Goal: Information Seeking & Learning: Learn about a topic

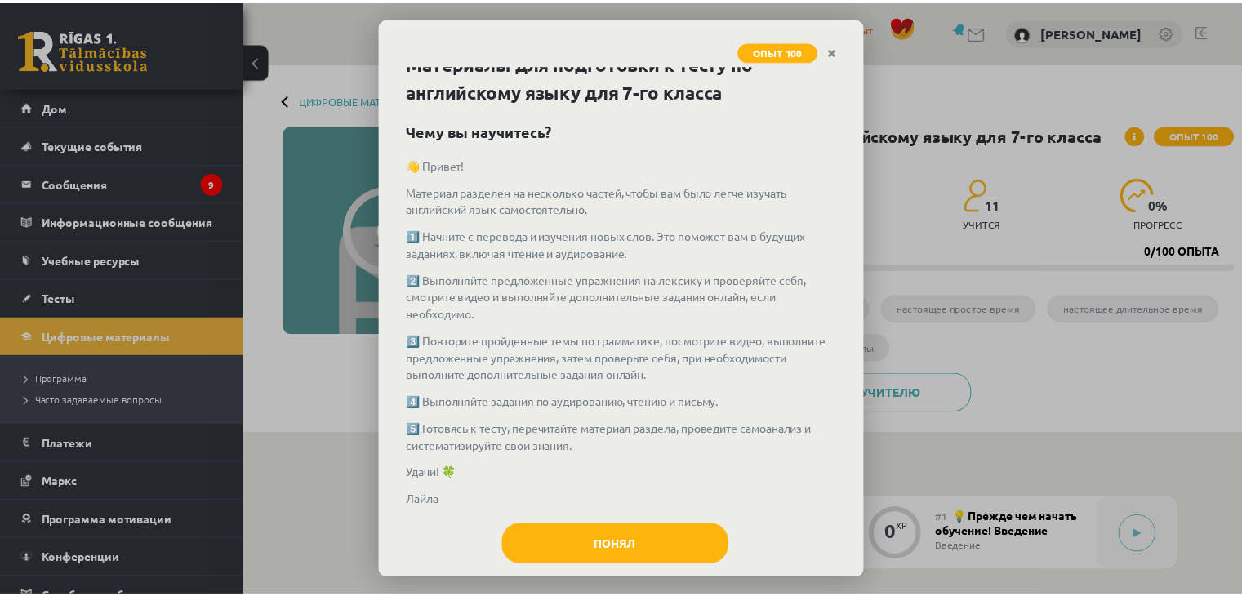
scroll to position [41, 0]
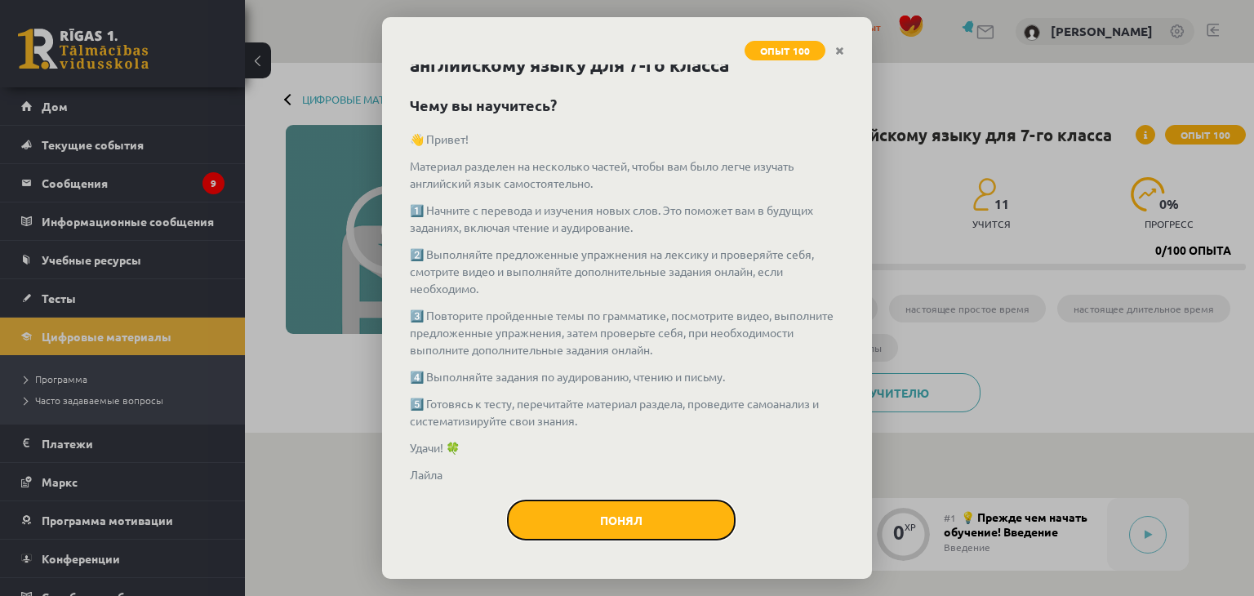
click at [536, 533] on button "Понял" at bounding box center [621, 520] width 229 height 41
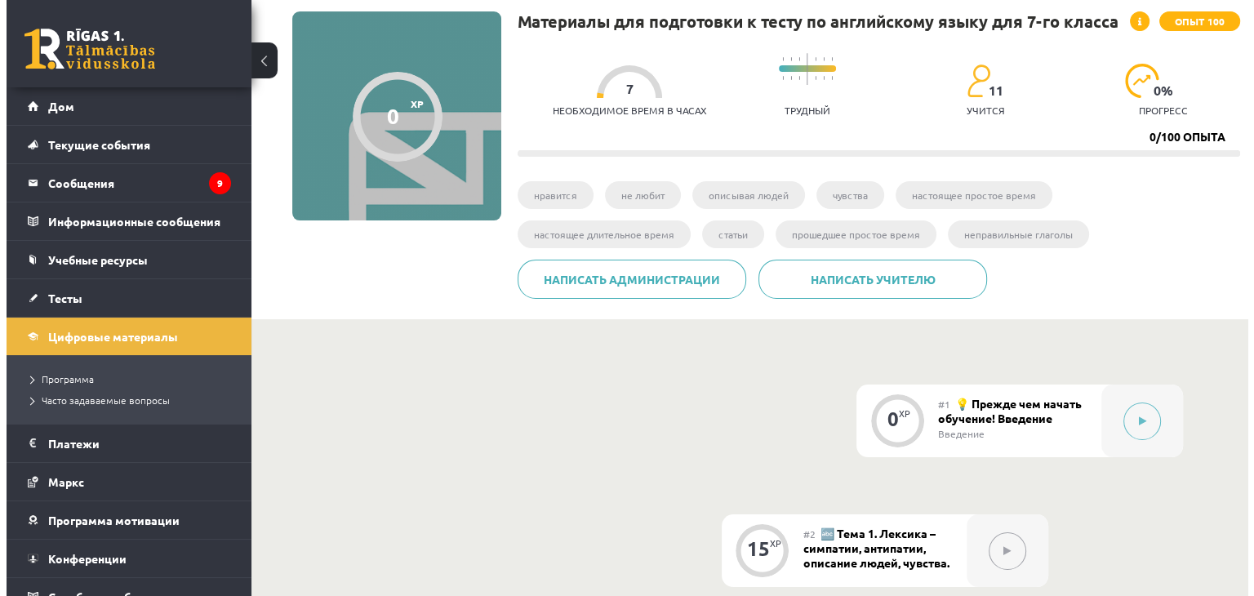
scroll to position [163, 0]
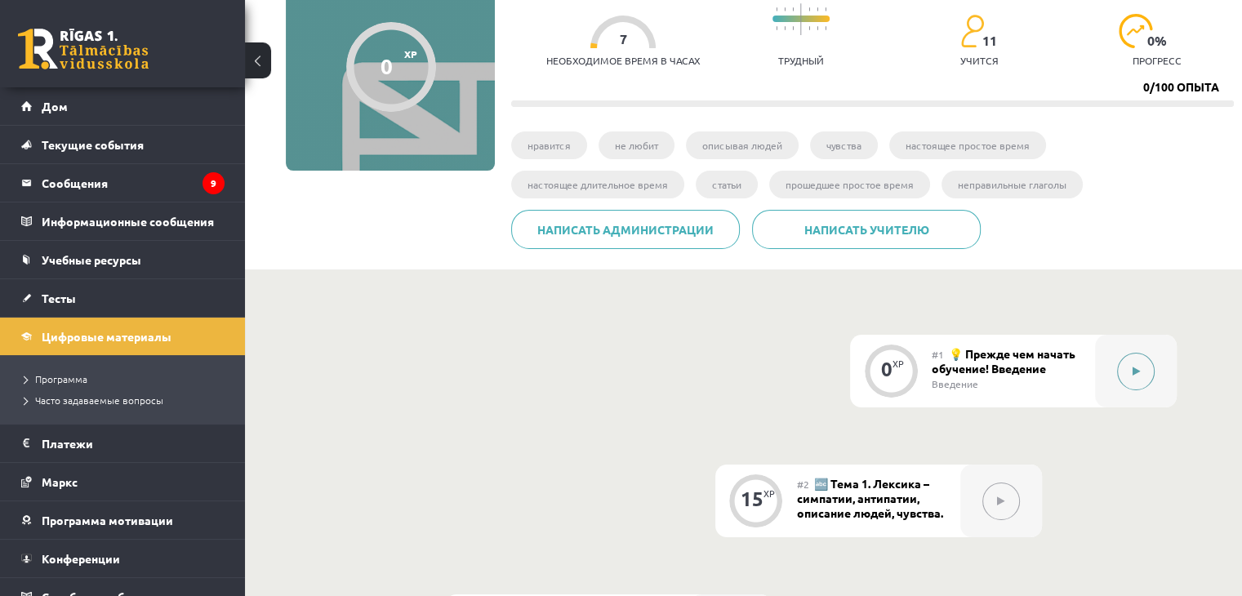
click at [1140, 376] on button at bounding box center [1136, 372] width 38 height 38
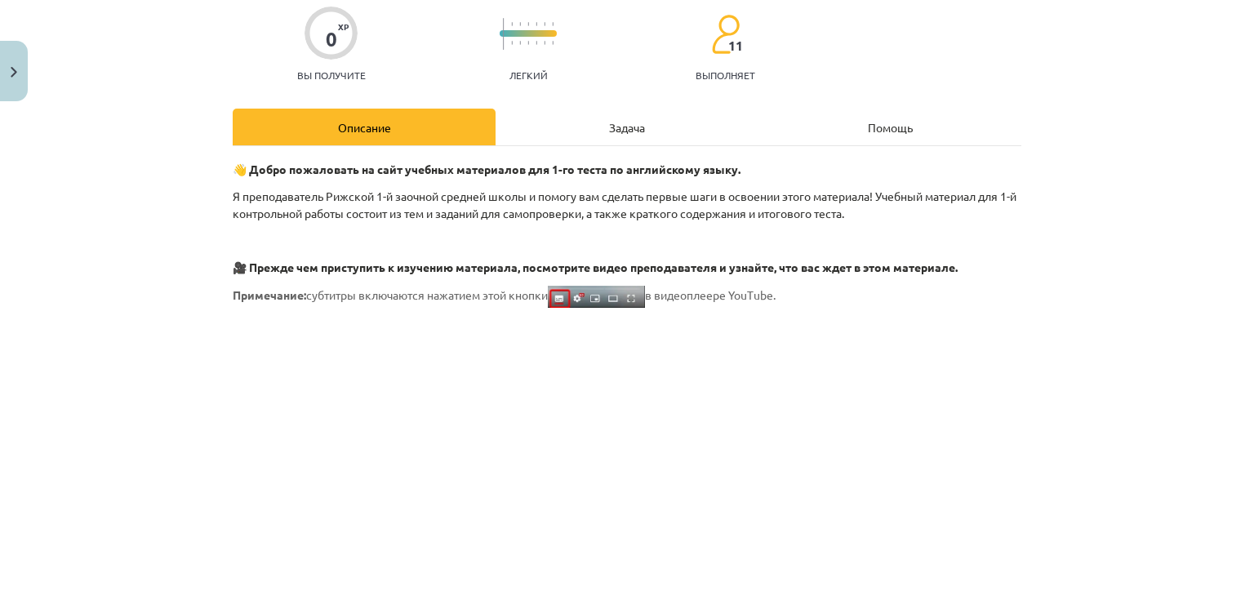
scroll to position [0, 0]
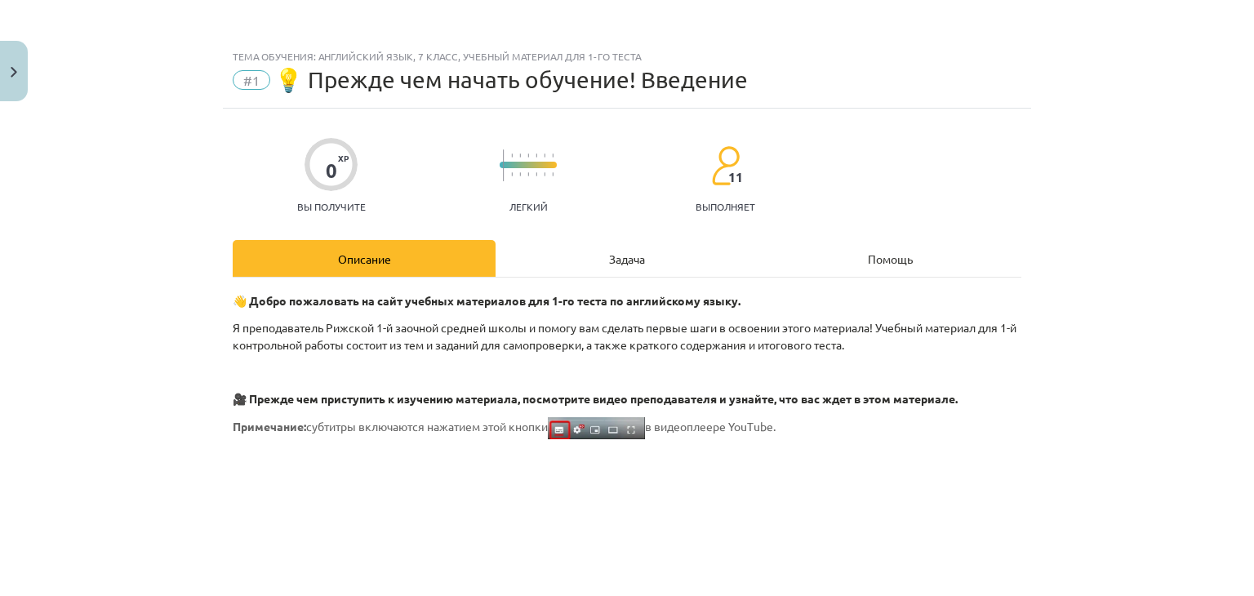
click at [631, 262] on font "Задача" at bounding box center [627, 259] width 36 height 15
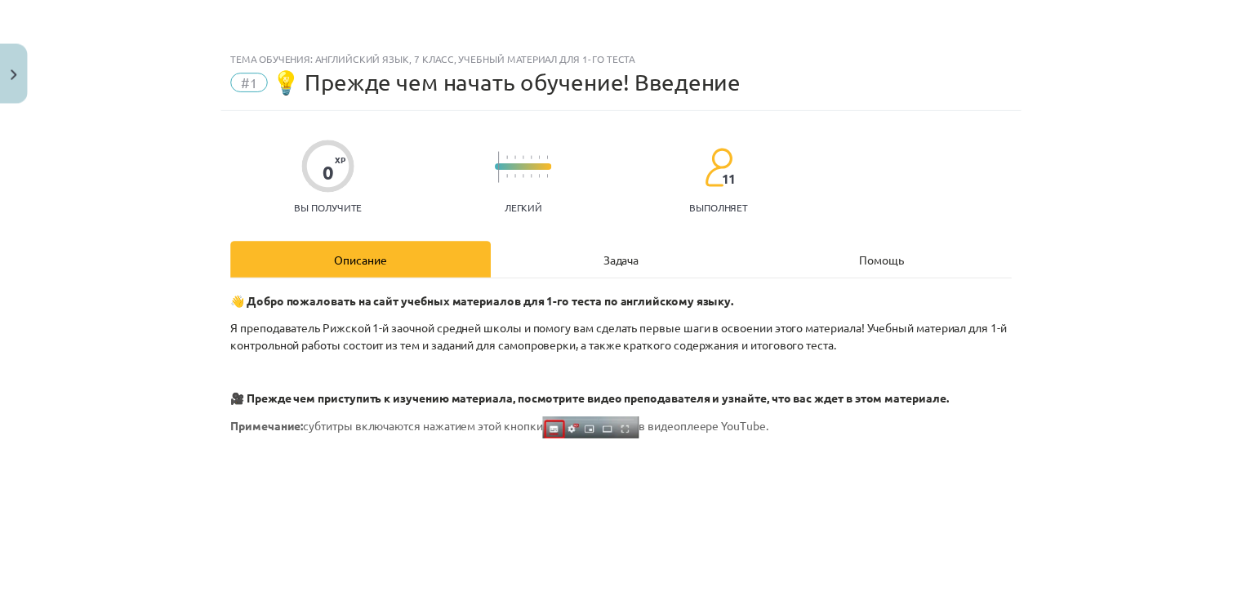
scroll to position [24, 0]
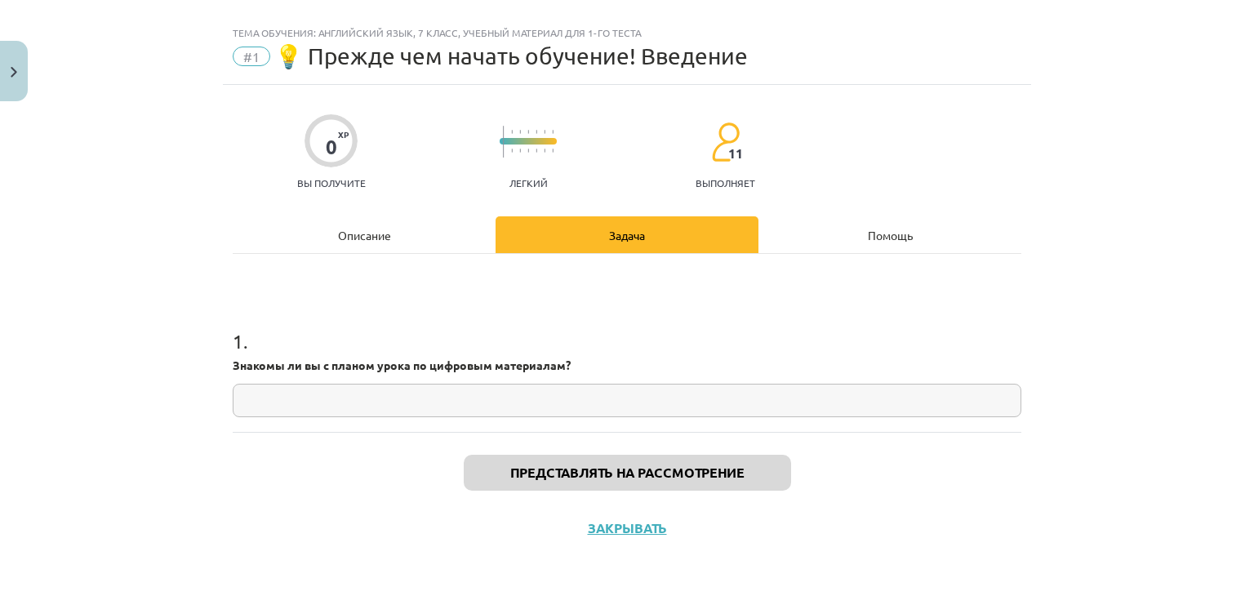
click at [542, 403] on input "text" at bounding box center [627, 400] width 789 height 33
click at [2, 48] on button "Закрывать" at bounding box center [14, 71] width 28 height 60
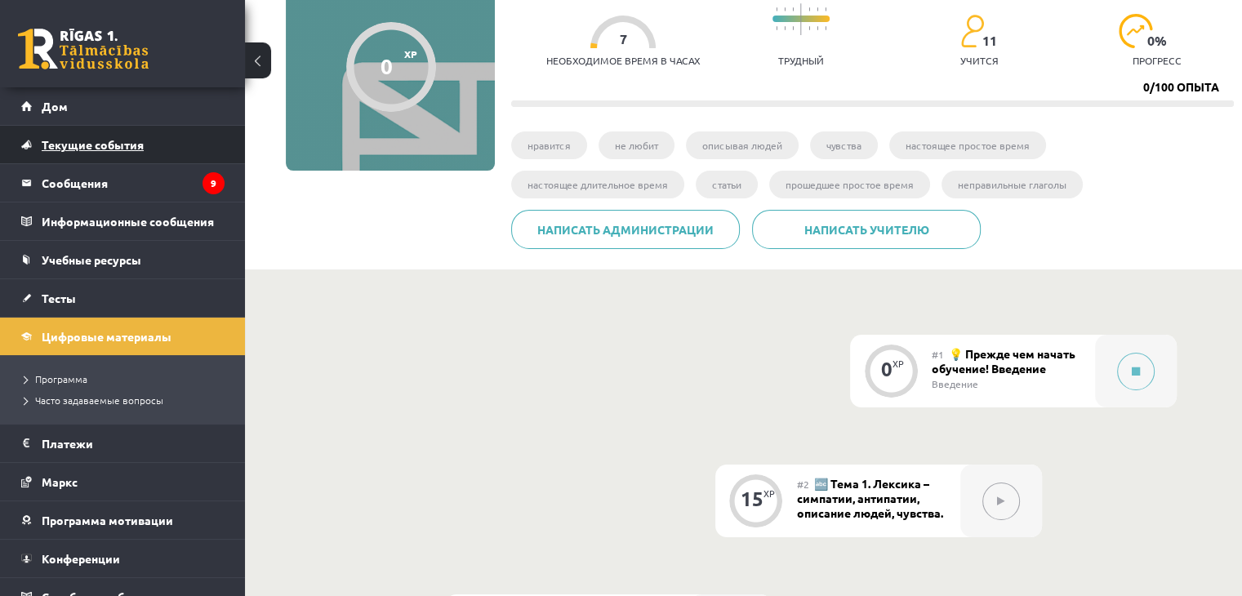
click at [127, 155] on link "Текущие события" at bounding box center [122, 145] width 203 height 38
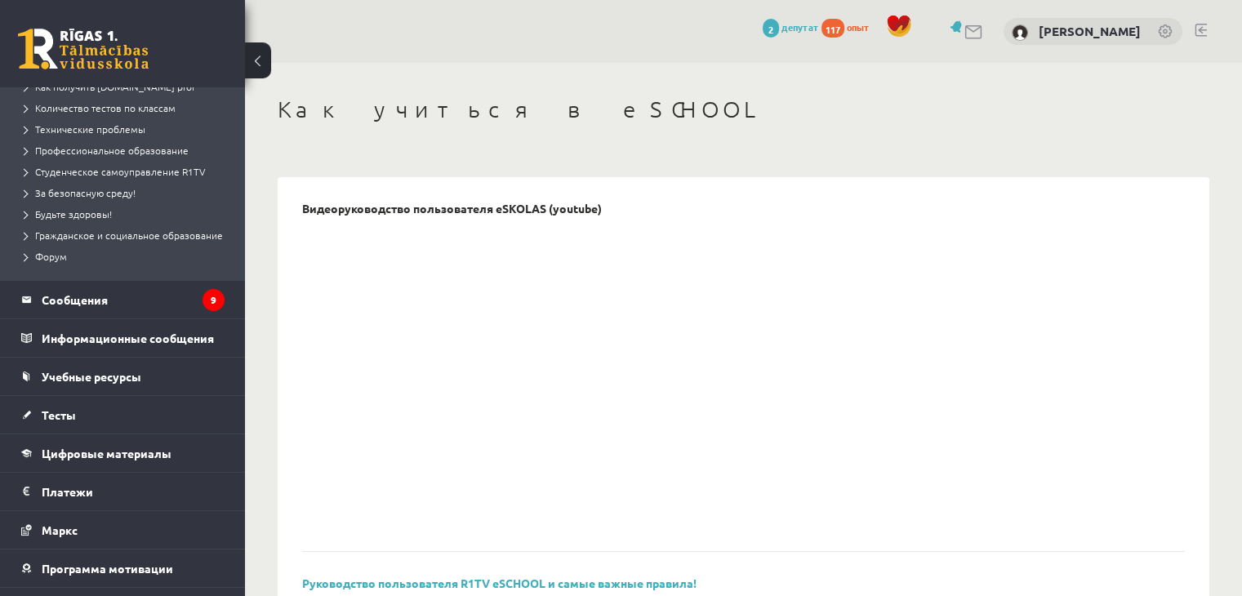
scroll to position [327, 0]
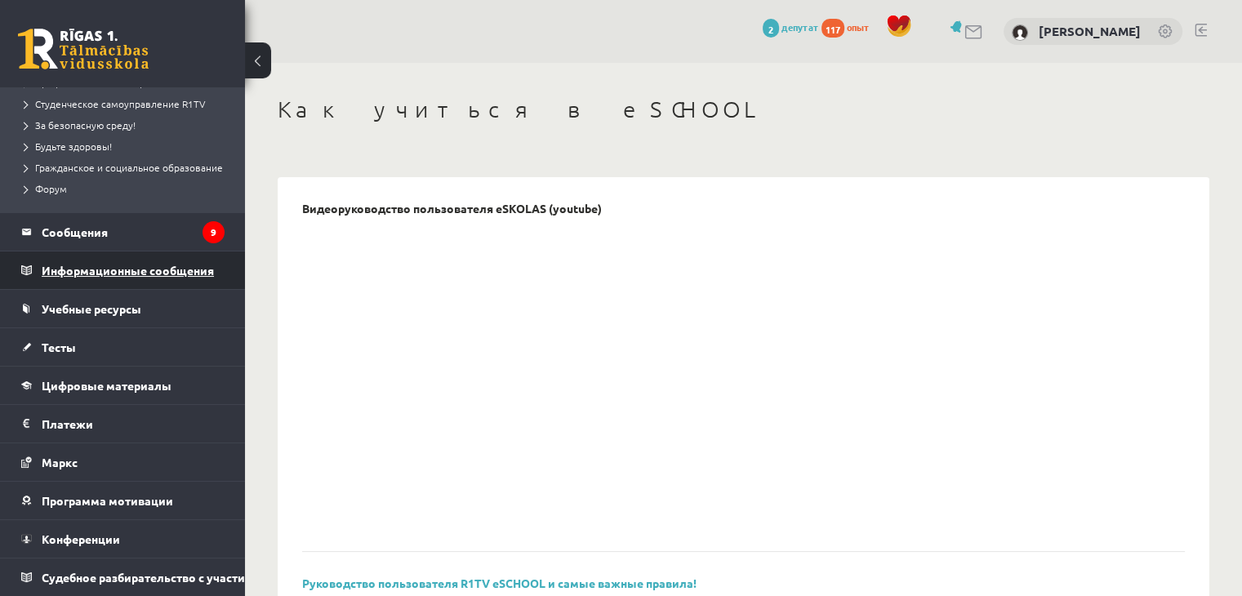
click at [144, 269] on font "Информационные сообщения" at bounding box center [128, 270] width 172 height 15
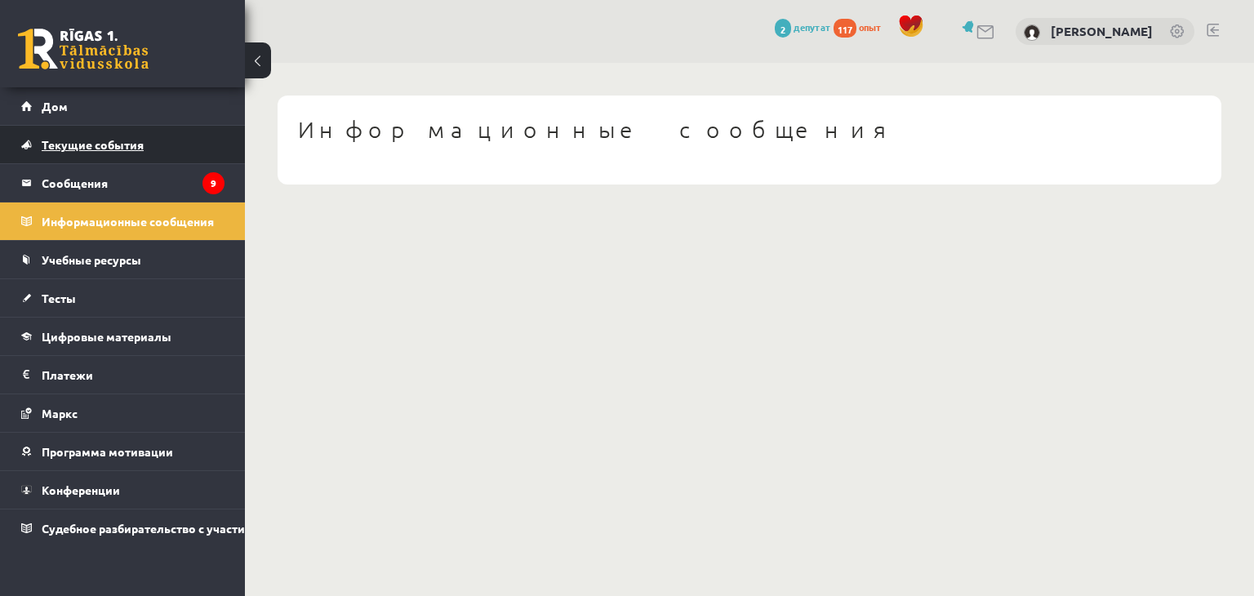
click at [157, 145] on link "Текущие события" at bounding box center [122, 145] width 203 height 38
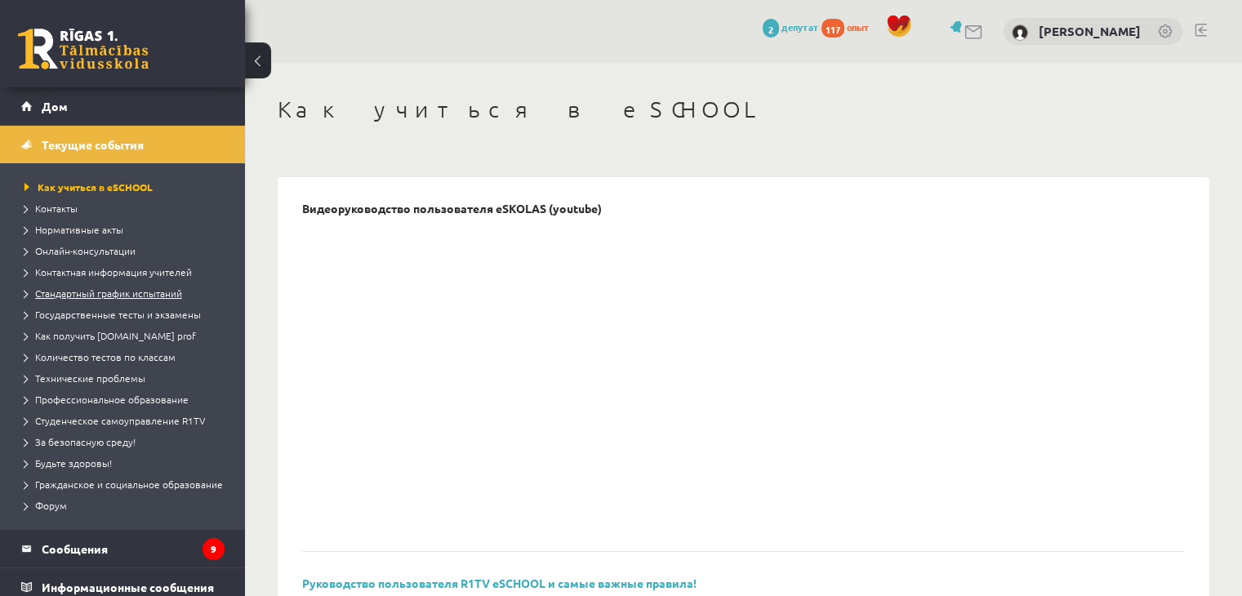
click at [94, 289] on font "Стандартный график испытаний" at bounding box center [108, 293] width 147 height 13
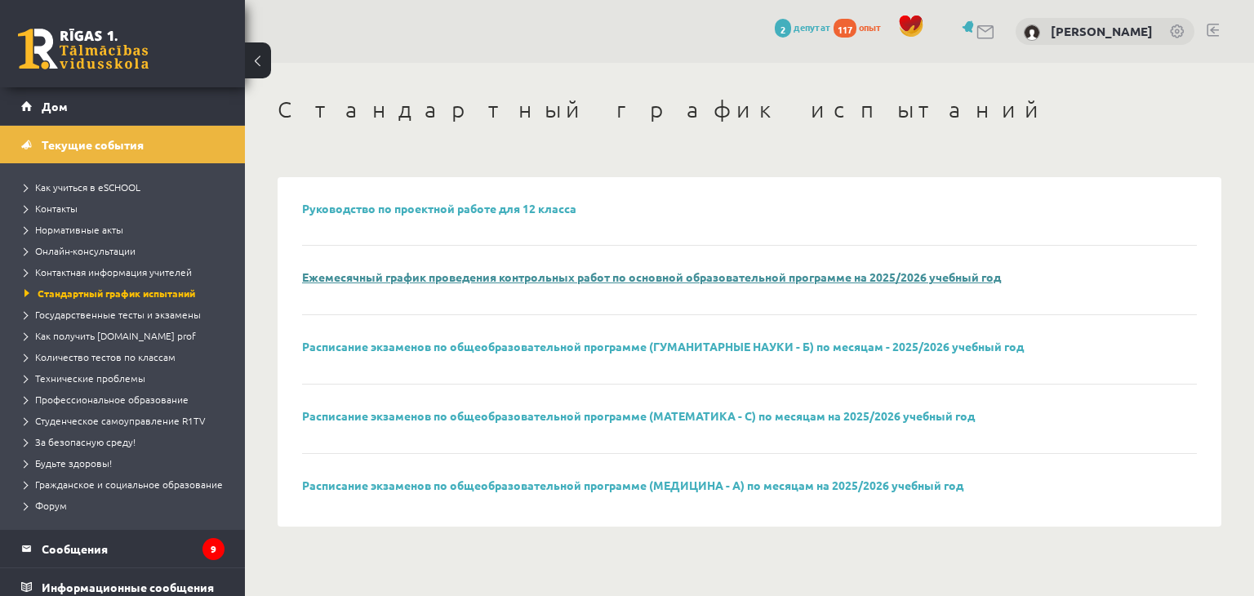
click at [517, 278] on font "Ежемесячный график проведения контрольных работ по основной образовательной про…" at bounding box center [651, 276] width 699 height 15
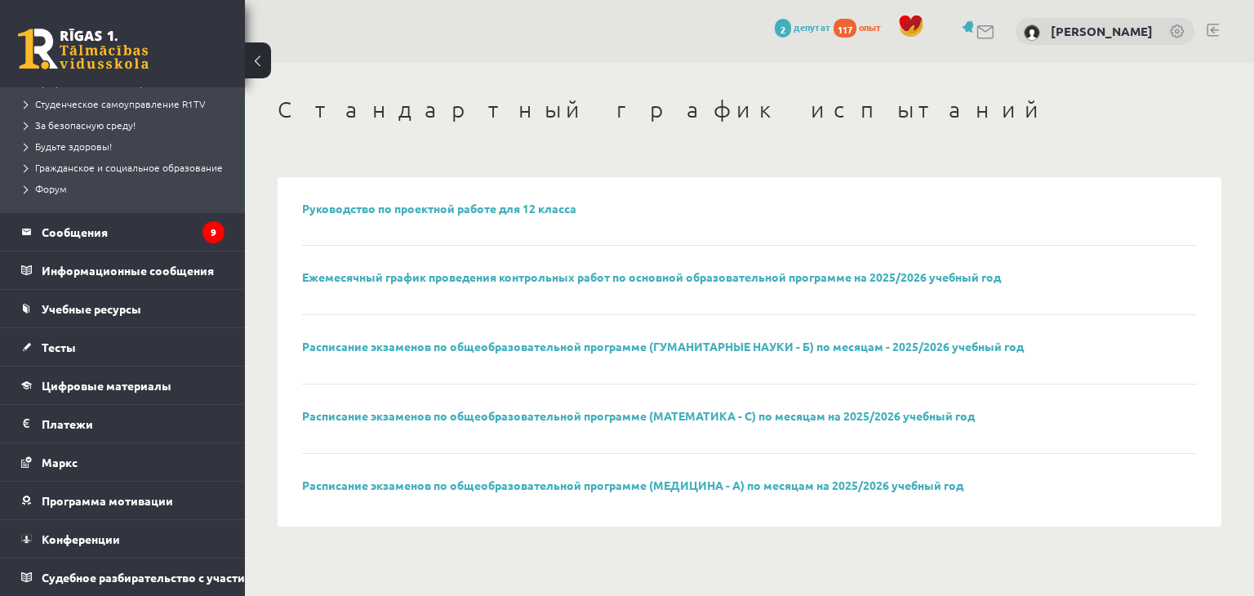
scroll to position [342, 0]
click at [50, 328] on link "Тесты" at bounding box center [122, 347] width 203 height 38
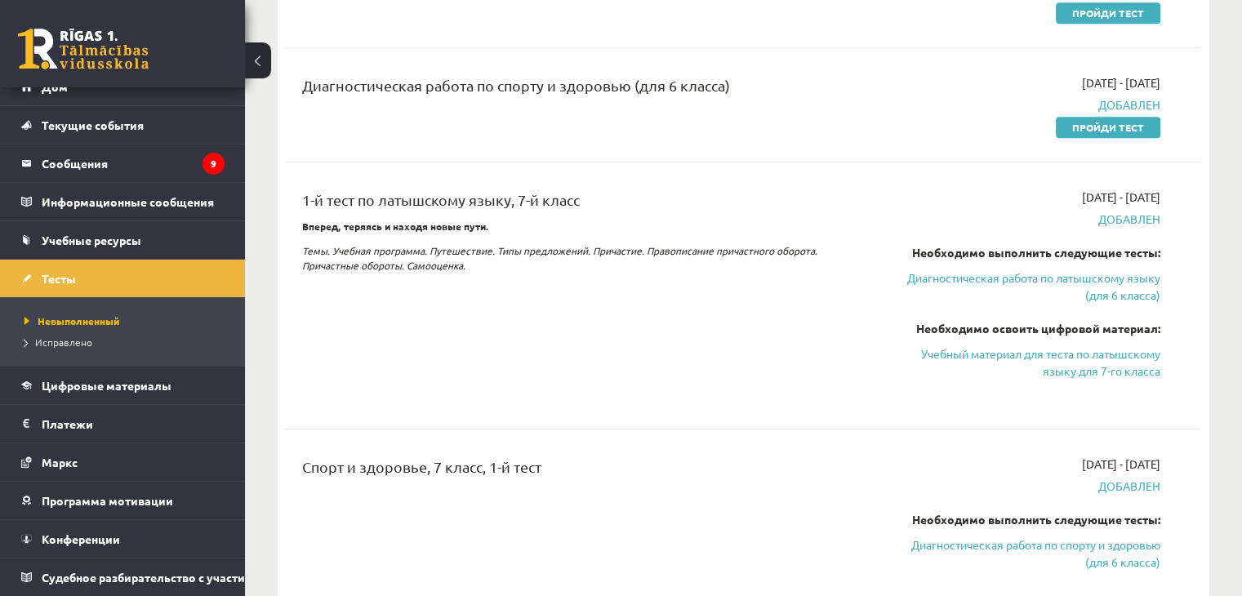
scroll to position [1143, 0]
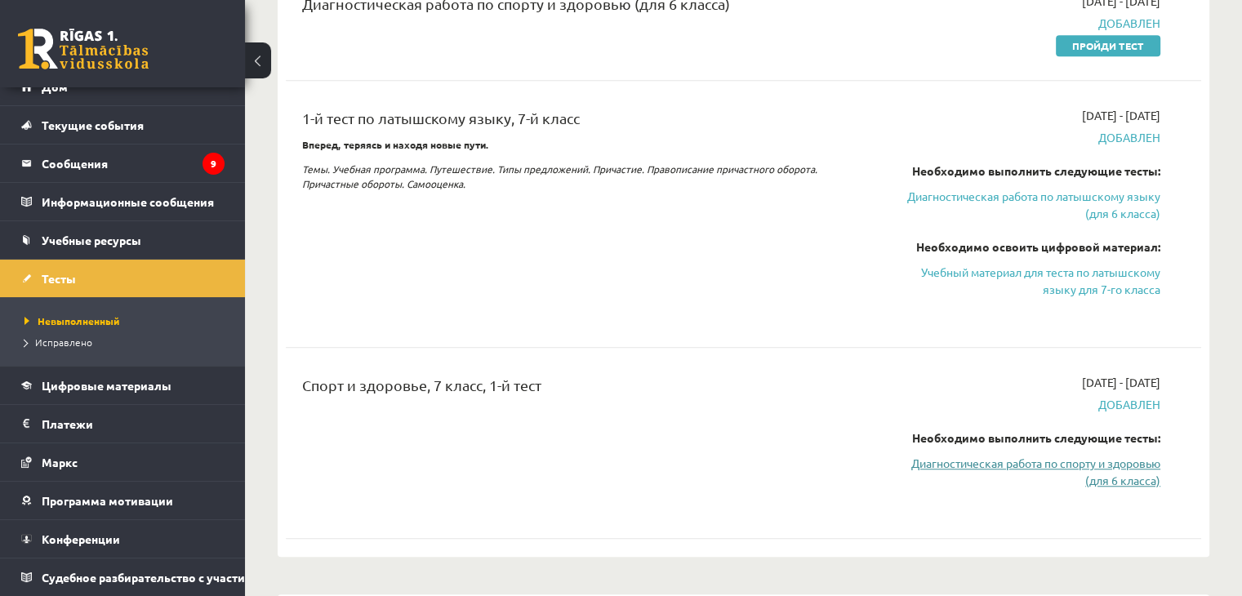
click at [1058, 463] on font "Диагностическая работа по спорту и здоровью (для 6 класса)" at bounding box center [1035, 472] width 249 height 32
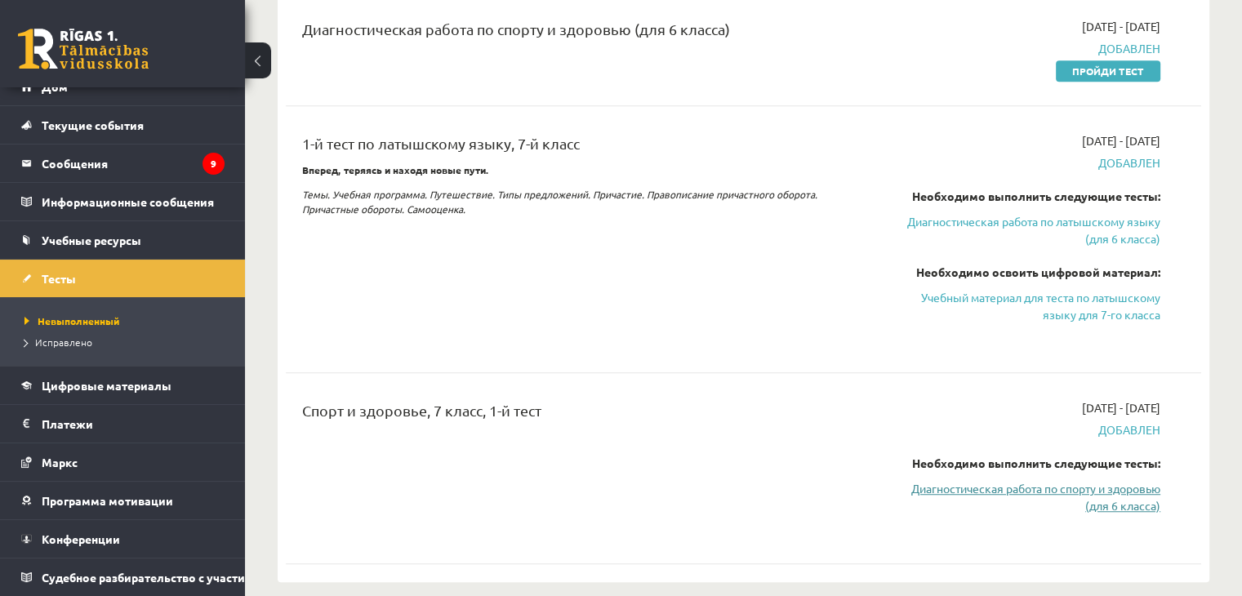
click at [1077, 489] on font "Диагностическая работа по спорту и здоровью (для 6 класса)" at bounding box center [1035, 497] width 249 height 32
click at [1075, 489] on font "Диагностическая работа по спорту и здоровью (для 6 класса)" at bounding box center [1035, 497] width 249 height 32
click at [127, 378] on font "Цифровые материалы" at bounding box center [107, 385] width 130 height 15
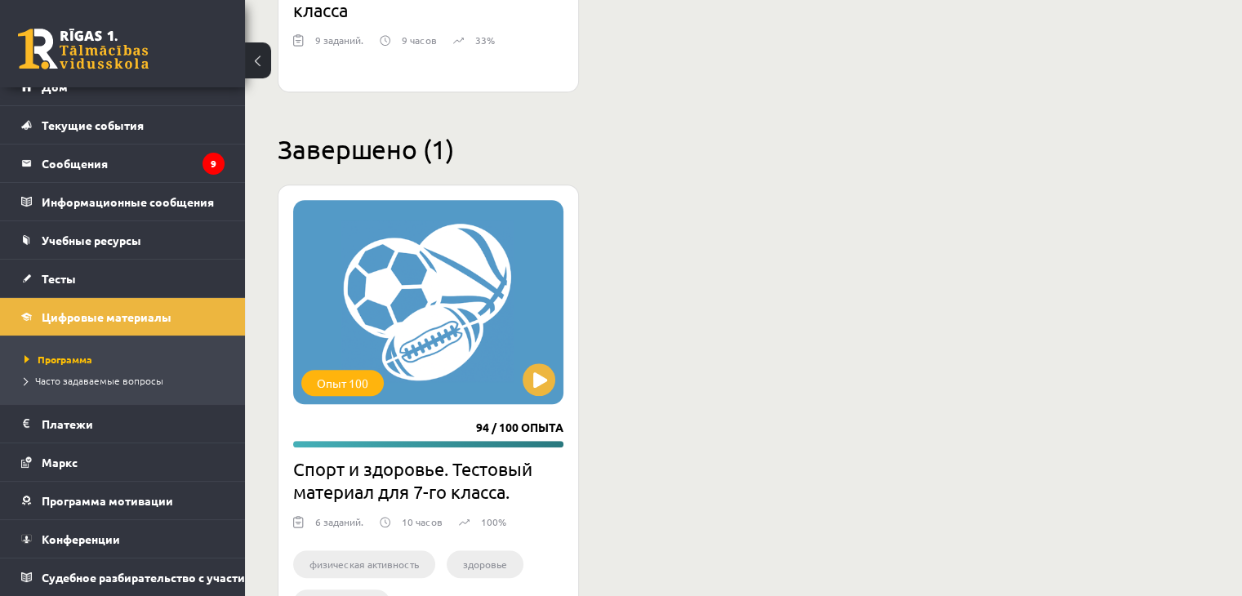
scroll to position [1414, 0]
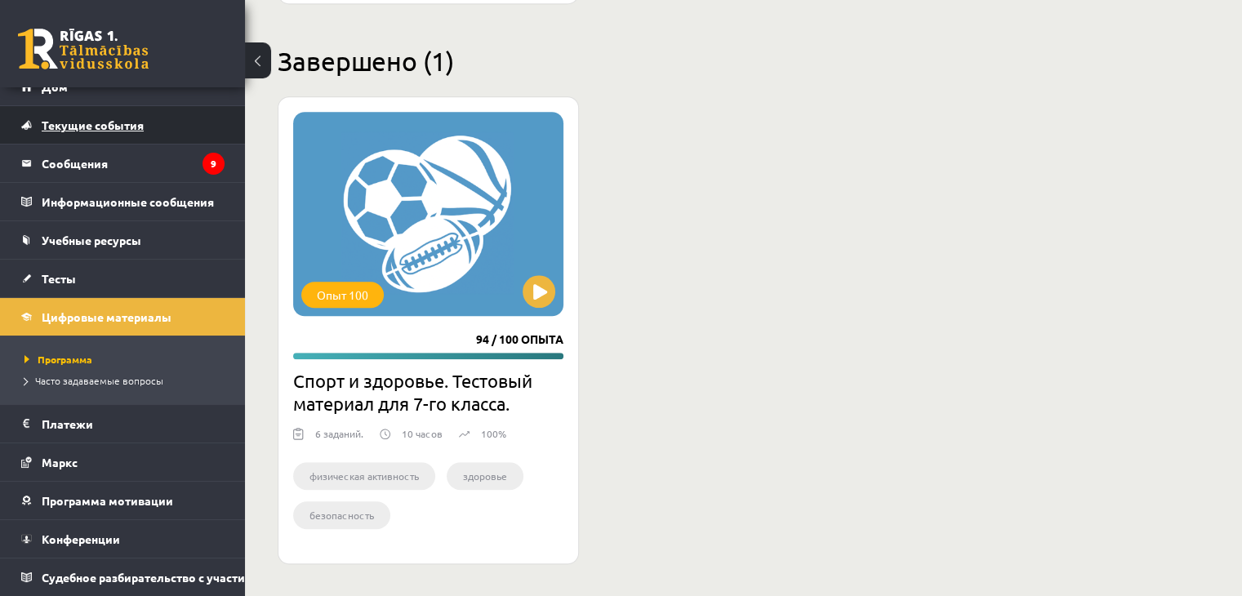
click at [67, 118] on font "Текущие события" at bounding box center [93, 125] width 102 height 15
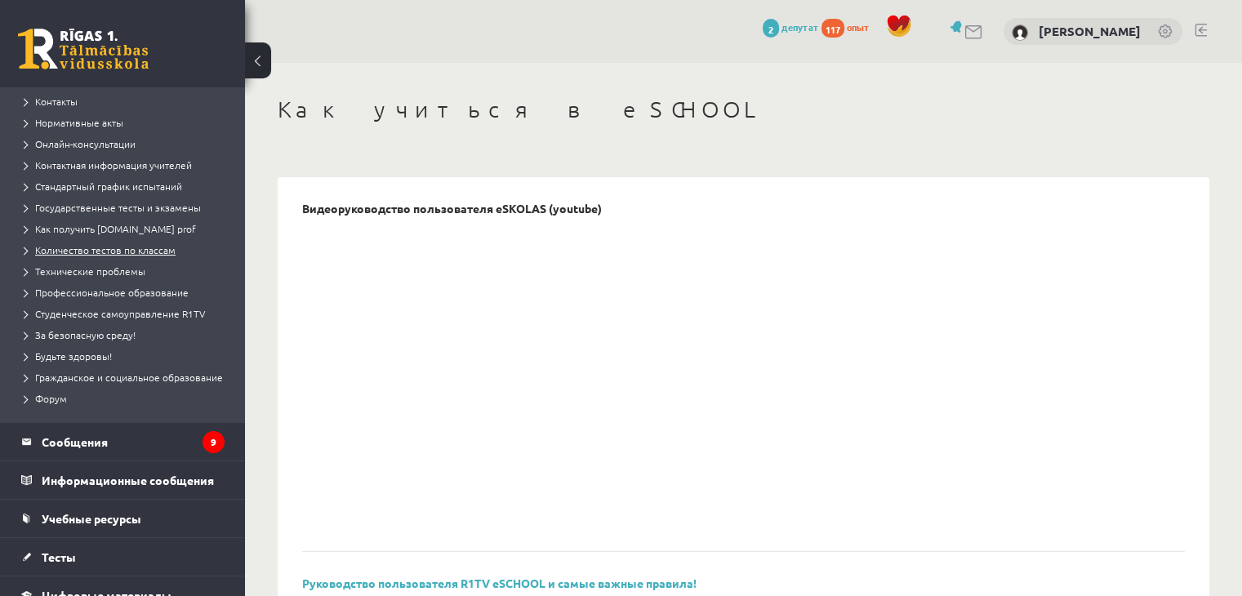
scroll to position [194, 0]
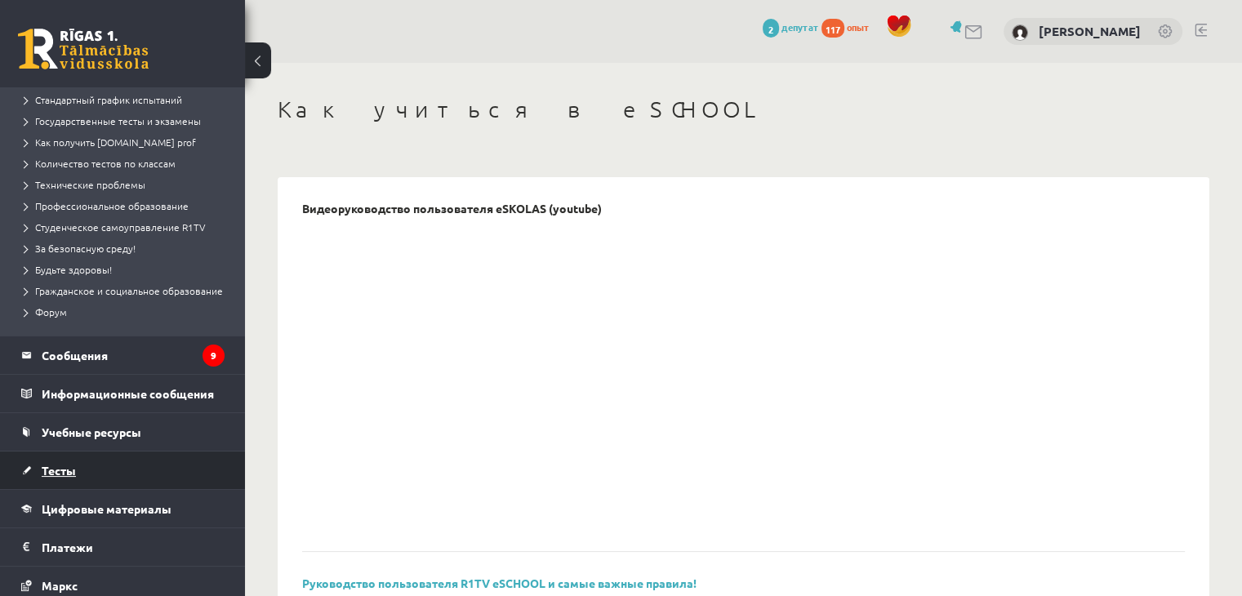
click at [80, 489] on link "Тесты" at bounding box center [122, 471] width 203 height 38
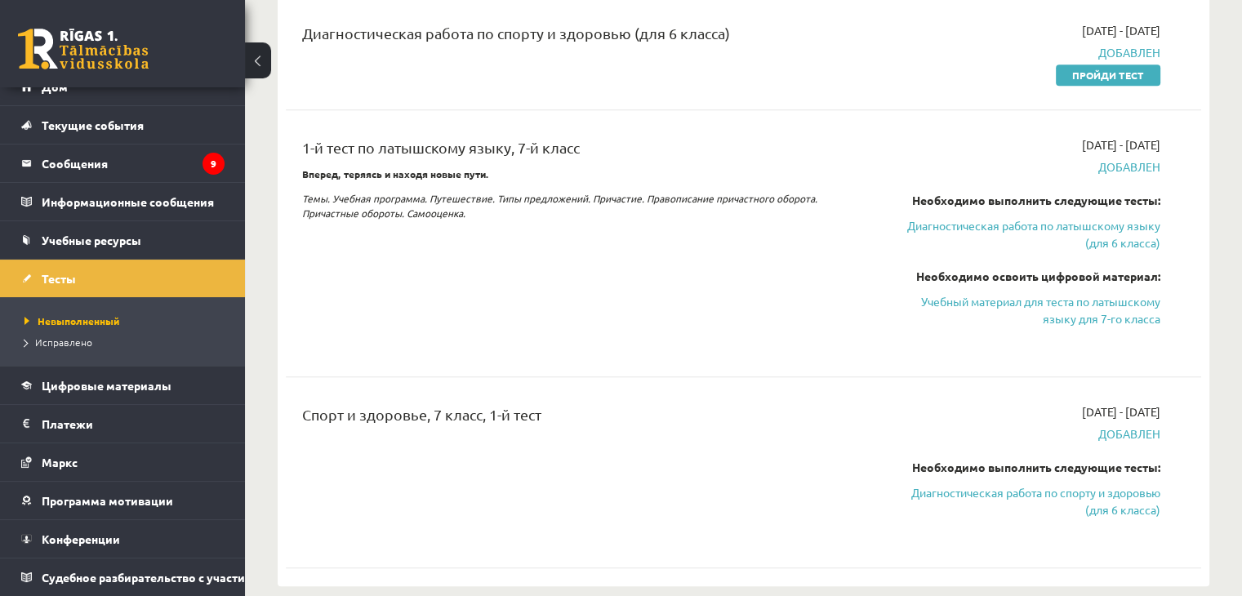
scroll to position [1113, 0]
click at [1134, 434] on font "Добавлен" at bounding box center [1129, 434] width 62 height 15
drag, startPoint x: 1127, startPoint y: 425, endPoint x: 1117, endPoint y: 431, distance: 11.3
click at [1120, 429] on span "Добавлен" at bounding box center [1025, 434] width 269 height 17
click at [1102, 437] on font "Добавлен" at bounding box center [1129, 434] width 62 height 15
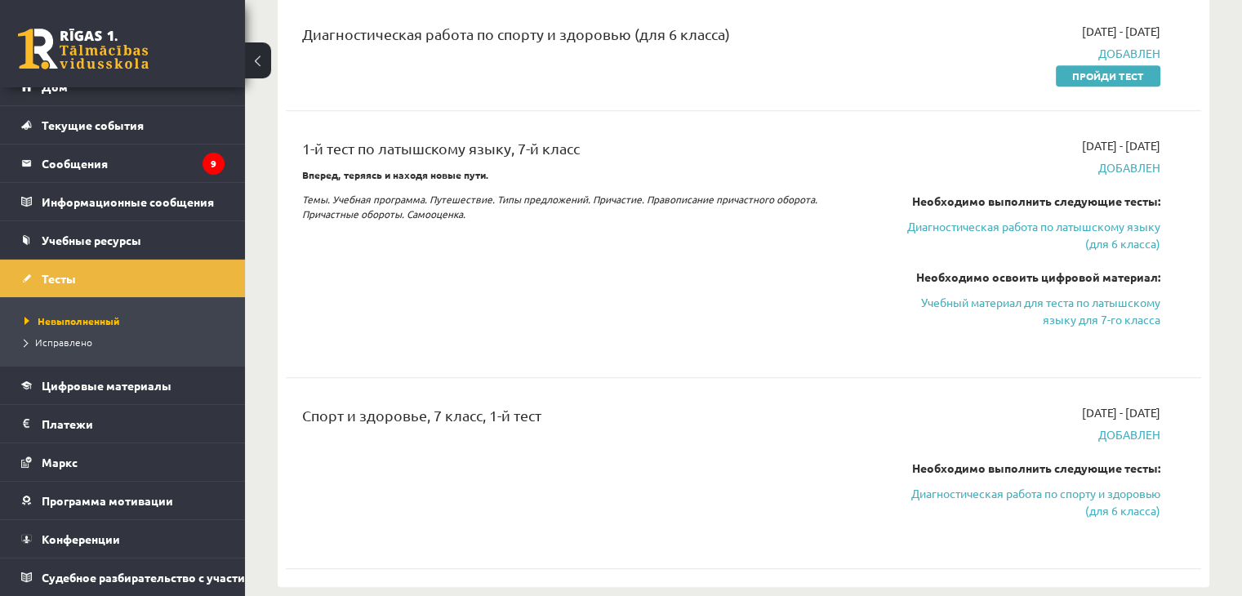
click at [1102, 437] on font "Добавлен" at bounding box center [1129, 434] width 62 height 15
click at [1070, 450] on div "2025-09-01 - 2025-09-15 Добавлен Необходимо выполнить следующие тесты: Диагност…" at bounding box center [1026, 473] width 294 height 138
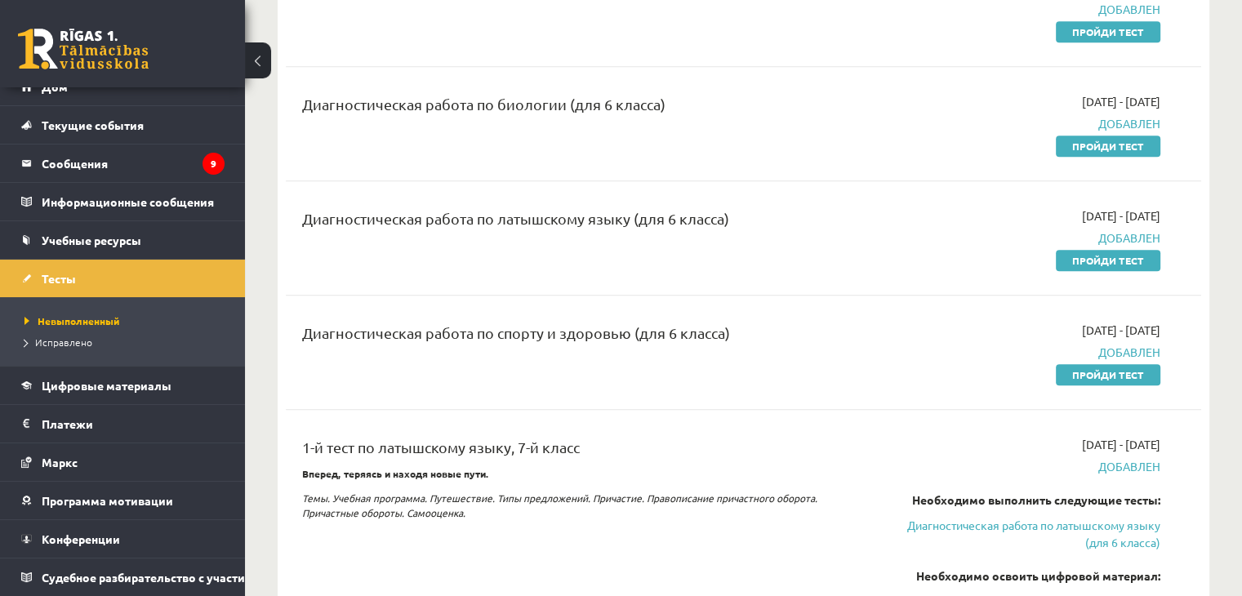
scroll to position [786, 0]
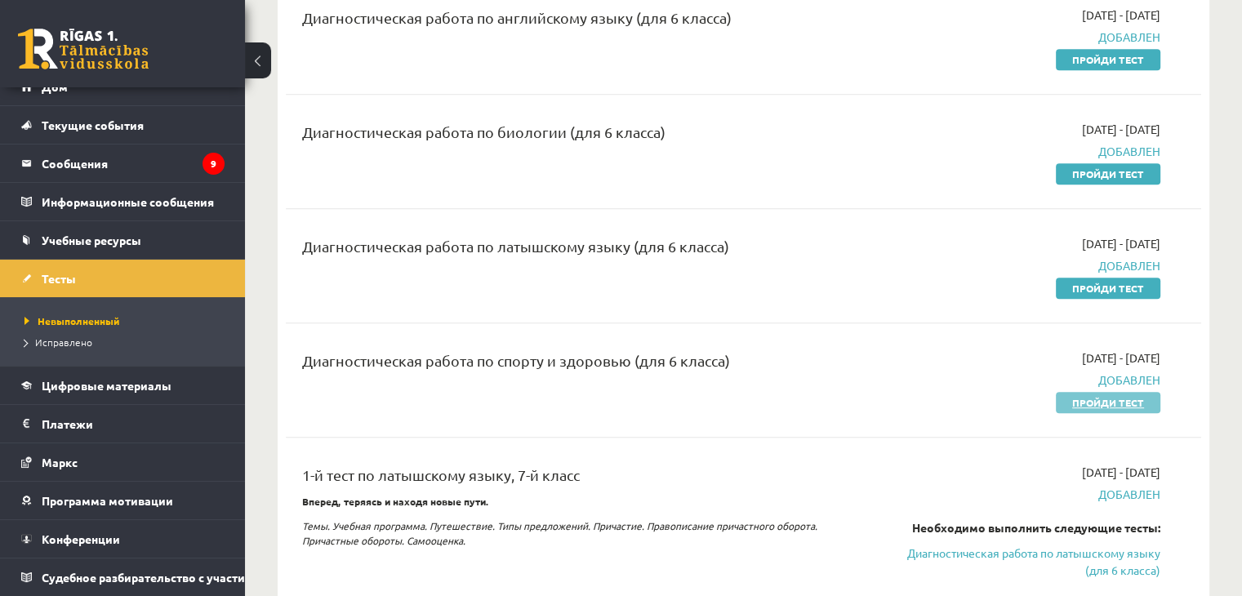
click at [1107, 394] on link "Пройди тест" at bounding box center [1108, 402] width 105 height 21
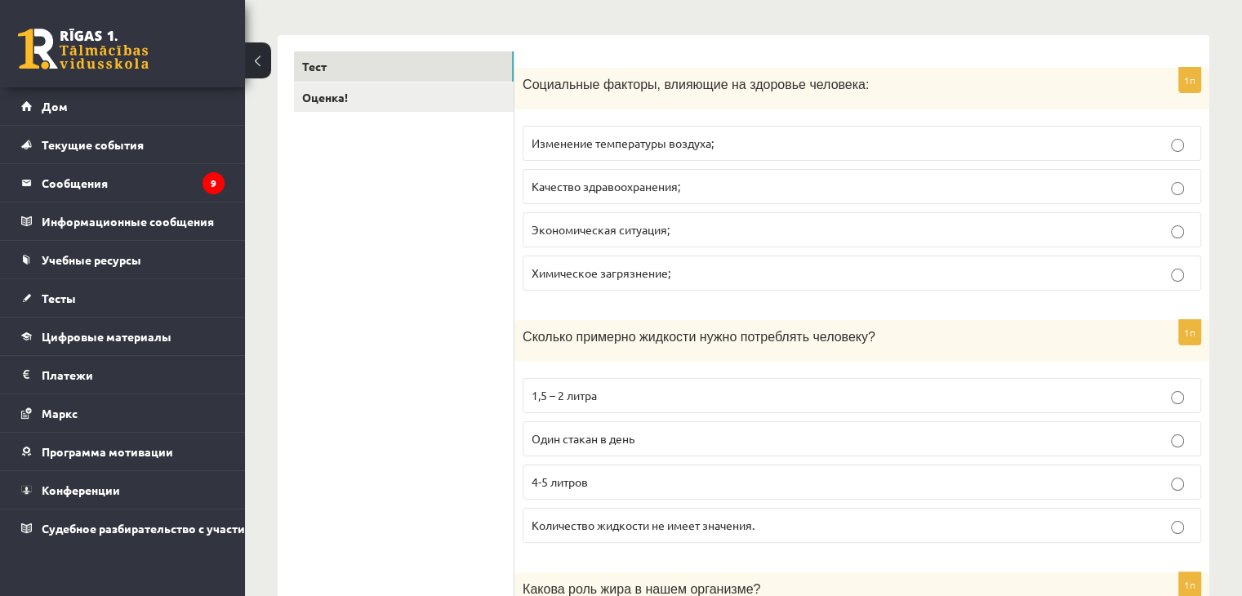
scroll to position [245, 0]
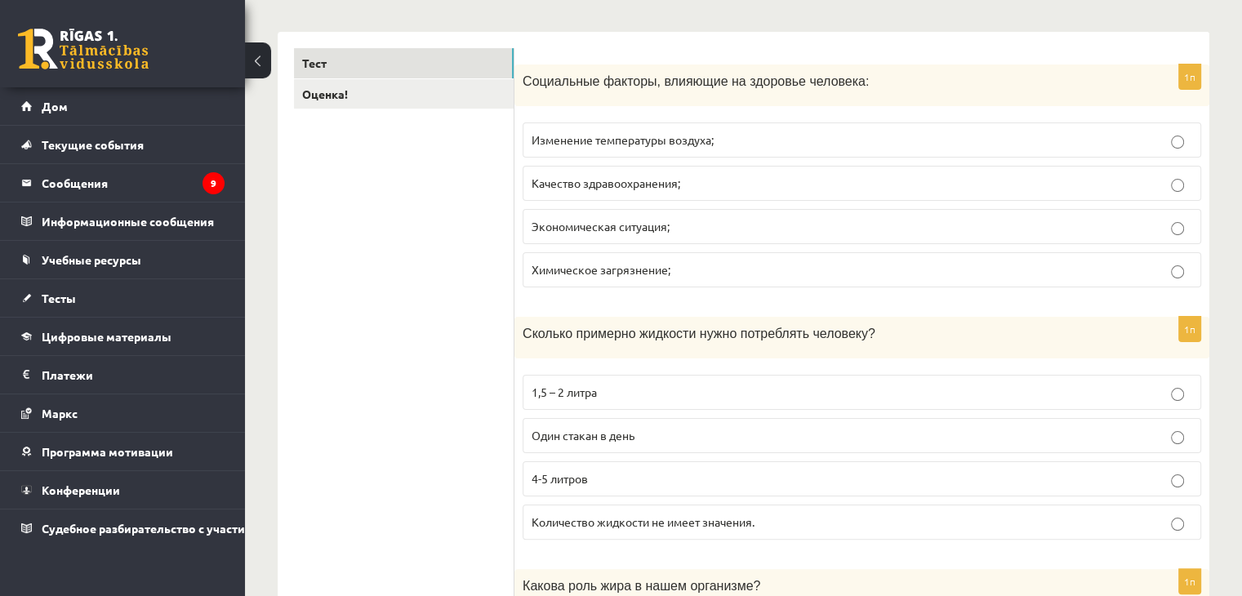
click at [1177, 234] on label "Экономическая ситуация;" at bounding box center [862, 226] width 679 height 35
click at [1173, 227] on label "Экономическая ситуация;" at bounding box center [862, 226] width 679 height 35
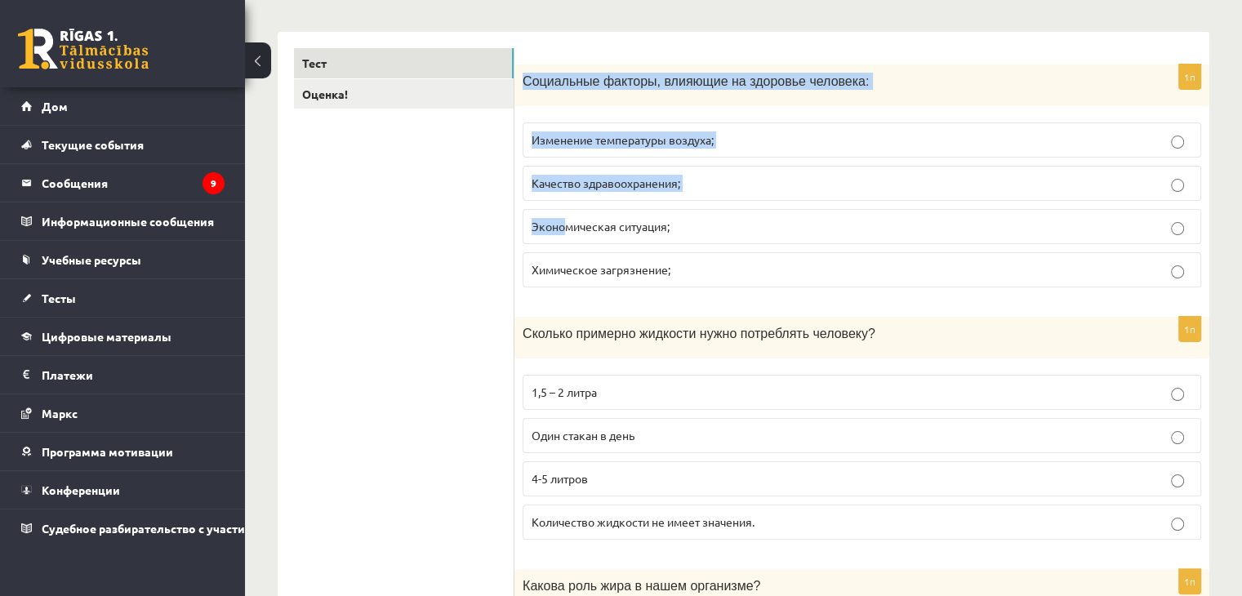
drag, startPoint x: 521, startPoint y: 43, endPoint x: 557, endPoint y: 198, distance: 158.5
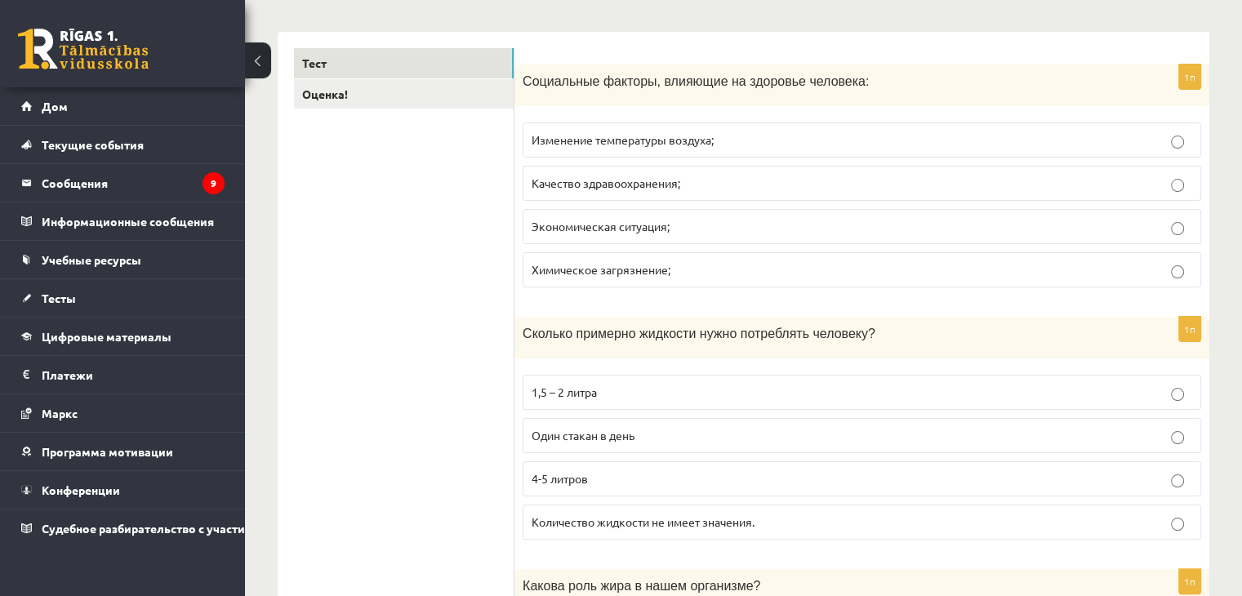
drag, startPoint x: 443, startPoint y: 201, endPoint x: 508, endPoint y: 197, distance: 65.5
click at [1173, 238] on label "Экономическая ситуация;" at bounding box center [862, 226] width 679 height 35
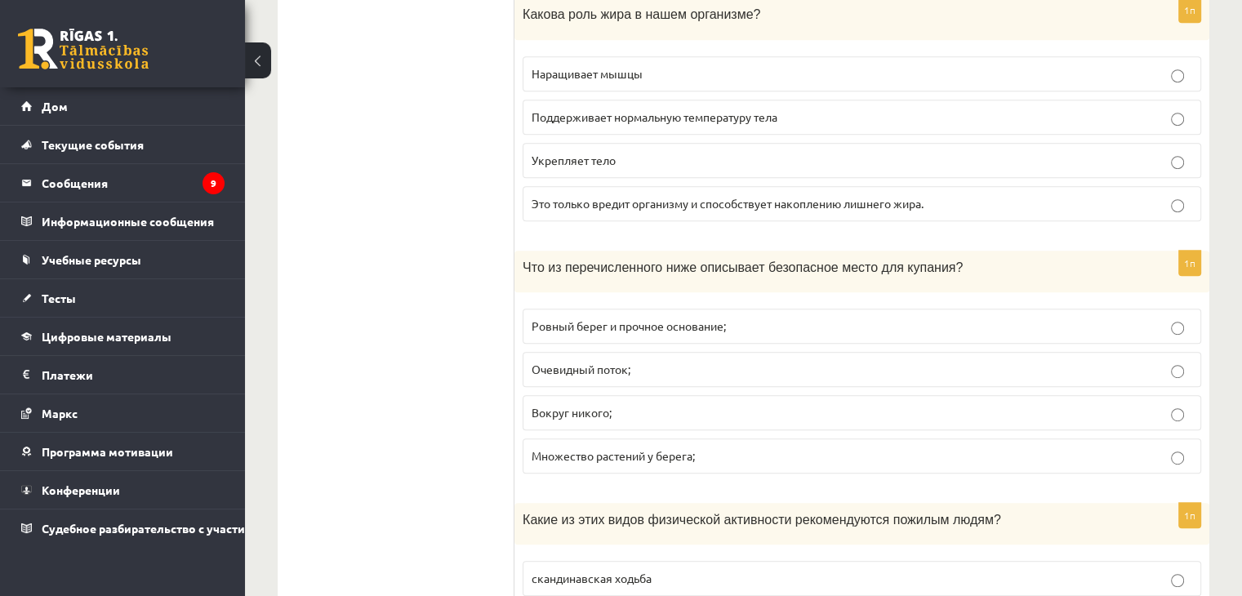
scroll to position [898, 0]
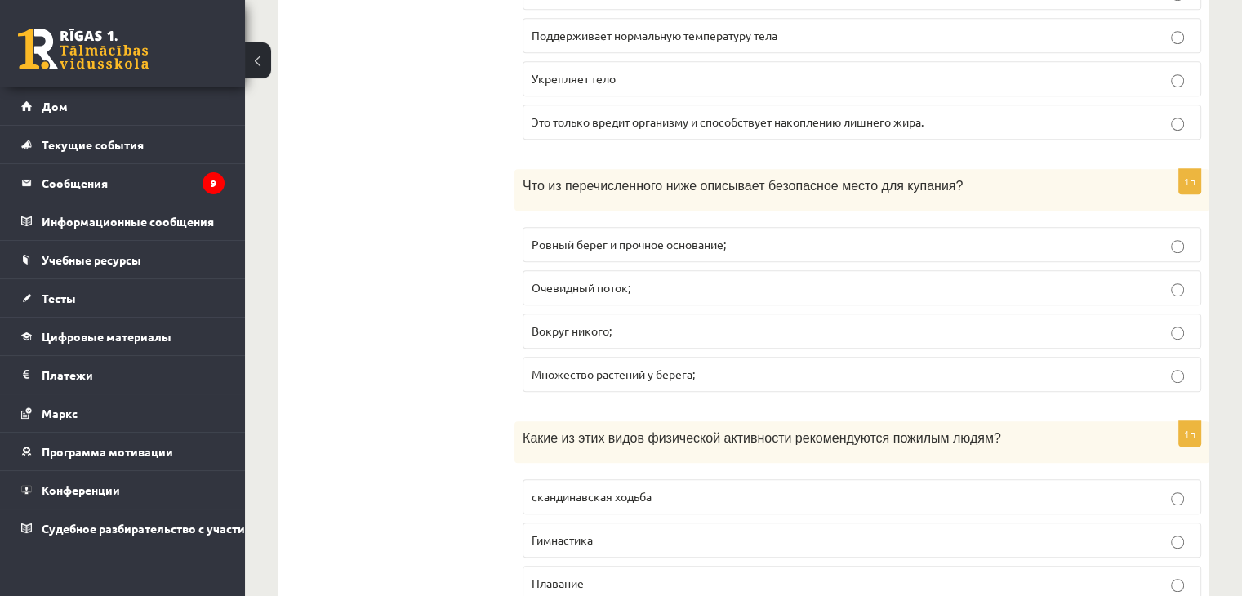
click at [1168, 245] on label "Ровный берег и прочное основание;" at bounding box center [862, 244] width 679 height 35
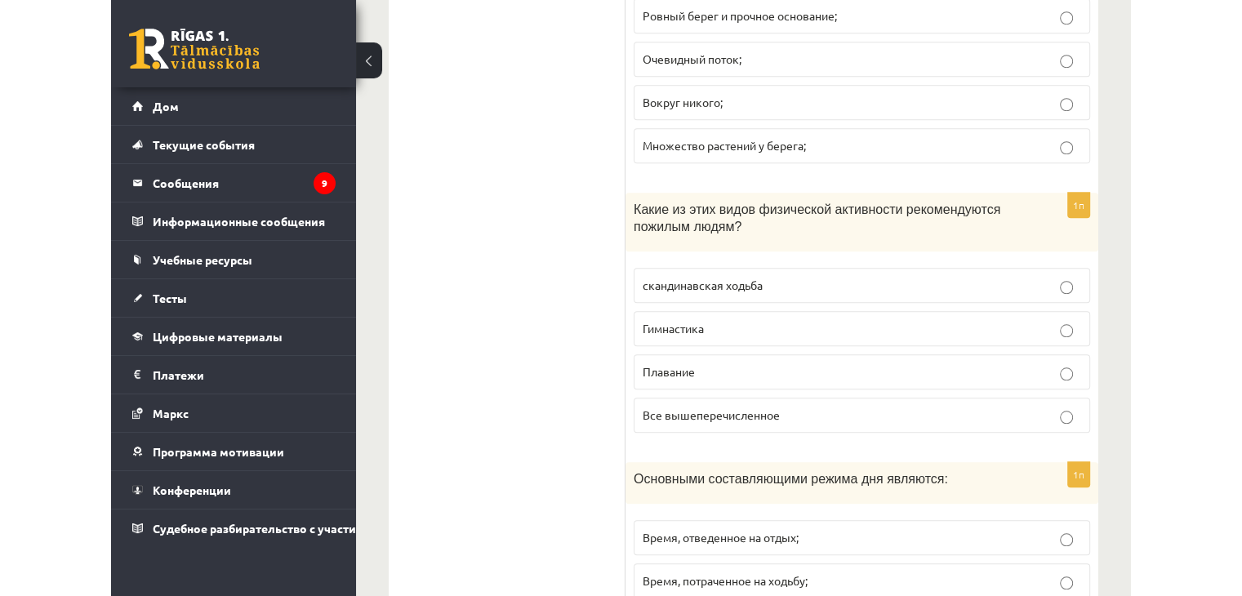
scroll to position [1156, 0]
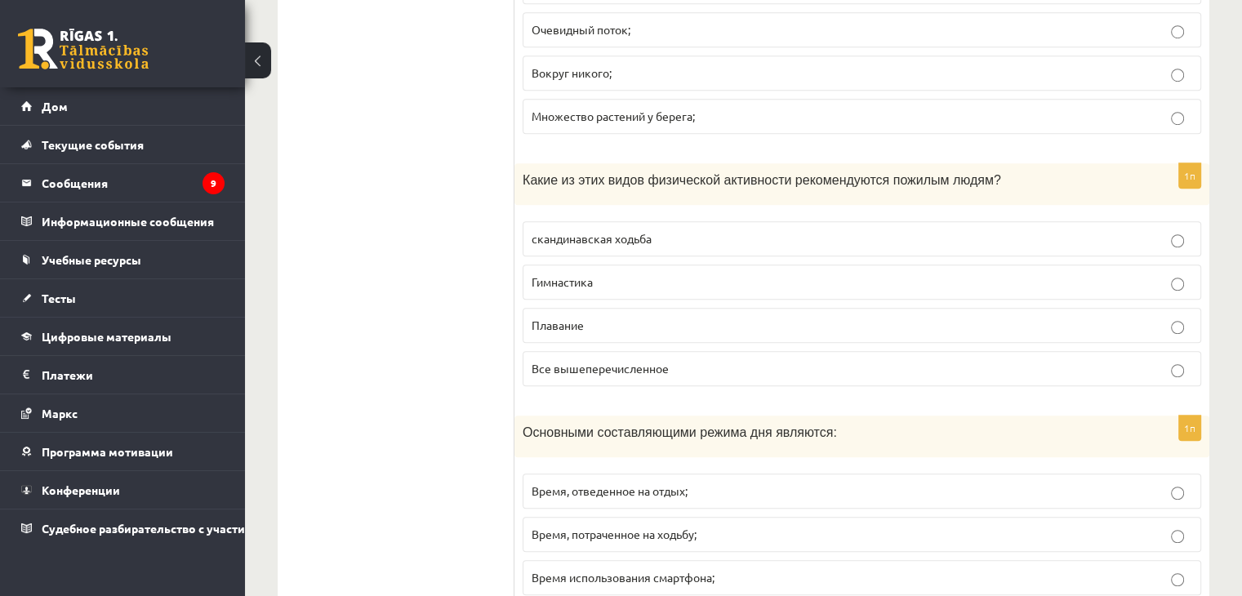
click at [1172, 371] on label "Все вышеперечисленное" at bounding box center [862, 368] width 679 height 35
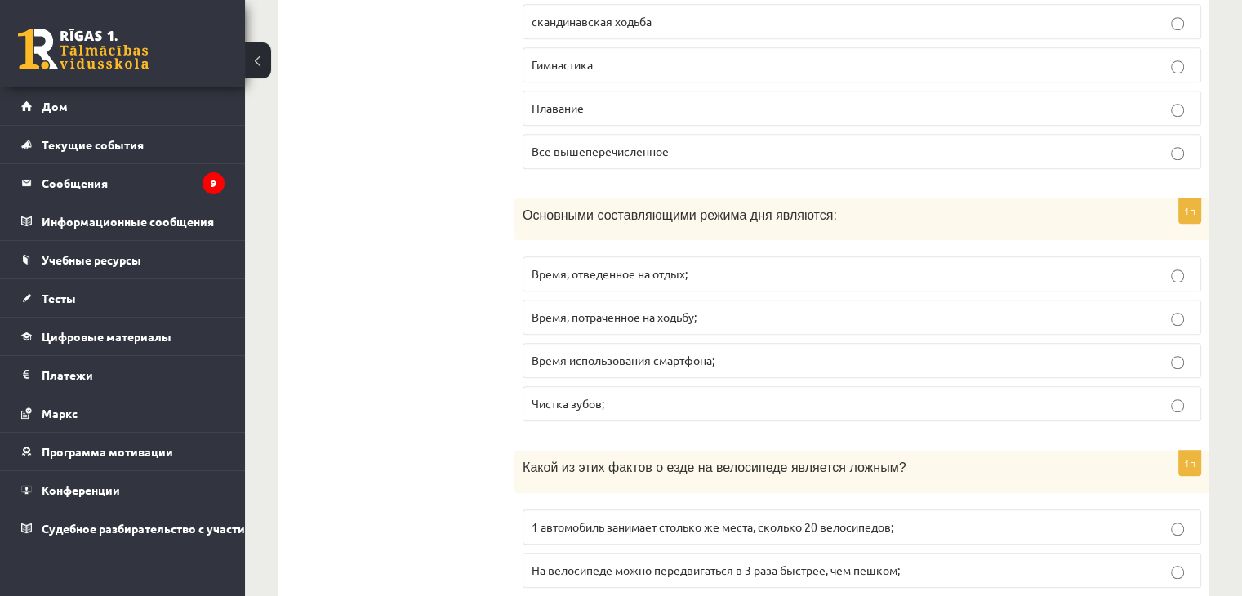
scroll to position [1401, 0]
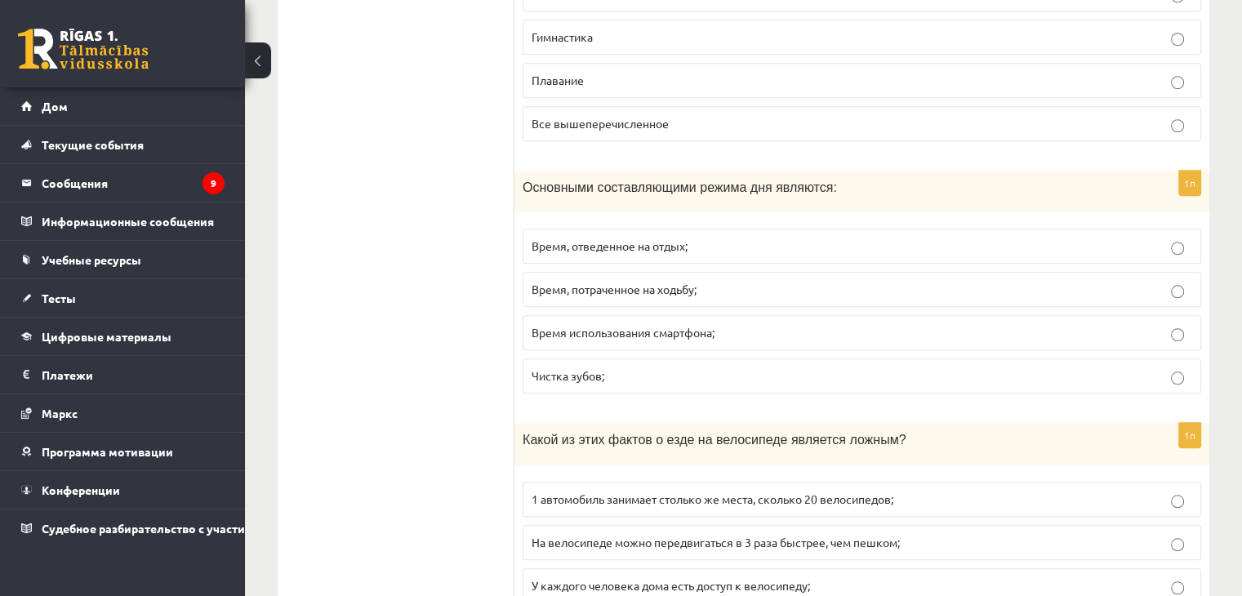
drag, startPoint x: 510, startPoint y: 167, endPoint x: 488, endPoint y: 268, distance: 102.7
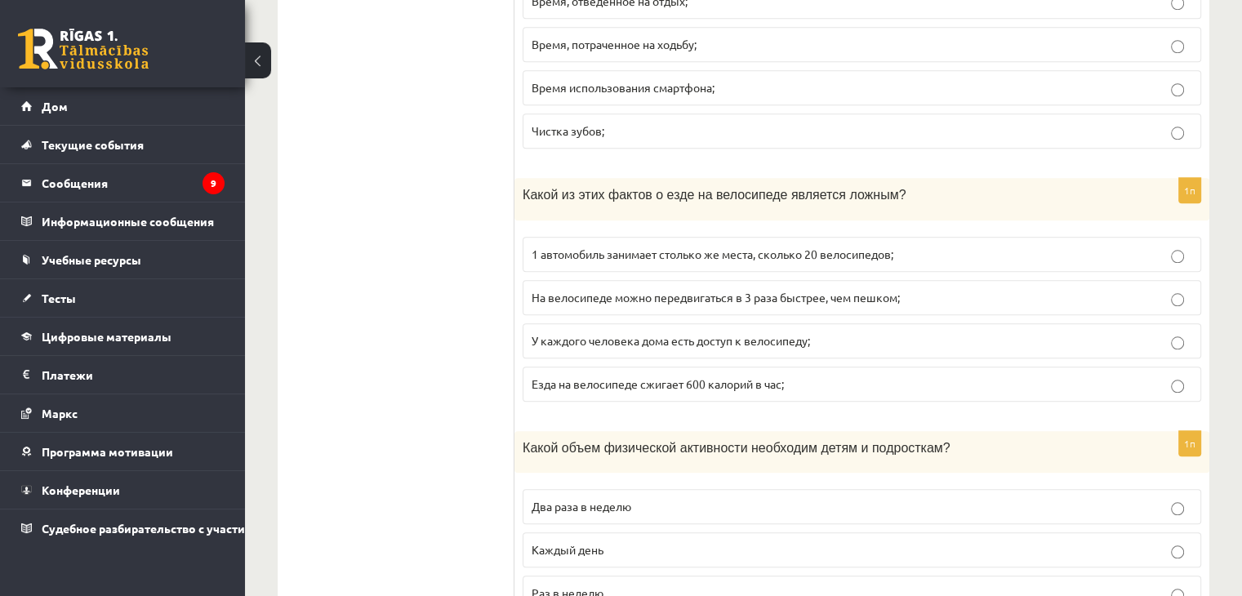
scroll to position [1728, 0]
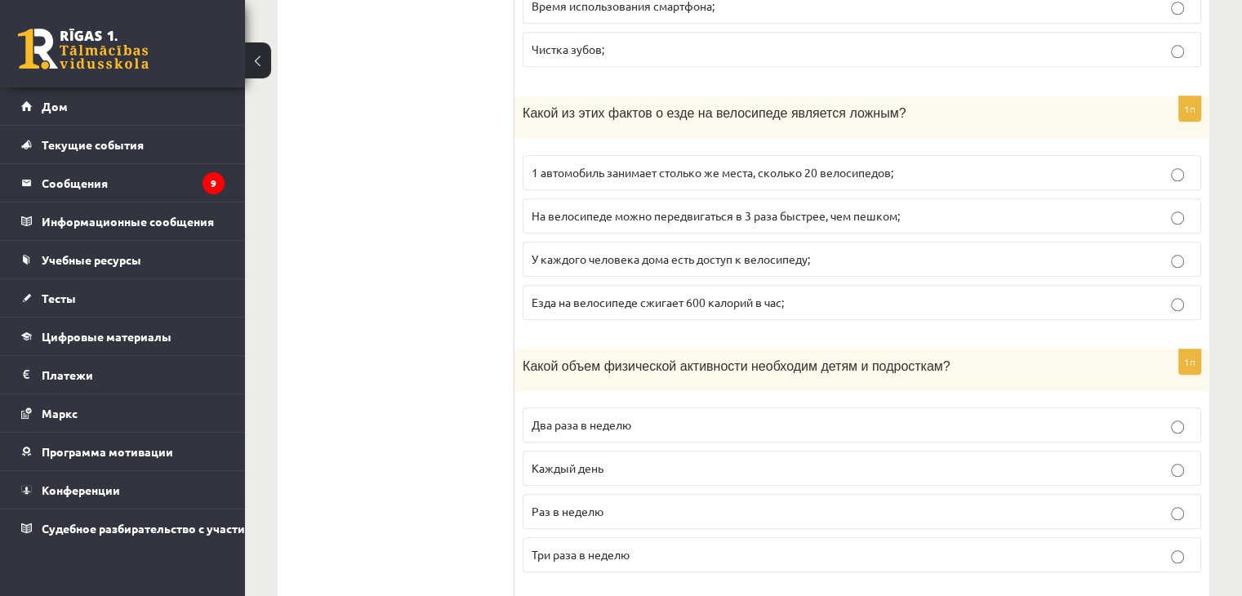
drag, startPoint x: 510, startPoint y: 75, endPoint x: 552, endPoint y: 96, distance: 47.1
click at [1000, 135] on div "1п Какой из этих фактов о езде на велосипеде является ложным? 1 автомобиль зани…" at bounding box center [861, 214] width 695 height 236
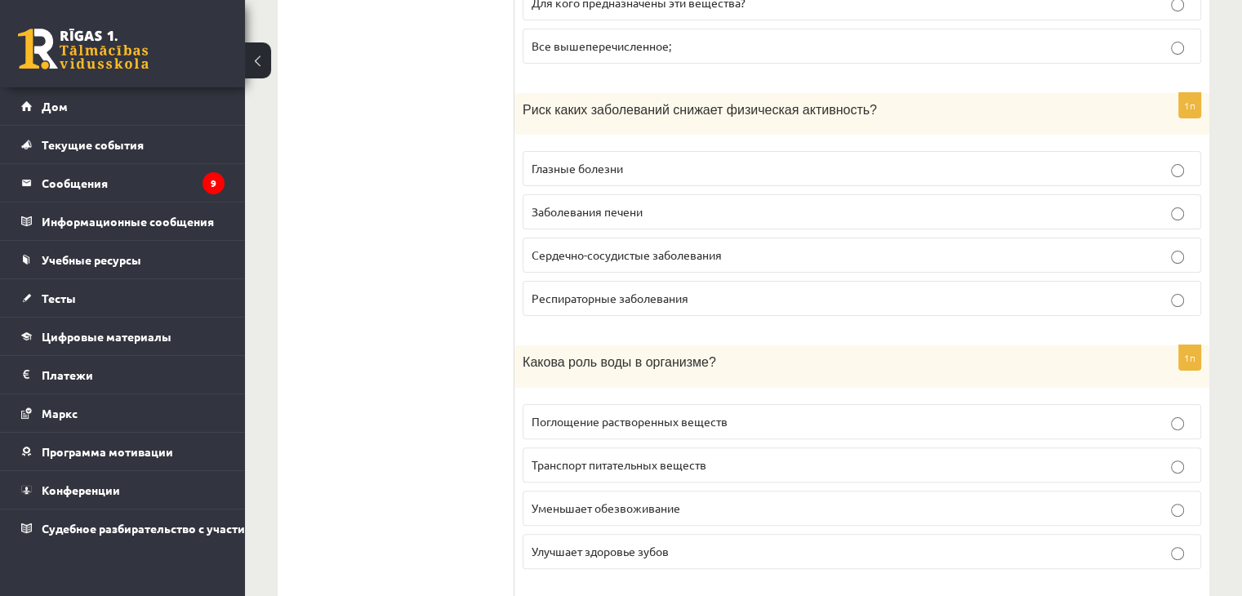
scroll to position [6482, 0]
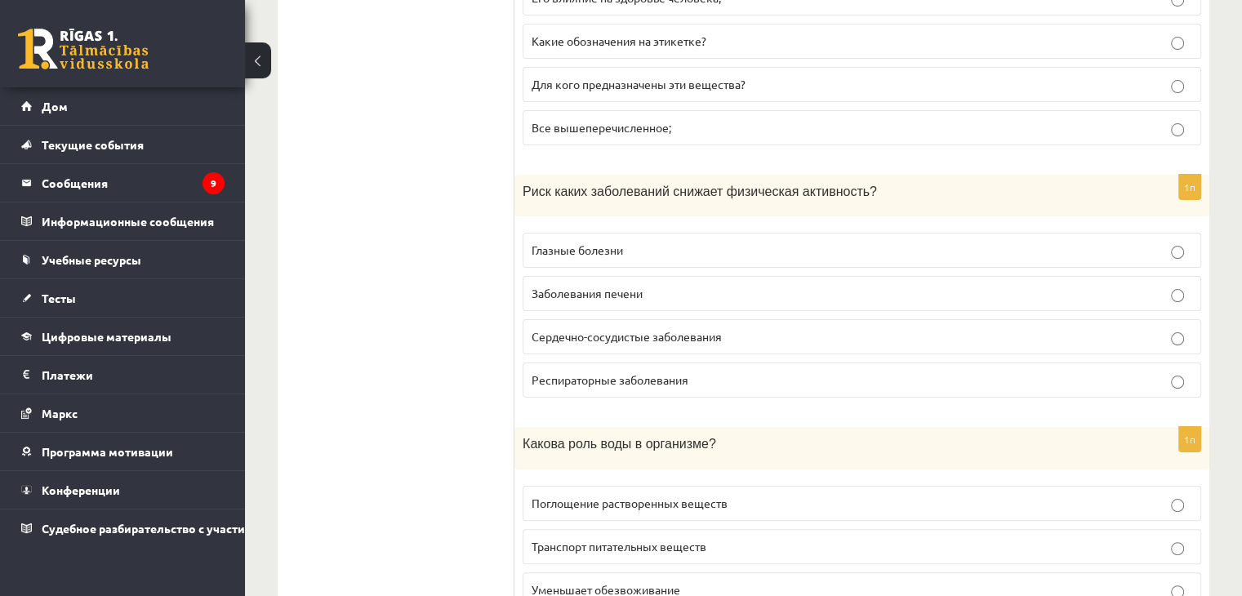
click at [1143, 319] on label "Сердечно-сосудистые заболевания" at bounding box center [862, 336] width 679 height 35
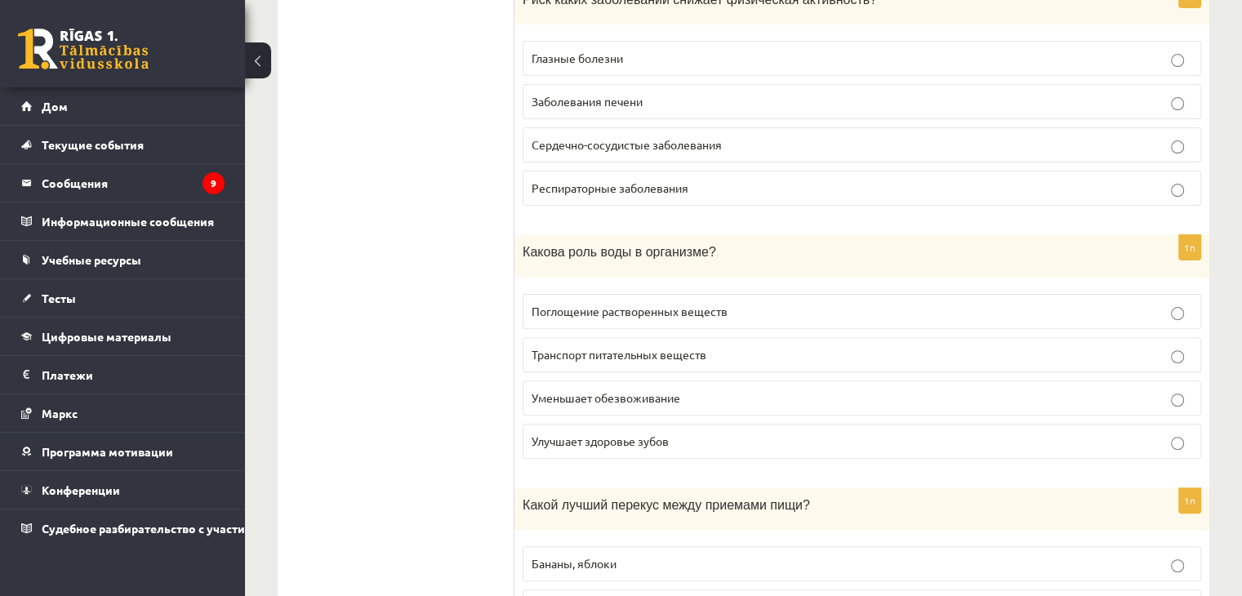
scroll to position [6645, 0]
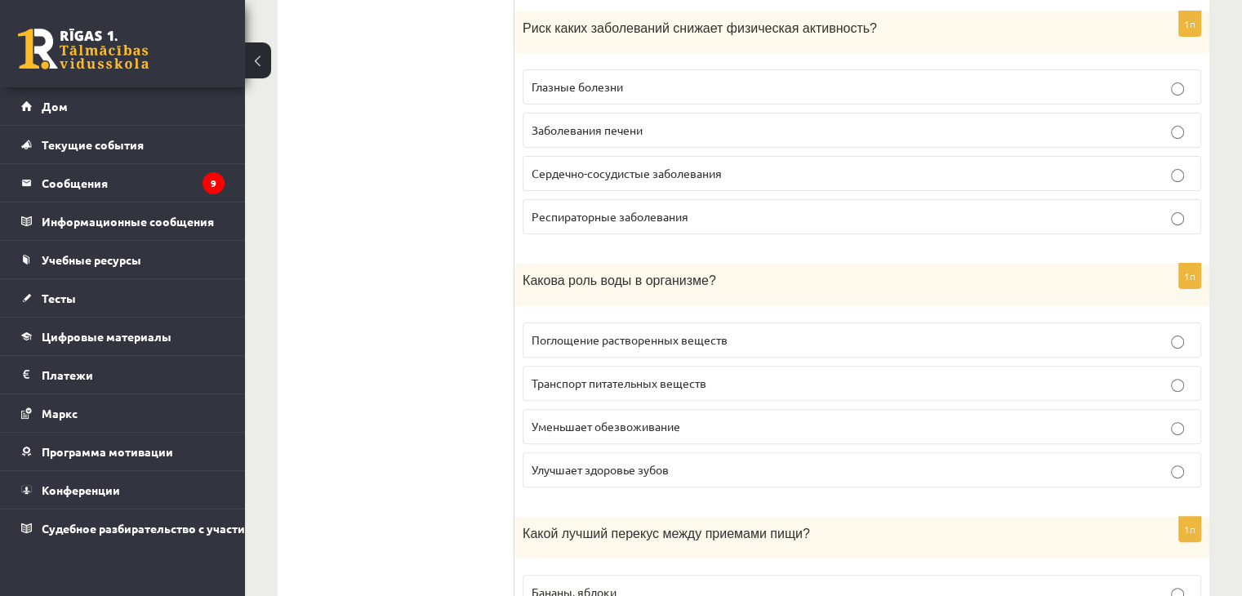
drag, startPoint x: 608, startPoint y: 272, endPoint x: 608, endPoint y: 281, distance: 9.0
click at [608, 323] on label "Поглощение растворенных веществ" at bounding box center [862, 340] width 679 height 35
click at [600, 376] on font "Транспорт питательных веществ" at bounding box center [619, 383] width 175 height 15
click at [589, 419] on font "Уменьшает обезвоживание" at bounding box center [606, 426] width 149 height 15
click at [597, 462] on font "Улучшает здоровье зубов" at bounding box center [600, 469] width 137 height 15
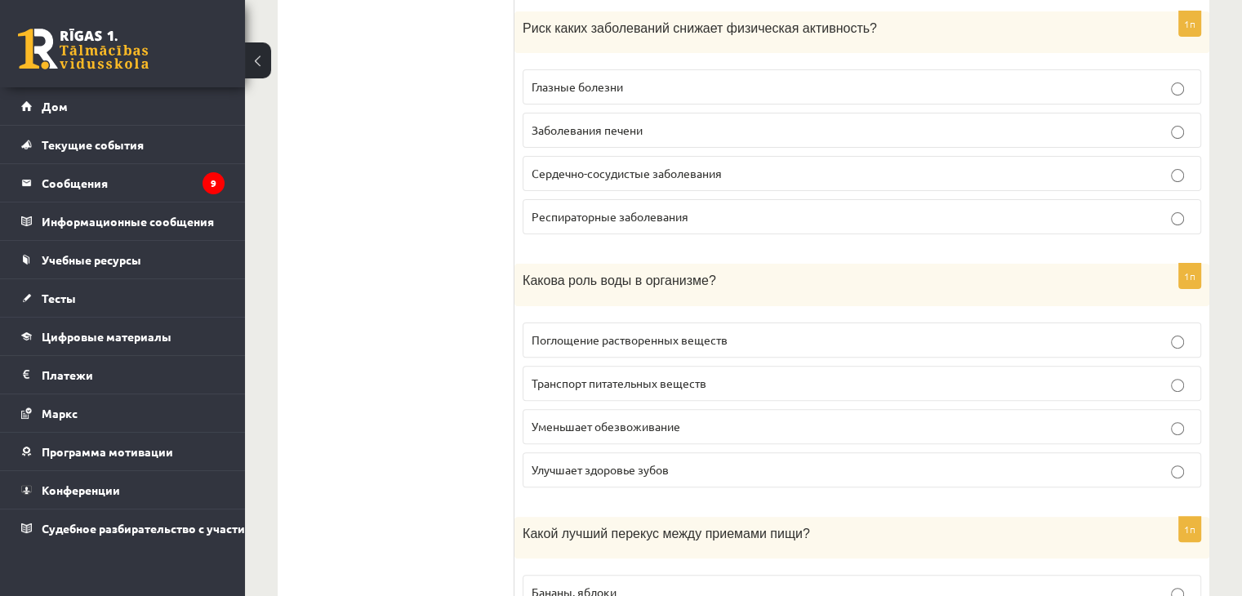
click at [593, 419] on font "Уменьшает обезвоживание" at bounding box center [606, 426] width 149 height 15
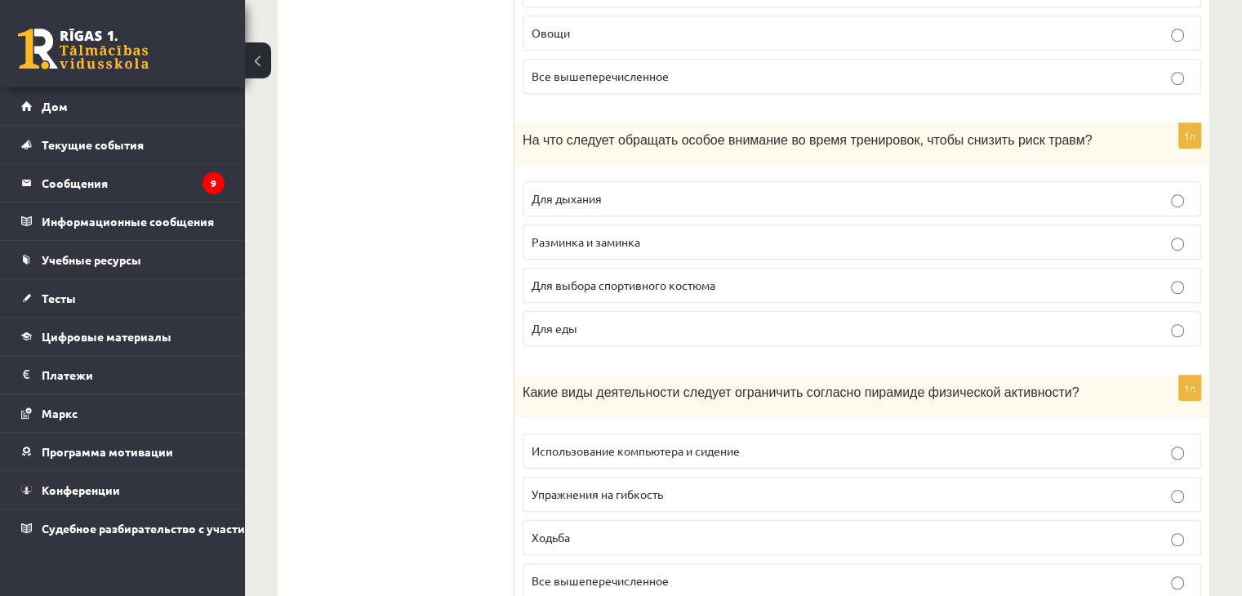
scroll to position [7298, 0]
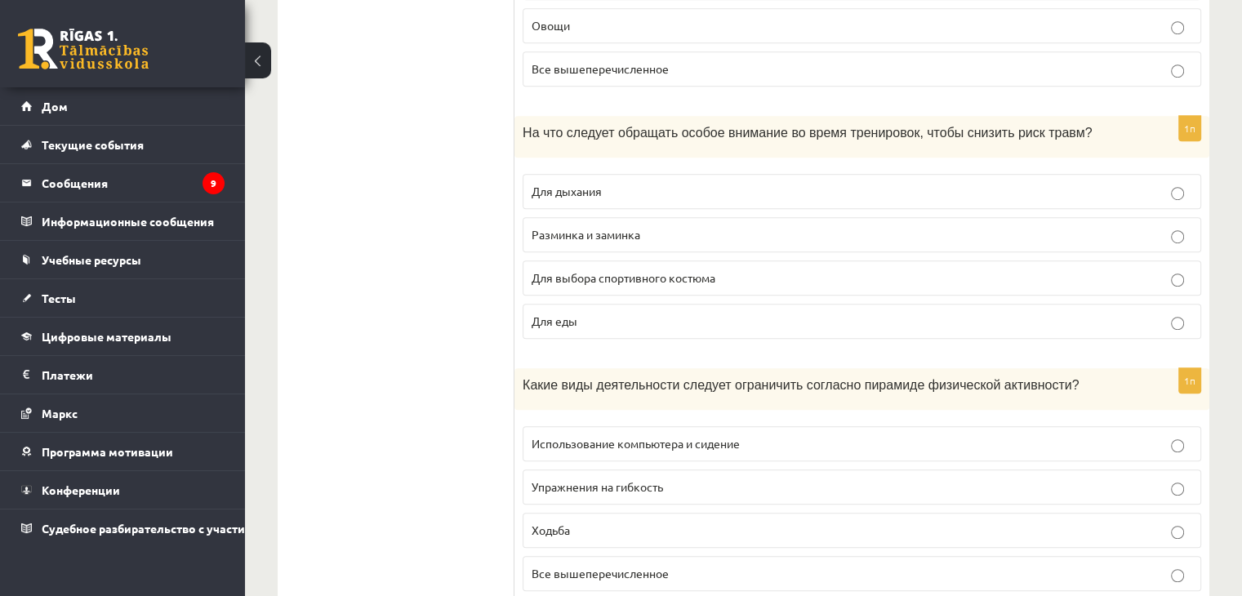
click at [863, 435] on p "Использование компьютера и сидение" at bounding box center [862, 443] width 661 height 17
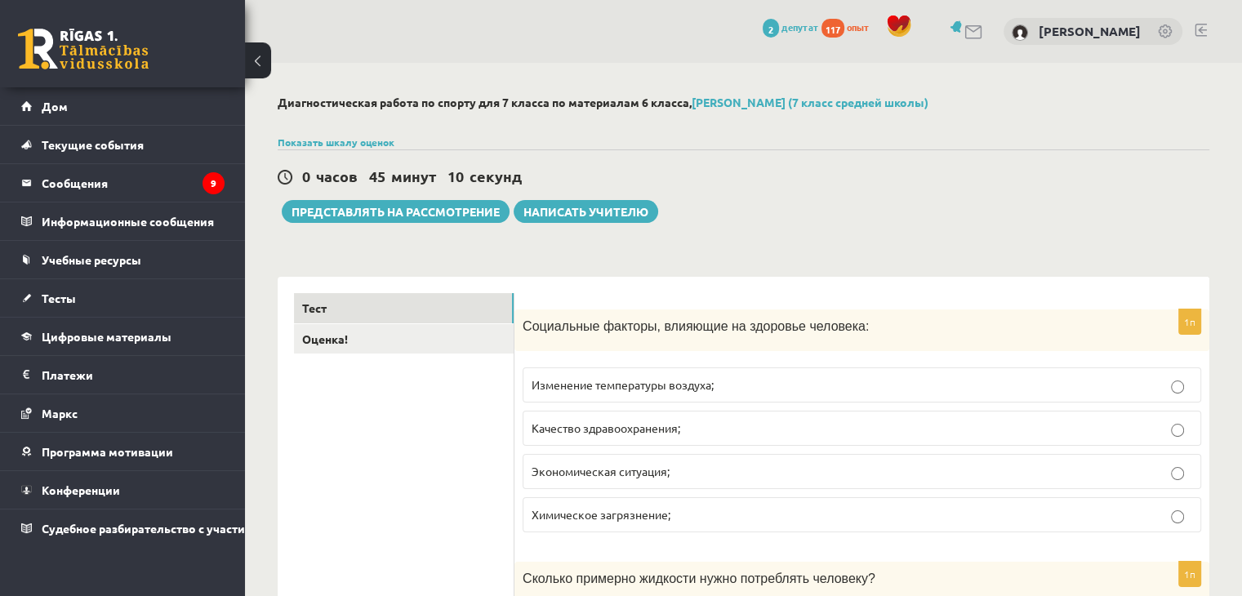
scroll to position [0, 0]
click at [439, 200] on button "Представлять на рассмотрение" at bounding box center [396, 211] width 228 height 23
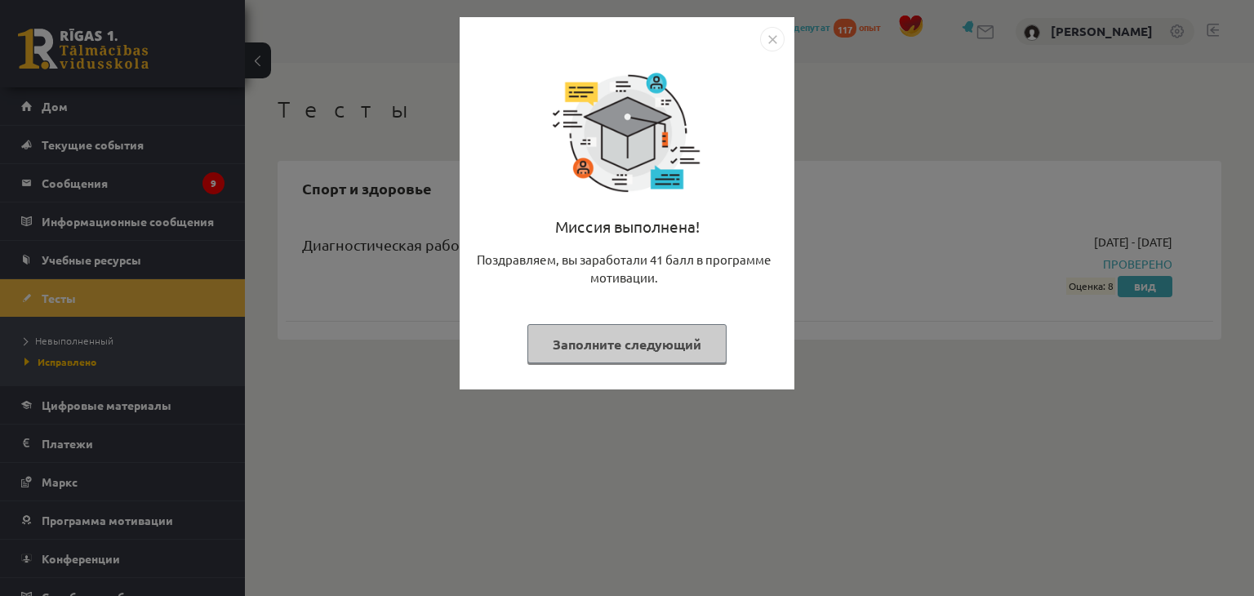
click at [615, 334] on font "Заполните следующий" at bounding box center [627, 342] width 149 height 17
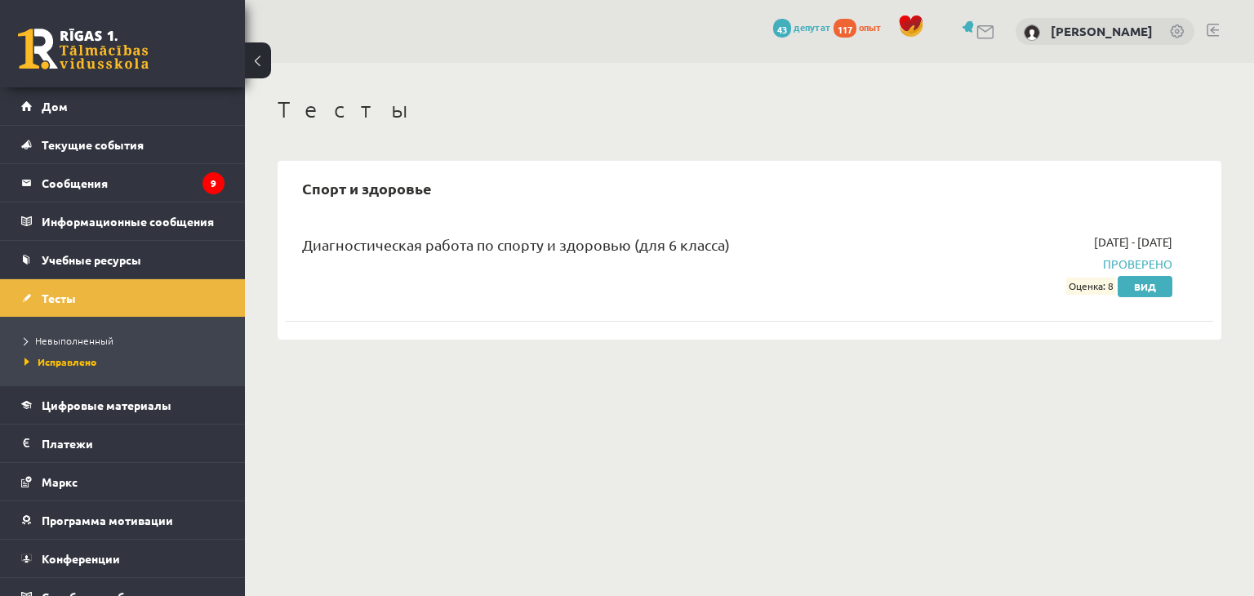
click at [1100, 287] on font "Оценка: 8" at bounding box center [1091, 286] width 45 height 13
click at [1145, 284] on font "Вид" at bounding box center [1145, 286] width 22 height 13
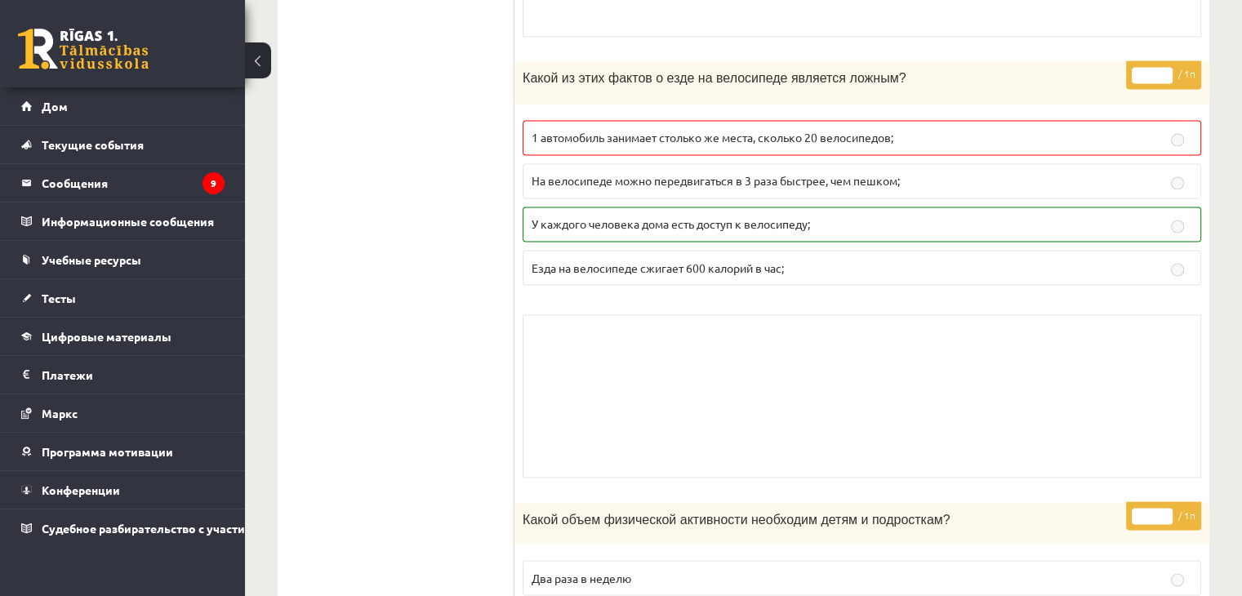
scroll to position [2777, 0]
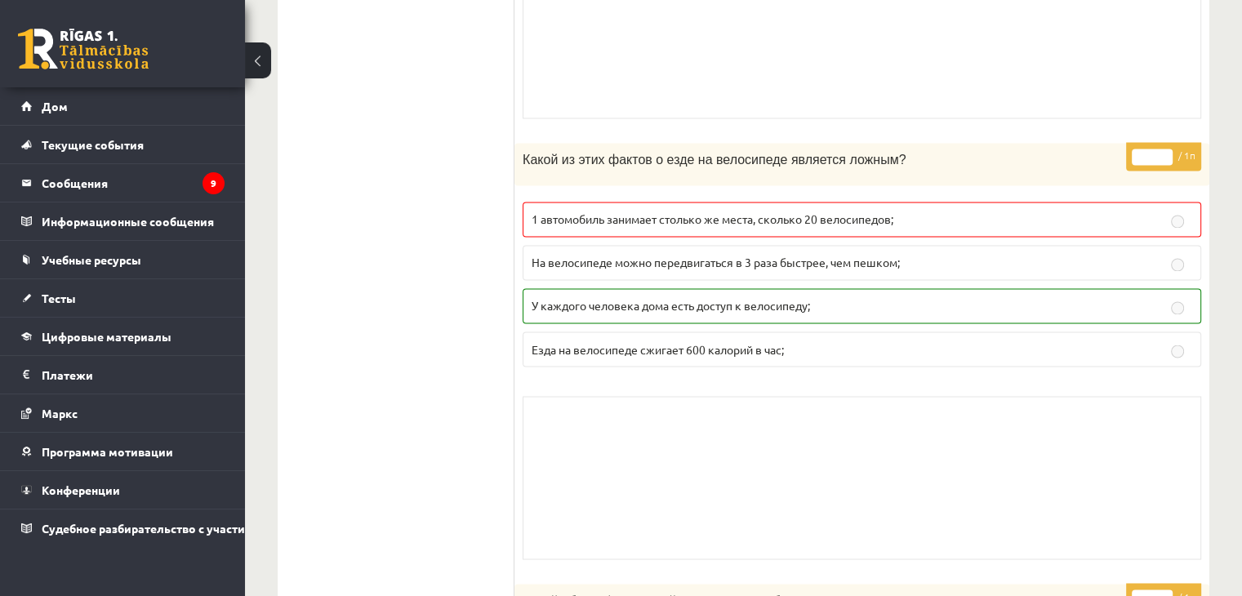
click at [689, 213] on font "1 автомобиль занимает столько же места, сколько 20 велосипедов;" at bounding box center [713, 219] width 362 height 15
drag, startPoint x: 689, startPoint y: 213, endPoint x: 685, endPoint y: 229, distance: 16.8
click at [685, 228] on fieldset "1 автомобиль занимает столько же места, сколько 20 велосипедов; На велосипеде м…" at bounding box center [862, 283] width 679 height 178
click at [624, 436] on div "Skolotāja pielikums" at bounding box center [862, 477] width 679 height 163
drag, startPoint x: 709, startPoint y: 246, endPoint x: 689, endPoint y: 358, distance: 113.6
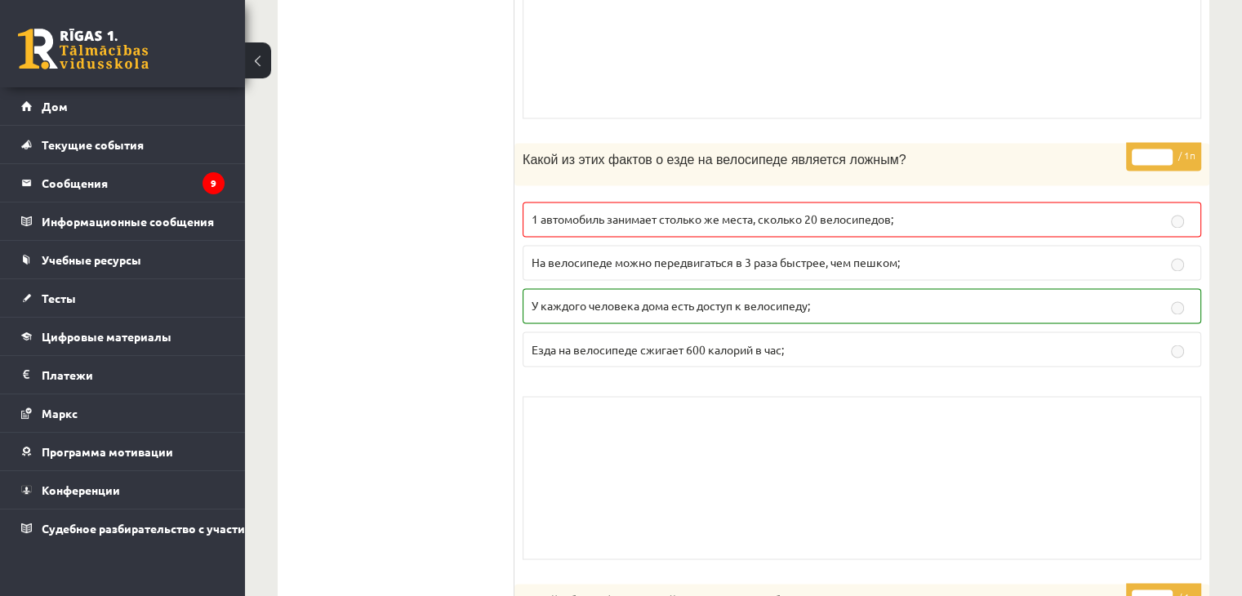
click at [709, 255] on font "На велосипеде можно передвигаться в 3 раза быстрее, чем пешком;" at bounding box center [716, 262] width 368 height 15
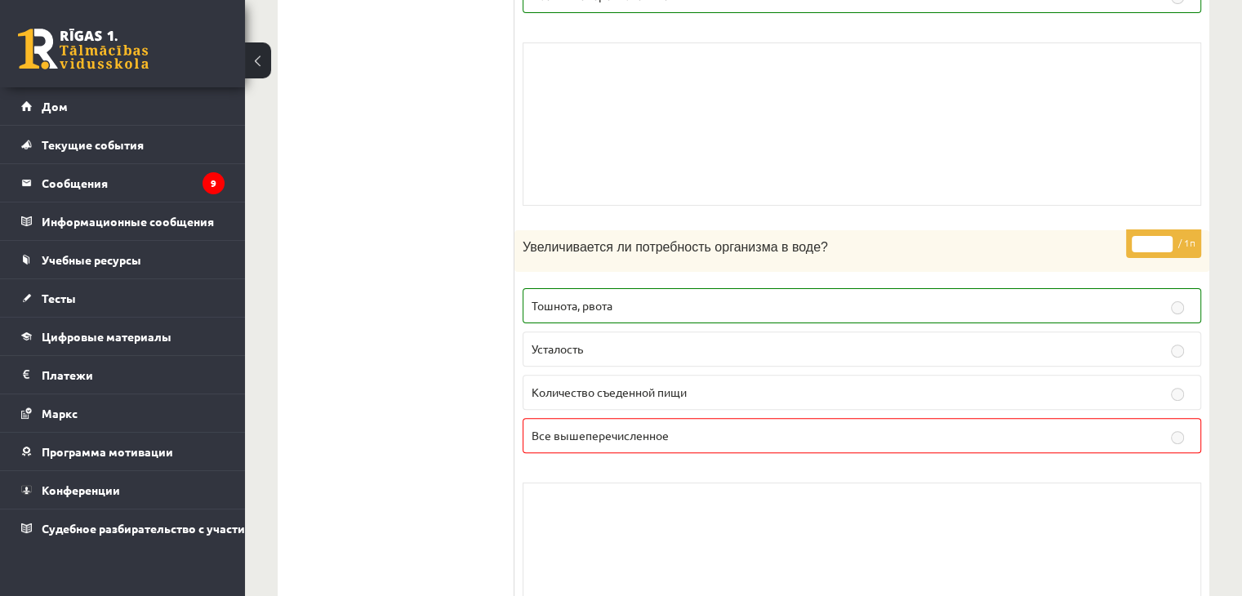
scroll to position [6615, 0]
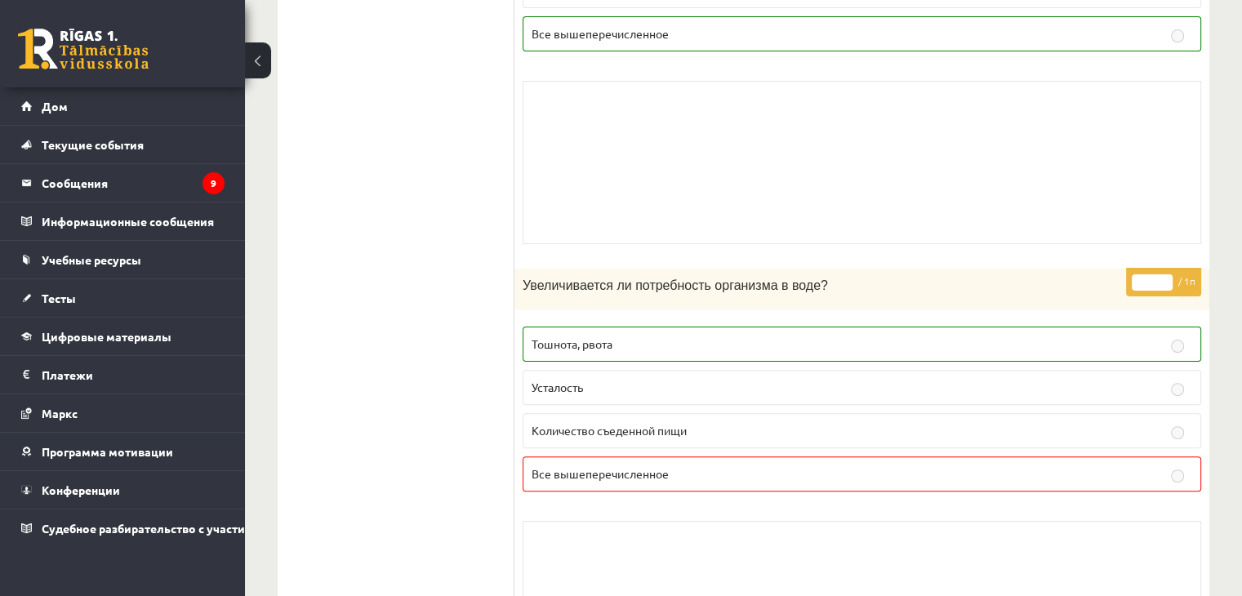
click at [577, 465] on p "Все вышеперечисленное" at bounding box center [862, 473] width 661 height 17
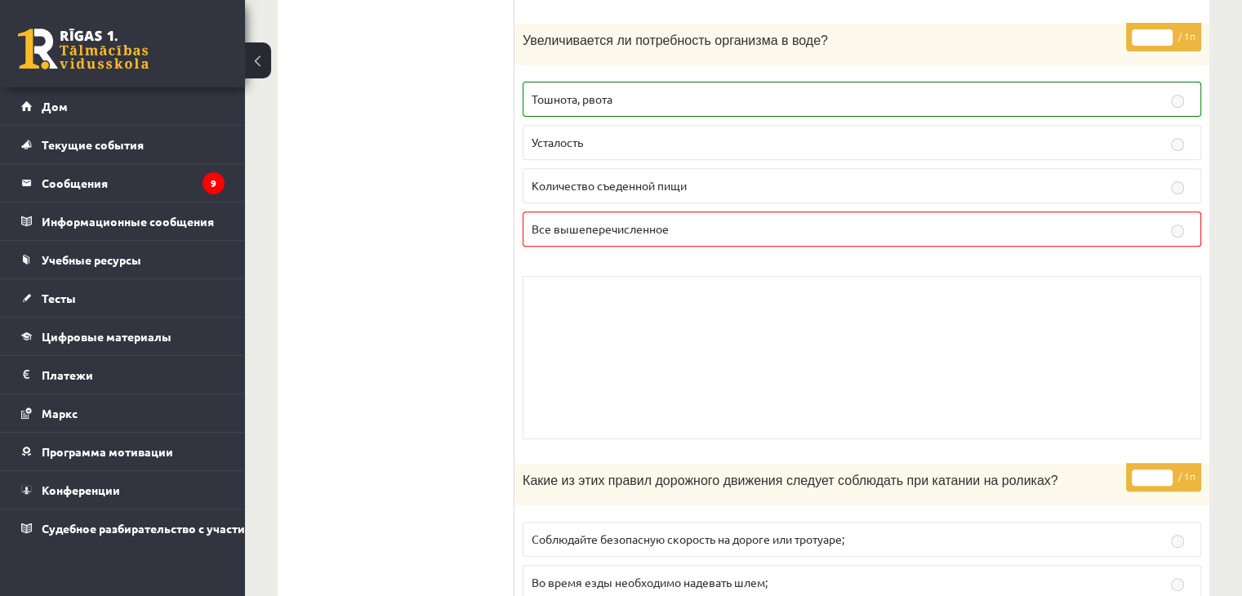
click at [657, 310] on div "Skolotāja pielikums" at bounding box center [862, 357] width 679 height 163
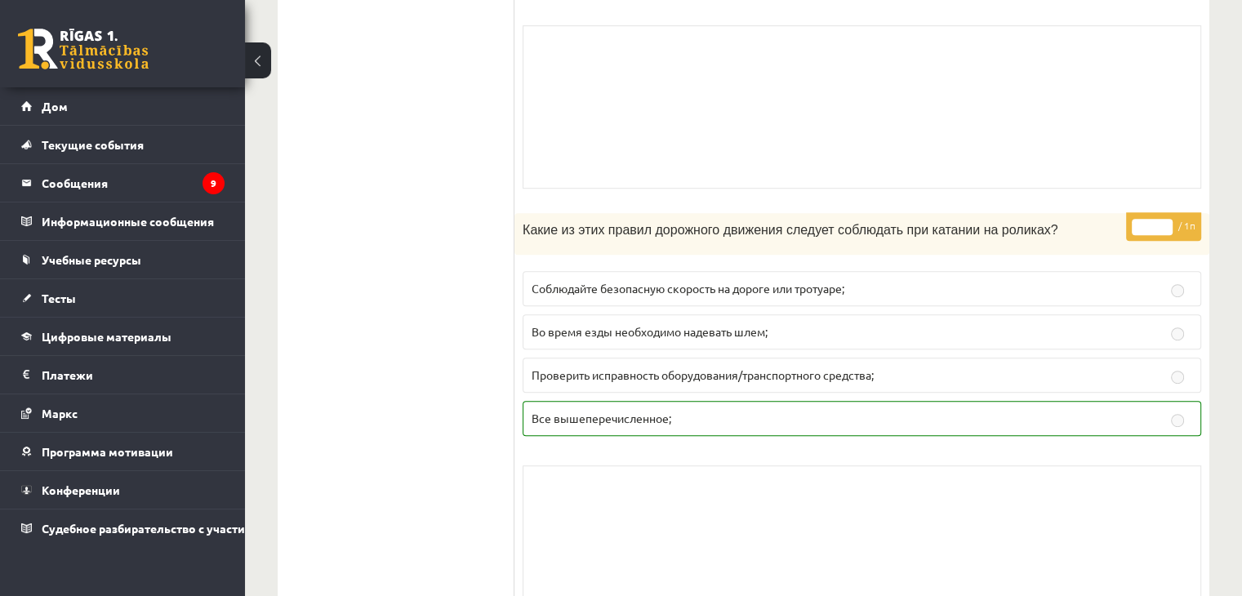
scroll to position [6941, 0]
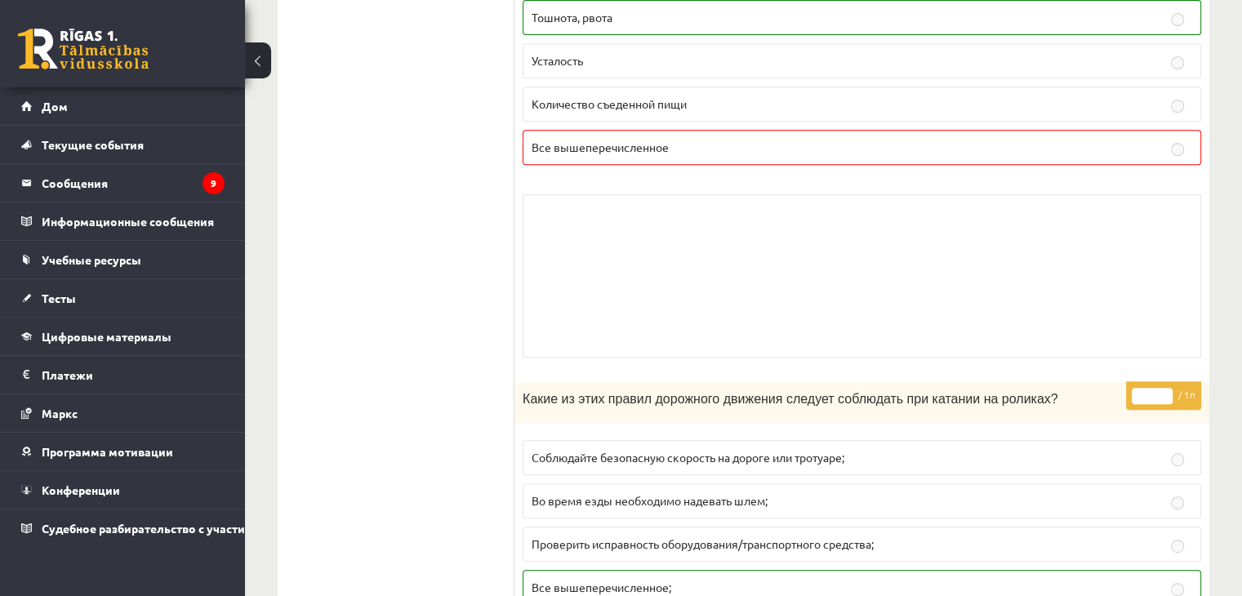
click at [604, 148] on div "* / 1п Увеличивается ли потребность организма в воде? Тошнота, рвота Усталость …" at bounding box center [861, 154] width 695 height 424
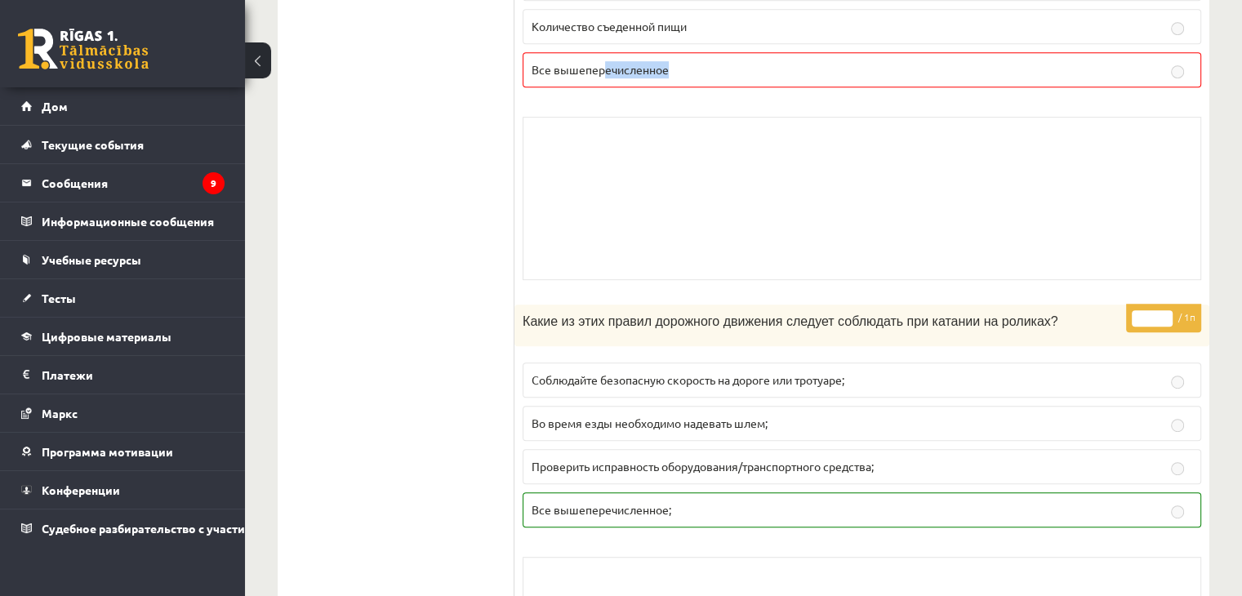
scroll to position [7268, 0]
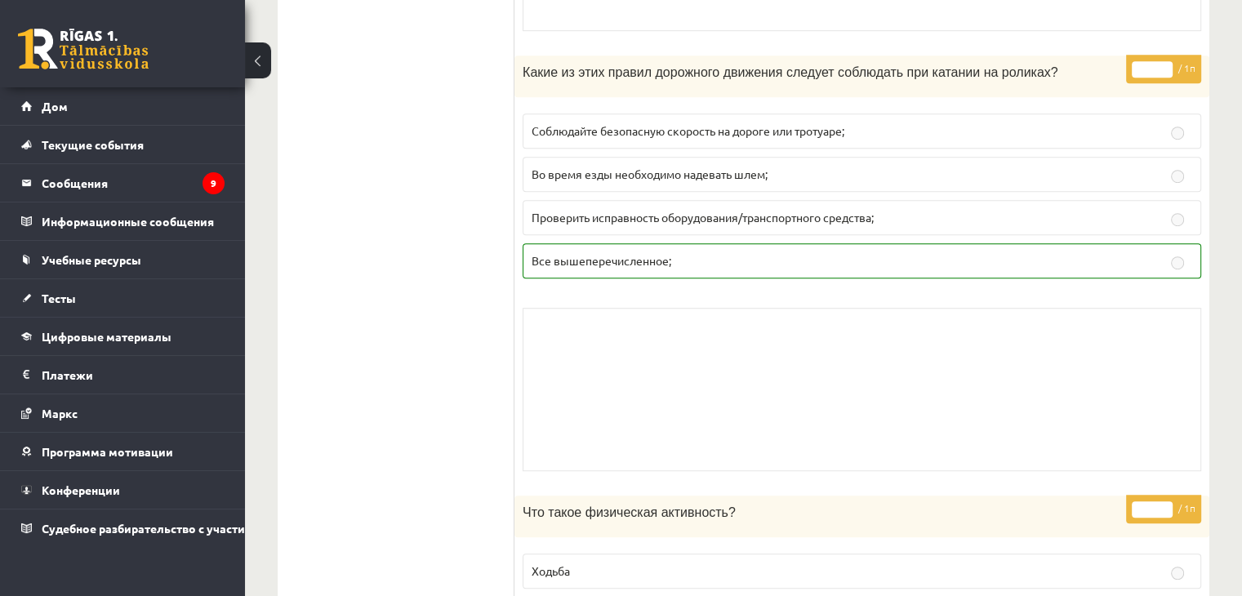
click at [563, 349] on div "Skolotāja pielikums" at bounding box center [862, 389] width 679 height 163
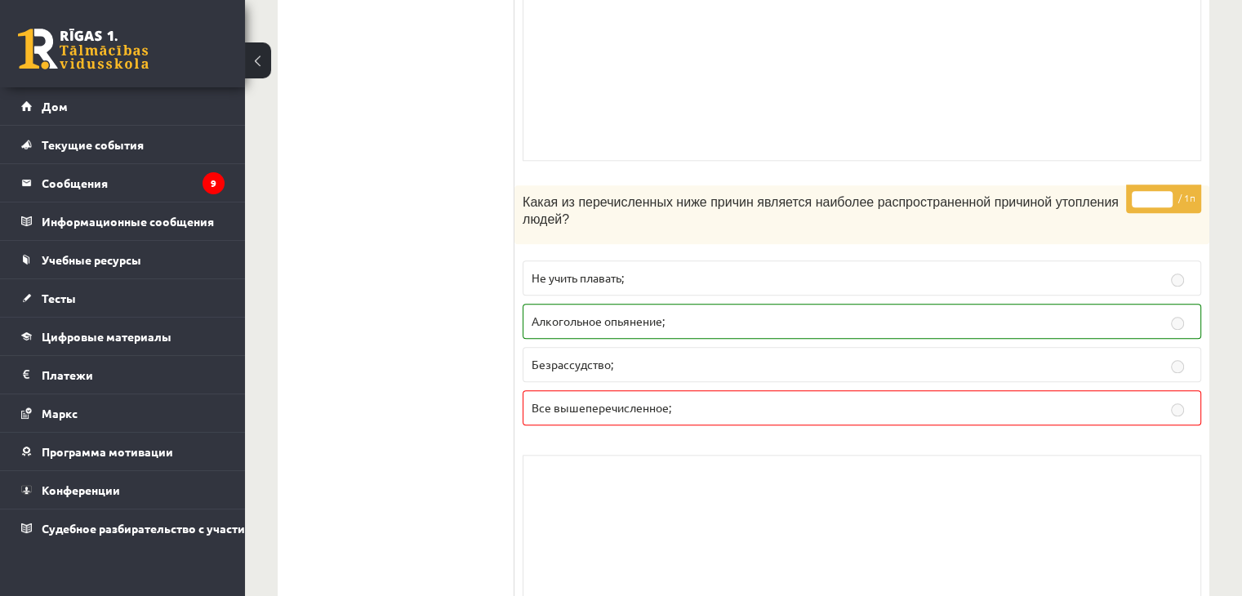
scroll to position [7921, 0]
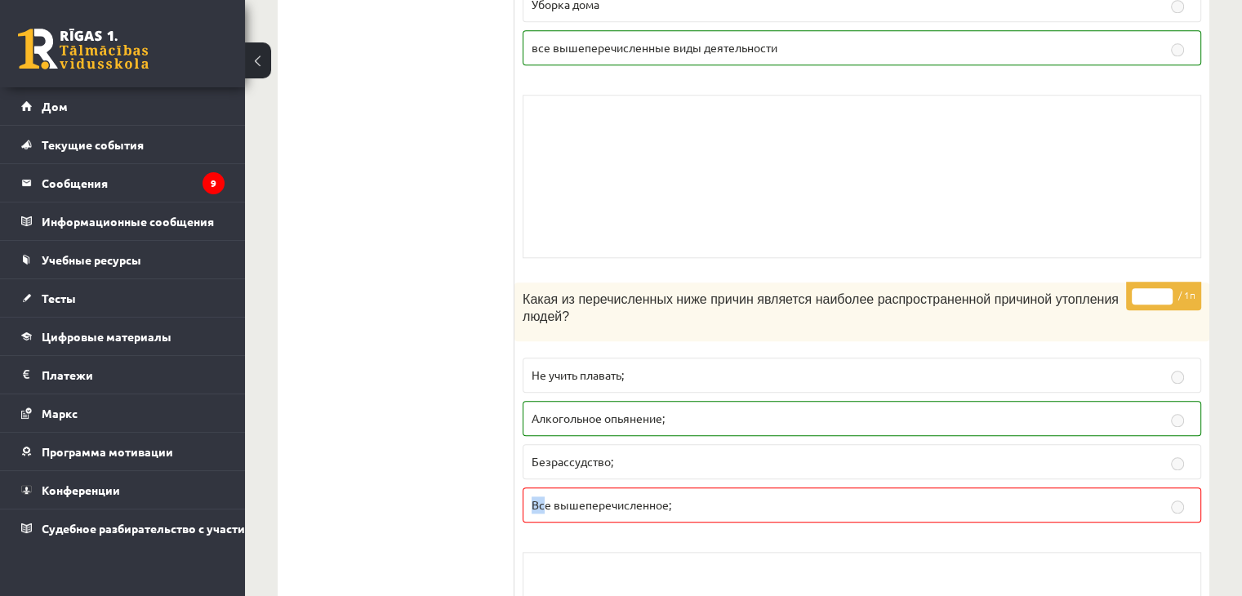
drag, startPoint x: 545, startPoint y: 462, endPoint x: 670, endPoint y: 443, distance: 127.3
click at [669, 437] on fieldset "Не учить плавать; Алкогольное опьянение; Безрассудство; Все вышеперечисленное;" at bounding box center [862, 439] width 679 height 178
drag, startPoint x: 675, startPoint y: 379, endPoint x: 670, endPoint y: 523, distance: 144.6
click at [674, 520] on div "* / 1п Какая из перечисленных ниже причин является наиболее распространенной пр…" at bounding box center [861, 503] width 695 height 441
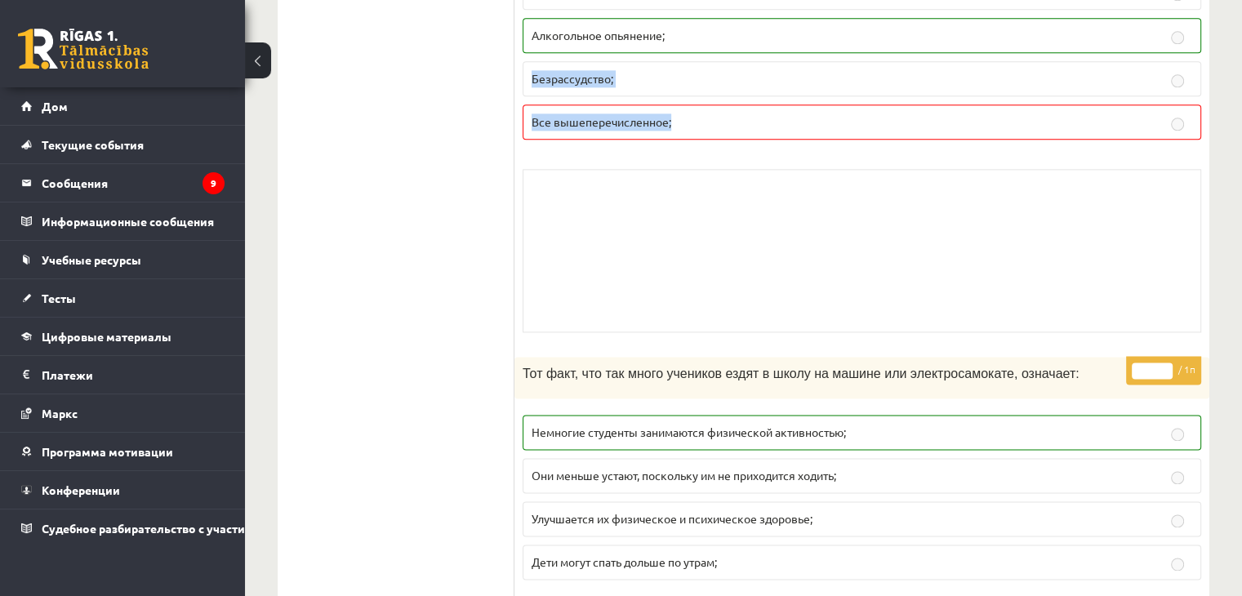
scroll to position [8330, 0]
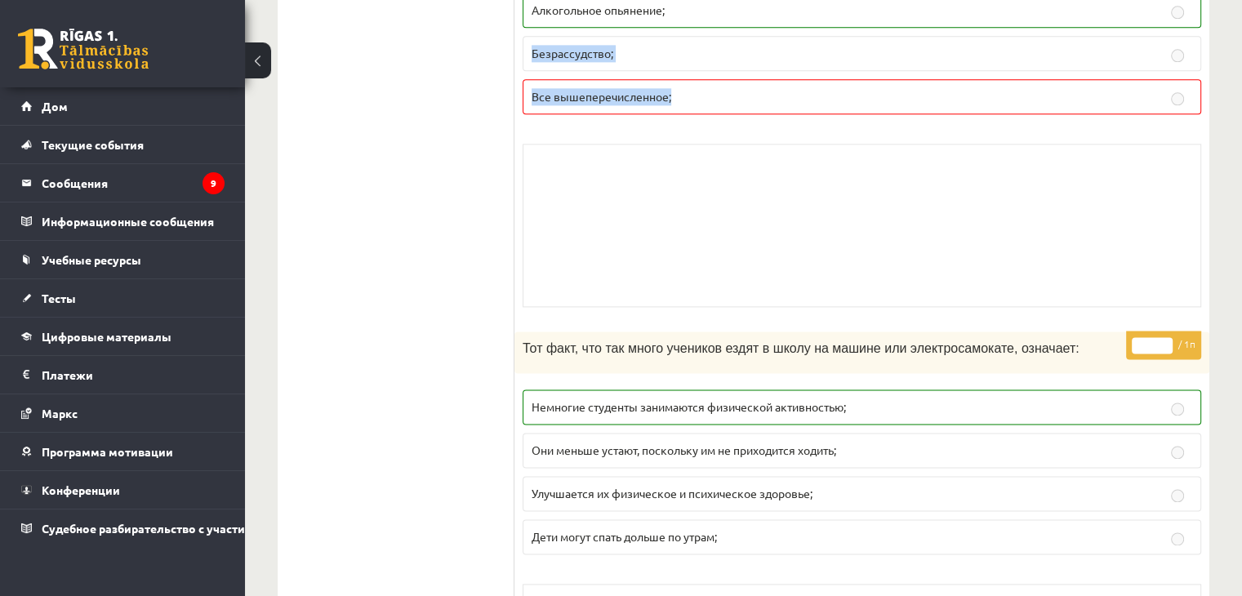
click at [724, 252] on div "Skolotāja pielikums" at bounding box center [862, 225] width 679 height 163
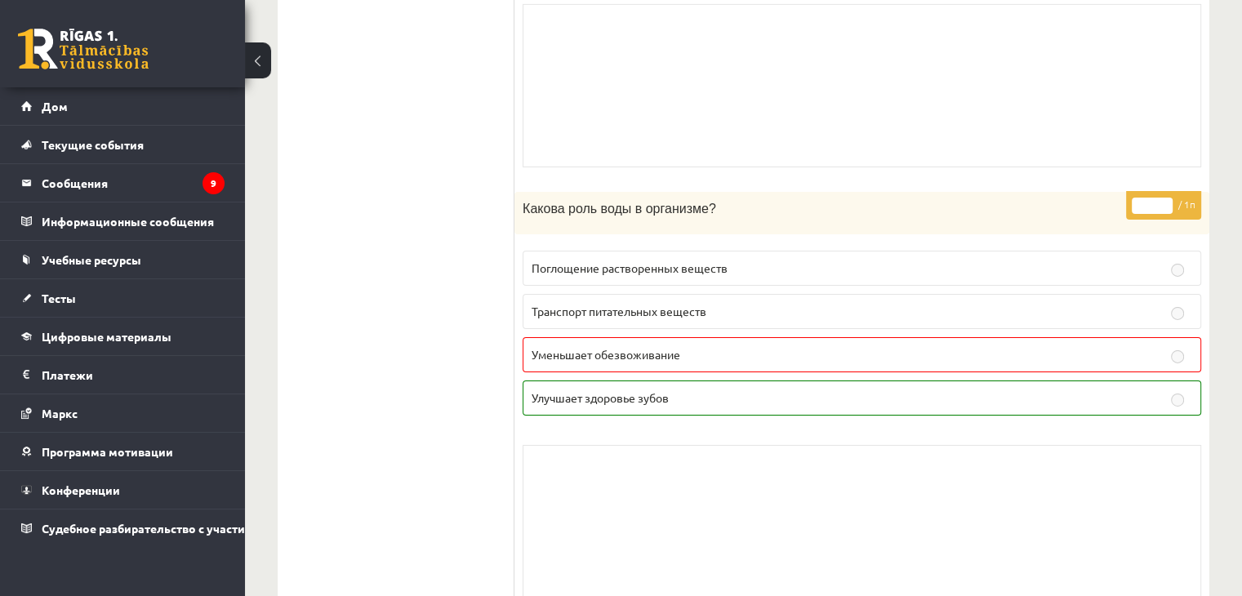
scroll to position [11596, 0]
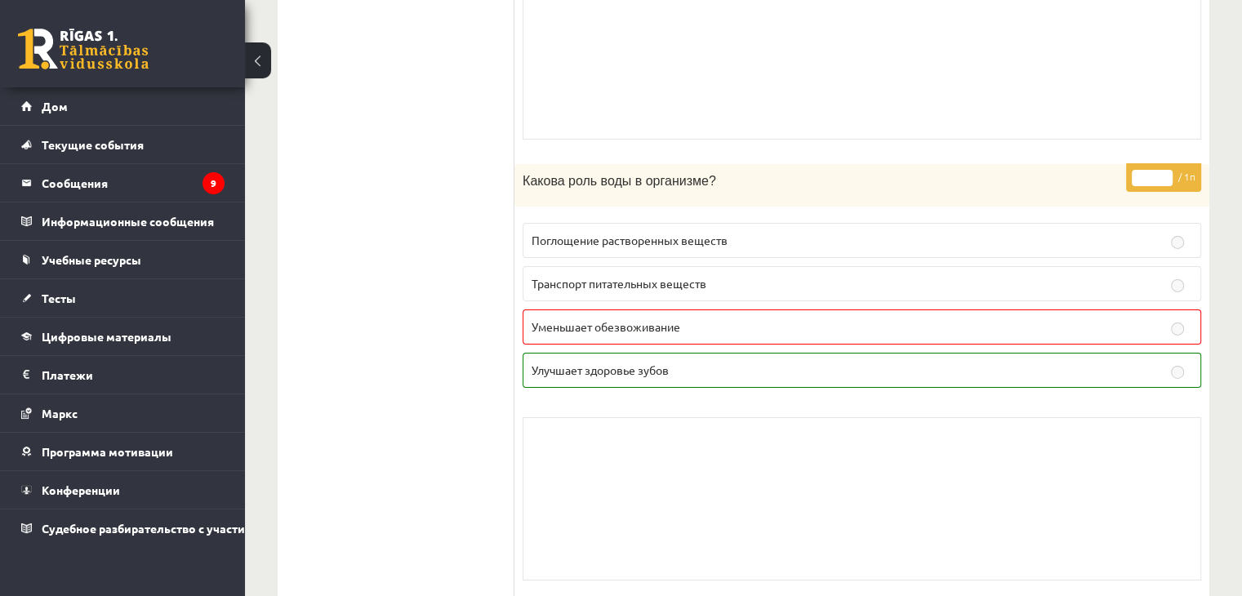
click at [628, 353] on label "Улучшает здоровье зубов" at bounding box center [862, 370] width 679 height 35
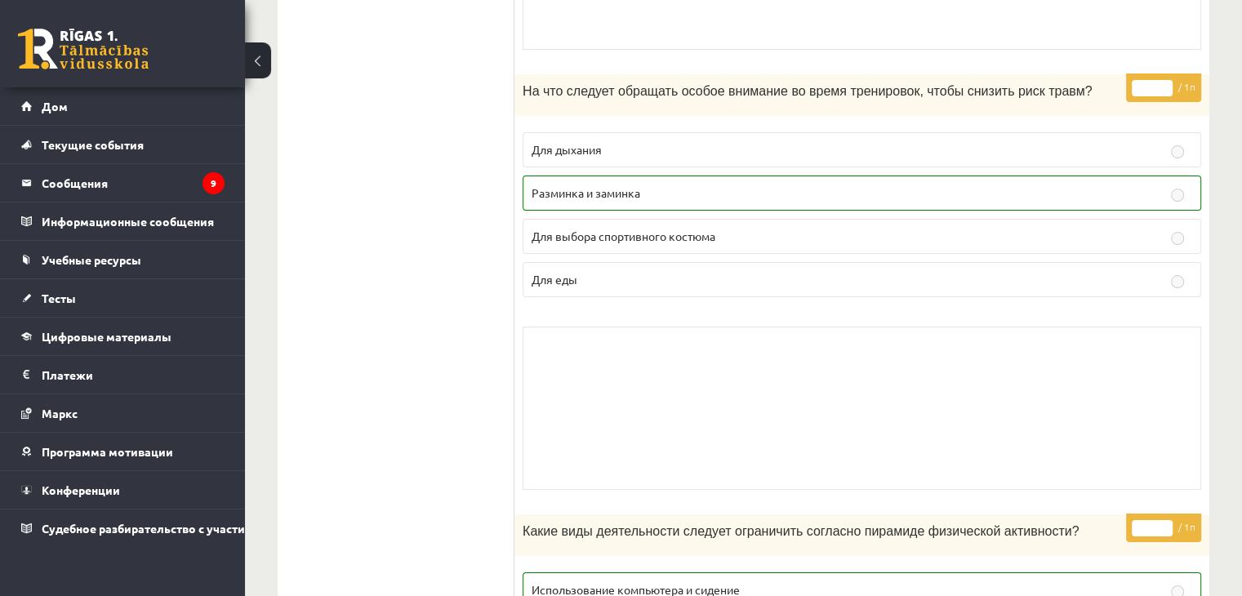
scroll to position [12411, 0]
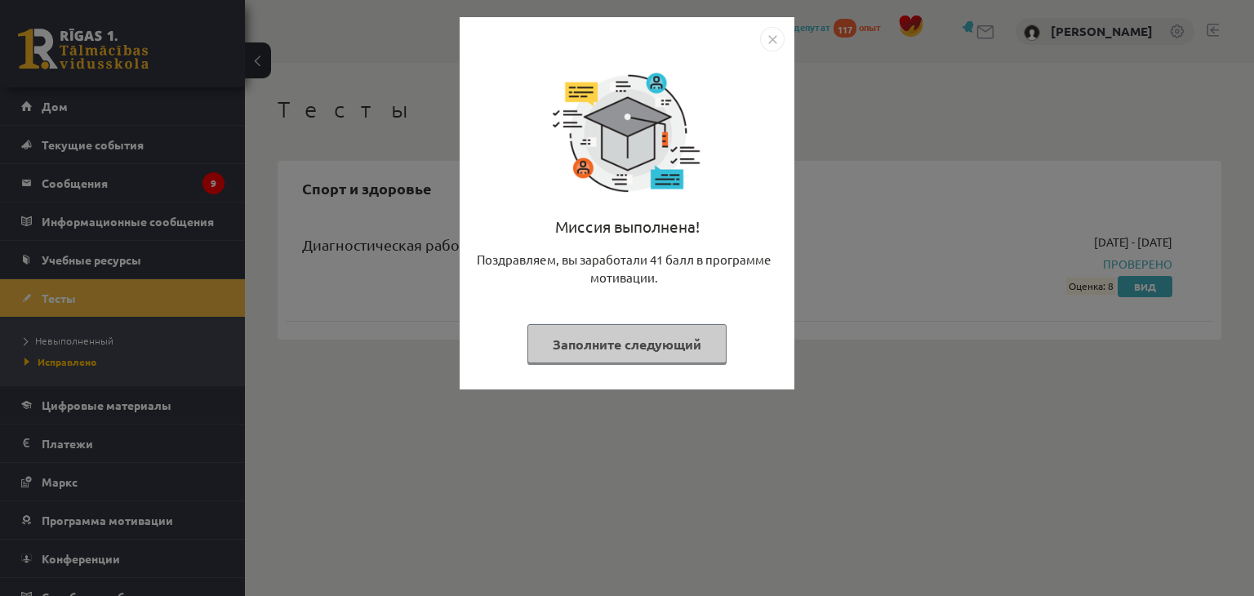
click at [768, 34] on img "Закрывать" at bounding box center [772, 39] width 24 height 24
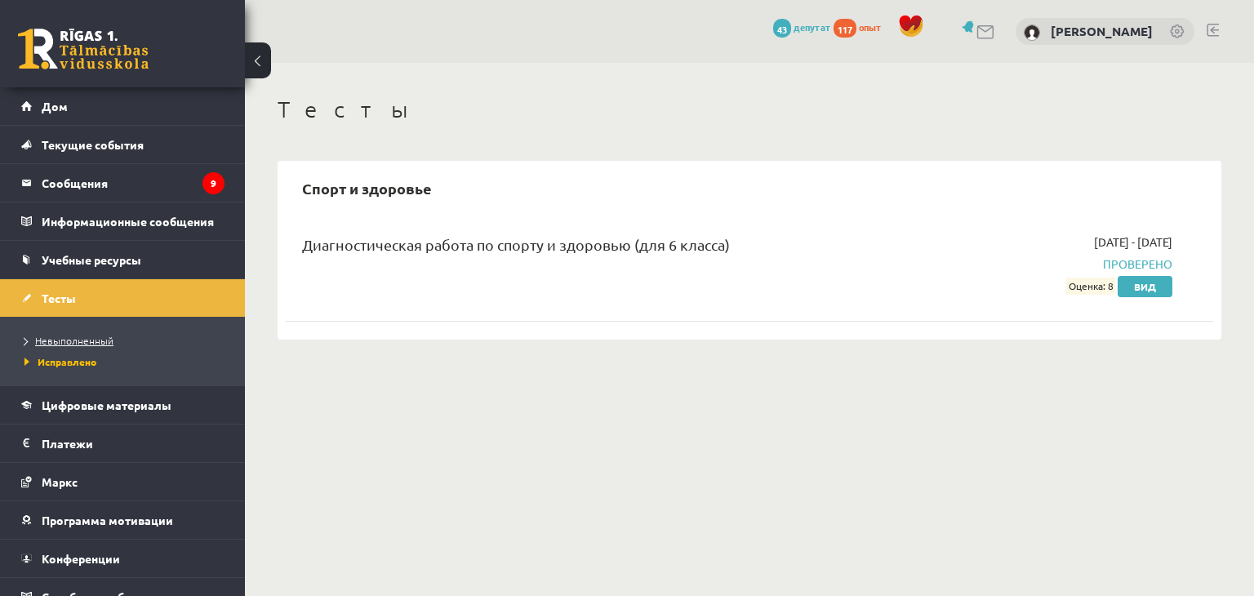
click at [96, 337] on font "Невыполненный" at bounding box center [74, 340] width 78 height 13
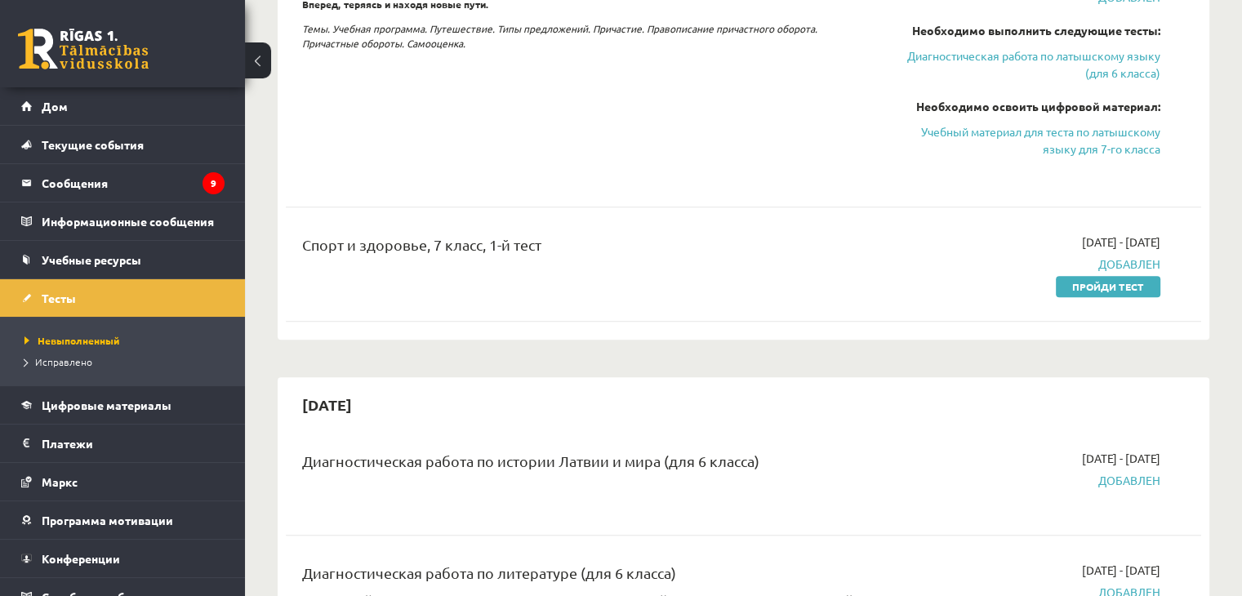
scroll to position [1143, 0]
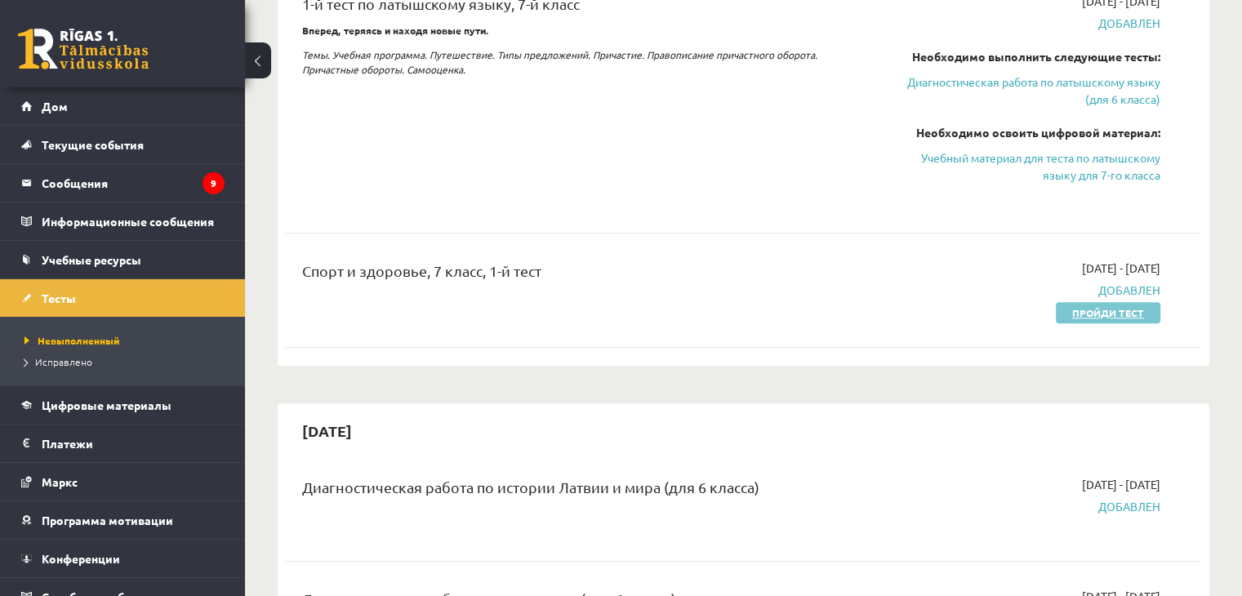
click at [1080, 310] on font "Пройди тест" at bounding box center [1108, 312] width 72 height 13
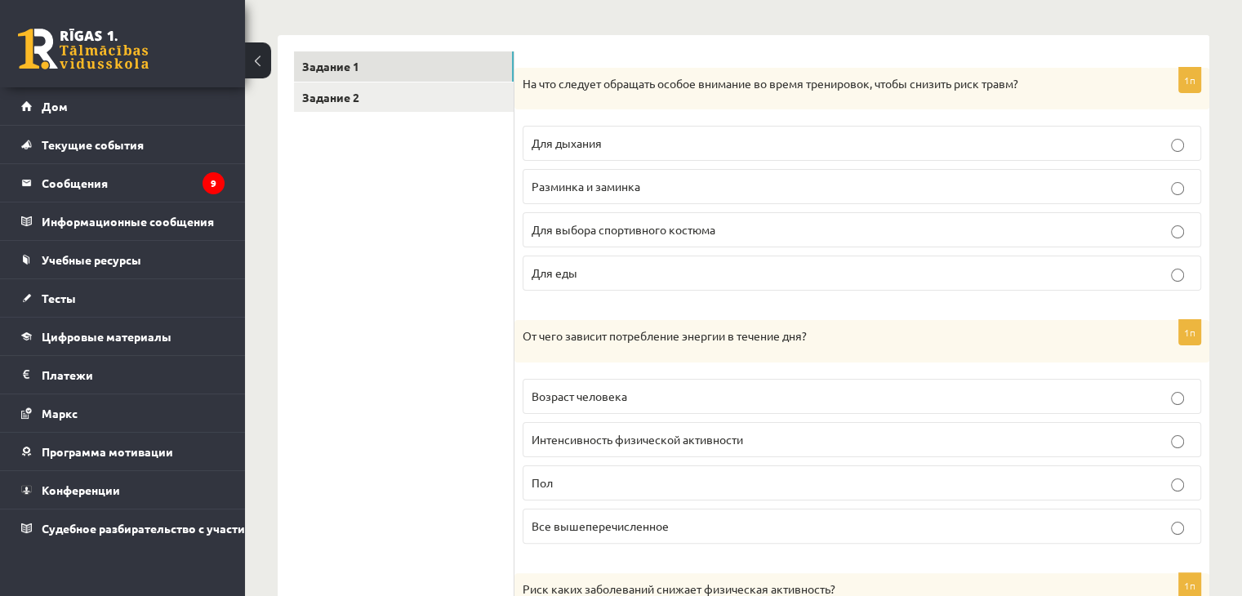
scroll to position [163, 0]
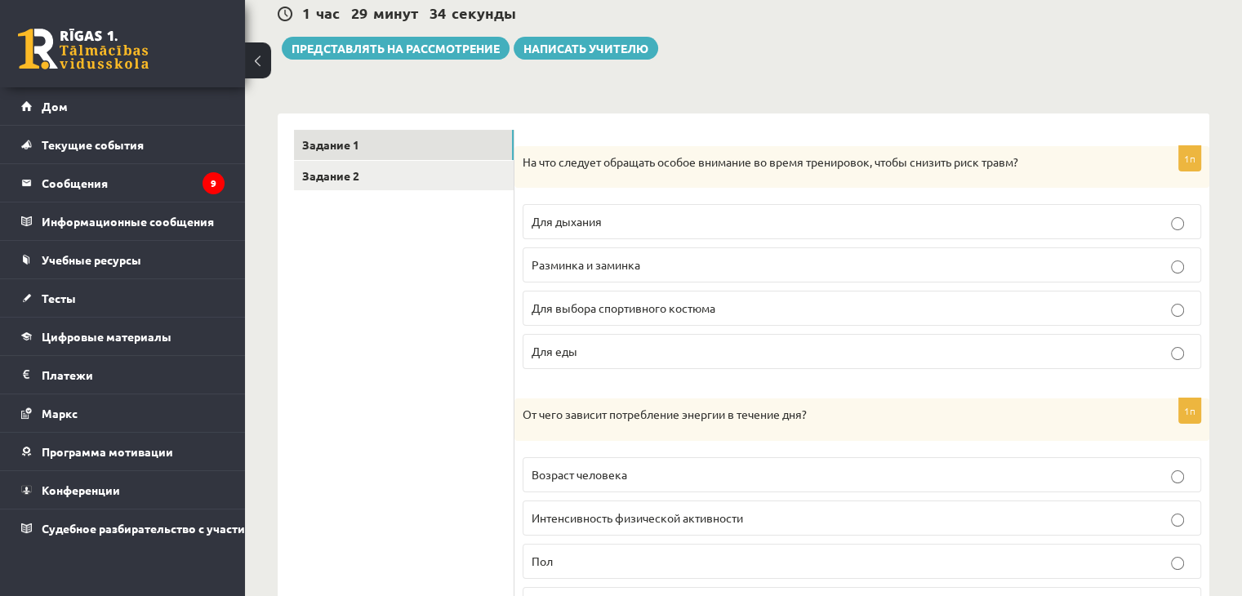
click at [1182, 259] on label "Разминка и заминка" at bounding box center [862, 264] width 679 height 35
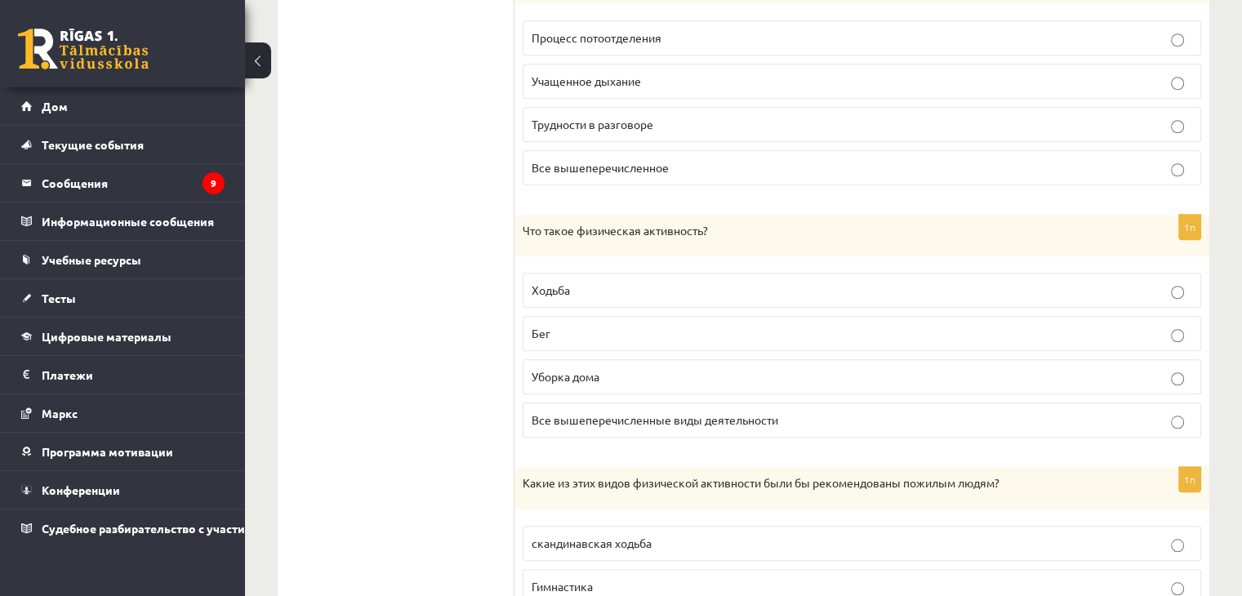
scroll to position [1388, 0]
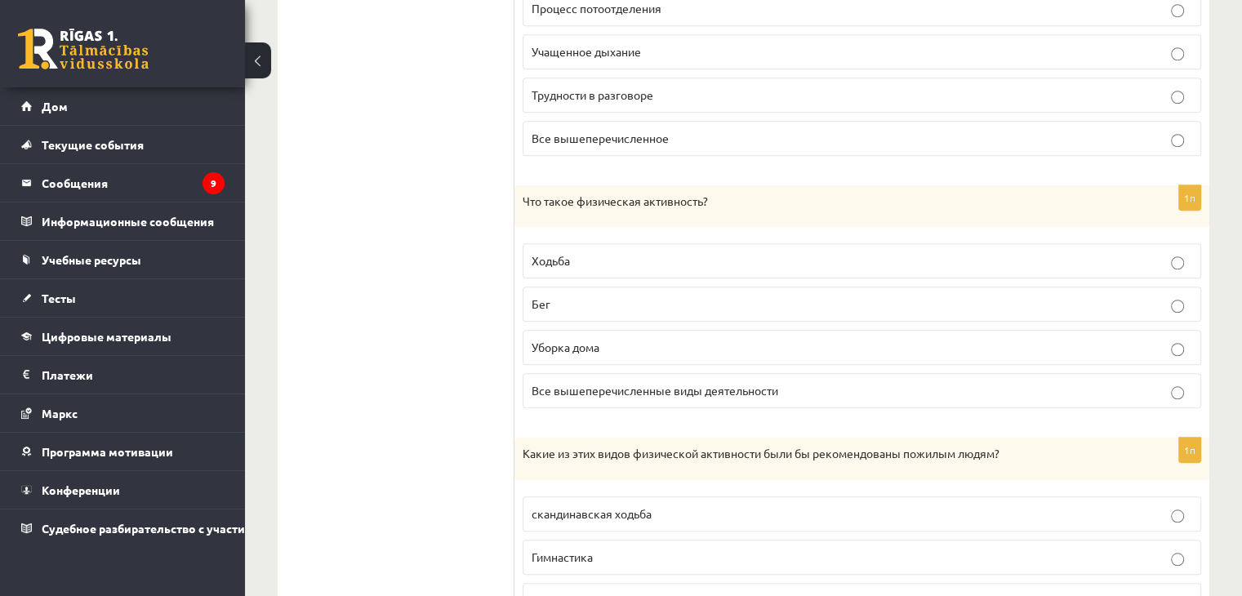
click at [1187, 373] on label "Все вышеперечисленные виды деятельности" at bounding box center [862, 390] width 679 height 35
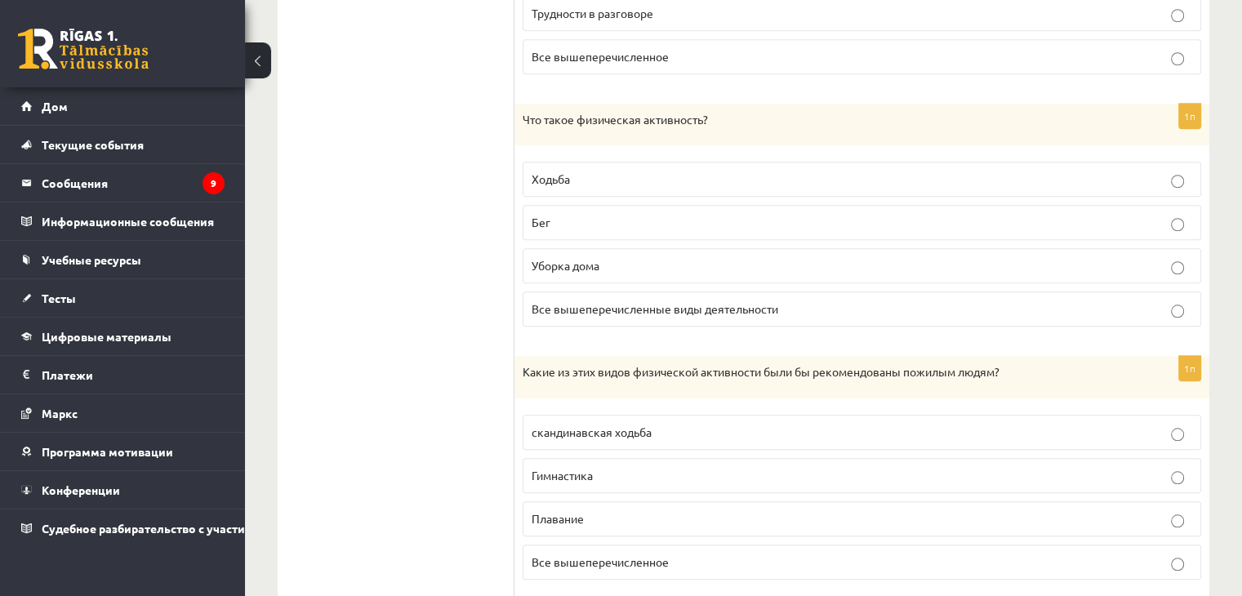
scroll to position [1552, 0]
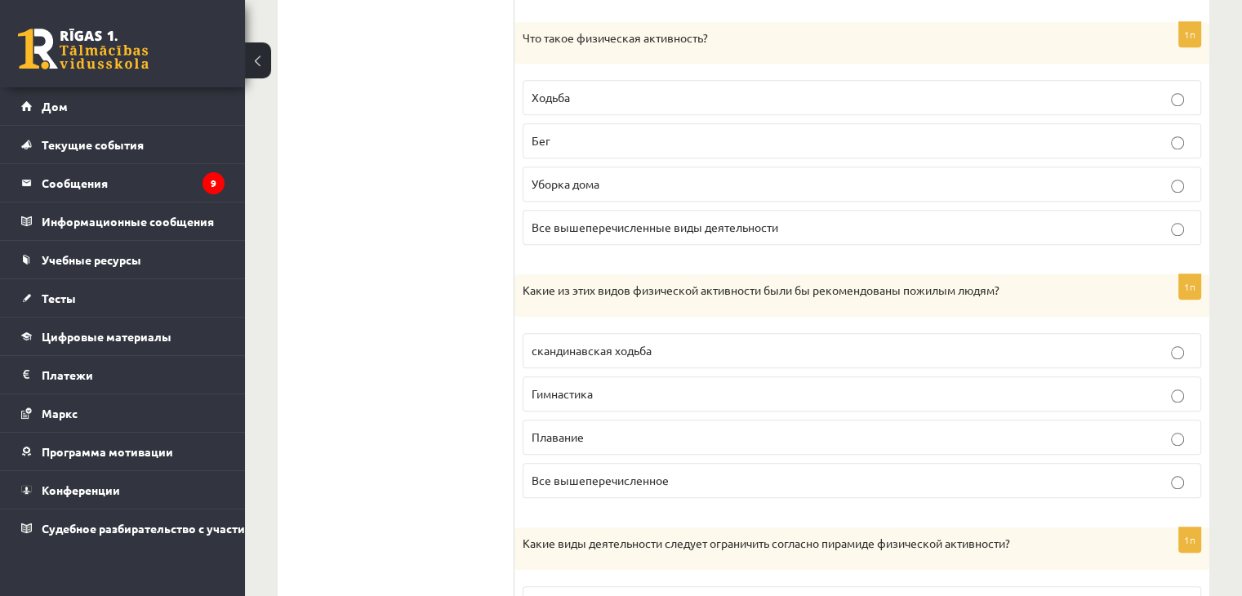
click at [1153, 479] on label "Все вышеперечисленное" at bounding box center [862, 480] width 679 height 35
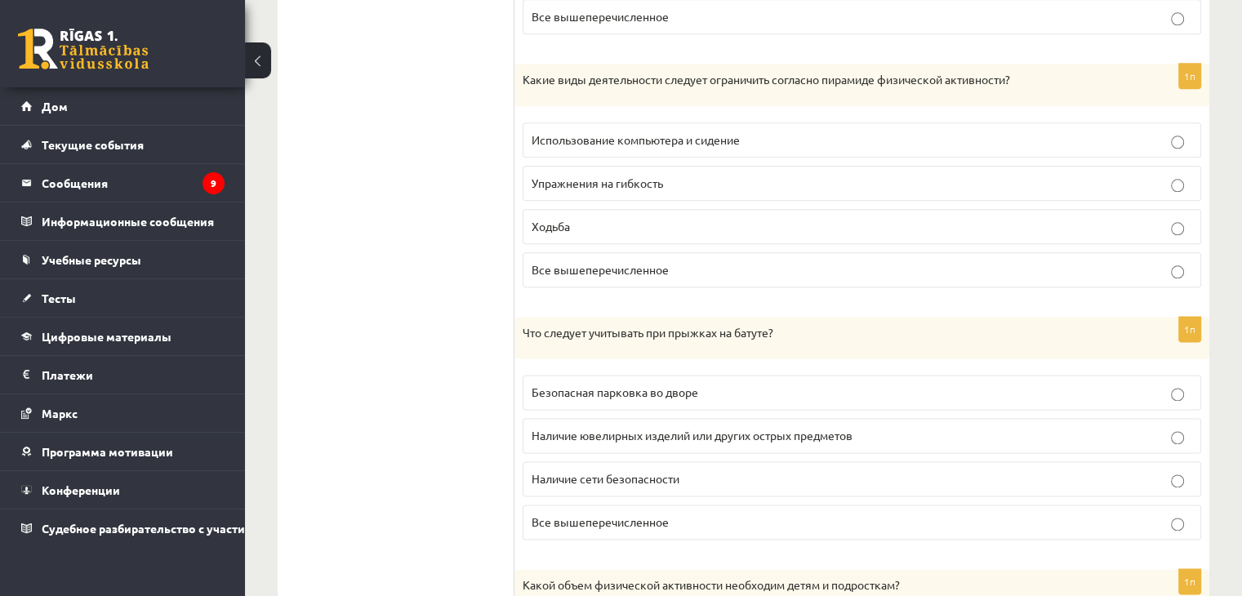
scroll to position [2042, 0]
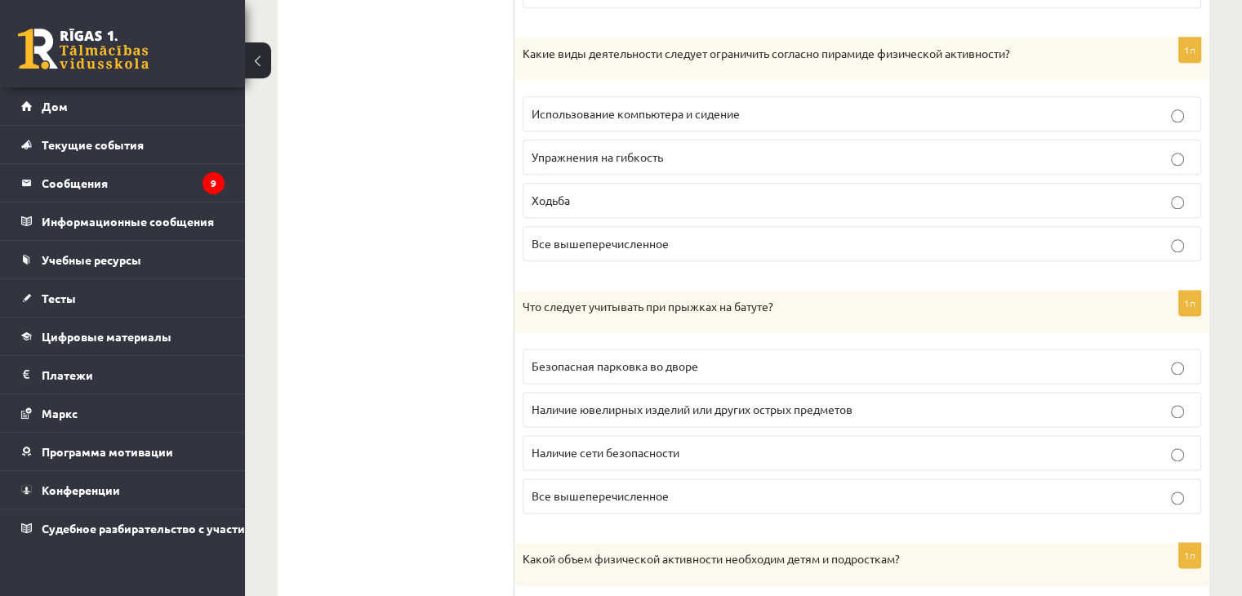
click at [1157, 489] on label "Все вышеперечисленное" at bounding box center [862, 496] width 679 height 35
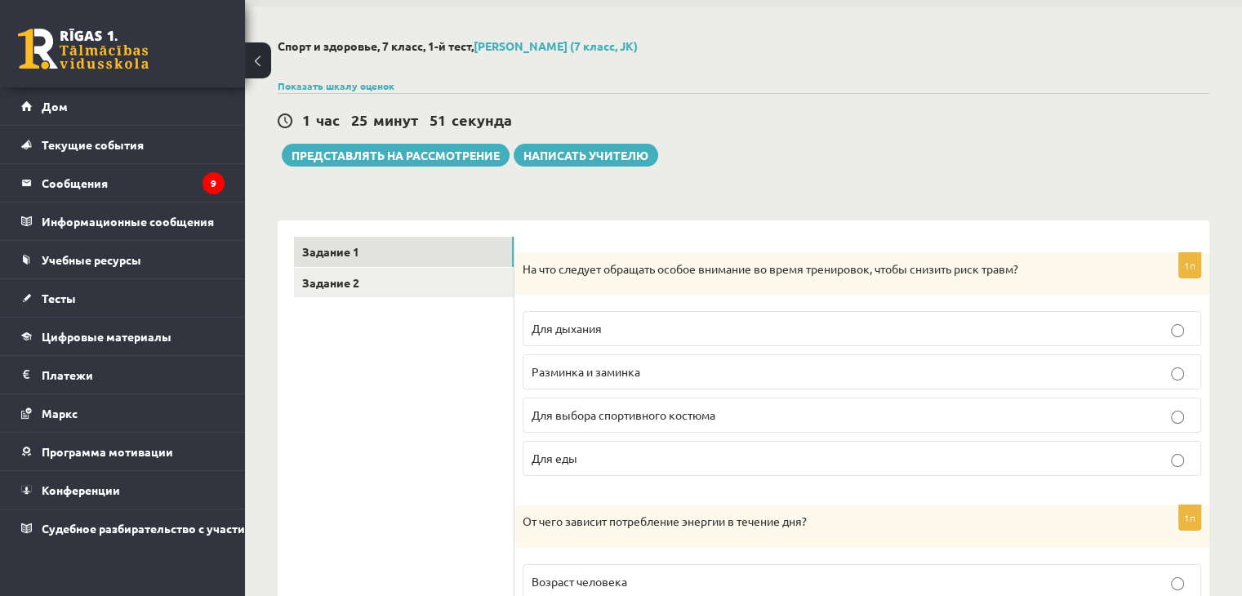
scroll to position [0, 0]
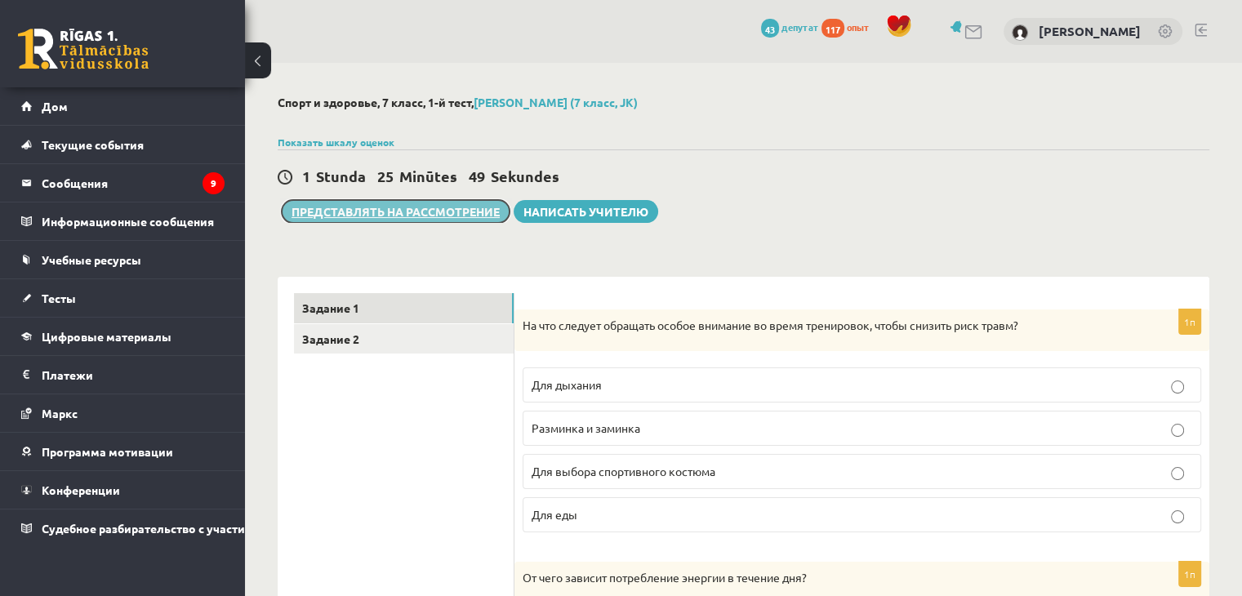
click at [309, 206] on font "Представлять на рассмотрение" at bounding box center [396, 211] width 208 height 15
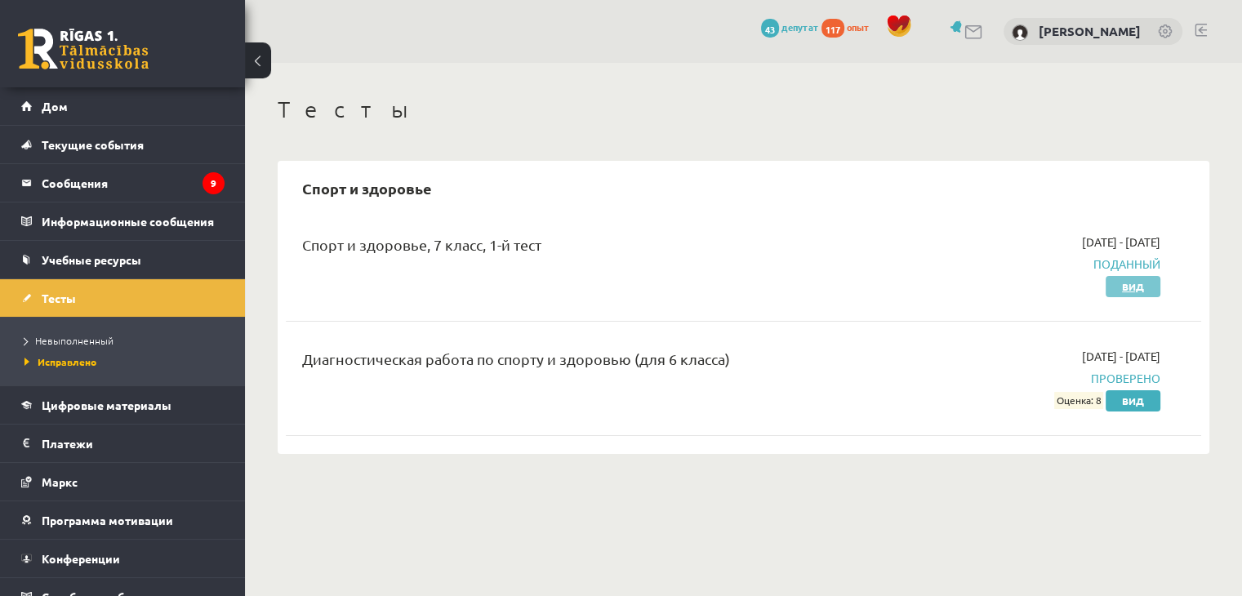
click at [1127, 288] on font "Вид" at bounding box center [1133, 286] width 22 height 13
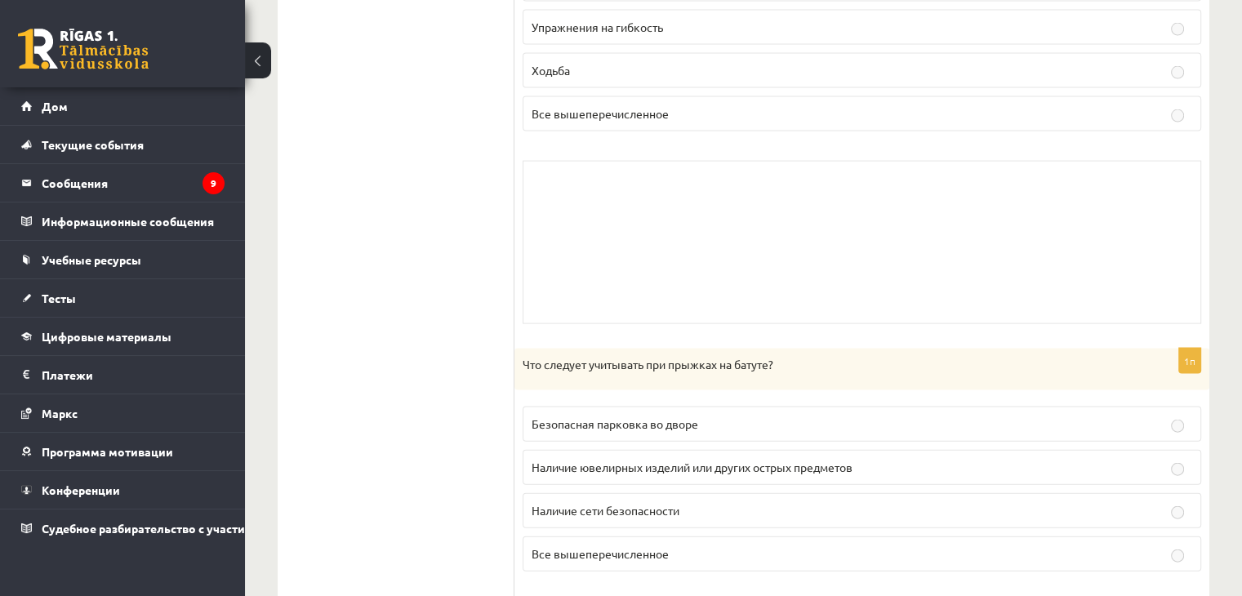
scroll to position [3044, 0]
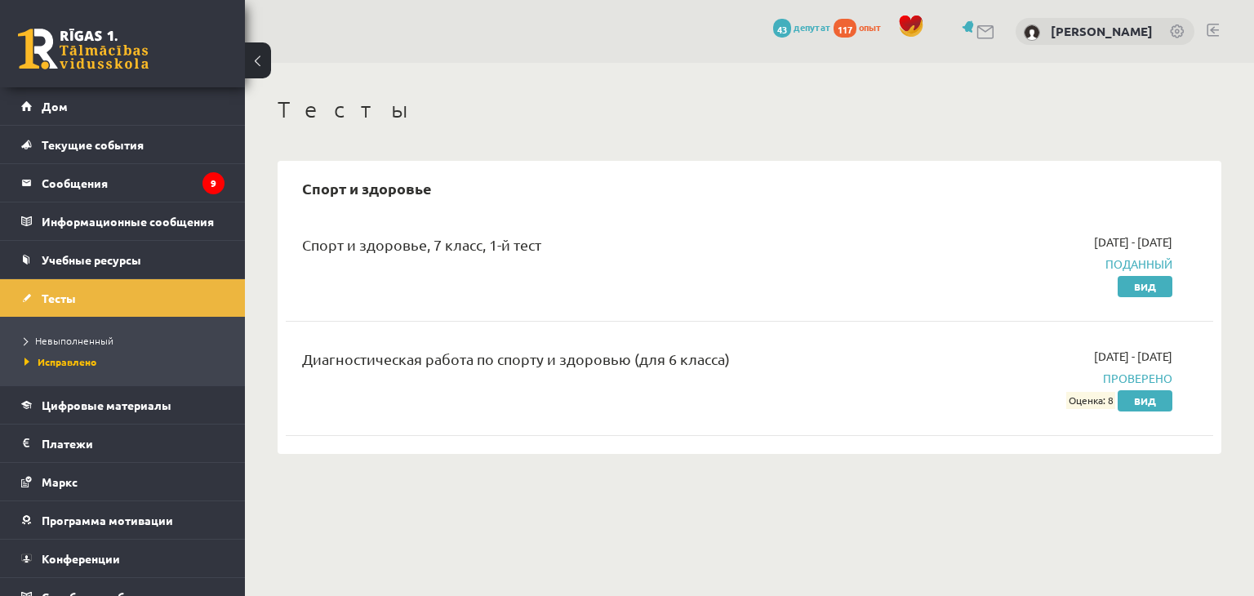
click at [1098, 414] on div "Диагностическая работа по спорту и здоровью (для 6 класса) [DATE] - [DATE] Пров…" at bounding box center [750, 379] width 928 height 94
drag, startPoint x: 1074, startPoint y: 418, endPoint x: 975, endPoint y: 390, distance: 102.6
click at [1003, 394] on div "Диагностическая работа по спорту и здоровью (для 6 класса) [DATE] - [DATE] Пров…" at bounding box center [750, 379] width 928 height 94
drag, startPoint x: 889, startPoint y: 372, endPoint x: 849, endPoint y: 350, distance: 44.6
click at [850, 352] on div "Диагностическая работа по спорту и здоровью (для 6 класса) [DATE] - [DATE] Пров…" at bounding box center [737, 378] width 895 height 61
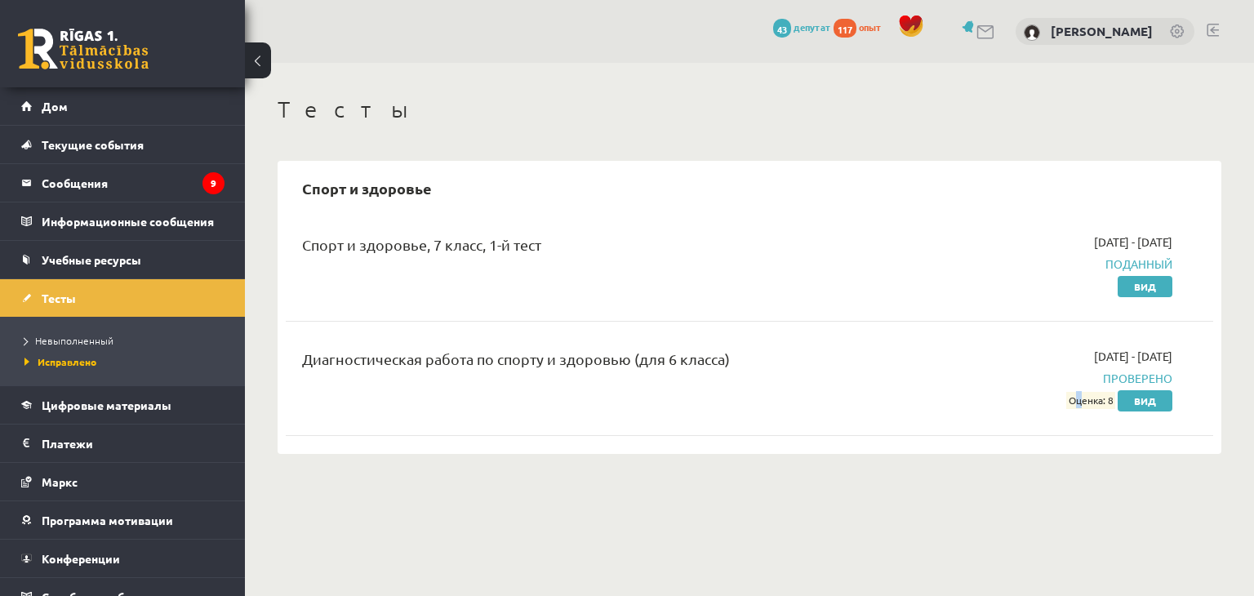
click at [849, 350] on div "Диагностическая работа по спорту и здоровью (для 6 класса)" at bounding box center [588, 363] width 572 height 30
drag, startPoint x: 849, startPoint y: 350, endPoint x: 843, endPoint y: 343, distance: 9.8
click at [843, 343] on div "Диагностическая работа по спорту и здоровью (для 6 класса) [DATE] - [DATE] Пров…" at bounding box center [750, 379] width 928 height 94
click at [843, 341] on div "Диагностическая работа по спорту и здоровью (для 6 класса) [DATE] - [DATE] Пров…" at bounding box center [750, 379] width 928 height 94
click at [69, 336] on font "Невыполненный" at bounding box center [74, 340] width 78 height 13
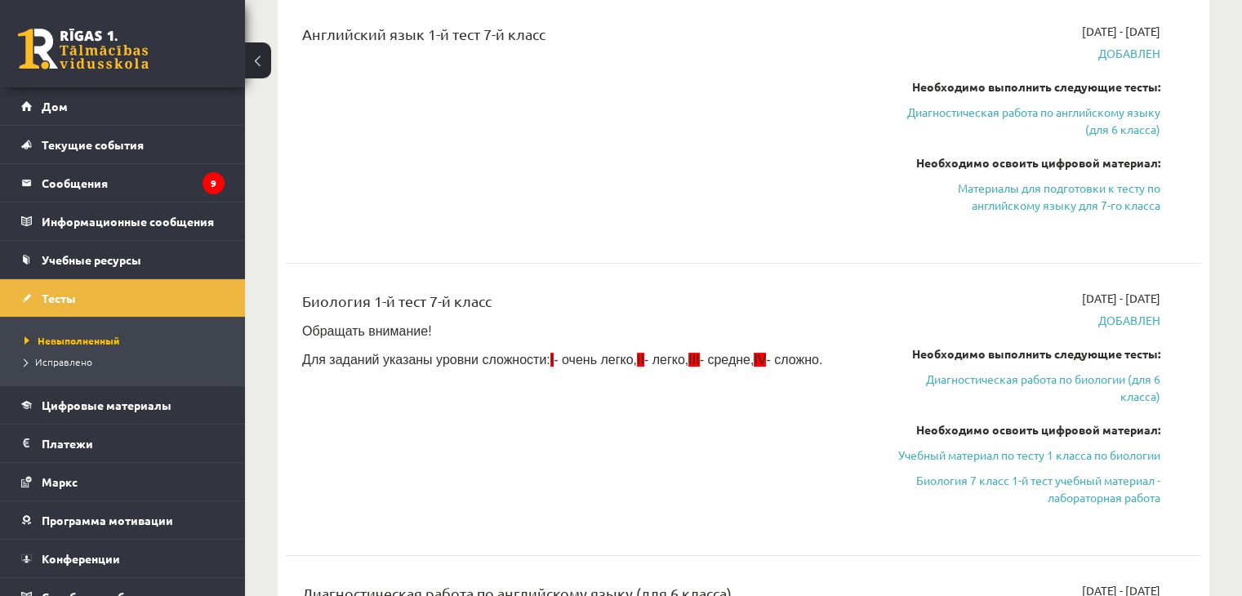
scroll to position [245, 0]
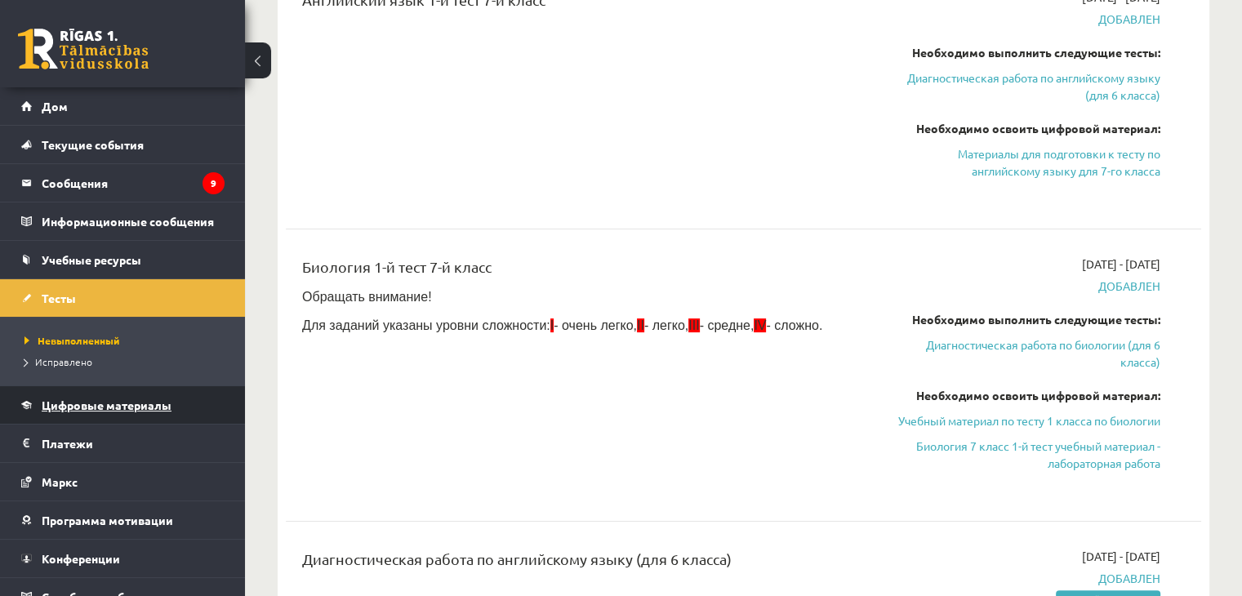
click at [105, 399] on font "Цифровые материалы" at bounding box center [107, 405] width 130 height 15
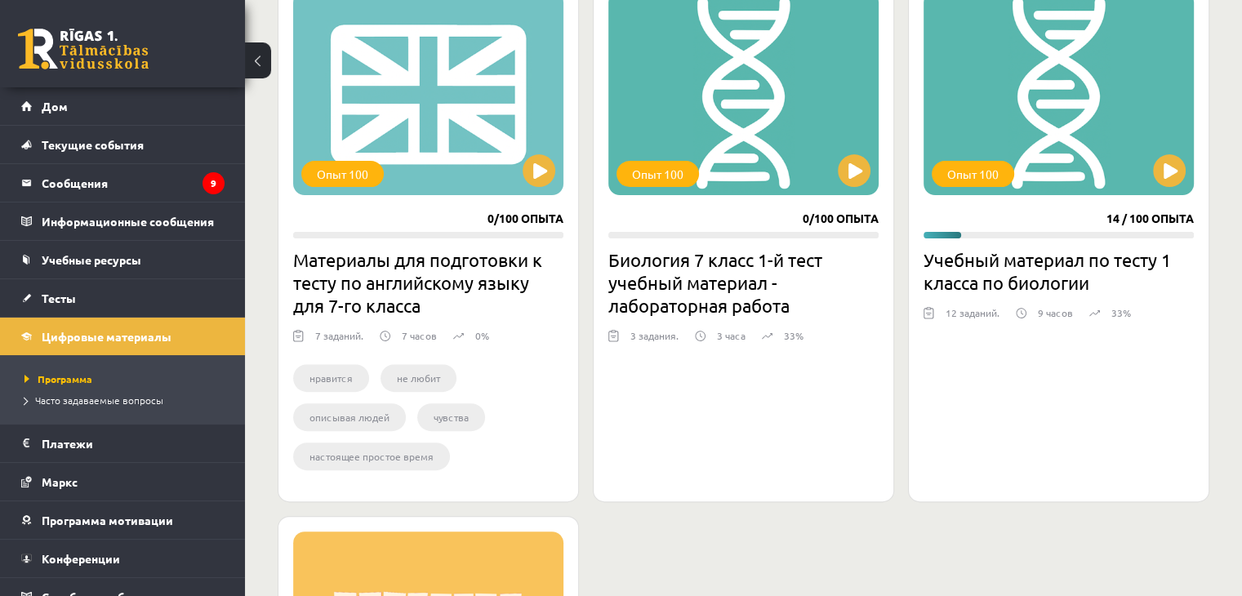
scroll to position [408, 0]
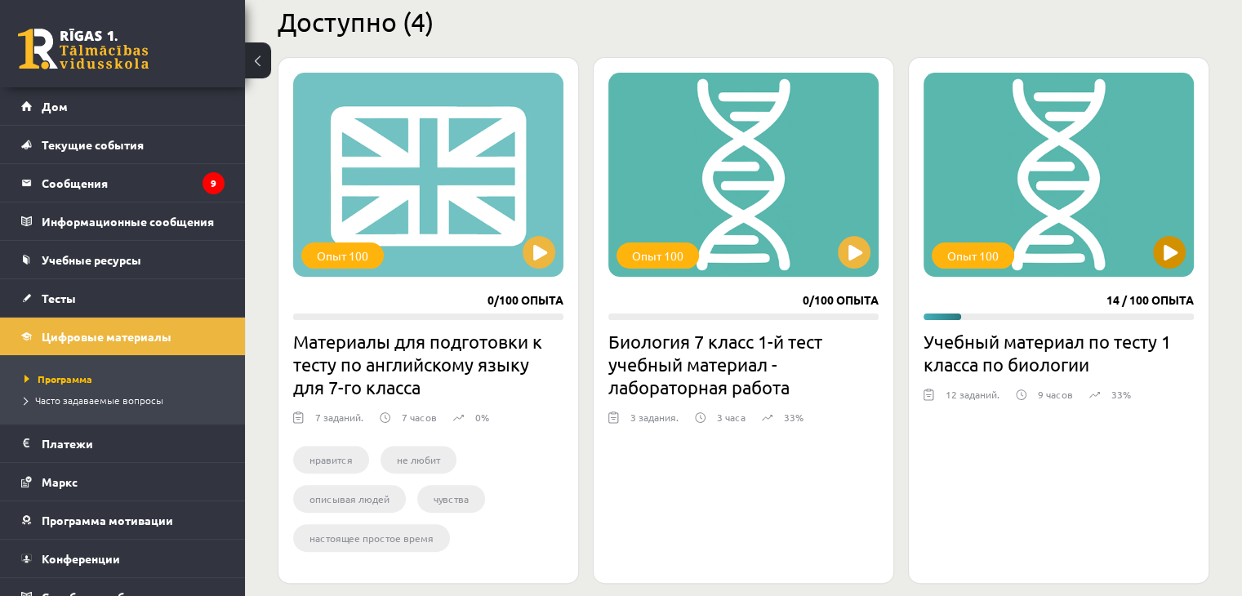
click at [1044, 223] on div "Опыт 100" at bounding box center [1059, 175] width 270 height 204
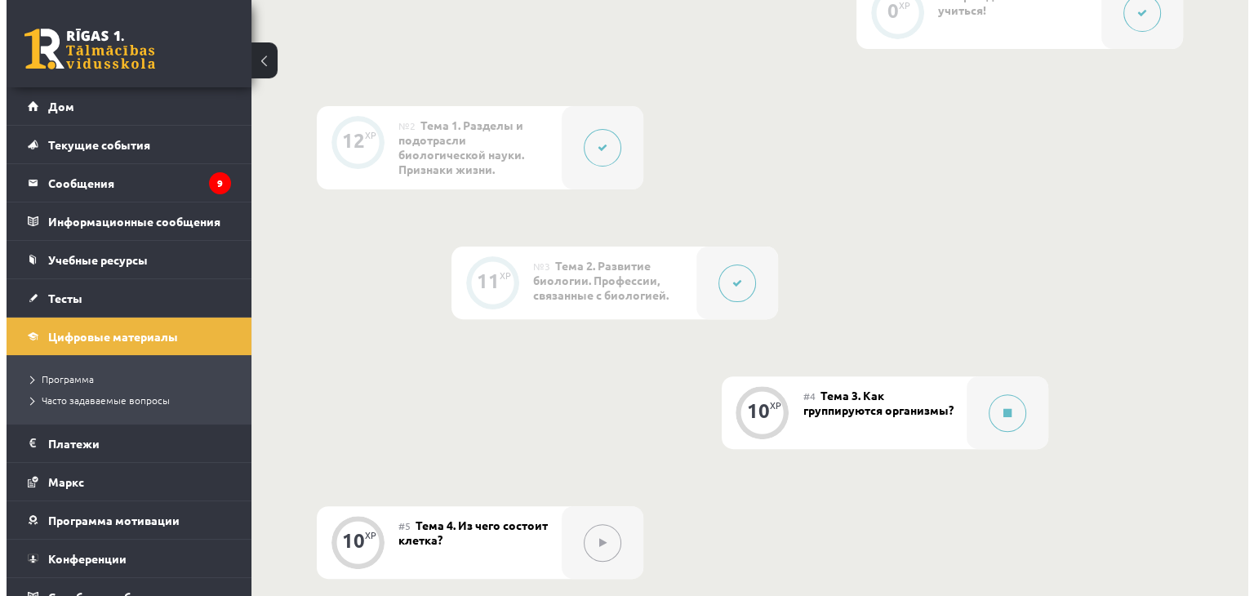
scroll to position [490, 0]
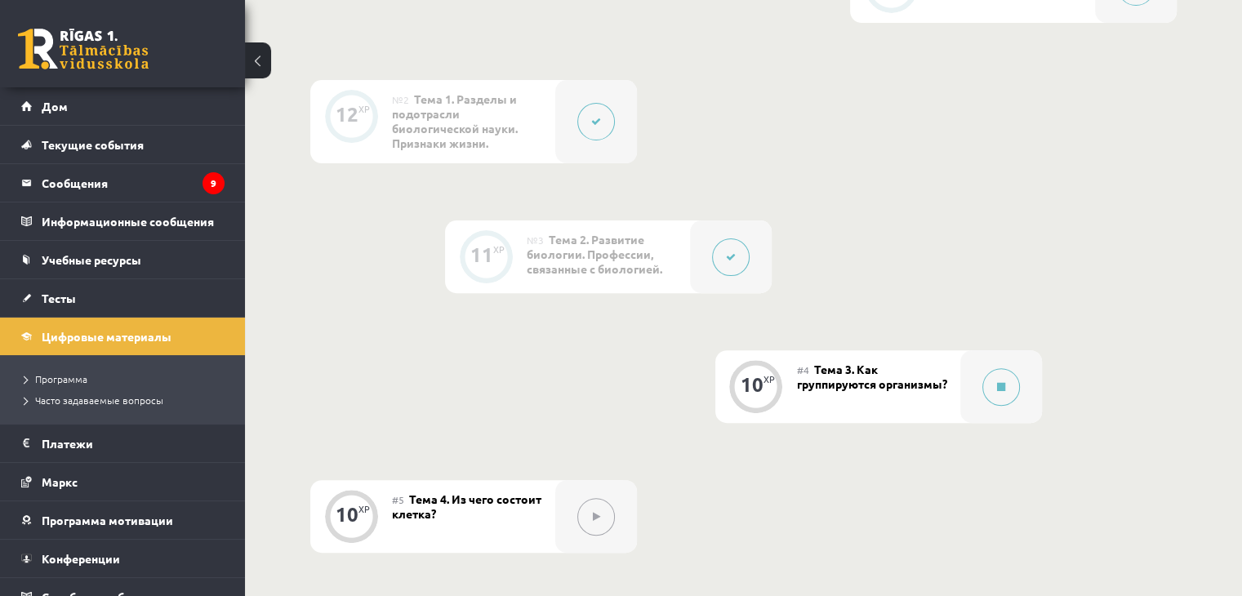
click at [906, 387] on div "#4 Тема 3. Как группируются организмы?" at bounding box center [878, 386] width 163 height 73
click at [1002, 390] on icon at bounding box center [1001, 387] width 8 height 10
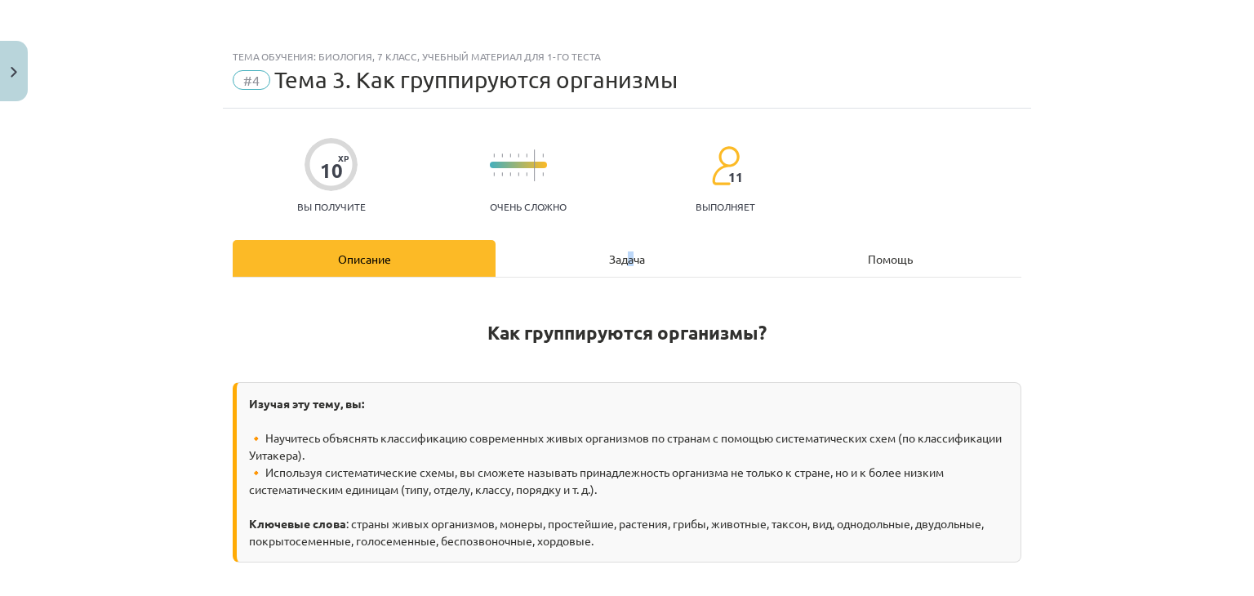
click at [626, 254] on font "Задача" at bounding box center [627, 259] width 36 height 15
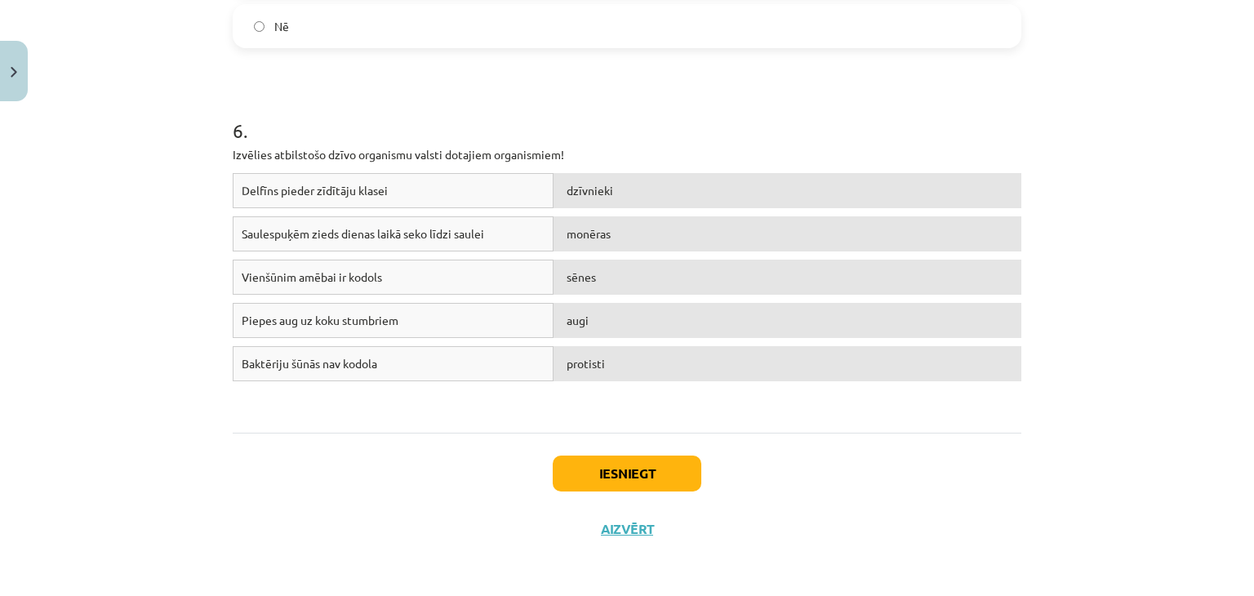
scroll to position [1512, 0]
click at [584, 468] on button "Iesniegt" at bounding box center [627, 472] width 149 height 36
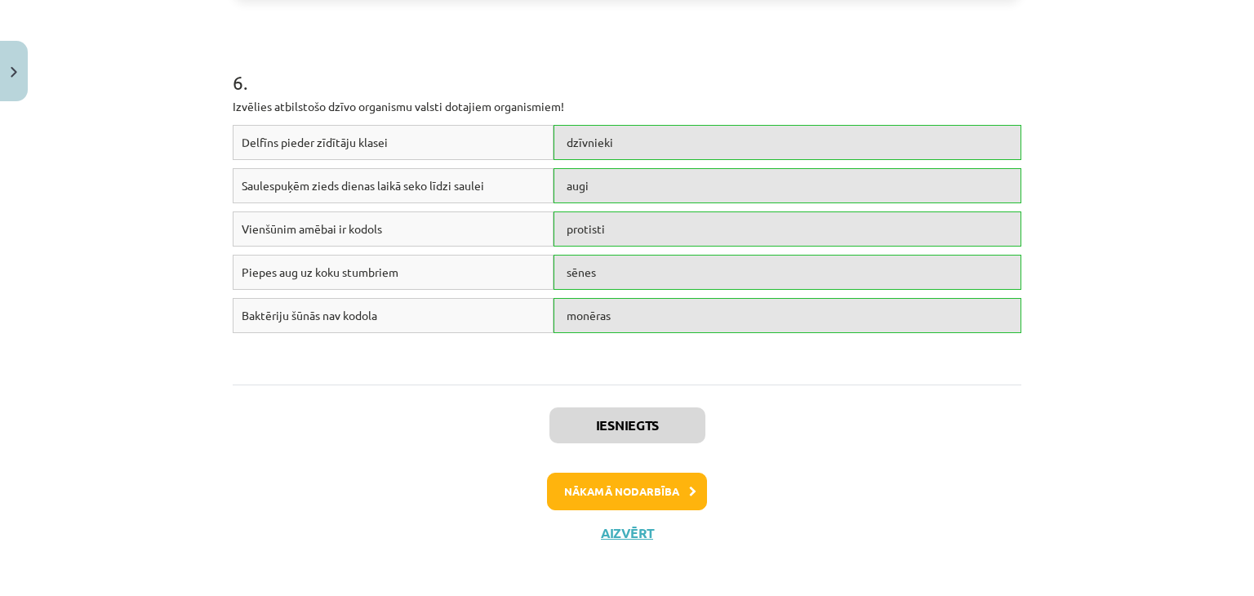
scroll to position [1564, 0]
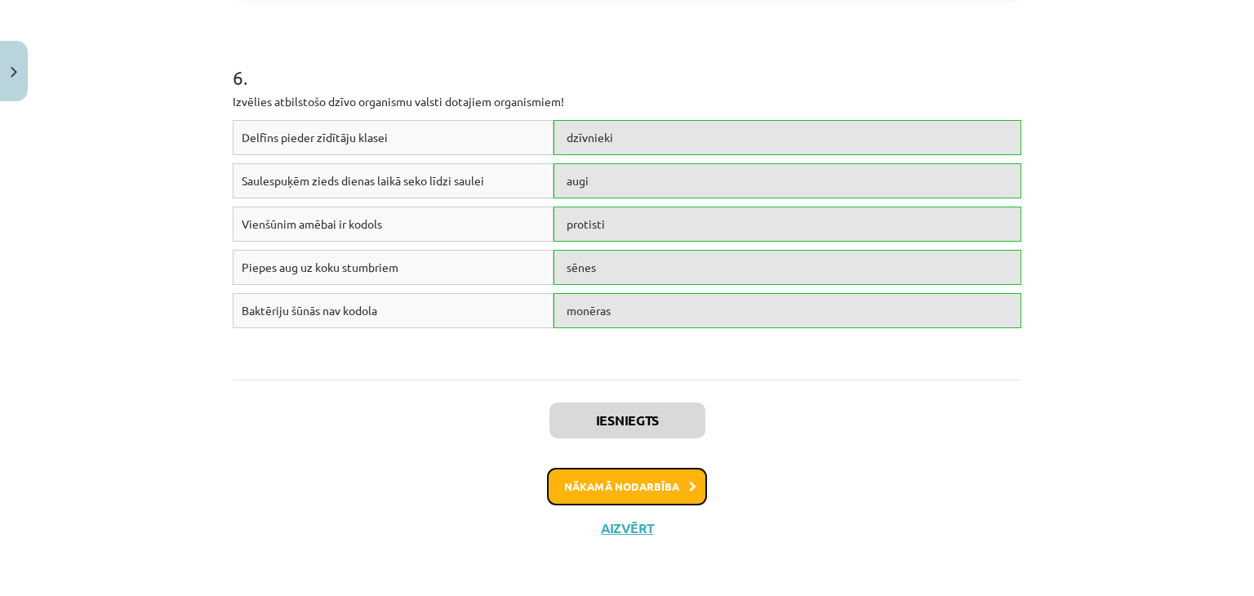
click at [617, 481] on button "Nākamā nodarbība" at bounding box center [627, 487] width 160 height 38
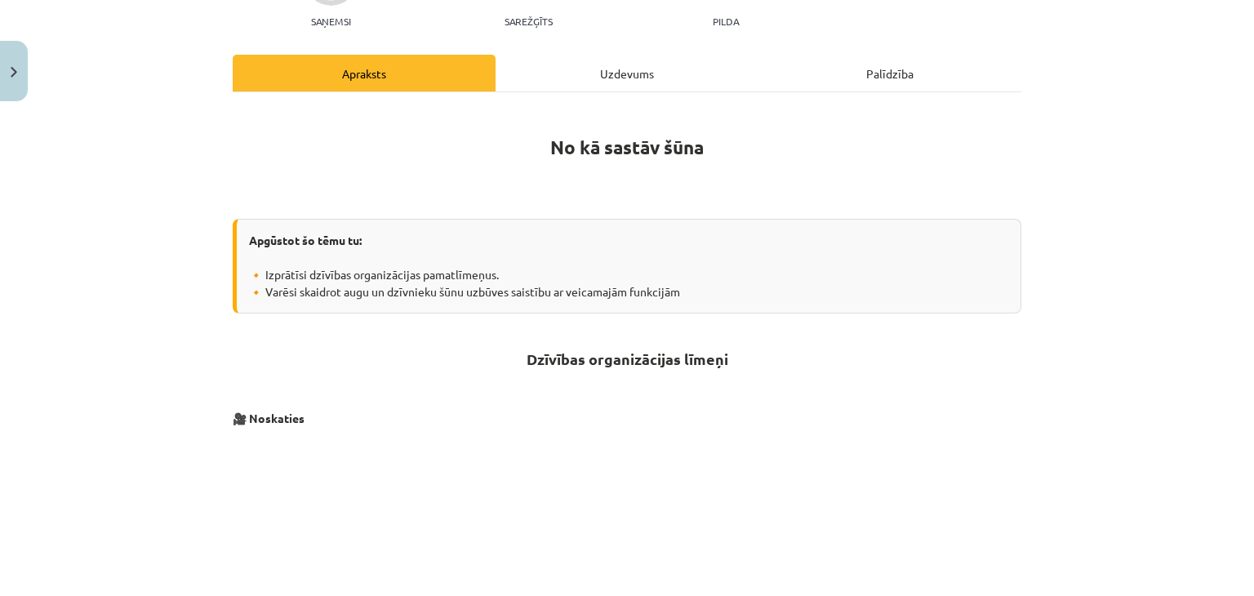
scroll to position [52, 0]
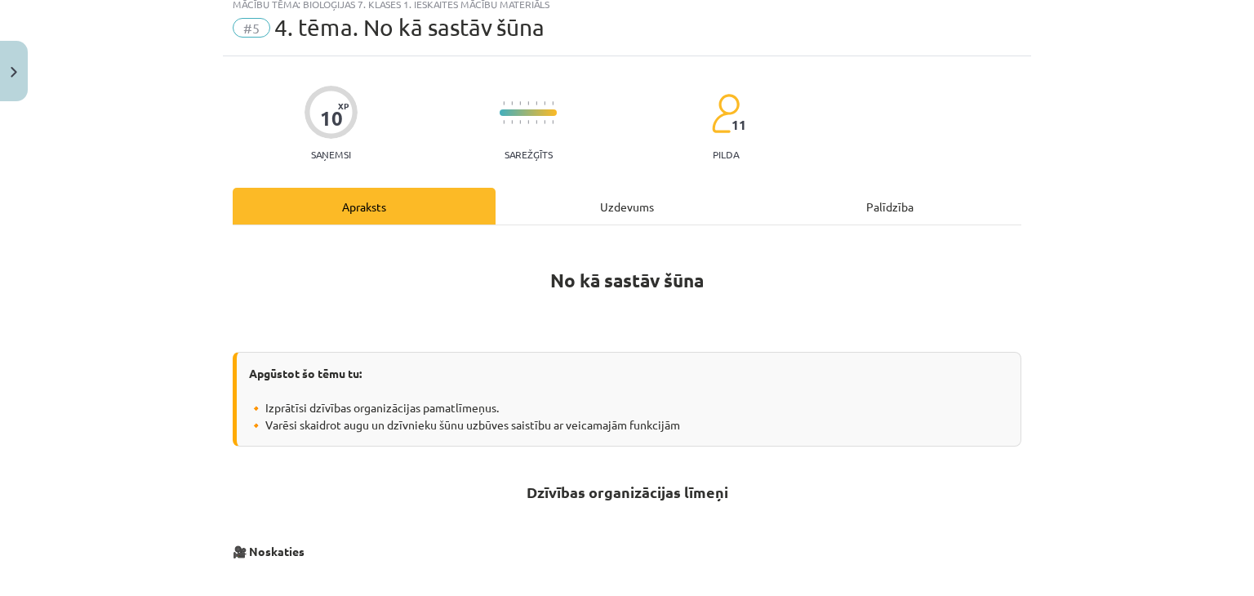
click at [635, 205] on div "Uzdevums" at bounding box center [627, 206] width 263 height 37
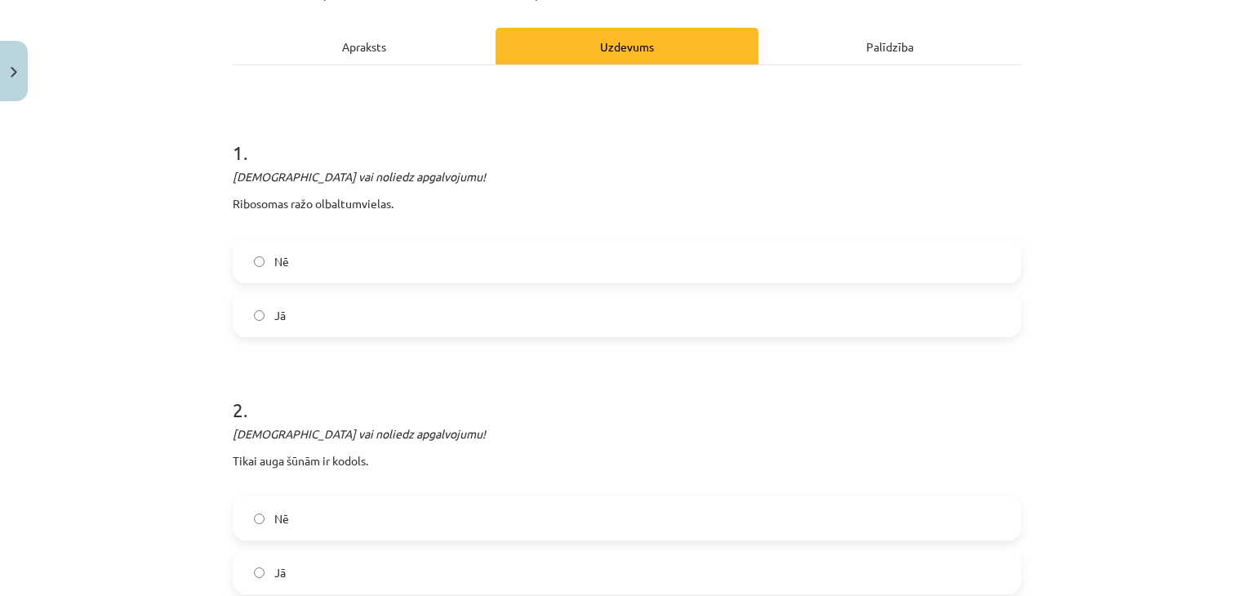
scroll to position [206, 0]
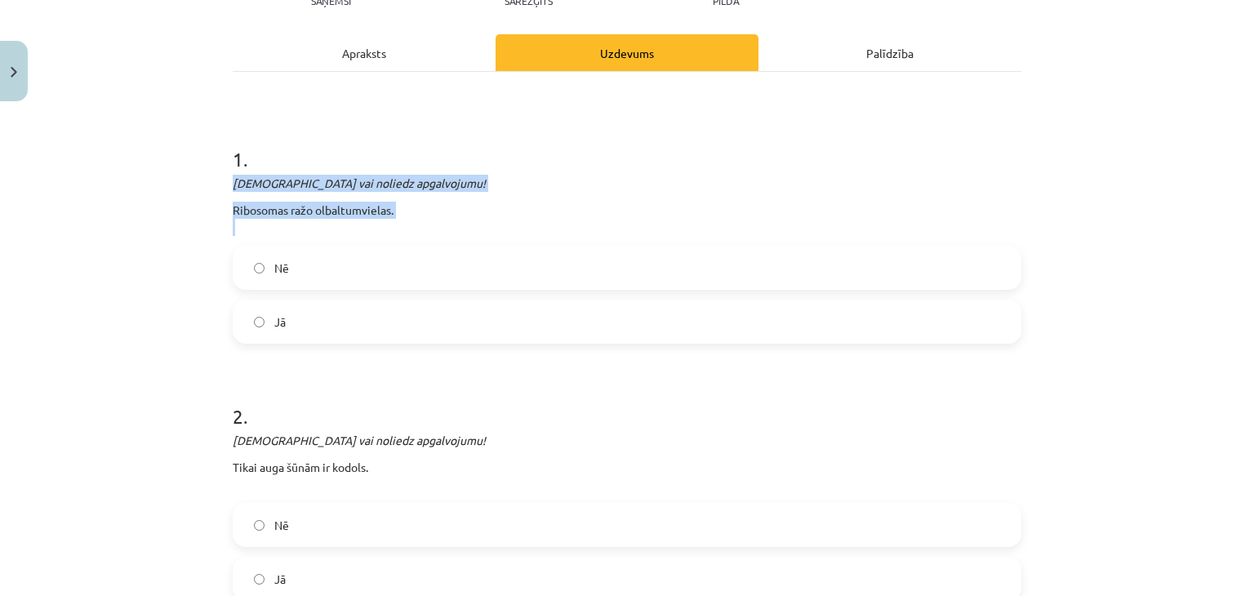
drag, startPoint x: 216, startPoint y: 189, endPoint x: 231, endPoint y: 226, distance: 40.6
click at [231, 226] on div "Mācību tēma: Bioloģijas 7. klases 1. ieskaites mācību materiāls #5 4. tēma. No …" at bounding box center [627, 298] width 1254 height 596
click at [526, 233] on p "Ribosomas ražo olbaltumvielas." at bounding box center [627, 219] width 789 height 34
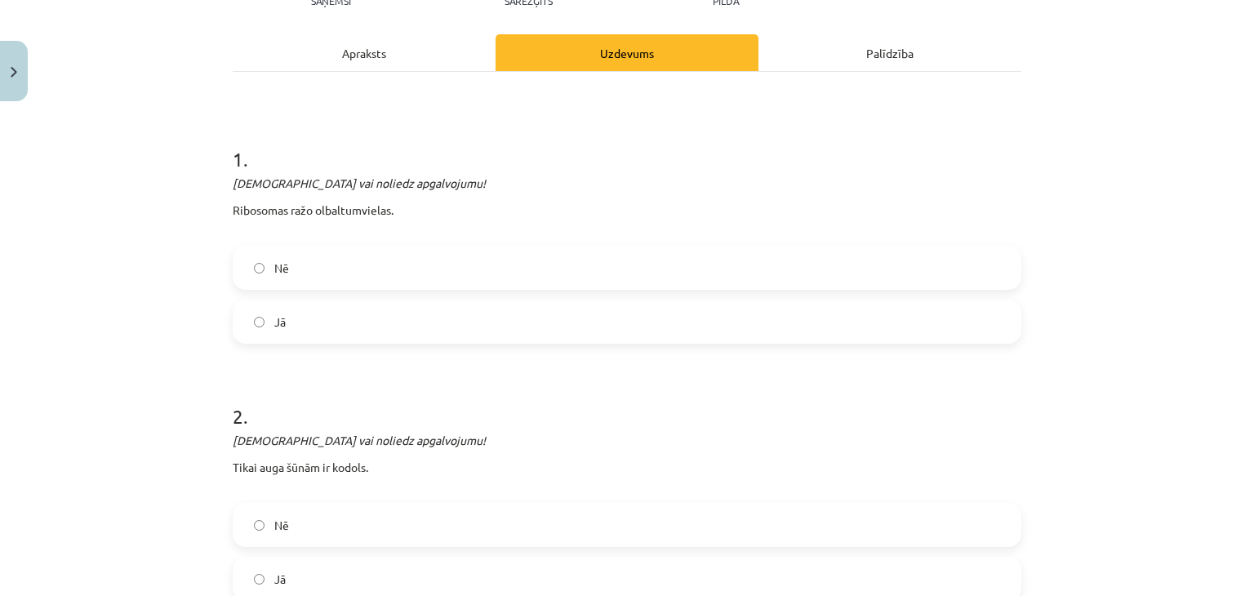
drag, startPoint x: 585, startPoint y: 141, endPoint x: 533, endPoint y: 151, distance: 52.4
click at [550, 145] on h1 "1 ." at bounding box center [627, 144] width 789 height 51
click at [256, 314] on label "Jā" at bounding box center [627, 321] width 786 height 41
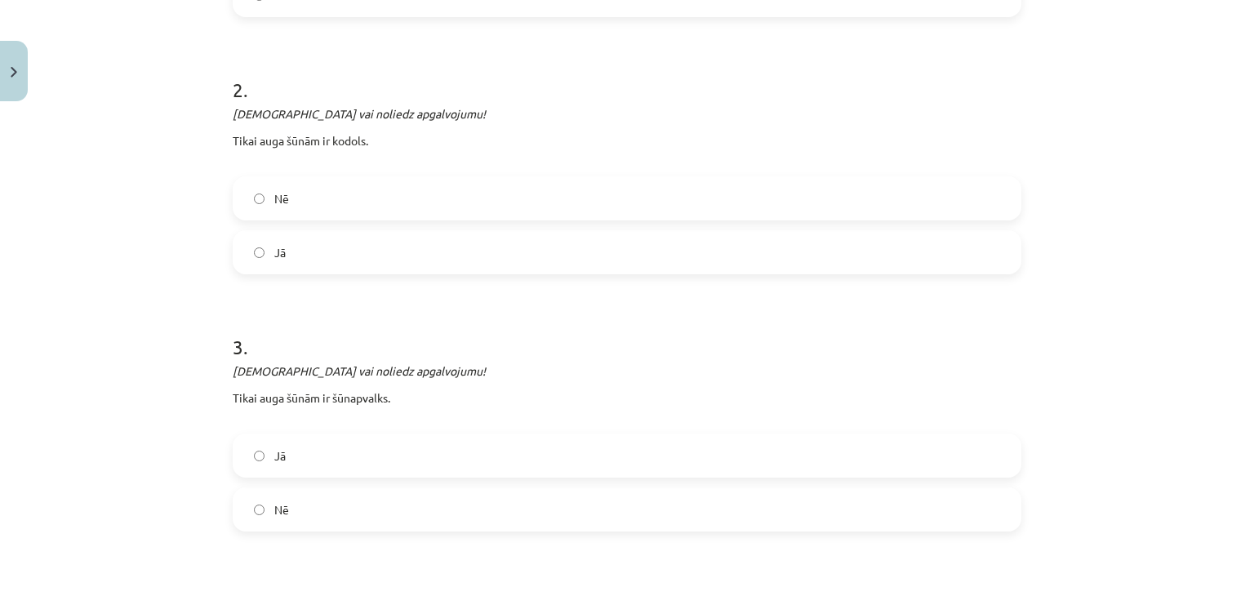
scroll to position [532, 0]
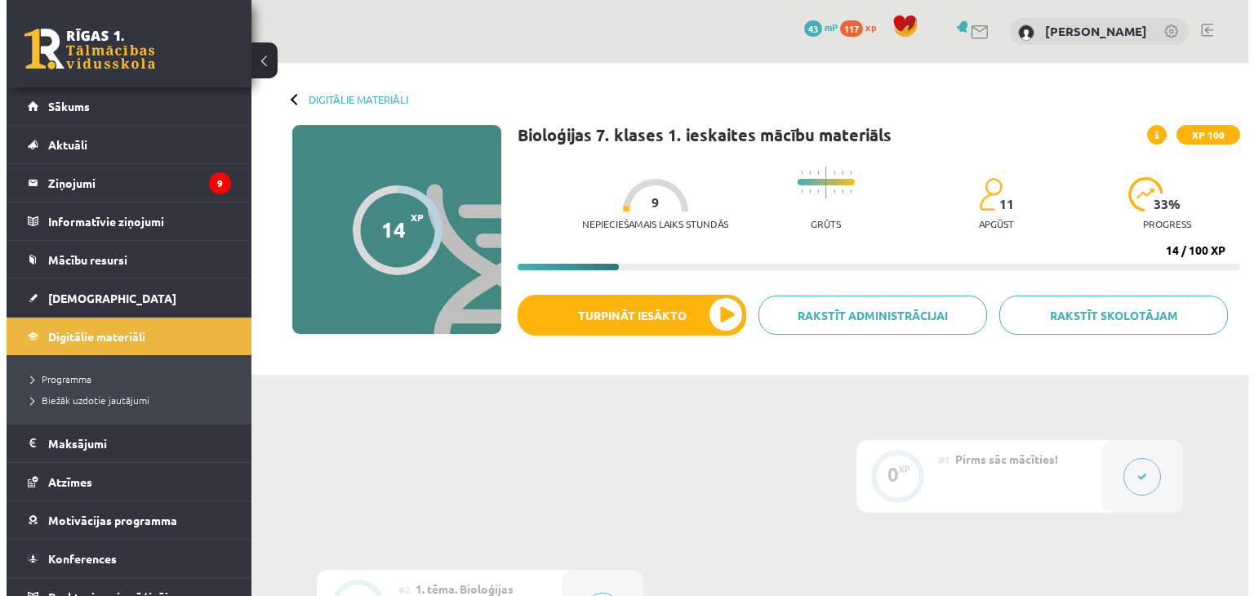
scroll to position [490, 0]
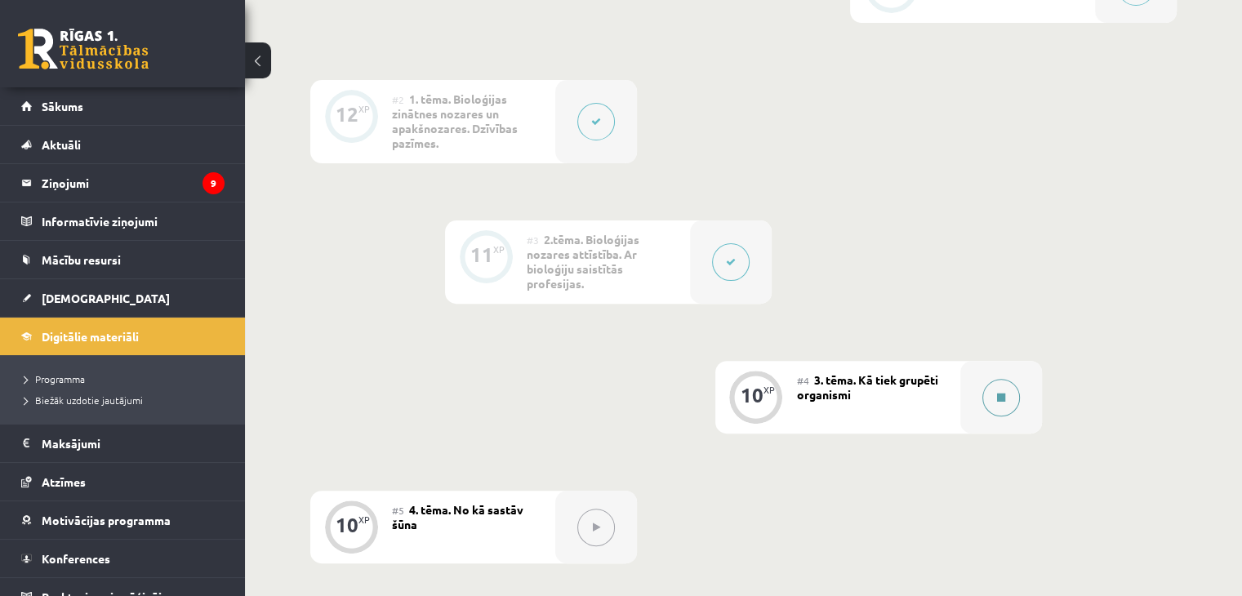
click at [1007, 394] on button at bounding box center [1001, 398] width 38 height 38
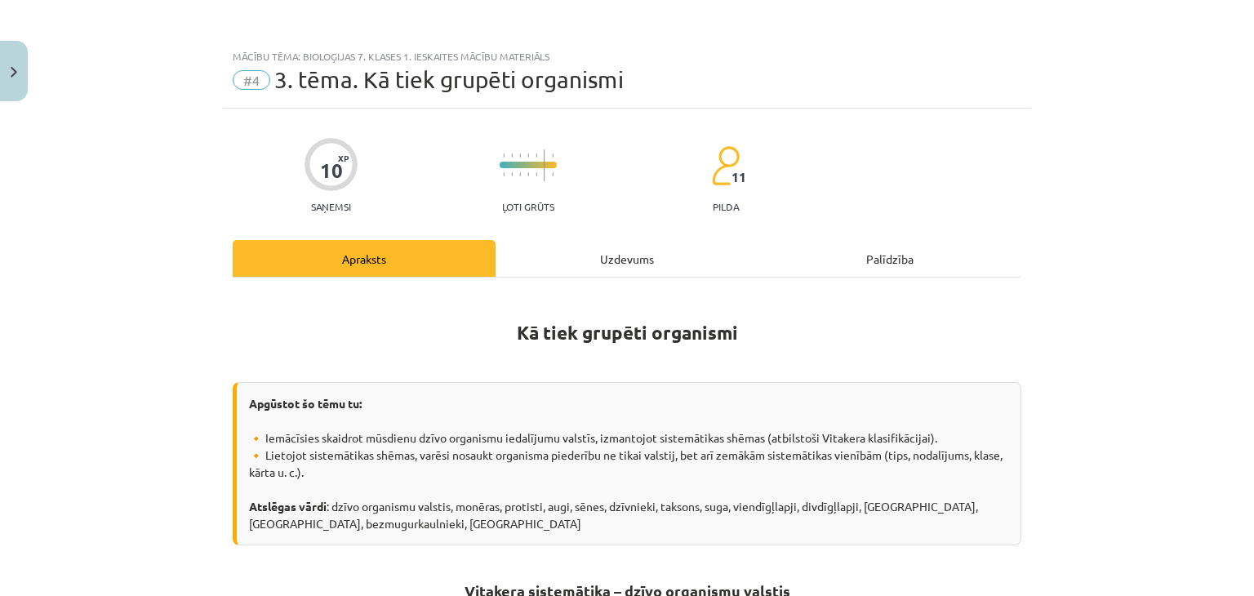
click at [599, 249] on div "Uzdevums" at bounding box center [627, 258] width 263 height 37
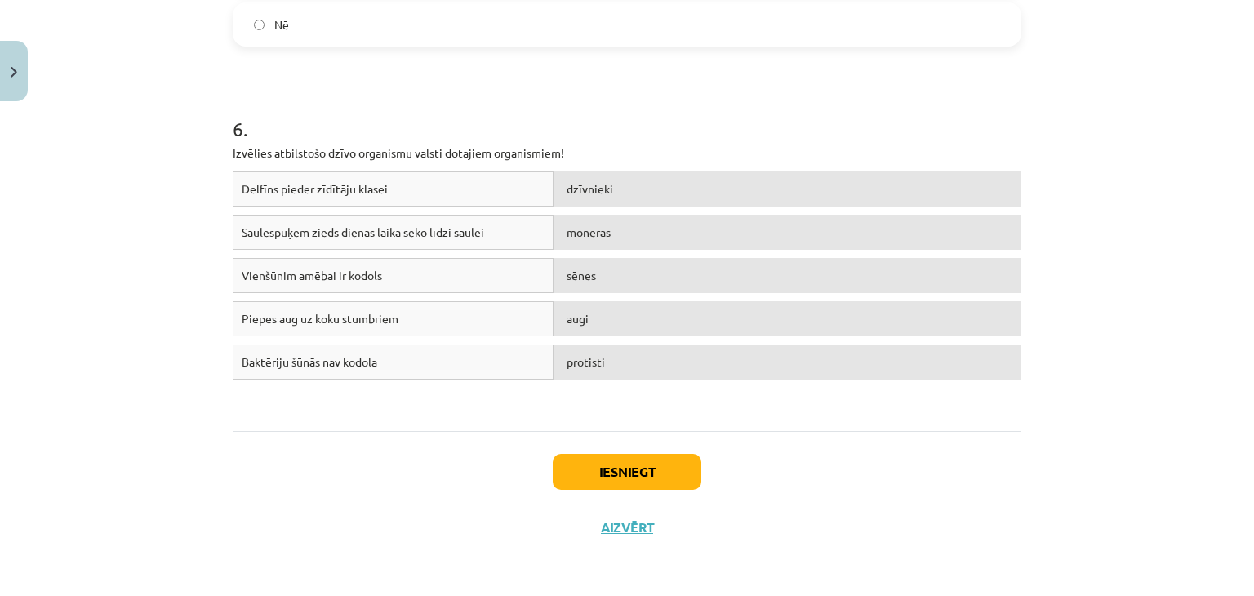
scroll to position [1267, 0]
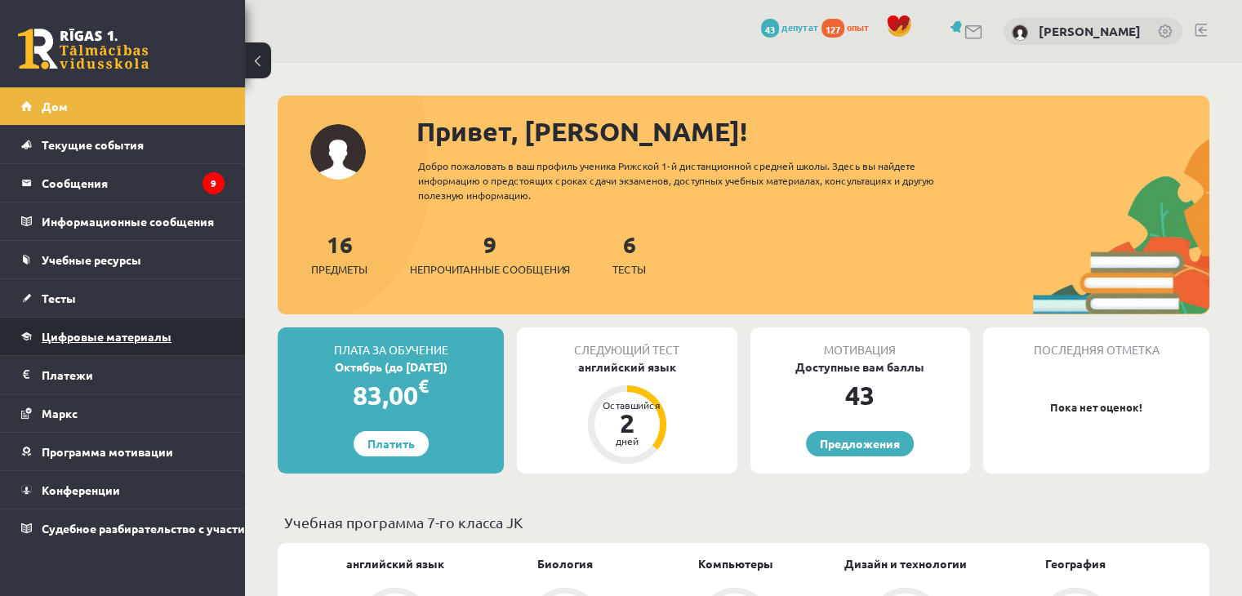
click at [87, 337] on font "Цифровые материалы" at bounding box center [107, 336] width 130 height 15
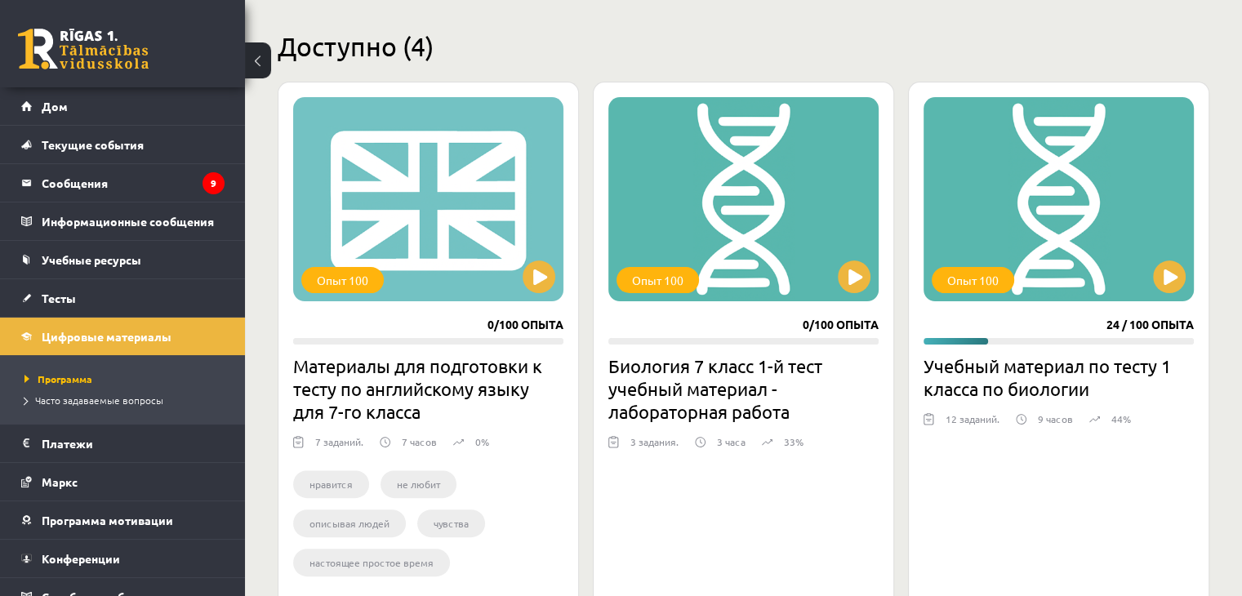
scroll to position [408, 0]
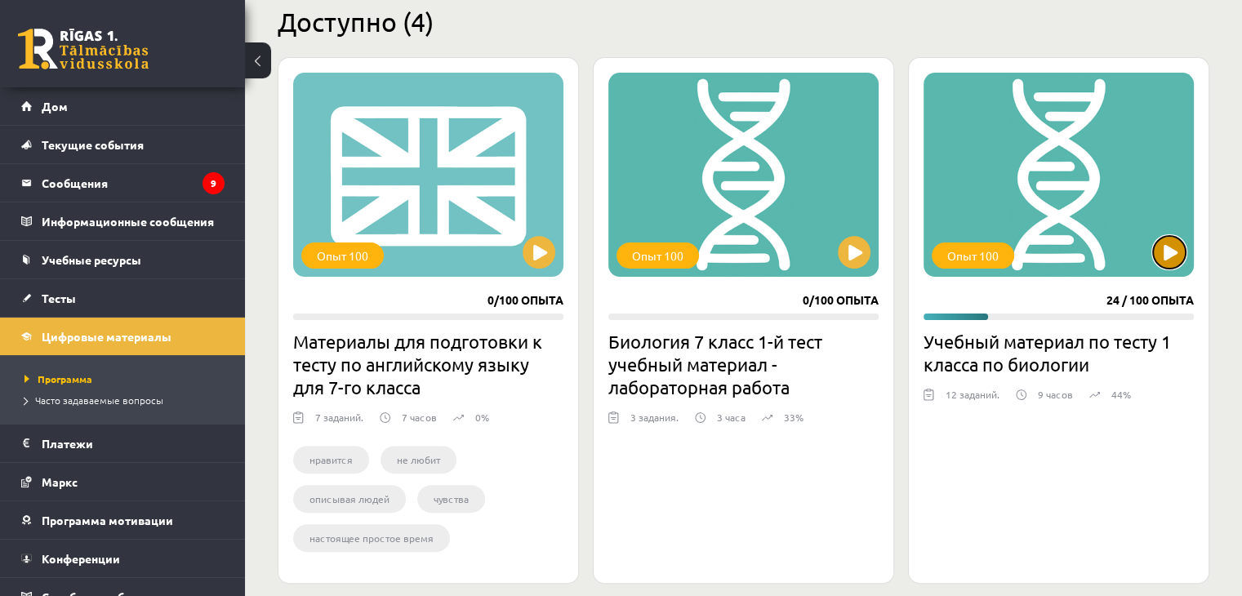
click at [1176, 240] on button at bounding box center [1169, 252] width 33 height 33
click at [1126, 242] on div "Опыт 100" at bounding box center [1059, 175] width 270 height 204
click at [1127, 240] on div "Опыт 100" at bounding box center [1059, 175] width 270 height 204
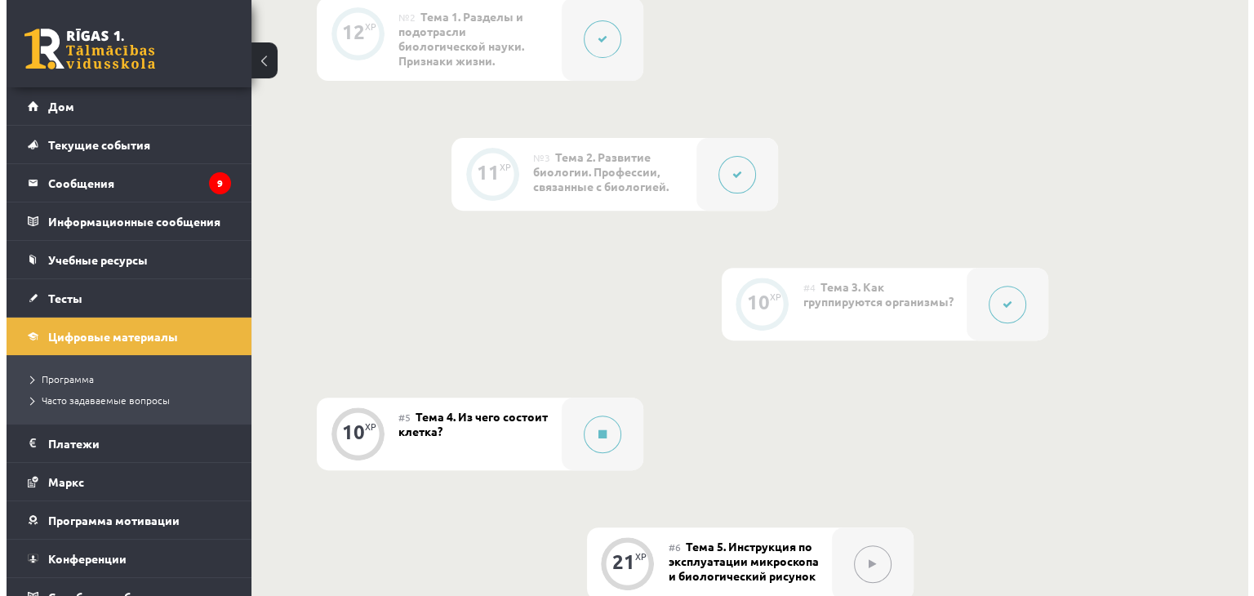
scroll to position [653, 0]
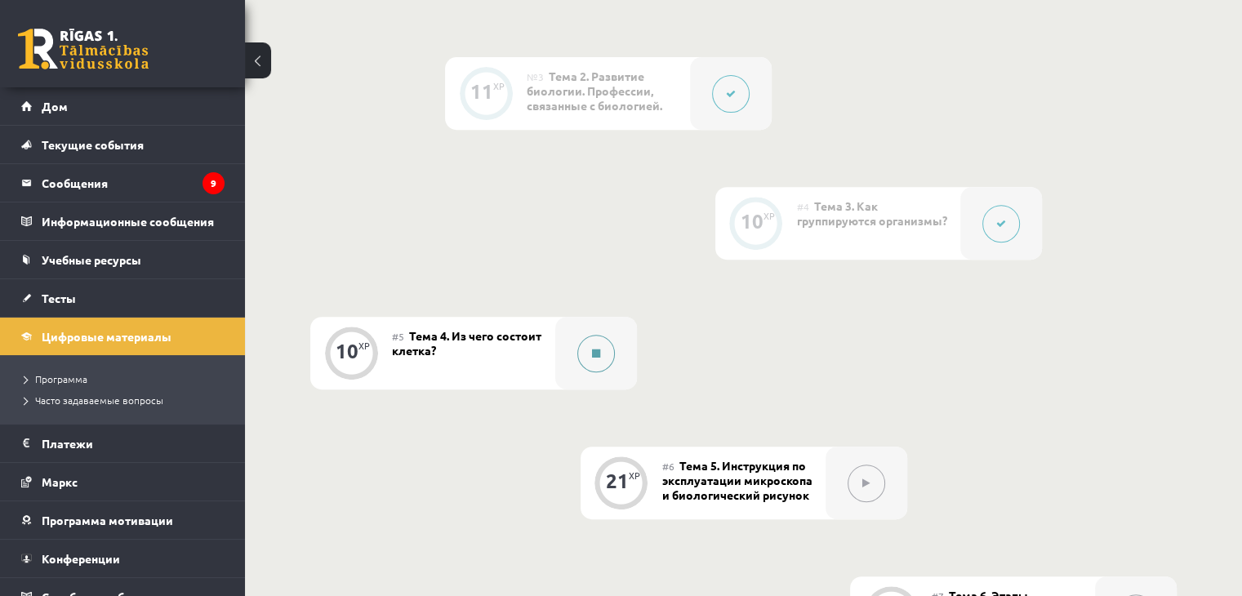
click at [572, 354] on div at bounding box center [596, 353] width 82 height 73
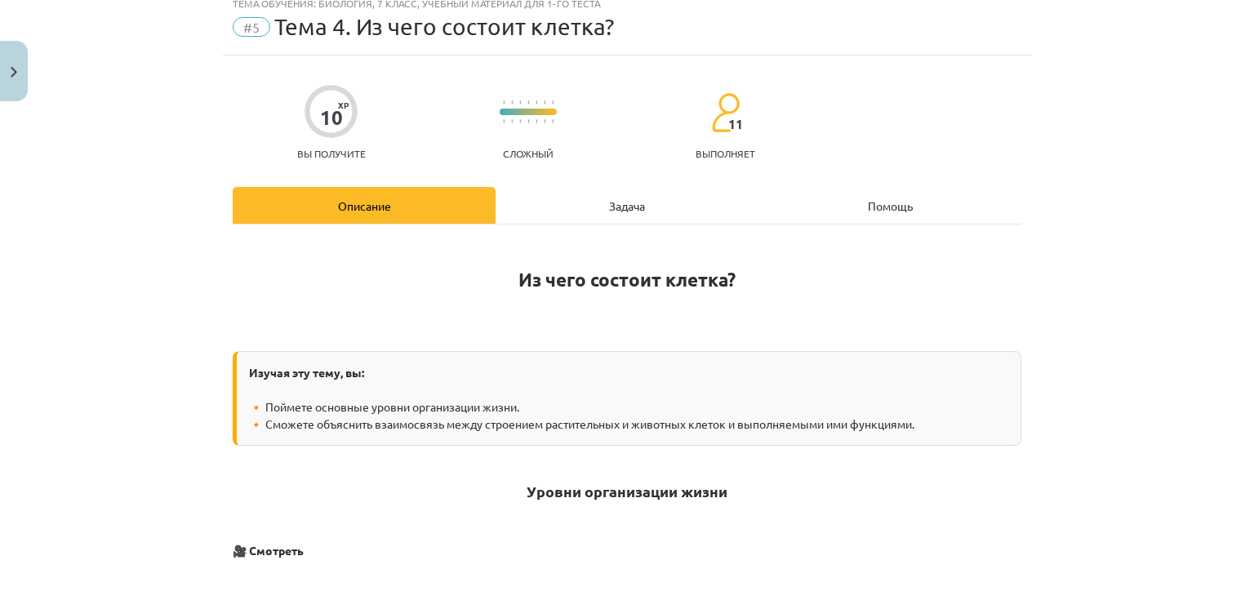
scroll to position [82, 0]
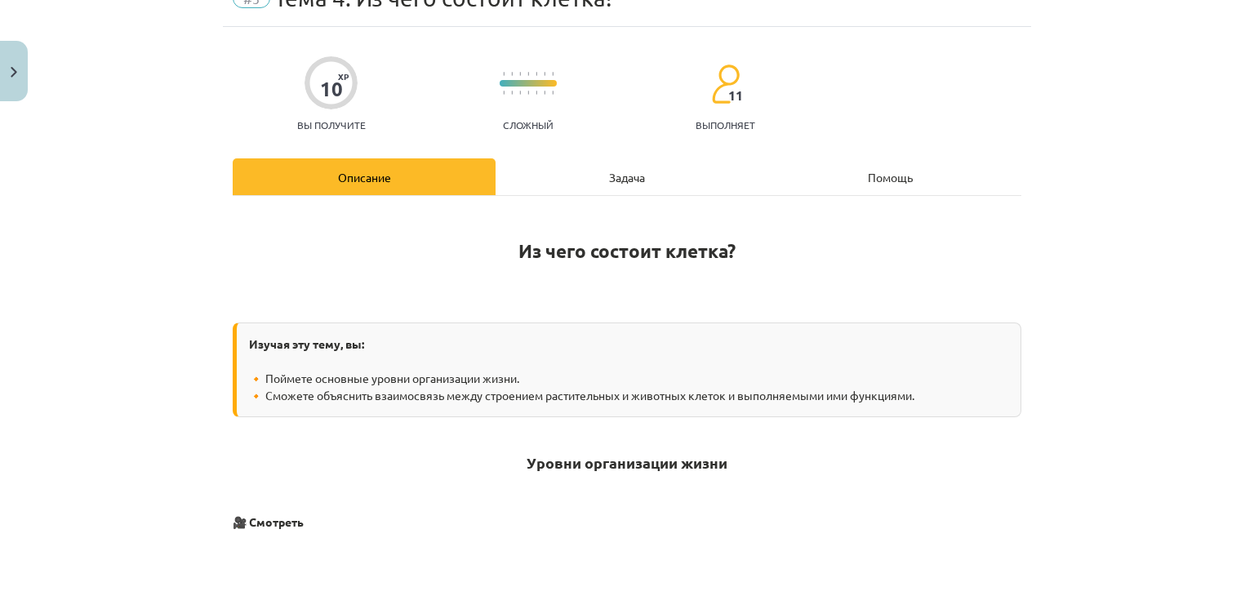
click at [559, 159] on div "Задача" at bounding box center [627, 176] width 263 height 37
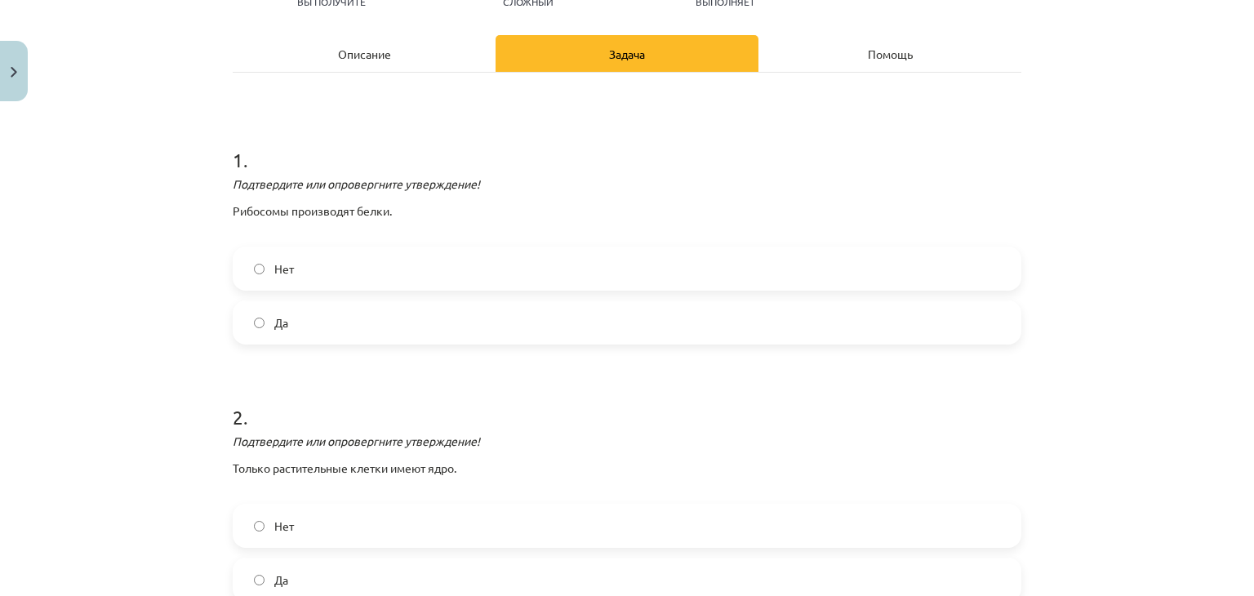
scroll to position [204, 0]
click at [252, 321] on label "Jā" at bounding box center [627, 323] width 786 height 41
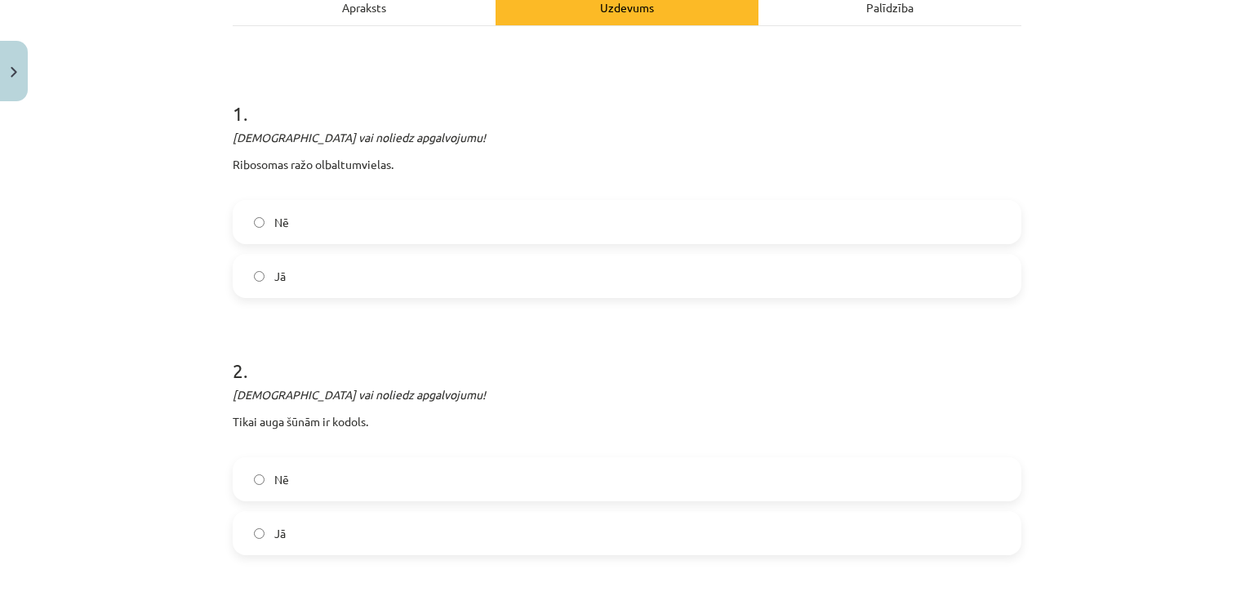
scroll to position [367, 0]
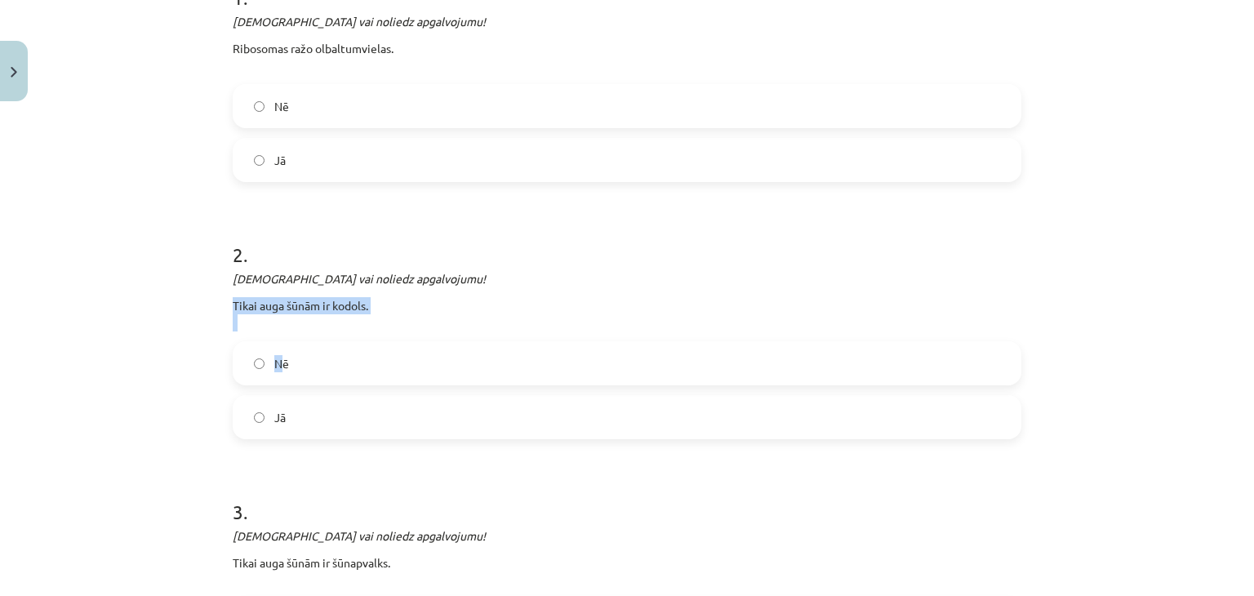
drag, startPoint x: 189, startPoint y: 290, endPoint x: 1142, endPoint y: 36, distance: 985.5
click at [288, 344] on div "Mācību tēma: Bioloģijas 7. klases 1. ieskaites mācību materiāls #5 4. tēma. No …" at bounding box center [627, 298] width 1254 height 596
drag, startPoint x: 428, startPoint y: 225, endPoint x: 389, endPoint y: 242, distance: 42.5
click at [427, 226] on h1 "2 ." at bounding box center [627, 240] width 789 height 51
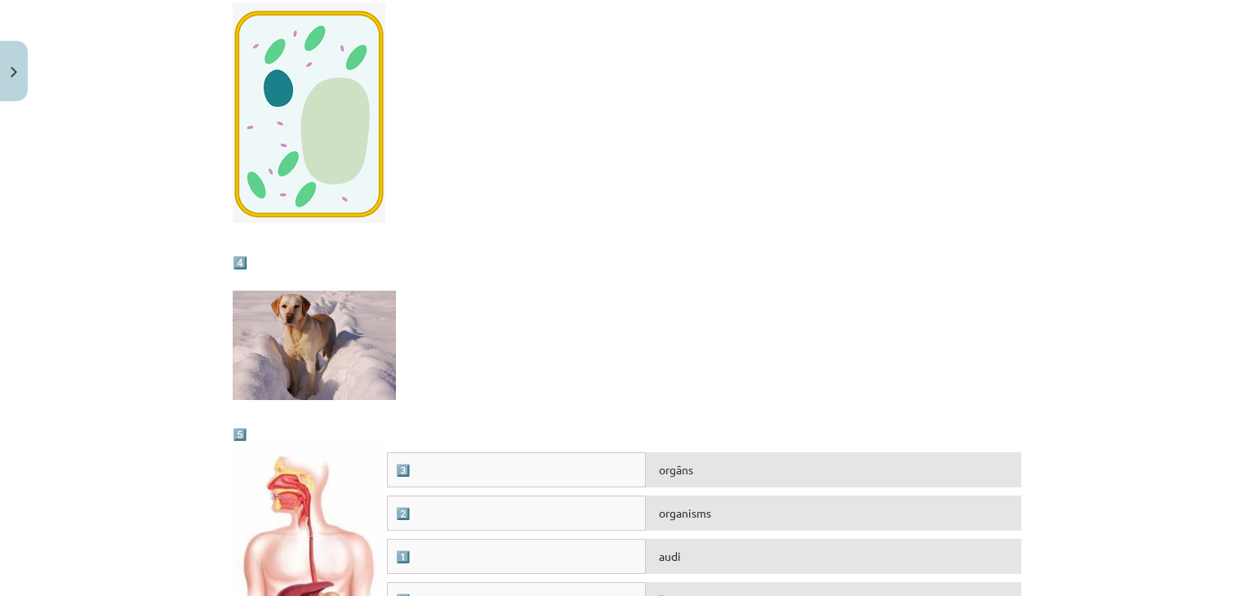
scroll to position [1594, 0]
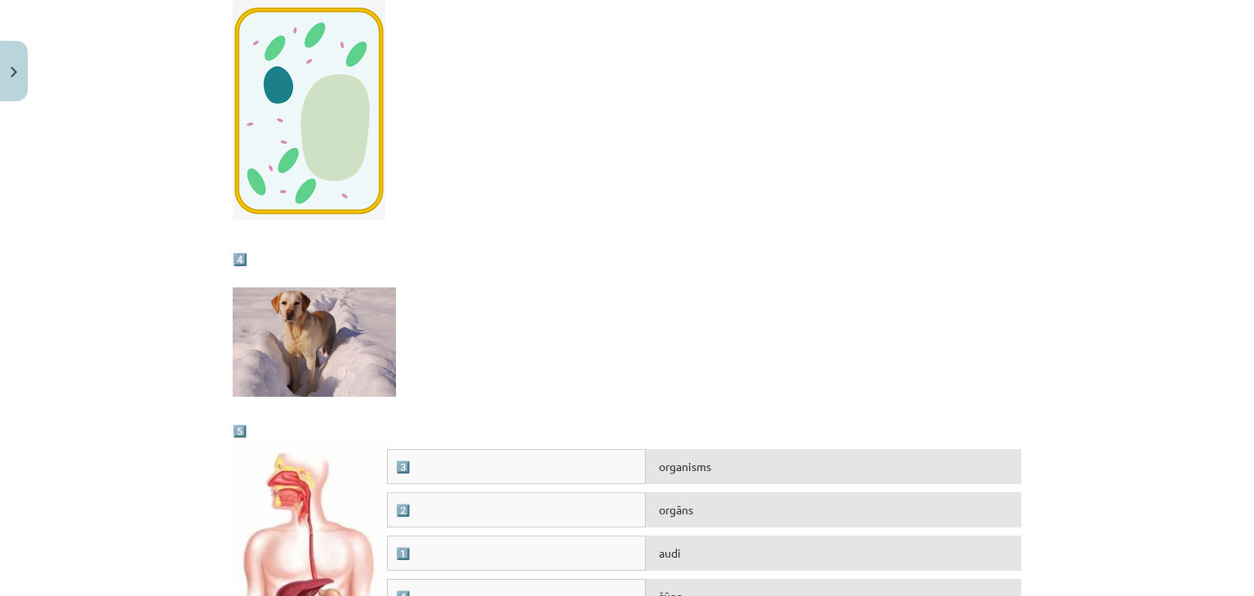
click at [510, 445] on div "4 . Aplūko attēlus un nosaki, kāds dzīvības organizācijas līmenis tajos tiek at…" at bounding box center [627, 98] width 789 height 1236
drag, startPoint x: 387, startPoint y: 451, endPoint x: 393, endPoint y: 461, distance: 11.3
click at [392, 461] on div "3️⃣" at bounding box center [516, 466] width 259 height 35
click at [405, 459] on div "3️⃣" at bounding box center [516, 466] width 259 height 35
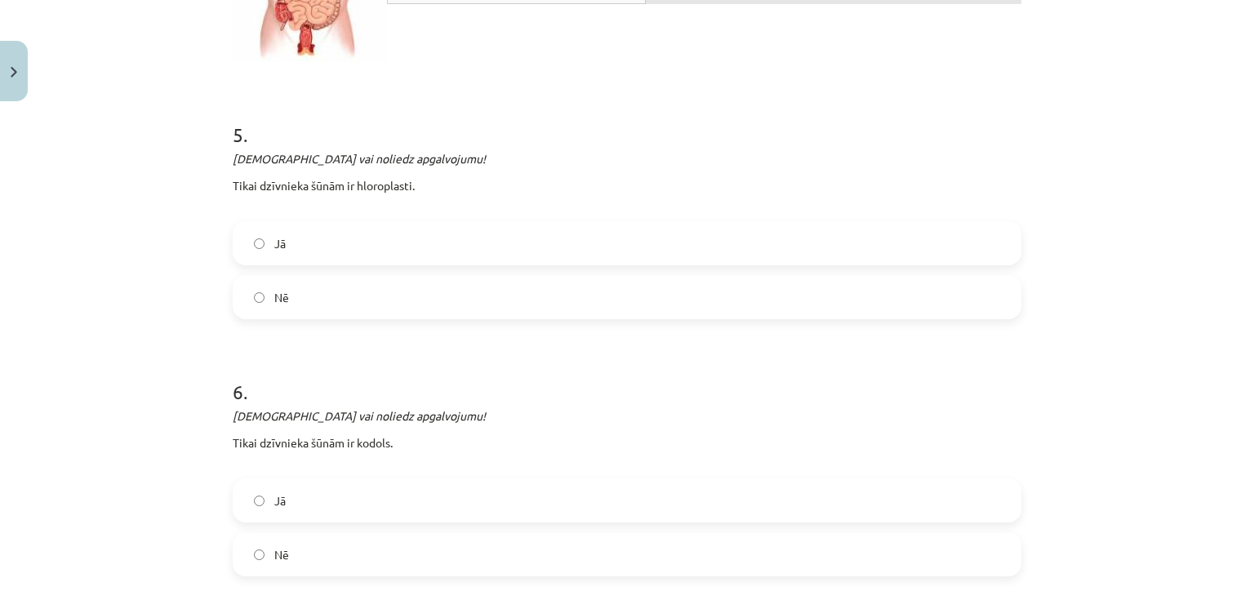
scroll to position [2411, 0]
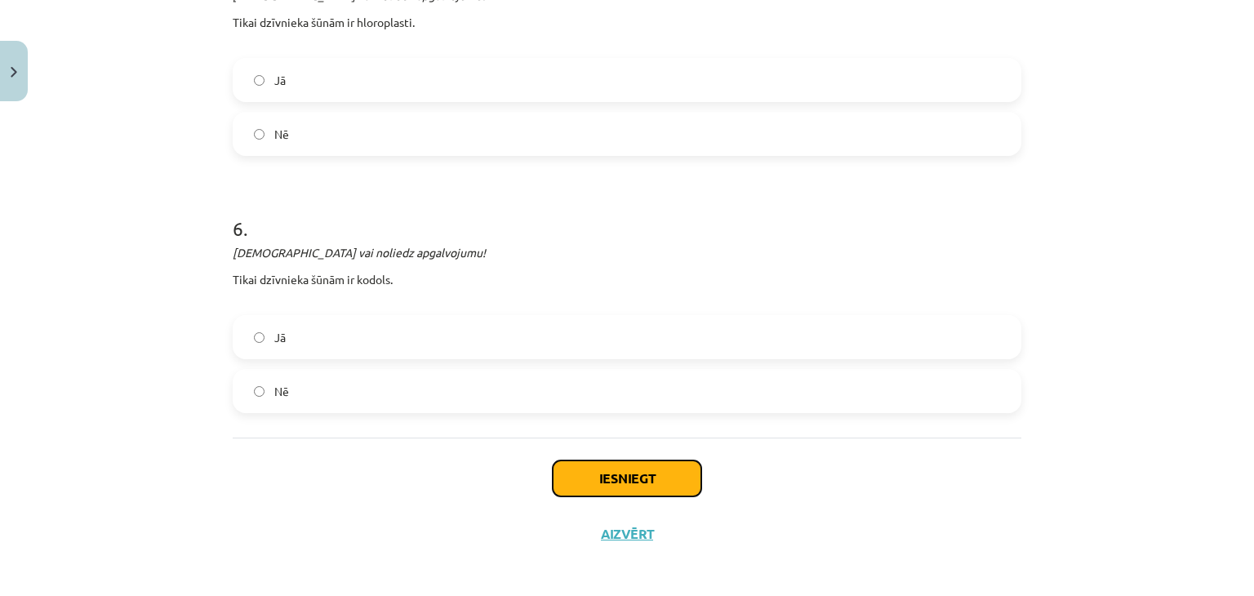
click at [603, 472] on button "Iesniegt" at bounding box center [627, 479] width 149 height 36
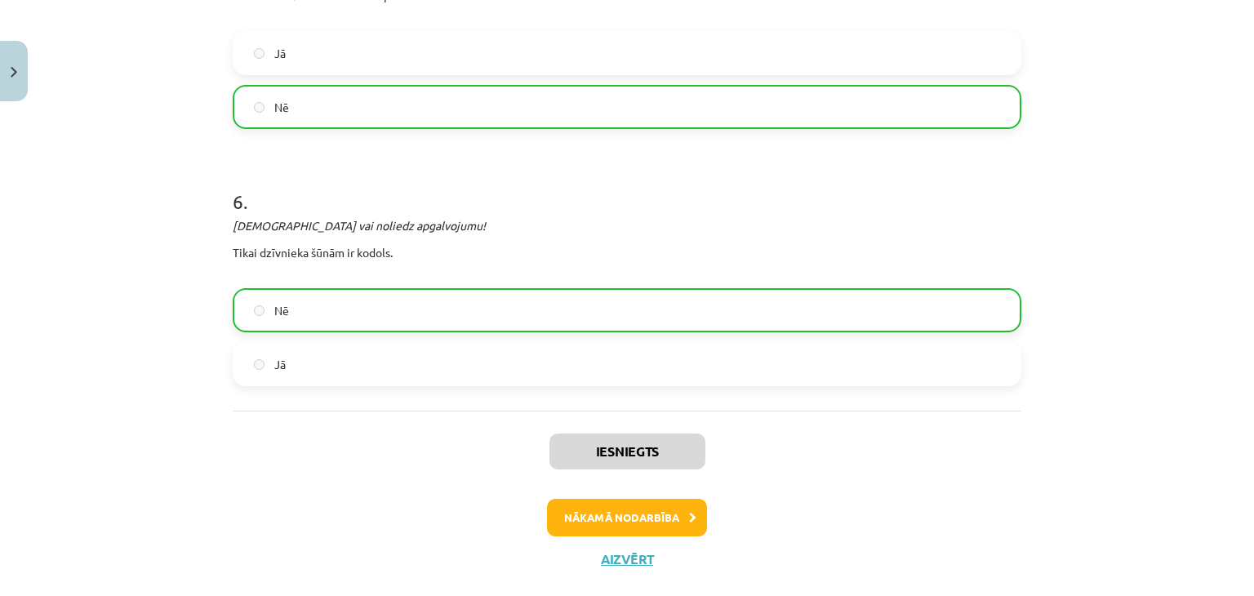
scroll to position [2463, 0]
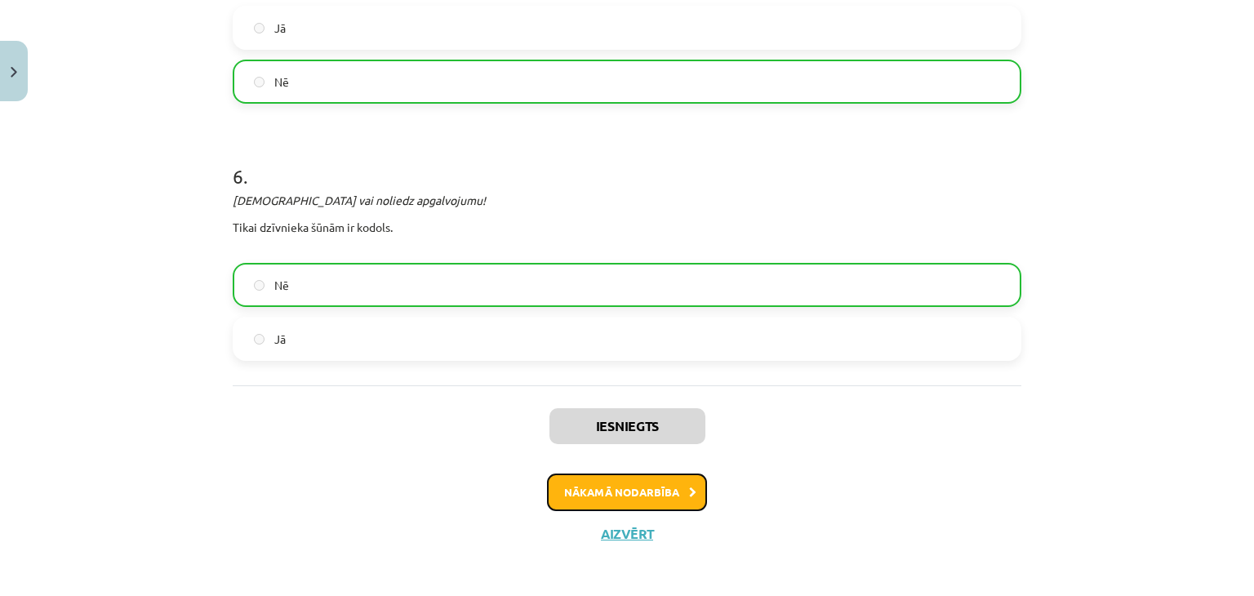
click at [604, 487] on button "Nākamā nodarbība" at bounding box center [627, 493] width 160 height 38
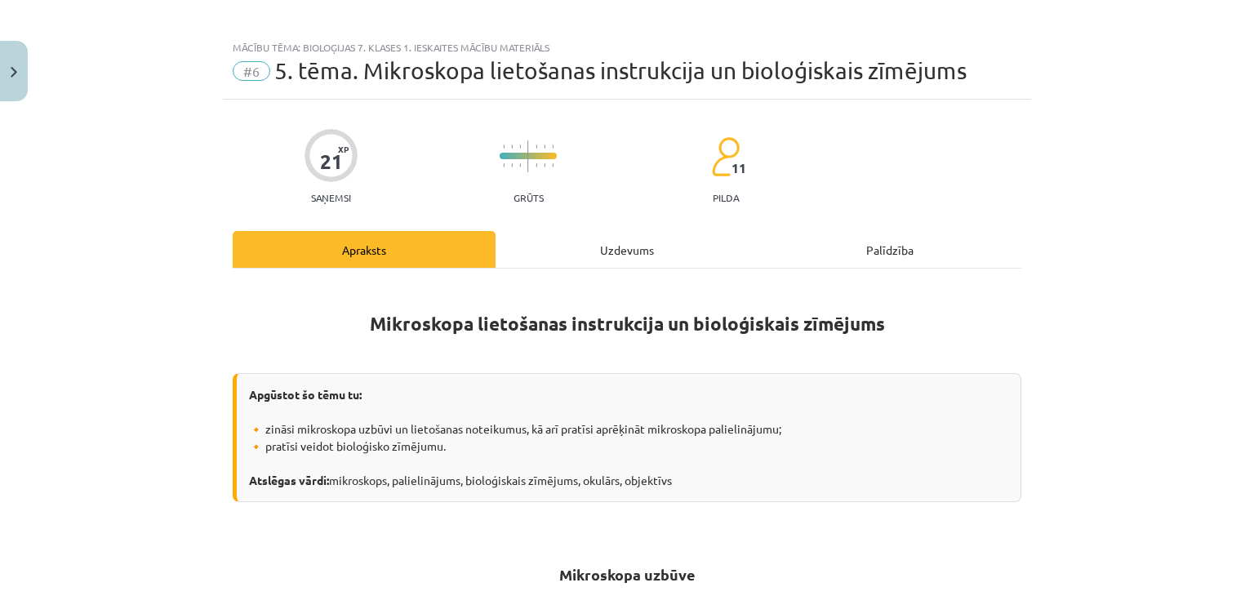
scroll to position [0, 0]
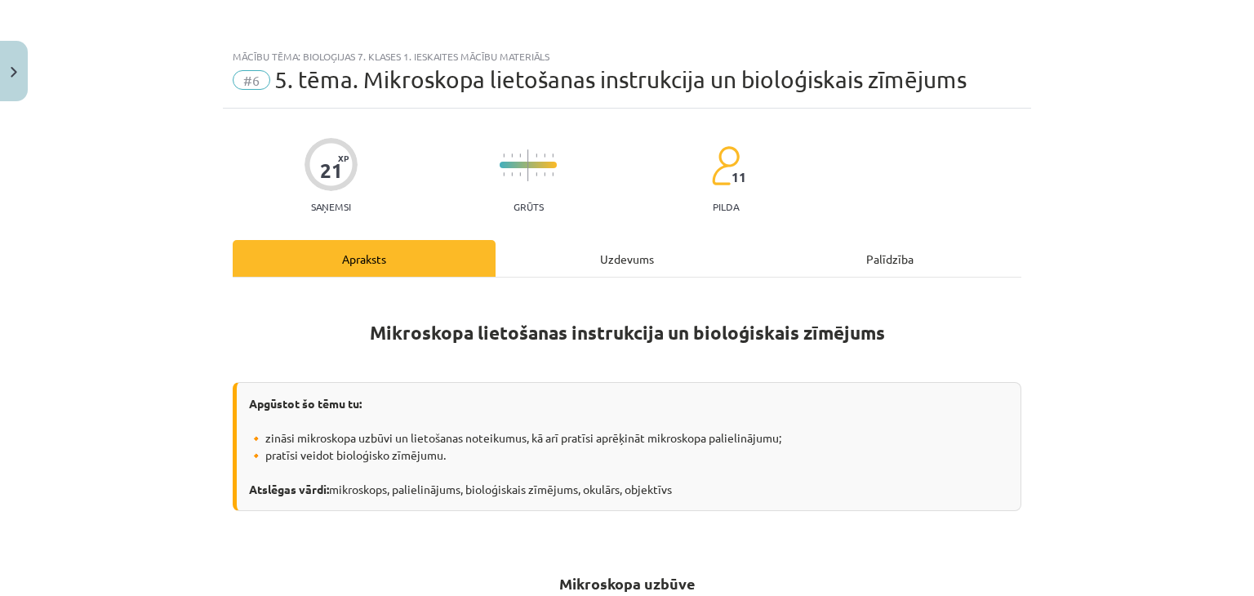
click at [584, 261] on div "Uzdevums" at bounding box center [627, 258] width 263 height 37
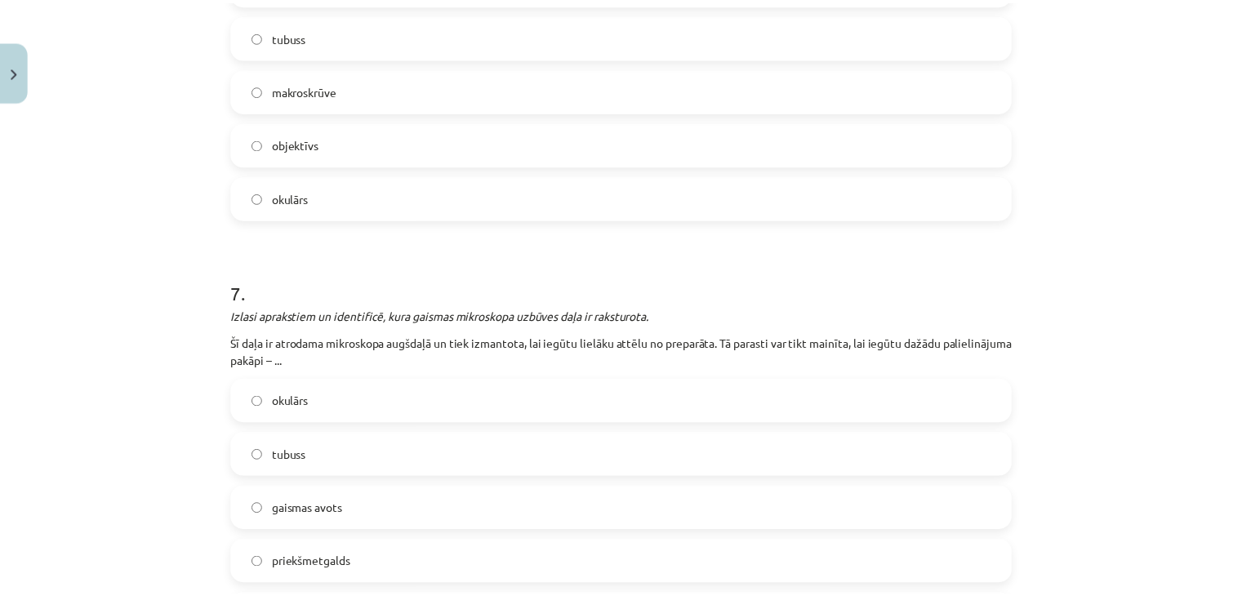
scroll to position [2448, 0]
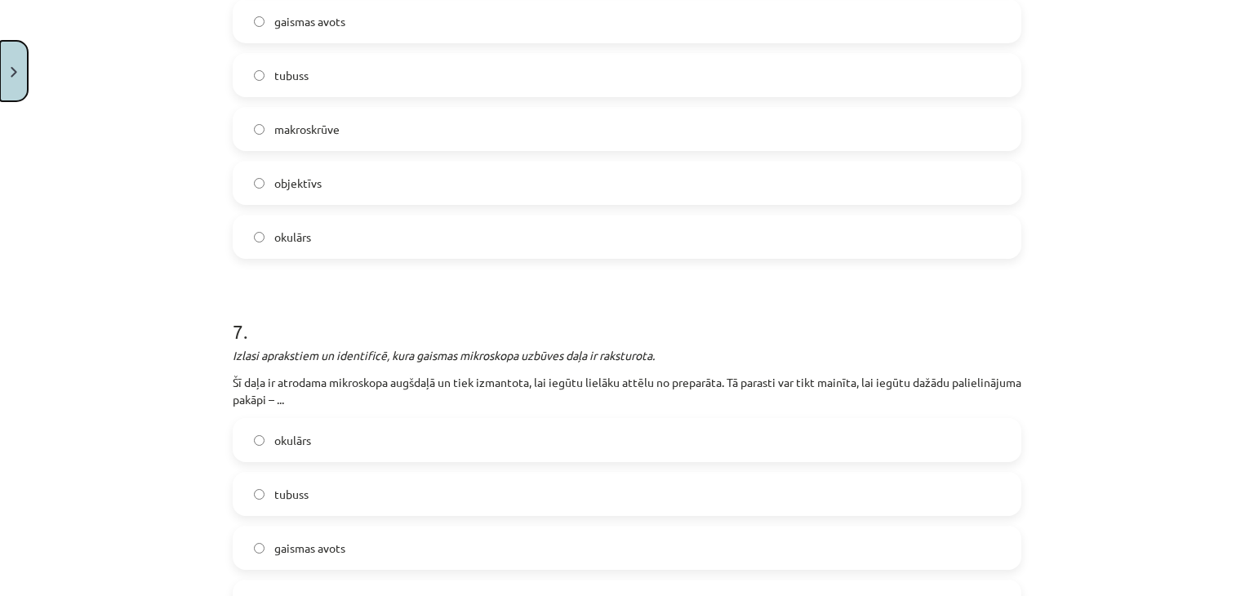
drag, startPoint x: 7, startPoint y: 41, endPoint x: 4, endPoint y: 97, distance: 56.4
click at [6, 82] on button "Close" at bounding box center [14, 71] width 28 height 60
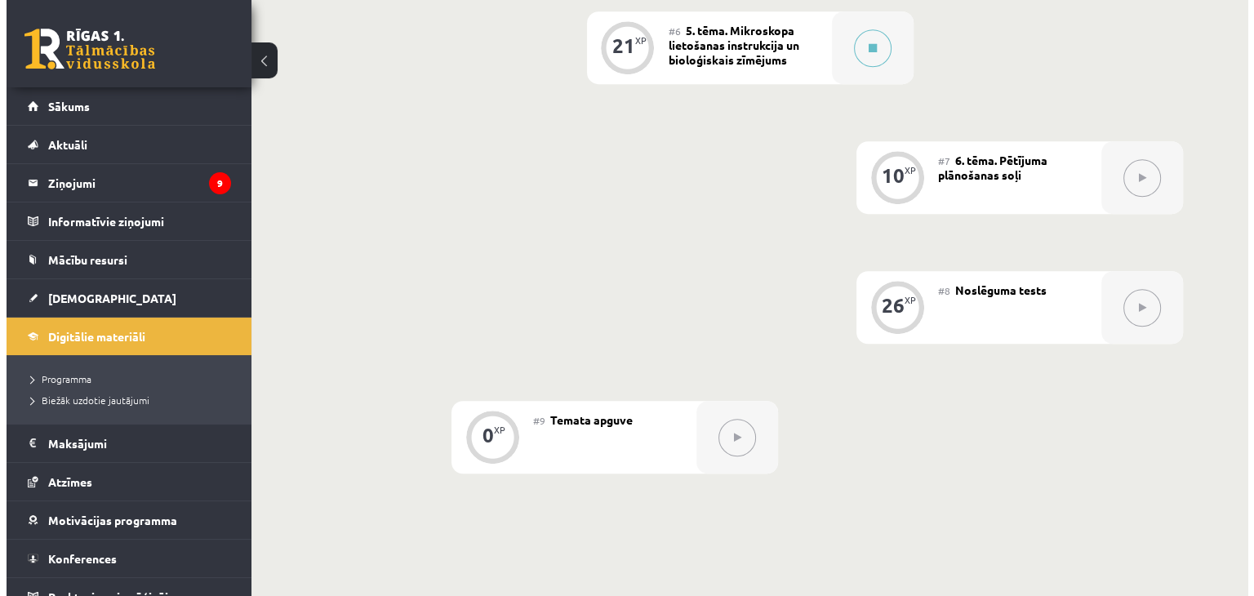
scroll to position [1018, 0]
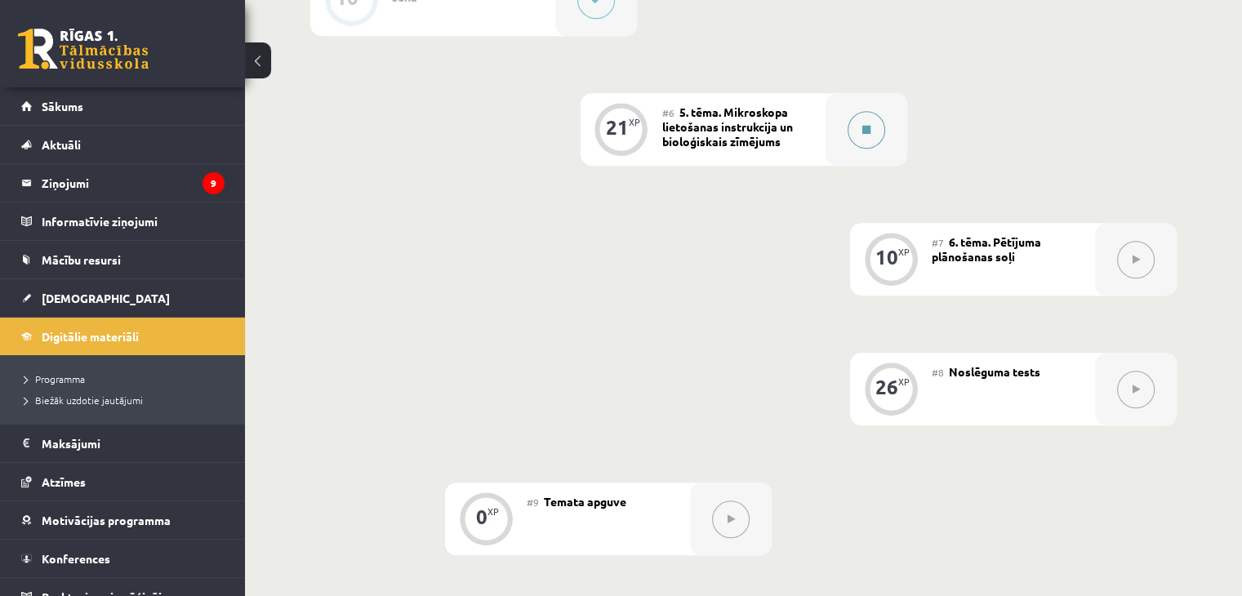
click at [857, 140] on button at bounding box center [867, 130] width 38 height 38
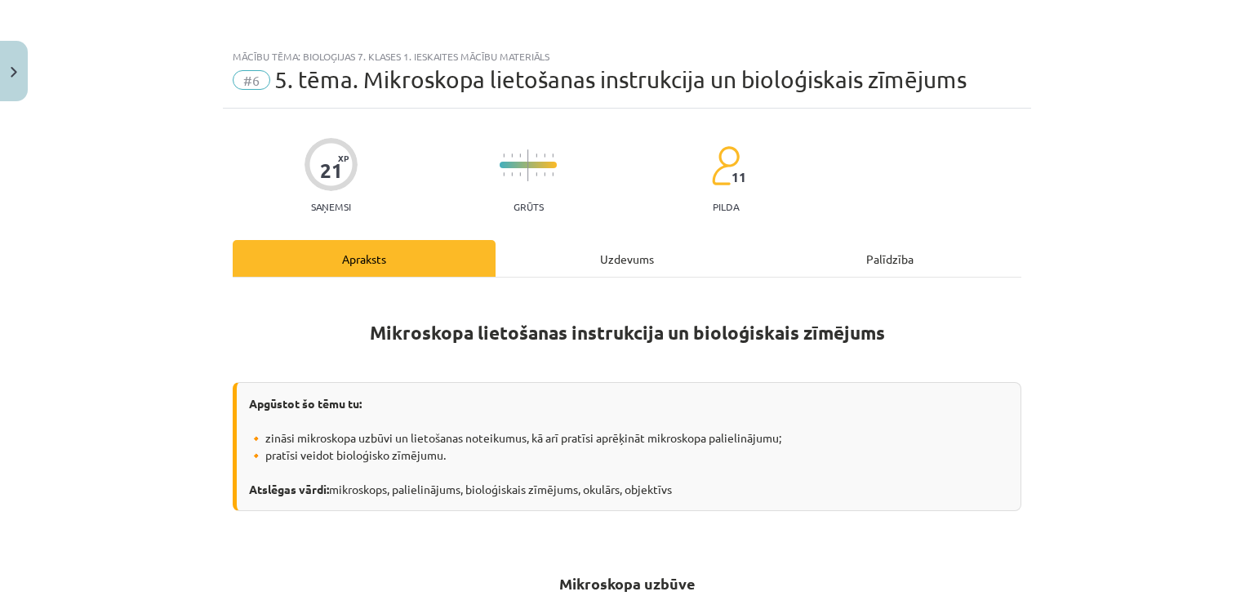
click at [629, 266] on div "Uzdevums" at bounding box center [627, 258] width 263 height 37
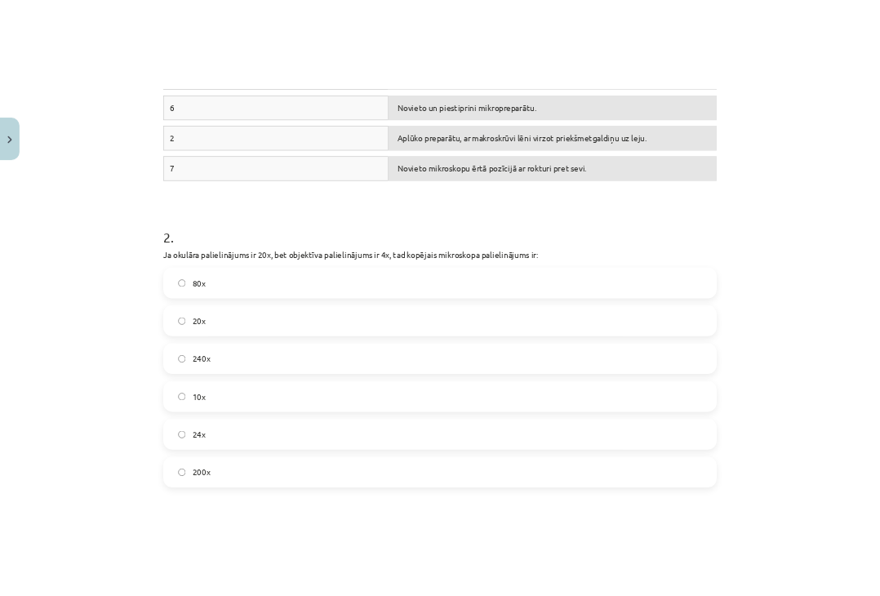
scroll to position [735, 0]
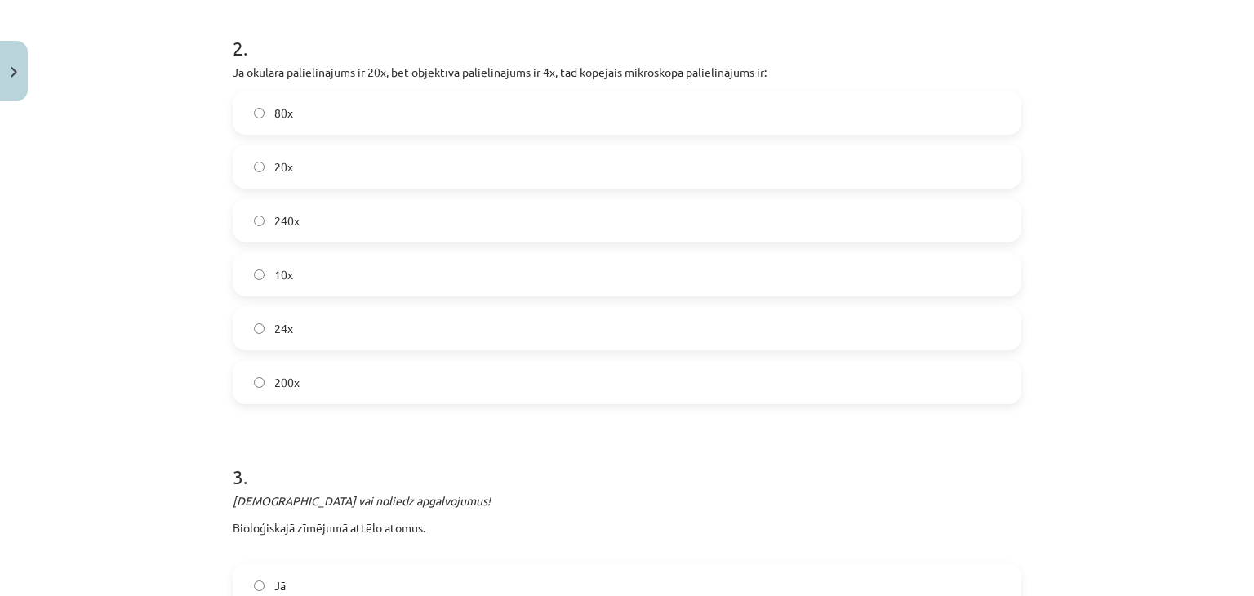
click at [247, 219] on label "240x" at bounding box center [627, 220] width 786 height 41
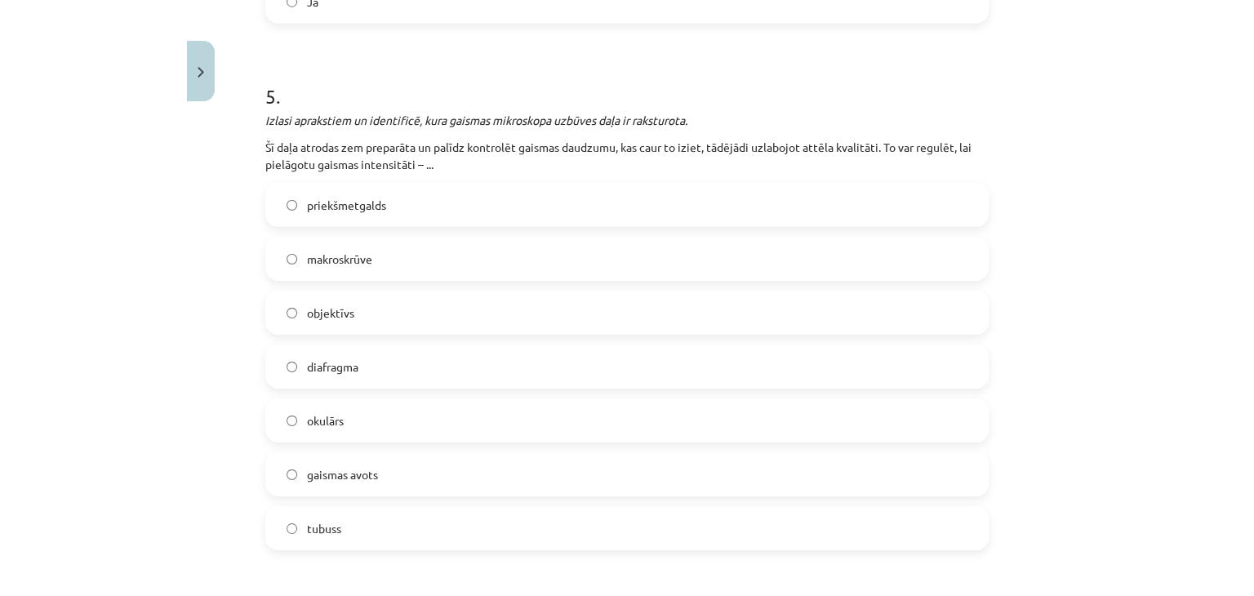
scroll to position [1630, 0]
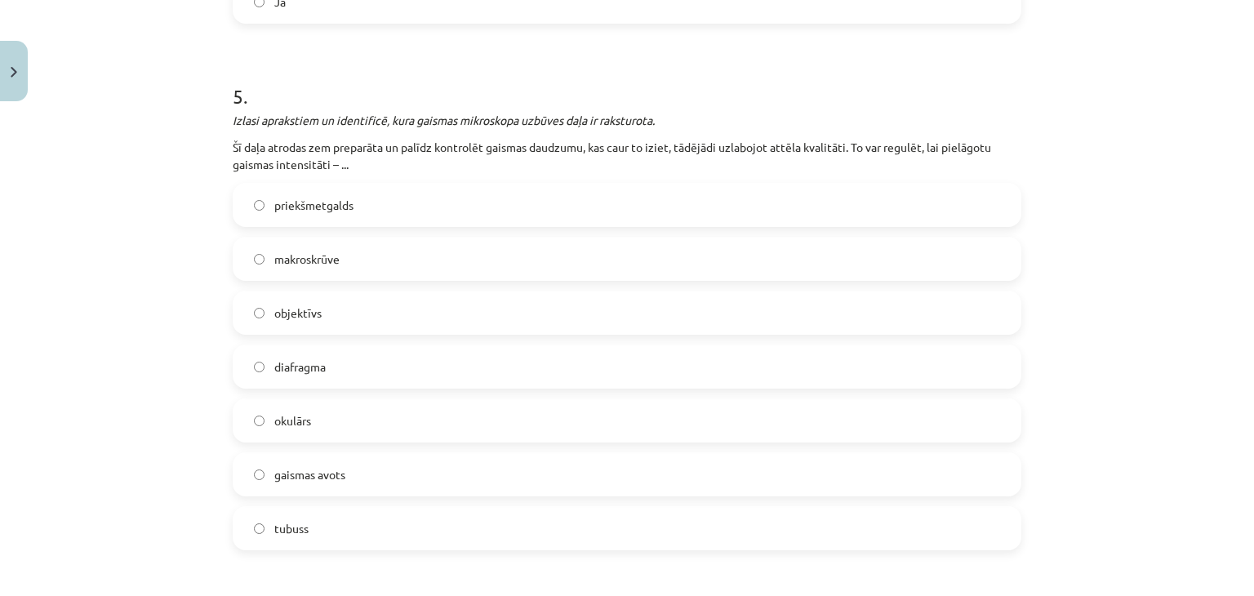
click at [249, 357] on label "diafragma" at bounding box center [627, 366] width 786 height 41
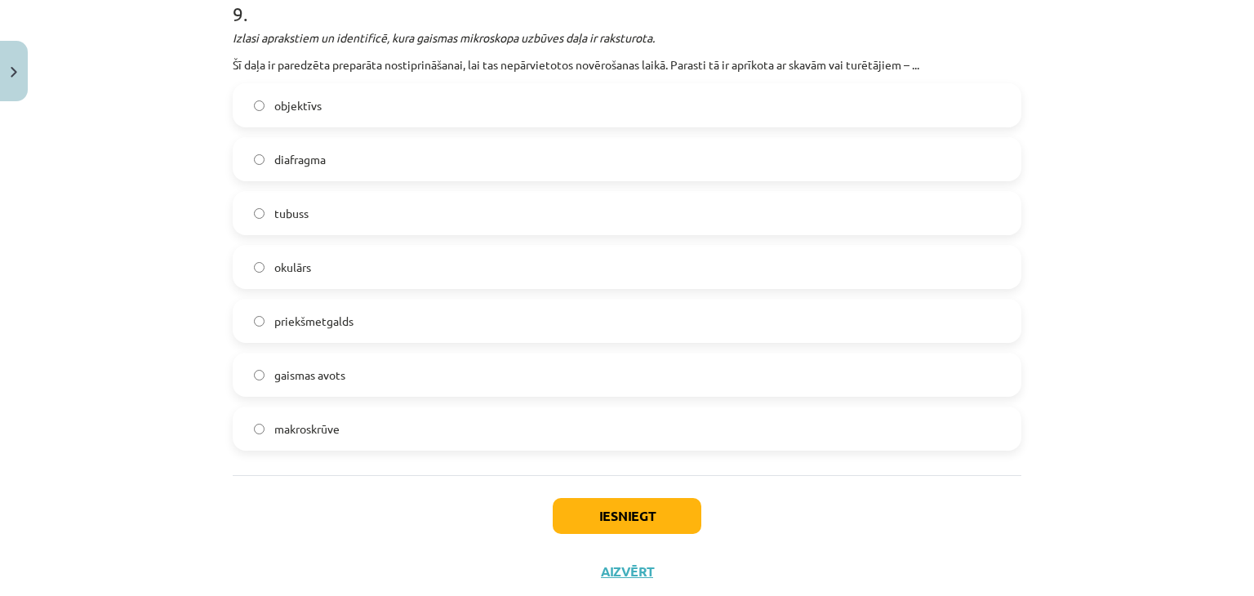
scroll to position [3592, 0]
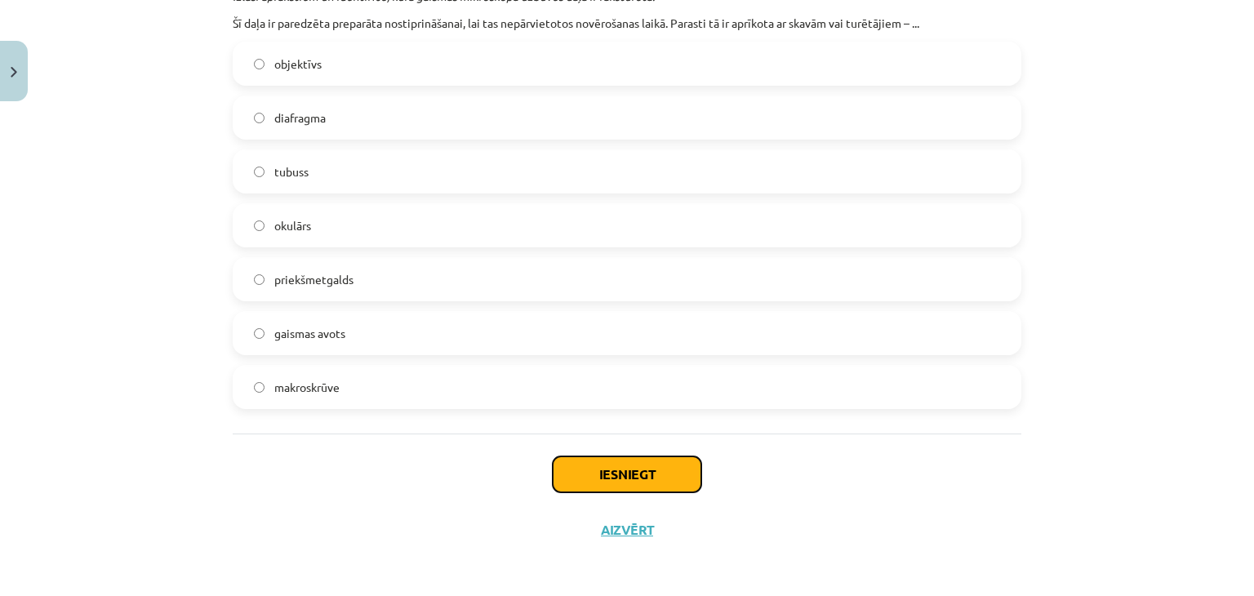
drag, startPoint x: 608, startPoint y: 460, endPoint x: 599, endPoint y: 439, distance: 23.1
click at [603, 451] on div "Iesniegt Aizvērt" at bounding box center [627, 491] width 789 height 114
click at [645, 471] on button "Iesniegt" at bounding box center [627, 475] width 149 height 36
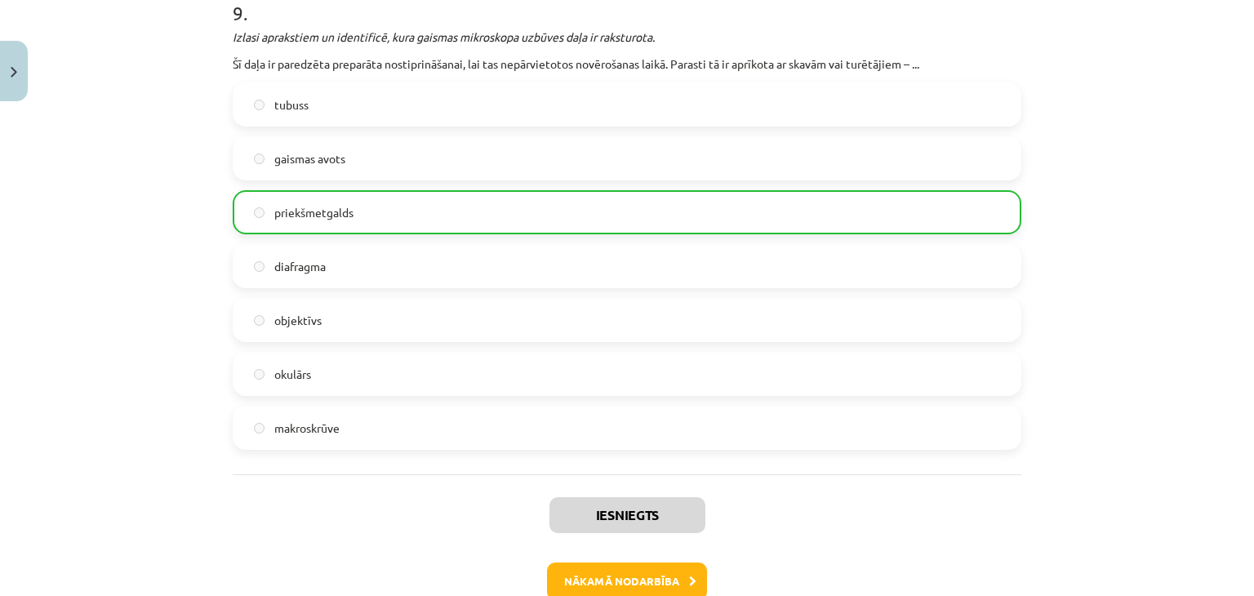
scroll to position [3642, 0]
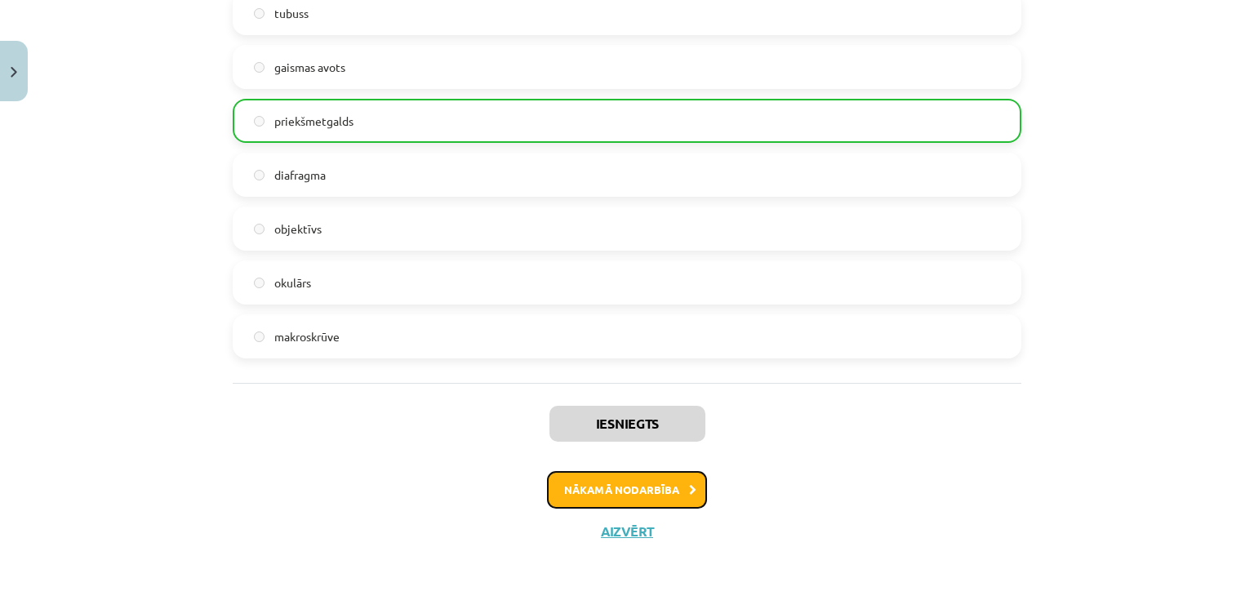
click at [617, 504] on div "Nākamā nodarbība" at bounding box center [627, 490] width 769 height 38
click at [610, 482] on button "Nākamā nodarbība" at bounding box center [627, 490] width 160 height 38
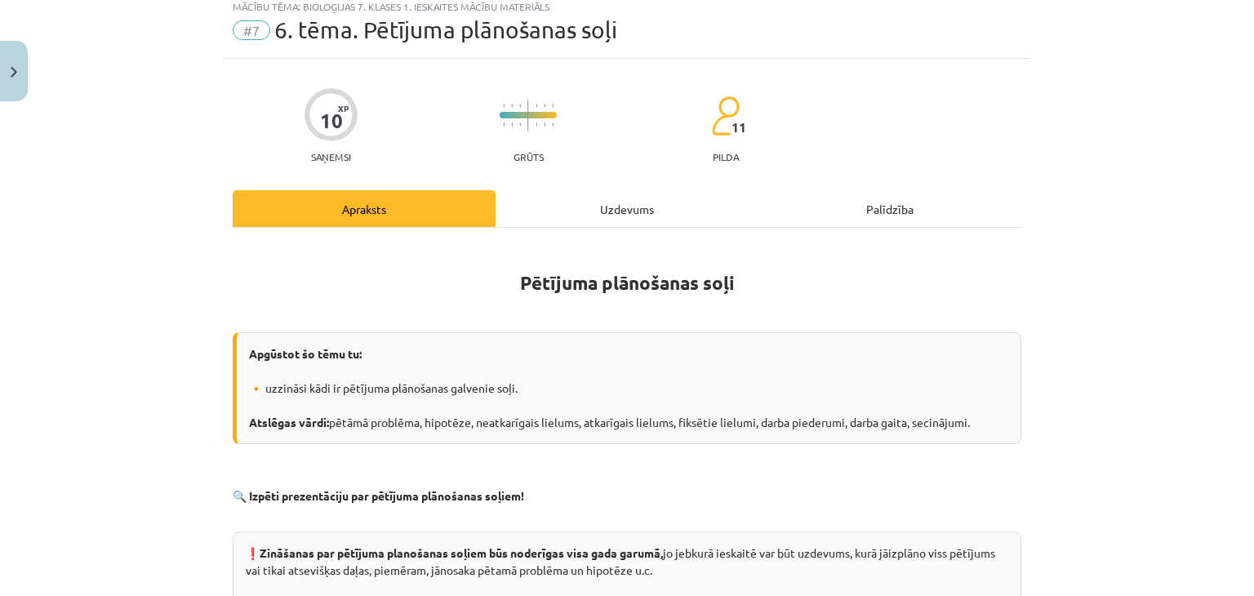
scroll to position [41, 0]
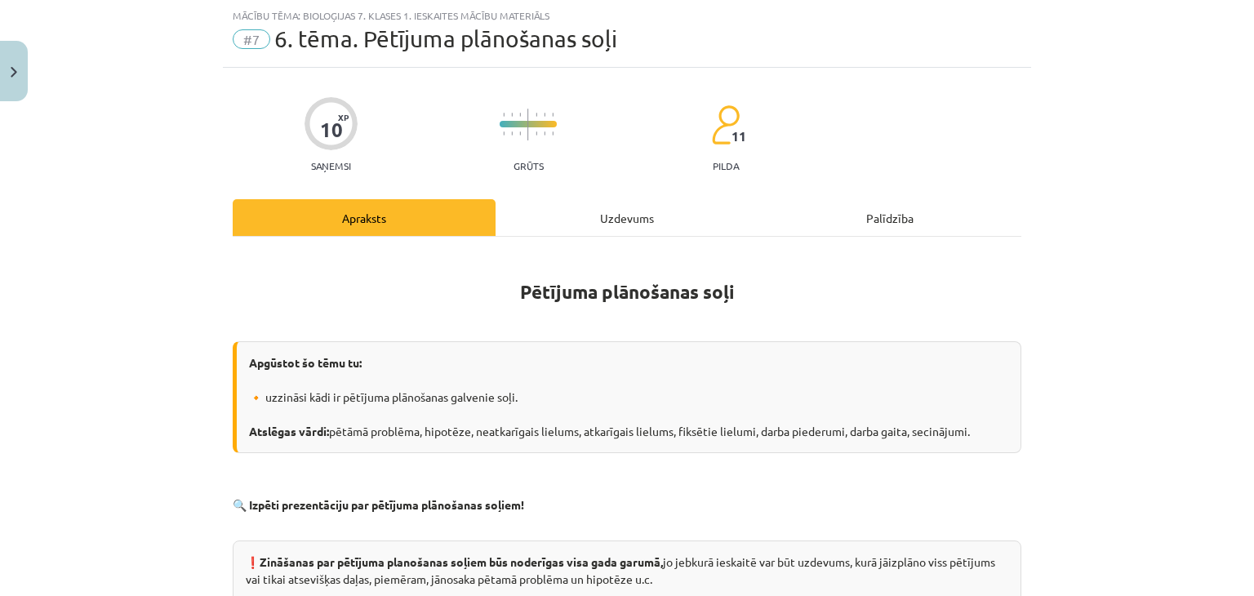
click at [651, 210] on div "Uzdevums" at bounding box center [627, 217] width 263 height 37
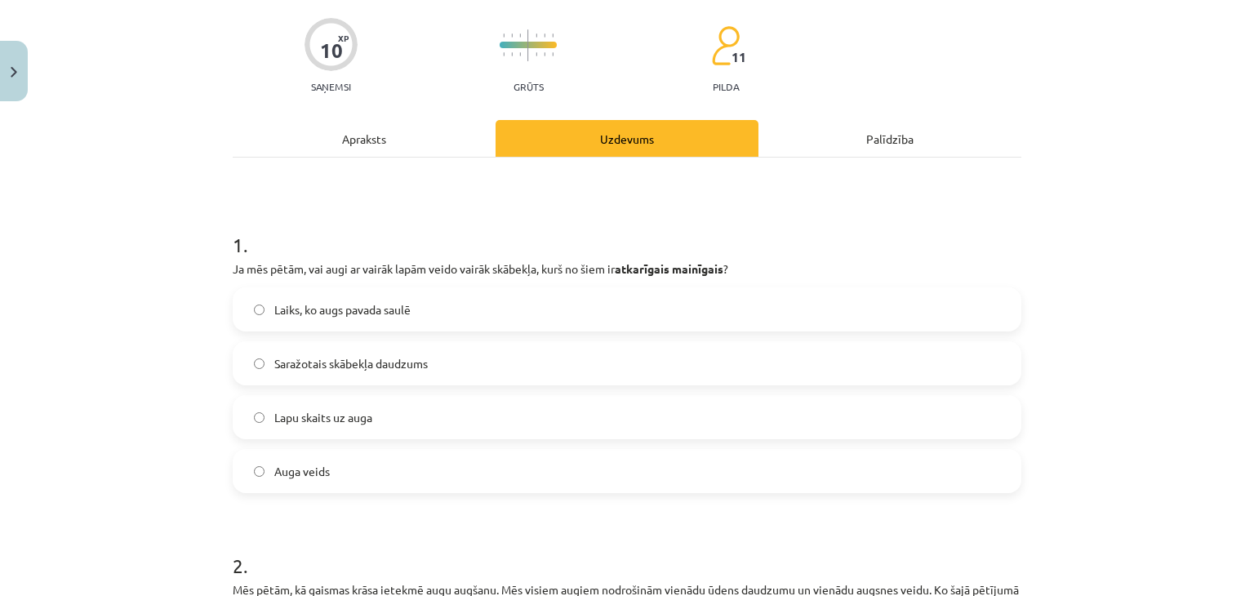
scroll to position [245, 0]
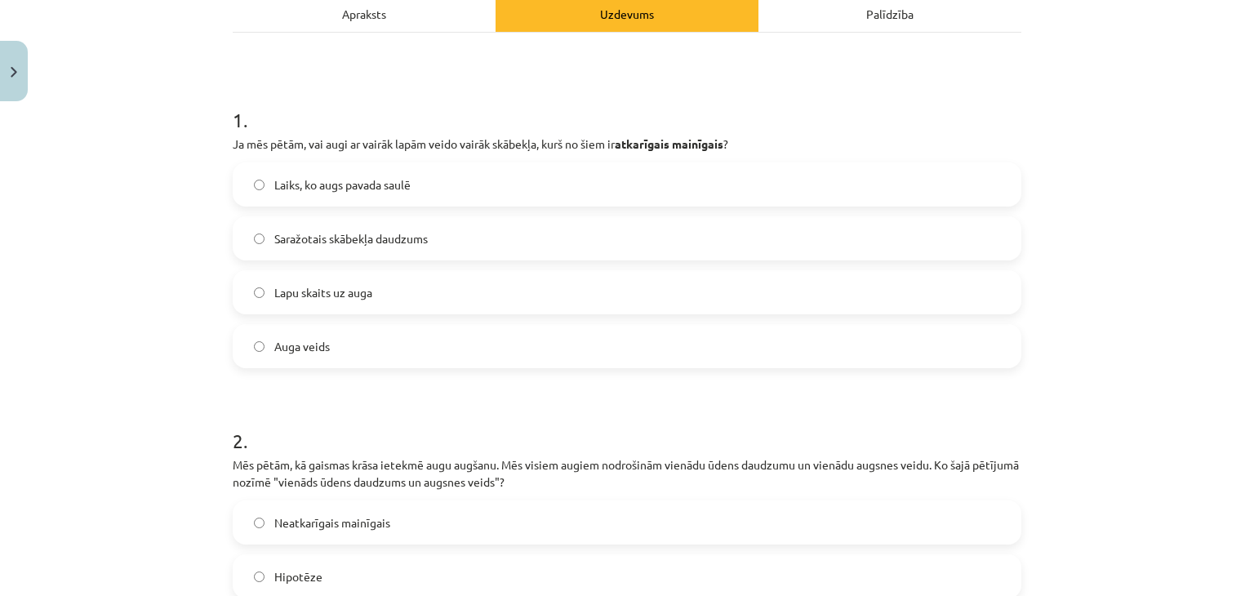
drag, startPoint x: 239, startPoint y: 243, endPoint x: 231, endPoint y: 234, distance: 12.1
click at [237, 237] on label "Saražotais skābekļa daudzums" at bounding box center [627, 238] width 786 height 41
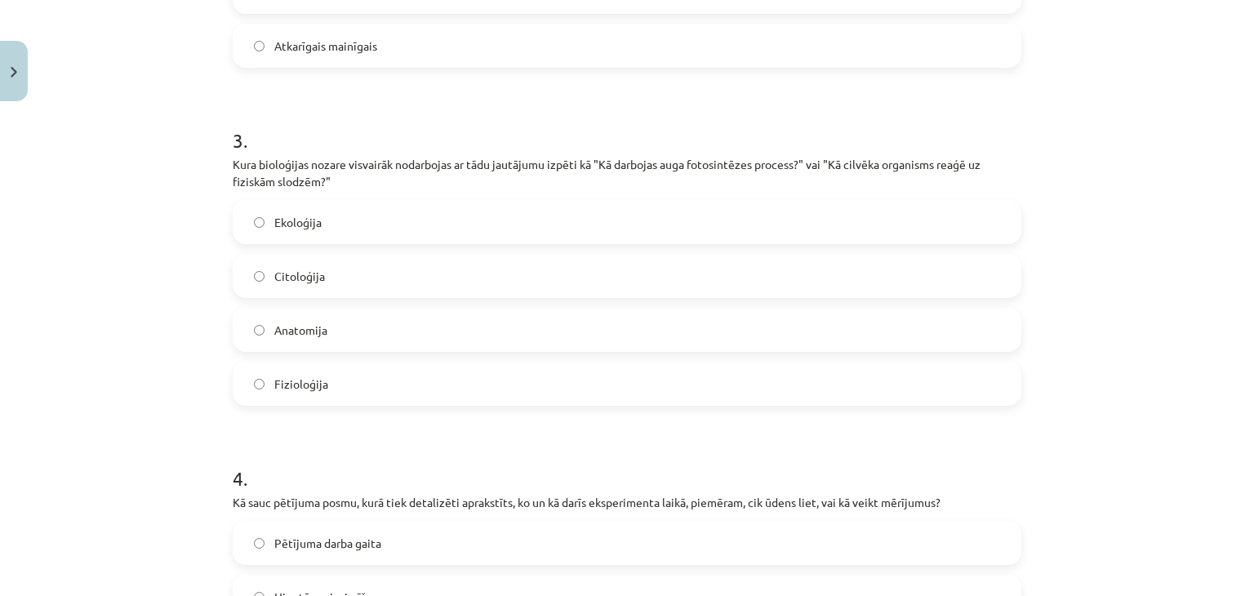
scroll to position [980, 0]
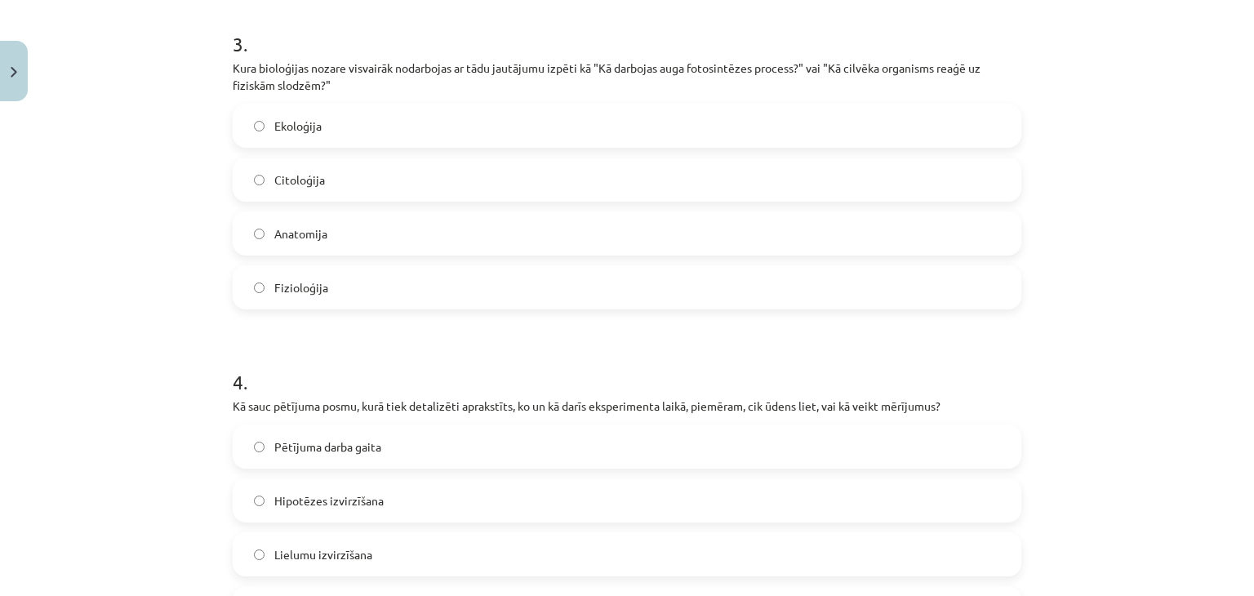
click at [253, 282] on label "Fizioloģija" at bounding box center [627, 287] width 786 height 41
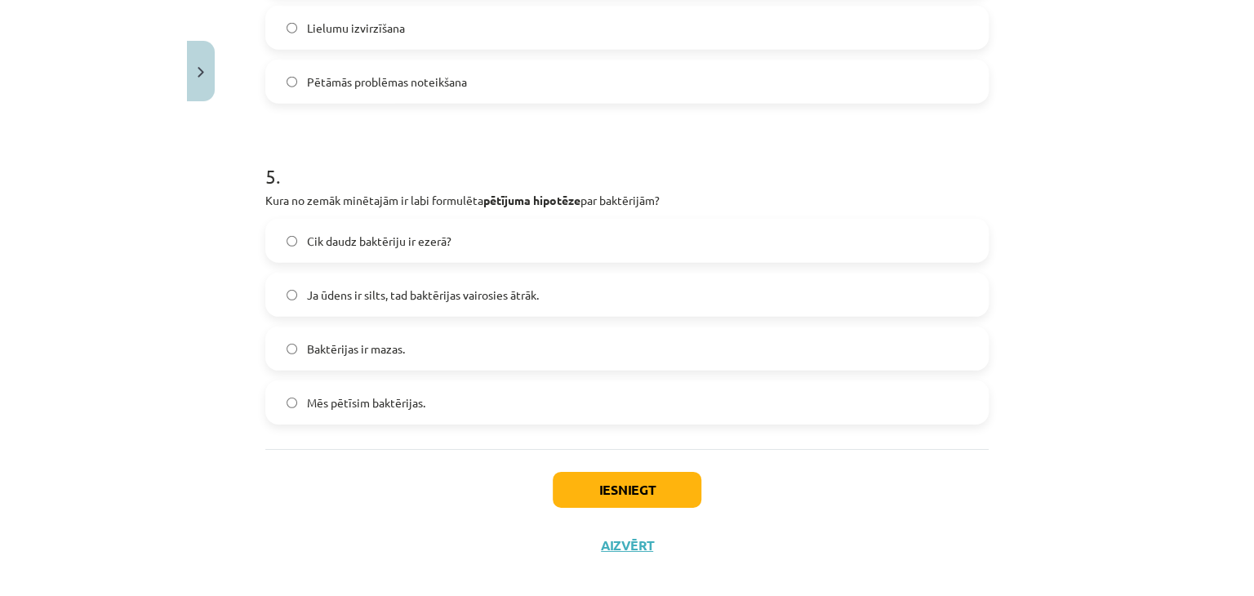
scroll to position [1490, 0]
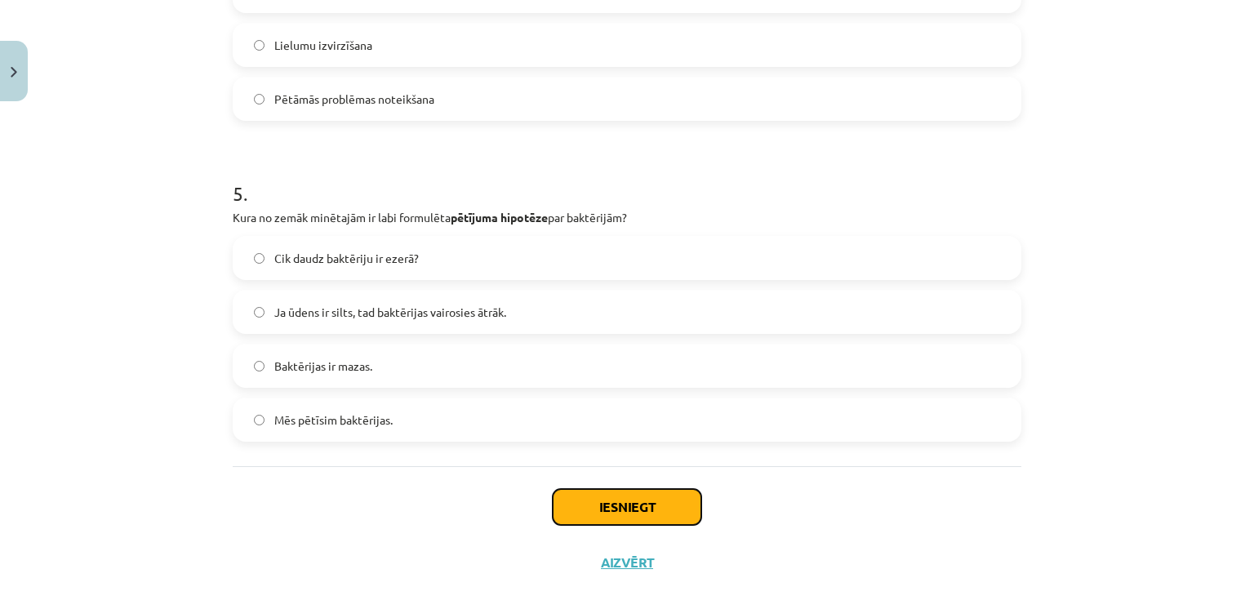
click at [648, 501] on button "Iesniegt" at bounding box center [627, 507] width 149 height 36
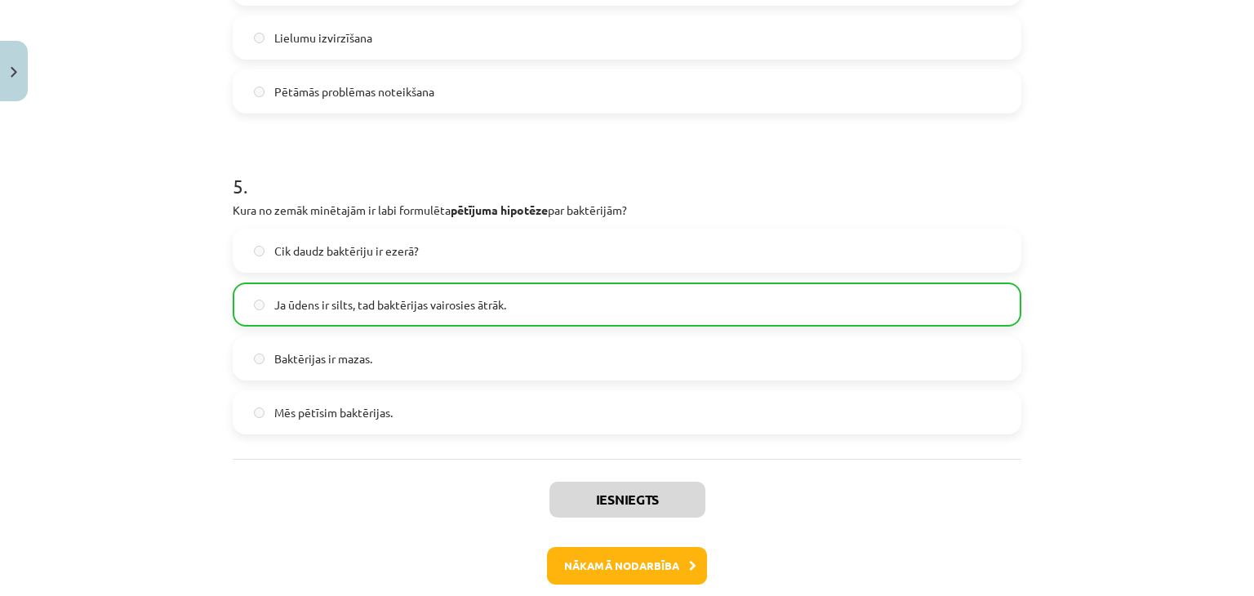
scroll to position [1575, 0]
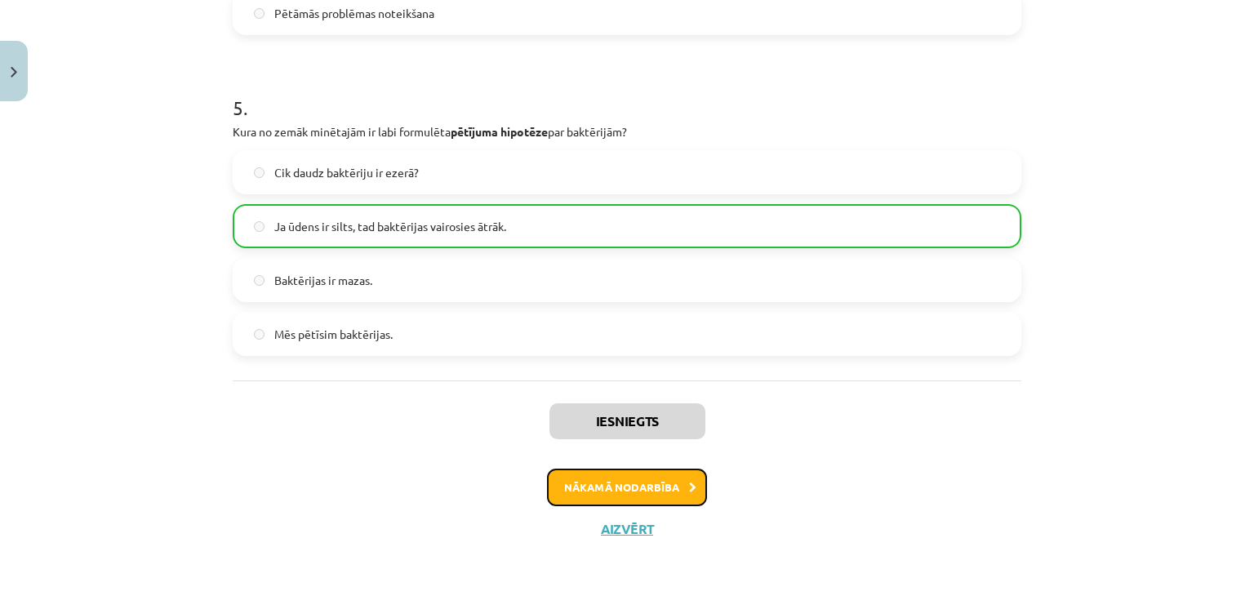
click at [651, 487] on button "Nākamā nodarbība" at bounding box center [627, 488] width 160 height 38
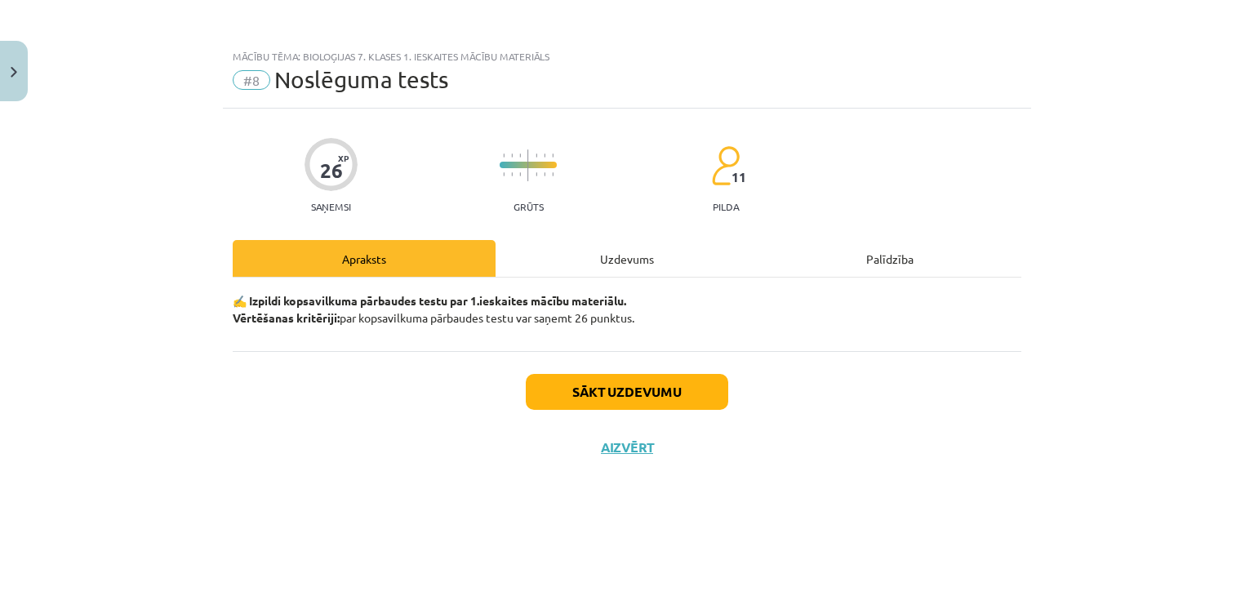
scroll to position [0, 0]
click at [598, 260] on div "Uzdevums" at bounding box center [627, 258] width 263 height 37
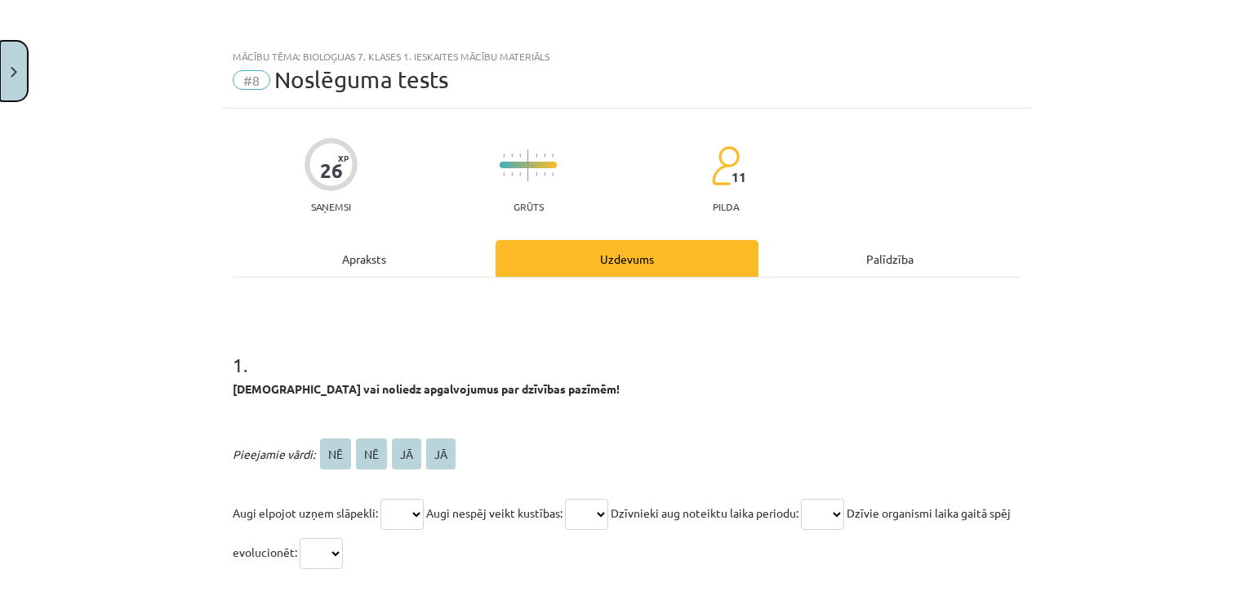
click at [3, 76] on button "Close" at bounding box center [14, 71] width 28 height 60
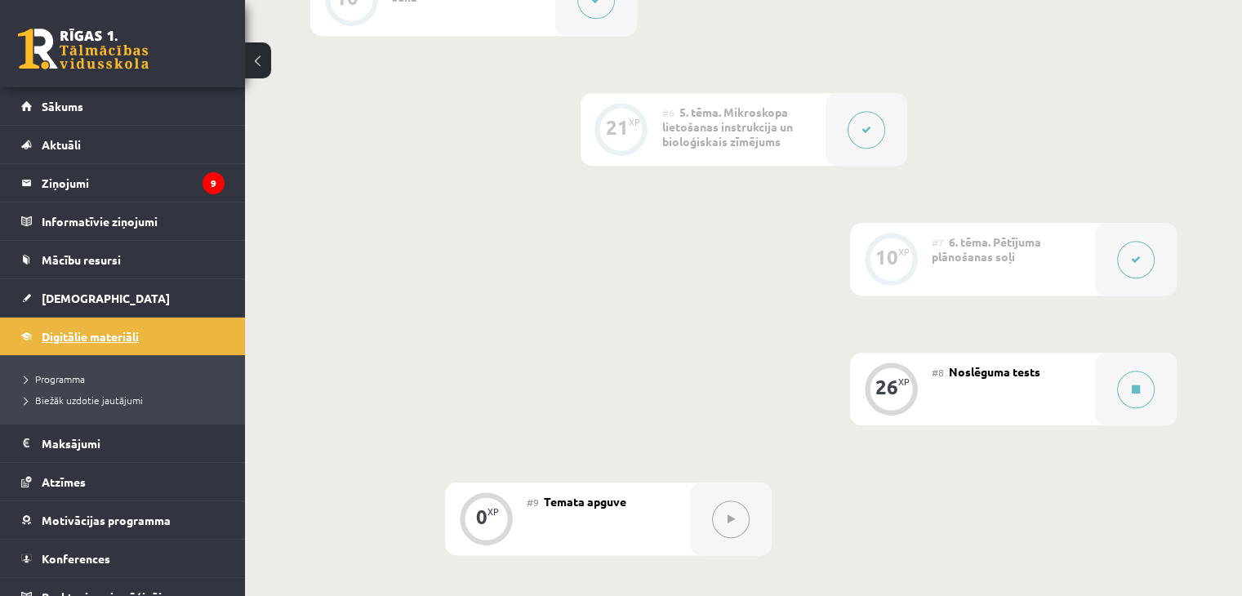
click at [139, 327] on link "Digitālie materiāli" at bounding box center [122, 337] width 203 height 38
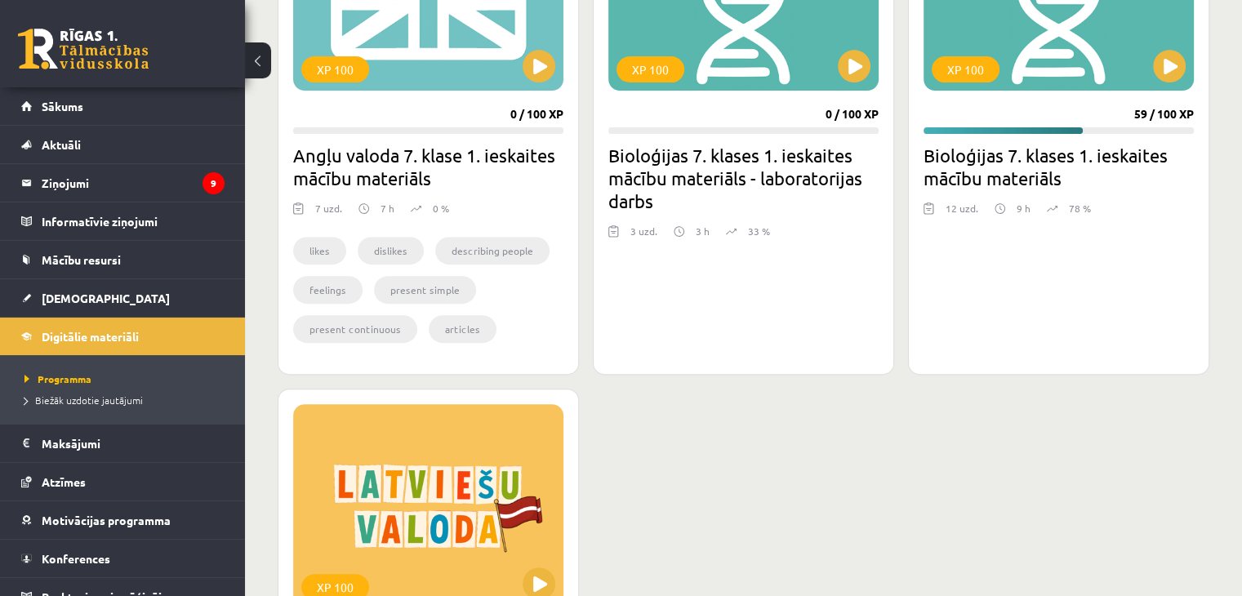
scroll to position [490, 0]
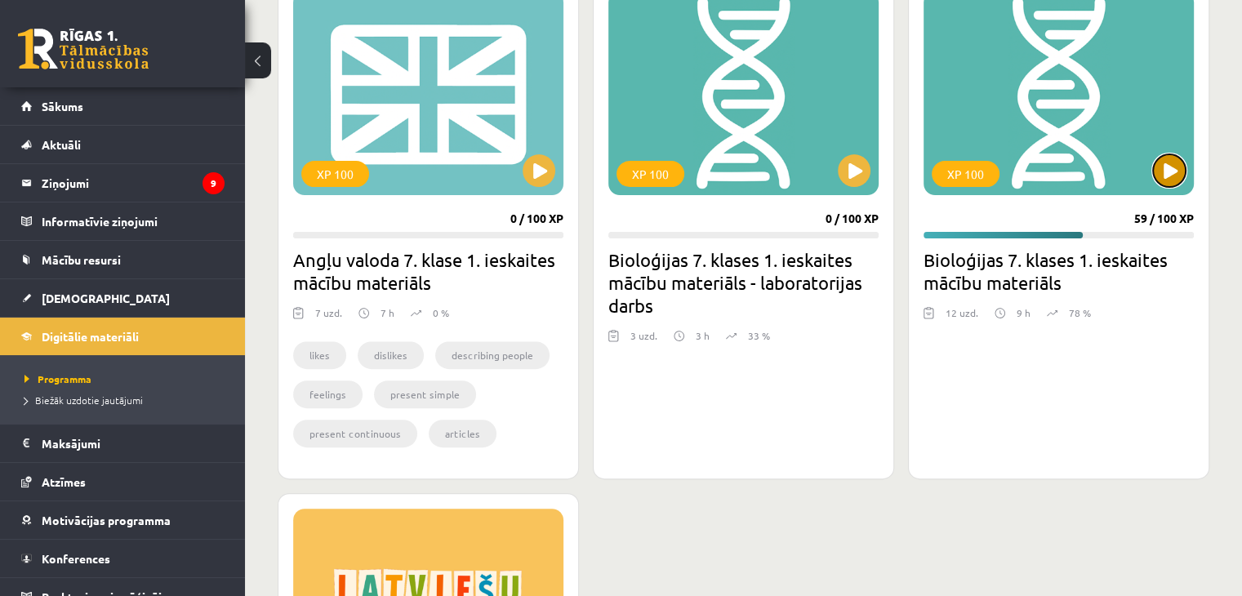
click at [1160, 178] on button at bounding box center [1169, 170] width 33 height 33
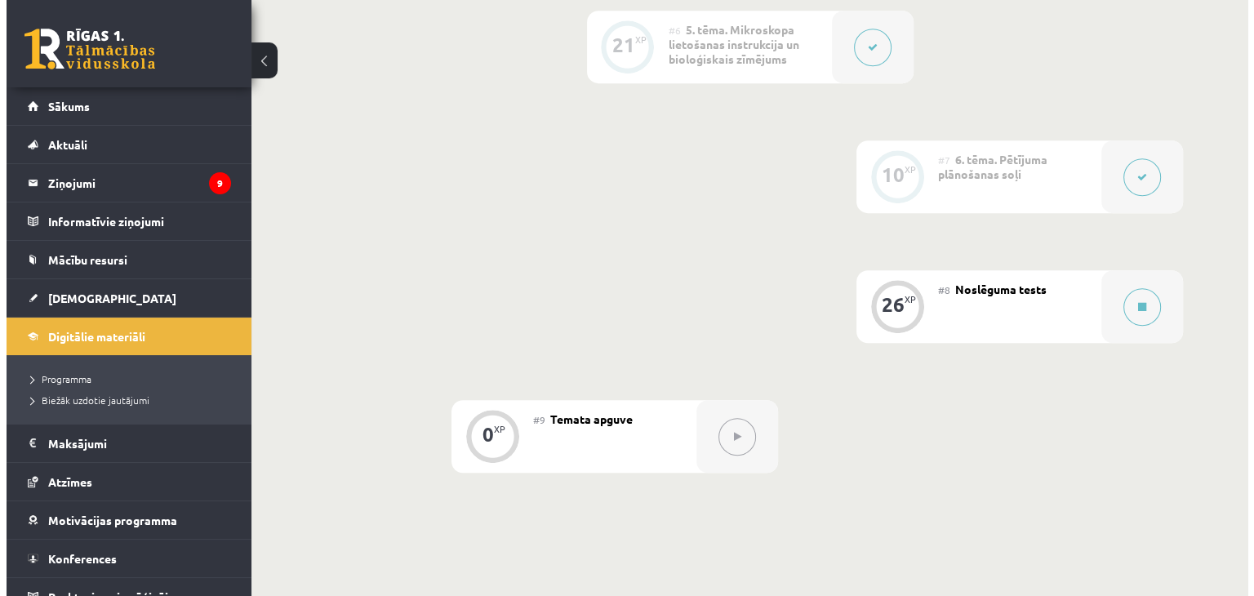
scroll to position [1099, 0]
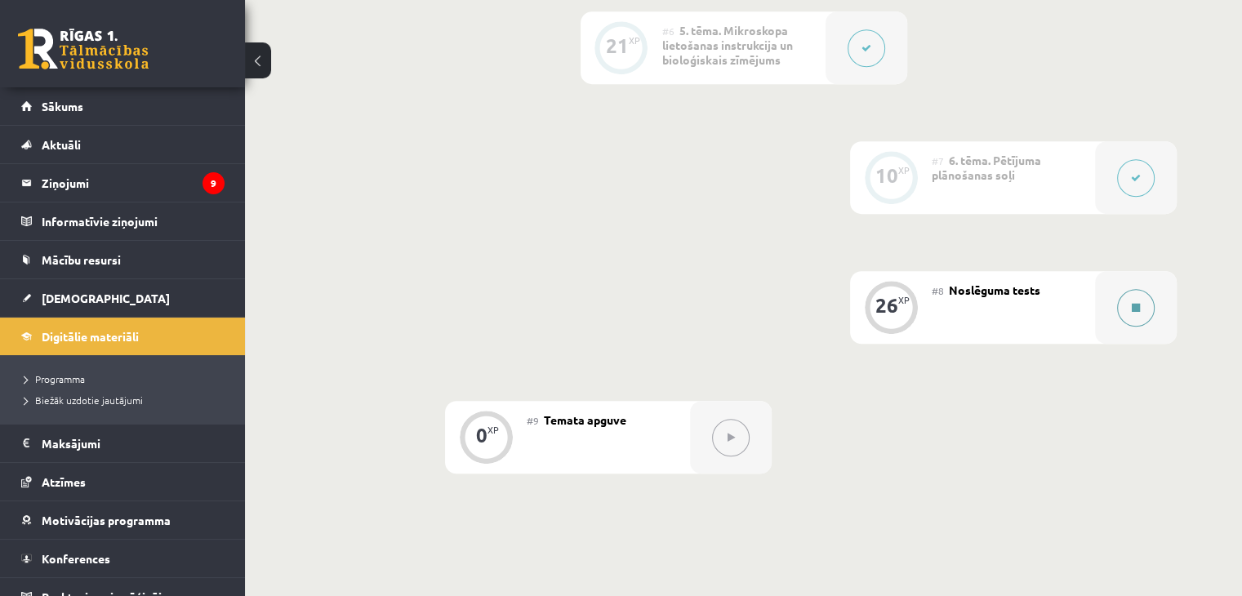
click at [1116, 301] on div at bounding box center [1136, 307] width 82 height 73
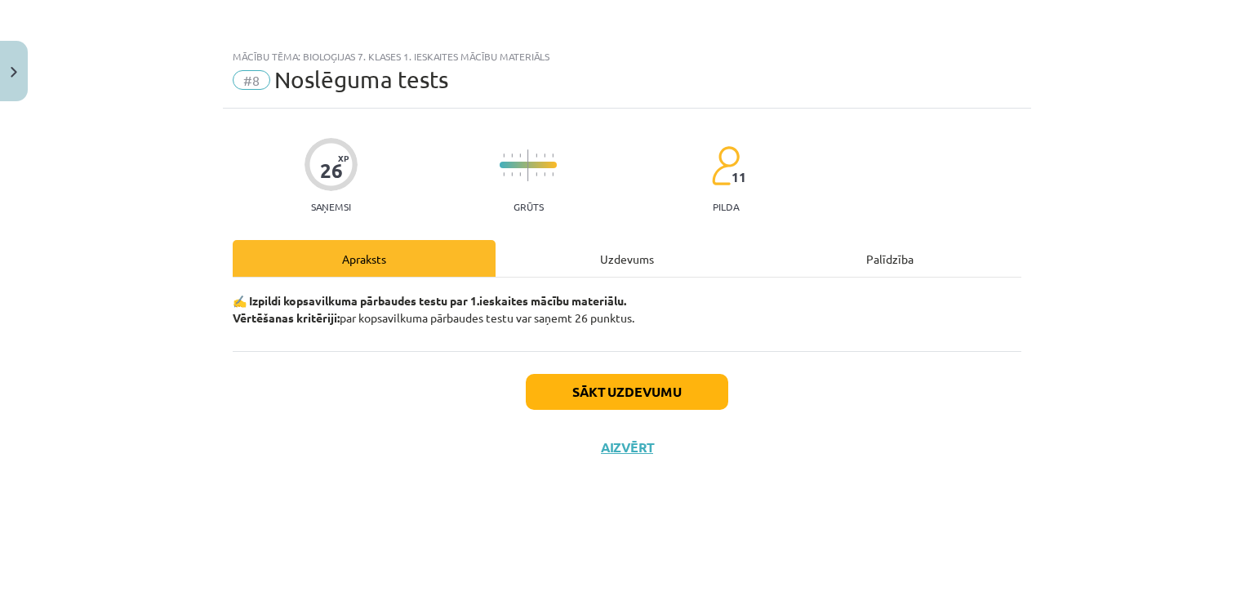
click at [572, 260] on div "Uzdevums" at bounding box center [627, 258] width 263 height 37
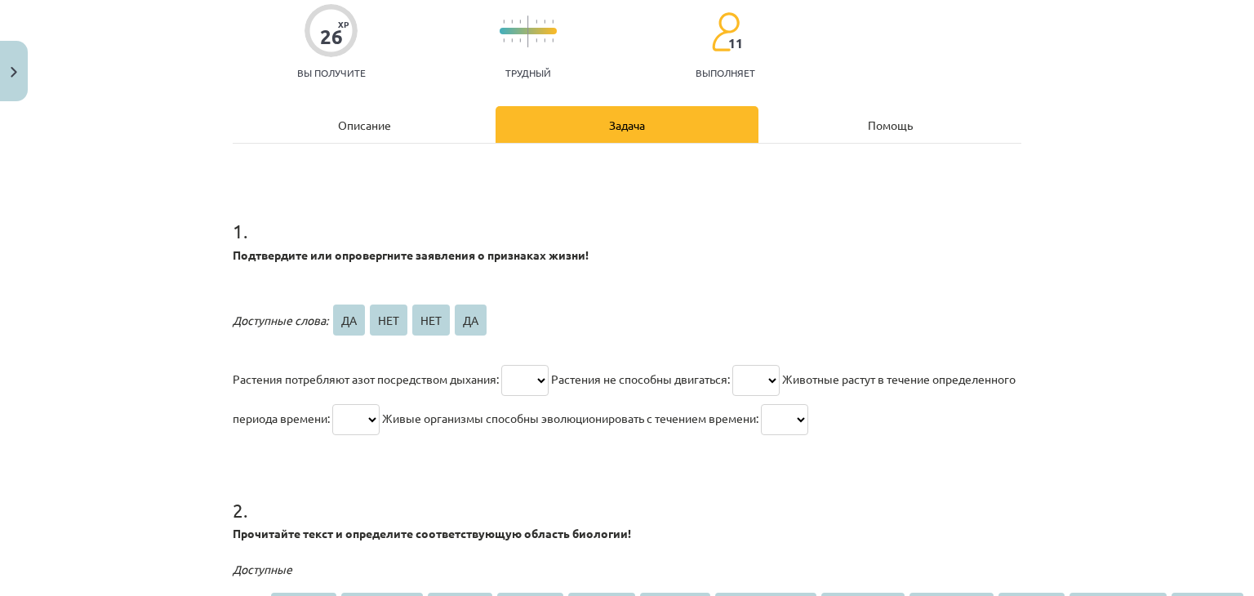
scroll to position [163, 0]
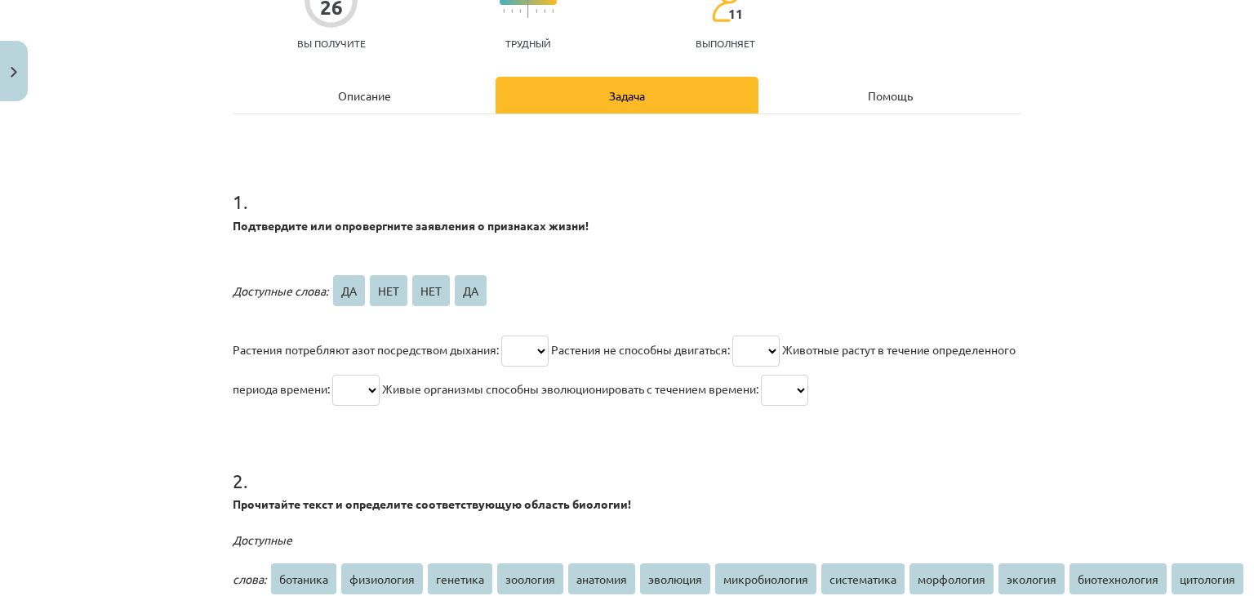
click at [529, 347] on select "** *** *** **" at bounding box center [524, 351] width 47 height 31
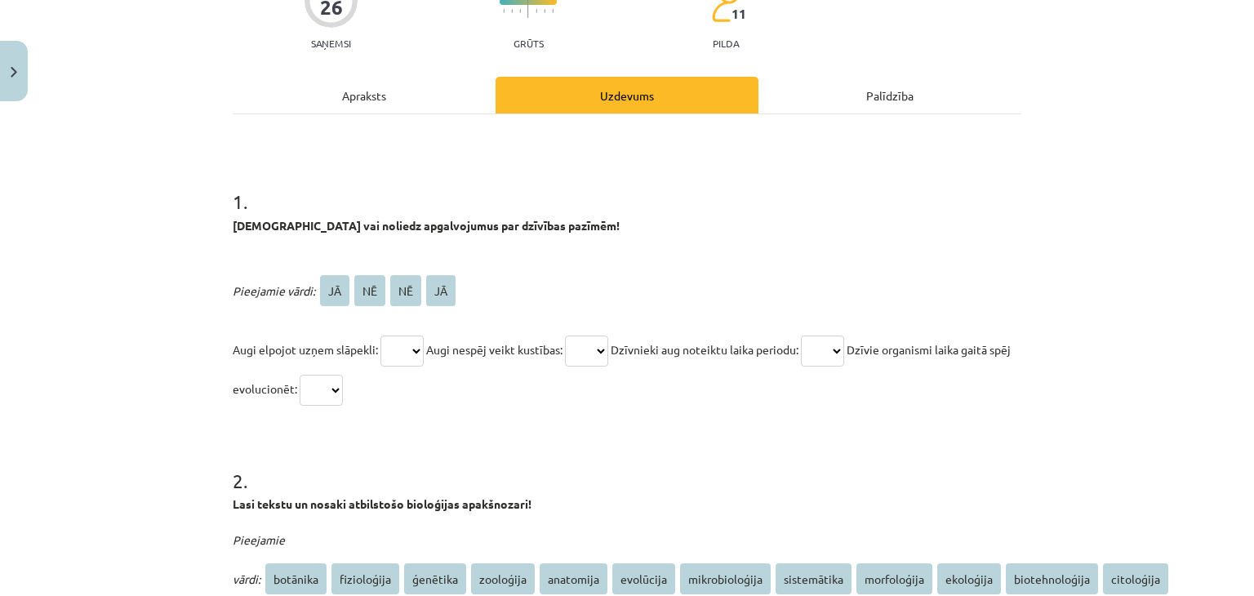
click at [413, 347] on select "** ** ** **" at bounding box center [402, 351] width 43 height 31
select select "**"
click at [381, 336] on select "** ** ** **" at bounding box center [402, 351] width 43 height 31
drag, startPoint x: 604, startPoint y: 347, endPoint x: 570, endPoint y: 381, distance: 48.5
click at [596, 359] on select "** ** ** **" at bounding box center [586, 351] width 43 height 31
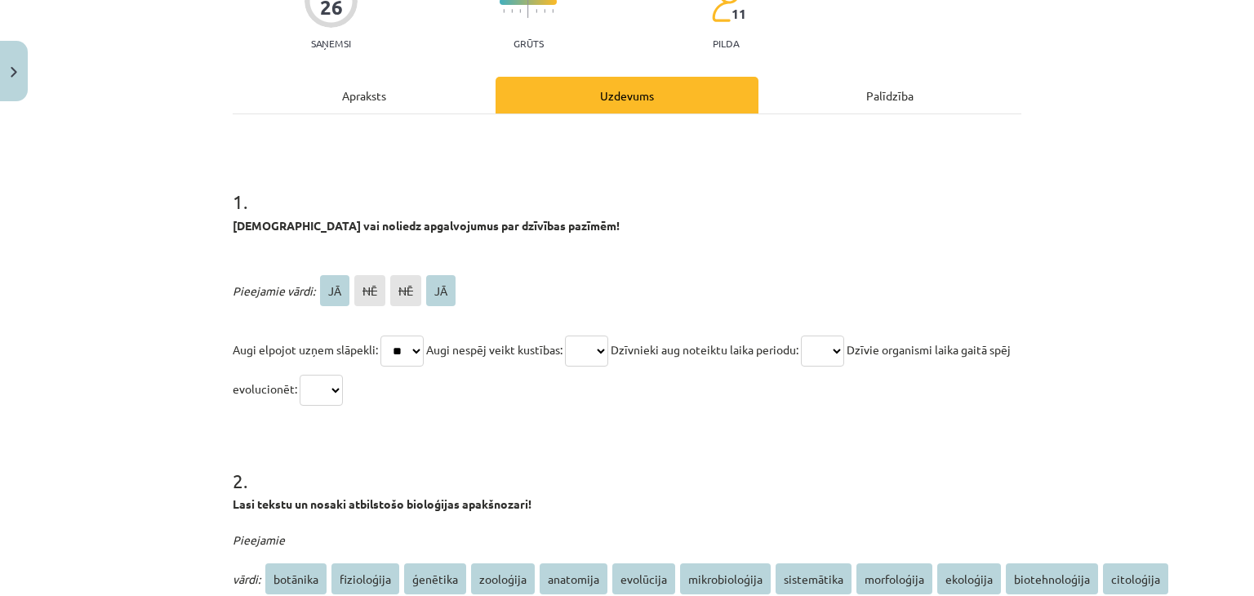
select select "**"
click at [572, 336] on select "** ** ** **" at bounding box center [586, 351] width 43 height 31
drag, startPoint x: 825, startPoint y: 350, endPoint x: 826, endPoint y: 359, distance: 9.8
click at [826, 350] on select "** ** ** **" at bounding box center [822, 351] width 43 height 31
click at [857, 468] on h1 "2 ." at bounding box center [627, 466] width 789 height 51
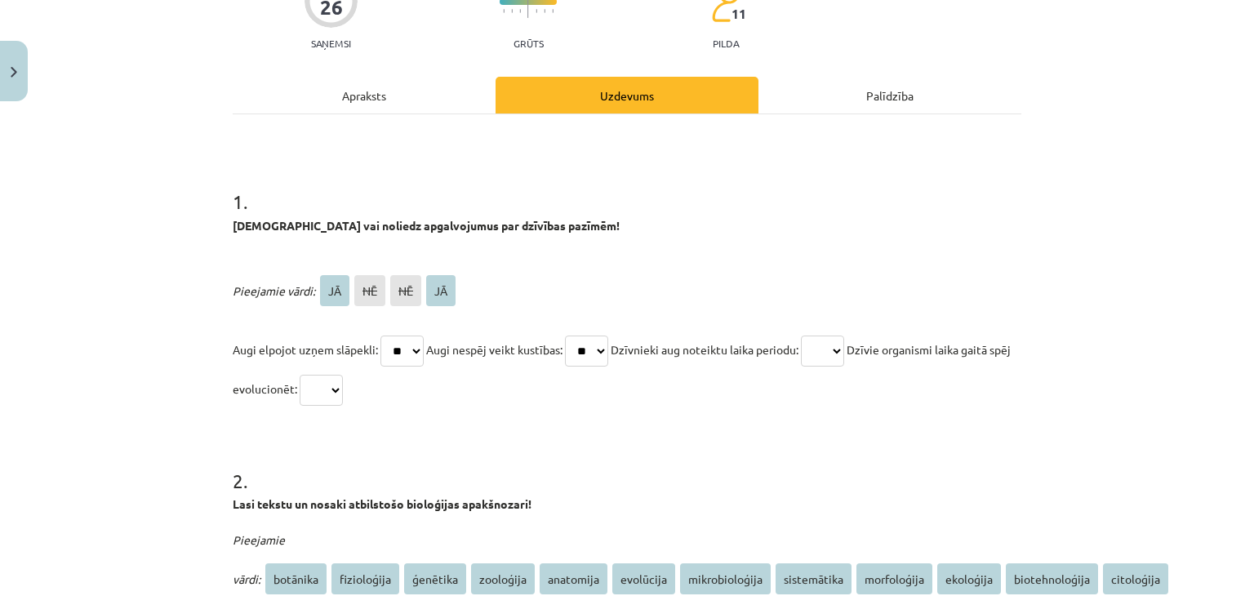
click at [827, 354] on select "** ** ** **" at bounding box center [822, 351] width 43 height 31
select select "**"
click at [820, 336] on select "** ** ** **" at bounding box center [822, 351] width 43 height 31
drag, startPoint x: 350, startPoint y: 376, endPoint x: 368, endPoint y: 408, distance: 35.9
click at [343, 396] on select "** ** ** **" at bounding box center [321, 390] width 43 height 31
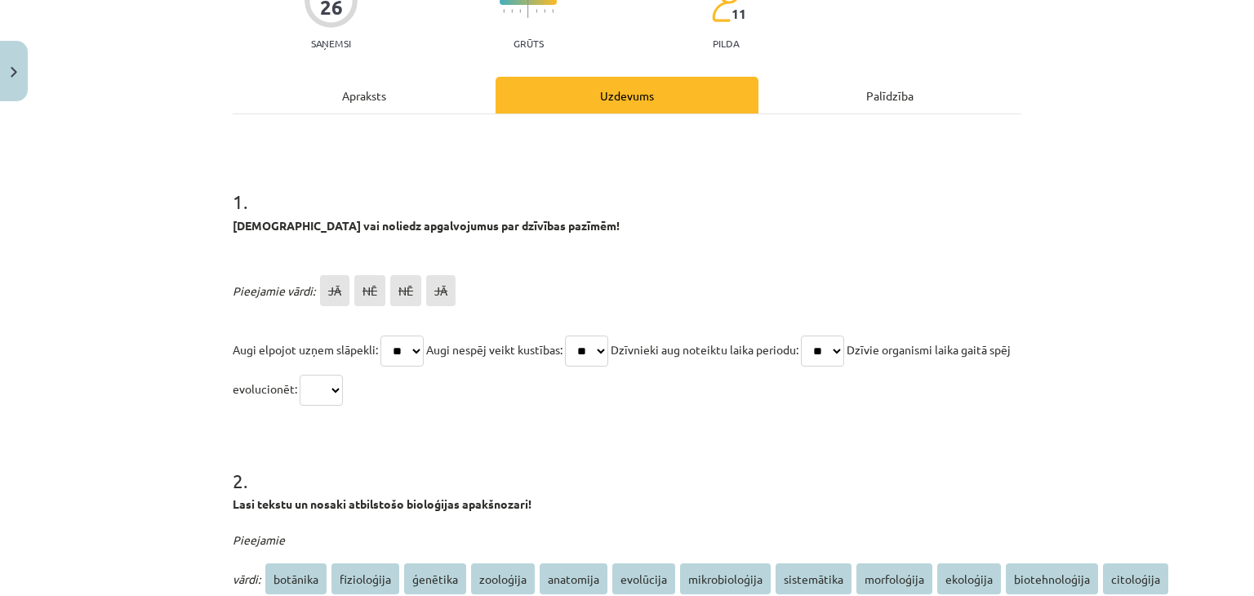
select select "**"
click at [318, 375] on select "** ** ** **" at bounding box center [321, 390] width 43 height 31
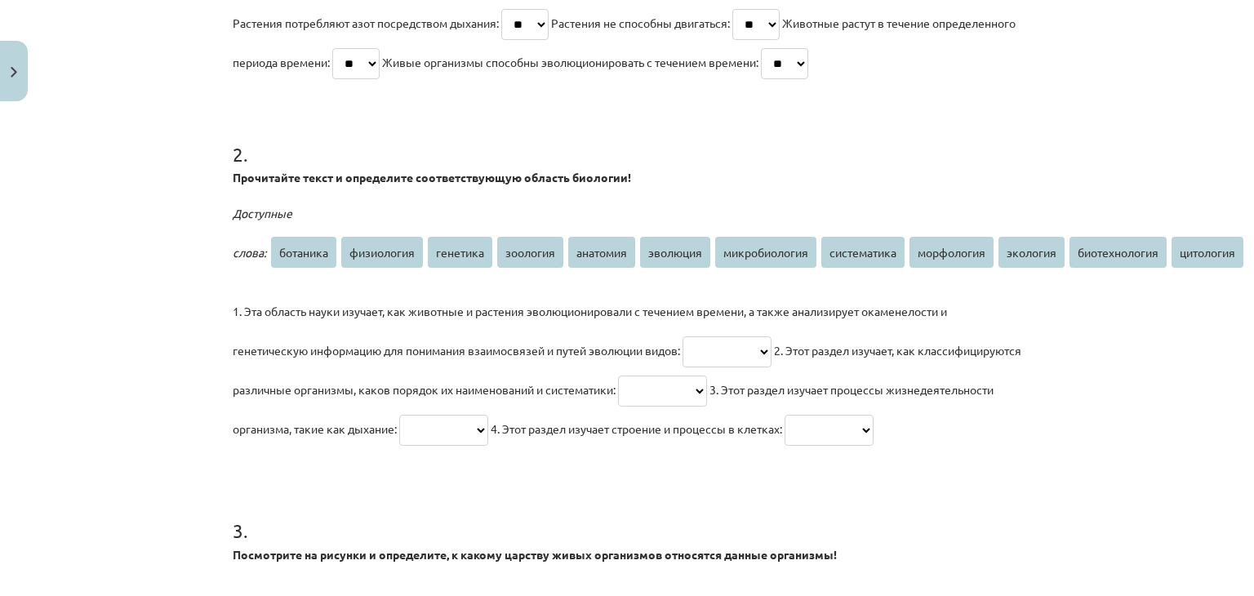
scroll to position [1099, 0]
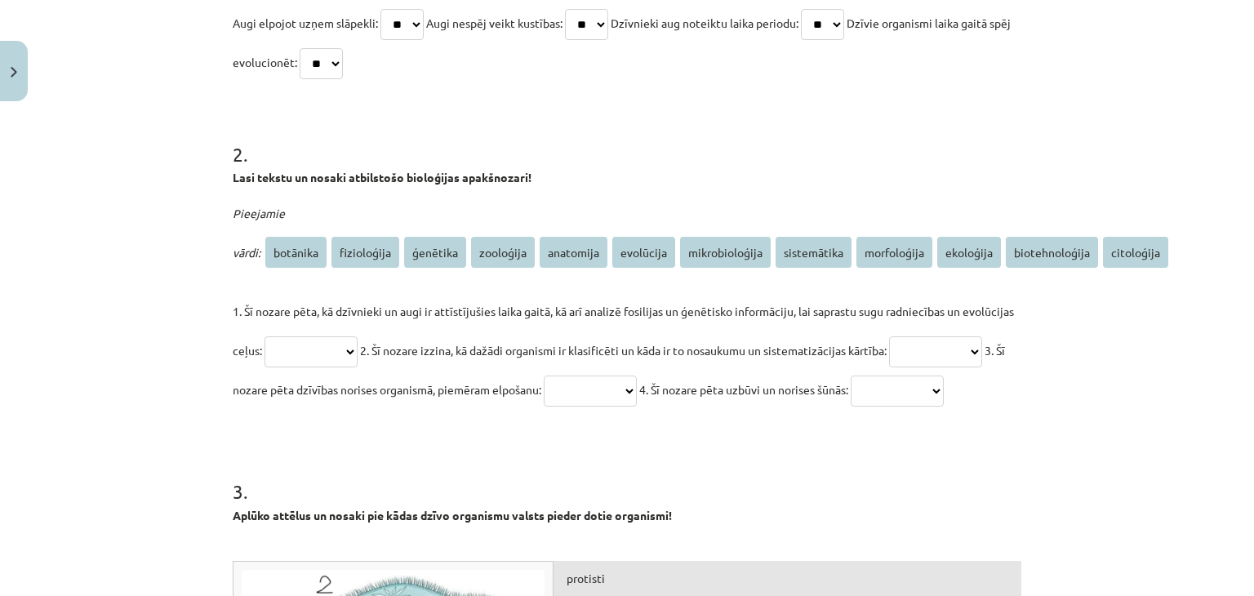
click at [358, 341] on select "**********" at bounding box center [311, 351] width 93 height 31
select select "*********"
click at [265, 336] on select "**********" at bounding box center [311, 351] width 93 height 31
click at [889, 367] on select "**********" at bounding box center [935, 351] width 93 height 31
select select "**********"
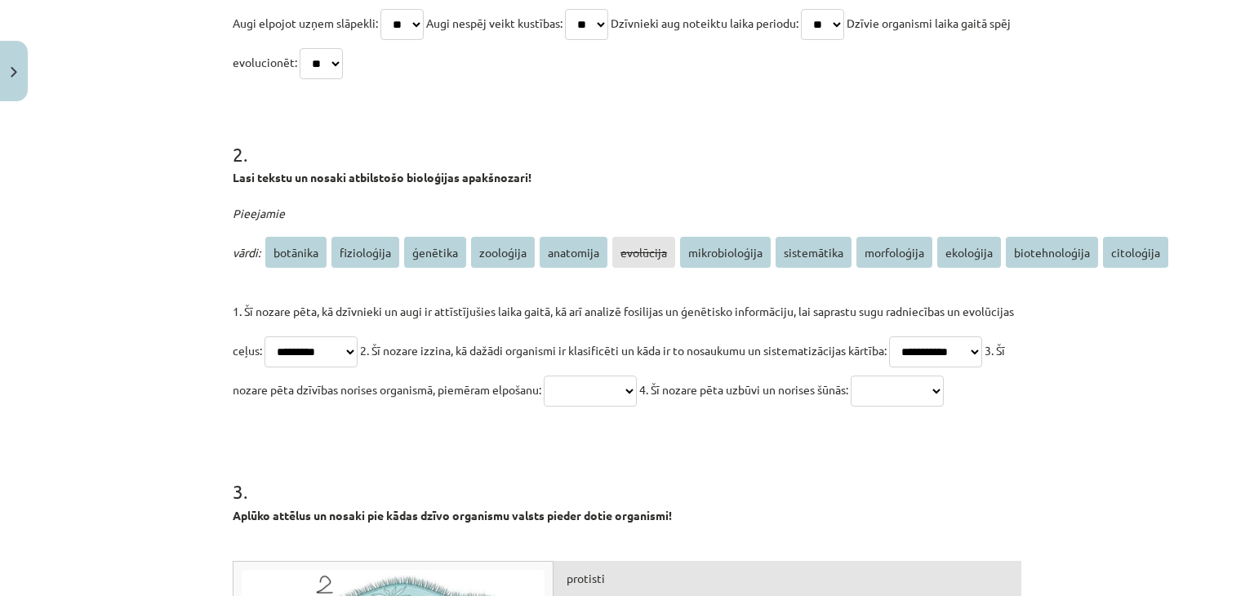
click at [889, 367] on select "**********" at bounding box center [935, 351] width 93 height 31
click at [637, 385] on select "**********" at bounding box center [590, 391] width 93 height 31
select select "**********"
click at [637, 376] on select "**********" at bounding box center [590, 391] width 93 height 31
click at [851, 407] on select "**********" at bounding box center [897, 391] width 93 height 31
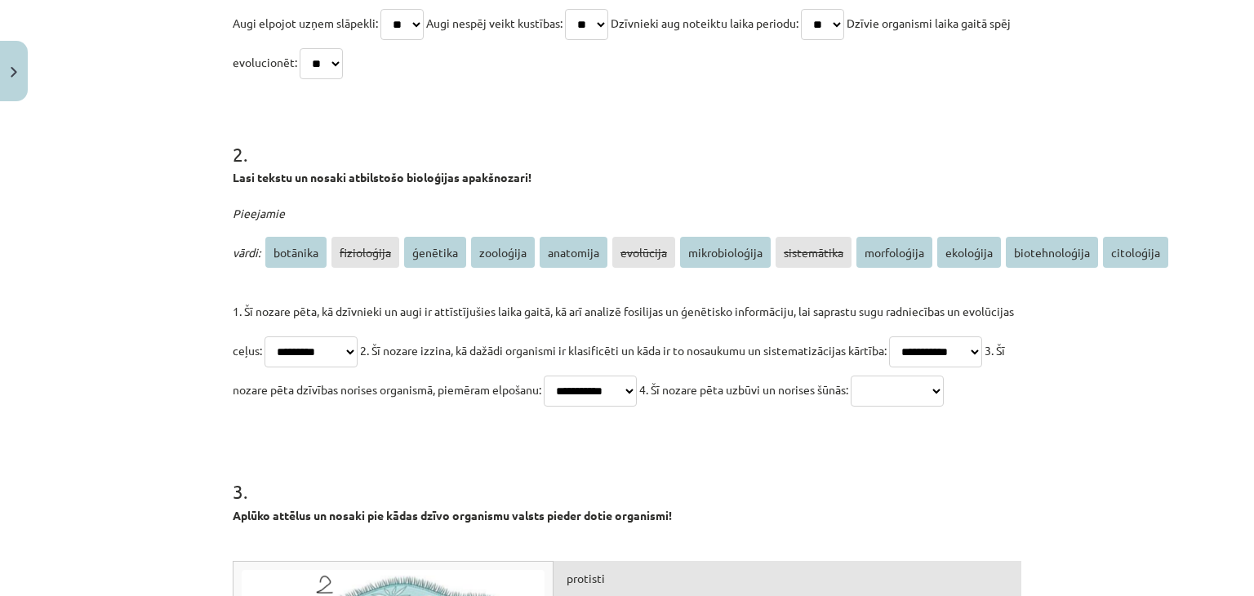
select select "**********"
click at [851, 407] on select "**********" at bounding box center [897, 391] width 93 height 31
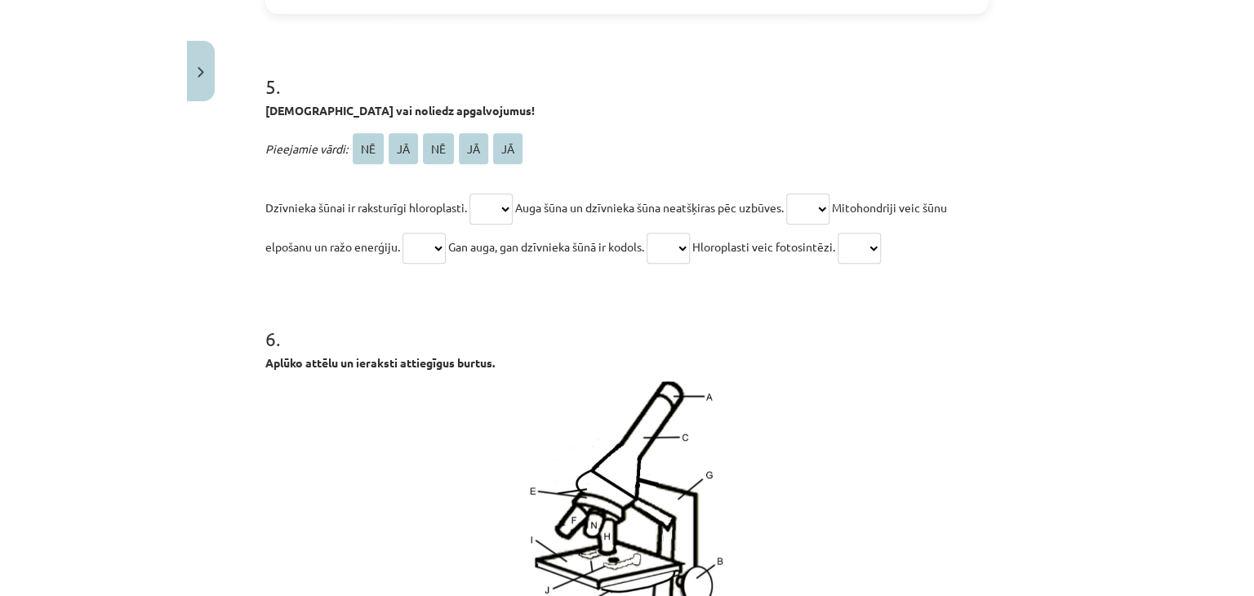
scroll to position [2572, 0]
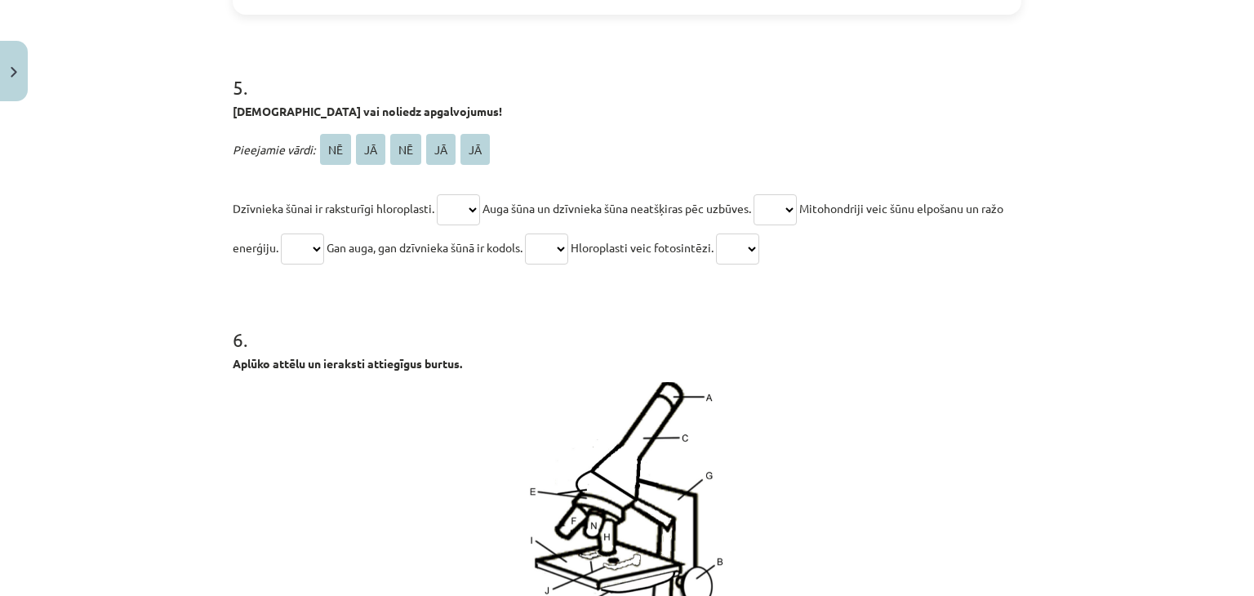
click at [465, 225] on select "** ** ** ** **" at bounding box center [458, 209] width 43 height 31
select select "**"
click at [437, 225] on select "** ** ** ** **" at bounding box center [458, 209] width 43 height 31
drag, startPoint x: 800, startPoint y: 241, endPoint x: 789, endPoint y: 260, distance: 22.0
click at [792, 225] on select "** ** ** ** **" at bounding box center [775, 209] width 43 height 31
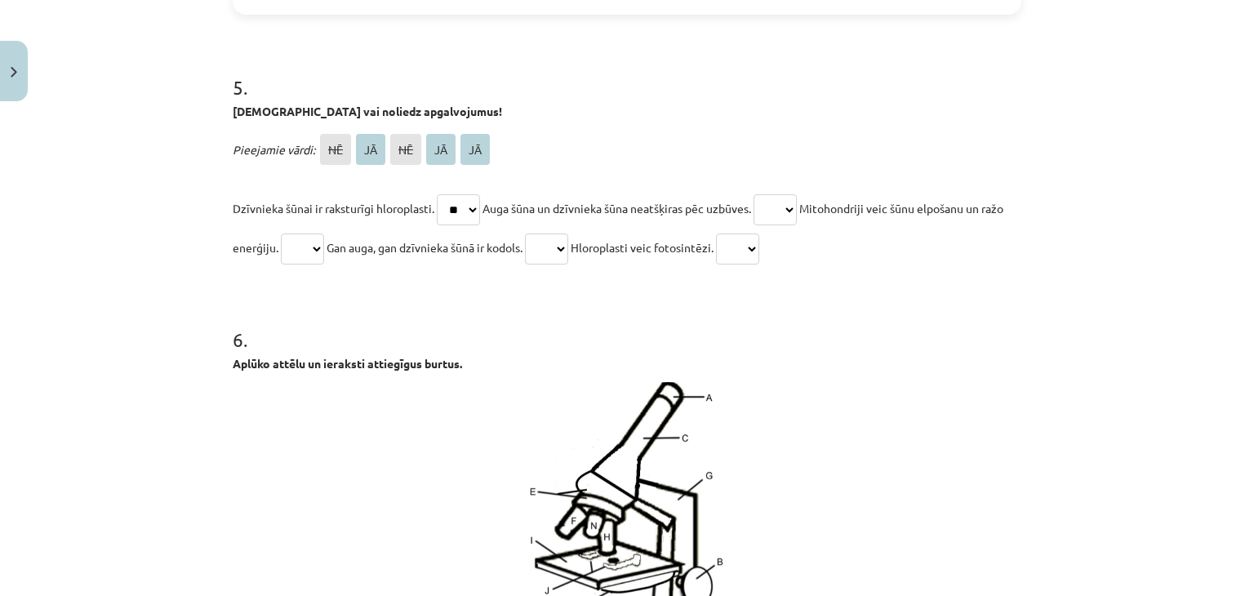
select select "**"
click at [765, 225] on select "** ** ** ** **" at bounding box center [775, 209] width 43 height 31
drag, startPoint x: 803, startPoint y: 274, endPoint x: 802, endPoint y: 290, distance: 16.4
click at [759, 265] on select "** ** ** ** **" at bounding box center [737, 249] width 43 height 31
select select "**"
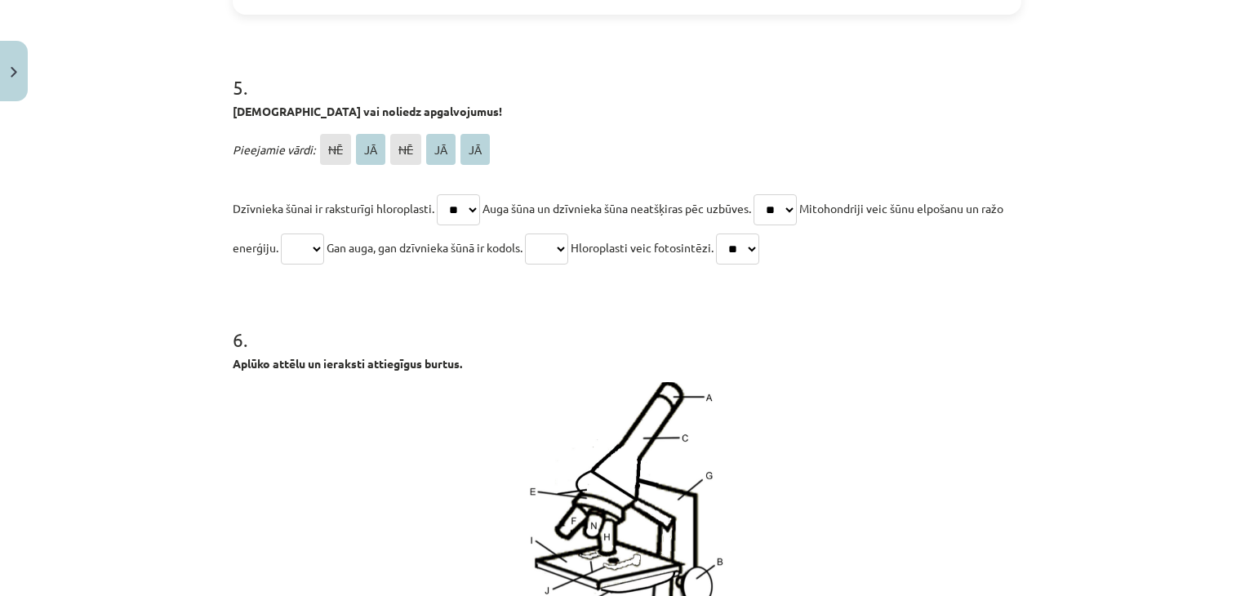
click at [759, 265] on select "** ** ** ** **" at bounding box center [737, 249] width 43 height 31
drag, startPoint x: 586, startPoint y: 290, endPoint x: 624, endPoint y: 319, distance: 47.7
click at [568, 265] on select "** ** ** ** **" at bounding box center [546, 249] width 43 height 31
select select "**"
click at [561, 265] on select "** ** ** ** **" at bounding box center [546, 249] width 43 height 31
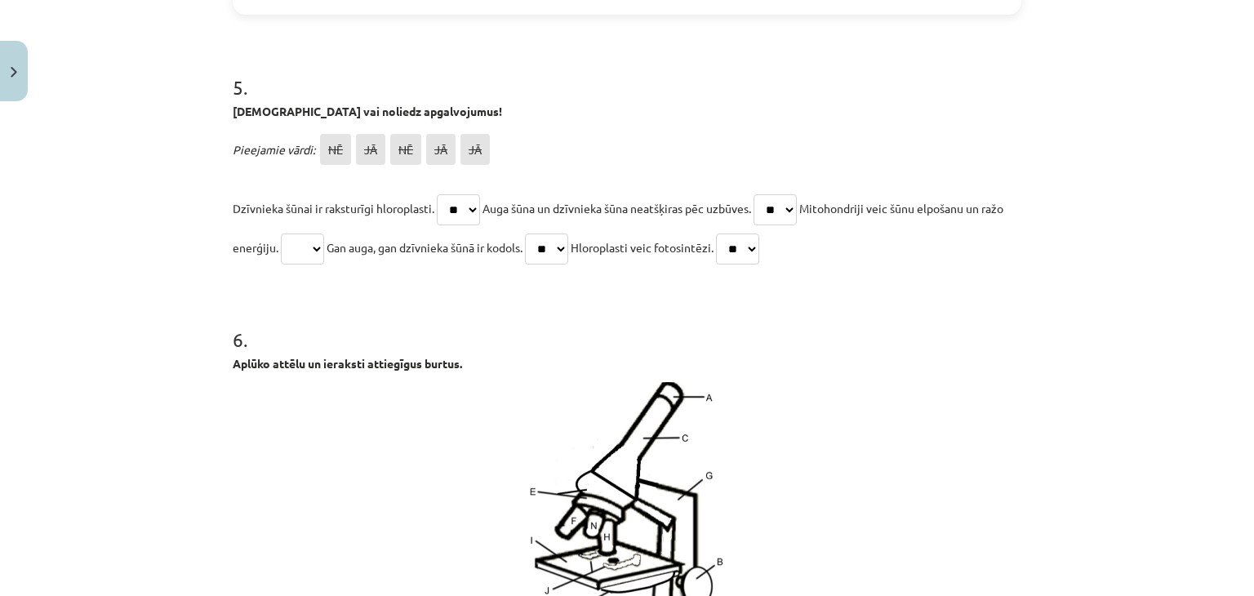
click at [324, 265] on select "** ** ** ** **" at bounding box center [302, 249] width 43 height 31
select select "**"
click at [302, 265] on select "** ** ** ** **" at bounding box center [302, 249] width 43 height 31
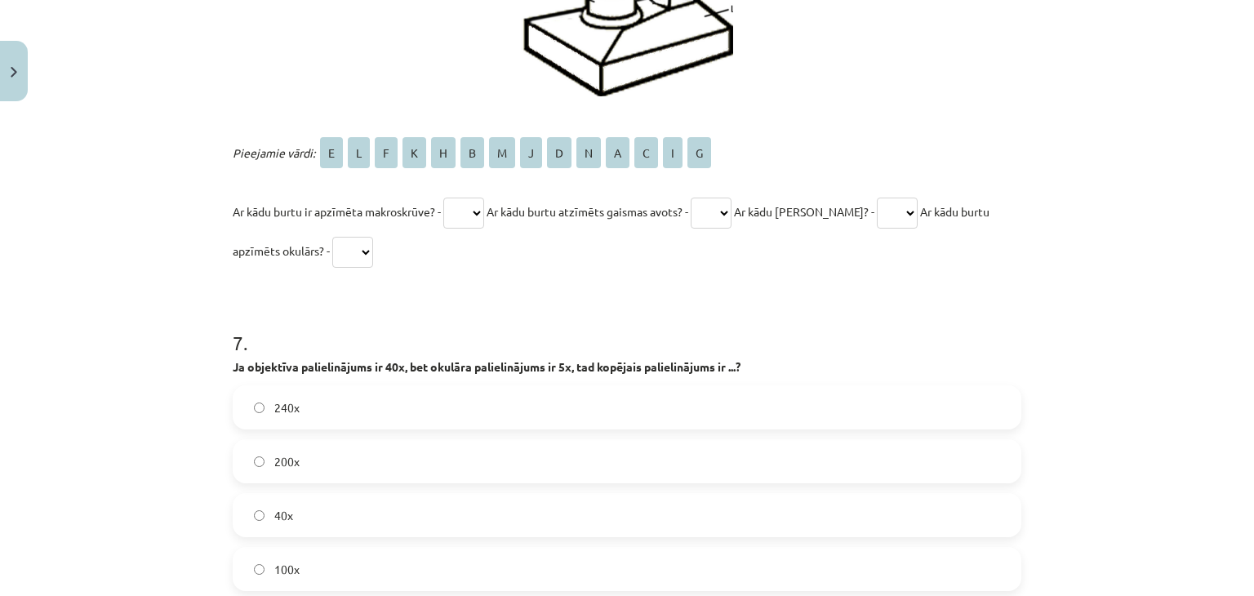
scroll to position [3211, 0]
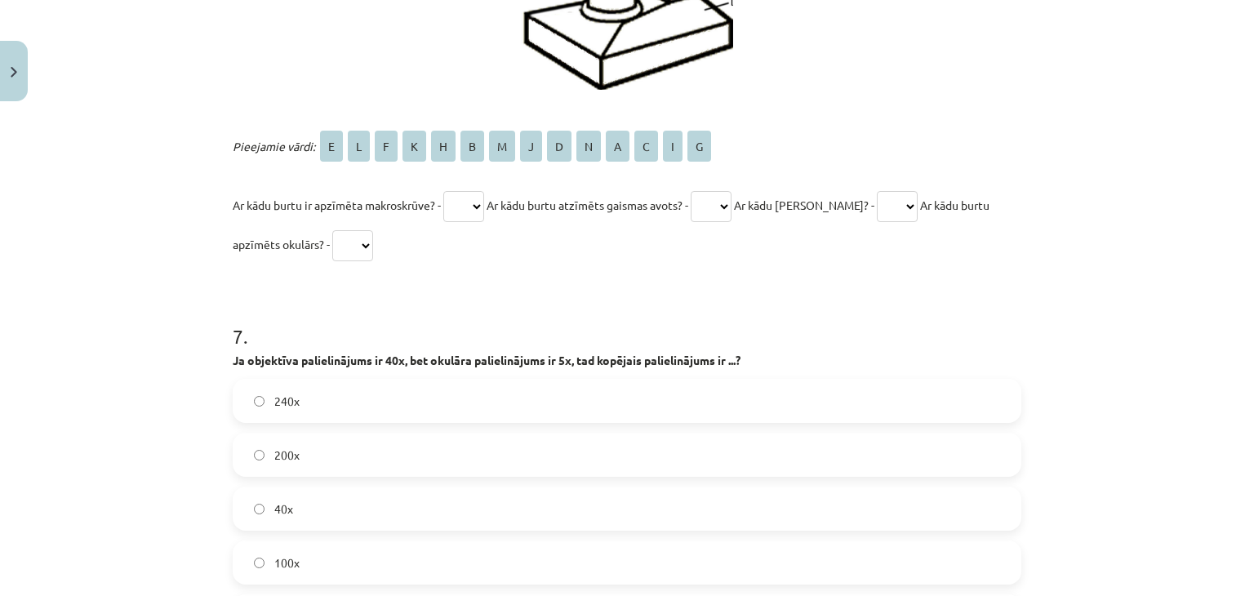
click at [464, 222] on select "* * * * * * * * * * * * * *" at bounding box center [463, 206] width 41 height 31
select select "*"
click at [443, 222] on select "* * * * * * * * * * * * * *" at bounding box center [463, 206] width 41 height 31
click at [731, 222] on select "* * * * * * * * * * * * * *" at bounding box center [711, 206] width 41 height 31
select select "*"
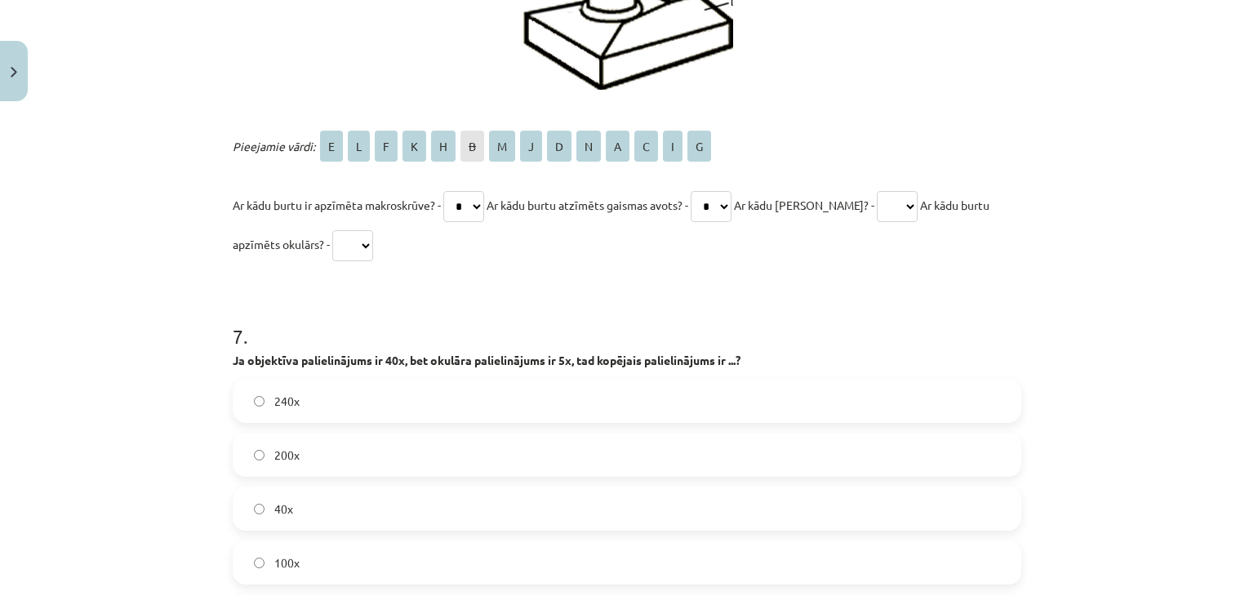
click at [701, 222] on select "* * * * * * * * * * * * * *" at bounding box center [711, 206] width 41 height 31
drag, startPoint x: 893, startPoint y: 239, endPoint x: 875, endPoint y: 329, distance: 91.5
click at [885, 264] on p "Ar kādu burtu ir apzīmēta makroskrūve? - * * * * * * * * * * * * * * Ar kādu bu…" at bounding box center [627, 224] width 789 height 78
select select "*"
click at [877, 222] on select "* * * * * * * * * * * * * *" at bounding box center [897, 206] width 41 height 31
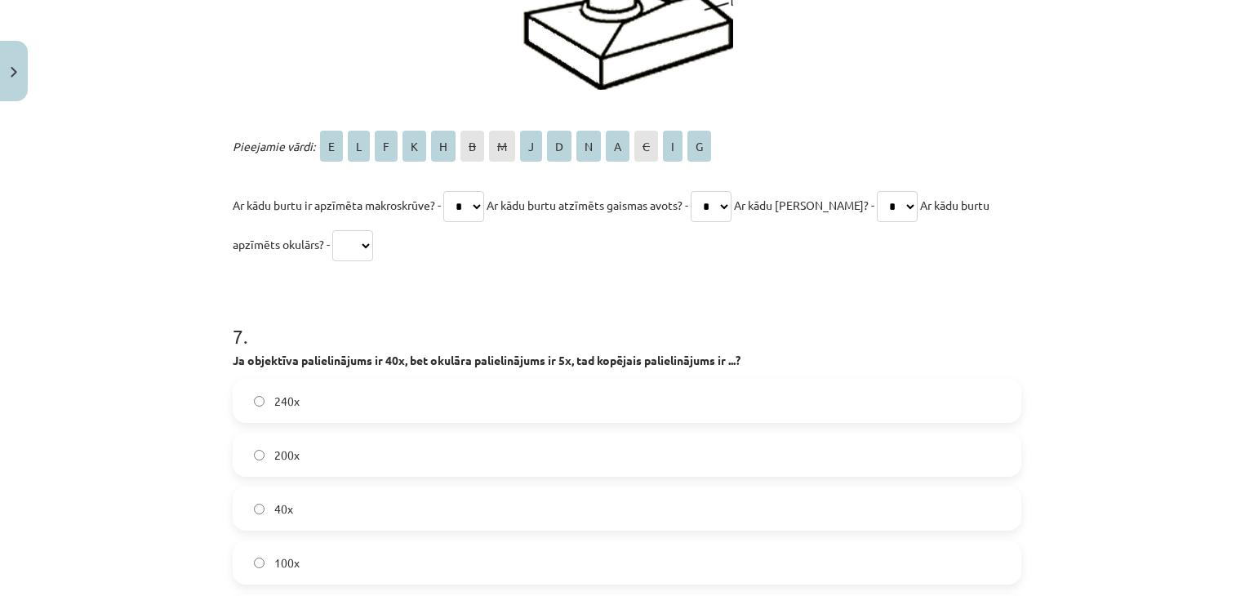
click at [359, 261] on select "* * * * * * * * * * * * * *" at bounding box center [352, 245] width 41 height 31
select select "*"
click at [332, 261] on select "* * * * * * * * * * * * * *" at bounding box center [352, 245] width 41 height 31
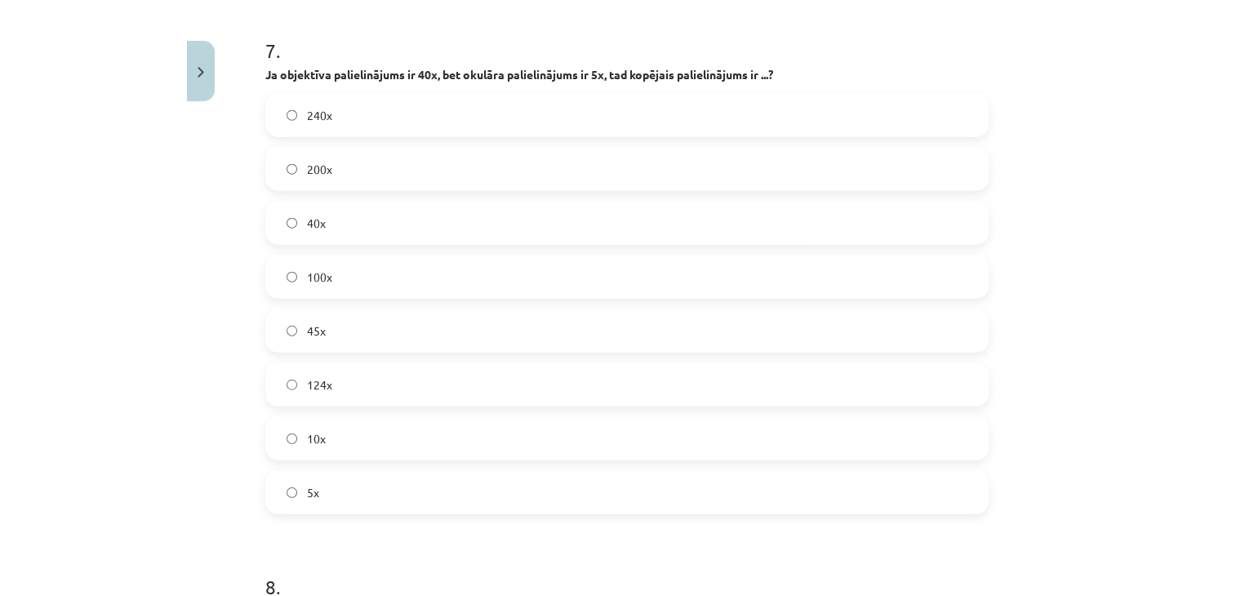
scroll to position [3492, 0]
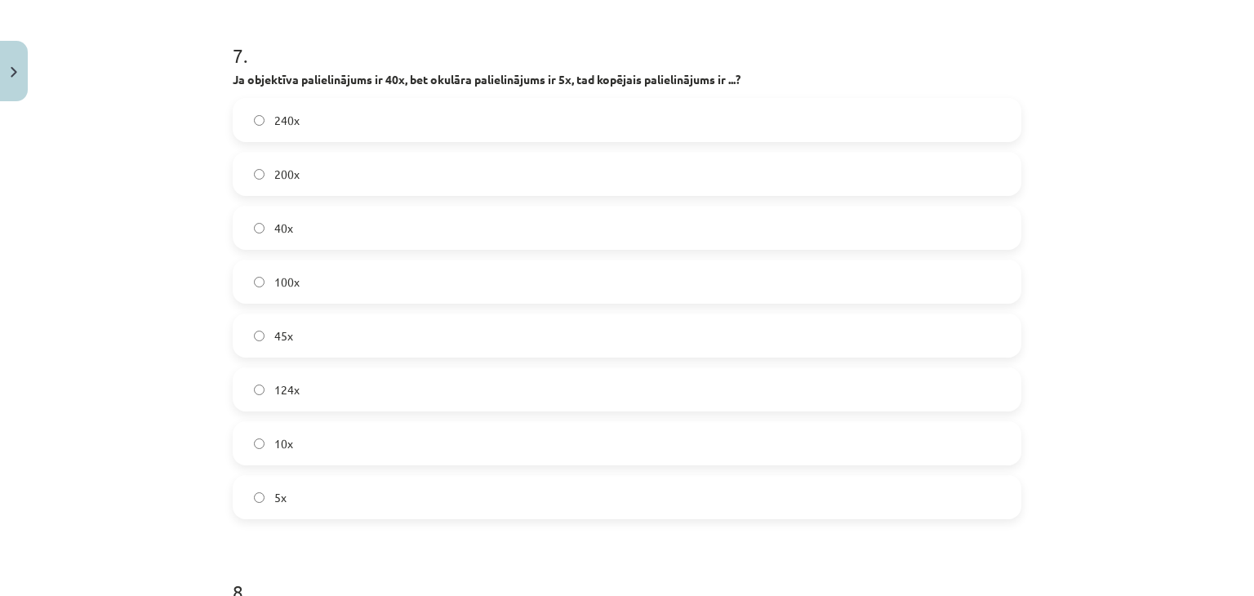
click at [255, 194] on label "200x" at bounding box center [627, 174] width 786 height 41
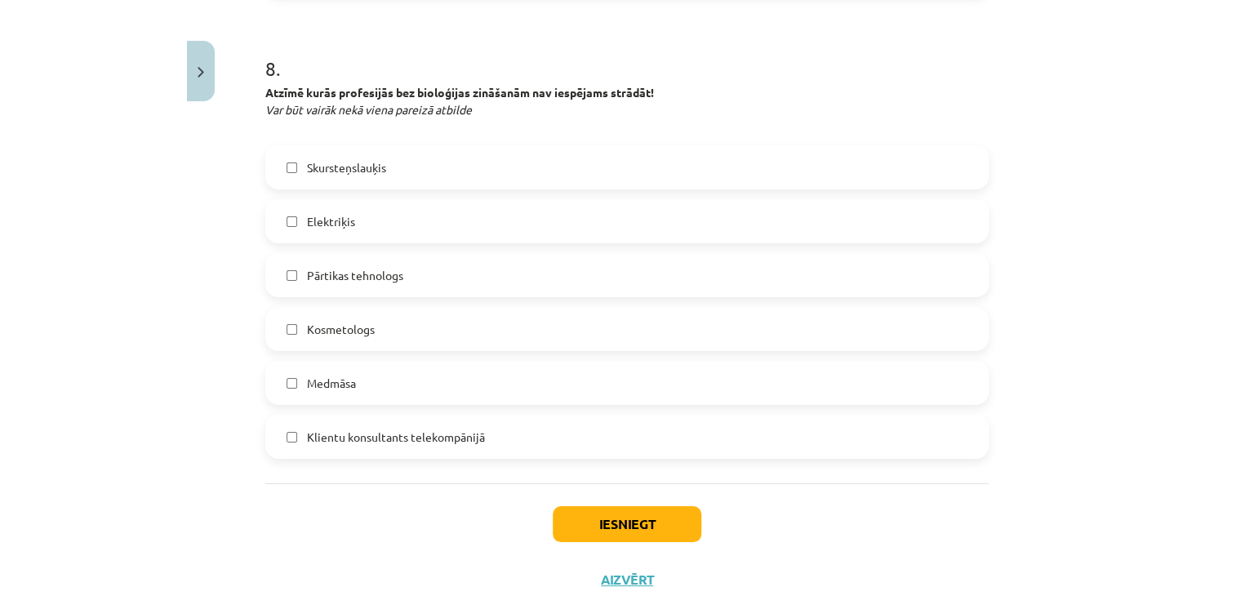
scroll to position [4015, 0]
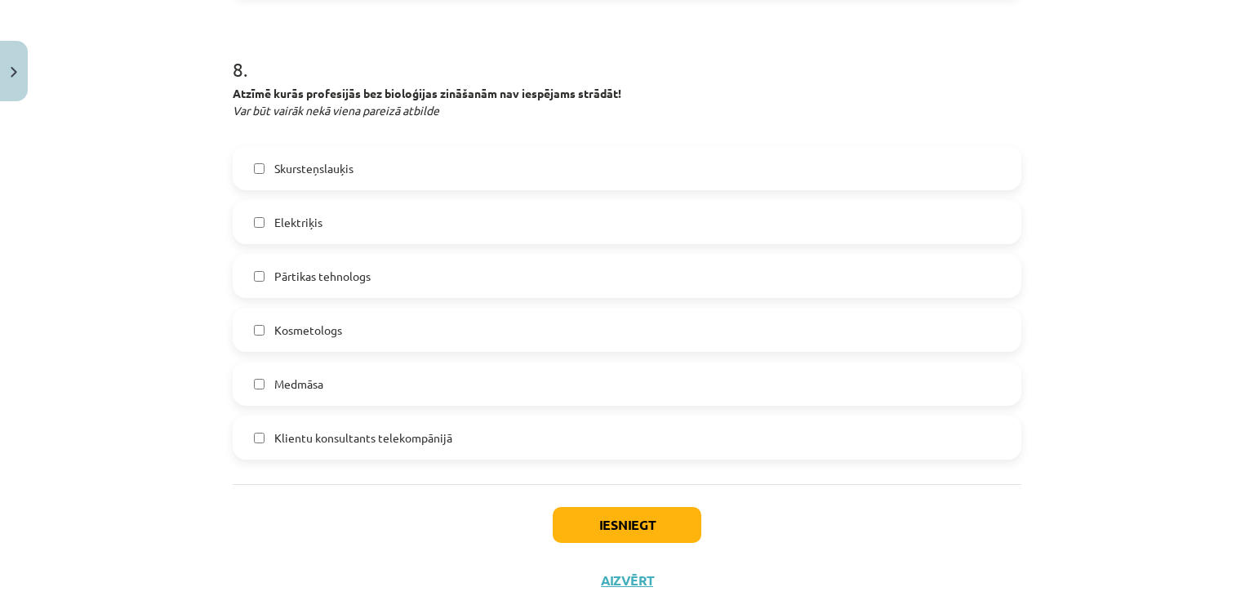
click at [256, 296] on label "Pārtikas tehnologs" at bounding box center [627, 276] width 786 height 41
click at [243, 350] on label "Kosmetologs" at bounding box center [627, 330] width 786 height 41
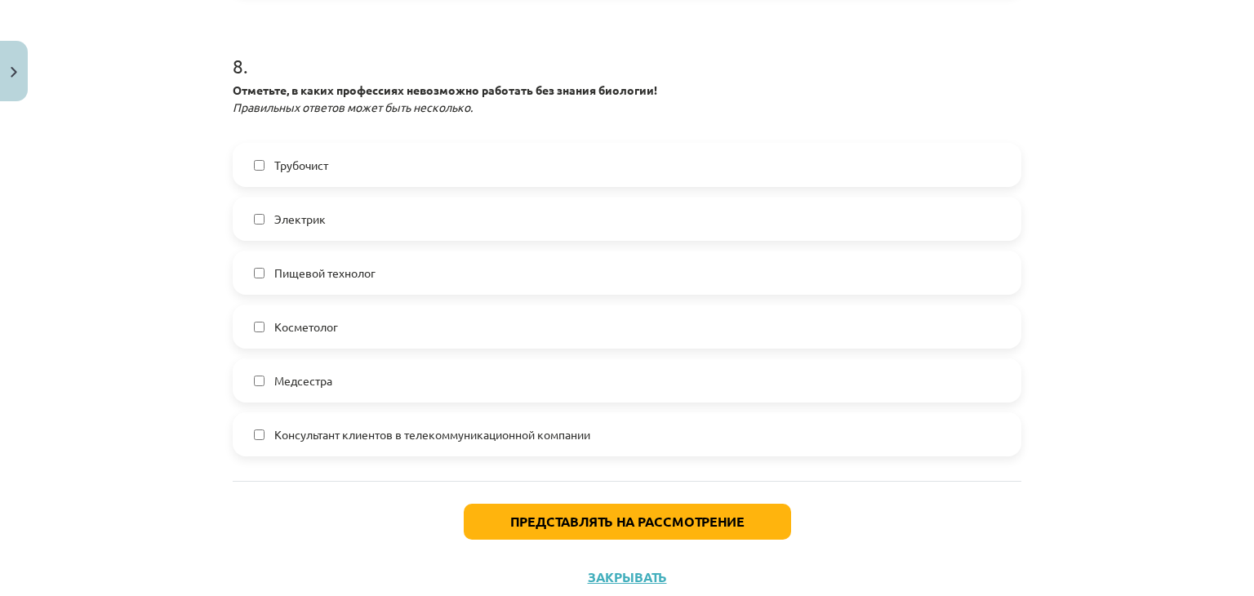
scroll to position [4184, 0]
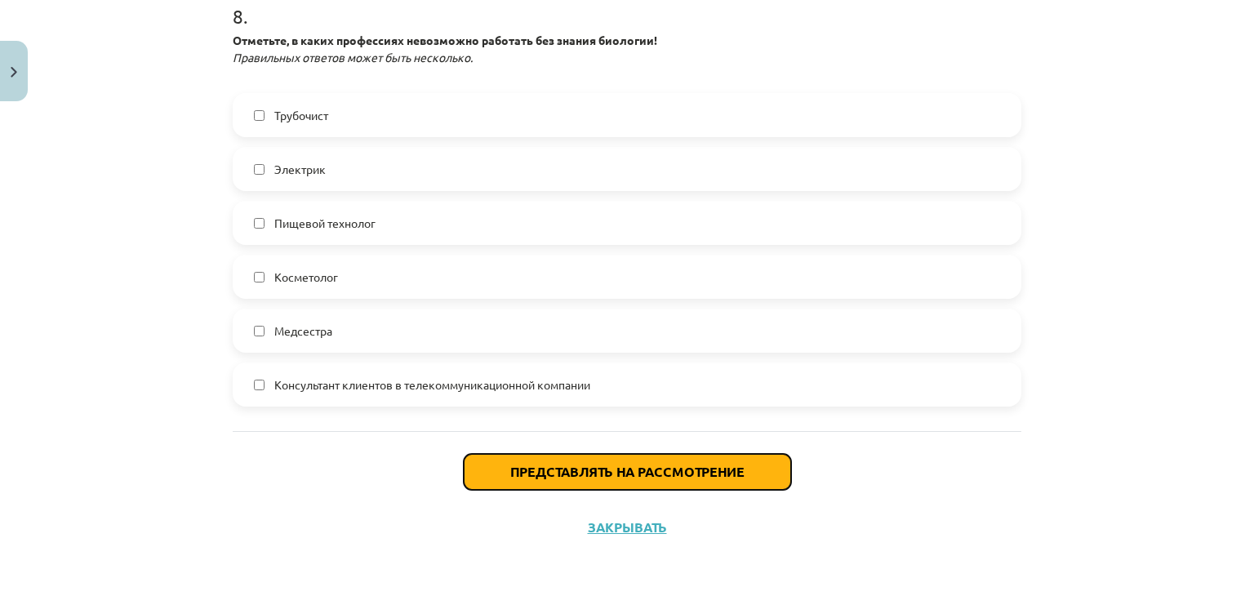
click at [556, 471] on font "Представлять на рассмотрение" at bounding box center [627, 471] width 234 height 17
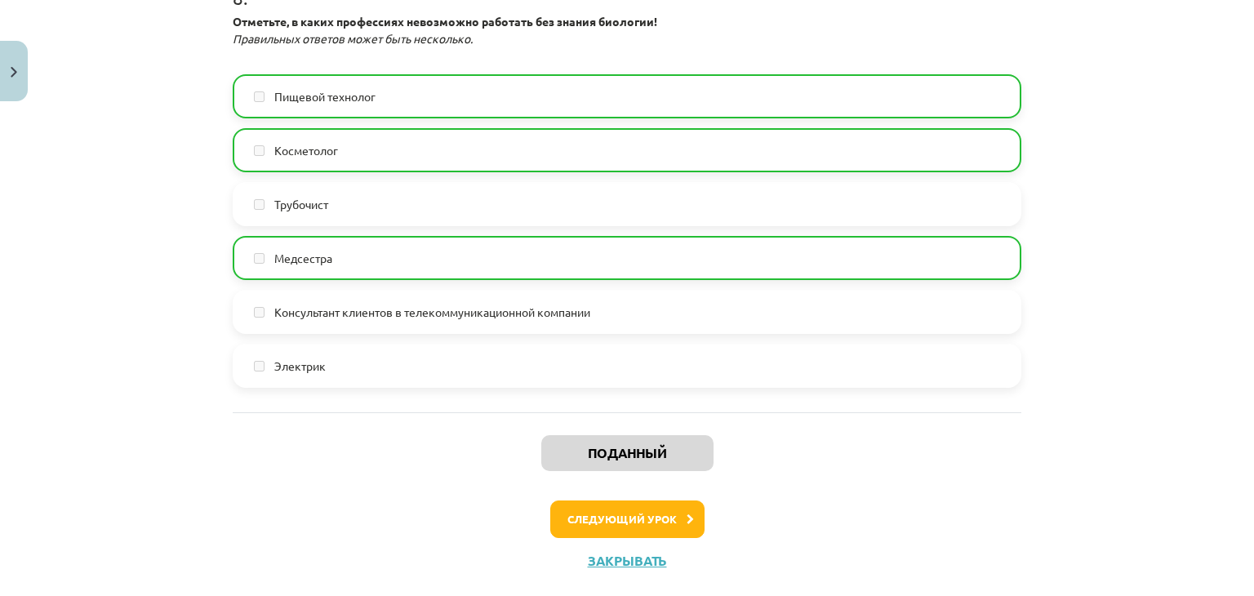
scroll to position [4236, 0]
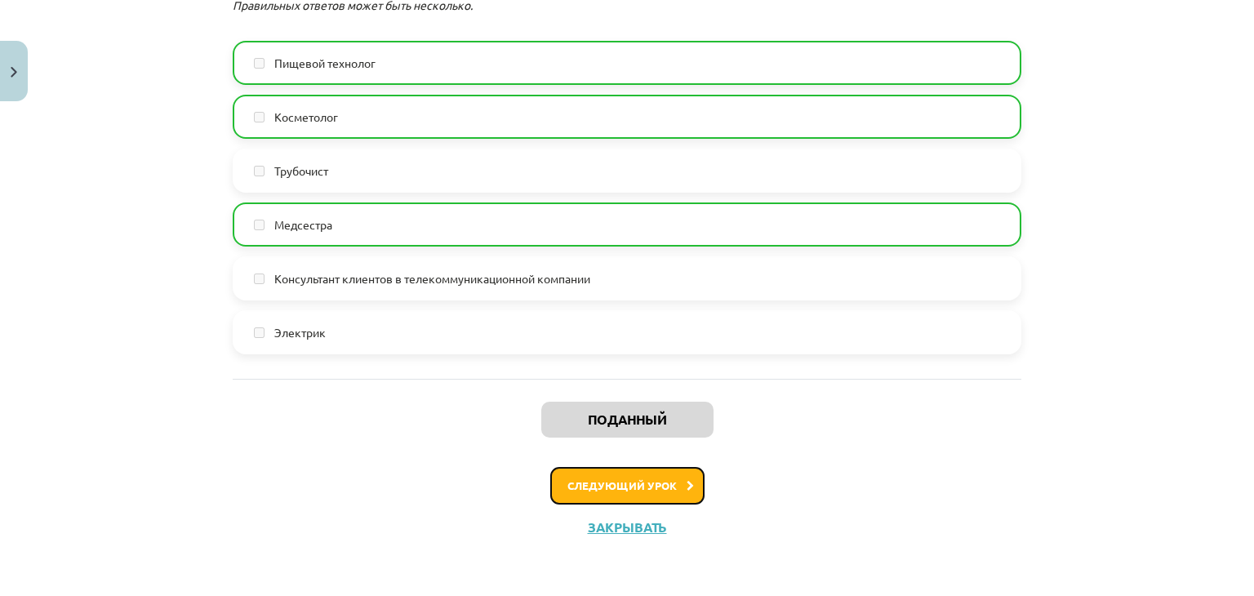
click at [619, 481] on font "Следующий урок" at bounding box center [622, 486] width 109 height 14
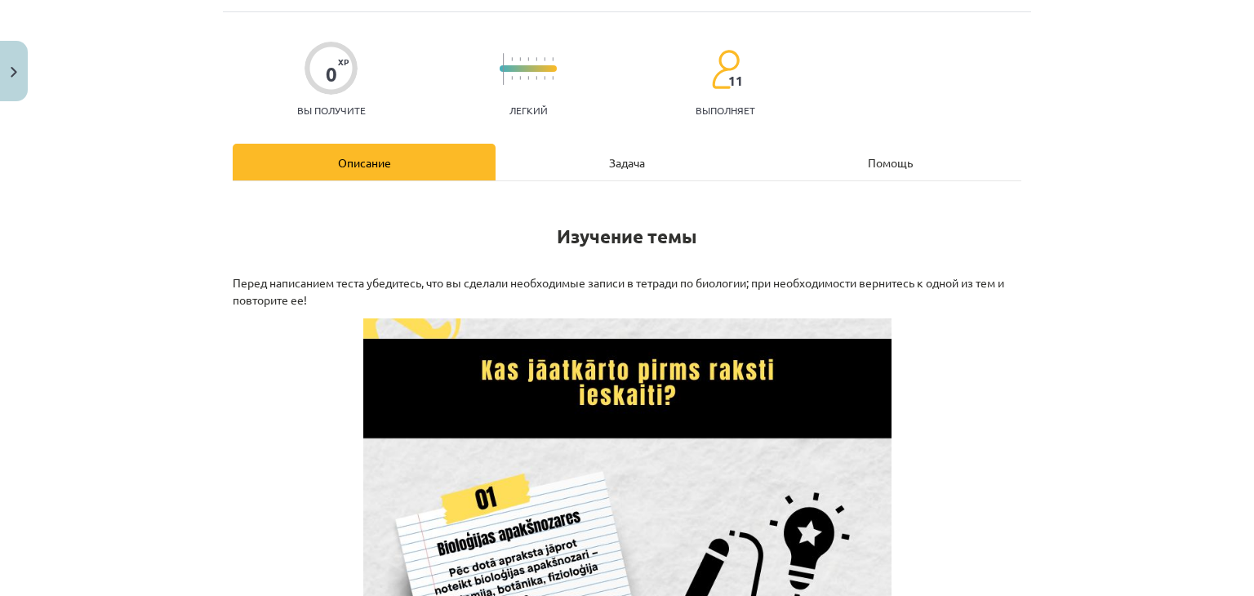
scroll to position [0, 0]
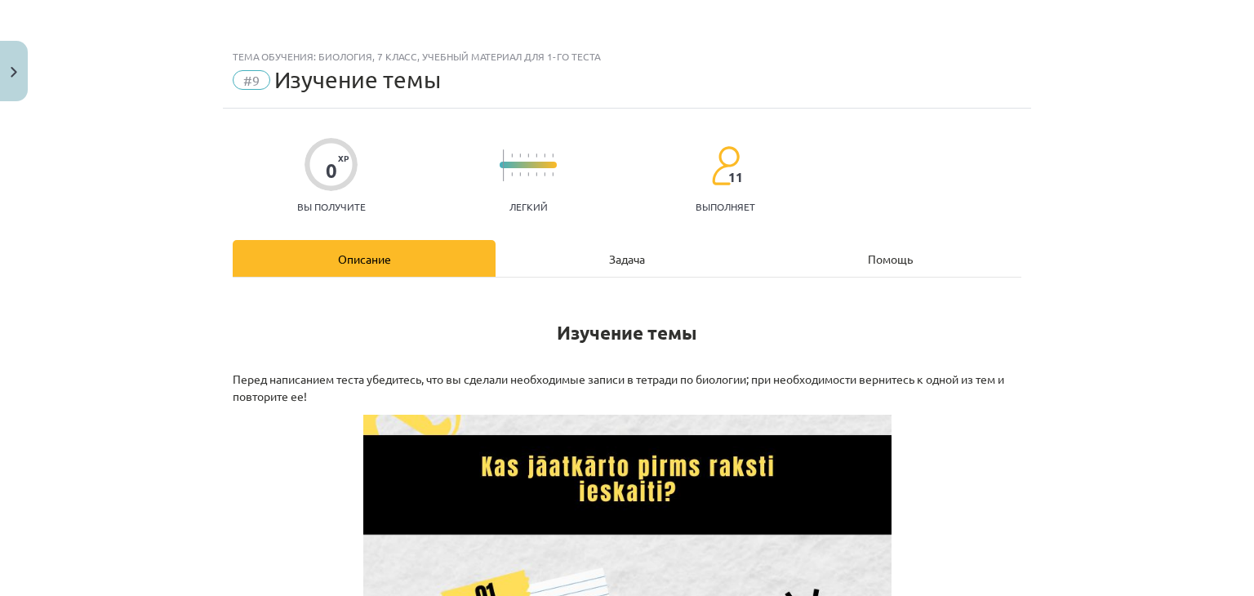
drag, startPoint x: 634, startPoint y: 249, endPoint x: 630, endPoint y: 259, distance: 10.6
click at [630, 257] on div "Задача" at bounding box center [627, 258] width 263 height 37
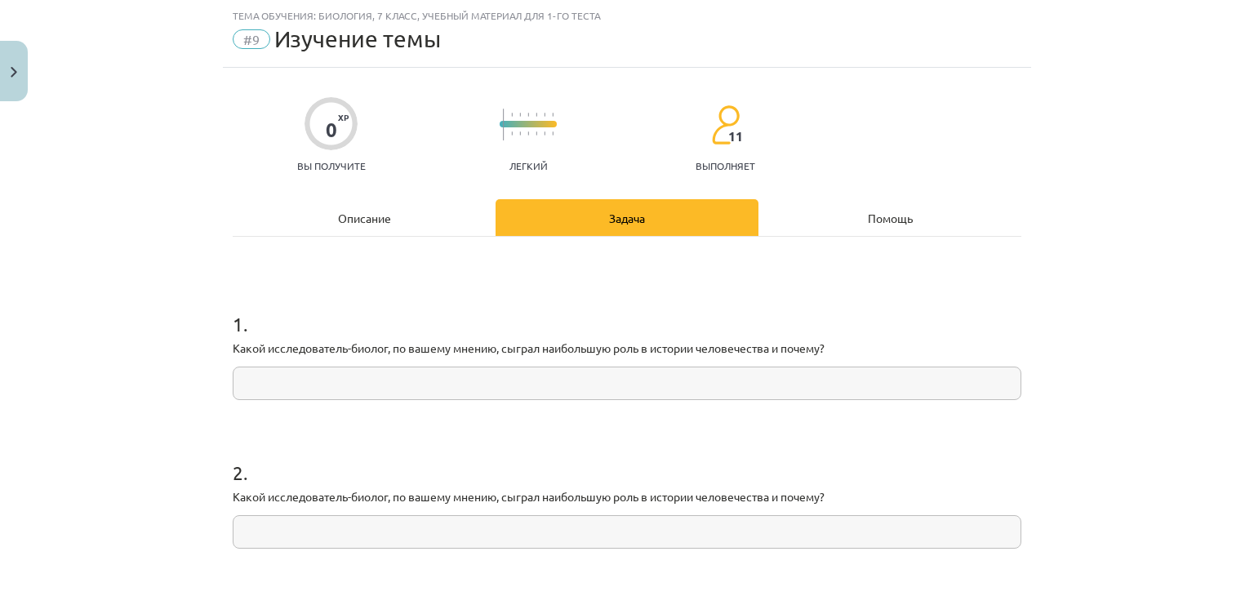
scroll to position [122, 0]
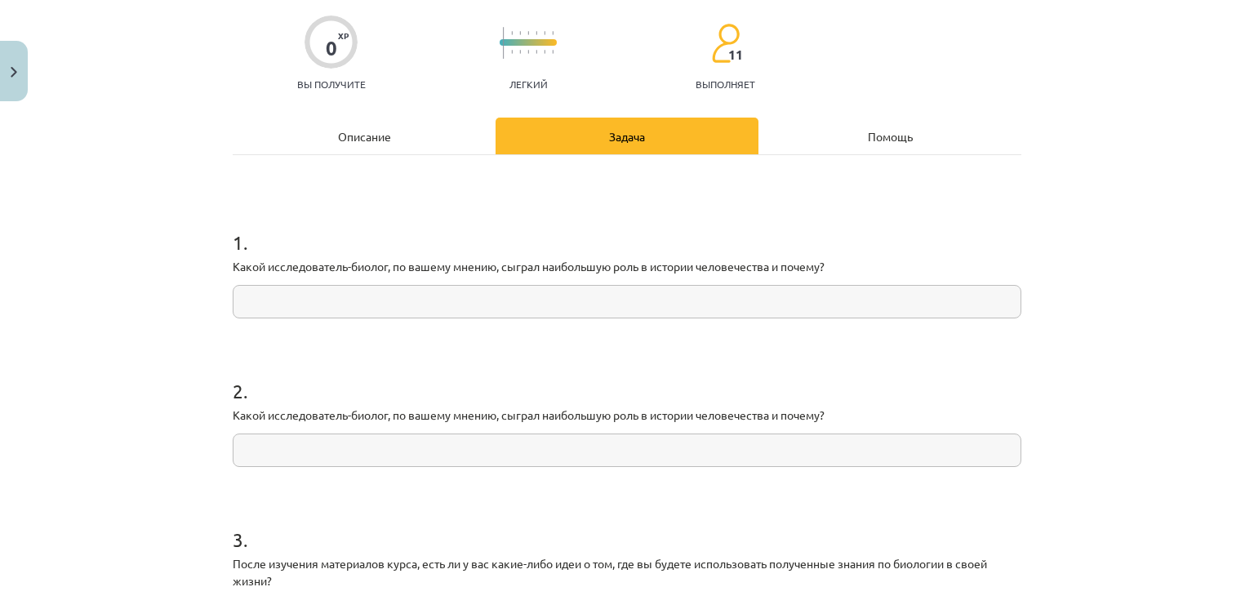
click at [608, 311] on input "text" at bounding box center [627, 301] width 789 height 33
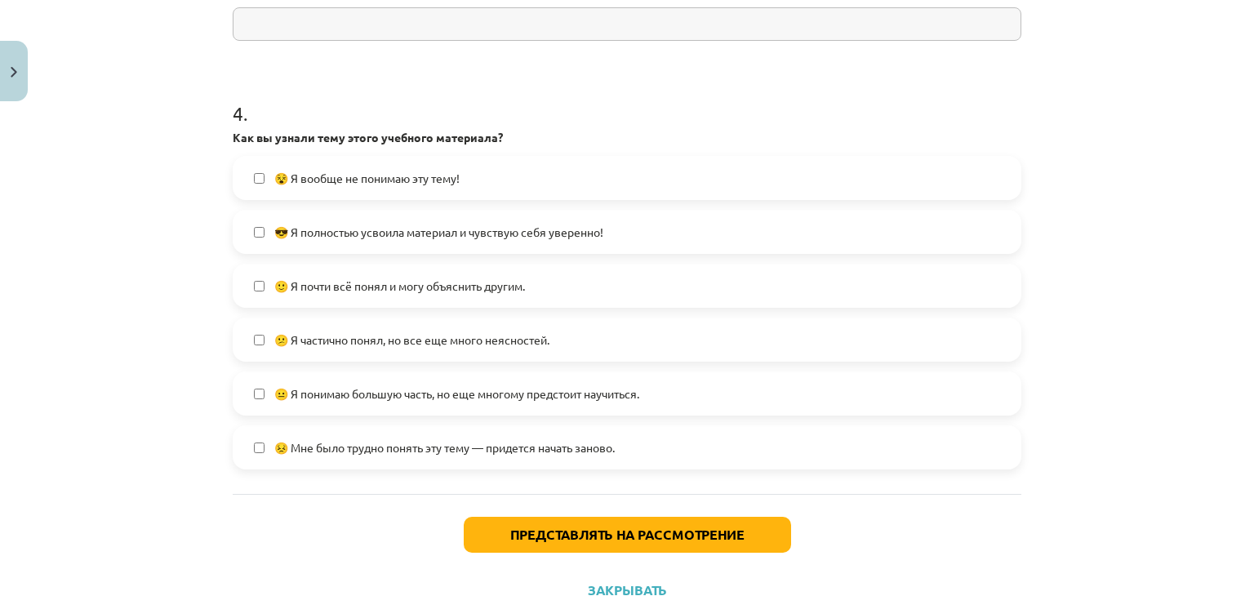
scroll to position [777, 0]
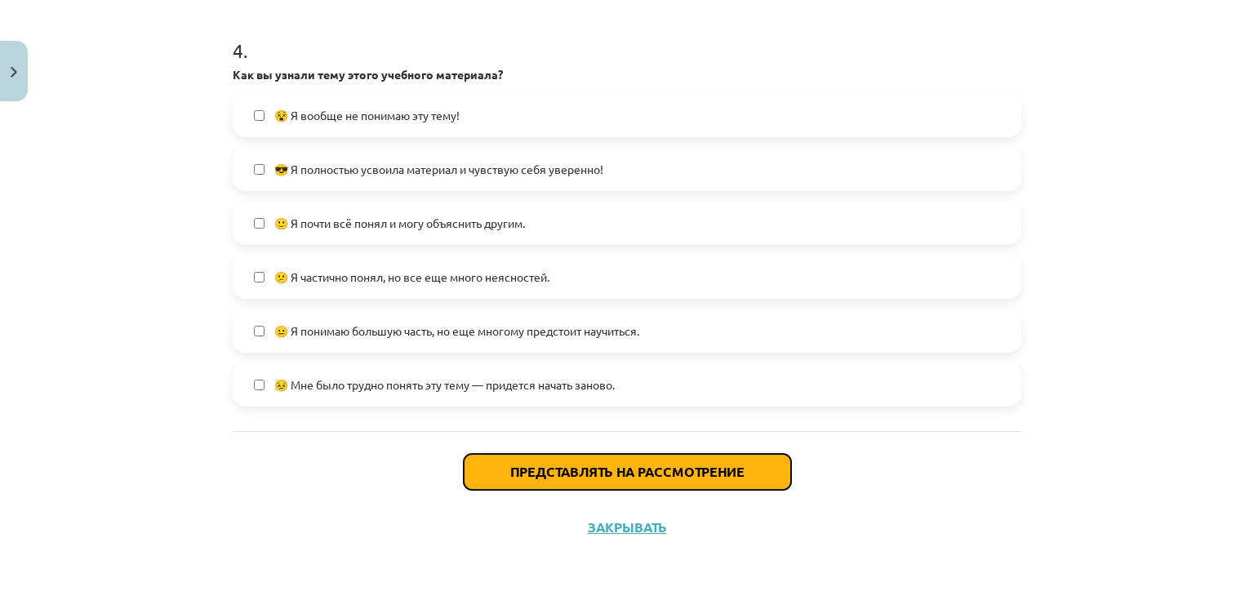
click at [589, 468] on font "Представлять на рассмотрение" at bounding box center [627, 471] width 234 height 17
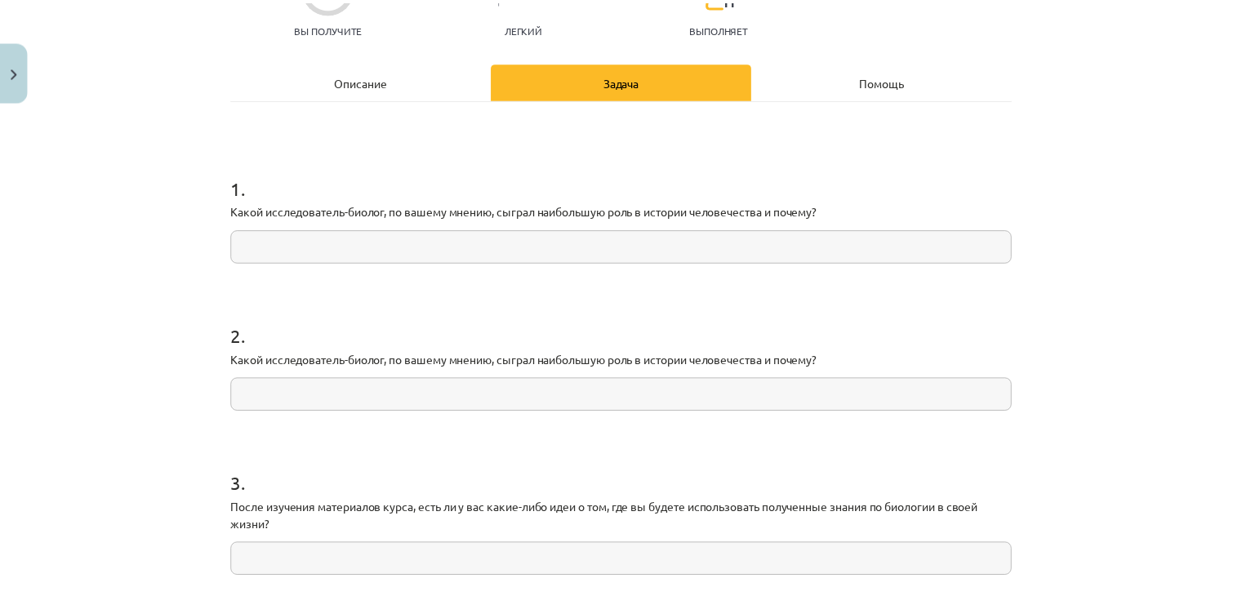
scroll to position [0, 0]
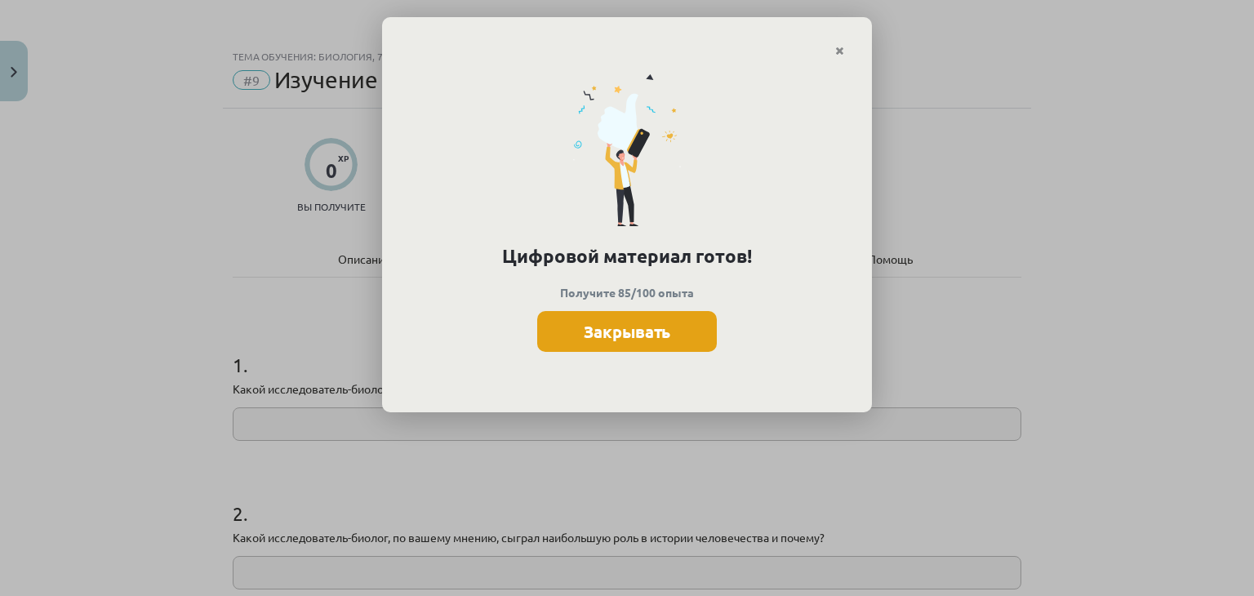
click at [648, 332] on font "Закрывать" at bounding box center [627, 331] width 87 height 21
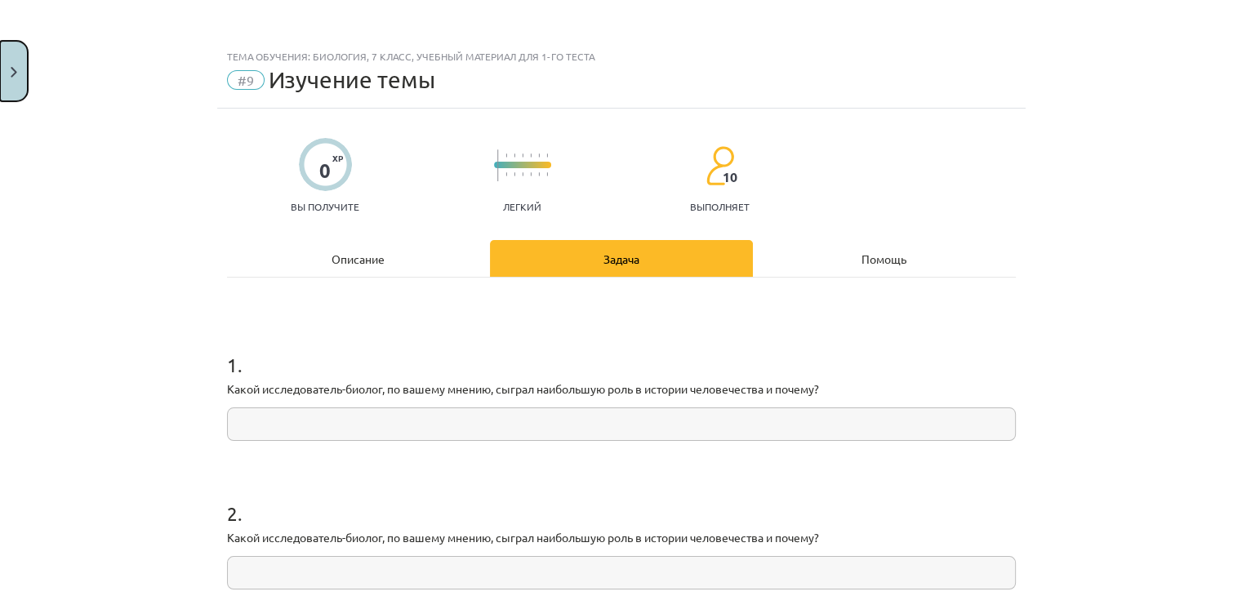
click at [10, 60] on button "Закрывать" at bounding box center [14, 71] width 28 height 60
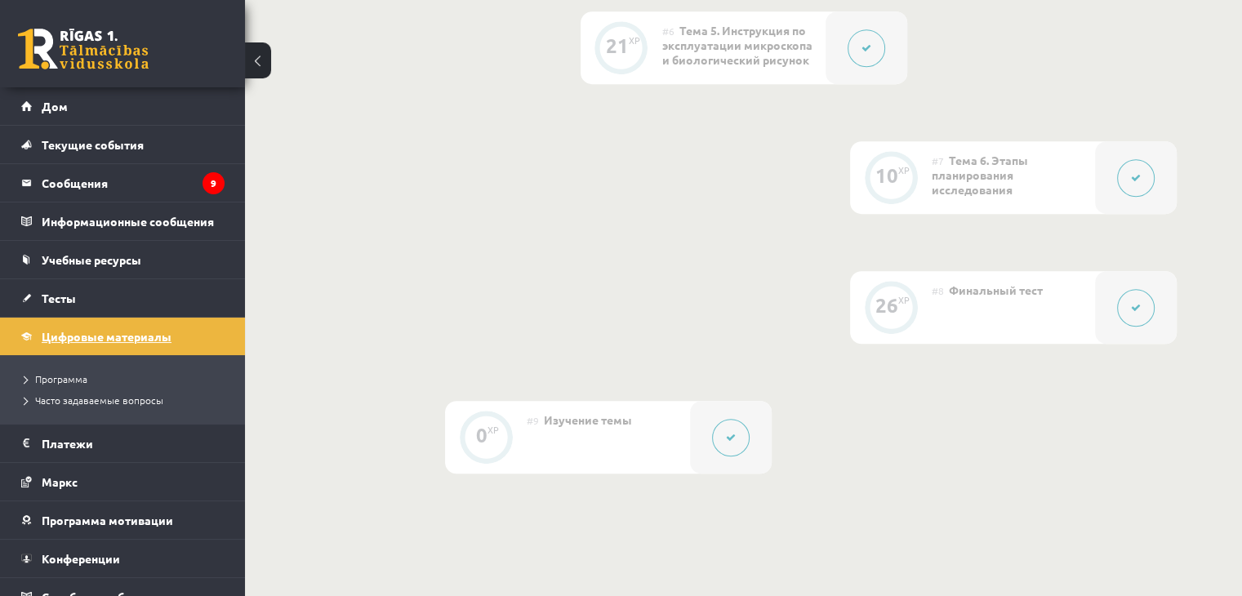
click at [156, 333] on font "Цифровые материалы" at bounding box center [107, 336] width 130 height 15
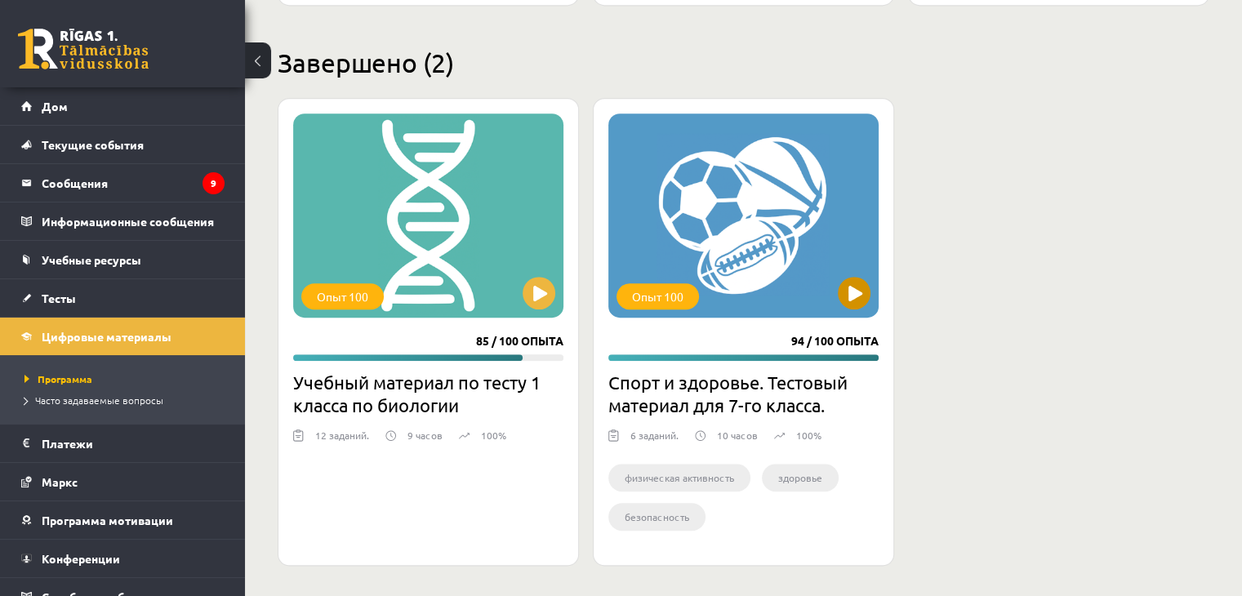
scroll to position [988, 0]
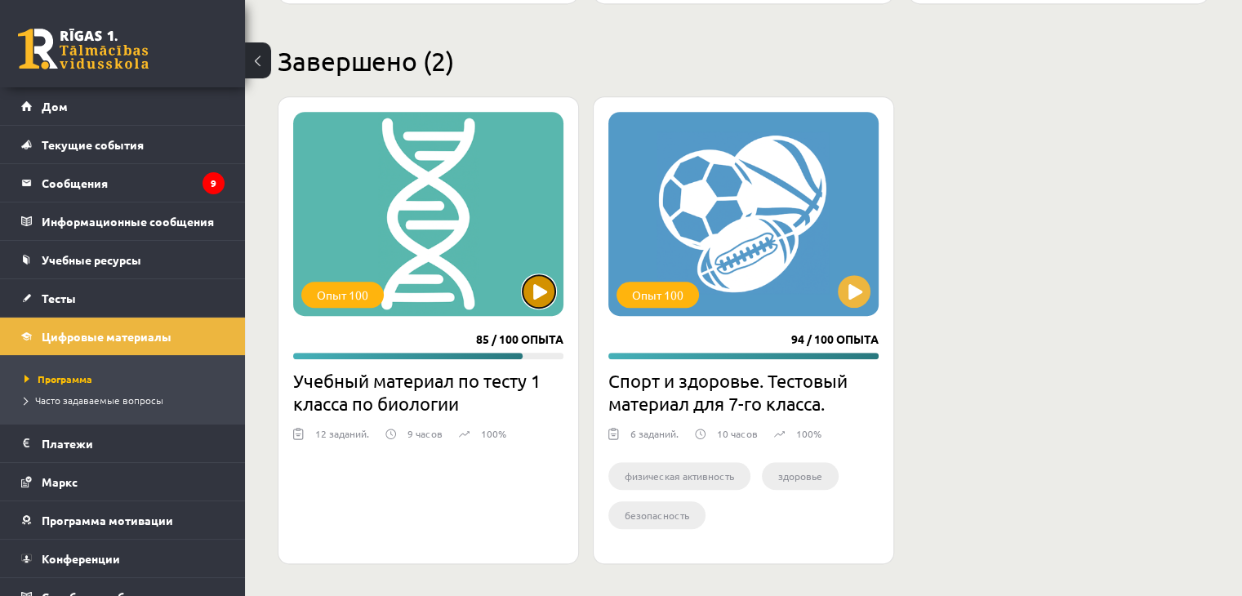
click at [531, 295] on button at bounding box center [539, 291] width 33 height 33
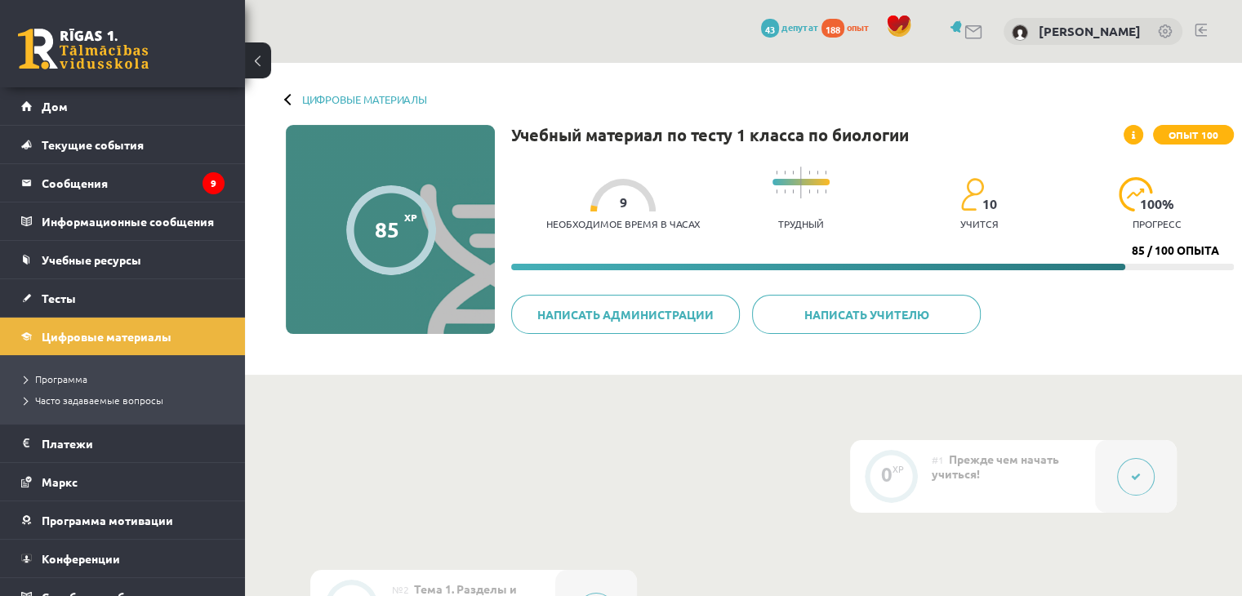
drag, startPoint x: 1125, startPoint y: 287, endPoint x: 1136, endPoint y: 276, distance: 15.6
click at [1128, 285] on div "Учебный материал по тесту 1 класса по биологии Опыт 100 Необходимое время в час…" at bounding box center [872, 246] width 723 height 242
drag, startPoint x: 1133, startPoint y: 240, endPoint x: 1216, endPoint y: 224, distance: 84.1
click at [1237, 222] on div "Цифровые материалы 85 XP Опыт 100 85 / 100 опыта Учебный материал по тесту 1 кл…" at bounding box center [743, 219] width 997 height 312
click at [1129, 282] on div "Учебный материал по тесту 1 класса по биологии Опыт 100 Необходимое время в час…" at bounding box center [872, 246] width 723 height 242
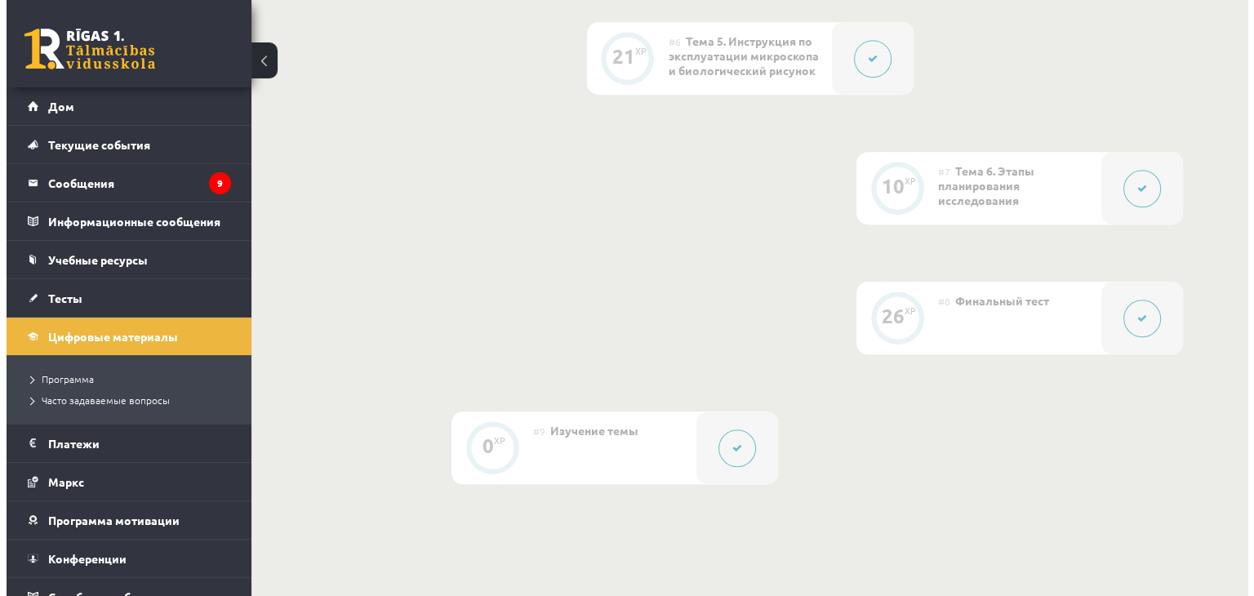
scroll to position [1062, 0]
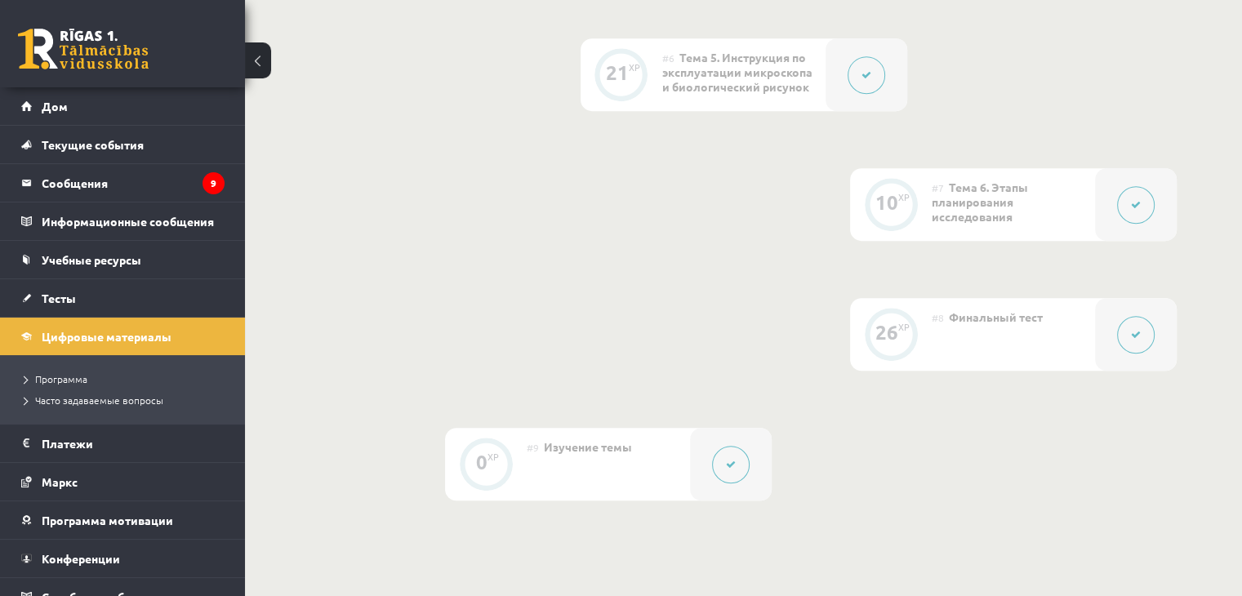
click at [1139, 332] on button at bounding box center [1136, 335] width 38 height 38
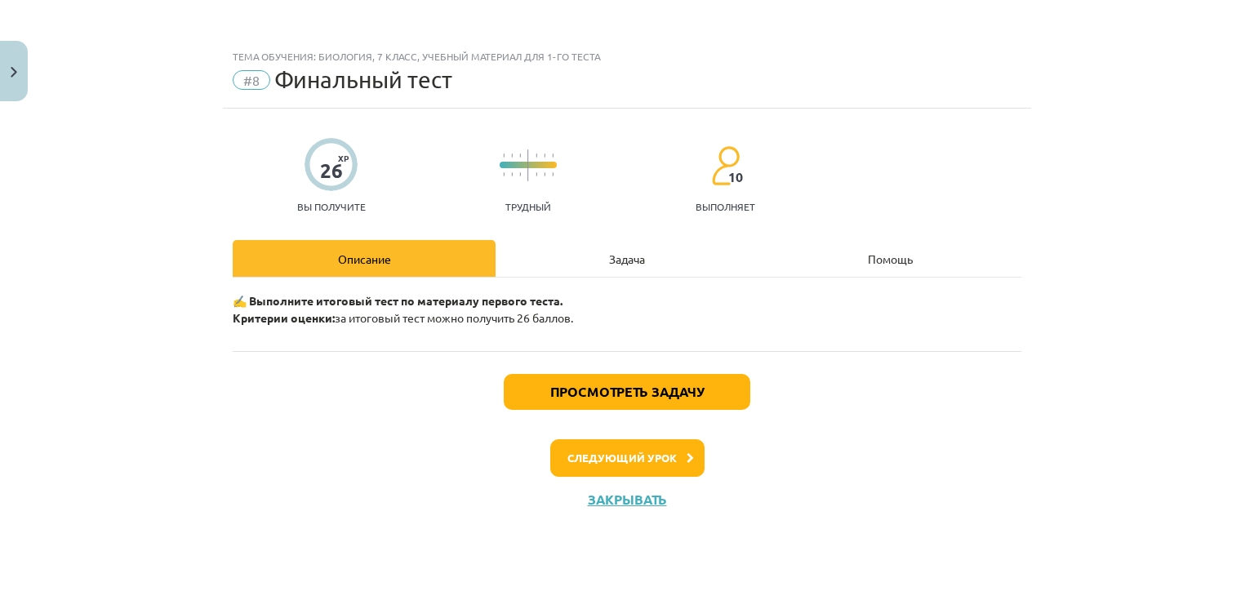
click at [559, 249] on div "Задача" at bounding box center [627, 258] width 263 height 37
select select "**"
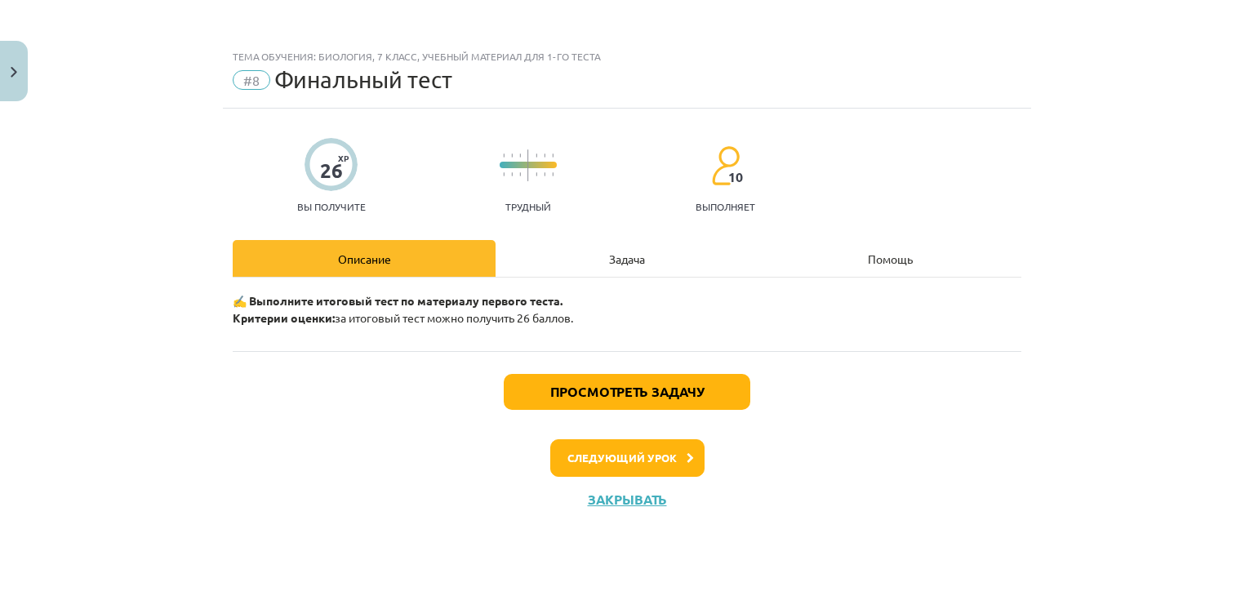
select select "*********"
select select "**********"
select select "**"
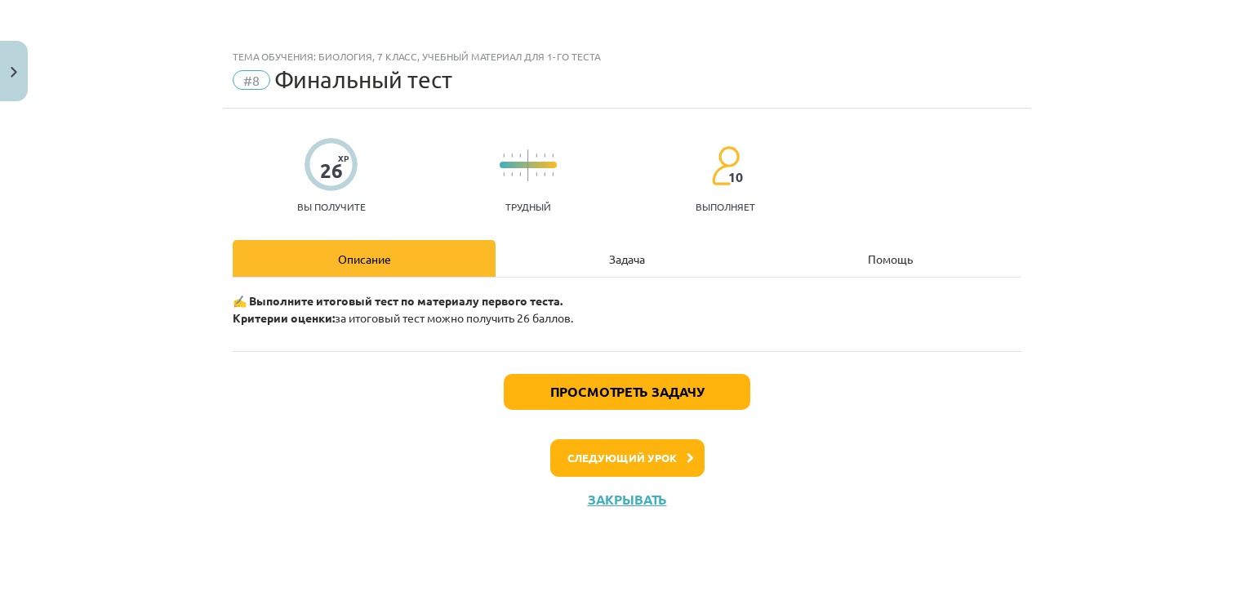
select select "**"
select select "*"
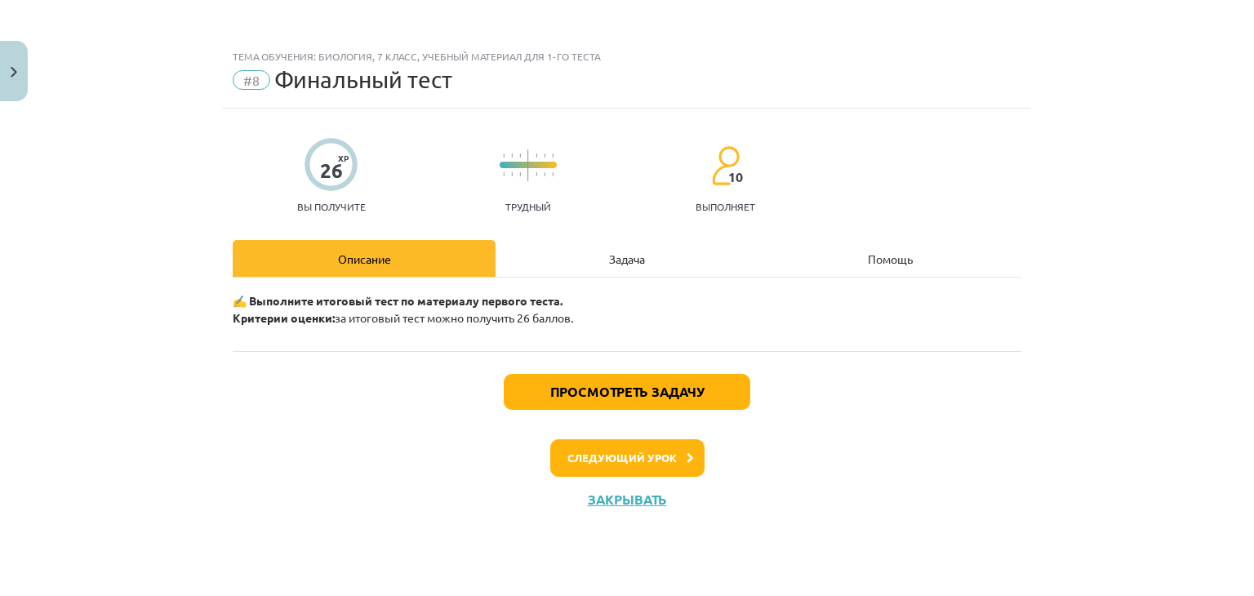
select select "*"
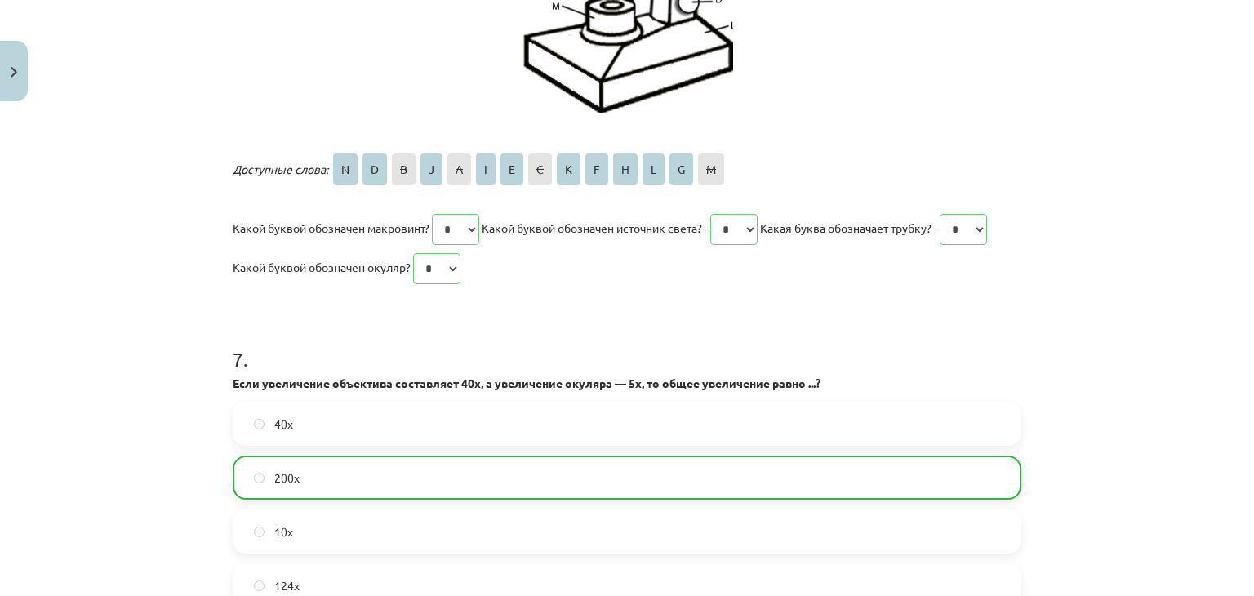
scroll to position [3185, 0]
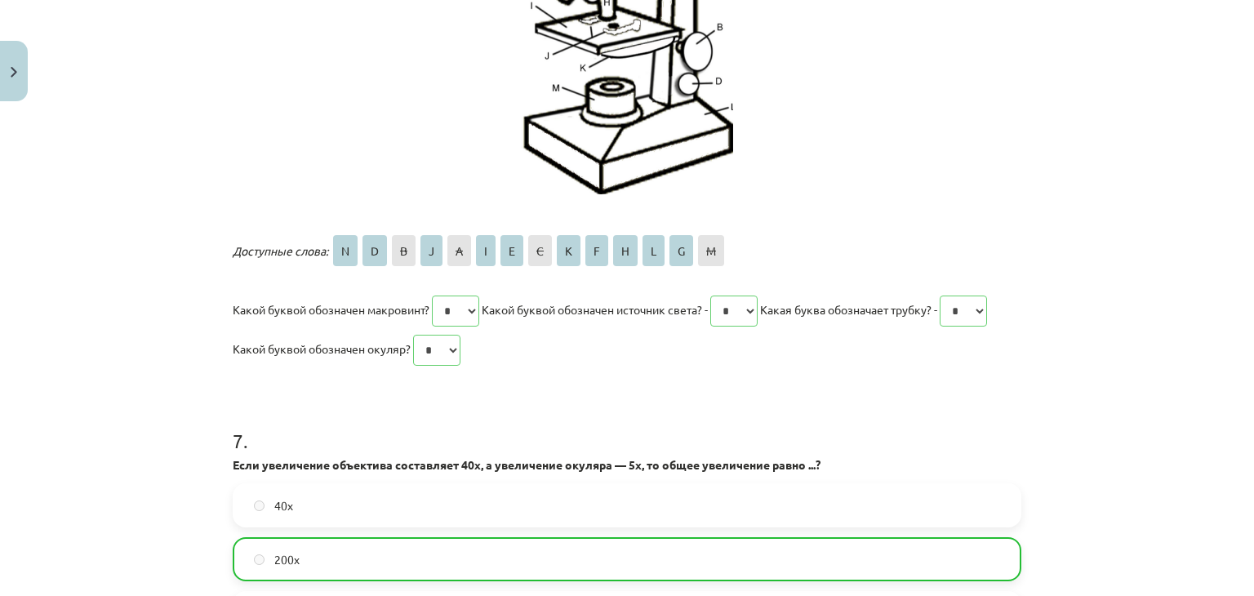
drag, startPoint x: 189, startPoint y: 356, endPoint x: 944, endPoint y: 363, distance: 754.6
click at [944, 363] on div "Тема обучения: Биология, 7 класс, учебный материал для 1-го теста #8 Финальный …" at bounding box center [627, 298] width 1254 height 596
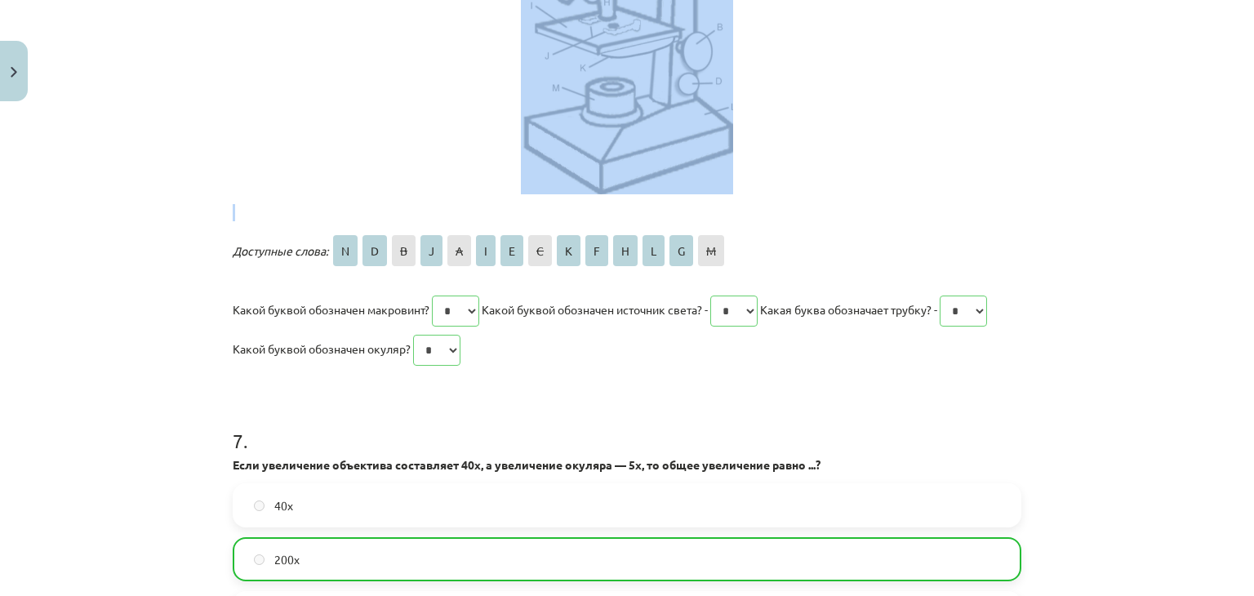
drag, startPoint x: 1040, startPoint y: 223, endPoint x: 946, endPoint y: 359, distance: 164.5
click at [1009, 265] on div "Тема обучения: Биология, 7 класс, учебный материал для 1-го теста #8 Финальный …" at bounding box center [627, 298] width 1254 height 596
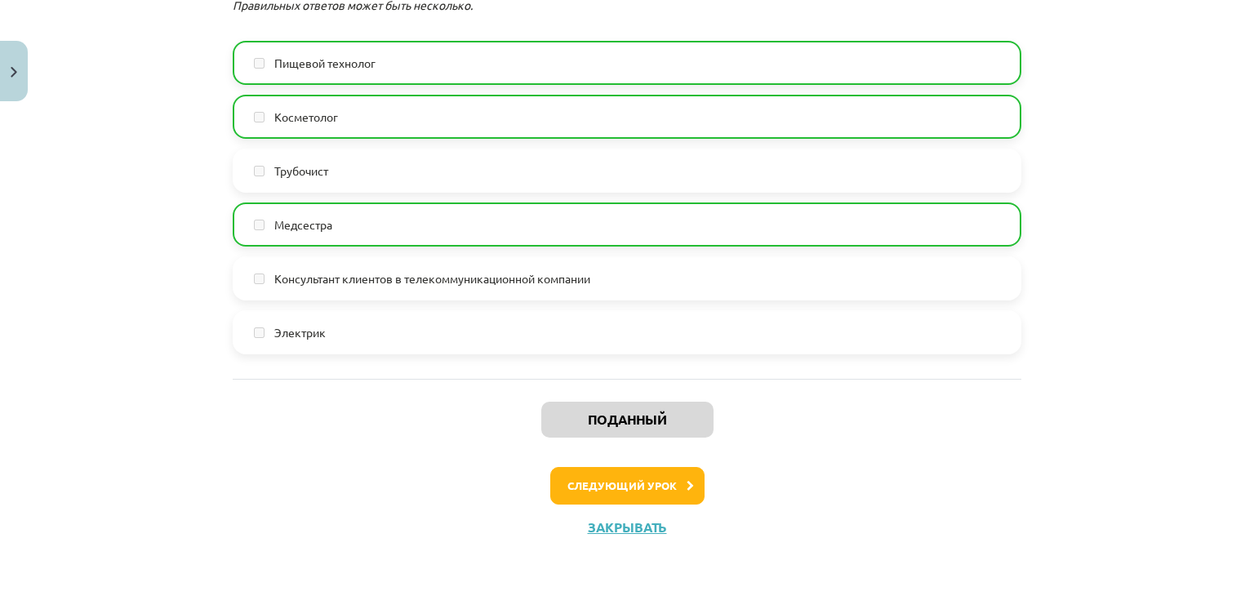
scroll to position [4236, 0]
click at [625, 530] on font "Закрывать" at bounding box center [627, 527] width 79 height 17
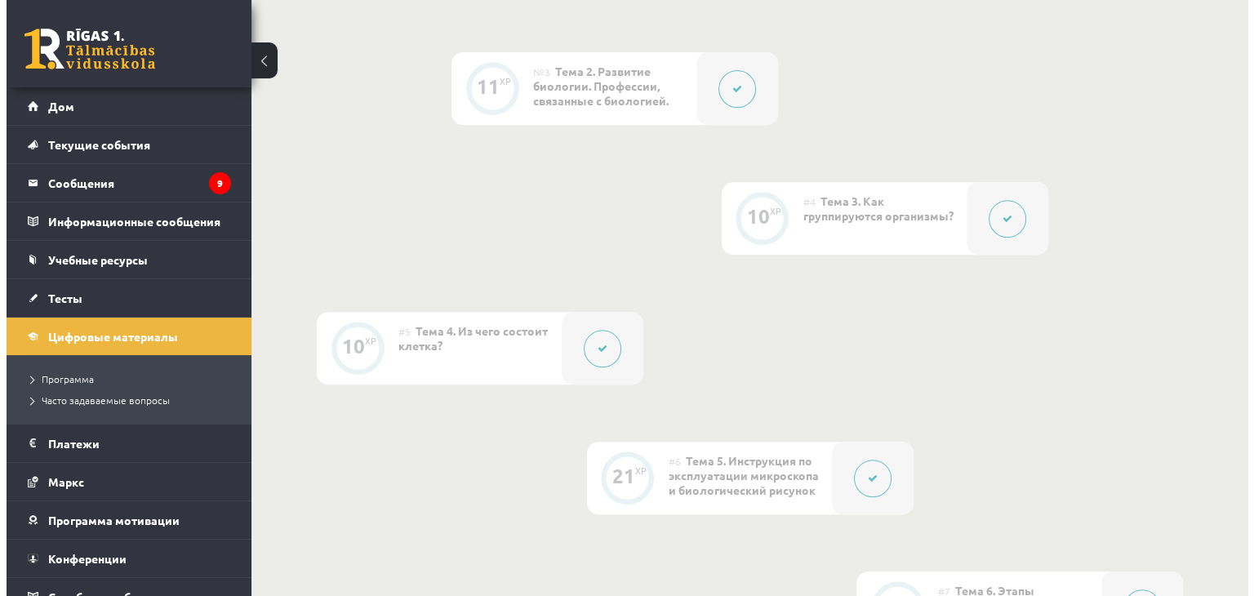
scroll to position [490, 0]
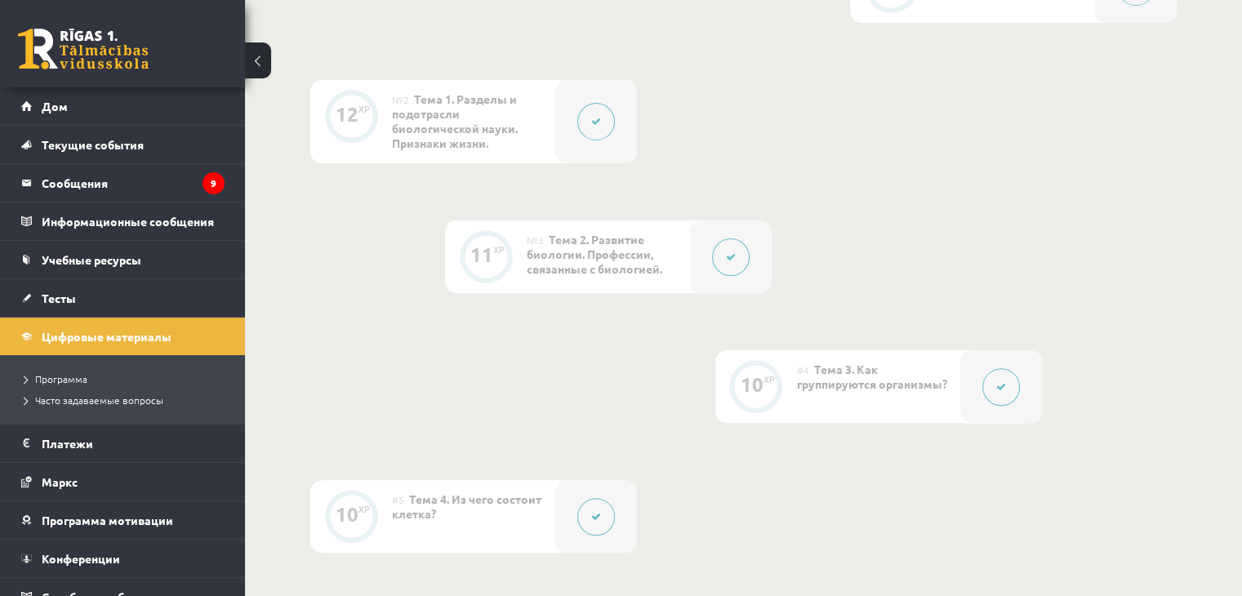
drag, startPoint x: 1024, startPoint y: 367, endPoint x: 1012, endPoint y: 376, distance: 15.7
click at [1012, 376] on div at bounding box center [1001, 386] width 82 height 73
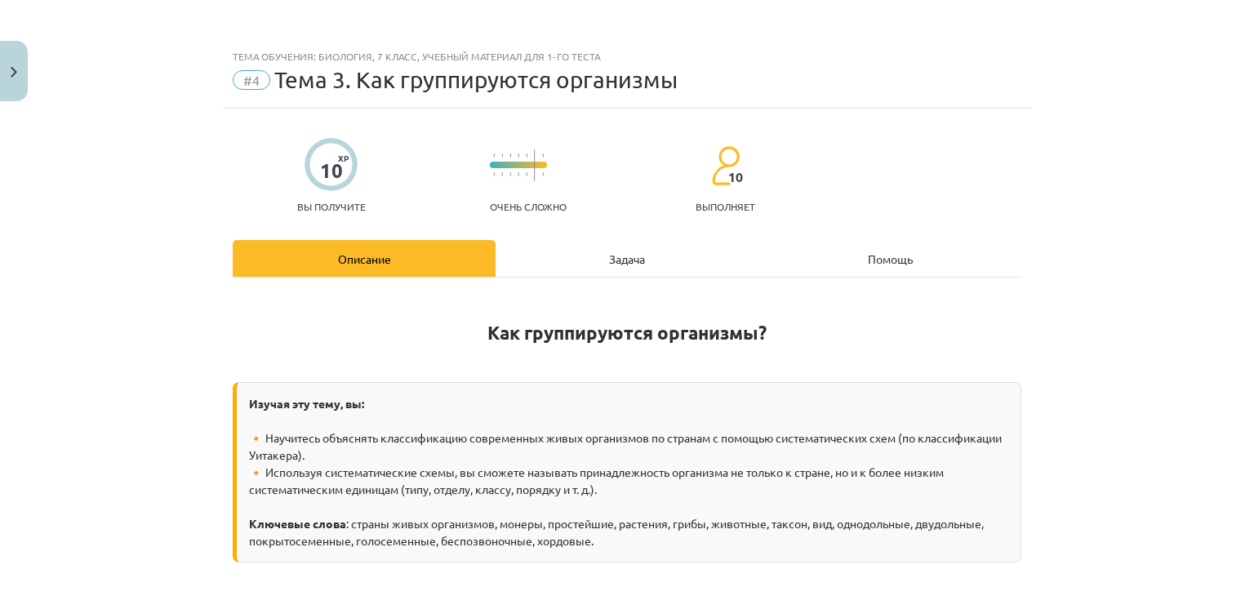
click at [637, 254] on font "Задача" at bounding box center [627, 259] width 36 height 15
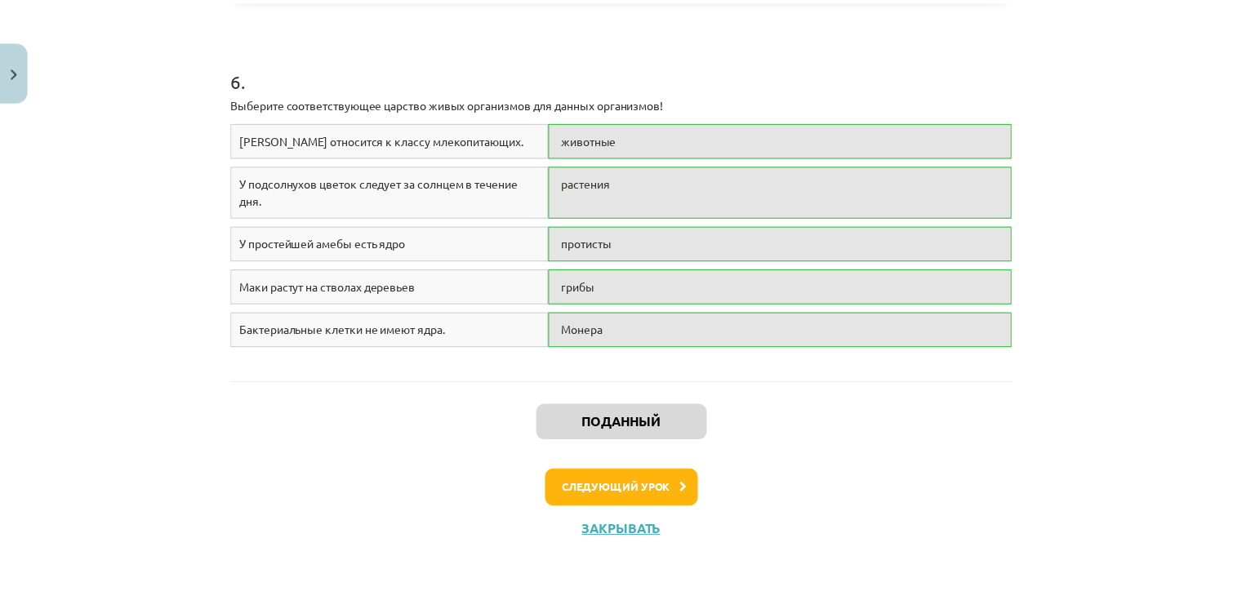
scroll to position [1564, 0]
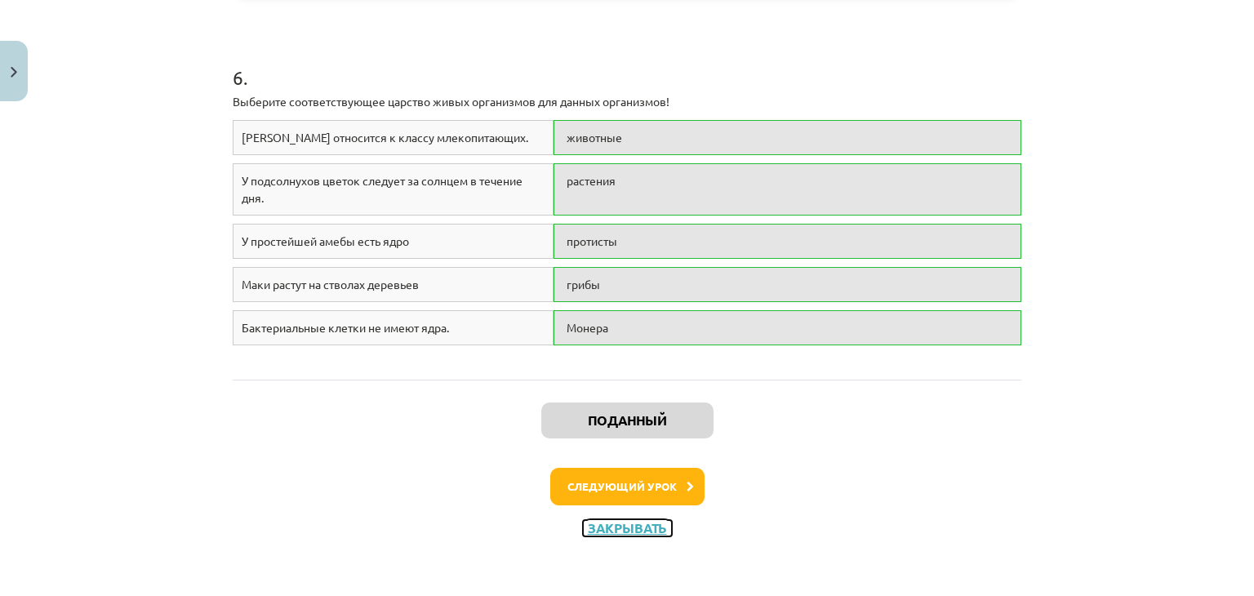
drag, startPoint x: 611, startPoint y: 520, endPoint x: 612, endPoint y: 508, distance: 12.3
click at [611, 517] on div "Поданный Следующий урок Закрывать" at bounding box center [627, 463] width 789 height 167
click at [604, 524] on font "Закрывать" at bounding box center [627, 527] width 79 height 17
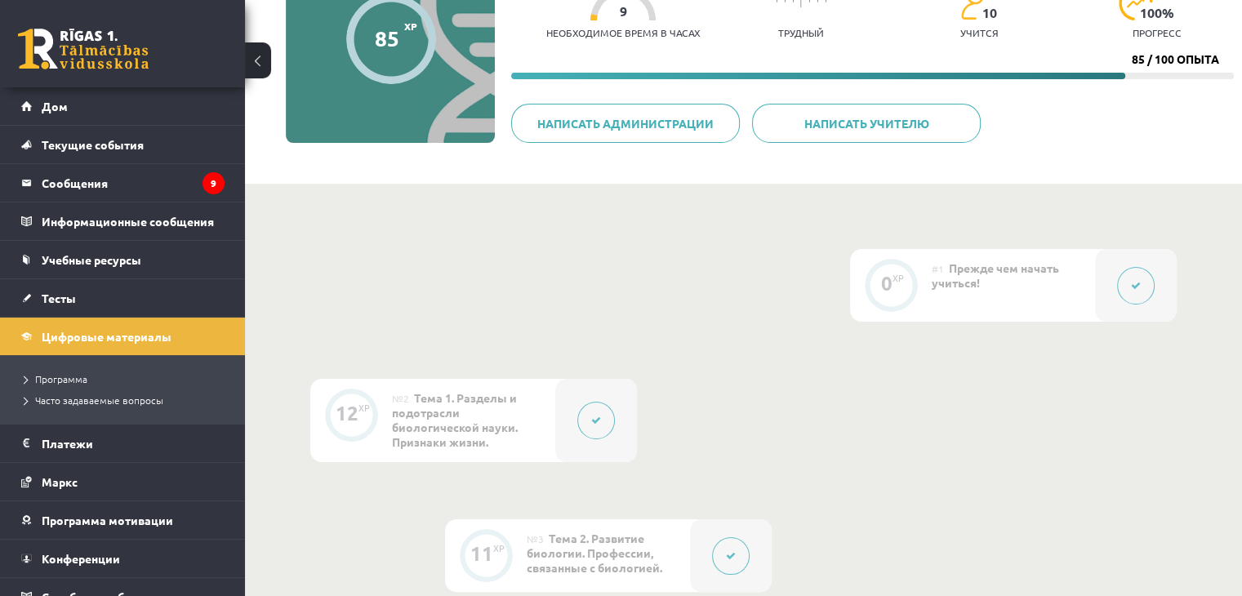
scroll to position [190, 0]
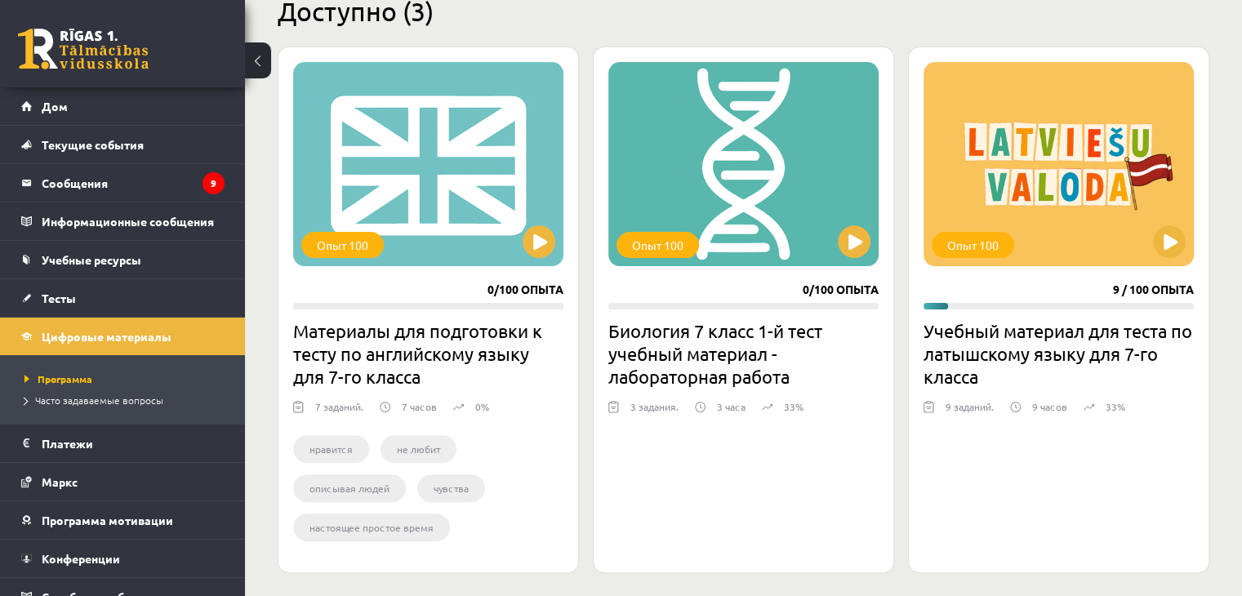
scroll to position [416, 0]
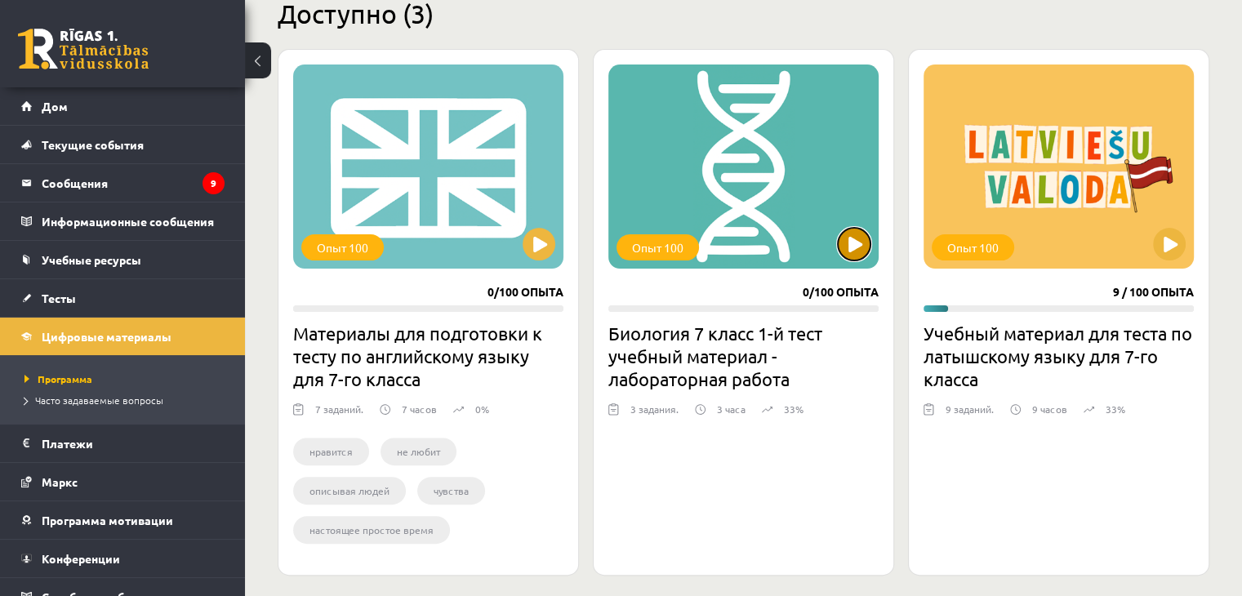
click at [853, 249] on button at bounding box center [854, 244] width 33 height 33
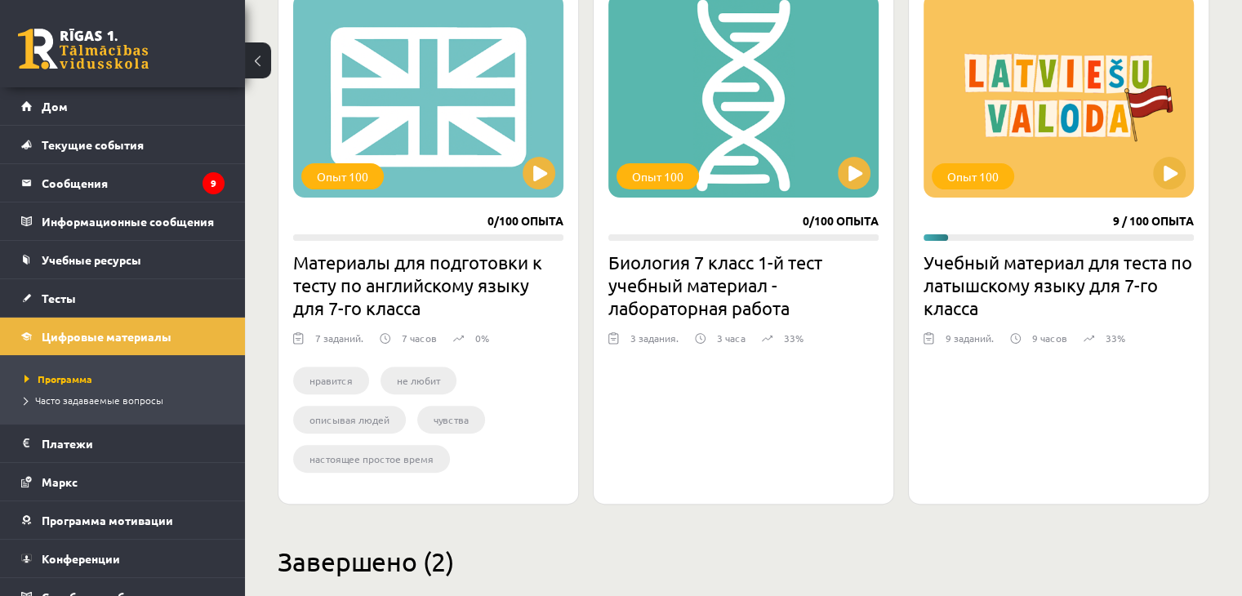
scroll to position [498, 0]
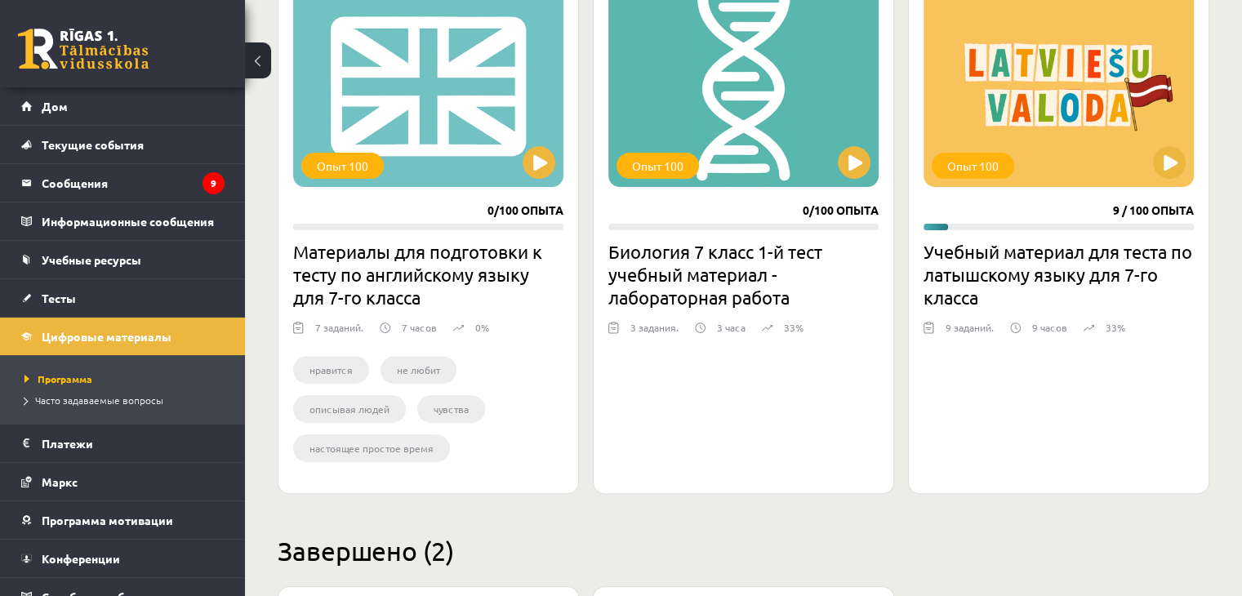
click at [412, 376] on li "не любит" at bounding box center [419, 370] width 76 height 28
click at [857, 156] on button at bounding box center [854, 162] width 33 height 33
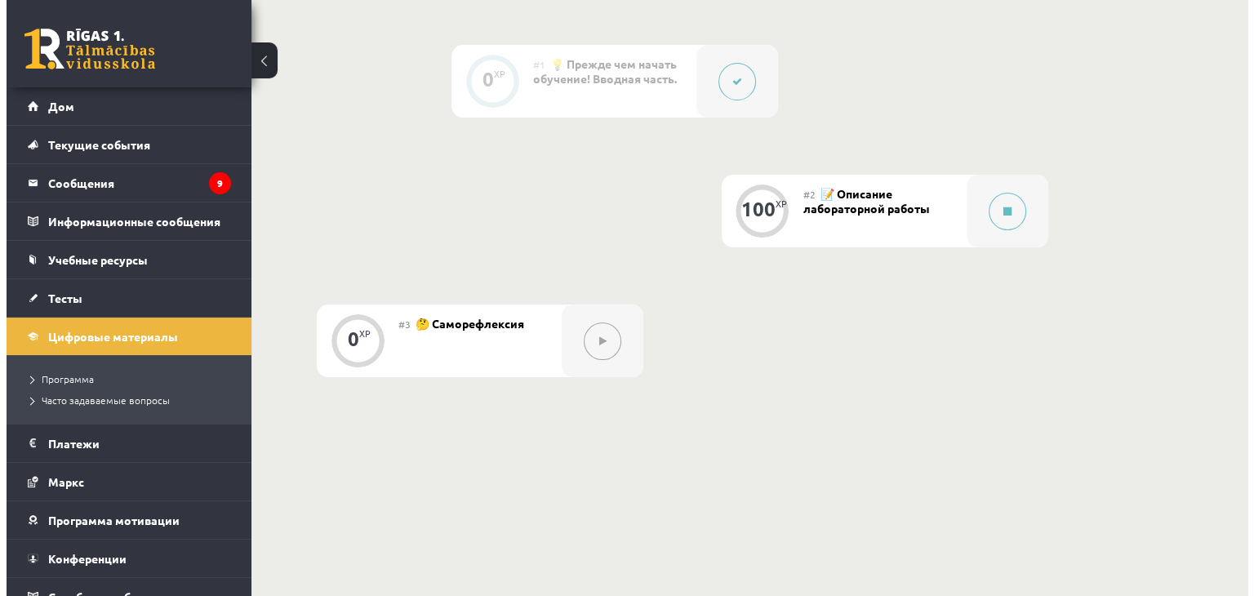
scroll to position [299, 0]
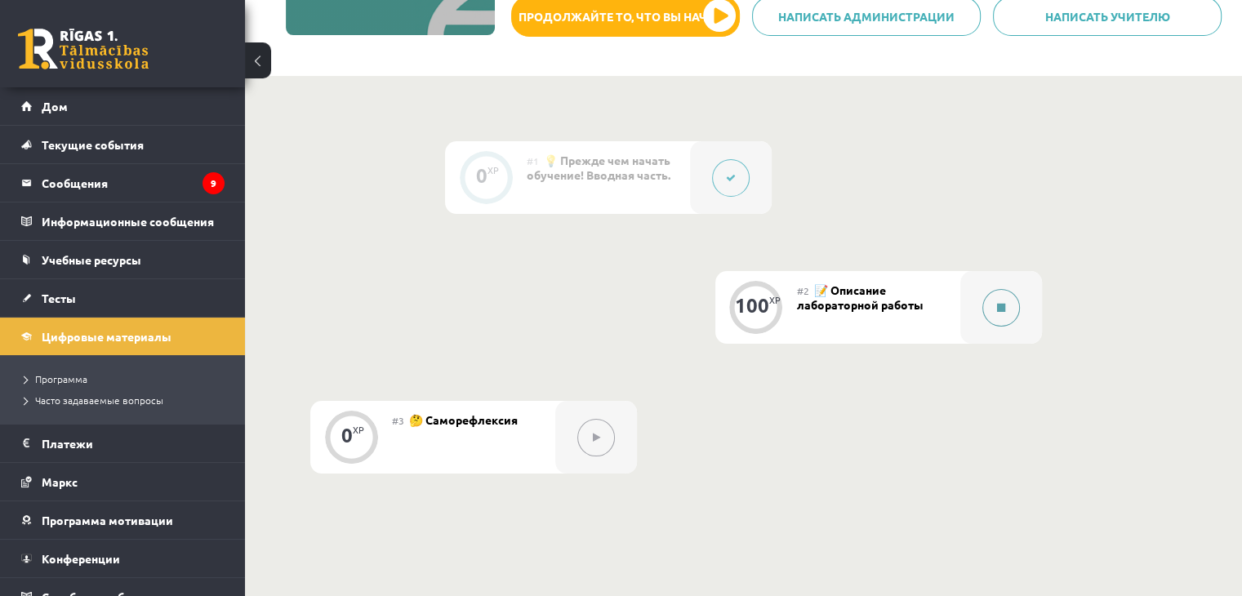
click at [994, 300] on button at bounding box center [1001, 308] width 38 height 38
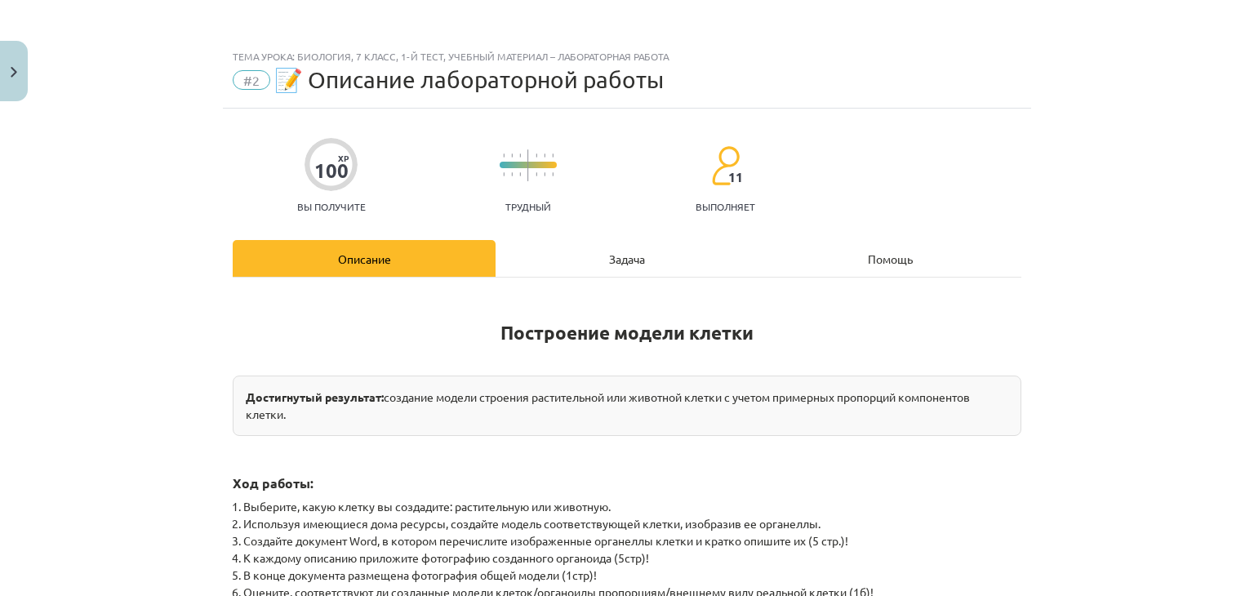
click at [618, 275] on div "Задача" at bounding box center [627, 258] width 263 height 37
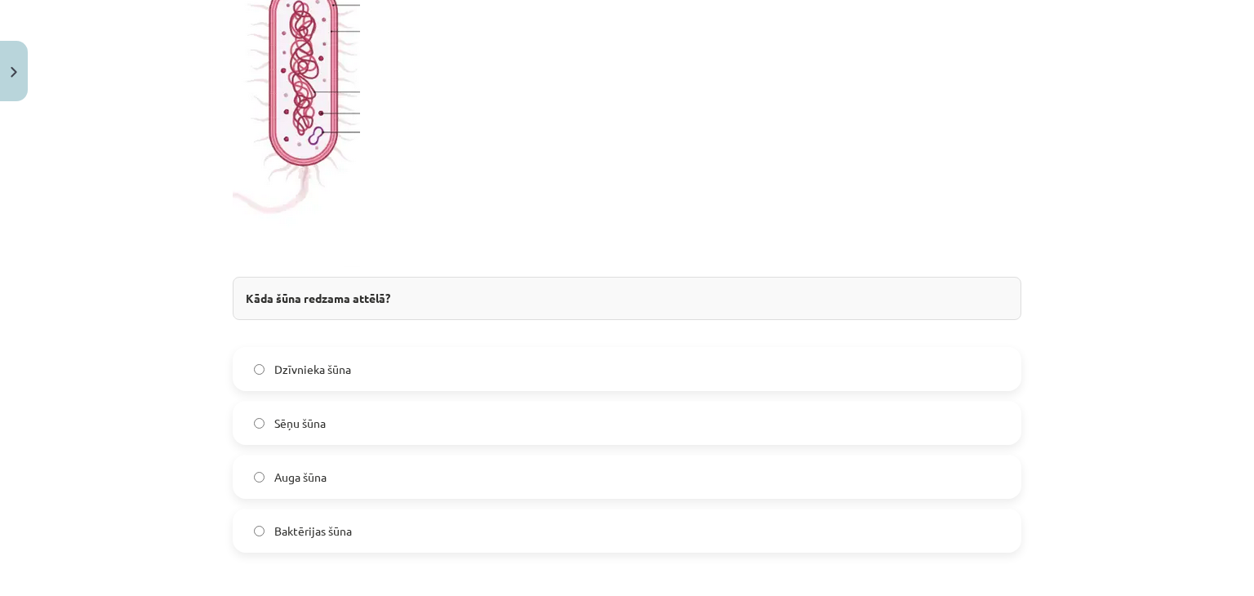
scroll to position [805, 0]
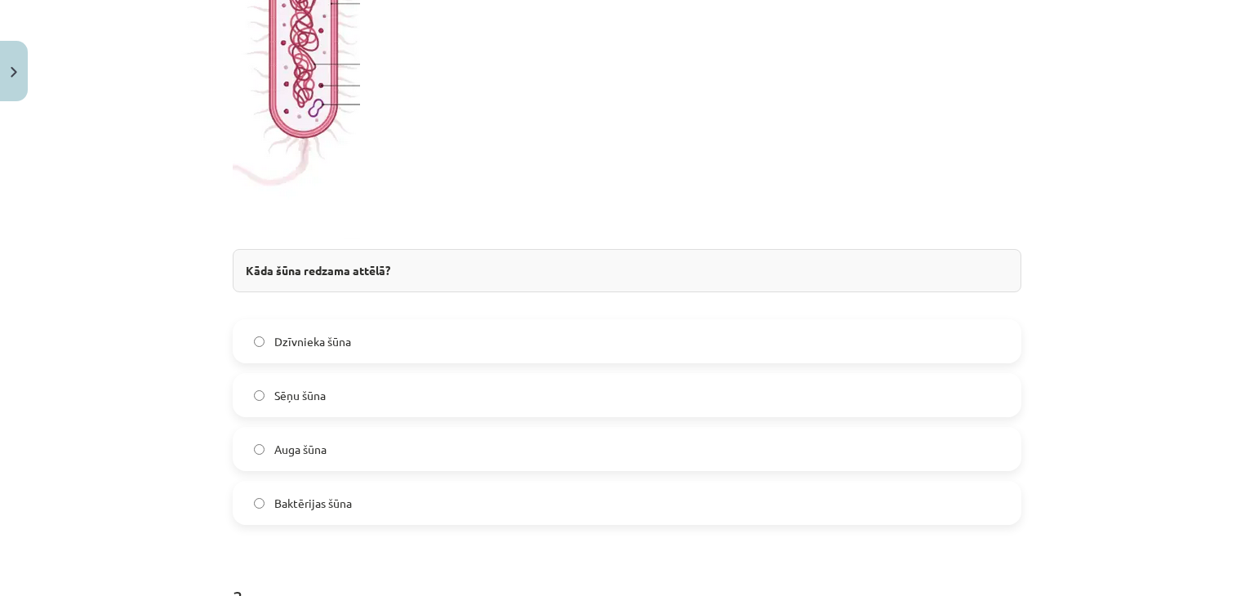
click at [245, 505] on label "Baktērijas šūna" at bounding box center [627, 503] width 786 height 41
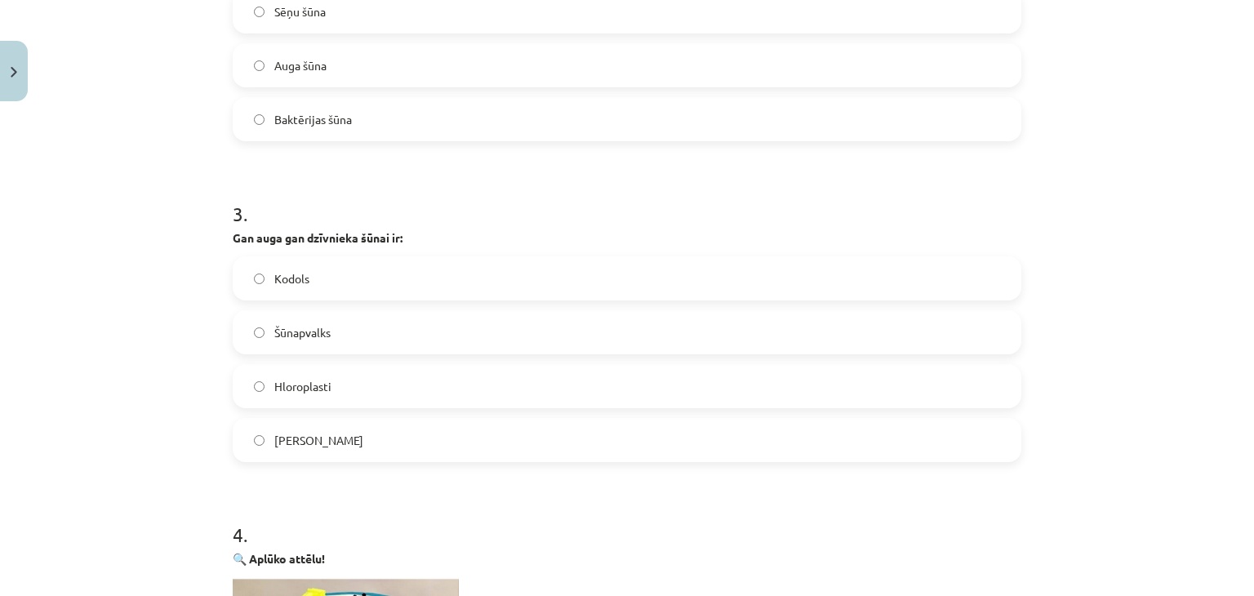
scroll to position [1295, 0]
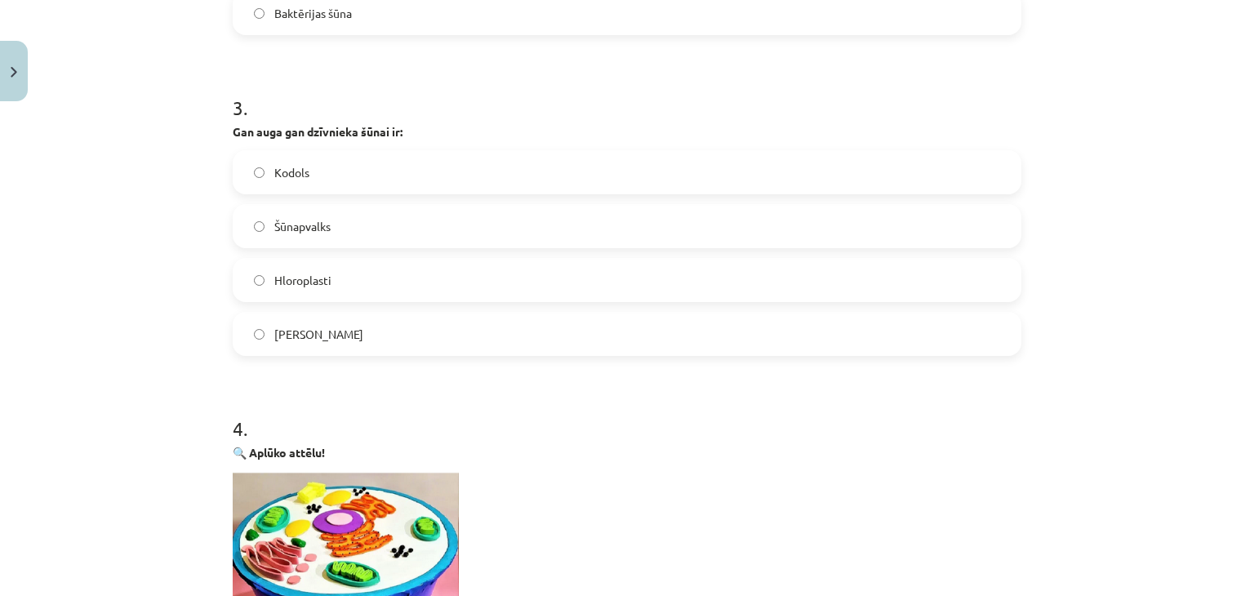
click at [270, 188] on label "Kodols" at bounding box center [627, 172] width 786 height 41
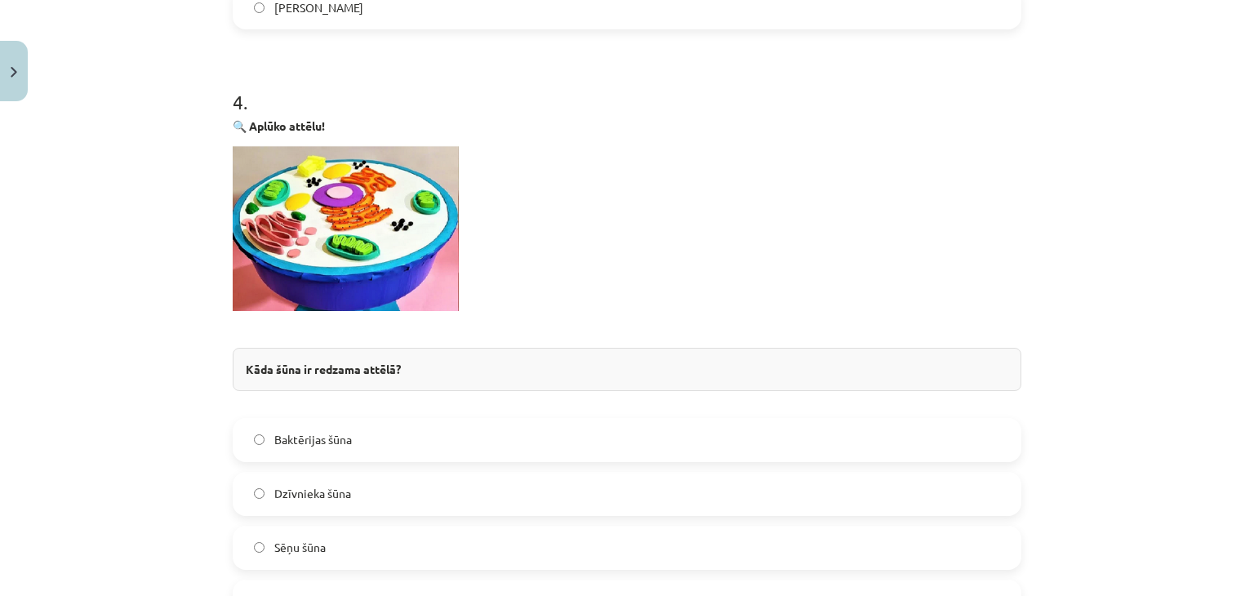
scroll to position [1704, 0]
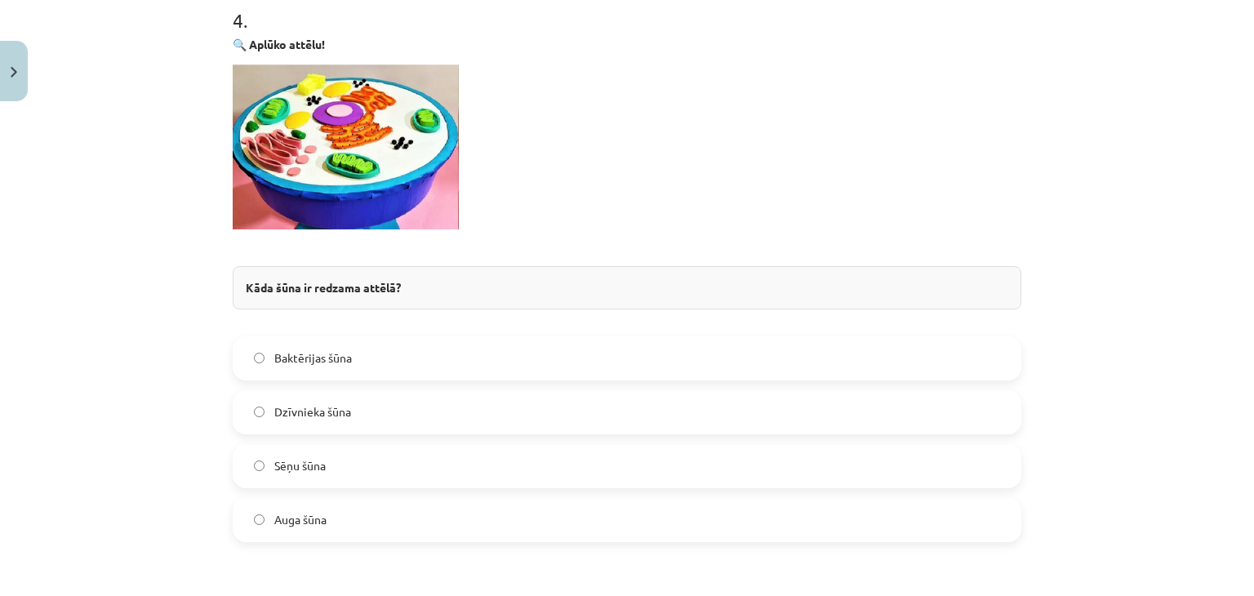
click at [256, 403] on label "Dzīvnieka šūna" at bounding box center [627, 412] width 786 height 41
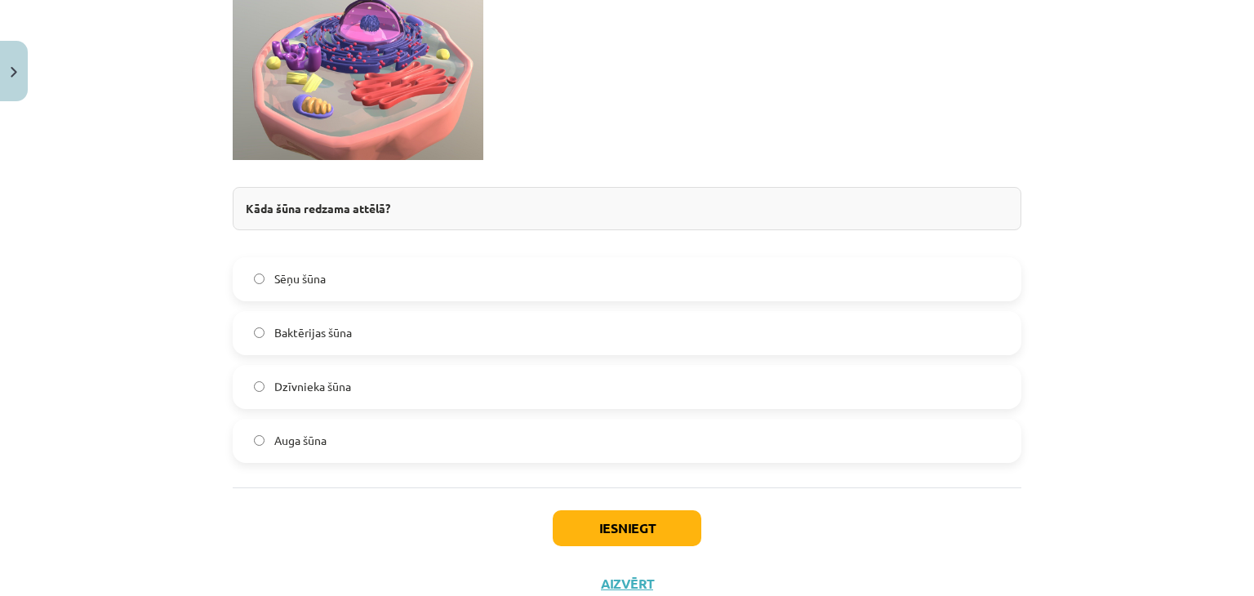
scroll to position [2269, 0]
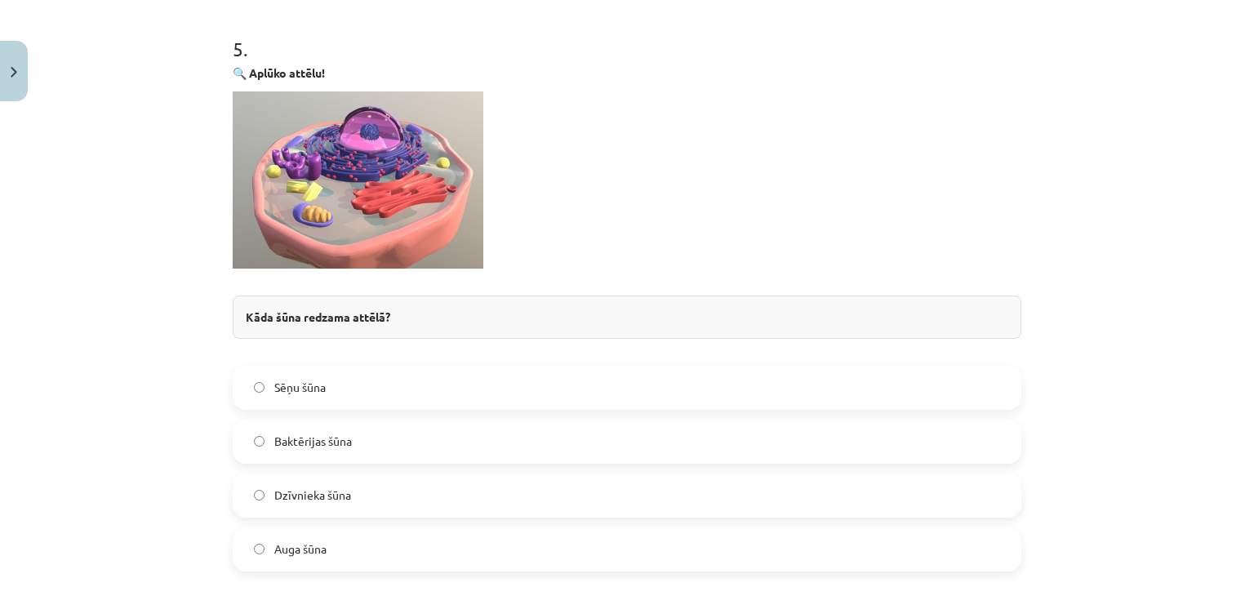
click at [252, 501] on label "Dzīvnieka šūna" at bounding box center [627, 495] width 786 height 41
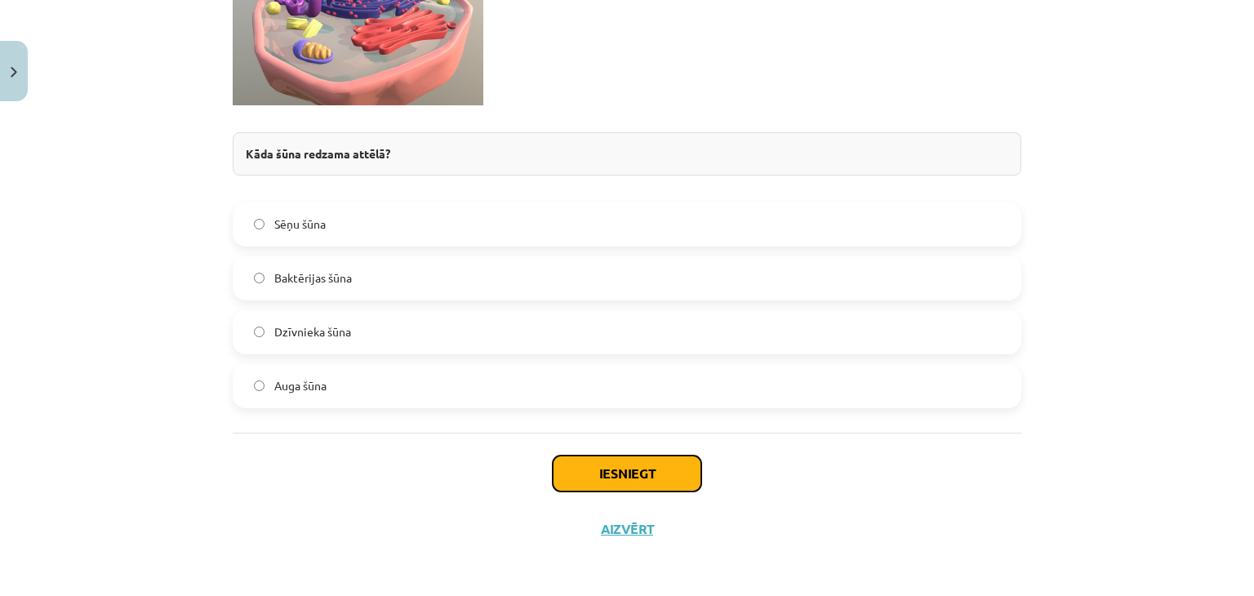
click at [571, 474] on button "Iesniegt" at bounding box center [627, 474] width 149 height 36
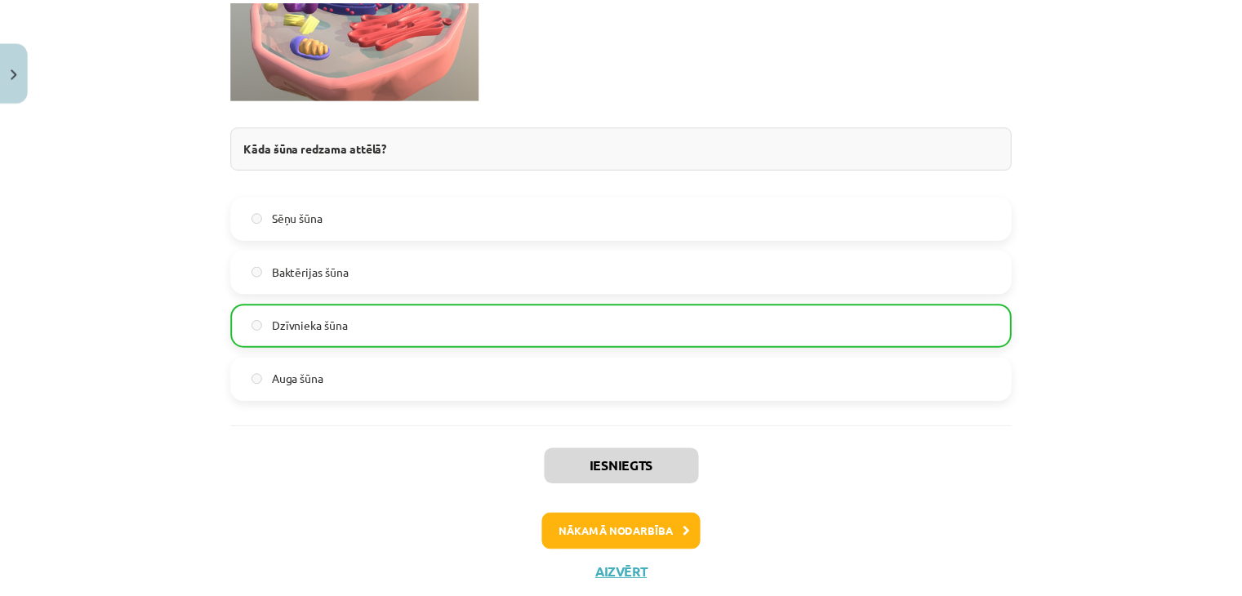
scroll to position [2484, 0]
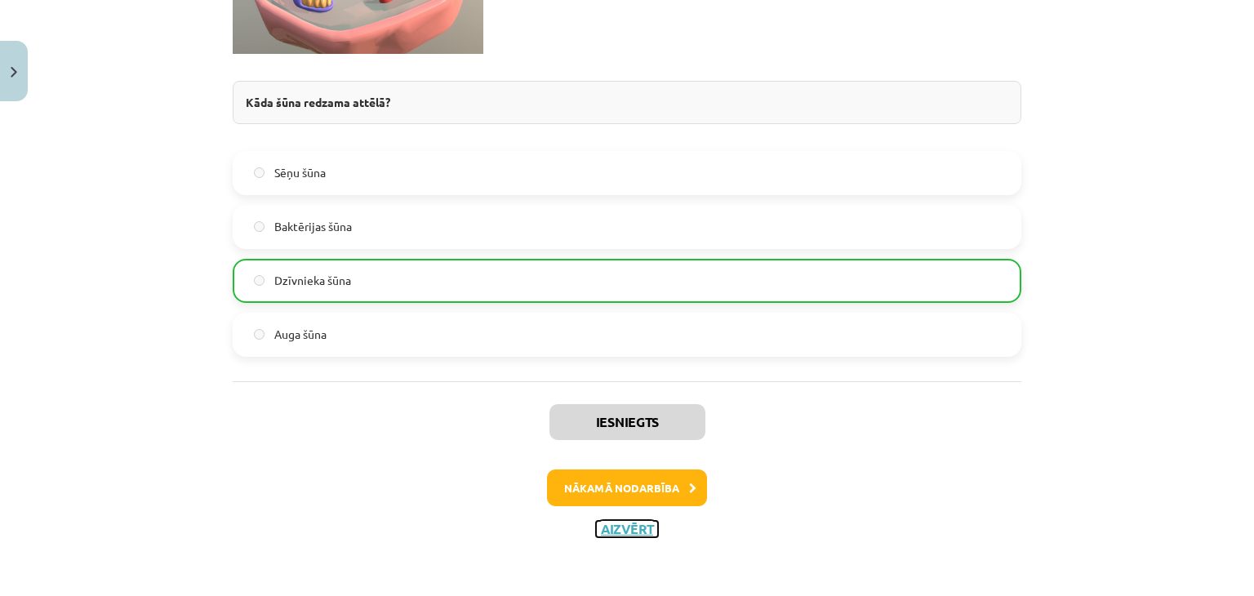
click at [616, 525] on button "Aizvērt" at bounding box center [627, 529] width 62 height 16
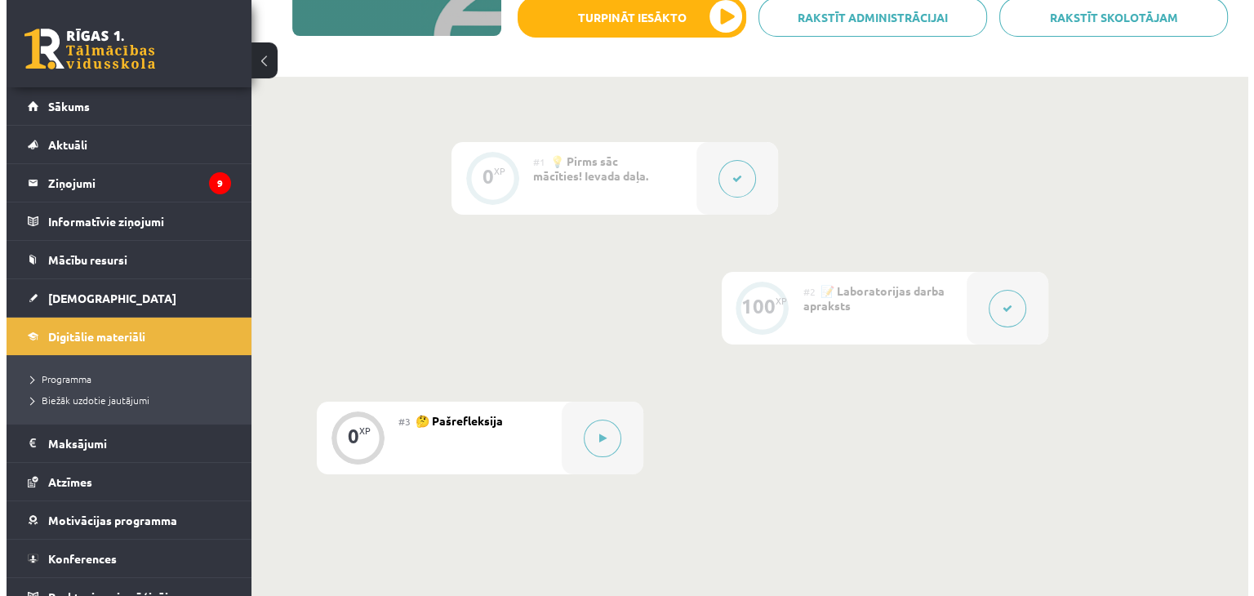
scroll to position [381, 0]
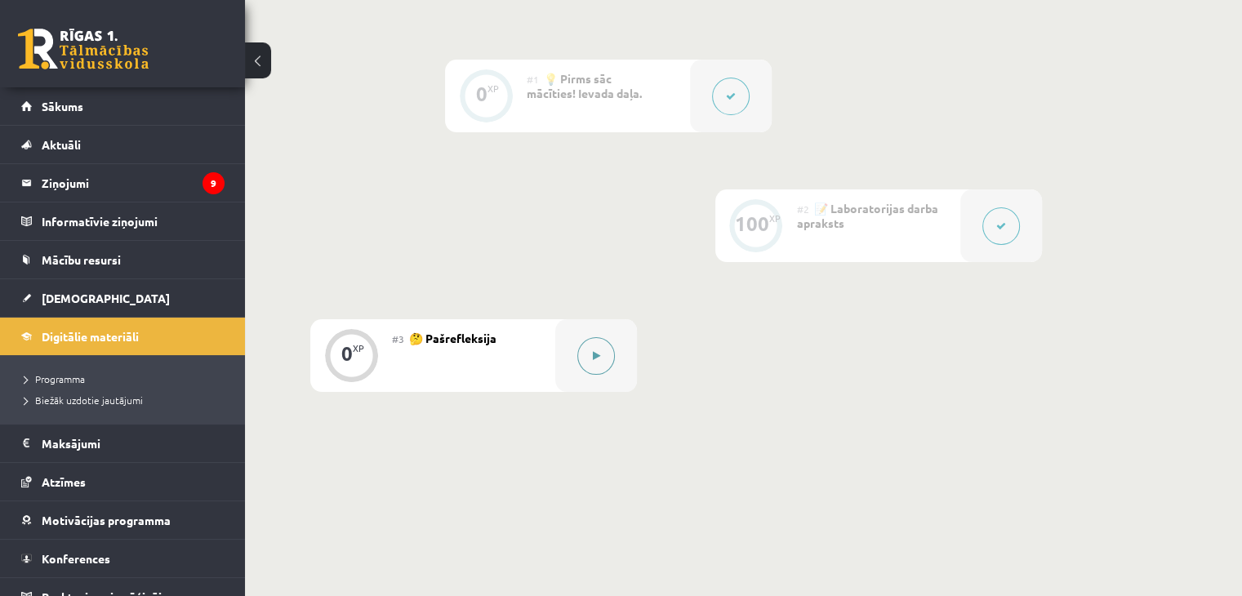
click at [601, 359] on button at bounding box center [596, 356] width 38 height 38
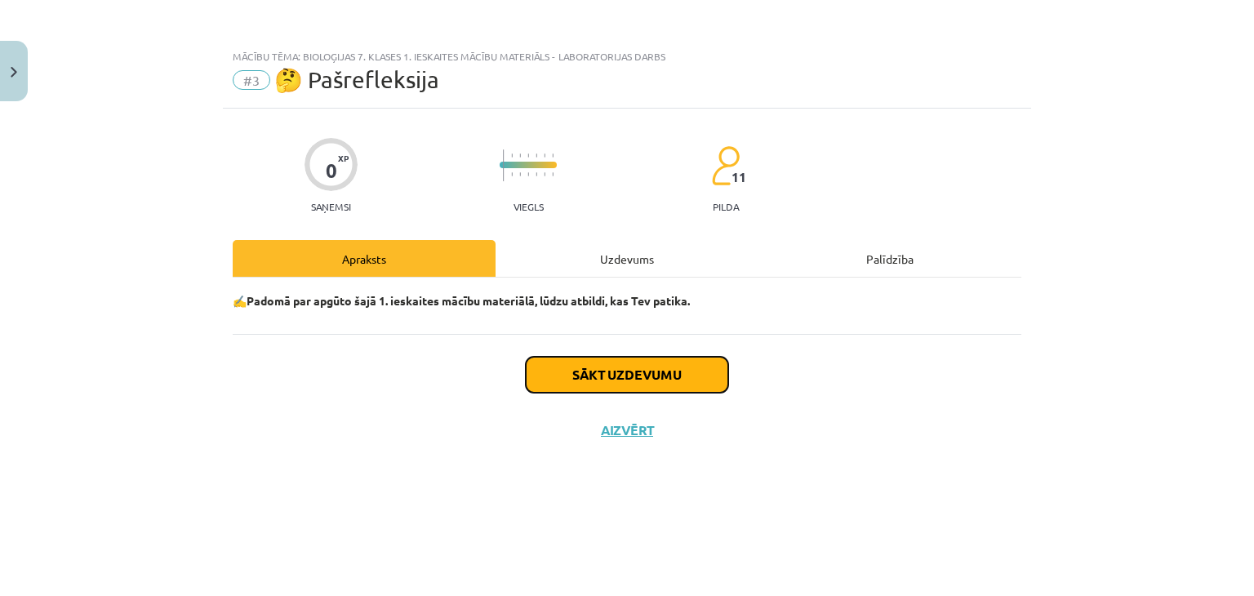
click at [655, 375] on button "Sākt uzdevumu" at bounding box center [627, 375] width 203 height 36
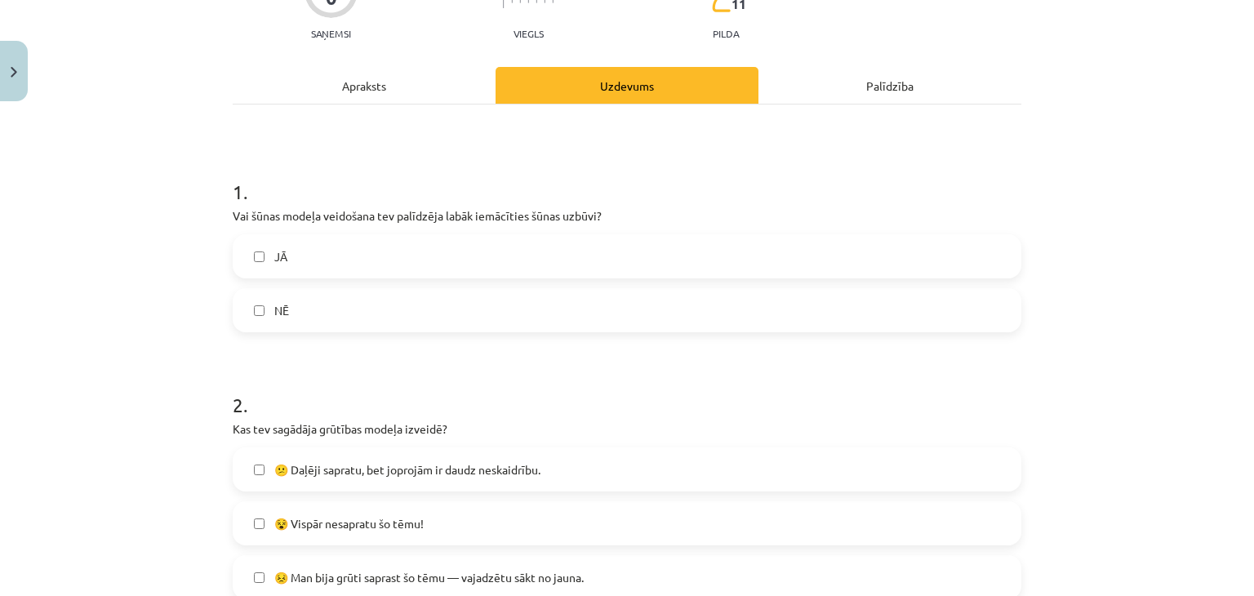
scroll to position [176, 0]
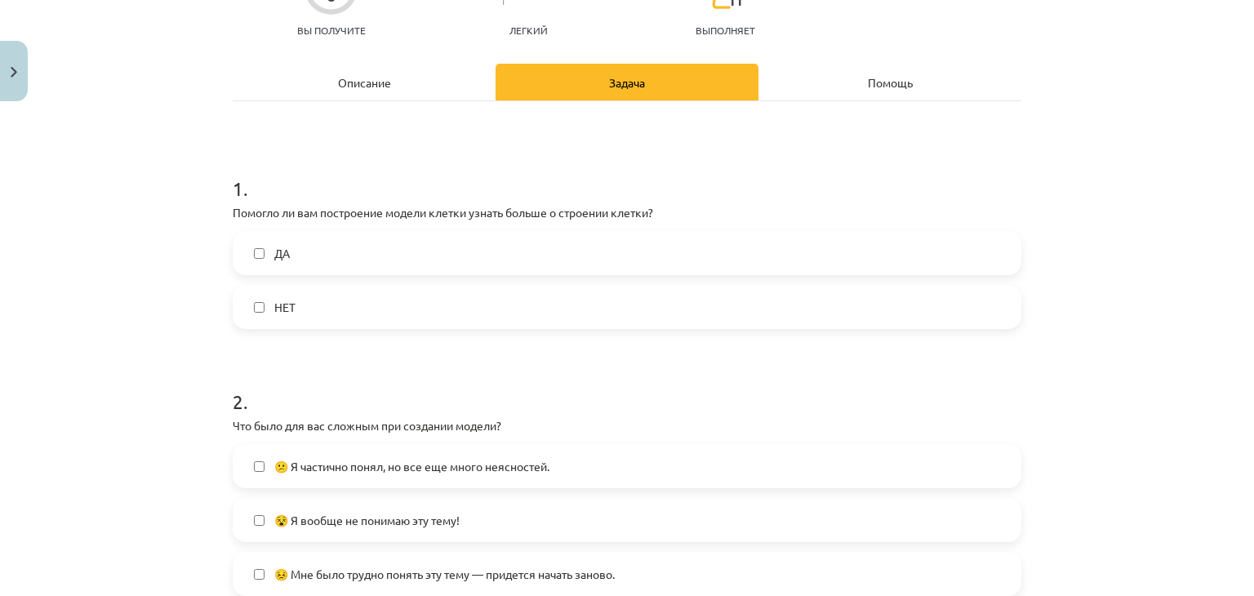
click at [475, 255] on label "ДА" at bounding box center [627, 253] width 786 height 41
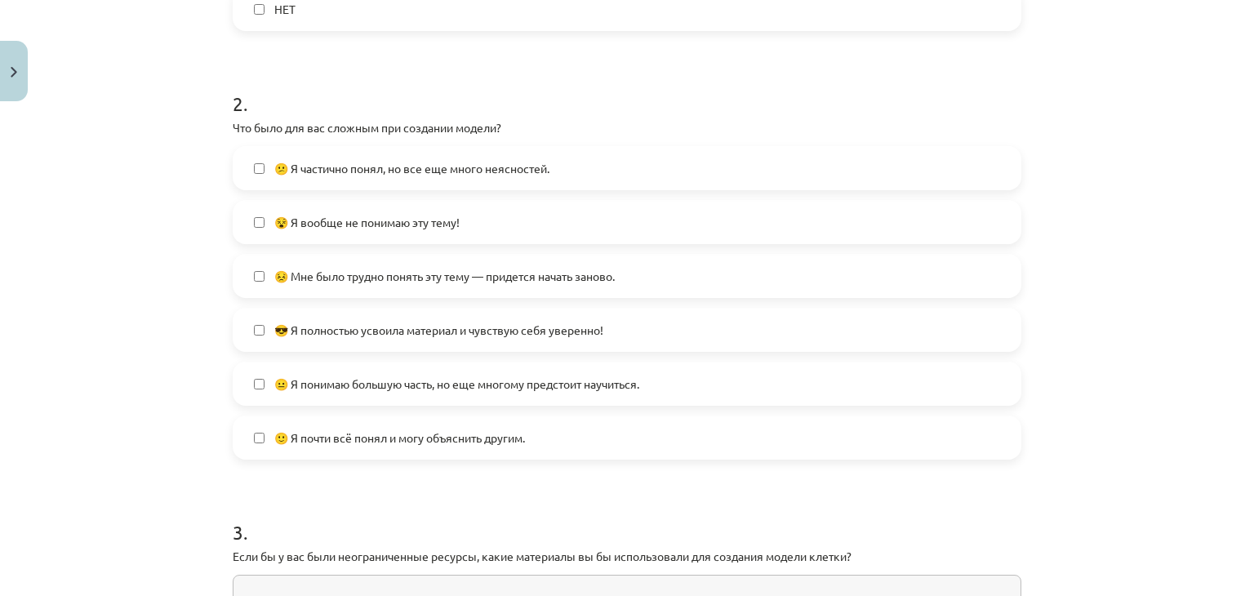
scroll to position [503, 0]
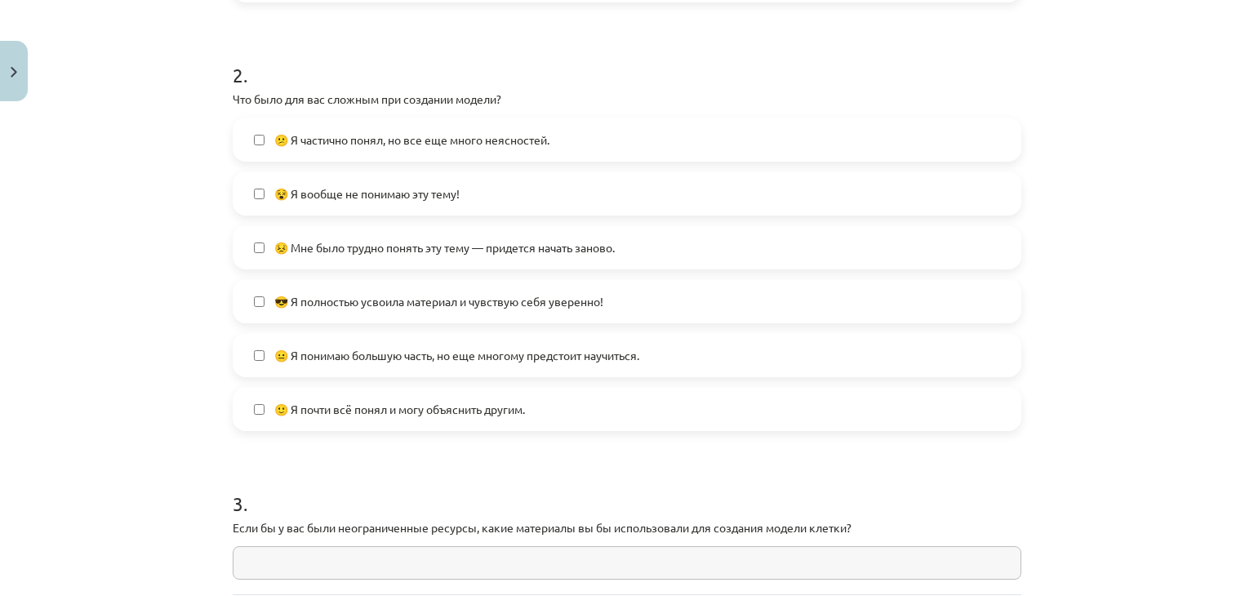
drag, startPoint x: 510, startPoint y: 372, endPoint x: 501, endPoint y: 376, distance: 11.0
click at [501, 376] on div "😐 Я понимаю большую часть, но еще многому предстоит научиться." at bounding box center [627, 355] width 789 height 44
click at [569, 478] on h1 "3 ." at bounding box center [627, 489] width 789 height 51
click at [461, 393] on label "🙂 Я почти всё понял и могу объяснить другим." at bounding box center [627, 409] width 786 height 41
click at [427, 299] on font "😎 Я полностью усвоила материал и чувствую себя уверенно!" at bounding box center [438, 301] width 329 height 15
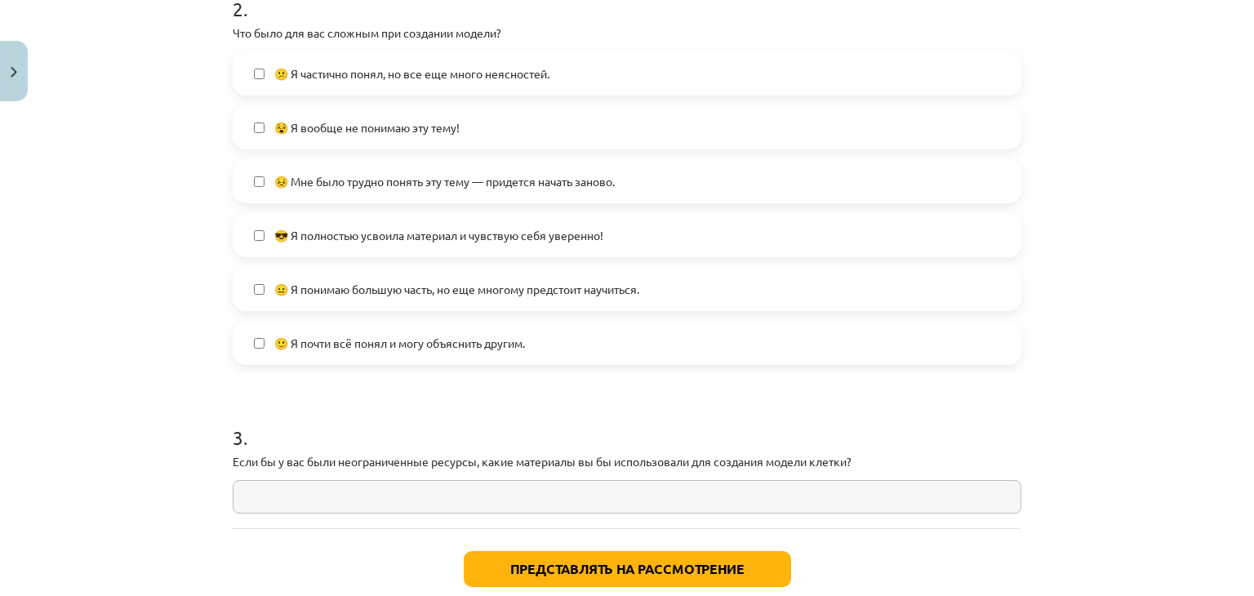
scroll to position [666, 0]
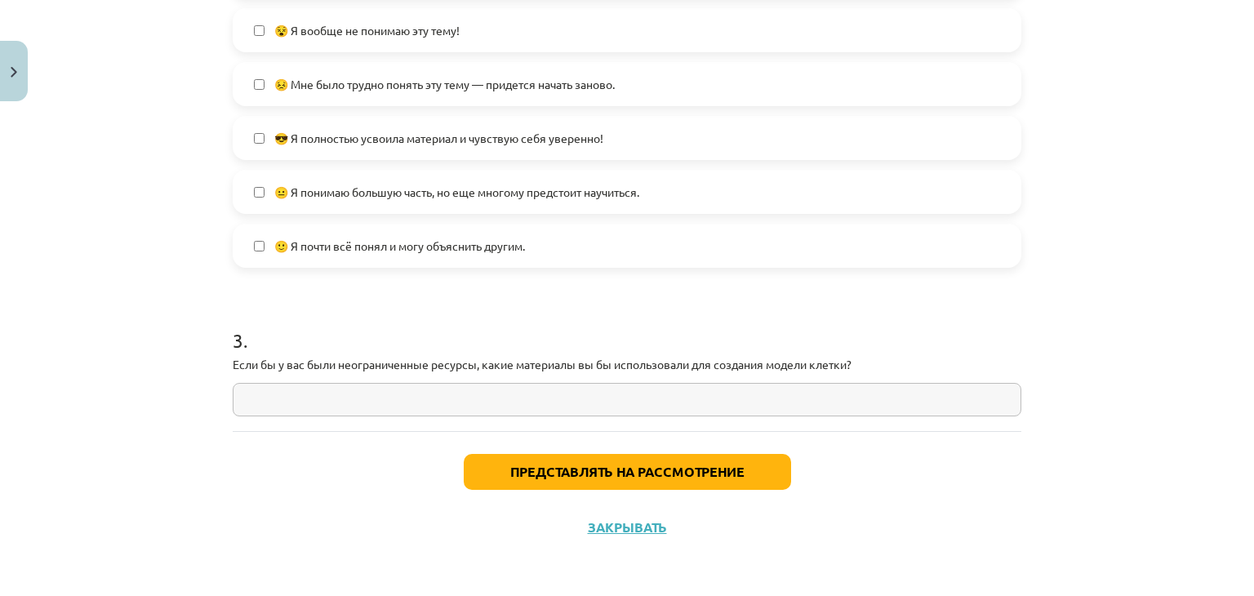
click at [266, 397] on input "text" at bounding box center [627, 399] width 789 height 33
drag, startPoint x: 258, startPoint y: 398, endPoint x: 268, endPoint y: 406, distance: 12.8
click at [267, 405] on input "text" at bounding box center [627, 399] width 789 height 33
click at [699, 393] on input "text" at bounding box center [627, 399] width 789 height 33
drag, startPoint x: 679, startPoint y: 386, endPoint x: 670, endPoint y: 363, distance: 24.9
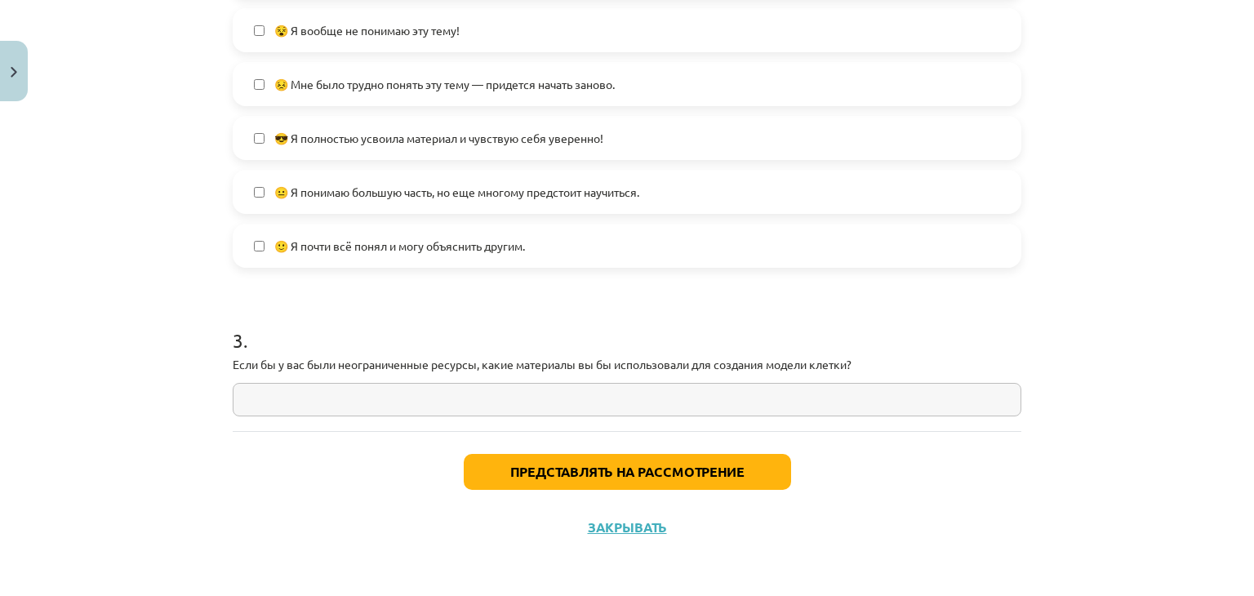
click at [677, 364] on div "3 . Если бы у вас были неограниченные ресурсы, какие материалы вы бы использова…" at bounding box center [627, 359] width 789 height 116
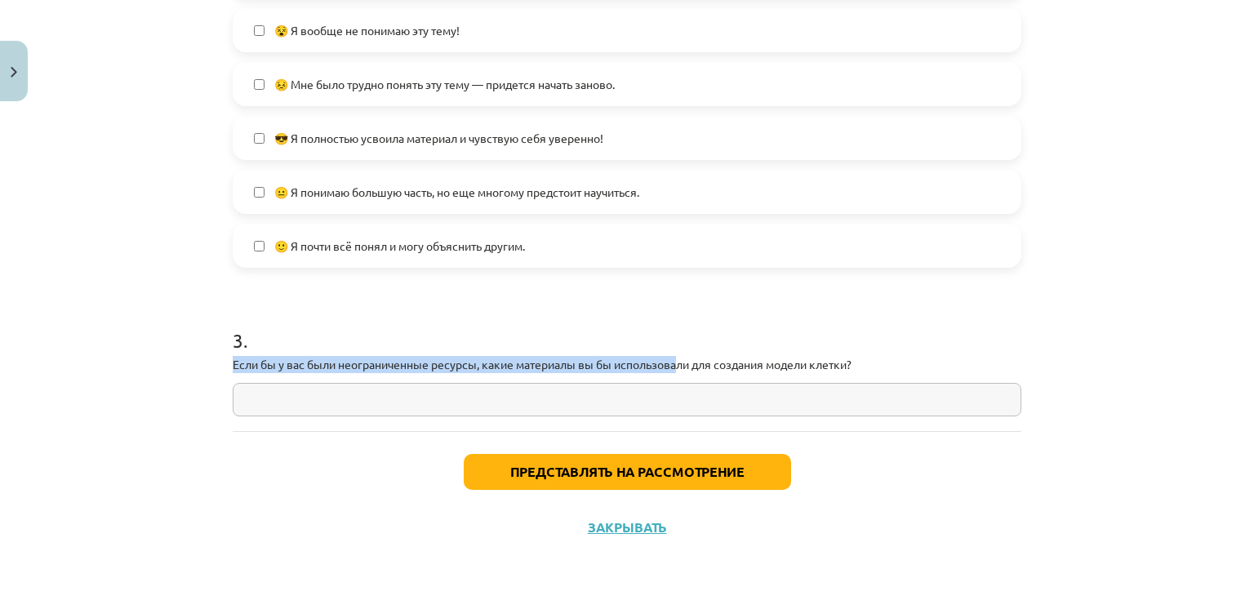
drag, startPoint x: 670, startPoint y: 363, endPoint x: 654, endPoint y: 393, distance: 33.2
click at [658, 386] on div "3 . Если бы у вас были неограниченные ресурсы, какие материалы вы бы использова…" at bounding box center [627, 359] width 789 height 116
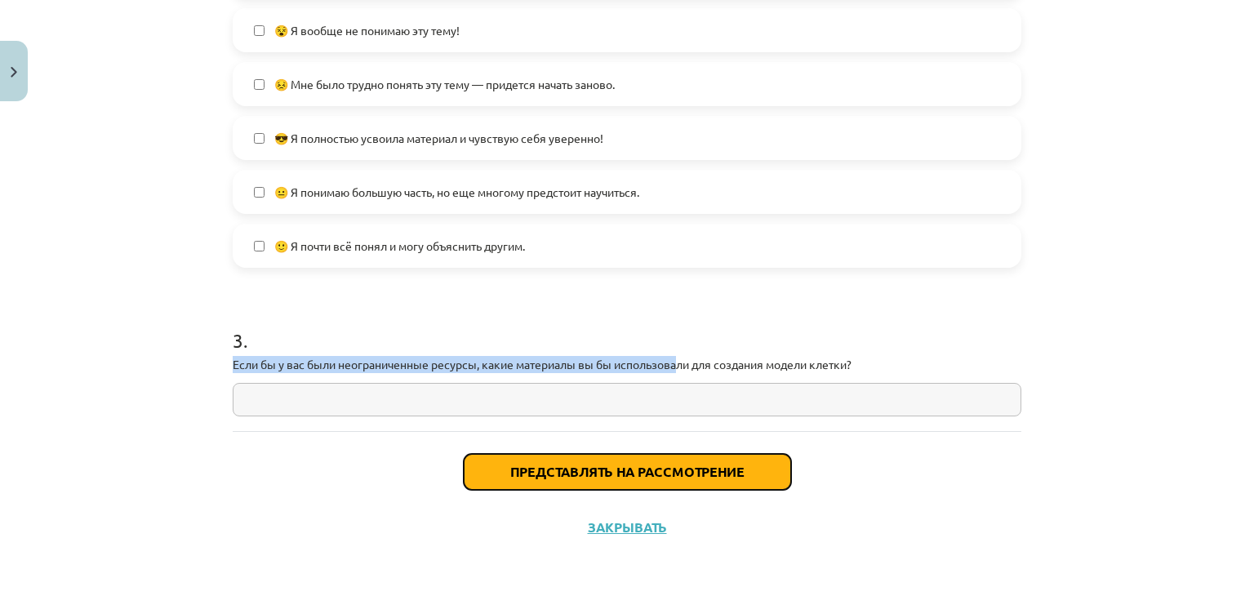
click at [621, 471] on font "Представлять на рассмотрение" at bounding box center [627, 471] width 234 height 17
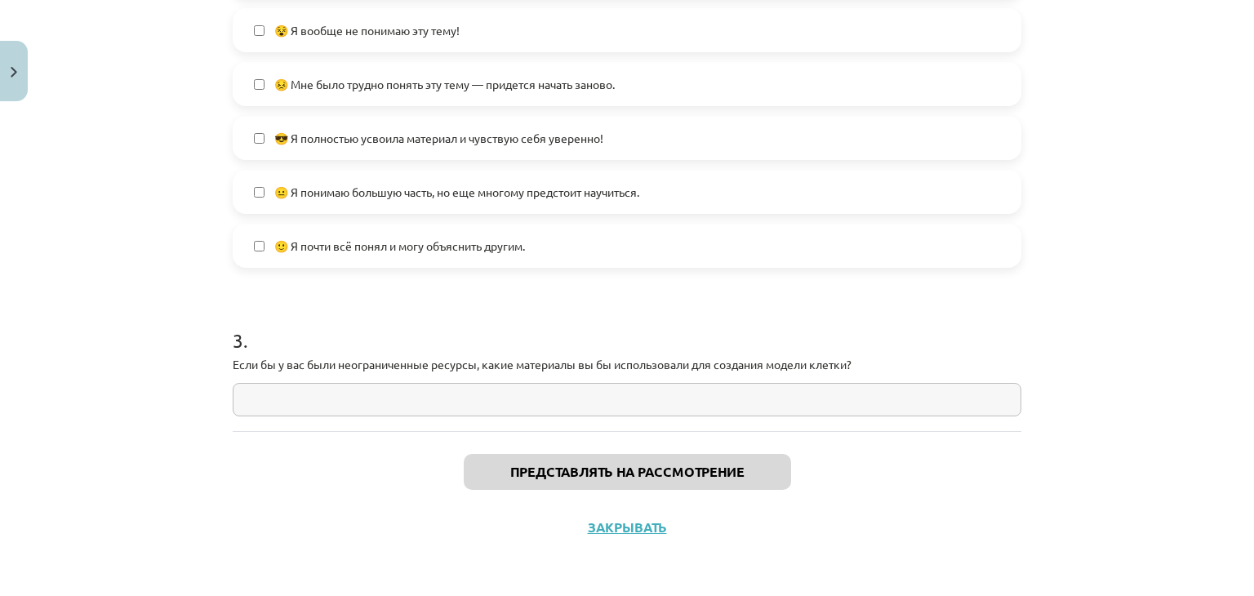
drag, startPoint x: 702, startPoint y: 308, endPoint x: 696, endPoint y: 314, distance: 9.2
click at [700, 310] on h1 "3 ." at bounding box center [627, 326] width 789 height 51
drag, startPoint x: 687, startPoint y: 269, endPoint x: 688, endPoint y: 304, distance: 35.1
click at [688, 290] on form "1 . Помогло ли вам построение модели клетки узнать больше о строении клетки? ДА…" at bounding box center [627, 38] width 789 height 758
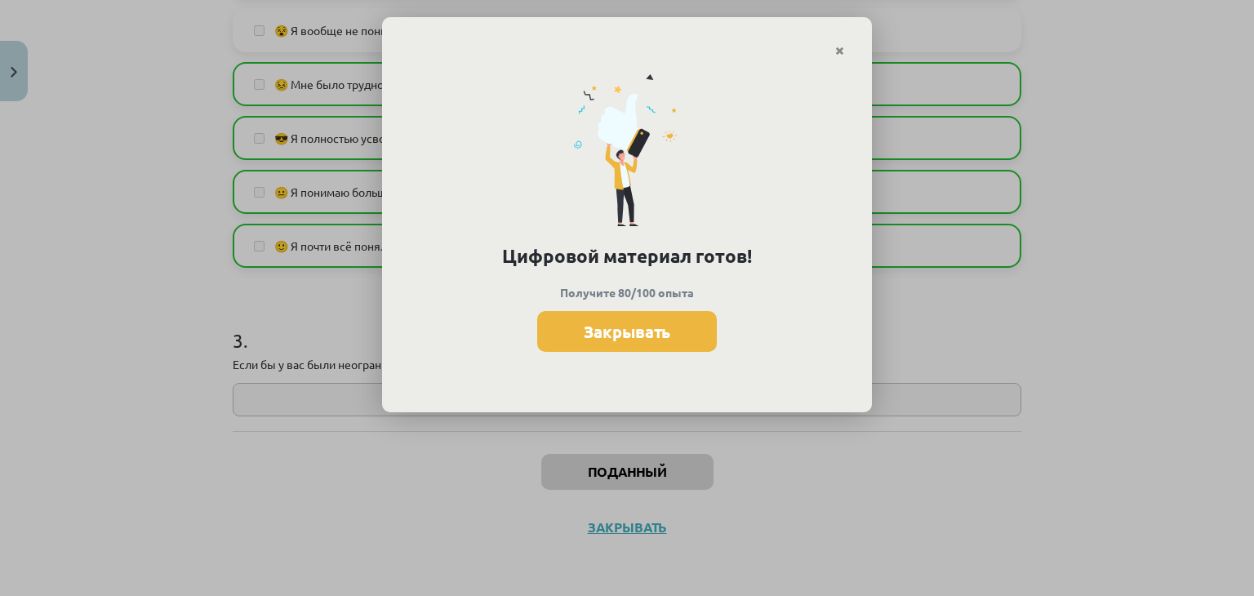
click at [599, 343] on button "Закрывать" at bounding box center [627, 331] width 180 height 41
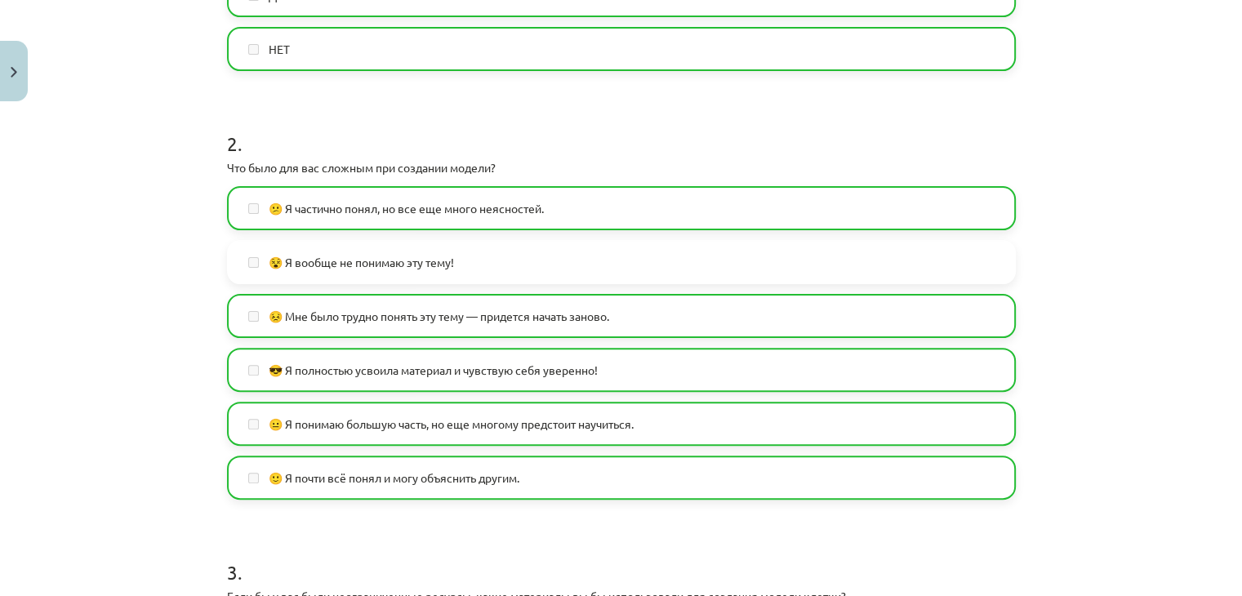
scroll to position [408, 0]
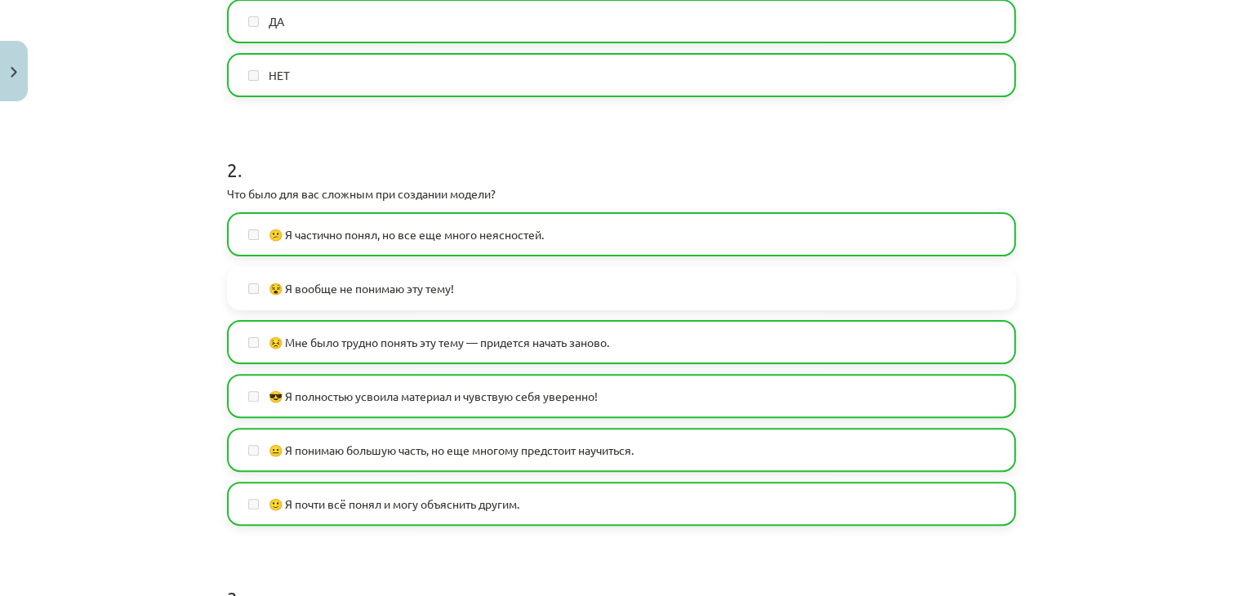
click at [403, 300] on label "😵 Я вообще не понимаю эту тему!" at bounding box center [622, 288] width 786 height 41
click at [412, 278] on label "😵 Я вообще не понимаю эту тему!" at bounding box center [622, 288] width 786 height 41
drag, startPoint x: 434, startPoint y: 288, endPoint x: 372, endPoint y: 301, distance: 64.2
click at [372, 301] on label "😵 Я вообще не понимаю эту тему!" at bounding box center [622, 288] width 786 height 41
click at [468, 306] on label "😵 Я вообще не понимаю эту тему!" at bounding box center [622, 288] width 786 height 41
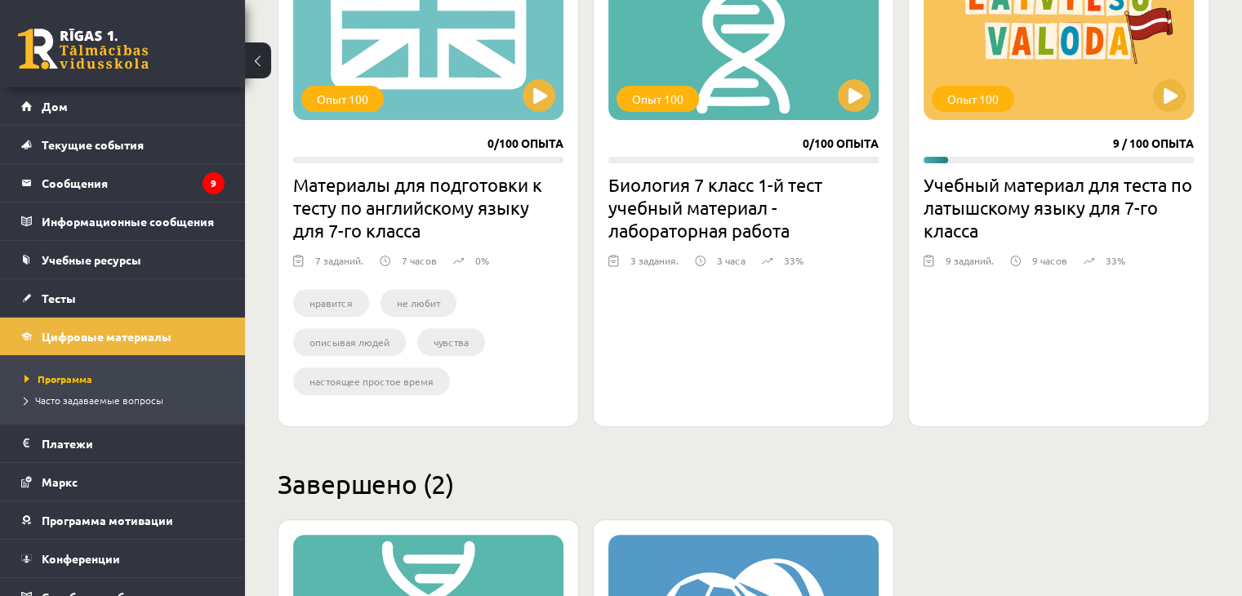
scroll to position [498, 0]
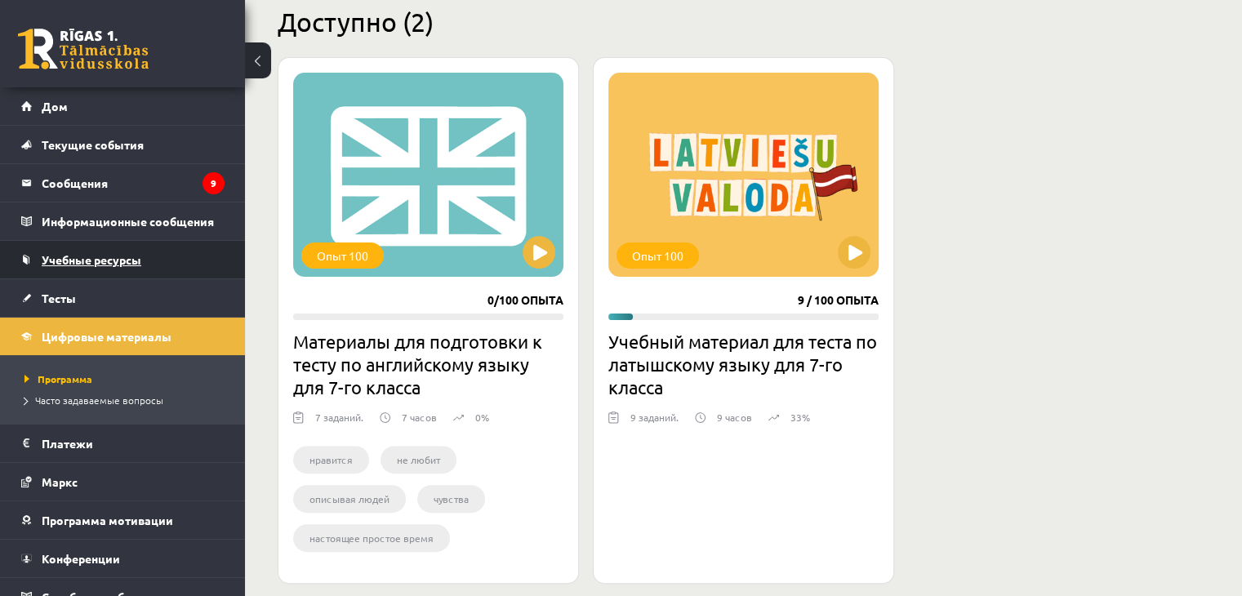
scroll to position [312, 0]
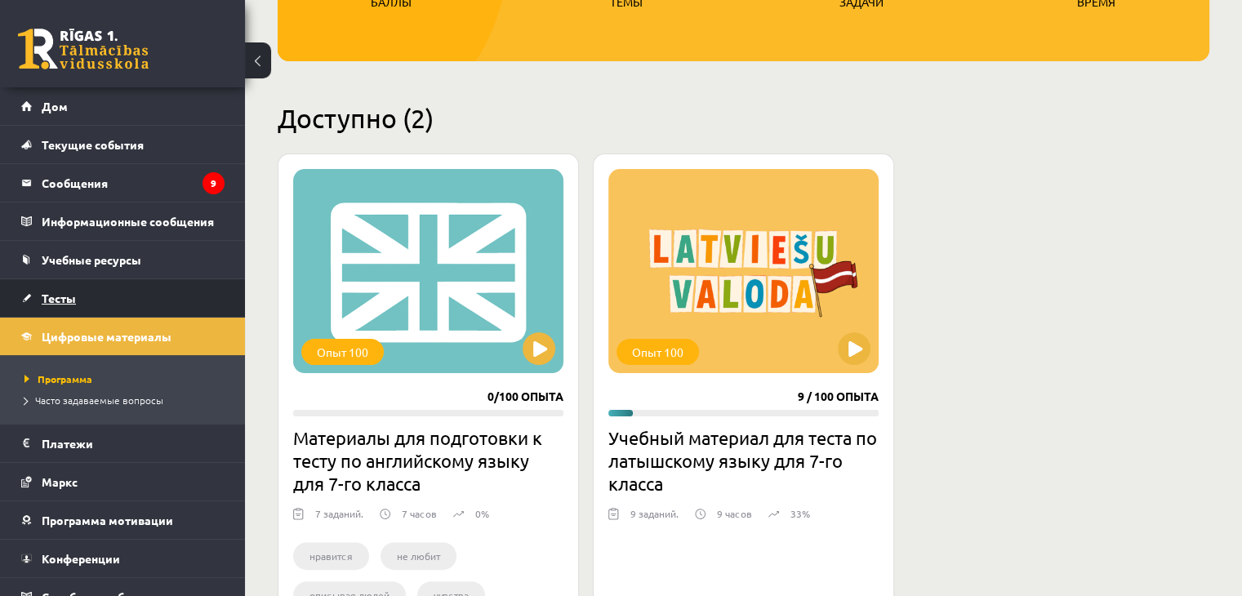
click at [96, 287] on link "Тесты" at bounding box center [122, 298] width 203 height 38
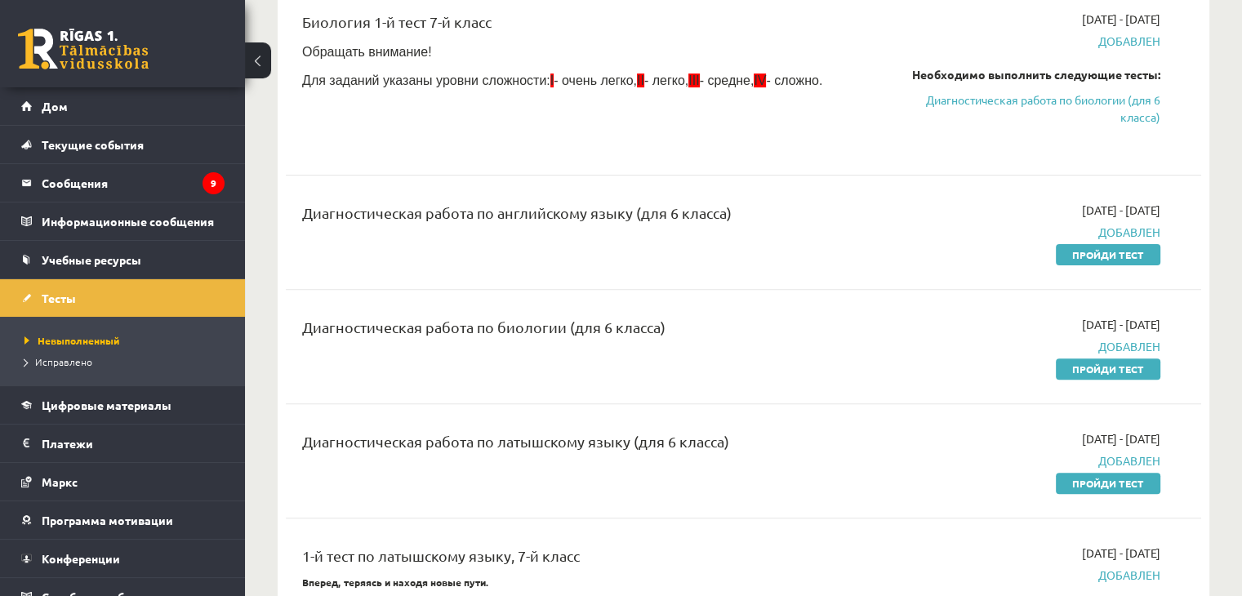
scroll to position [408, 0]
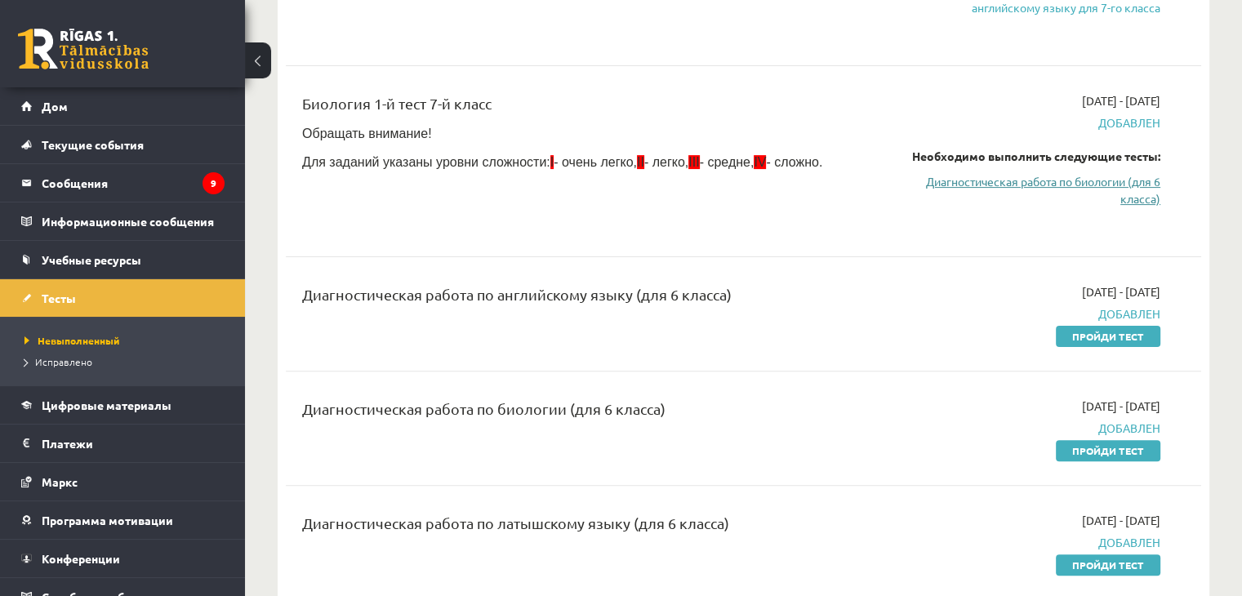
click at [1127, 190] on link "Диагностическая работа по биологии (для 6 класса)" at bounding box center [1025, 190] width 269 height 34
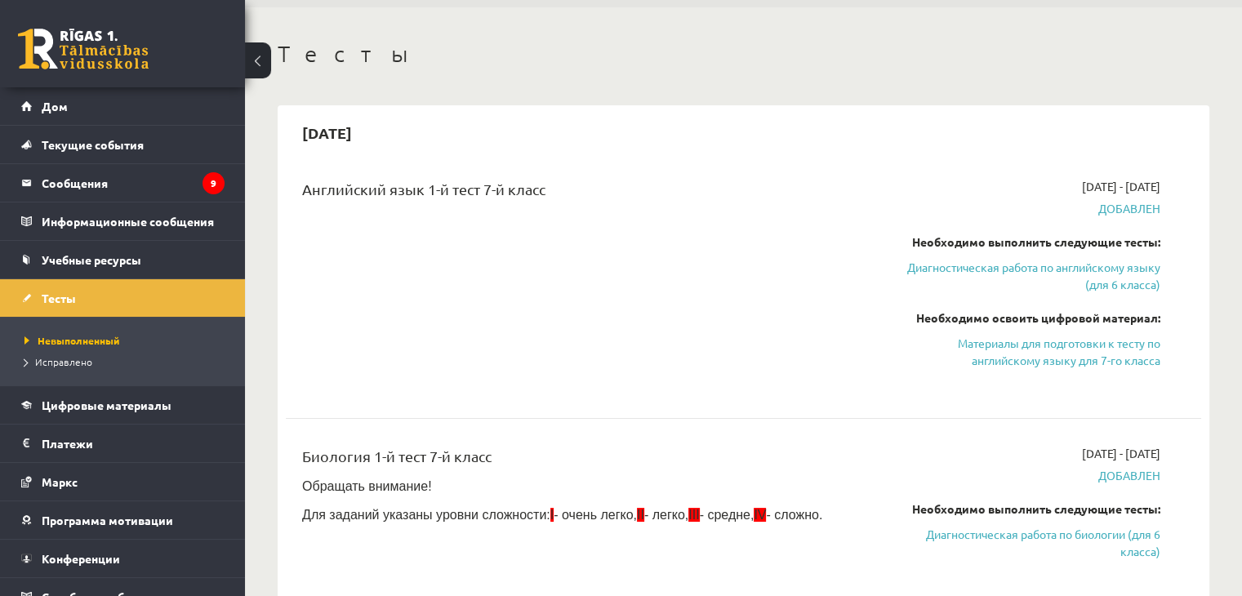
scroll to position [54, 0]
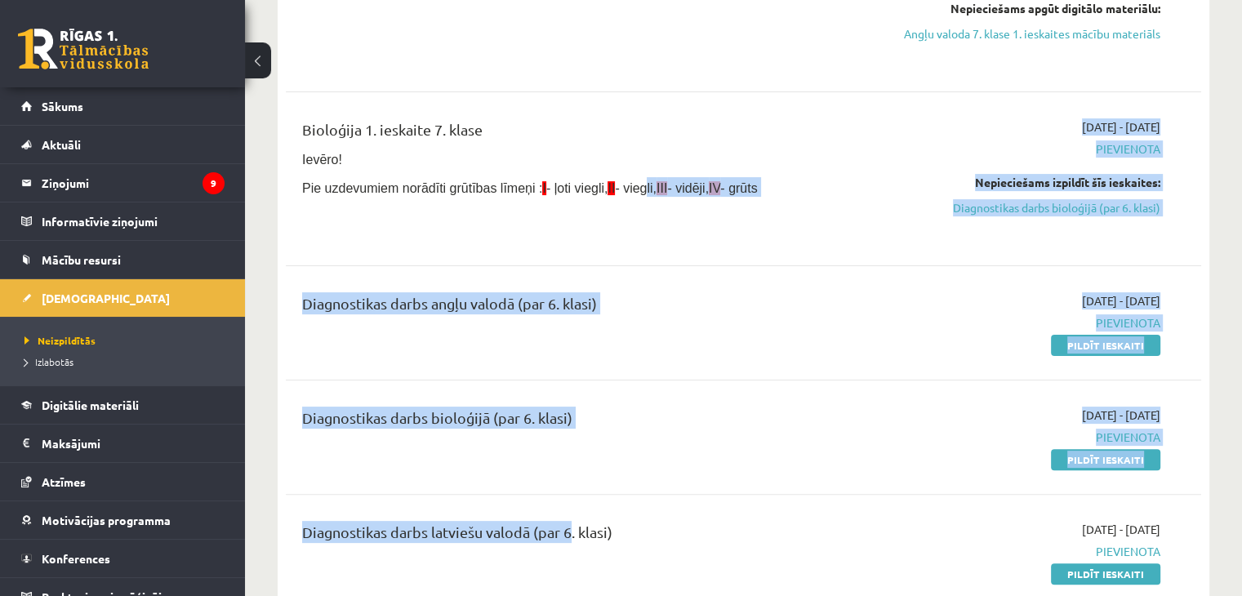
drag, startPoint x: 567, startPoint y: 221, endPoint x: 621, endPoint y: 233, distance: 55.1
click at [621, 233] on div "Angļu valoda 1. ieskaite 7. klase [DATE] - [DATE] [GEOGRAPHIC_DATA] Nepieciešam…" at bounding box center [743, 426] width 915 height 1114
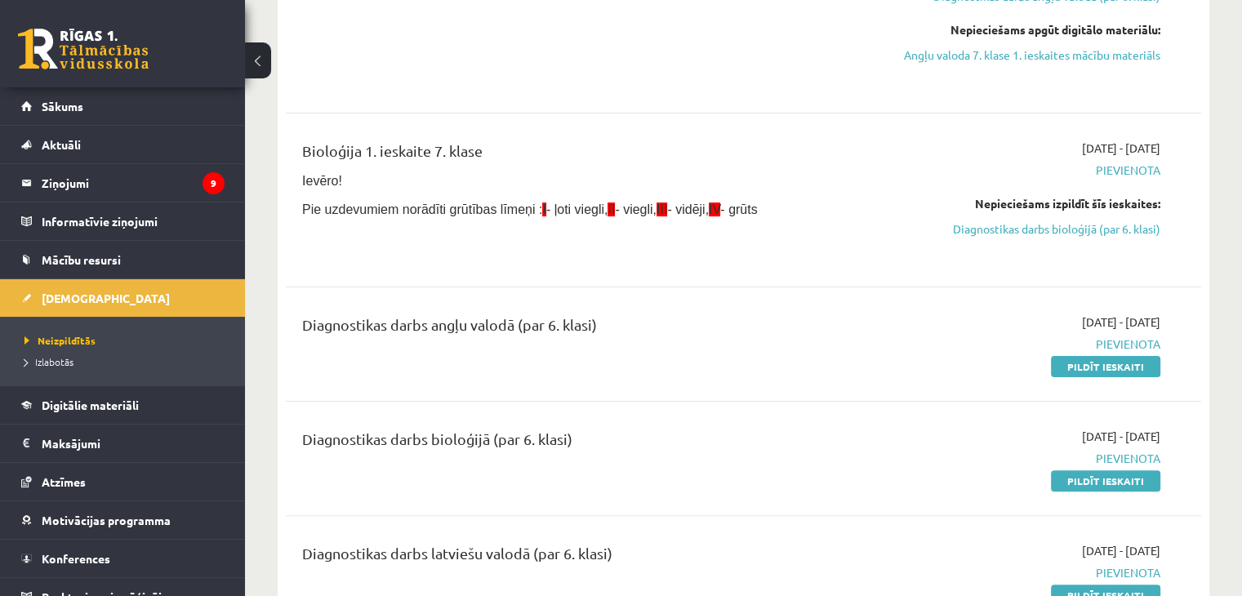
click at [771, 138] on div "Bioloģija 1. ieskaite 7. klase Ievēro! Pie uzdevumiem norādīti grūtības līmeņi …" at bounding box center [743, 200] width 915 height 154
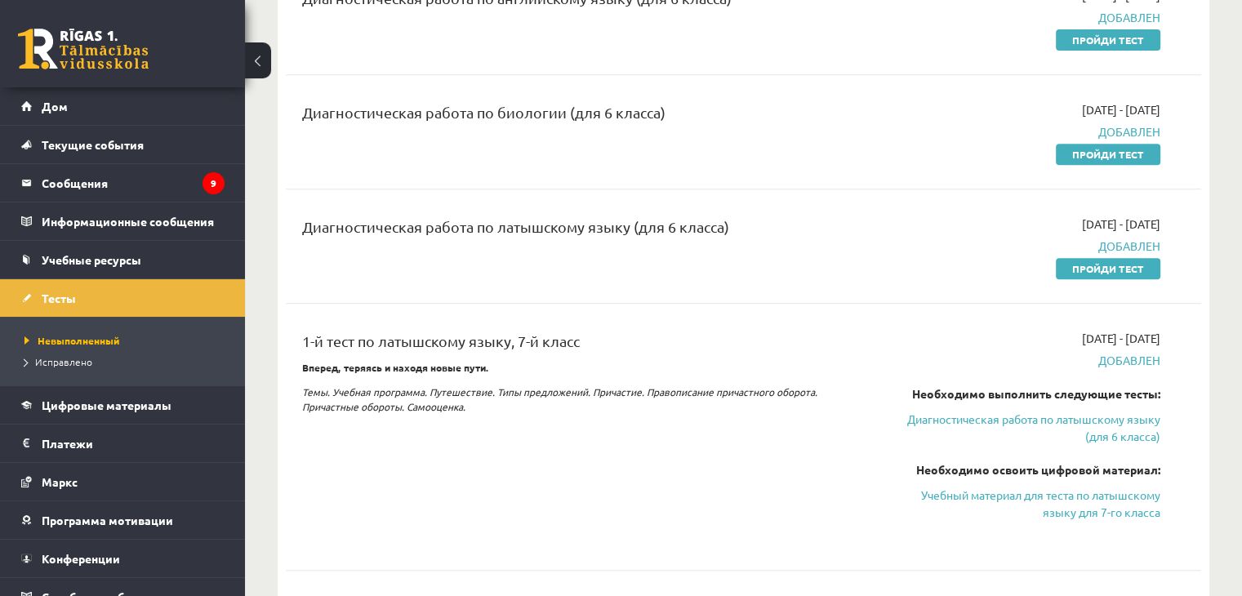
scroll to position [623, 0]
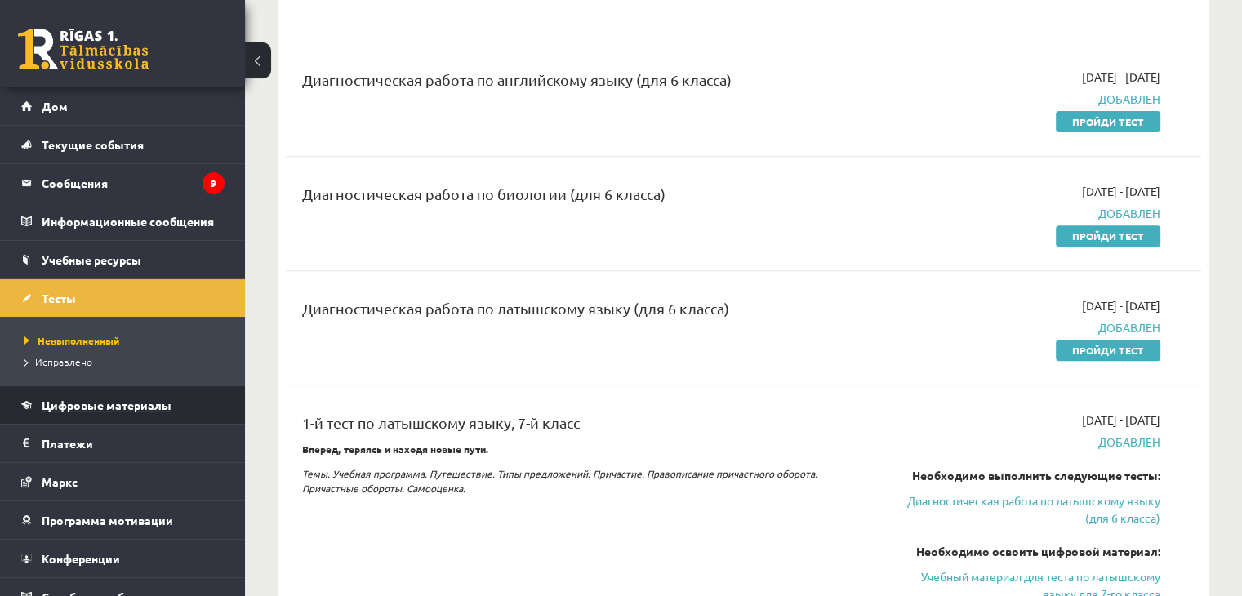
click at [130, 398] on link "Цифровые материалы" at bounding box center [122, 405] width 203 height 38
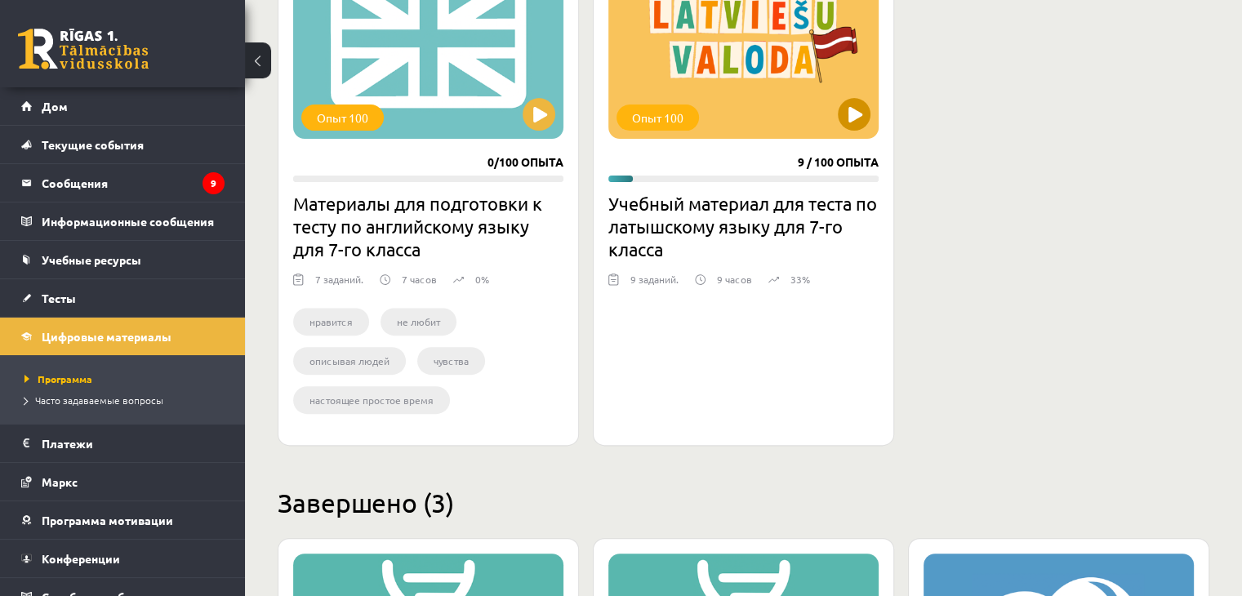
scroll to position [460, 0]
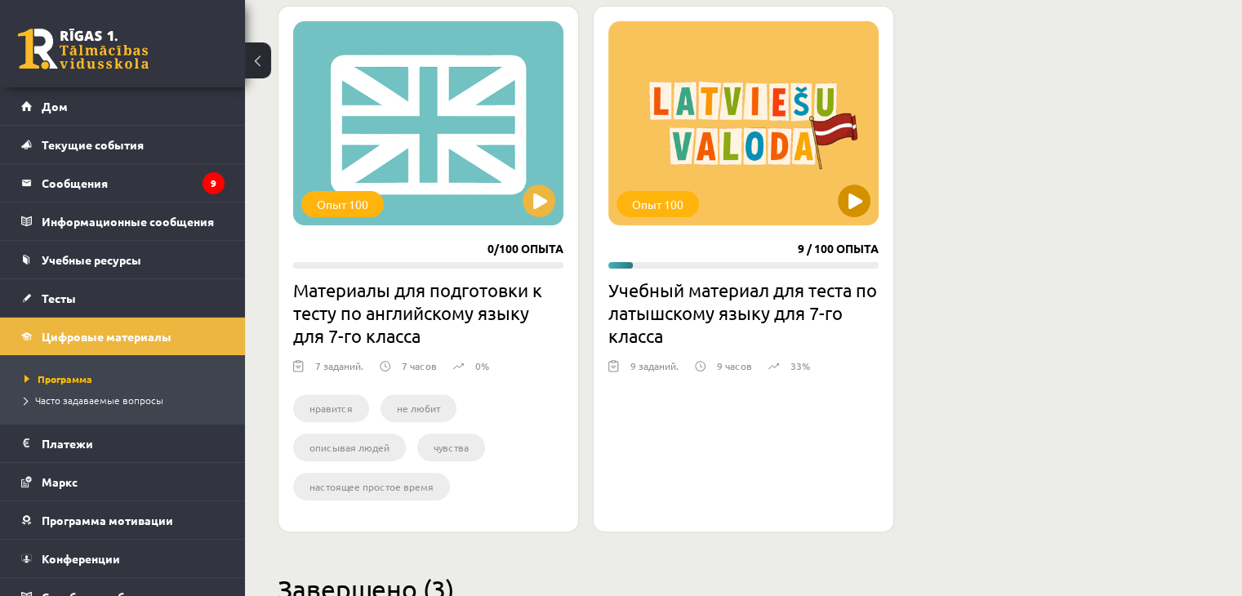
click at [767, 132] on div "Опыт 100" at bounding box center [743, 123] width 270 height 204
click at [843, 194] on div "Опыт 100" at bounding box center [743, 123] width 270 height 204
drag, startPoint x: 851, startPoint y: 183, endPoint x: 826, endPoint y: 207, distance: 35.2
click at [834, 203] on div "Опыт 100" at bounding box center [743, 123] width 270 height 204
click at [792, 128] on div "Опыт 100" at bounding box center [743, 123] width 270 height 204
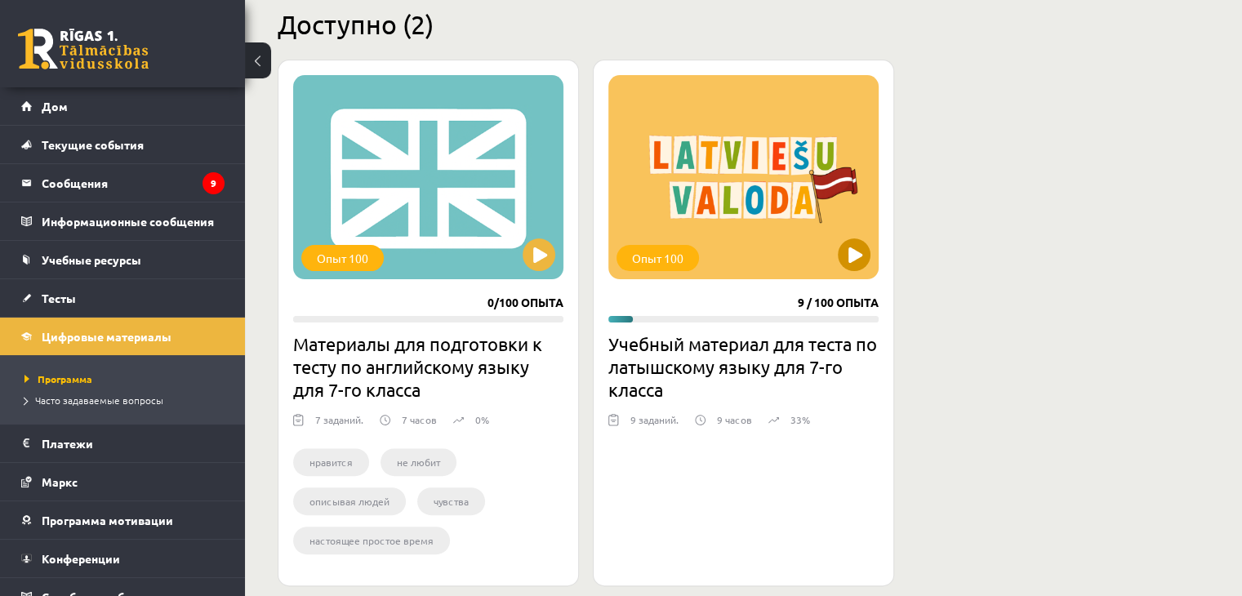
scroll to position [378, 0]
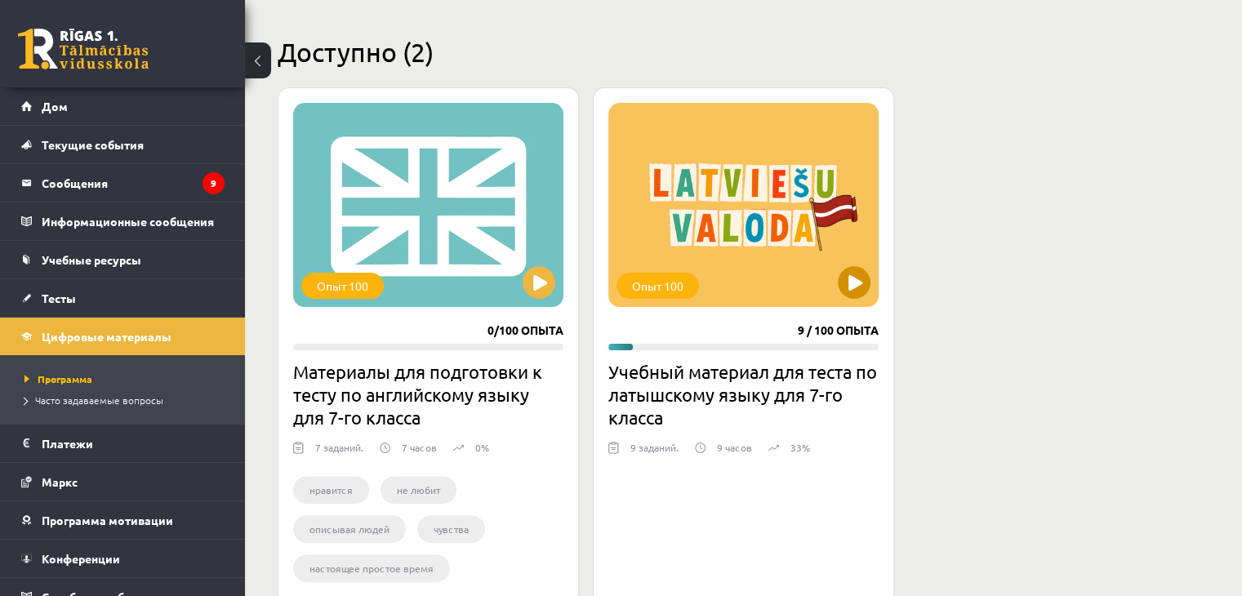
drag, startPoint x: 777, startPoint y: 109, endPoint x: 771, endPoint y: 118, distance: 11.1
click at [775, 112] on div "Опыт 100" at bounding box center [743, 205] width 270 height 204
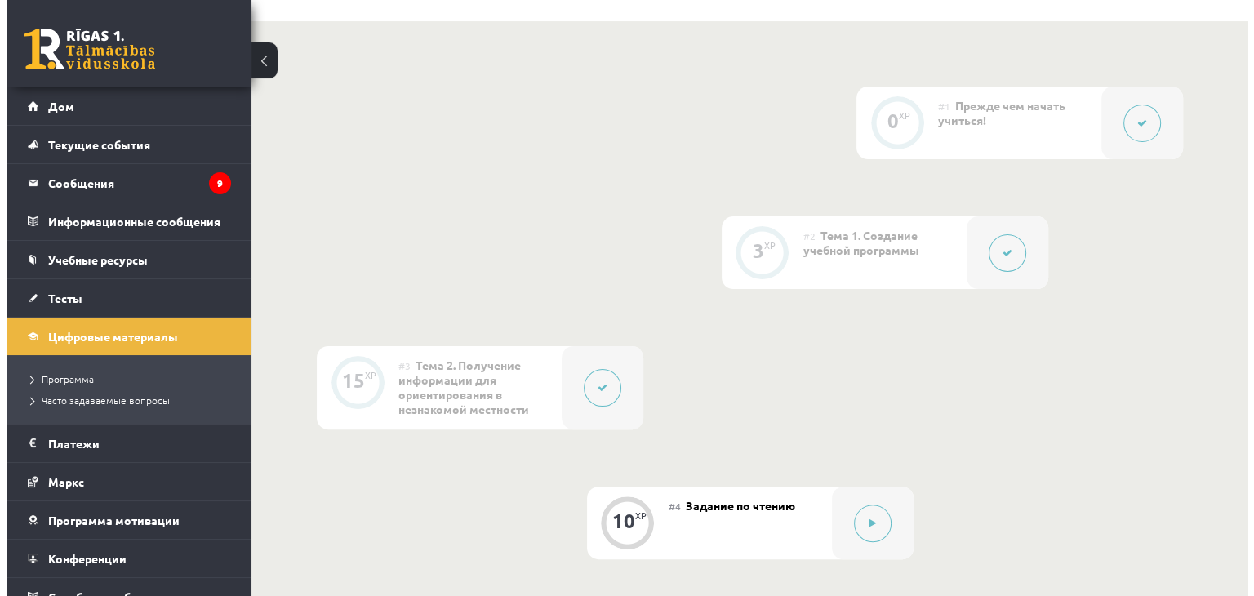
scroll to position [517, 0]
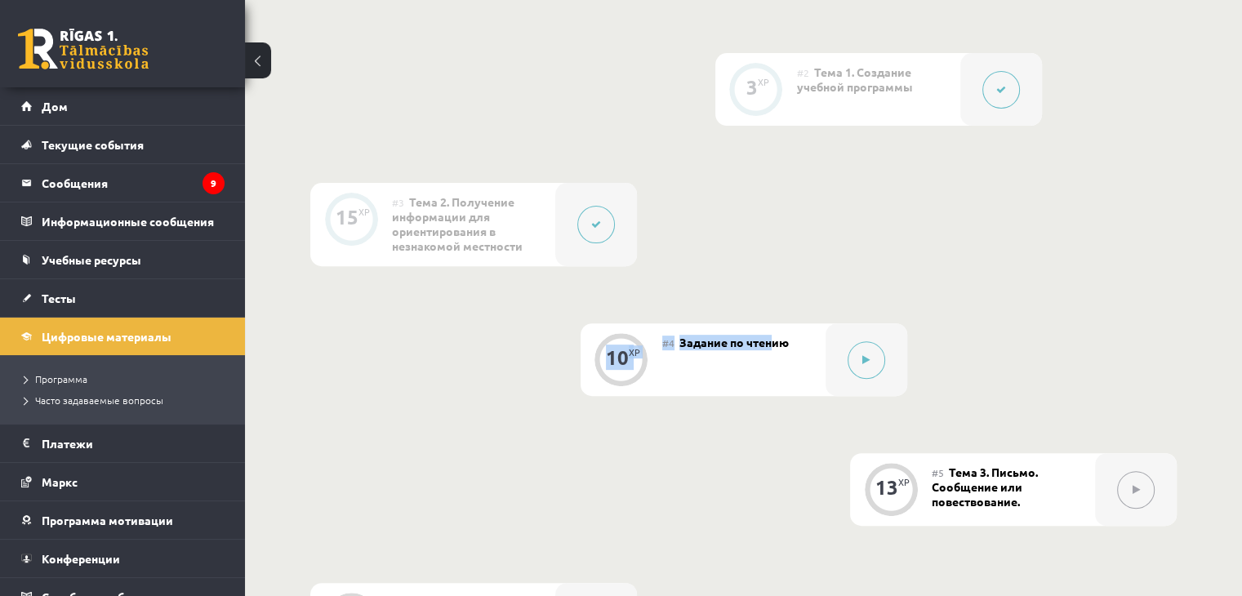
drag, startPoint x: 789, startPoint y: 326, endPoint x: 771, endPoint y: 366, distance: 43.9
click at [774, 362] on div "0 XP #1 Прежде чем начать учиться! 3 XP #2 Тема 1. Создание учебной программы 1…" at bounding box center [743, 484] width 866 height 1122
drag, startPoint x: 787, startPoint y: 363, endPoint x: 782, endPoint y: 372, distance: 10.0
click at [784, 366] on div "#4 Задание по чтению" at bounding box center [743, 359] width 163 height 73
drag, startPoint x: 855, startPoint y: 325, endPoint x: 848, endPoint y: 338, distance: 14.6
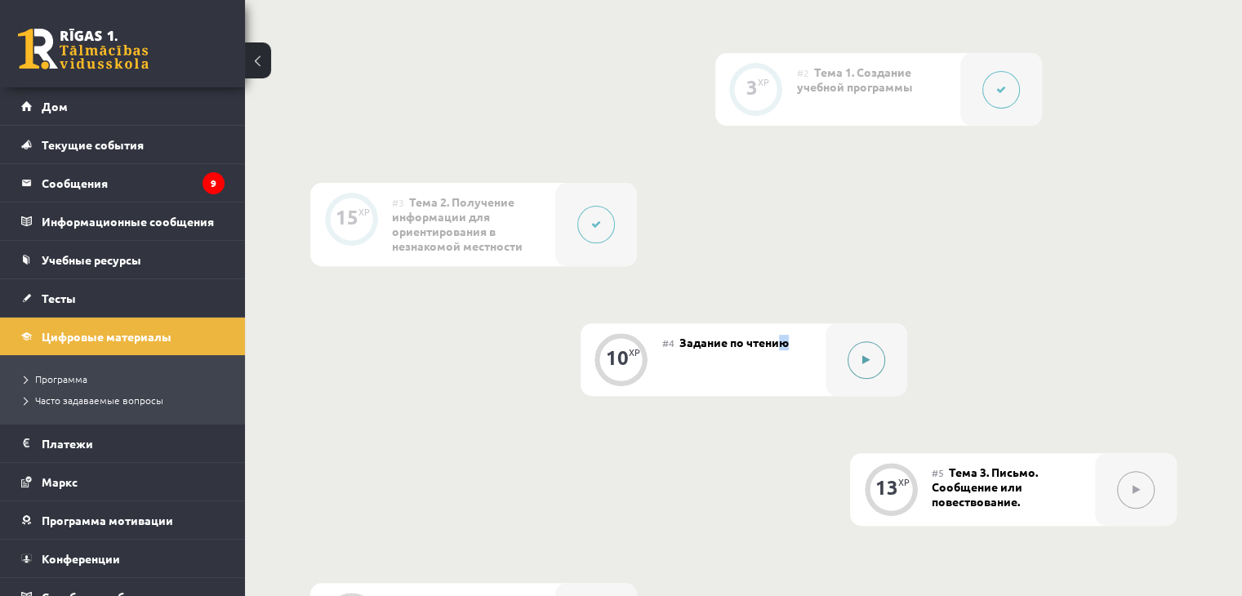
click at [848, 338] on div at bounding box center [867, 359] width 82 height 73
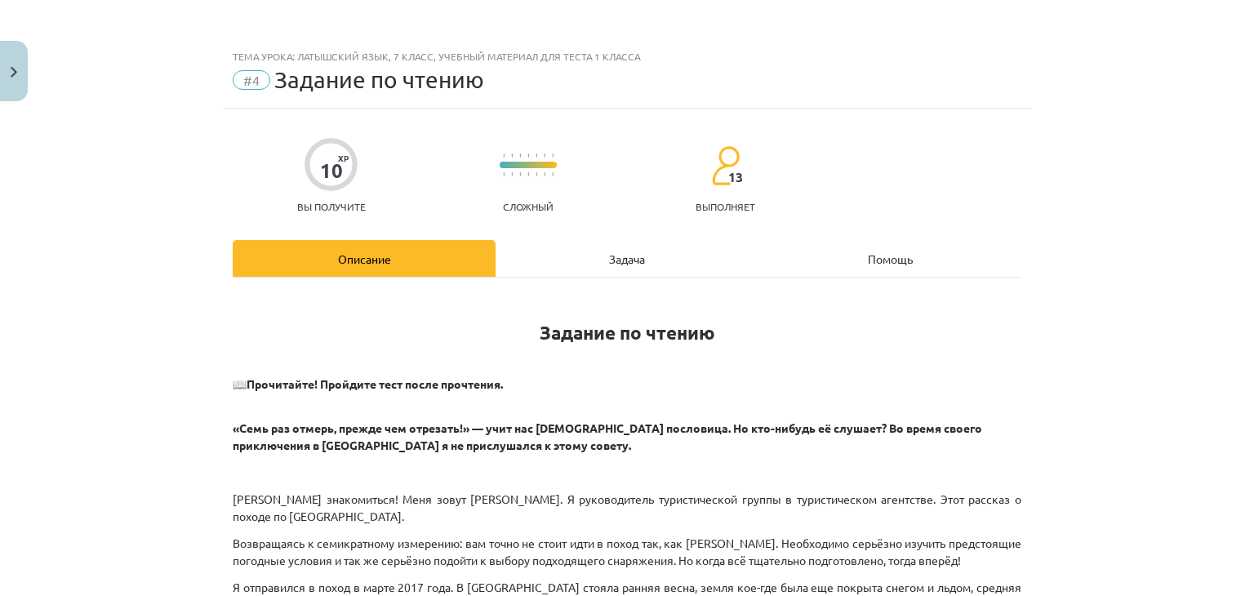
click at [697, 269] on div "Задача" at bounding box center [627, 258] width 263 height 37
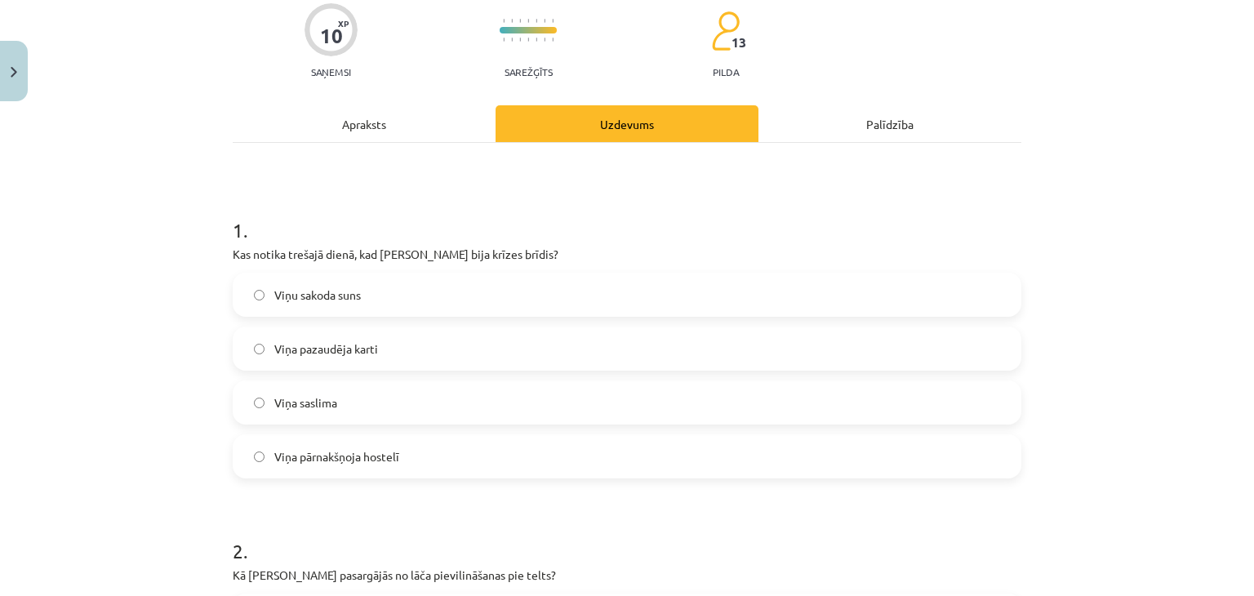
scroll to position [163, 0]
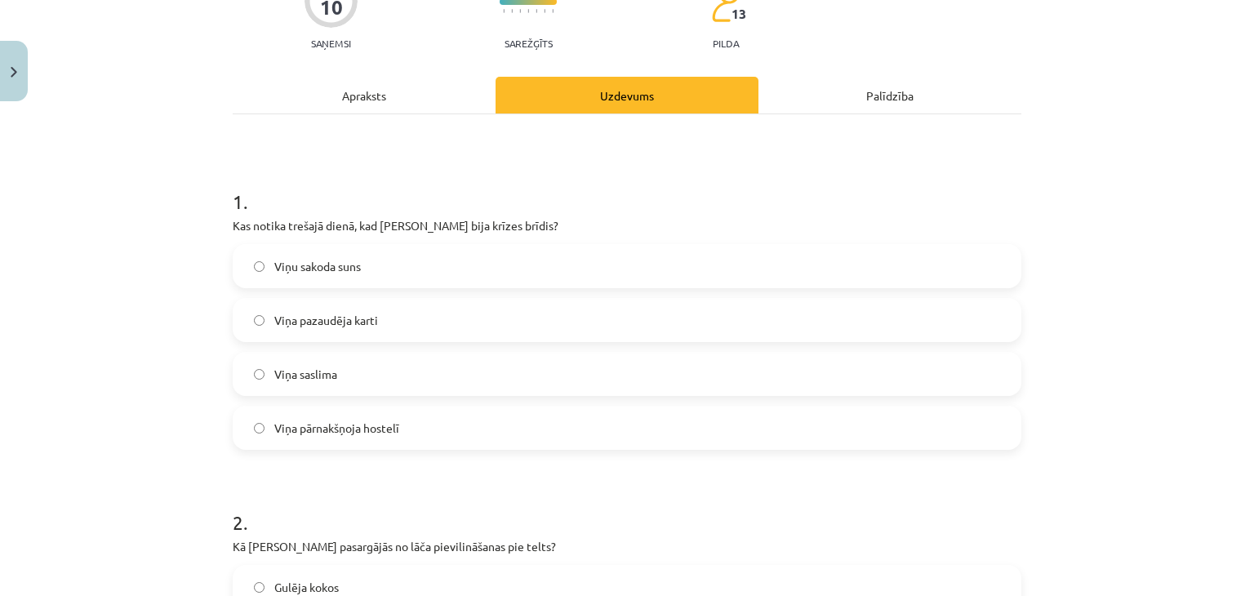
drag, startPoint x: 242, startPoint y: 321, endPoint x: 405, endPoint y: 288, distance: 166.6
click at [286, 310] on label "Viņa pazaudēja karti" at bounding box center [627, 320] width 786 height 41
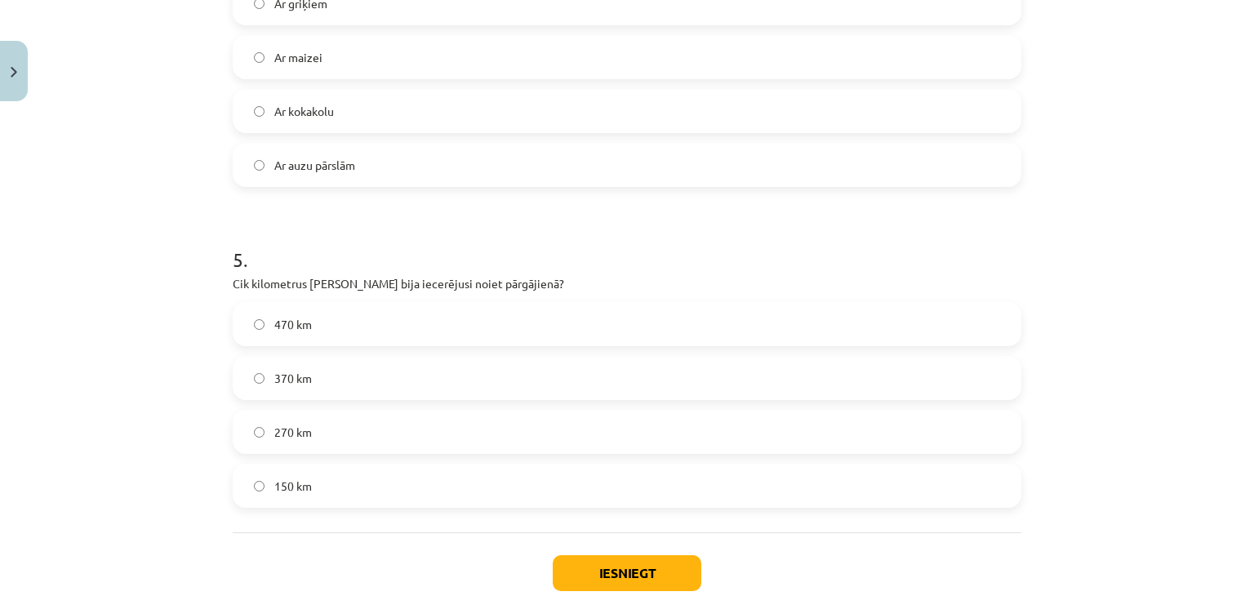
scroll to position [1470, 0]
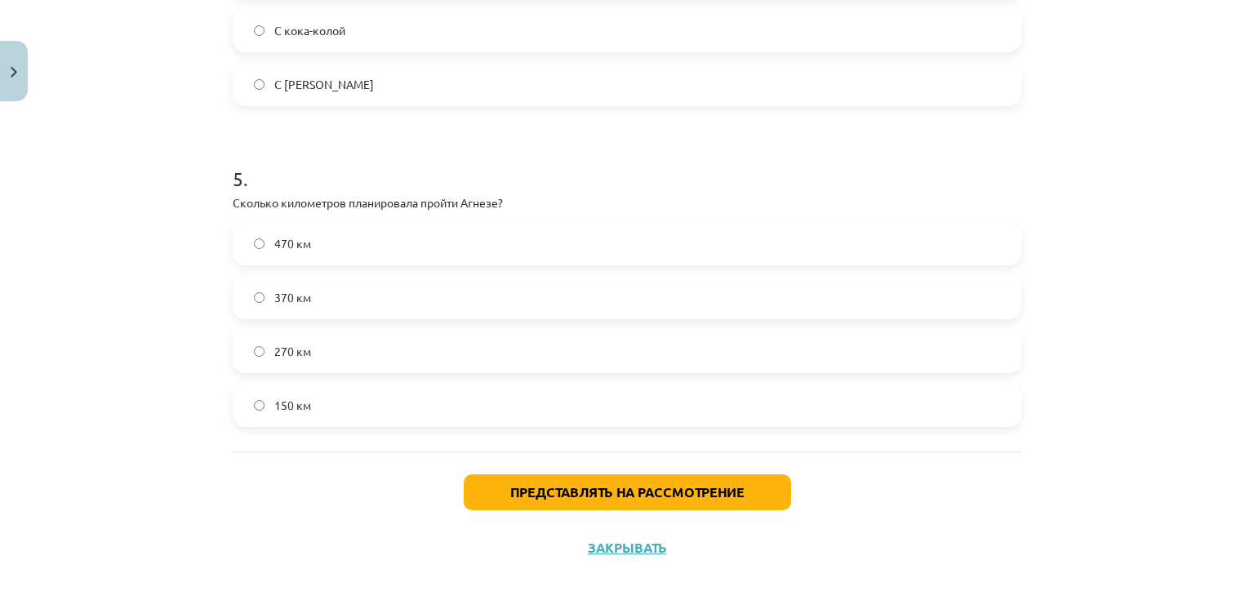
click at [544, 187] on h1 "5 ." at bounding box center [627, 164] width 789 height 51
drag, startPoint x: 542, startPoint y: 185, endPoint x: 528, endPoint y: 176, distance: 16.1
click at [541, 184] on h1 "5 ." at bounding box center [627, 164] width 789 height 51
drag, startPoint x: 269, startPoint y: 207, endPoint x: 533, endPoint y: 197, distance: 264.8
click at [526, 211] on div "5 . Сколько километров планировала пройти Агнезе? 470 км 370 км 270 км 150 км" at bounding box center [627, 283] width 789 height 288
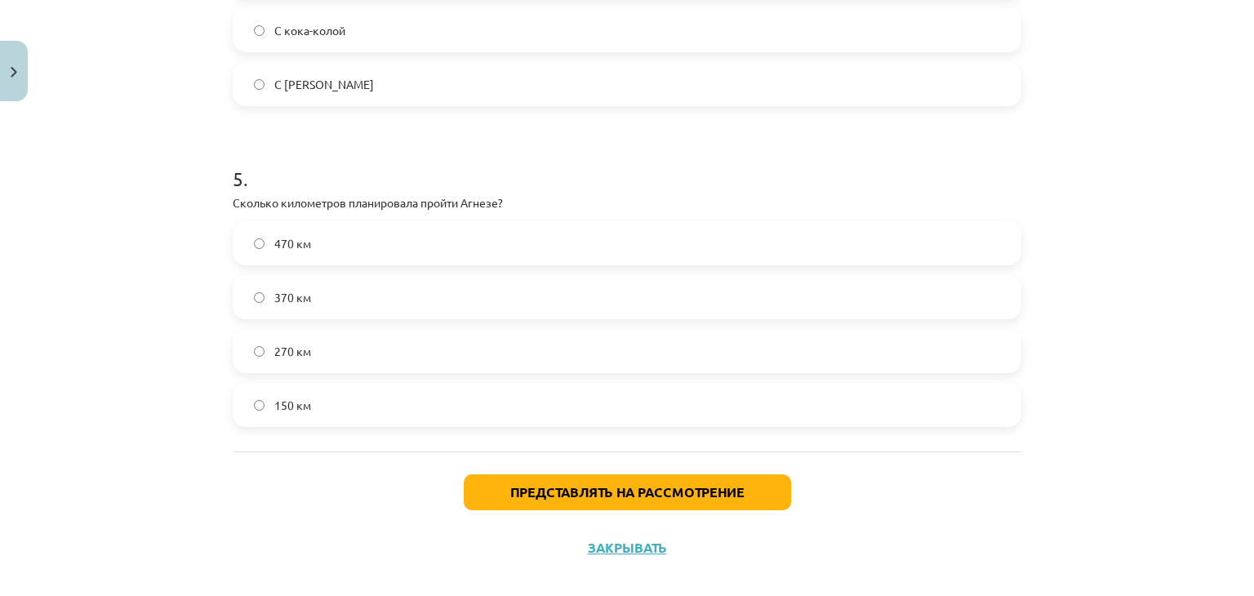
click at [542, 175] on h1 "5 ." at bounding box center [627, 164] width 789 height 51
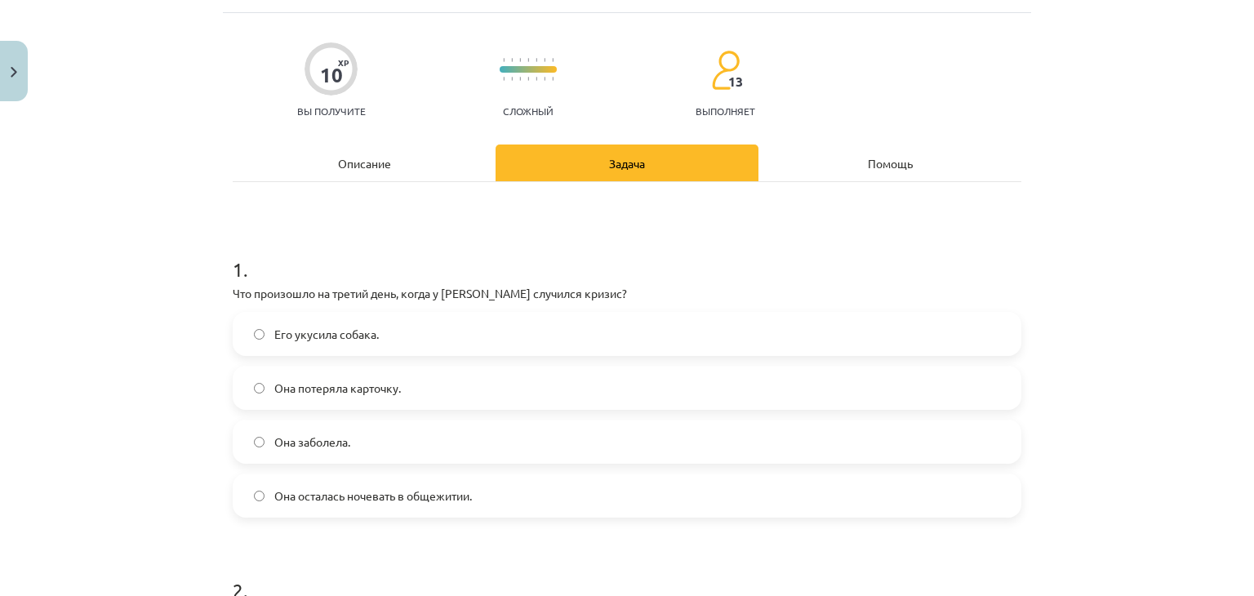
scroll to position [0, 0]
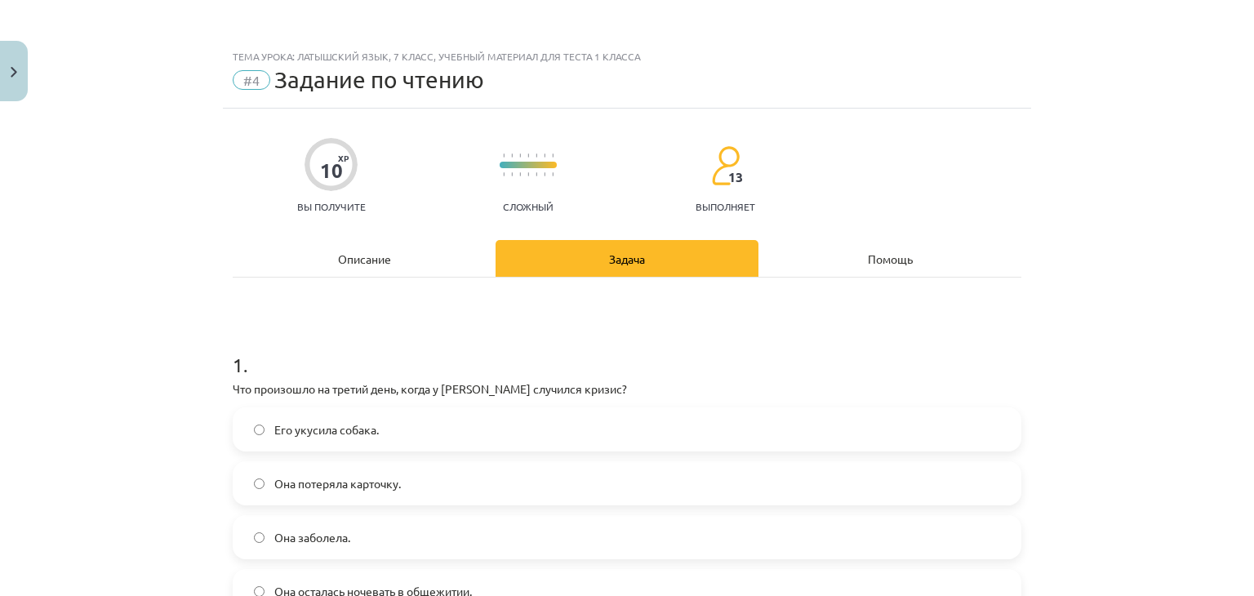
click at [323, 256] on div "Описание" at bounding box center [364, 258] width 263 height 37
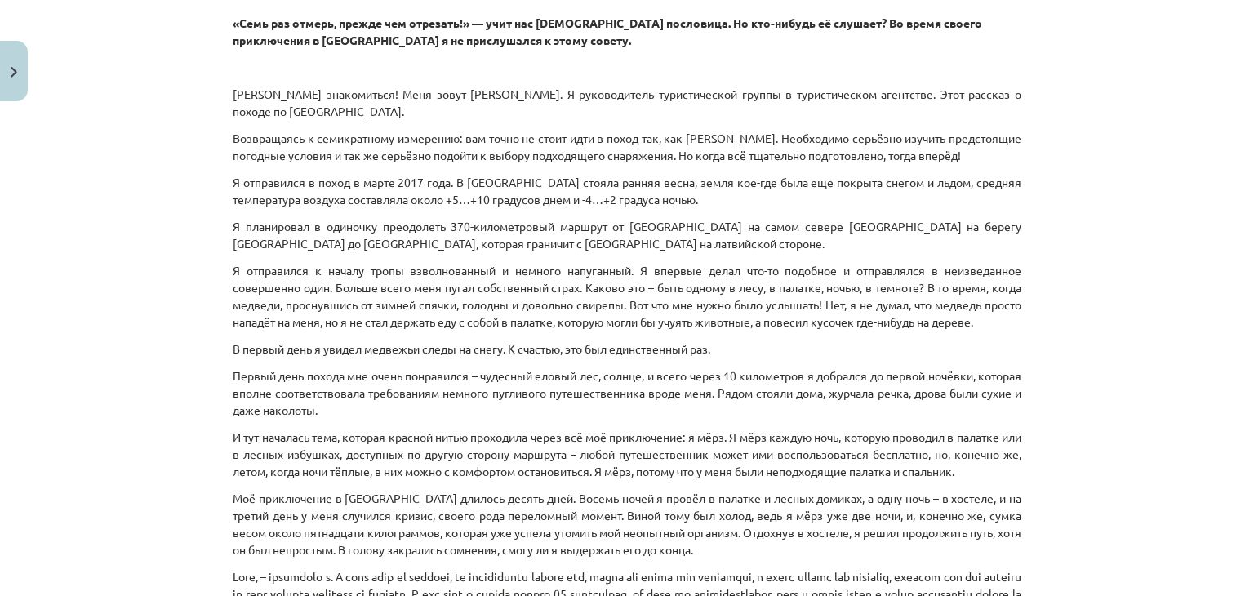
scroll to position [367, 0]
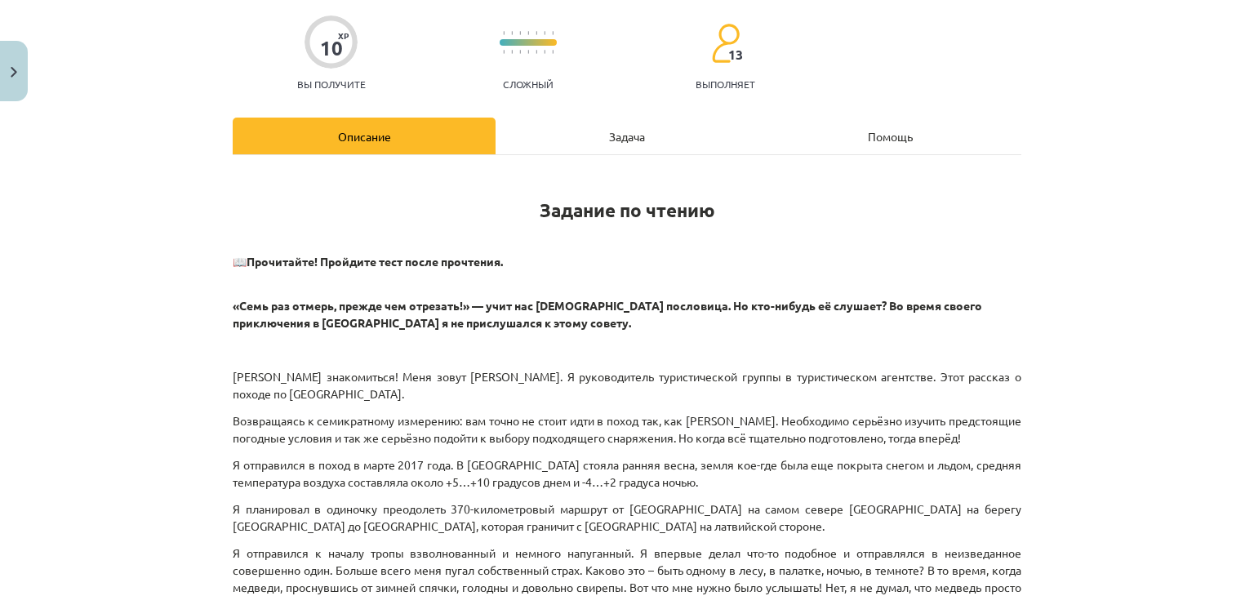
drag, startPoint x: 603, startPoint y: 135, endPoint x: 590, endPoint y: 140, distance: 14.3
click at [609, 136] on font "Задача" at bounding box center [627, 136] width 36 height 15
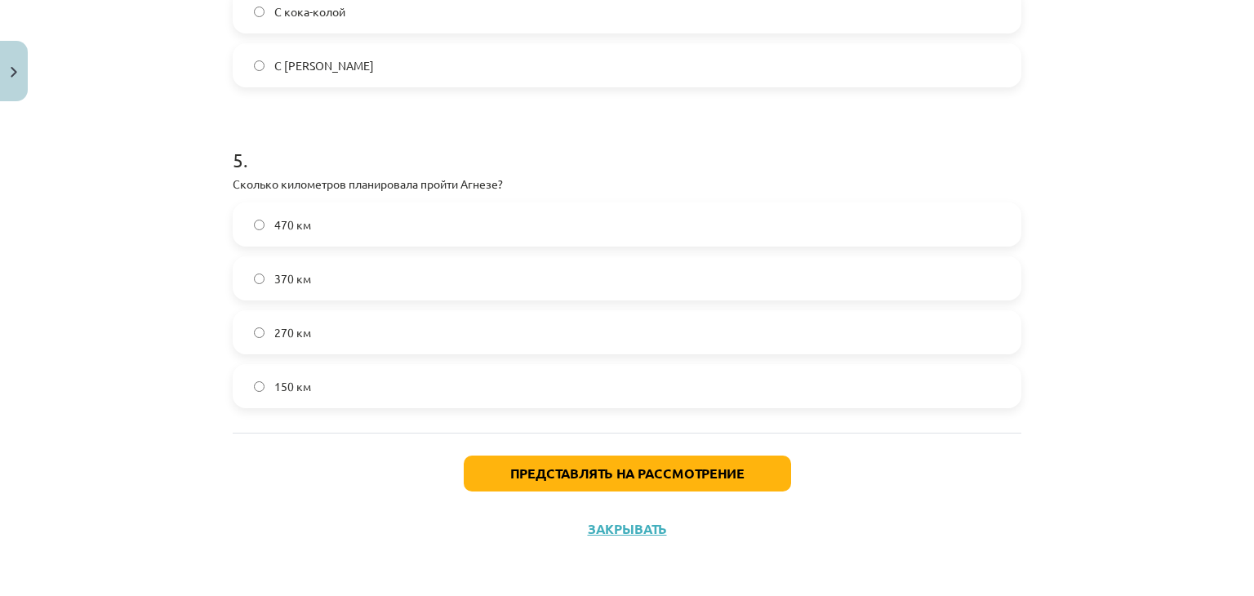
scroll to position [1490, 0]
click at [252, 265] on label "370 км" at bounding box center [627, 277] width 786 height 41
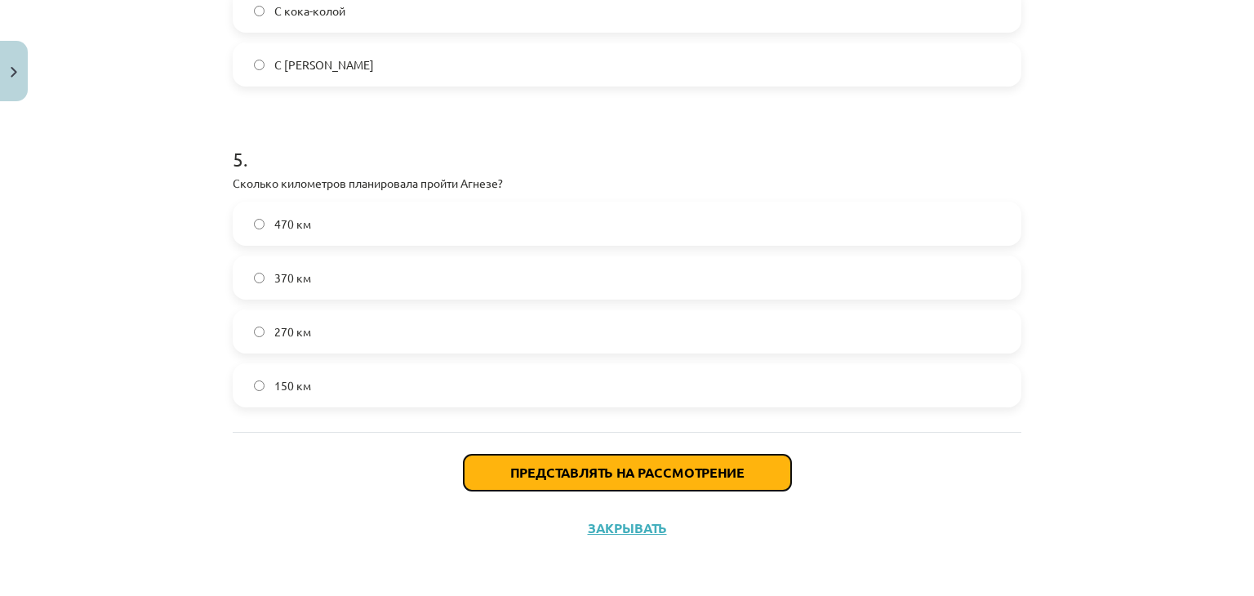
click at [593, 461] on button "Представлять на рассмотрение" at bounding box center [627, 473] width 327 height 36
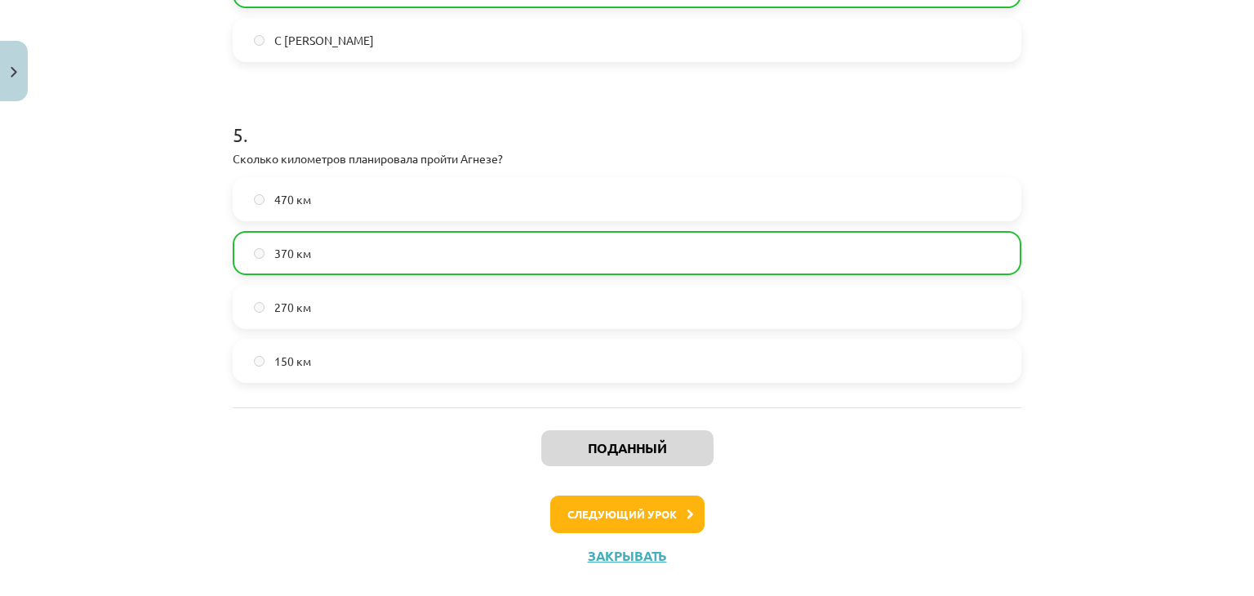
scroll to position [1542, 0]
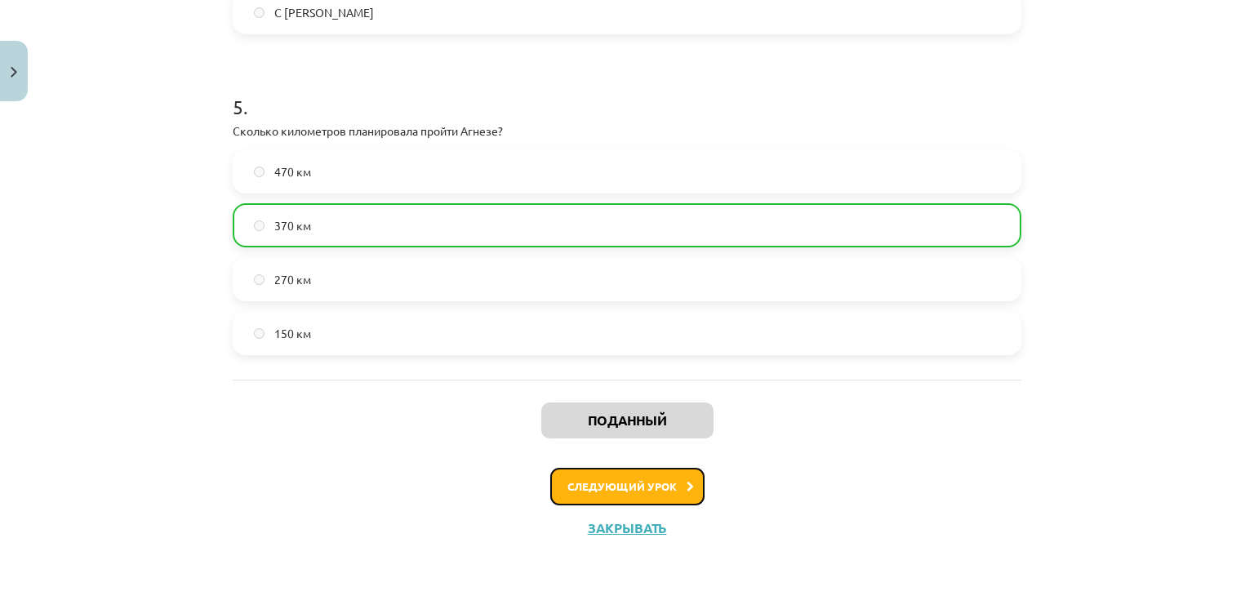
click at [608, 474] on button "Следующий урок" at bounding box center [627, 487] width 154 height 38
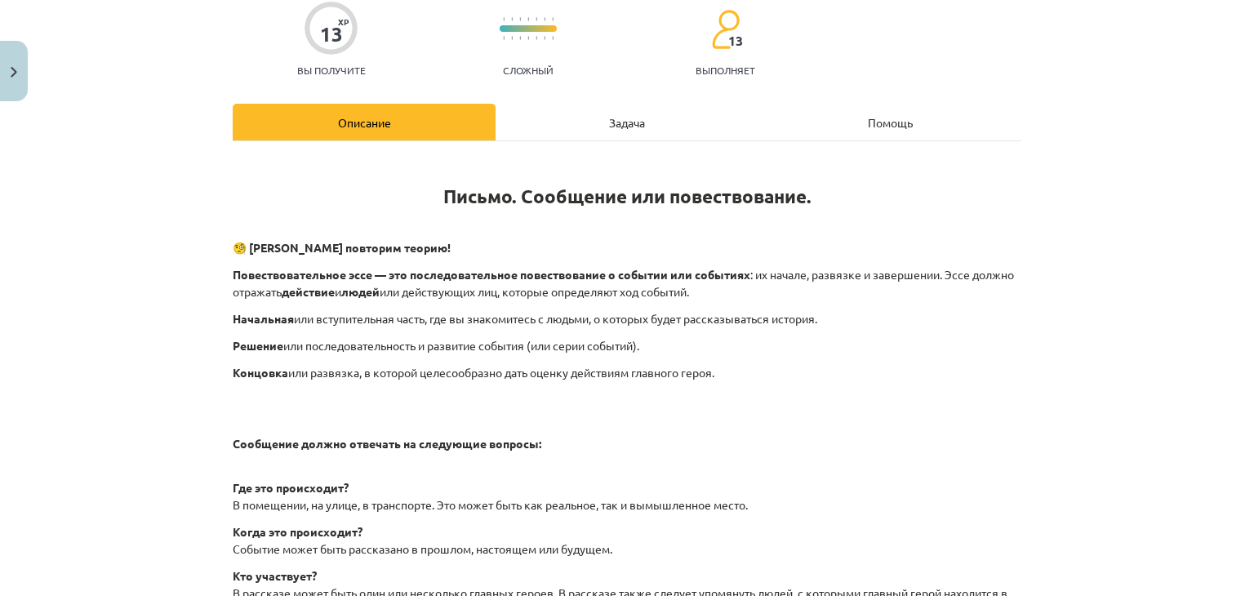
scroll to position [0, 0]
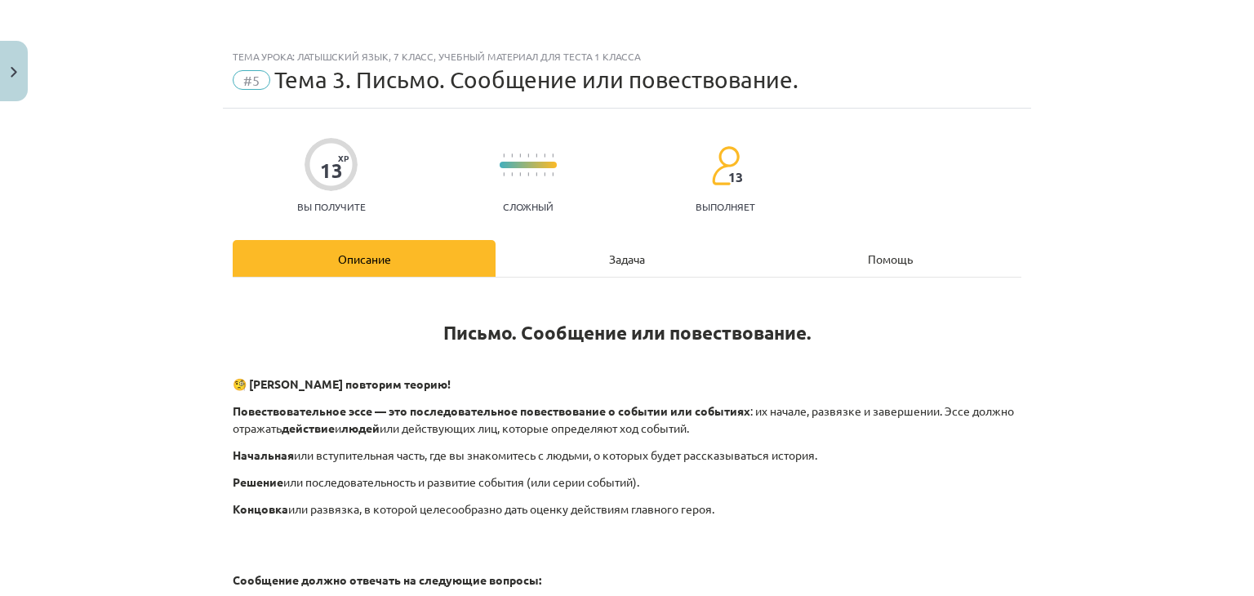
click at [653, 251] on div "Задача" at bounding box center [627, 258] width 263 height 37
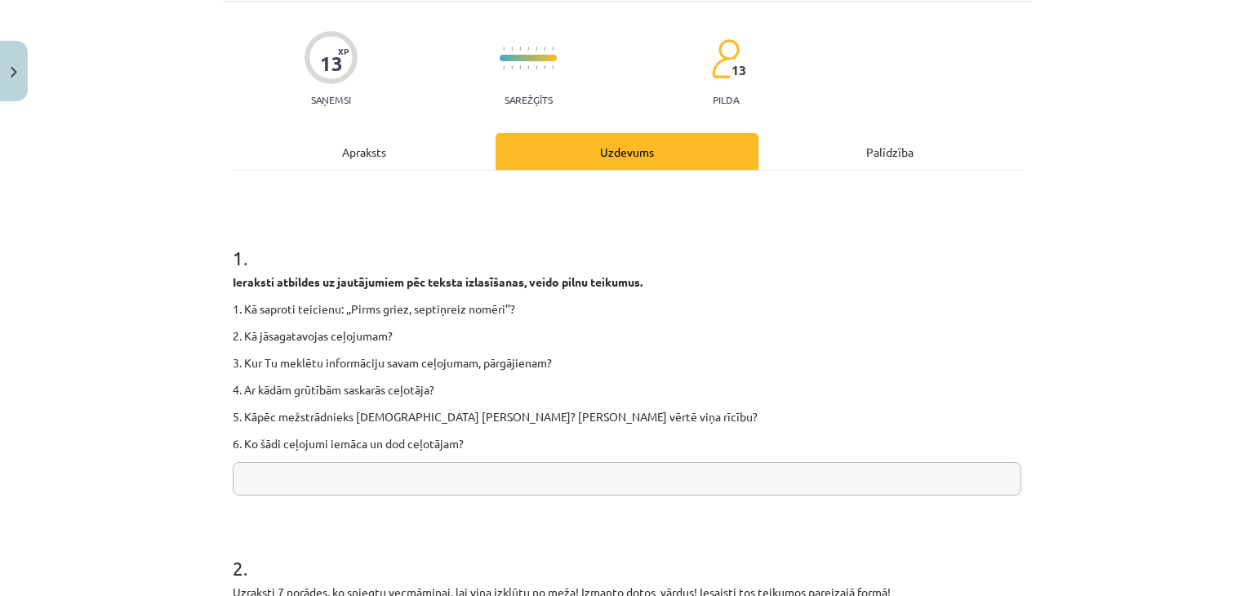
scroll to position [82, 0]
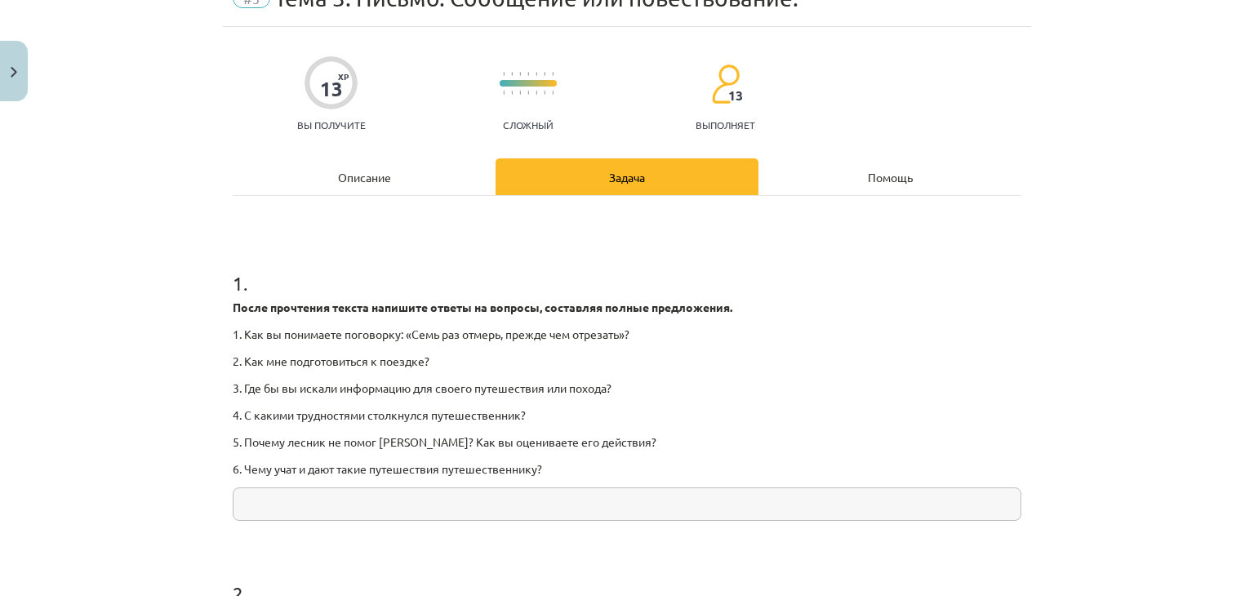
click at [399, 162] on div "Описание" at bounding box center [364, 176] width 263 height 37
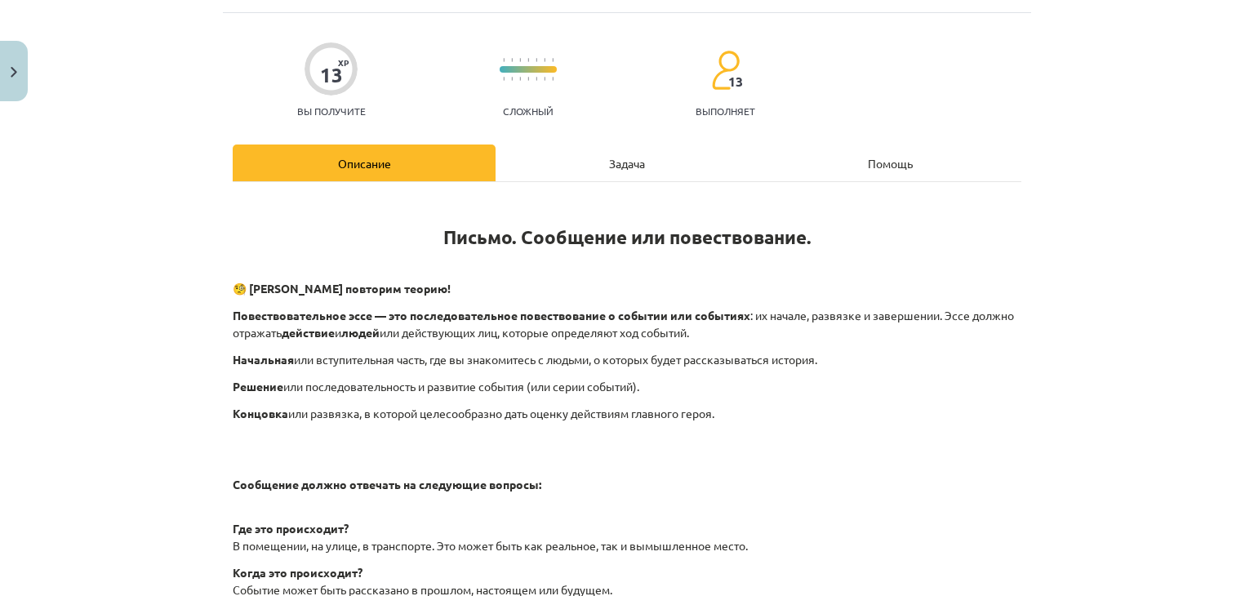
scroll to position [0, 0]
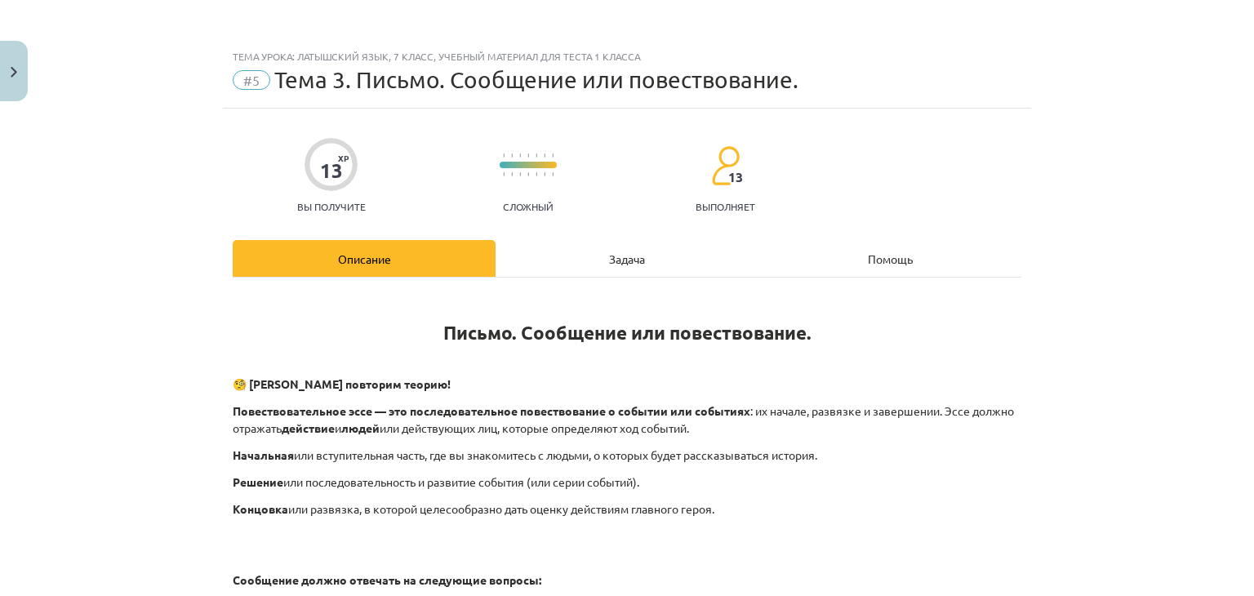
click at [591, 248] on div "Задача" at bounding box center [627, 258] width 263 height 37
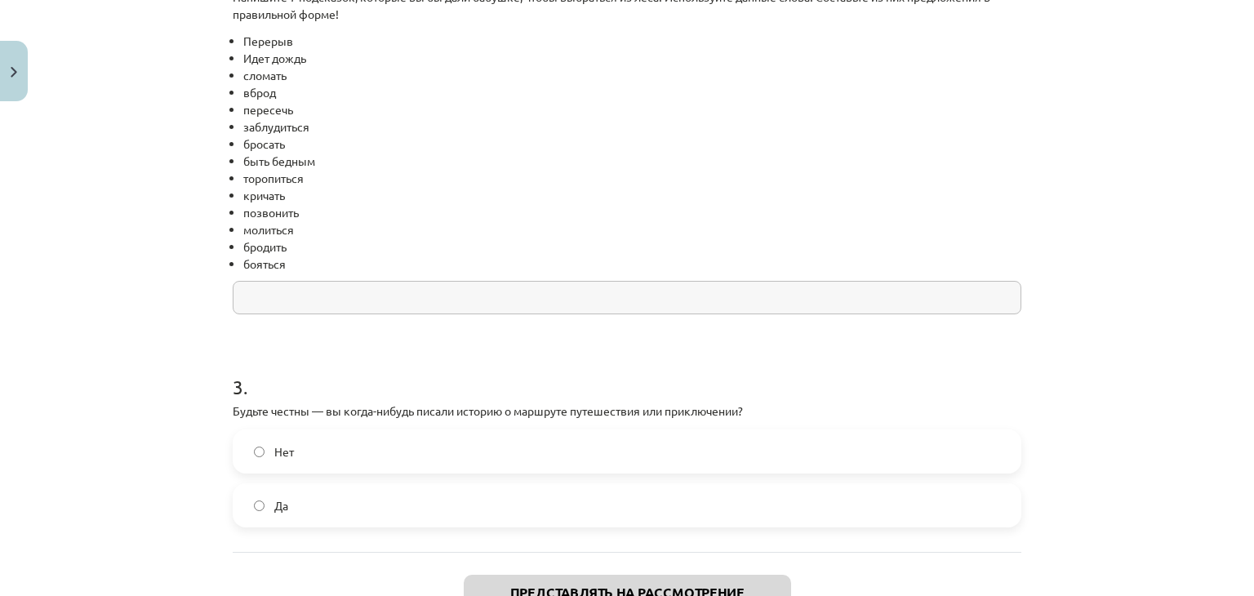
scroll to position [742, 0]
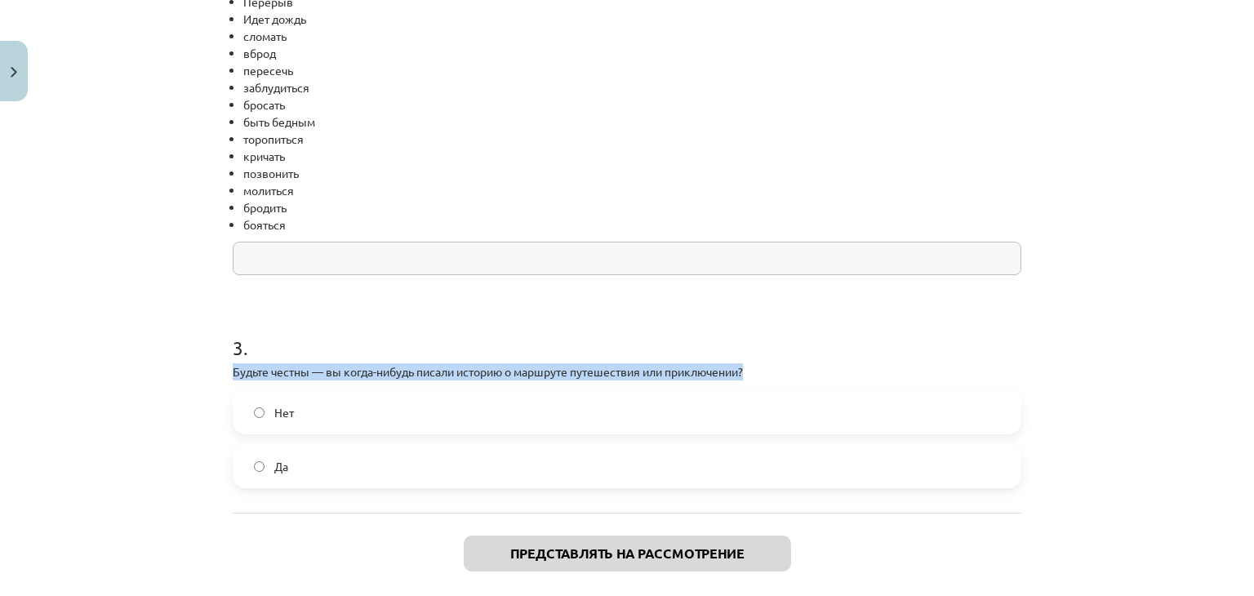
drag, startPoint x: 229, startPoint y: 367, endPoint x: 1024, endPoint y: 370, distance: 795.4
click at [1053, 367] on div "Тема урока: латышский язык, 7 класс, учебный материал для теста 1 класса #5 Тем…" at bounding box center [627, 298] width 1254 height 596
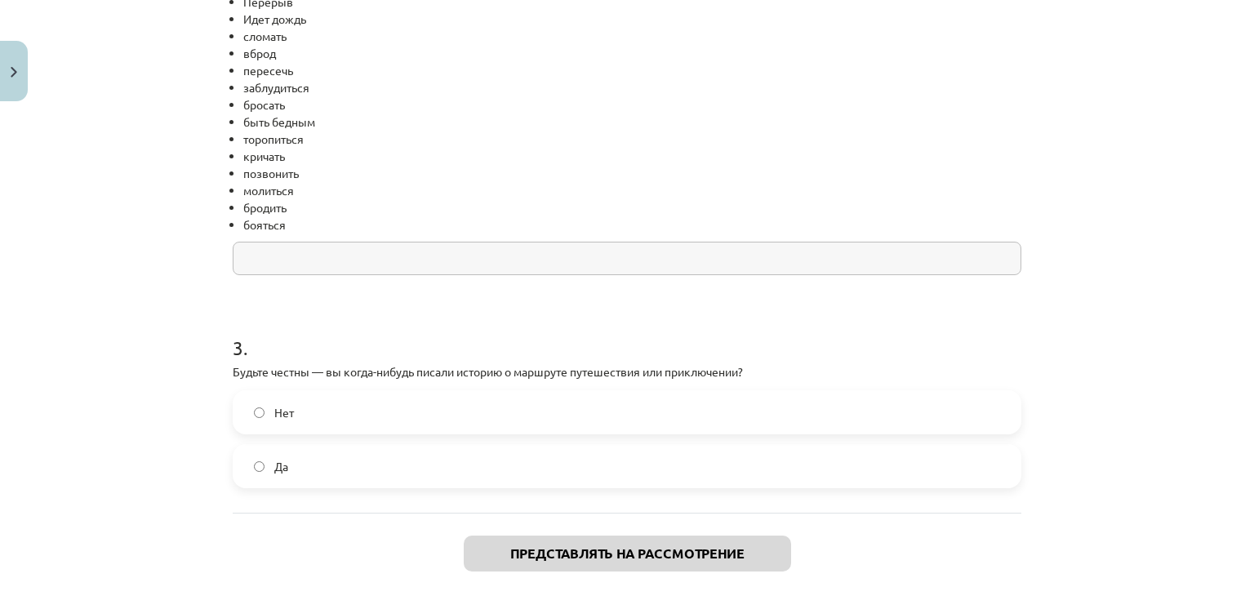
drag, startPoint x: 881, startPoint y: 331, endPoint x: 834, endPoint y: 350, distance: 51.0
click at [858, 338] on h1 "3 ." at bounding box center [627, 333] width 789 height 51
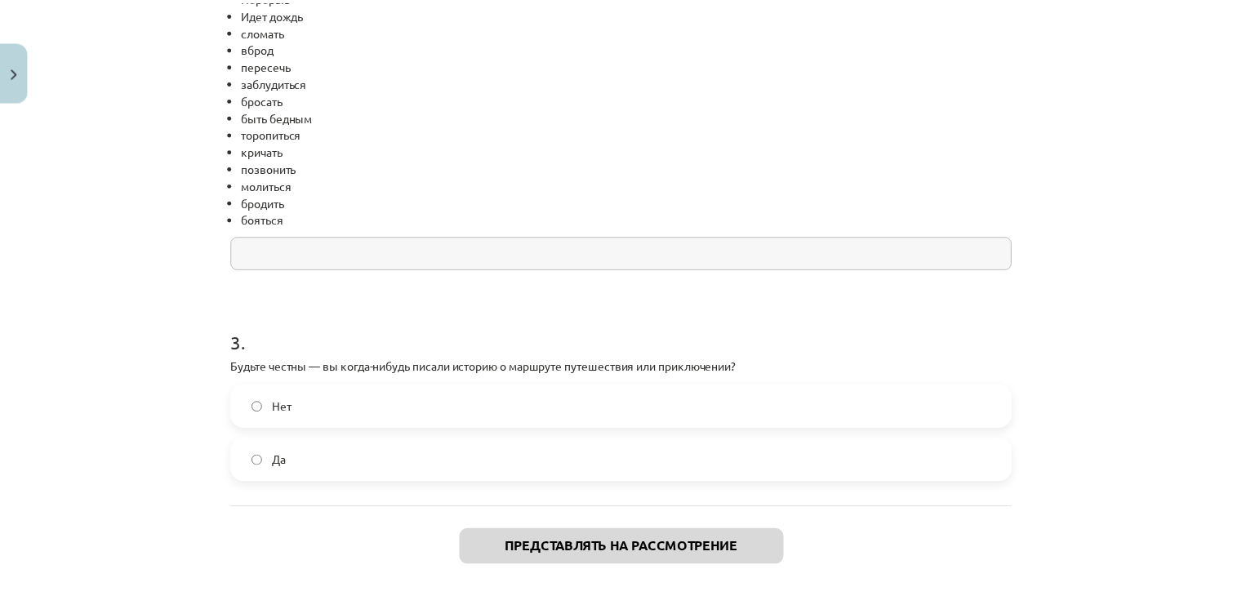
scroll to position [823, 0]
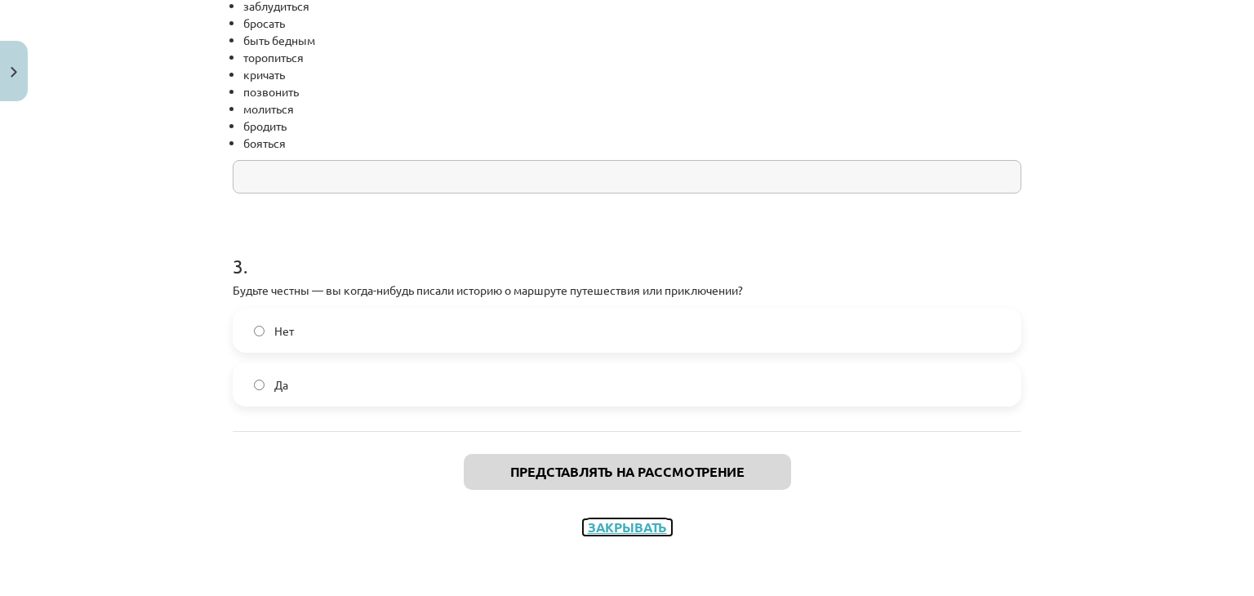
click at [621, 527] on font "Закрывать" at bounding box center [627, 527] width 79 height 17
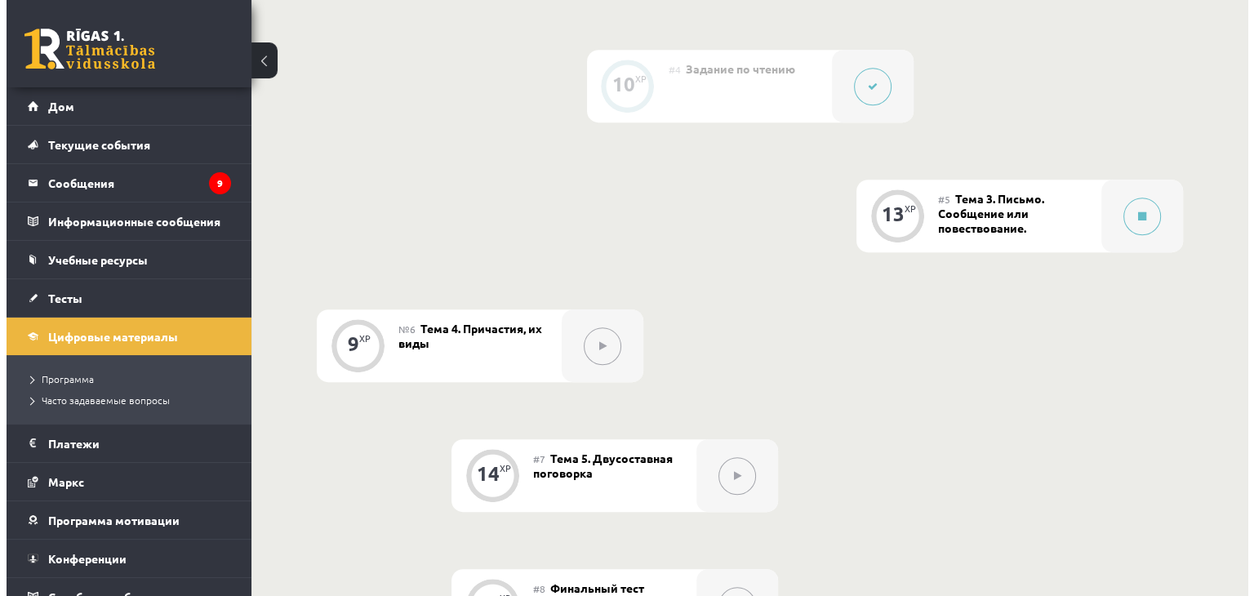
scroll to position [762, 0]
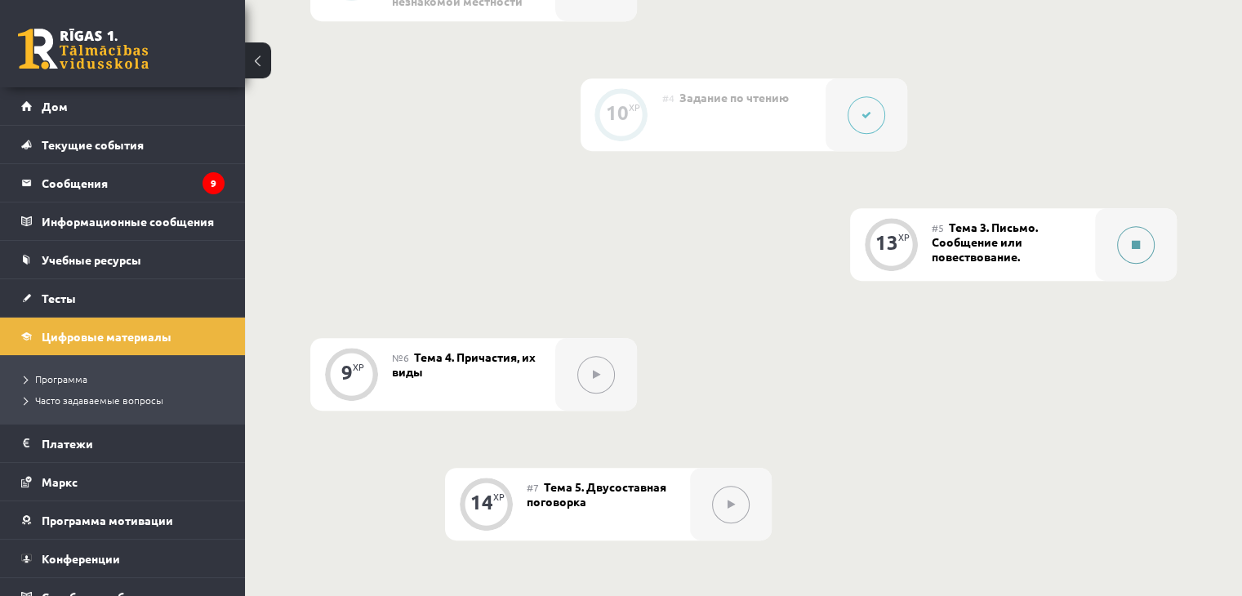
click at [1132, 247] on icon at bounding box center [1136, 245] width 8 height 10
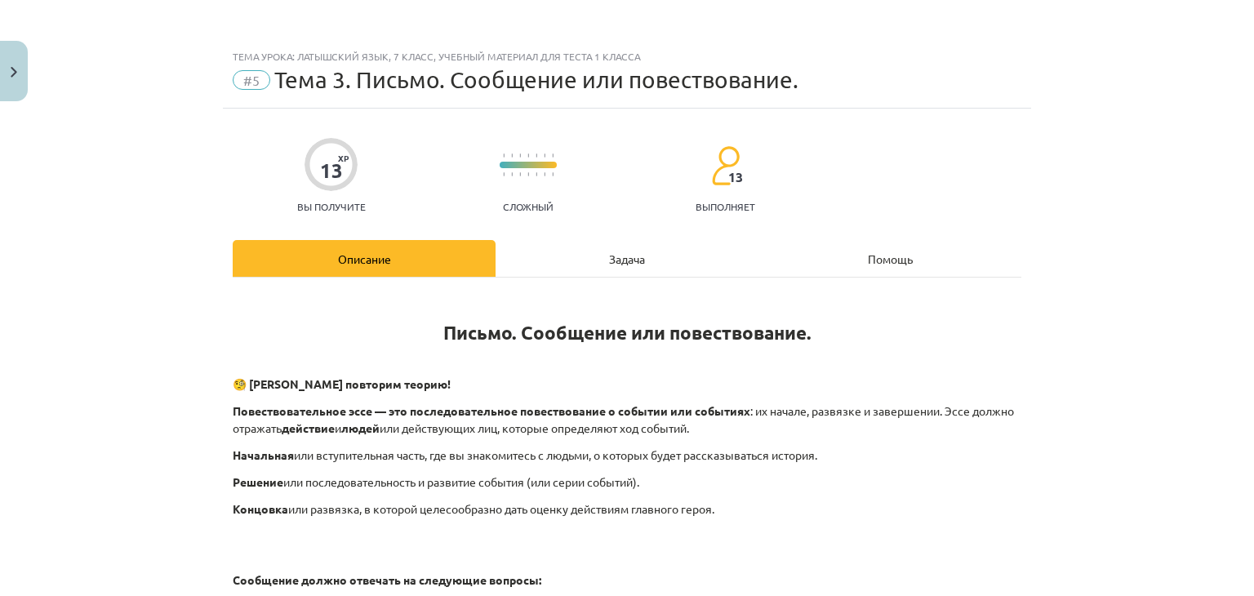
click at [724, 262] on div "Задача" at bounding box center [627, 258] width 263 height 37
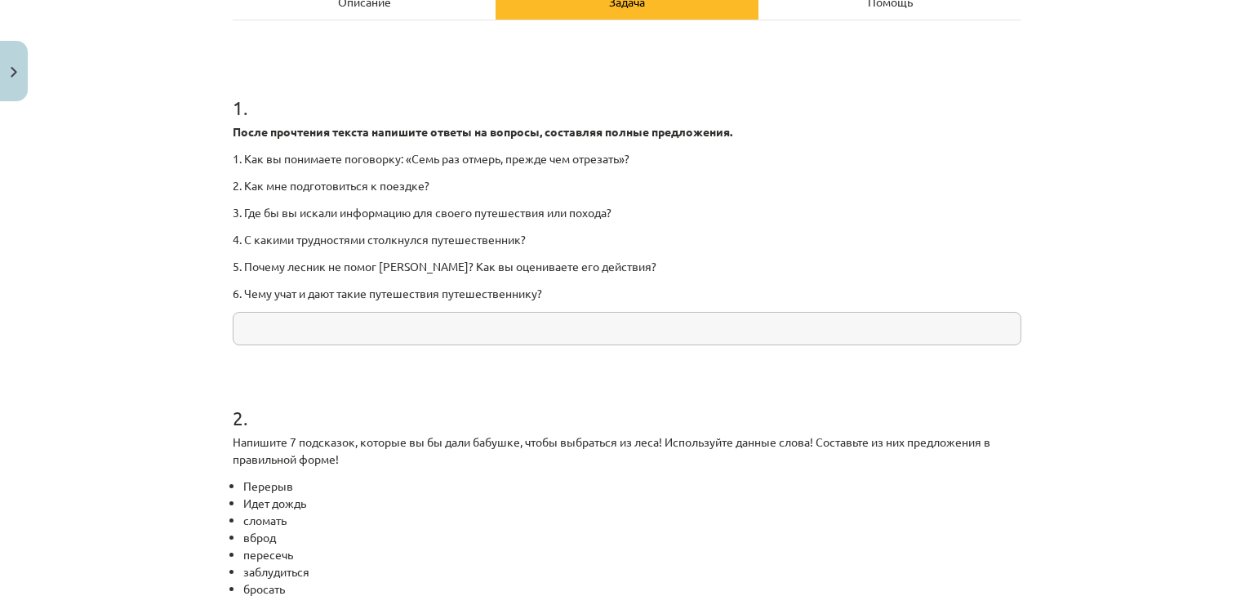
scroll to position [88, 0]
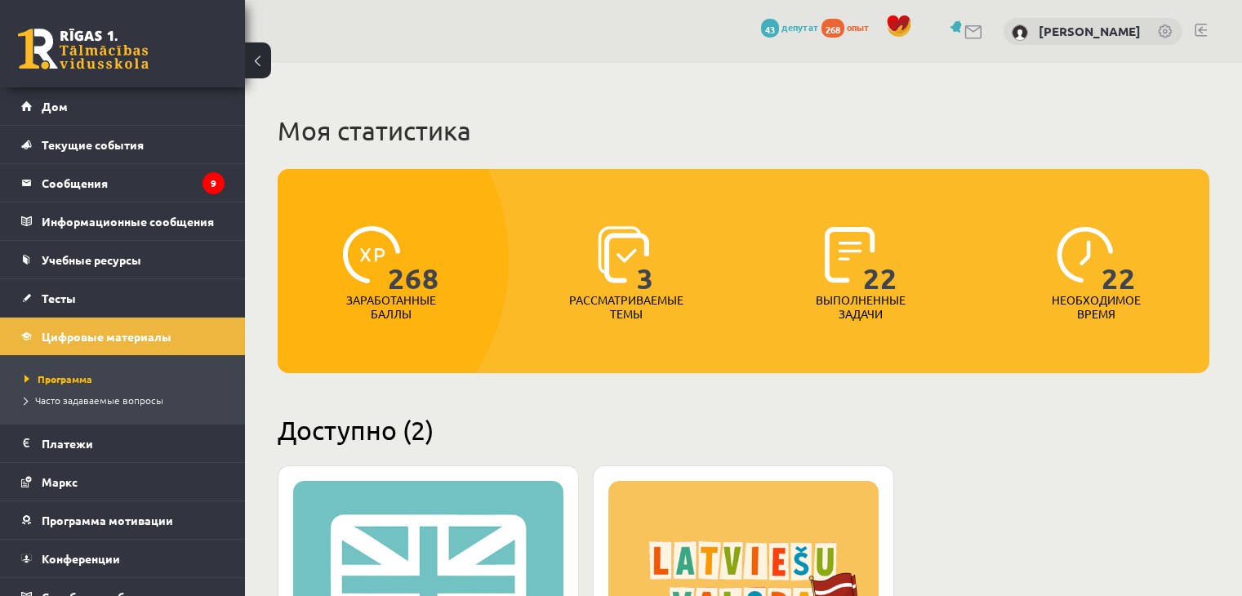
scroll to position [51, 0]
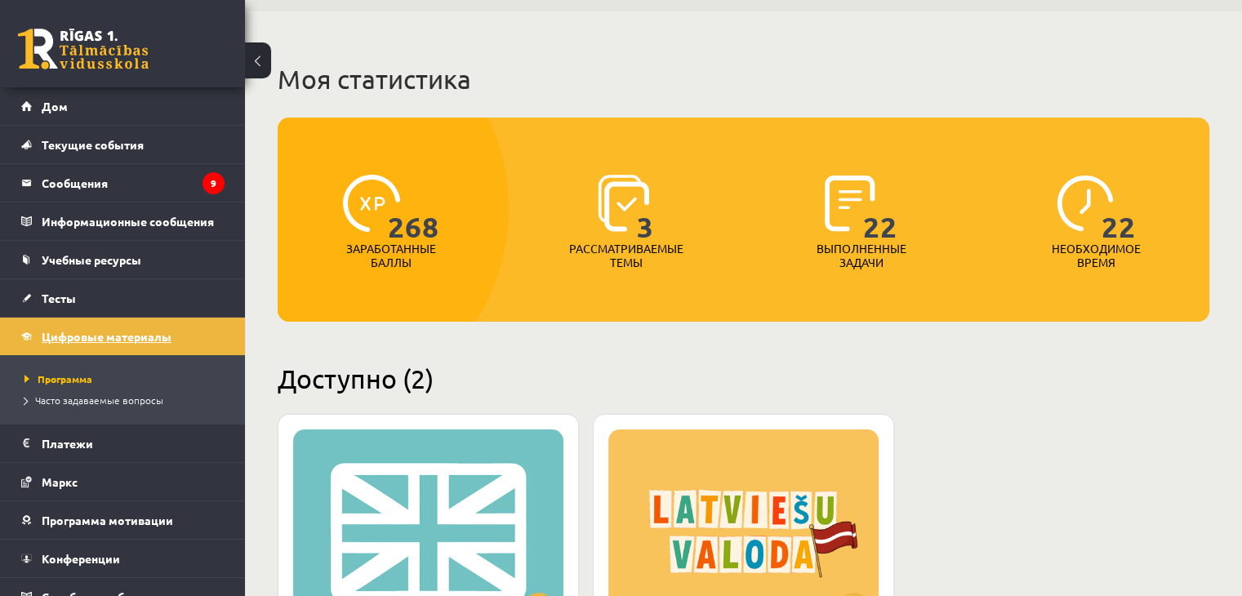
click at [127, 329] on font "Цифровые материалы" at bounding box center [107, 336] width 130 height 15
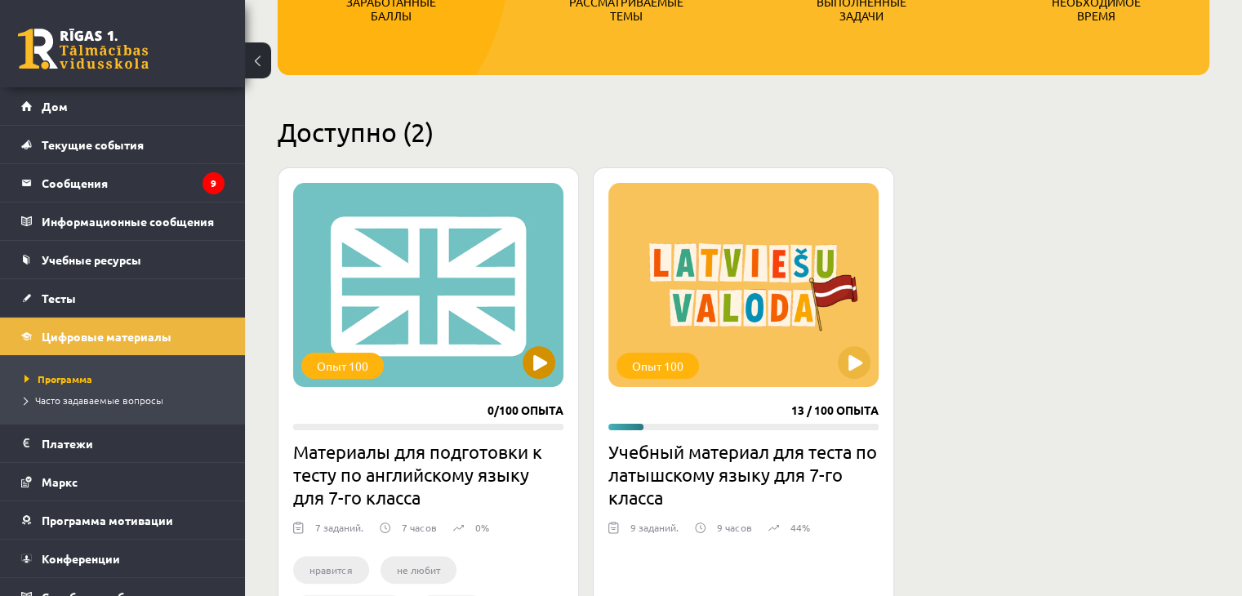
scroll to position [327, 0]
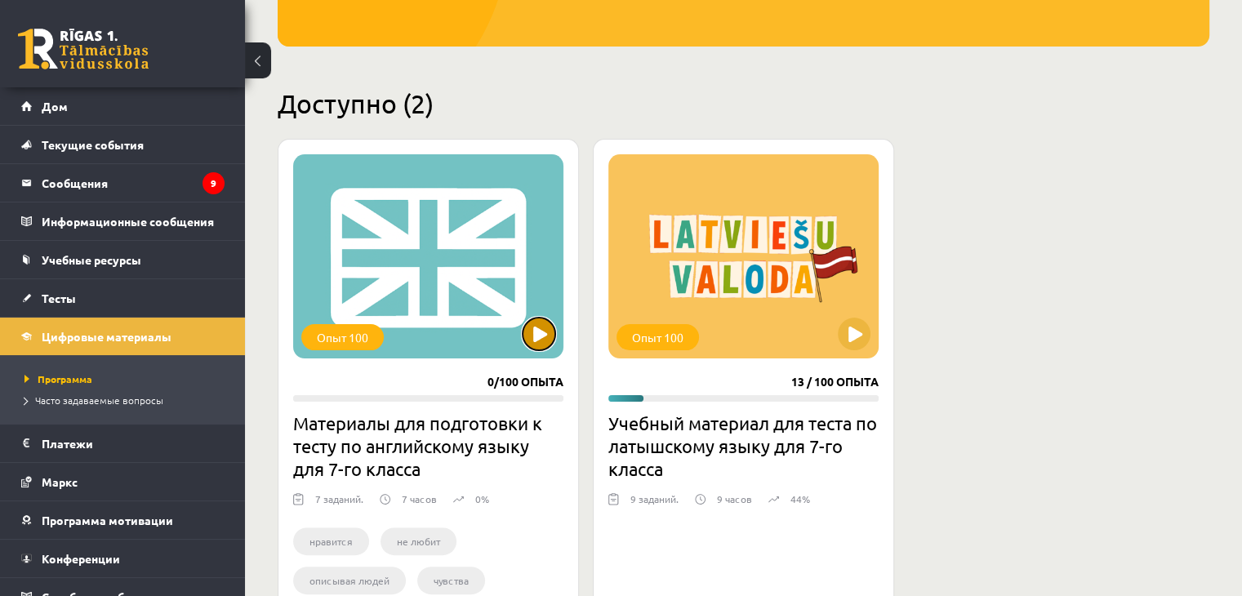
drag, startPoint x: 540, startPoint y: 317, endPoint x: 543, endPoint y: 304, distance: 13.5
click at [542, 305] on div "Опыт 100" at bounding box center [428, 256] width 270 height 204
click at [427, 203] on div "Опыт 100" at bounding box center [428, 256] width 270 height 204
click at [431, 269] on div "Опыт 100" at bounding box center [428, 256] width 270 height 204
click at [434, 262] on div "Опыт 100" at bounding box center [428, 256] width 270 height 204
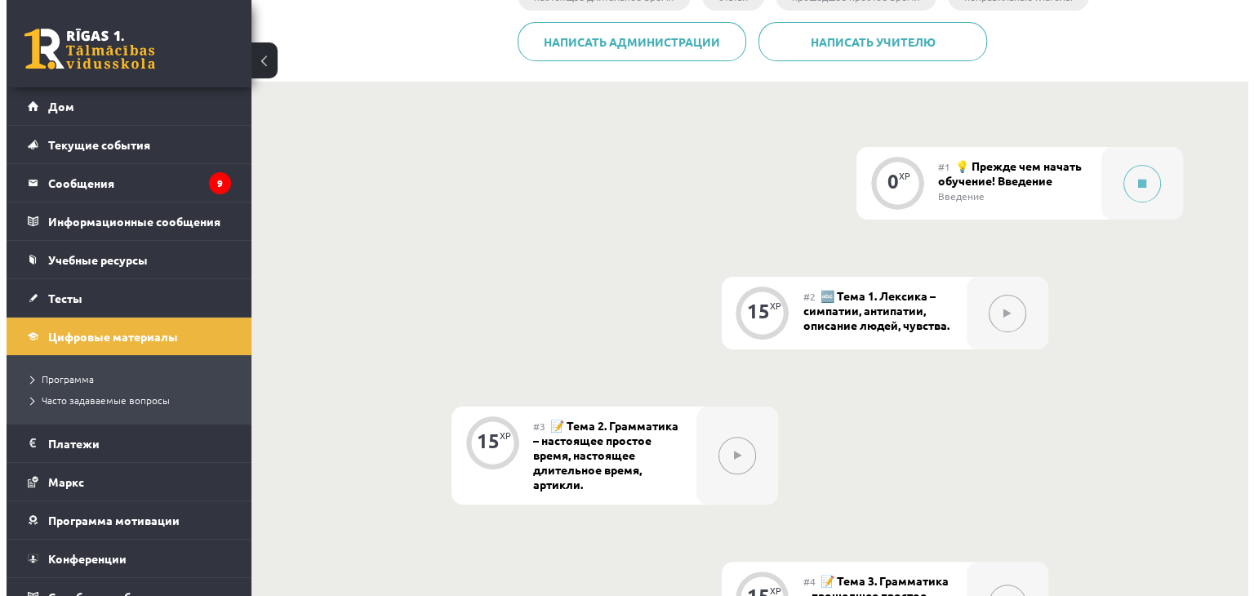
scroll to position [177, 0]
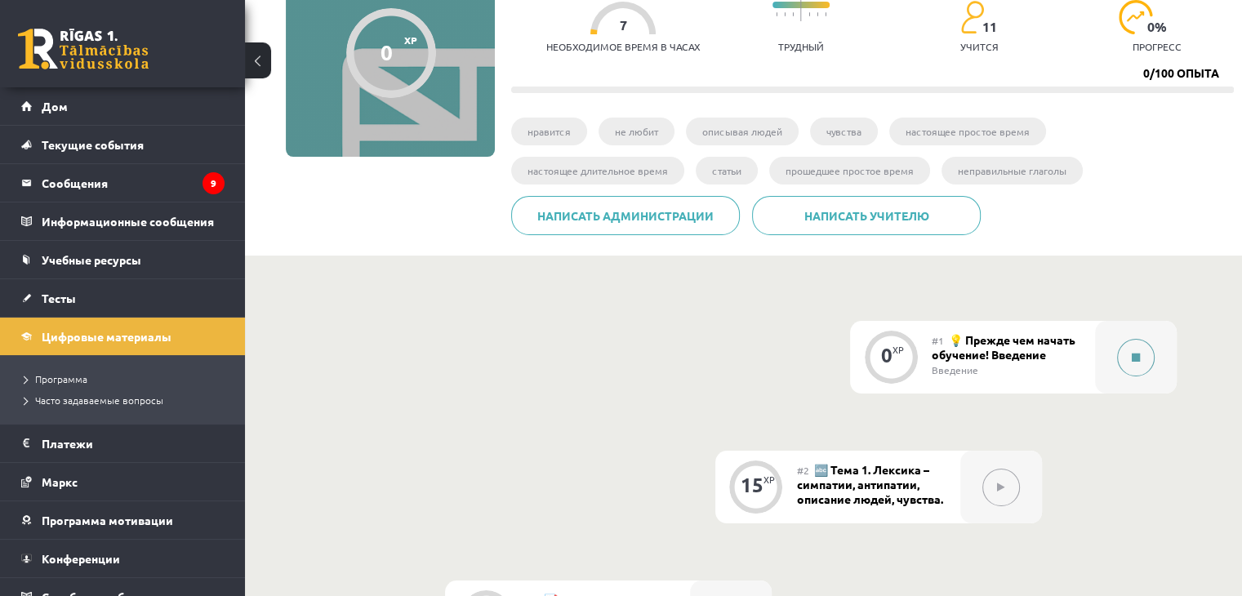
click at [1147, 340] on div at bounding box center [1136, 357] width 82 height 73
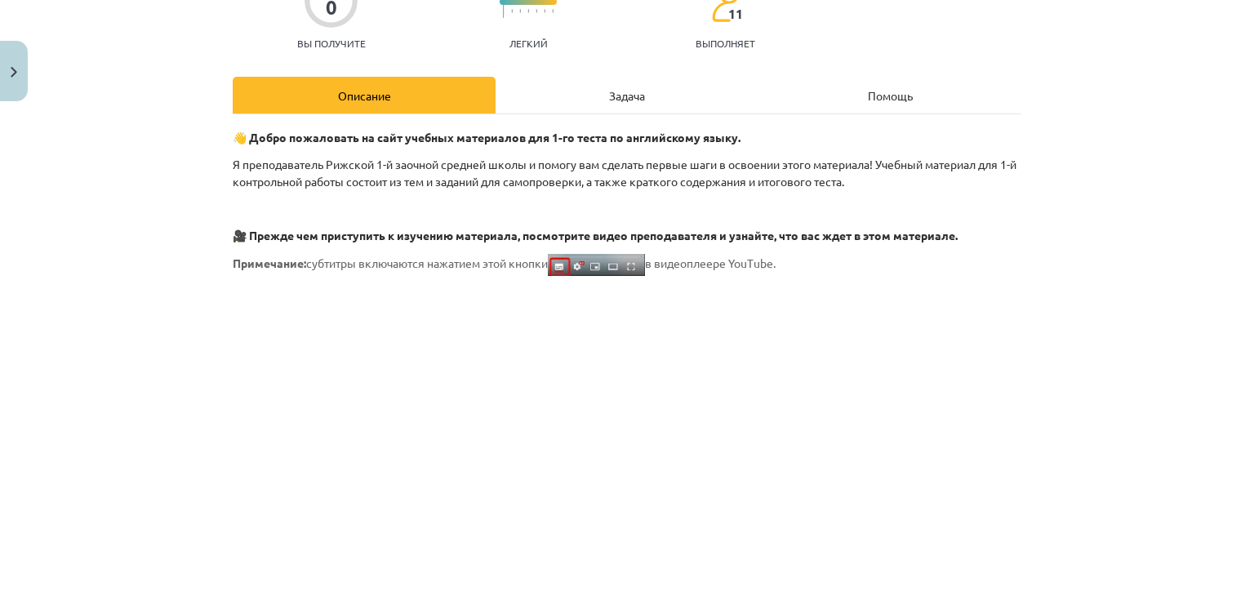
click at [640, 96] on div "Задача" at bounding box center [627, 95] width 263 height 37
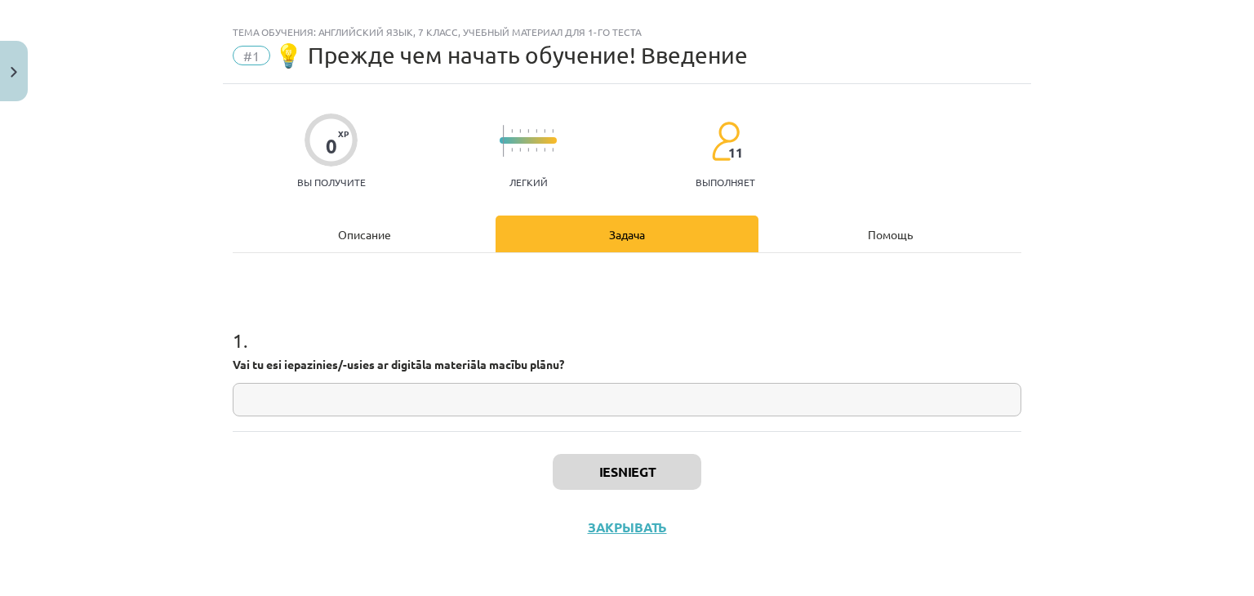
scroll to position [24, 0]
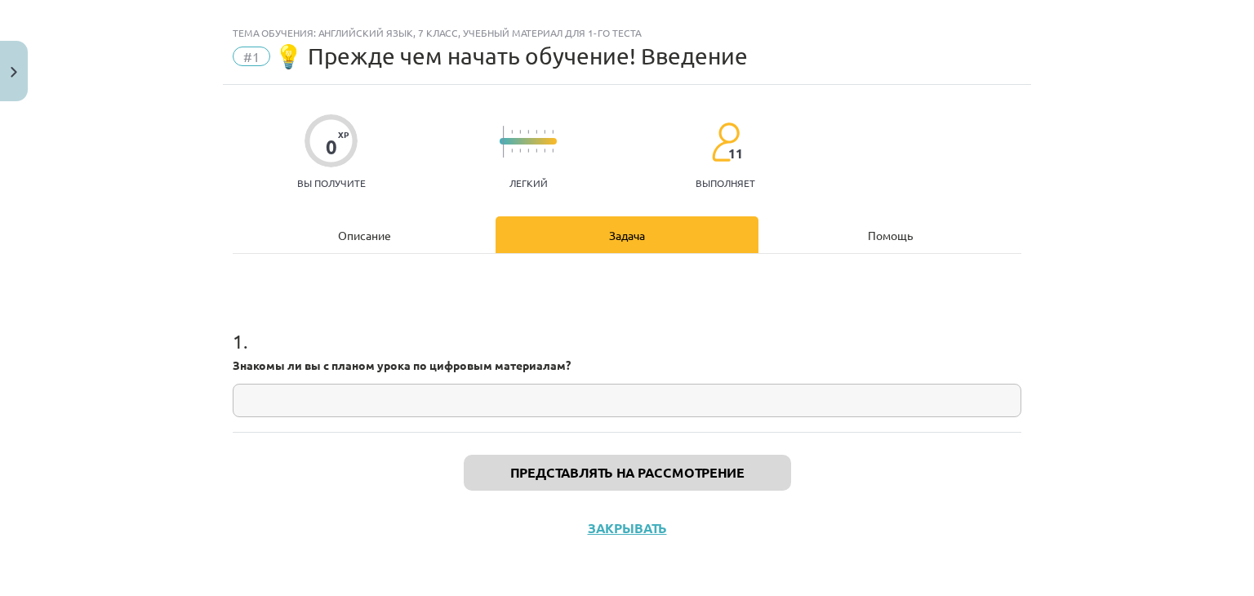
click at [544, 386] on input "text" at bounding box center [627, 400] width 789 height 33
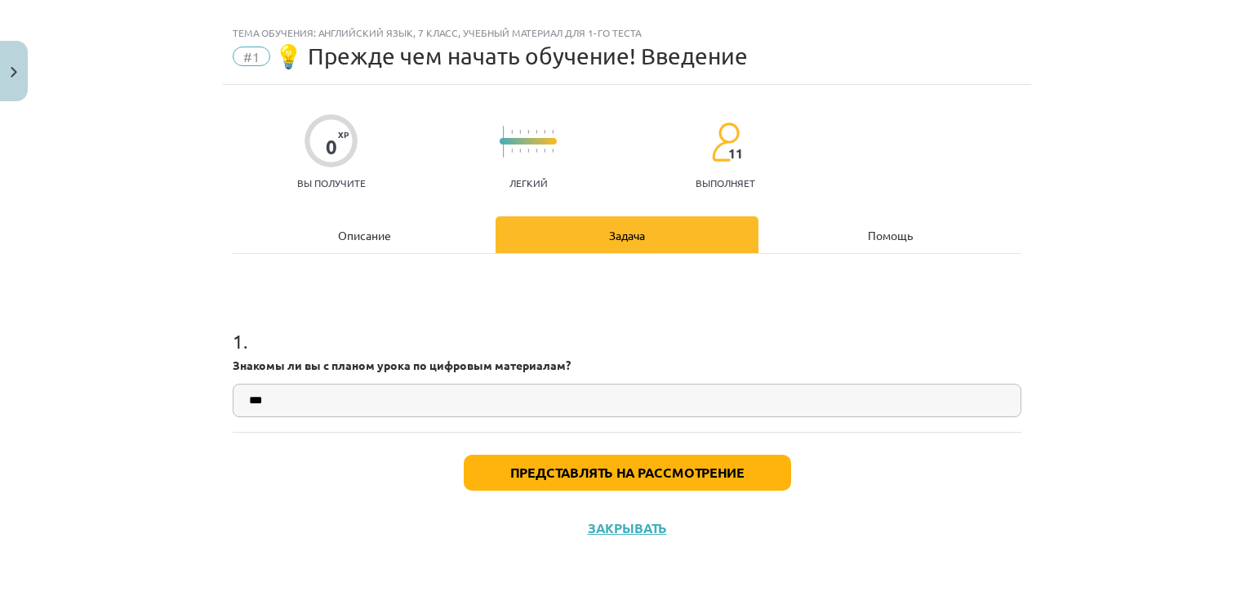
type input "***"
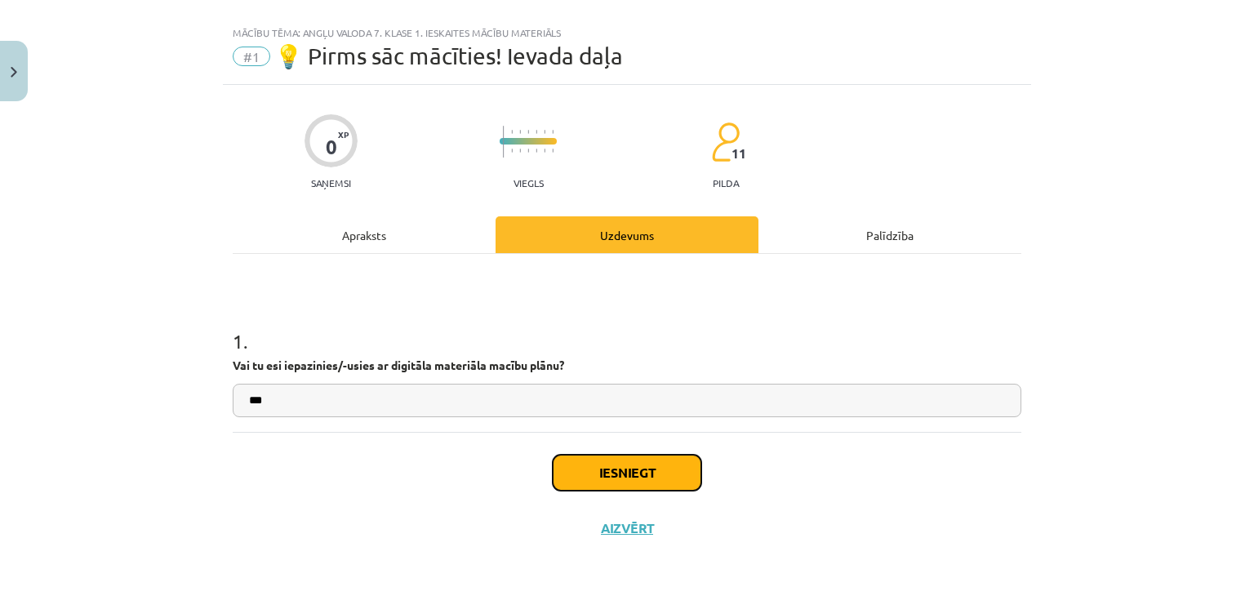
click at [596, 474] on button "Iesniegt" at bounding box center [627, 473] width 149 height 36
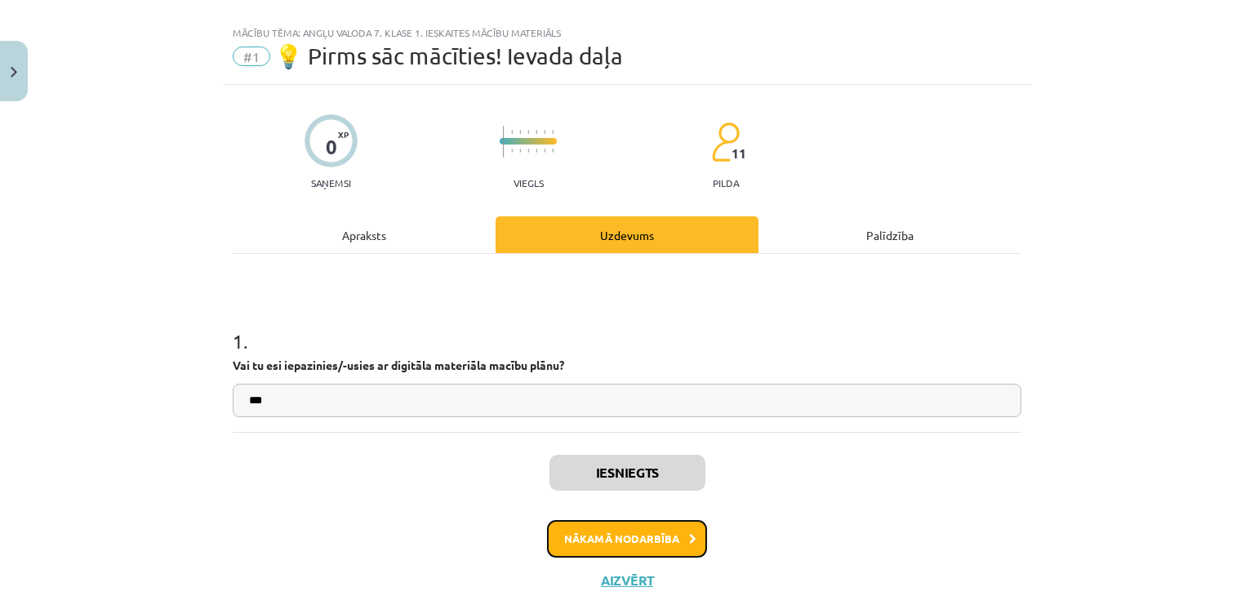
click at [595, 535] on button "Nākamā nodarbība" at bounding box center [627, 539] width 160 height 38
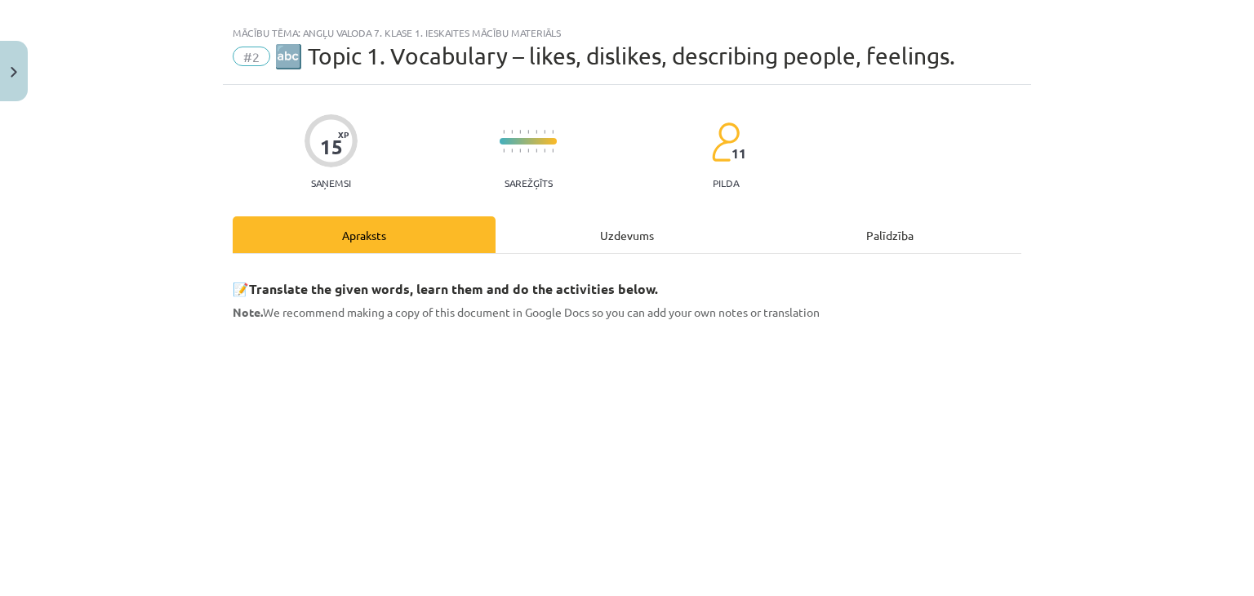
scroll to position [41, 0]
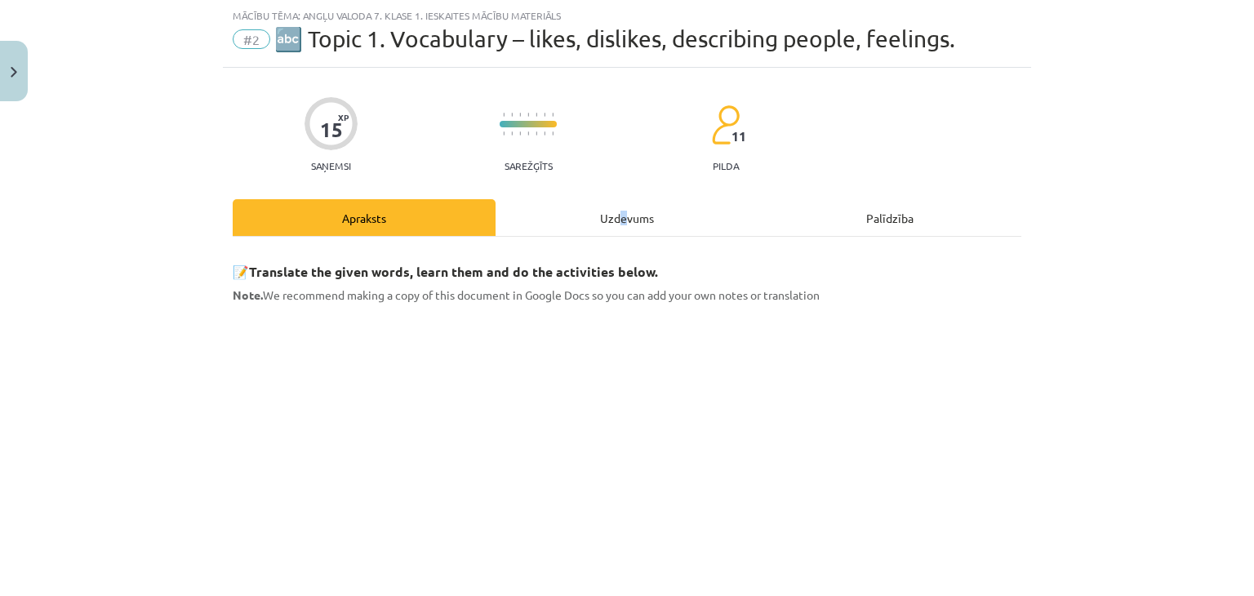
click at [616, 232] on div "Uzdevums" at bounding box center [627, 217] width 263 height 37
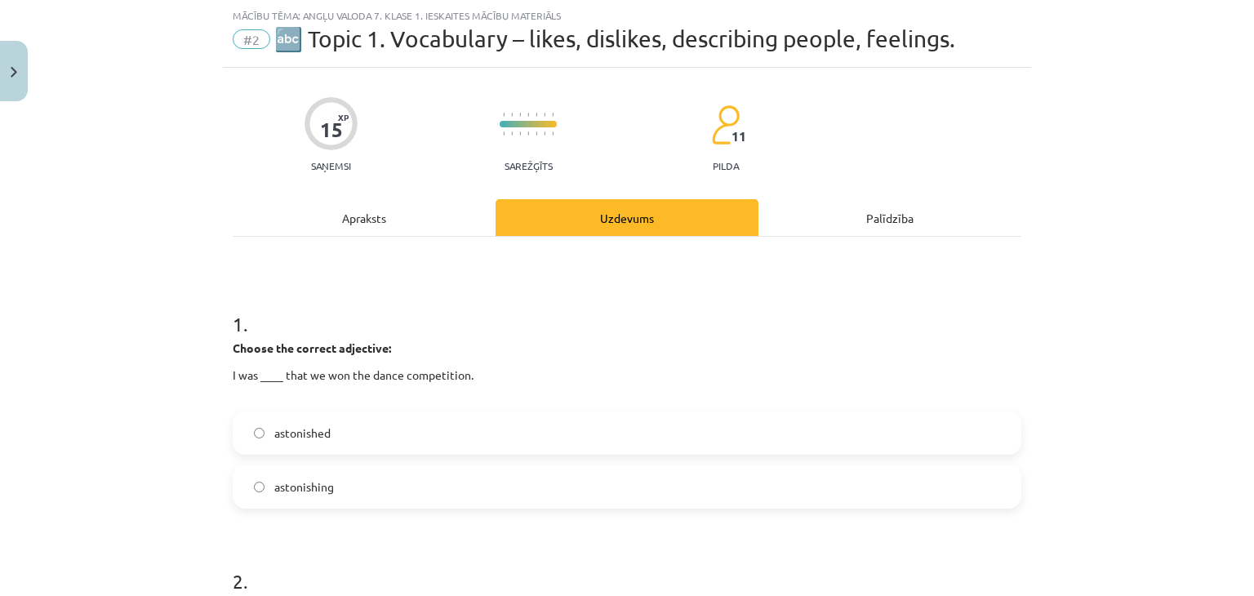
drag, startPoint x: 389, startPoint y: 210, endPoint x: 397, endPoint y: 213, distance: 8.8
click at [396, 213] on div "Apraksts" at bounding box center [364, 217] width 263 height 37
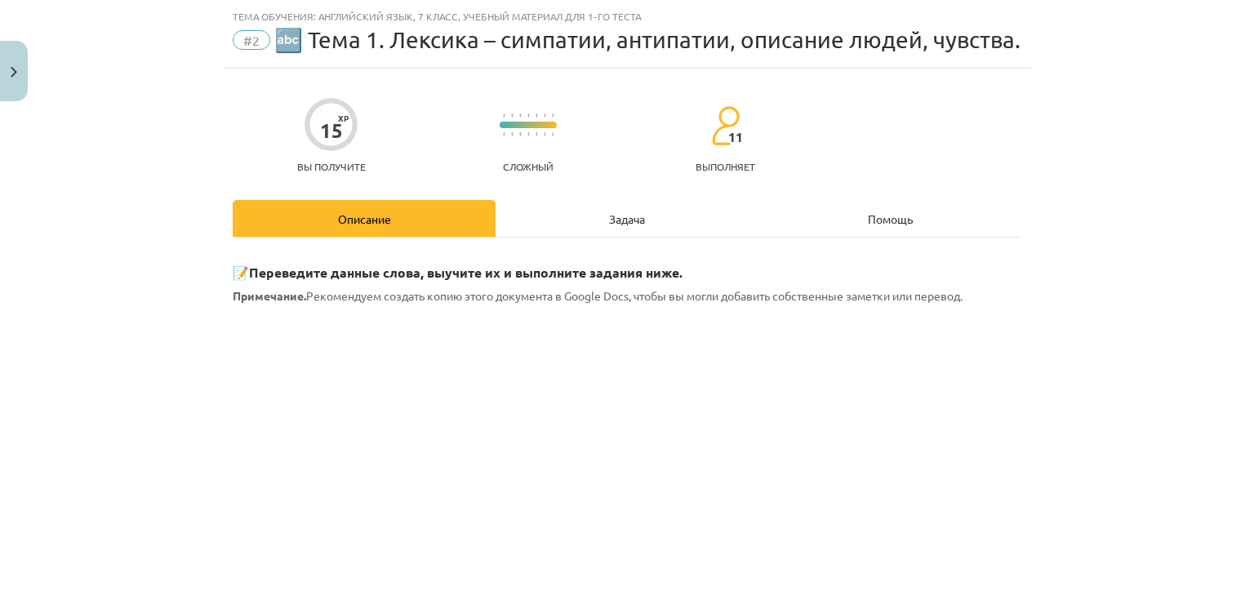
scroll to position [0, 0]
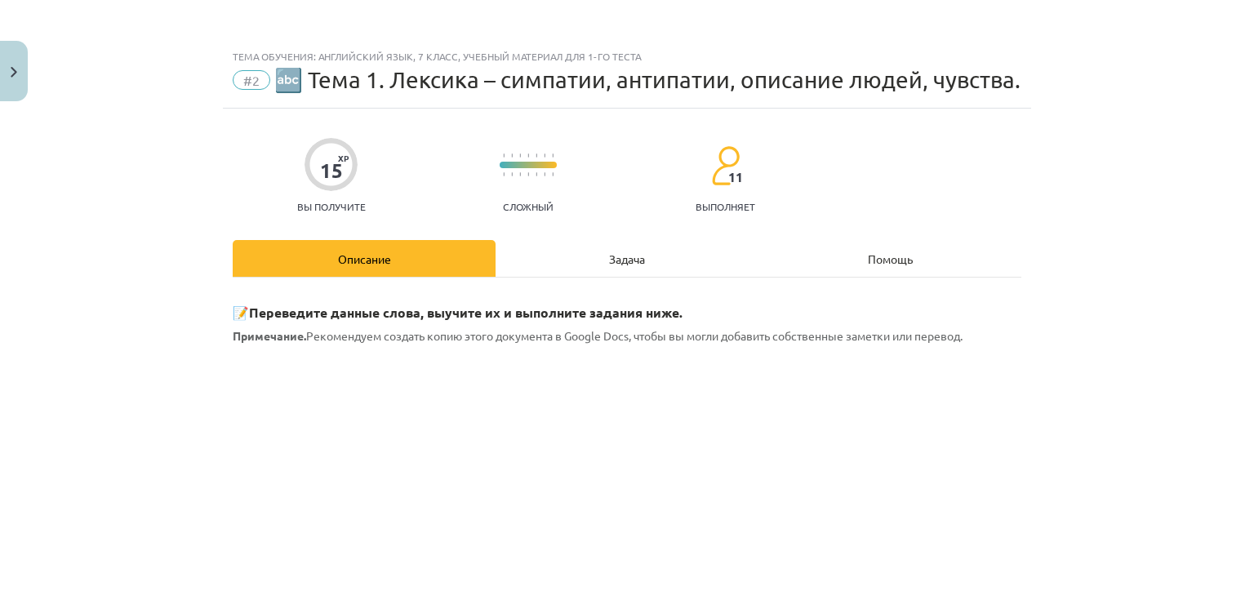
click at [688, 251] on div "Задача" at bounding box center [627, 258] width 263 height 37
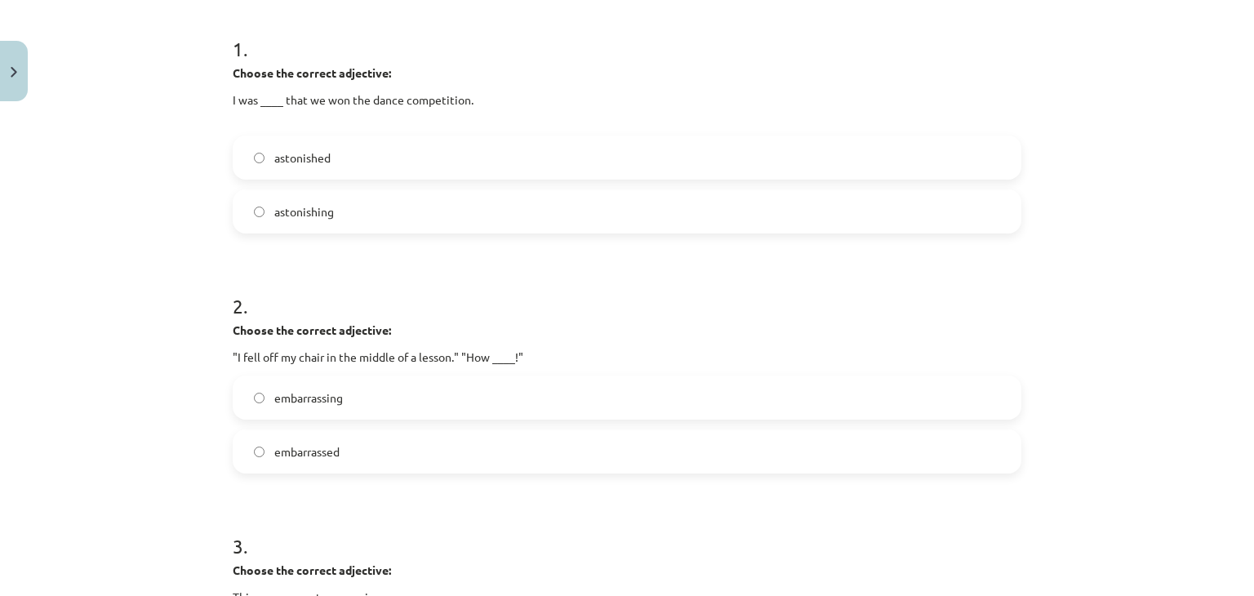
scroll to position [327, 0]
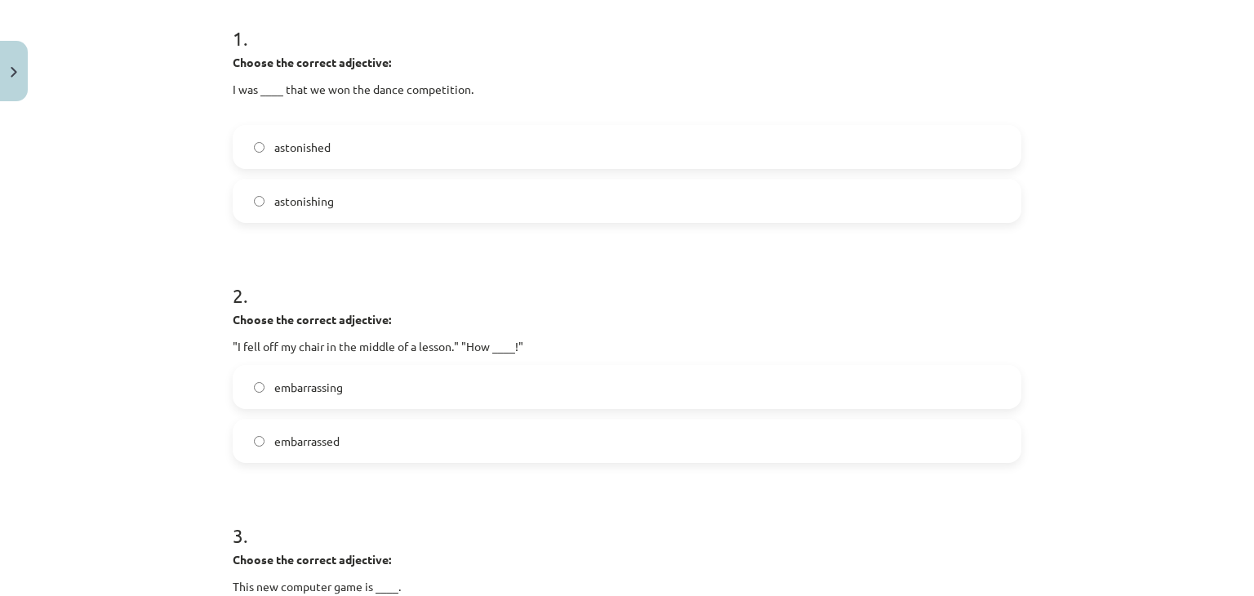
click at [403, 199] on label "astonishing" at bounding box center [627, 200] width 786 height 41
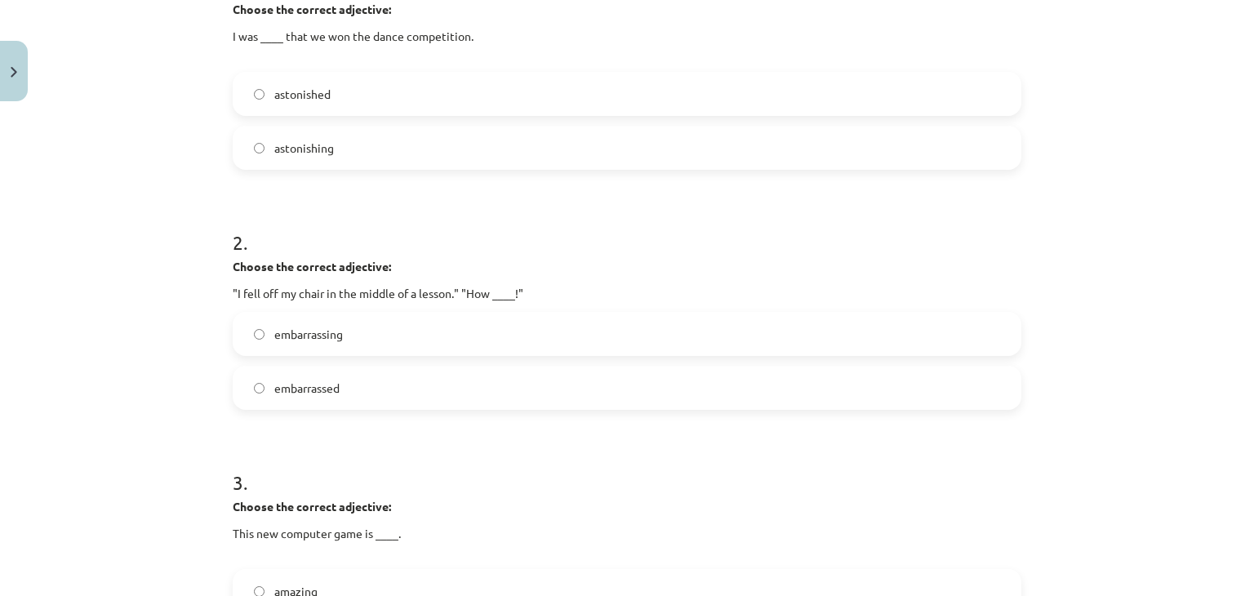
scroll to position [408, 0]
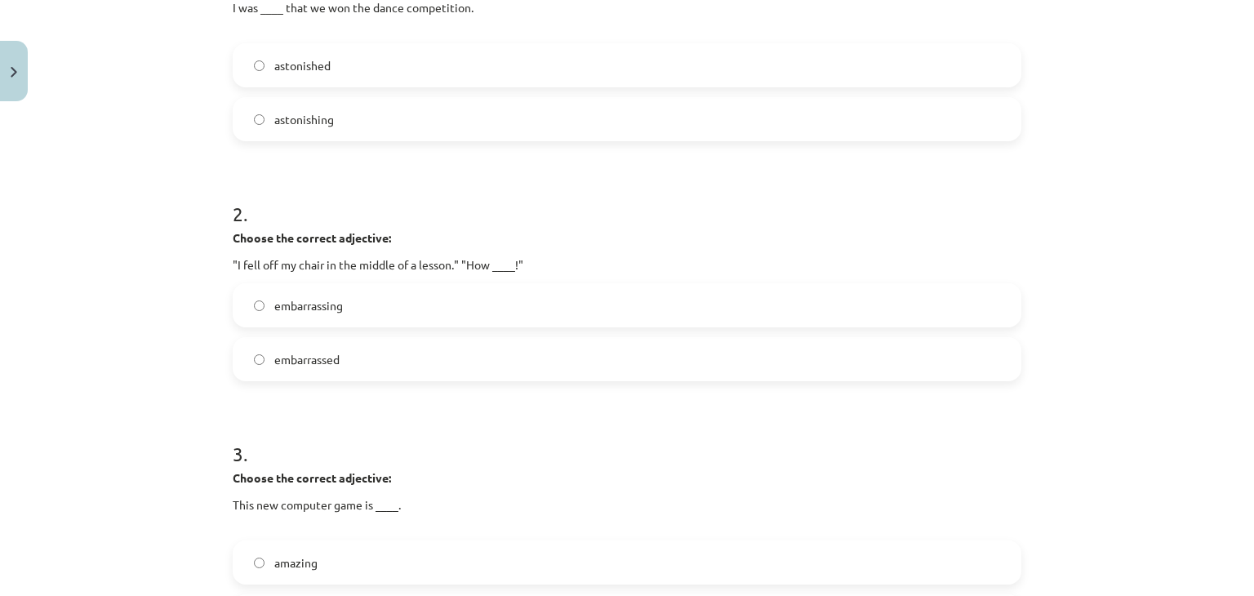
click at [410, 298] on label "embarrassing" at bounding box center [627, 305] width 786 height 41
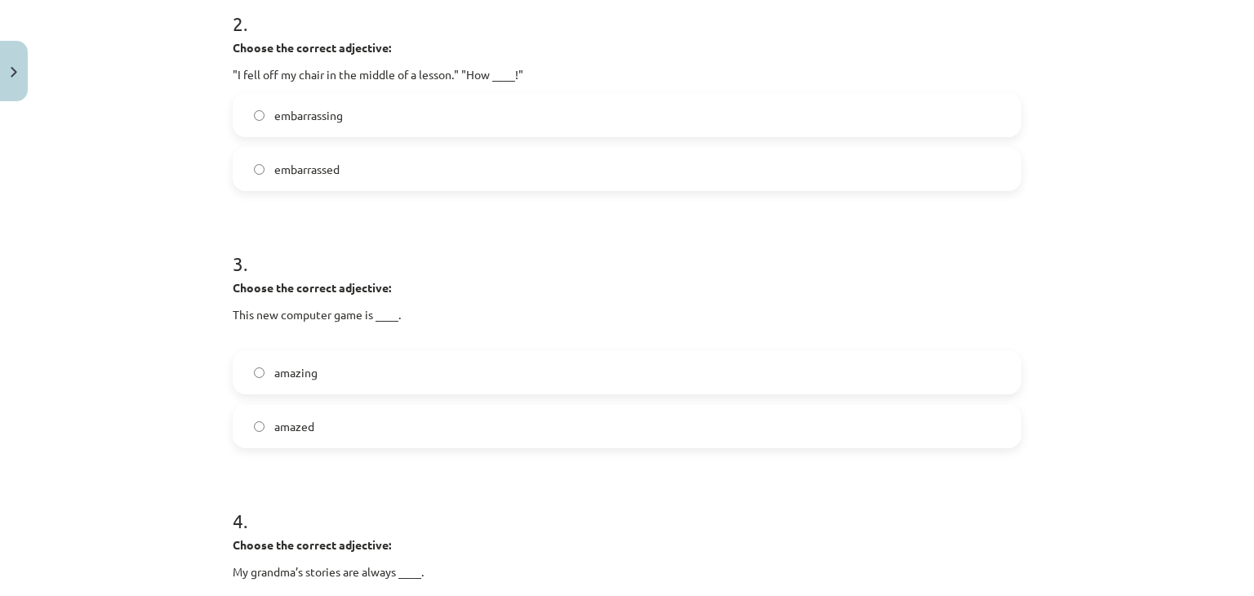
scroll to position [653, 0]
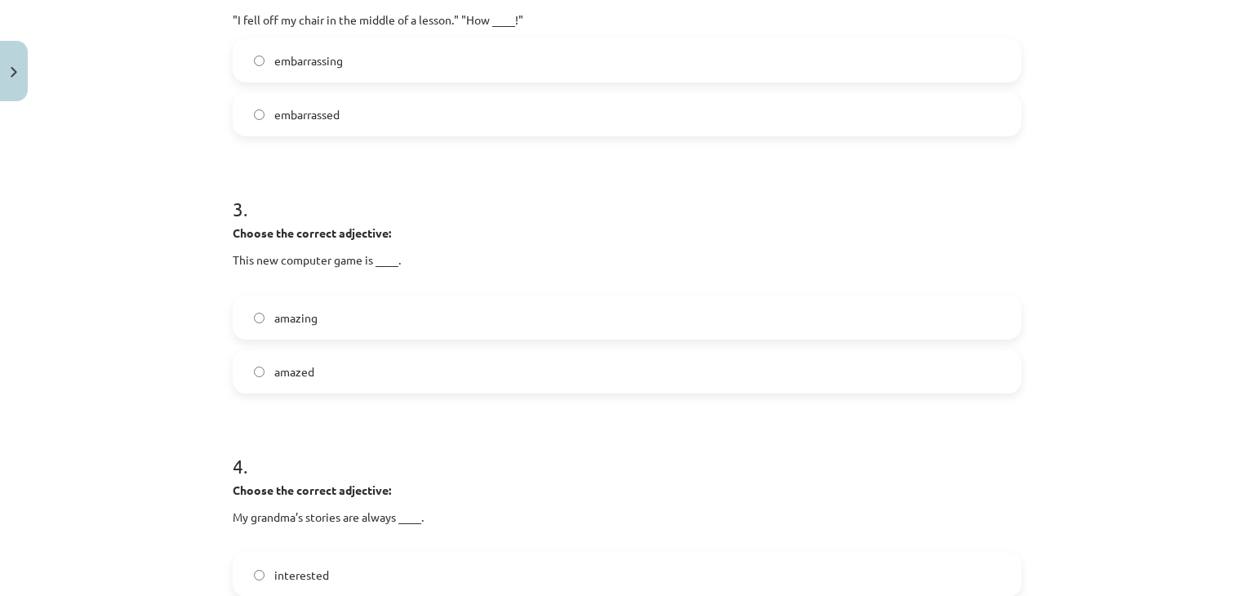
click at [402, 341] on div "amazing amazed" at bounding box center [627, 345] width 789 height 98
click at [411, 318] on label "amazing" at bounding box center [627, 317] width 786 height 41
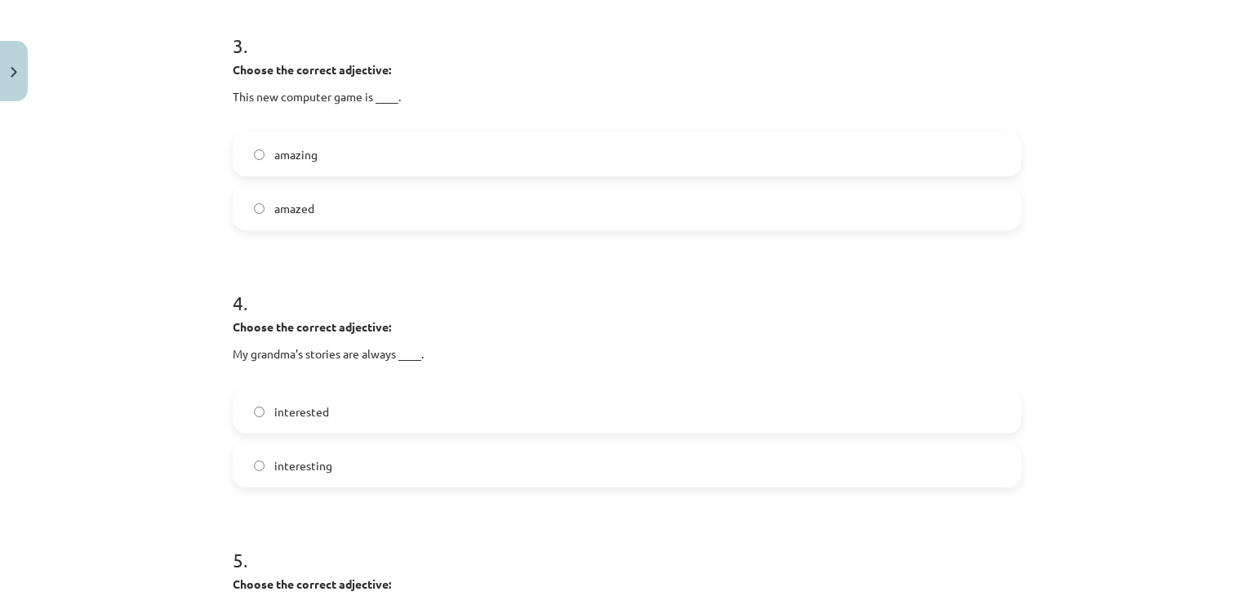
scroll to position [980, 0]
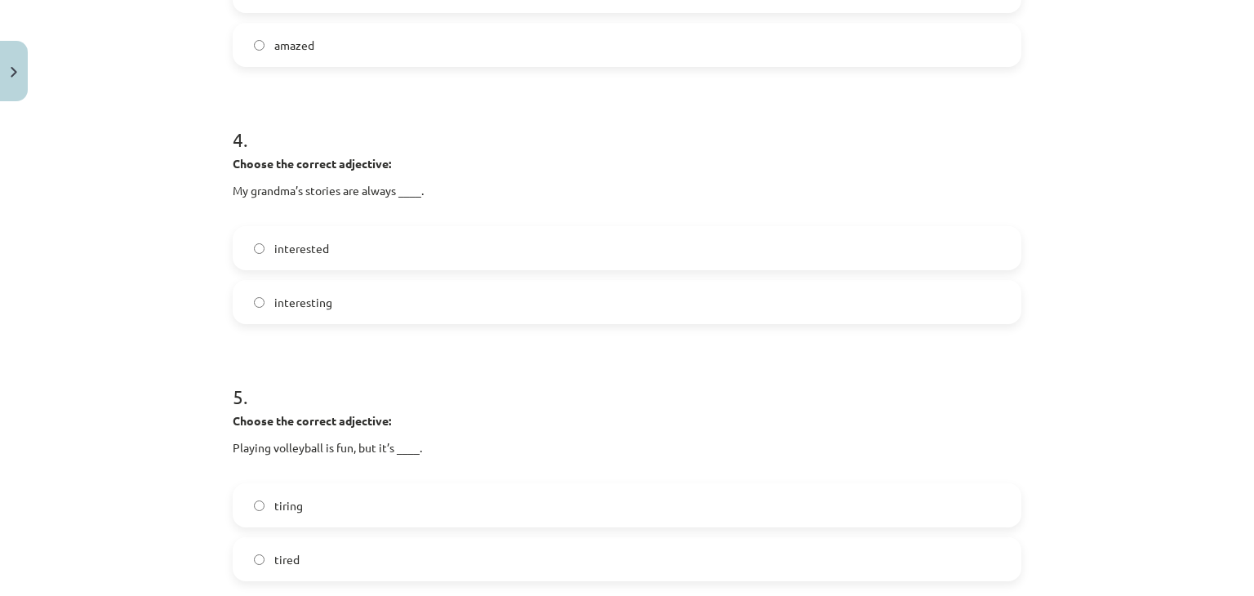
click at [441, 296] on label "interesting" at bounding box center [627, 302] width 786 height 41
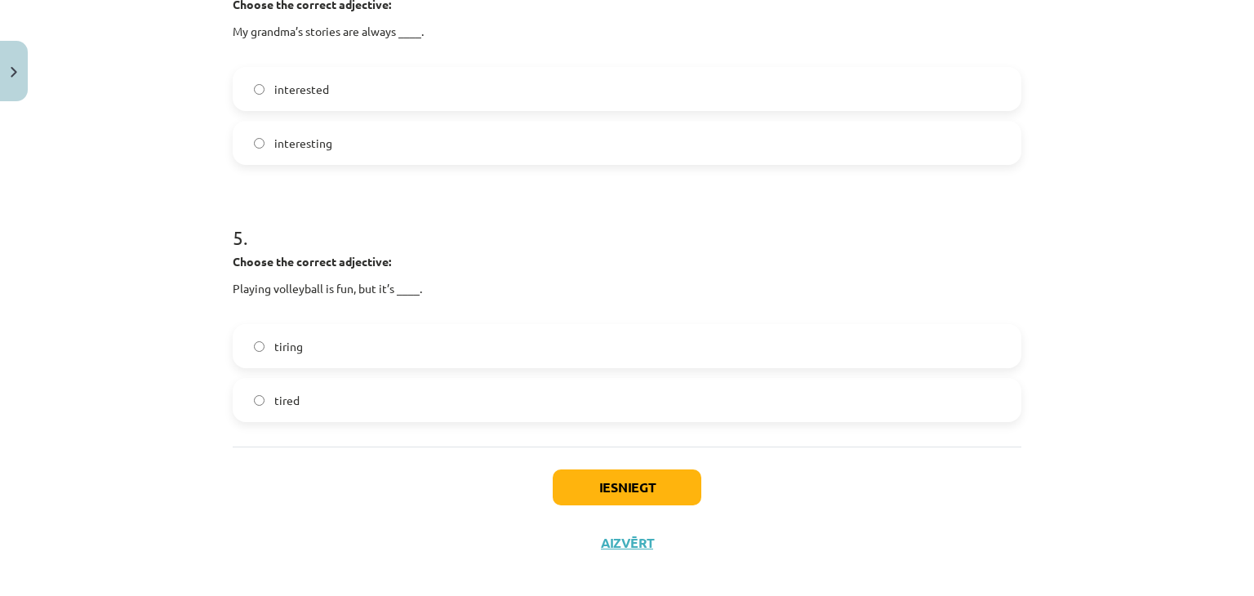
scroll to position [1143, 0]
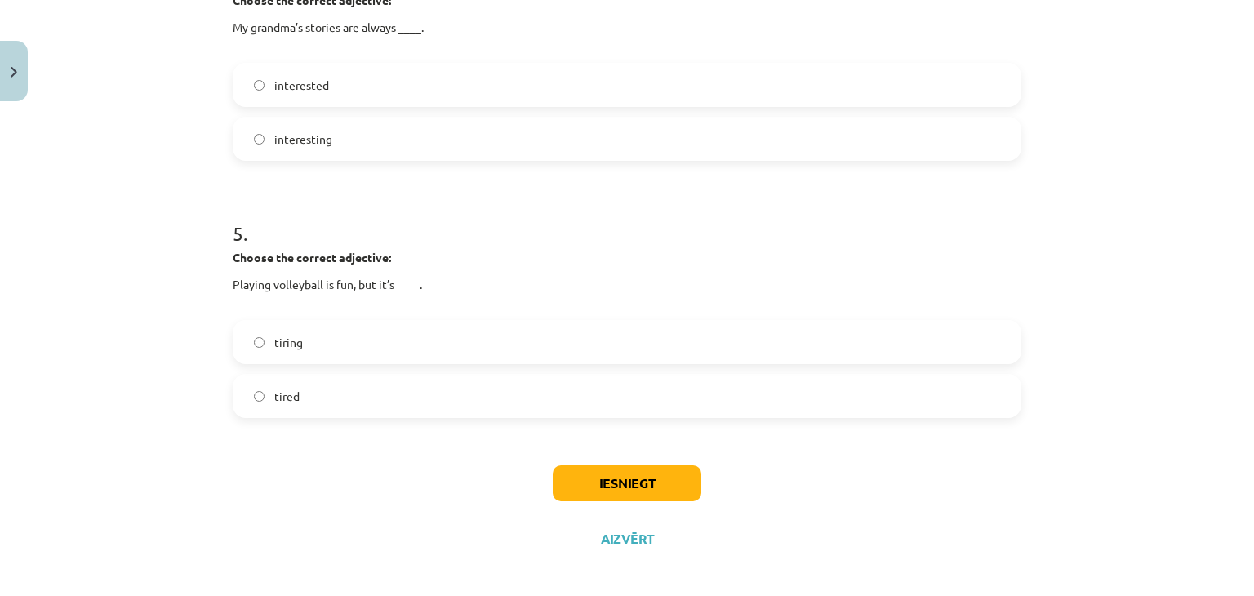
click at [434, 337] on label "tiring" at bounding box center [627, 342] width 786 height 41
click at [555, 473] on button "Iesniegt" at bounding box center [627, 483] width 149 height 36
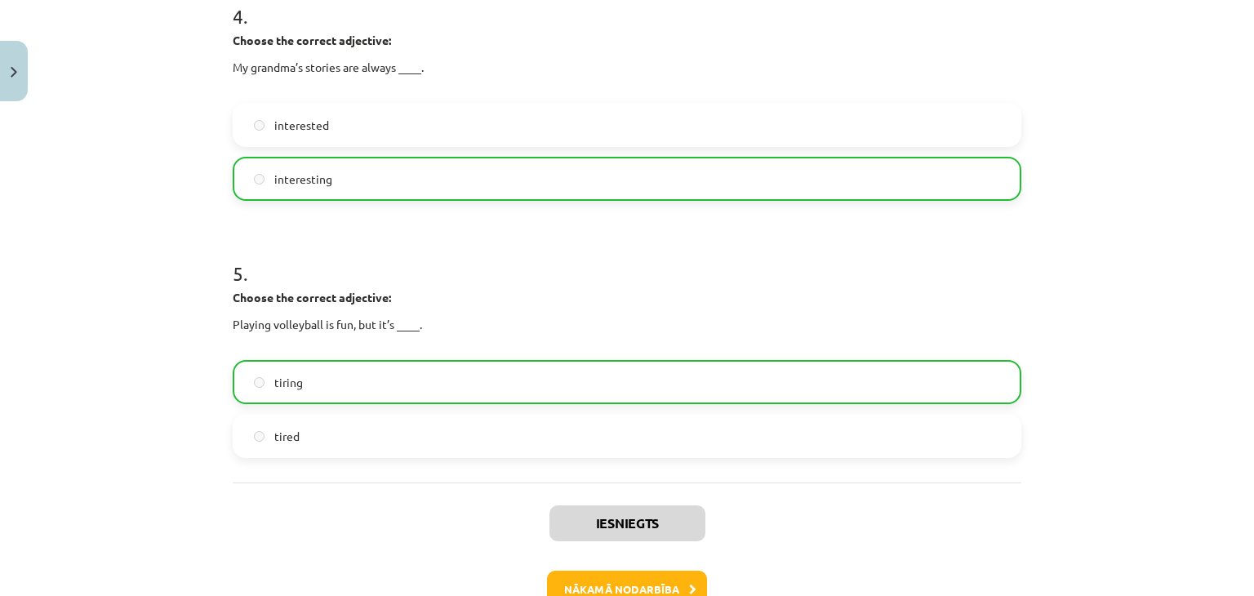
scroll to position [1205, 0]
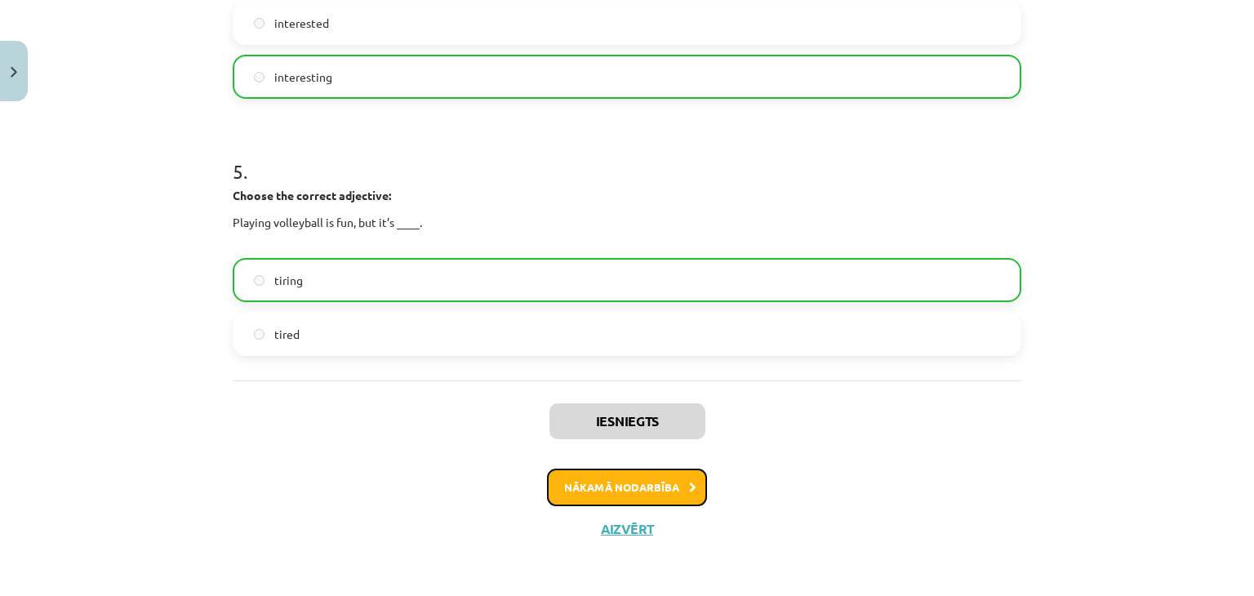
click at [587, 477] on button "Nākamā nodarbība" at bounding box center [627, 488] width 160 height 38
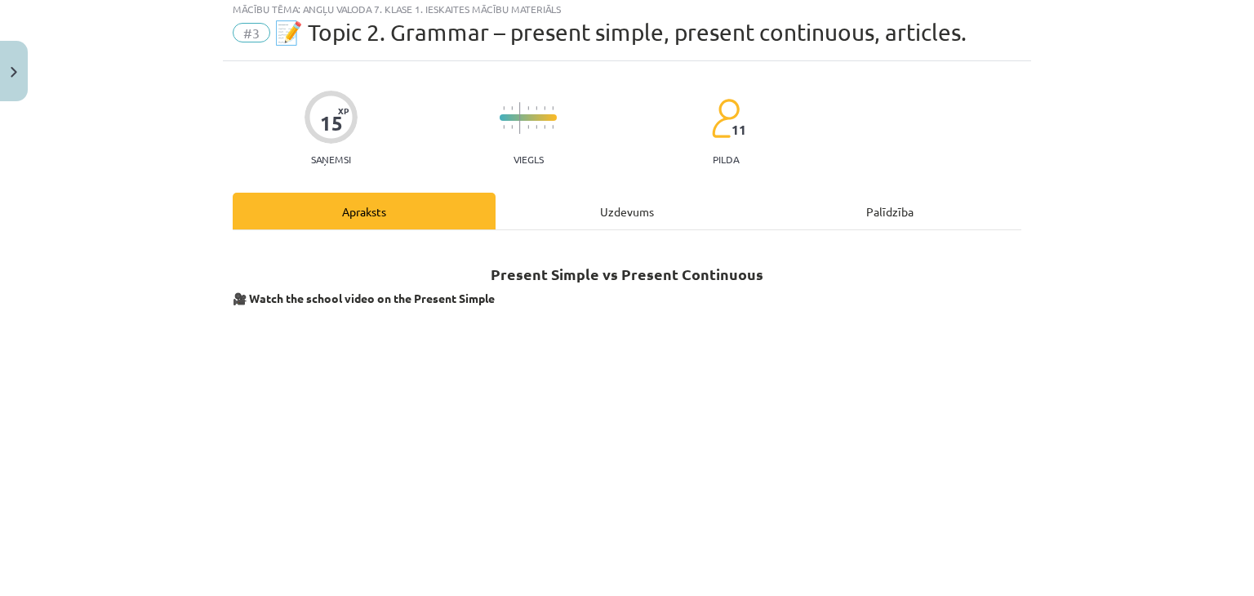
scroll to position [41, 0]
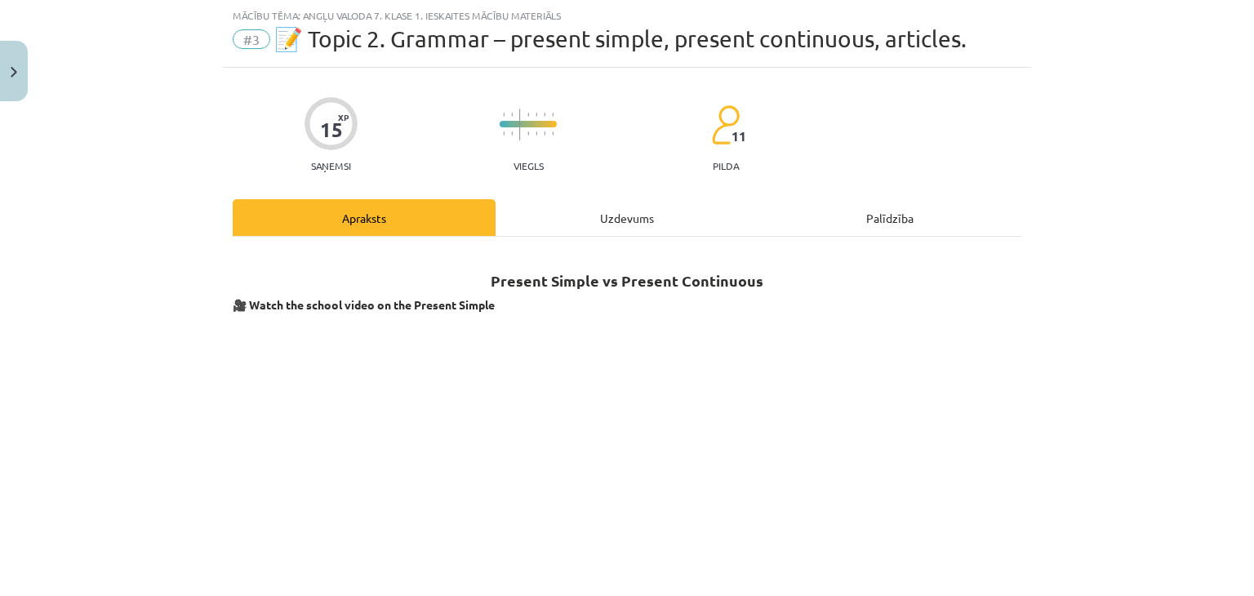
click at [640, 226] on div "Uzdevums" at bounding box center [627, 217] width 263 height 37
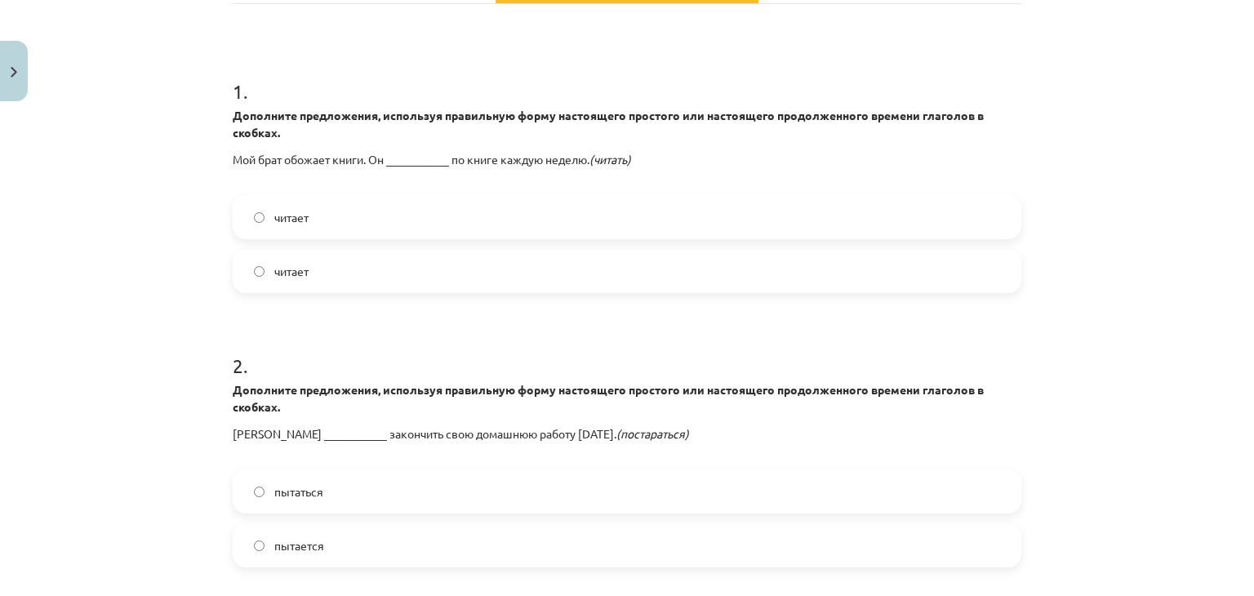
scroll to position [274, 0]
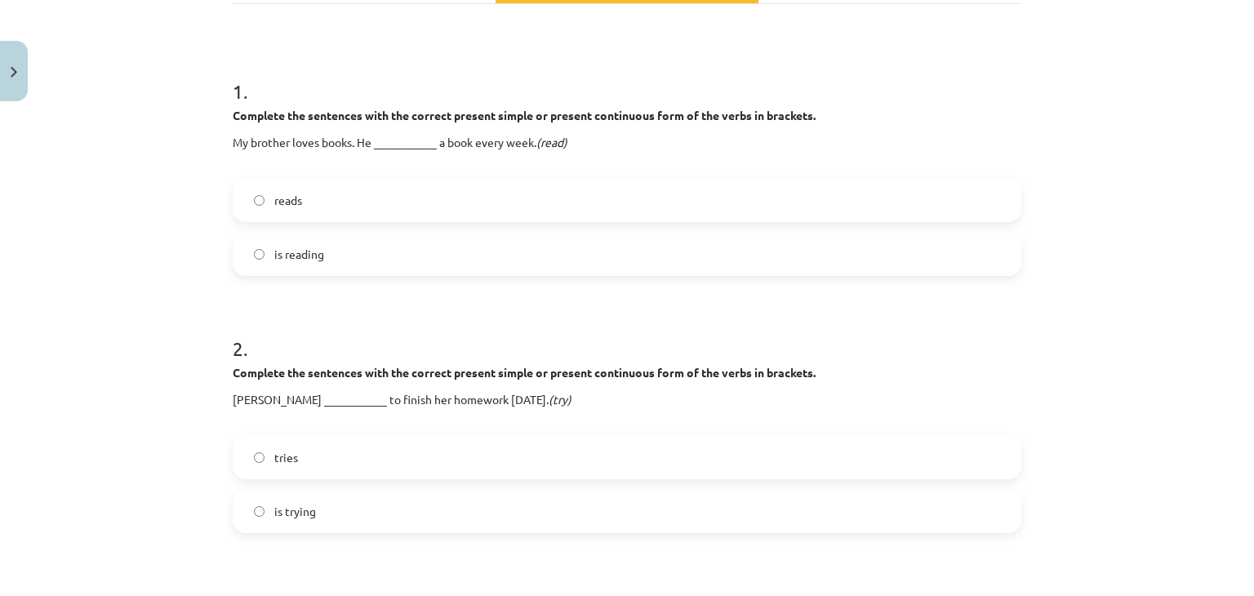
click at [785, 200] on label "reads" at bounding box center [627, 200] width 786 height 41
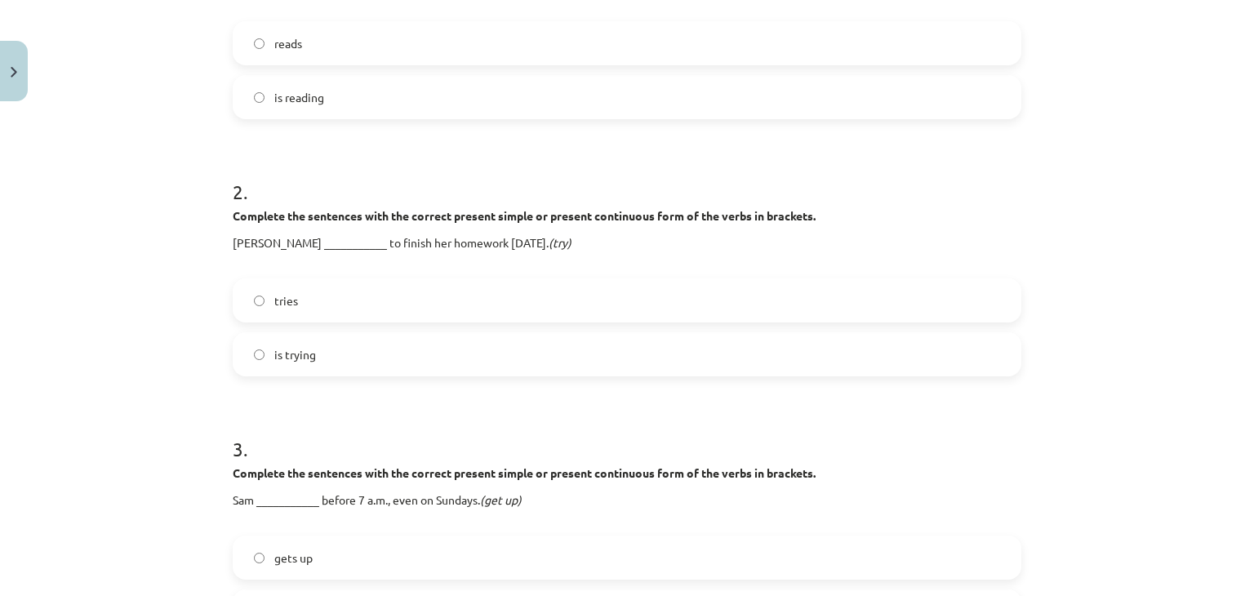
scroll to position [437, 0]
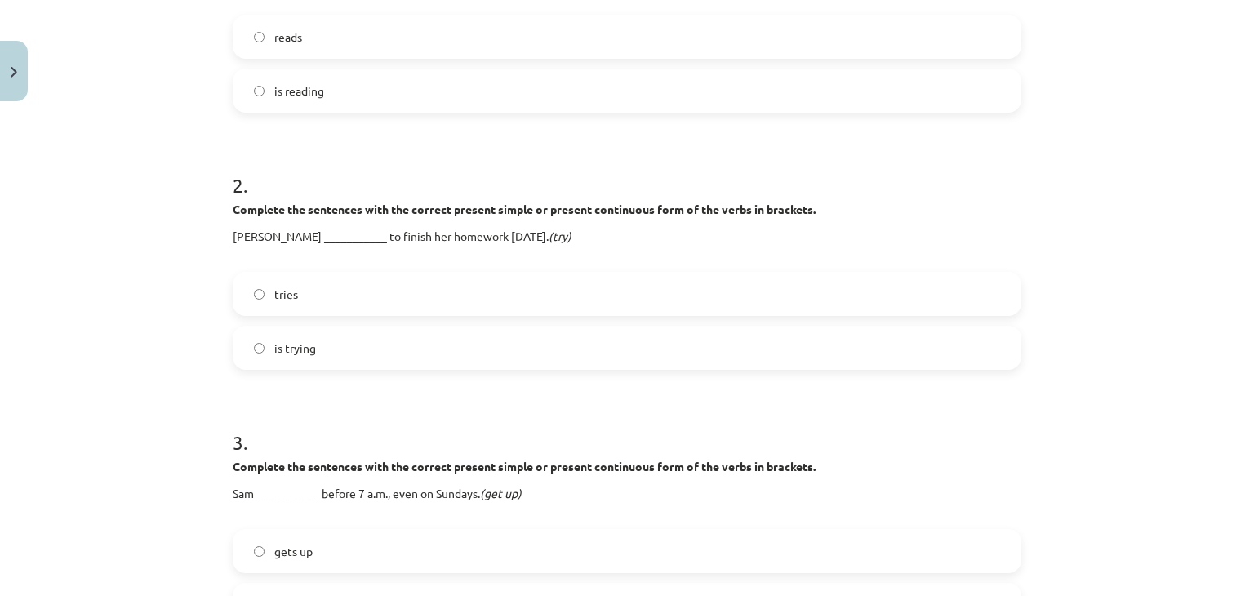
click at [696, 327] on label "is trying" at bounding box center [627, 347] width 786 height 41
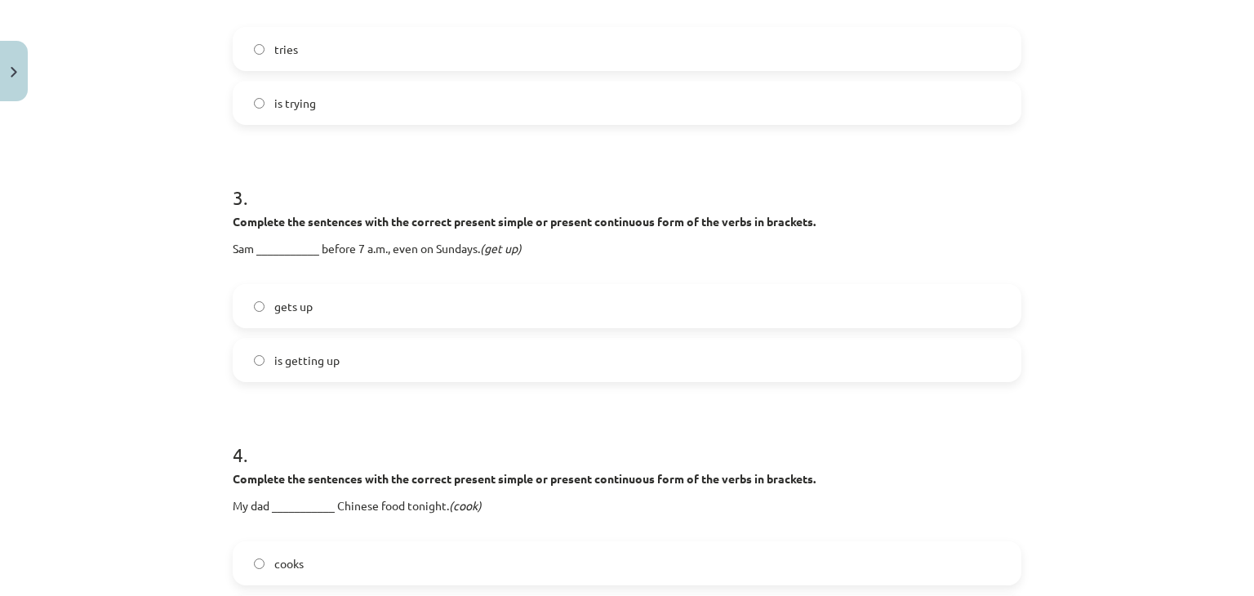
scroll to position [600, 0]
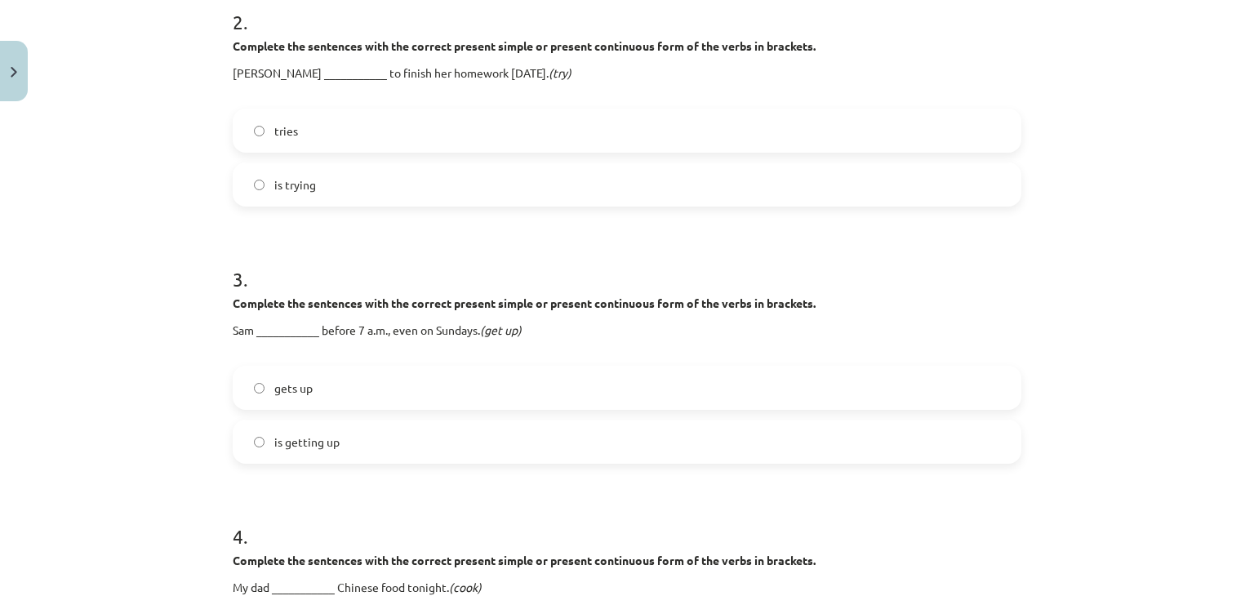
click at [448, 383] on label "gets up" at bounding box center [627, 387] width 786 height 41
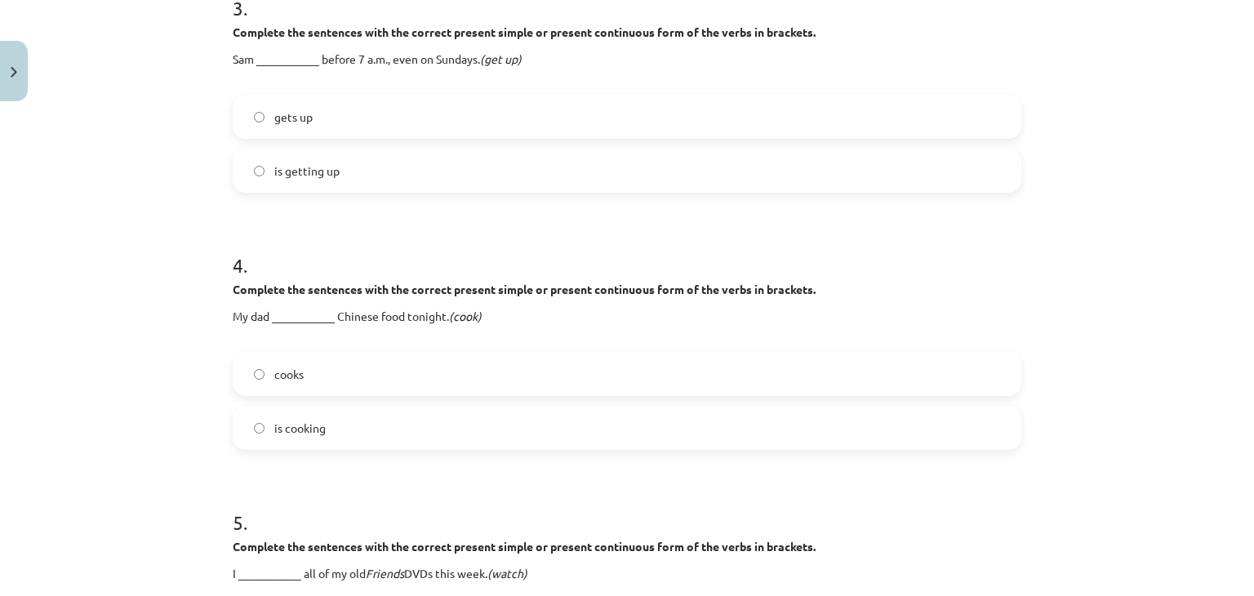
scroll to position [953, 0]
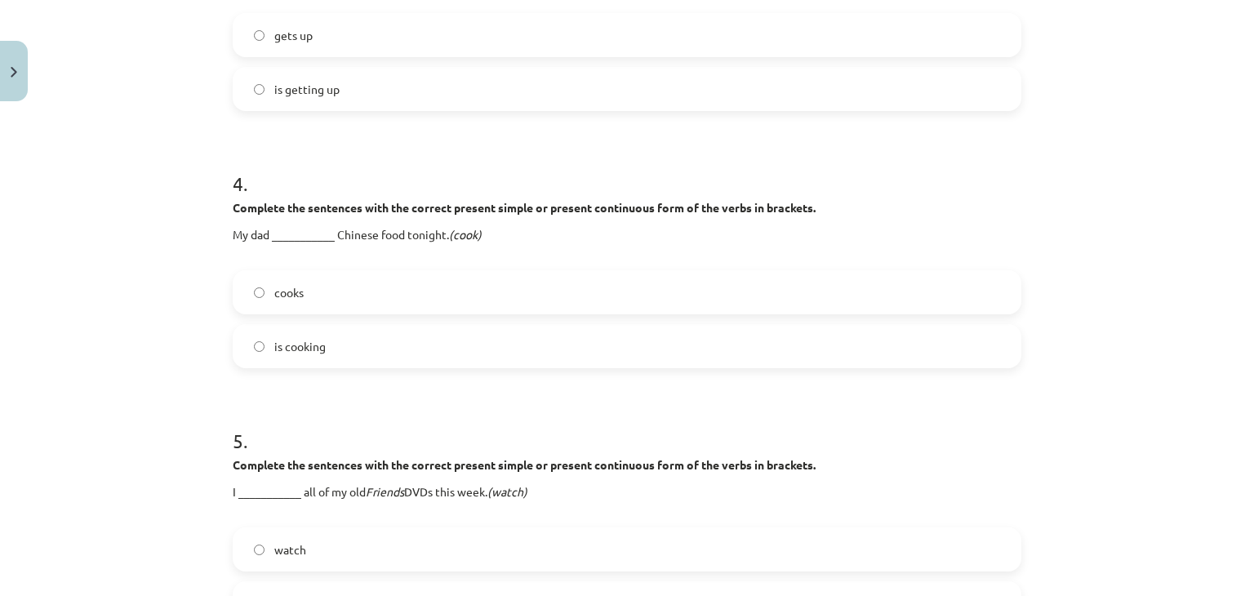
drag, startPoint x: 357, startPoint y: 344, endPoint x: 364, endPoint y: 337, distance: 9.8
click at [360, 342] on label "is cooking" at bounding box center [627, 346] width 786 height 41
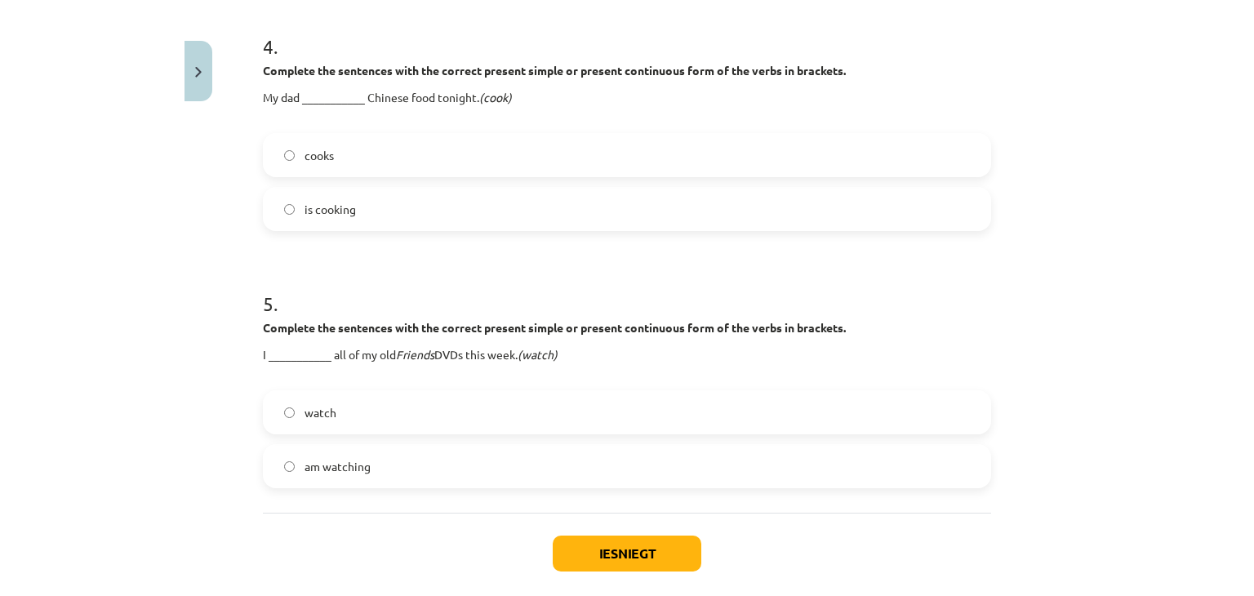
scroll to position [1142, 0]
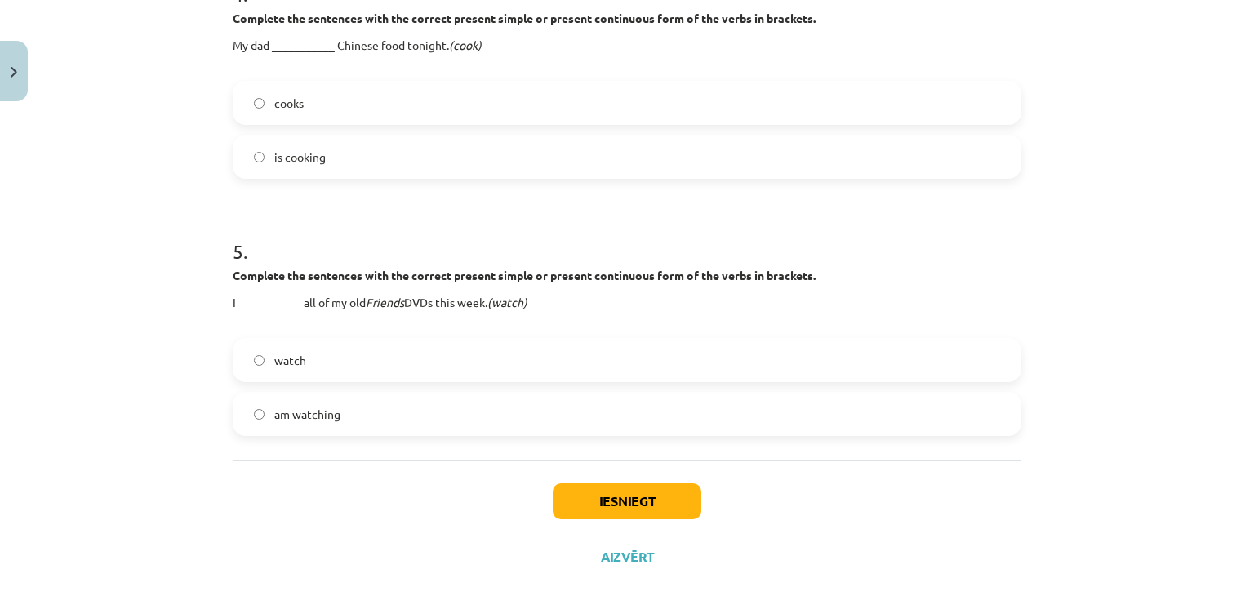
click at [269, 413] on label "am watching" at bounding box center [627, 414] width 786 height 41
click at [670, 503] on button "Iesniegt" at bounding box center [627, 501] width 149 height 36
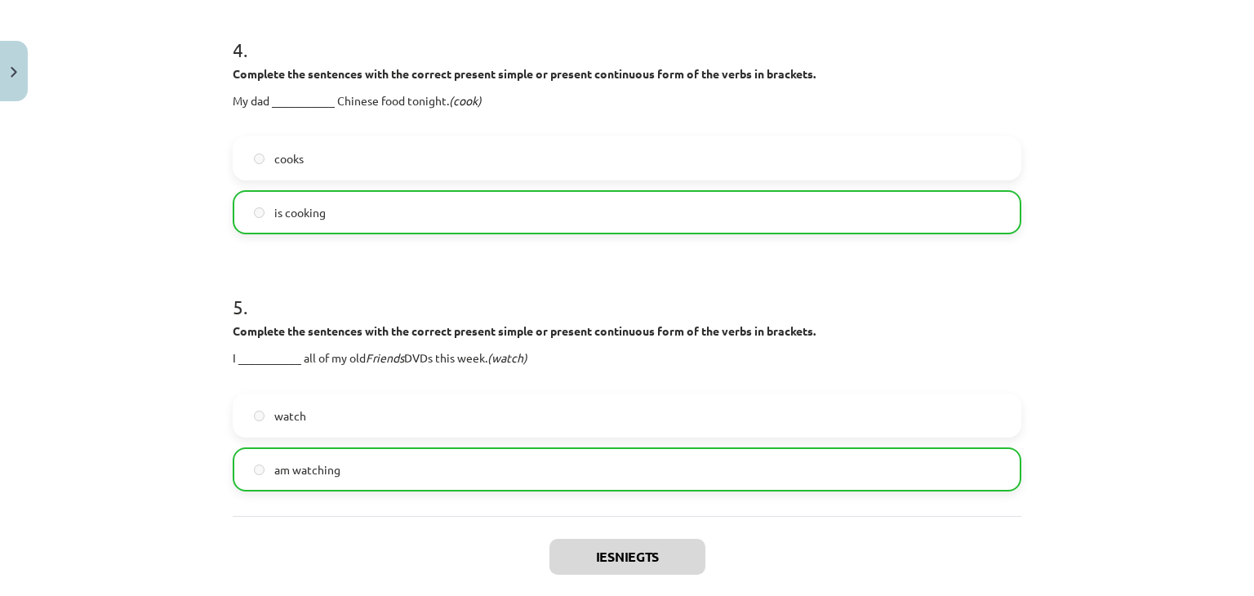
scroll to position [1223, 0]
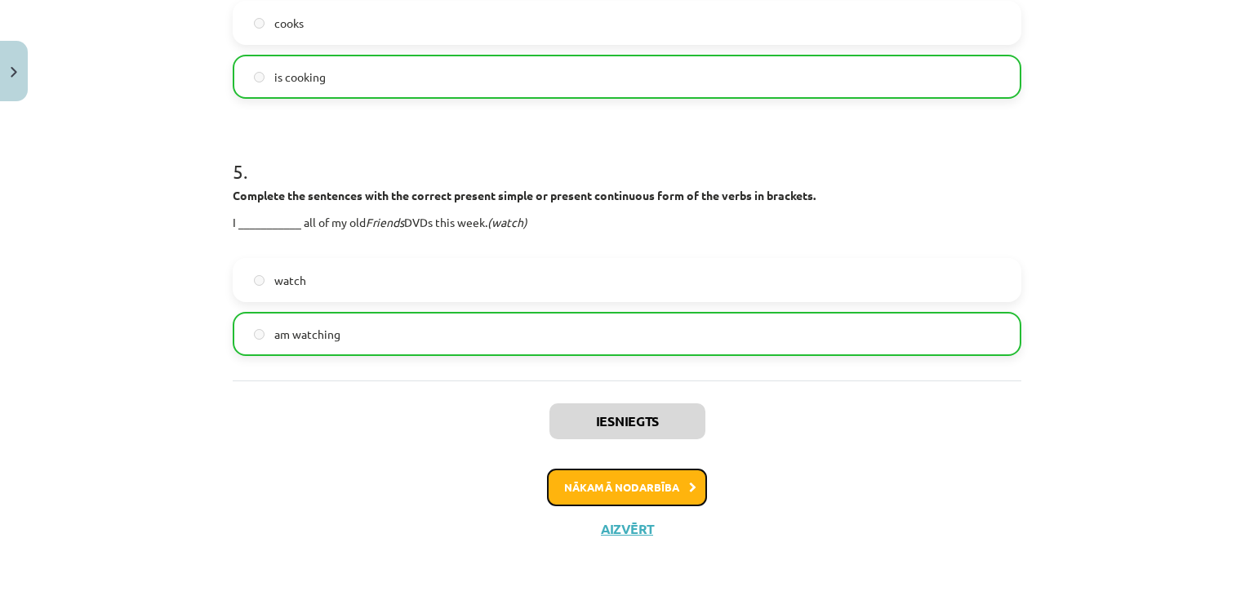
click at [633, 477] on button "Nākamā nodarbība" at bounding box center [627, 488] width 160 height 38
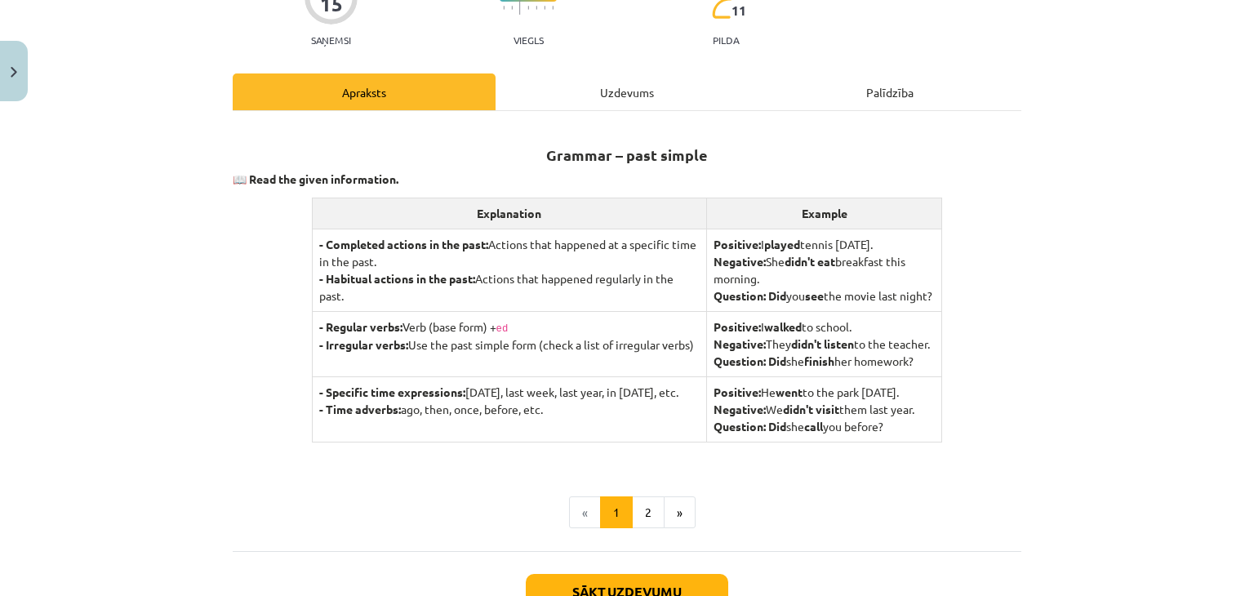
scroll to position [41, 0]
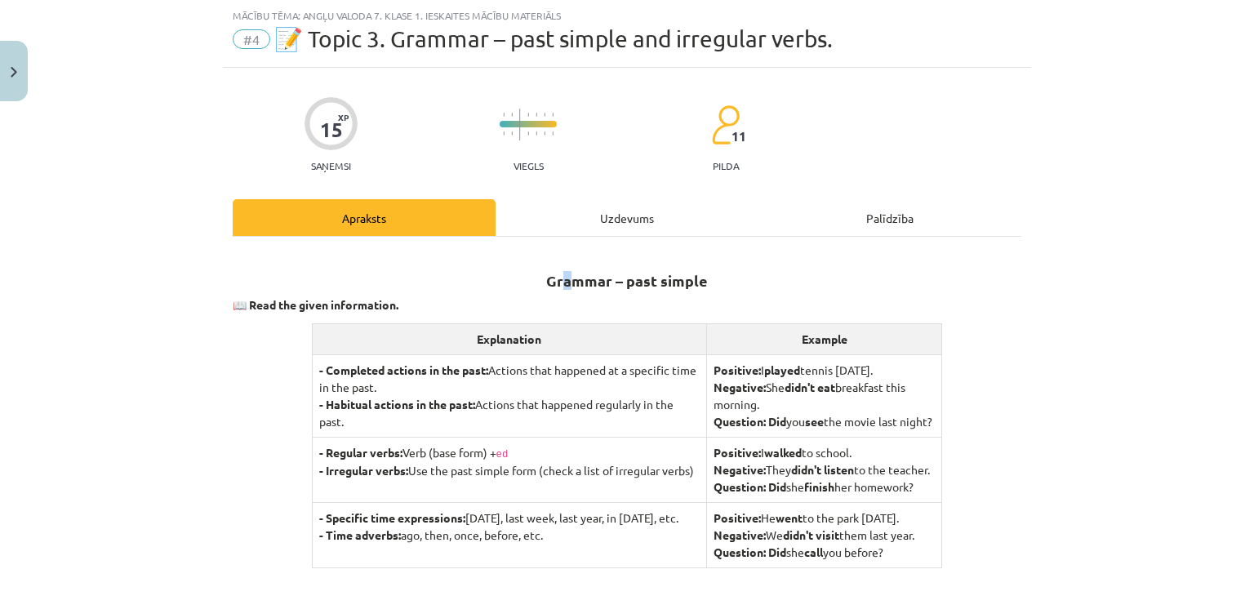
drag, startPoint x: 562, startPoint y: 240, endPoint x: 570, endPoint y: 236, distance: 9.1
click at [568, 237] on div "Grammar – past simple 📖 Read the given information. Explanation Example - Compl…" at bounding box center [627, 457] width 789 height 440
click at [572, 233] on div "Uzdevums" at bounding box center [627, 217] width 263 height 37
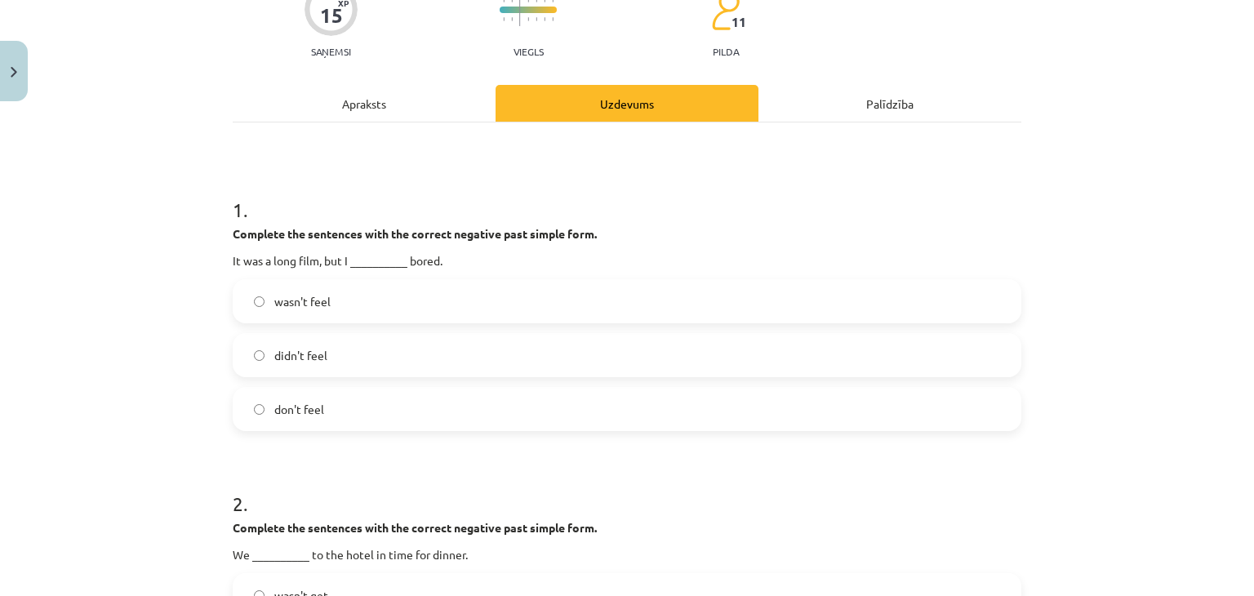
scroll to position [163, 0]
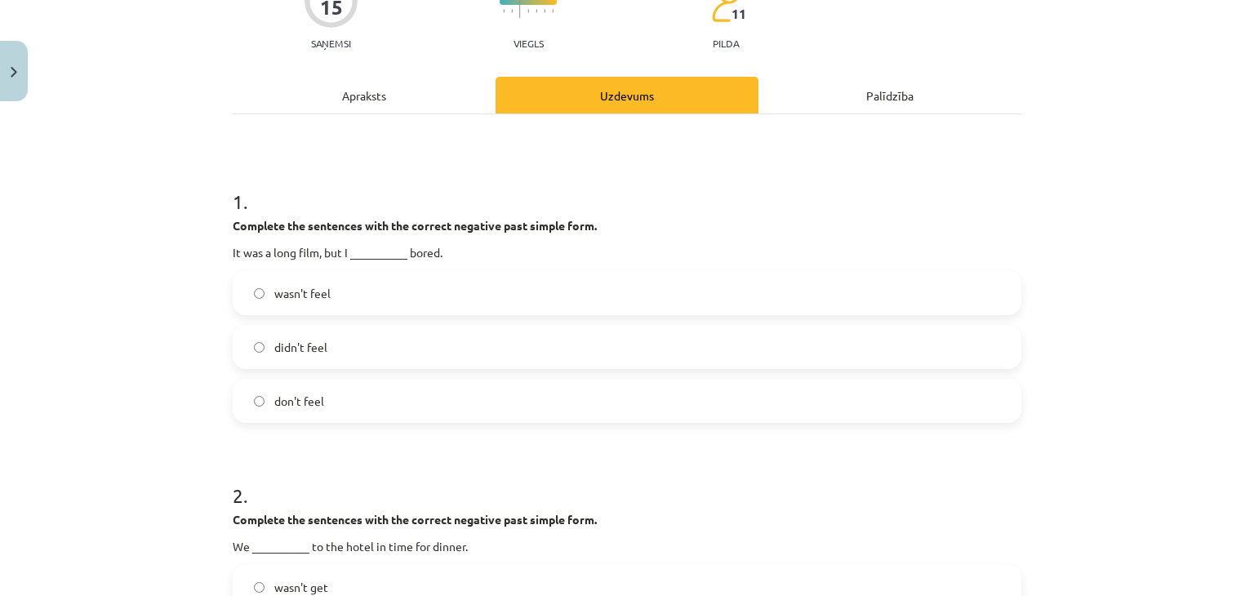
click at [403, 344] on label "didn't feel" at bounding box center [627, 347] width 786 height 41
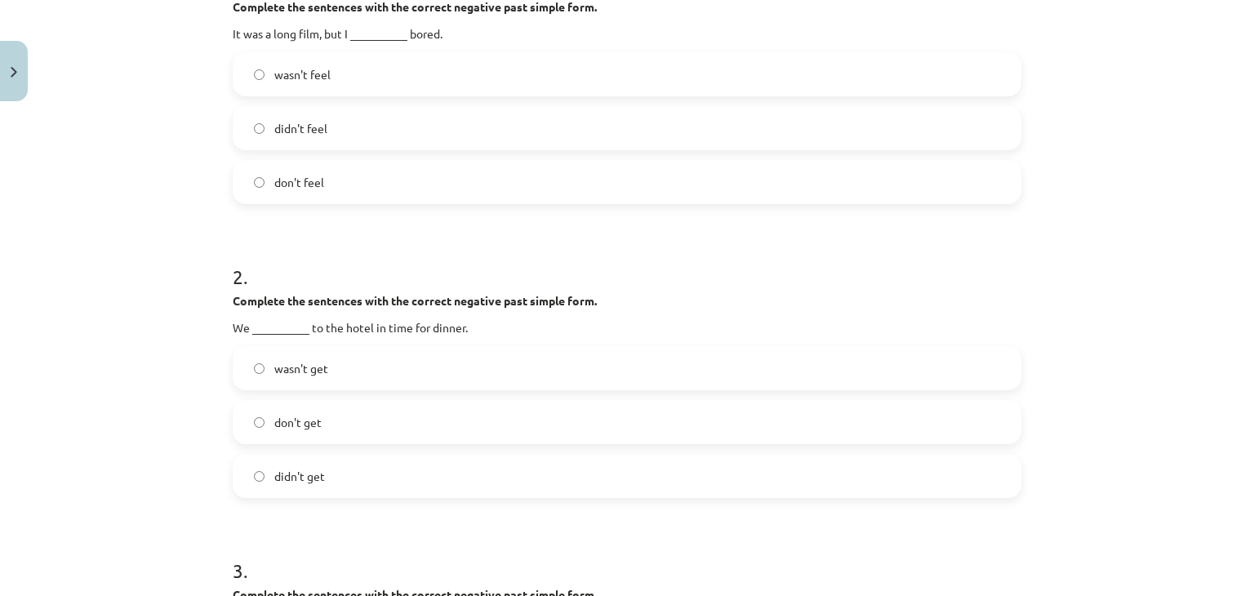
scroll to position [408, 0]
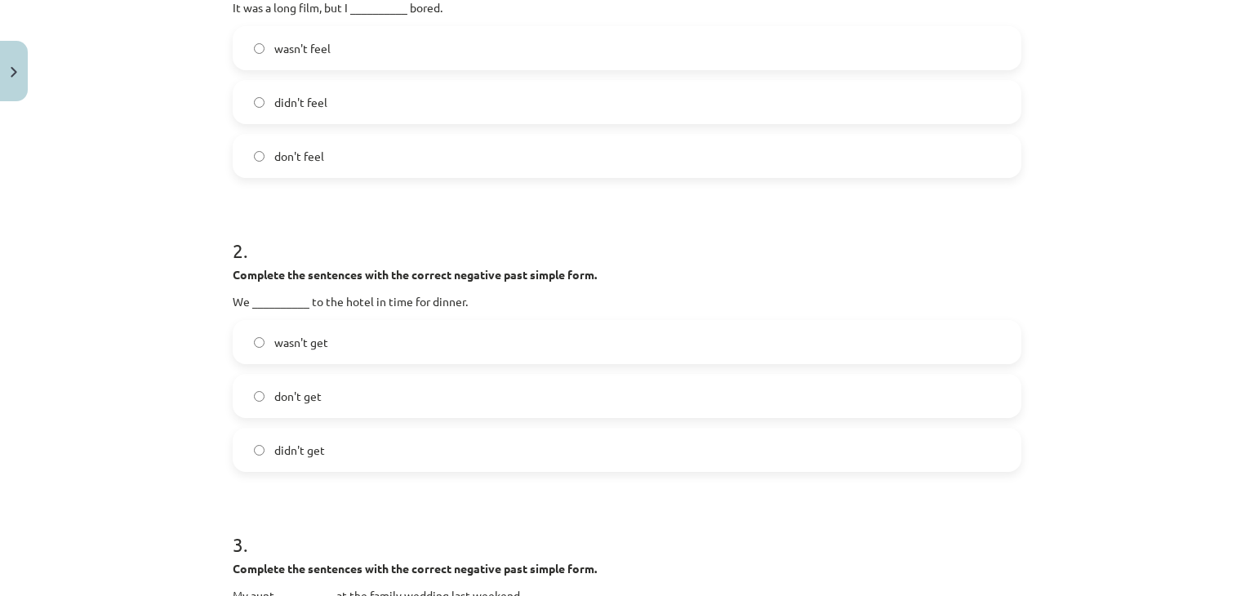
click at [474, 445] on label "didn't get" at bounding box center [627, 450] width 786 height 41
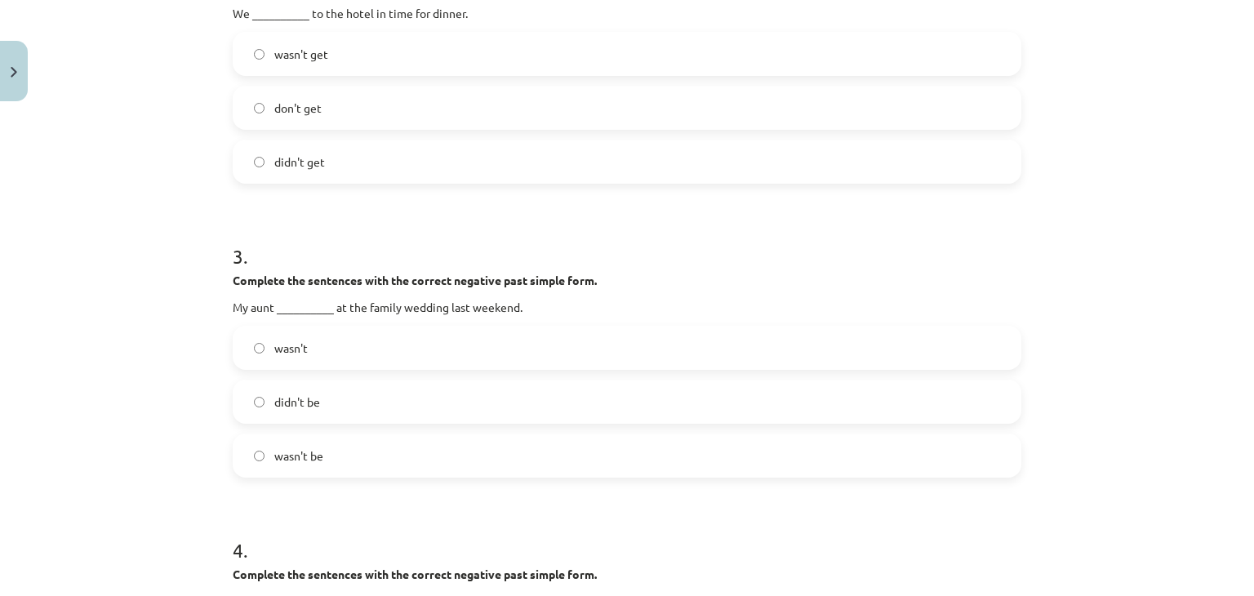
scroll to position [817, 0]
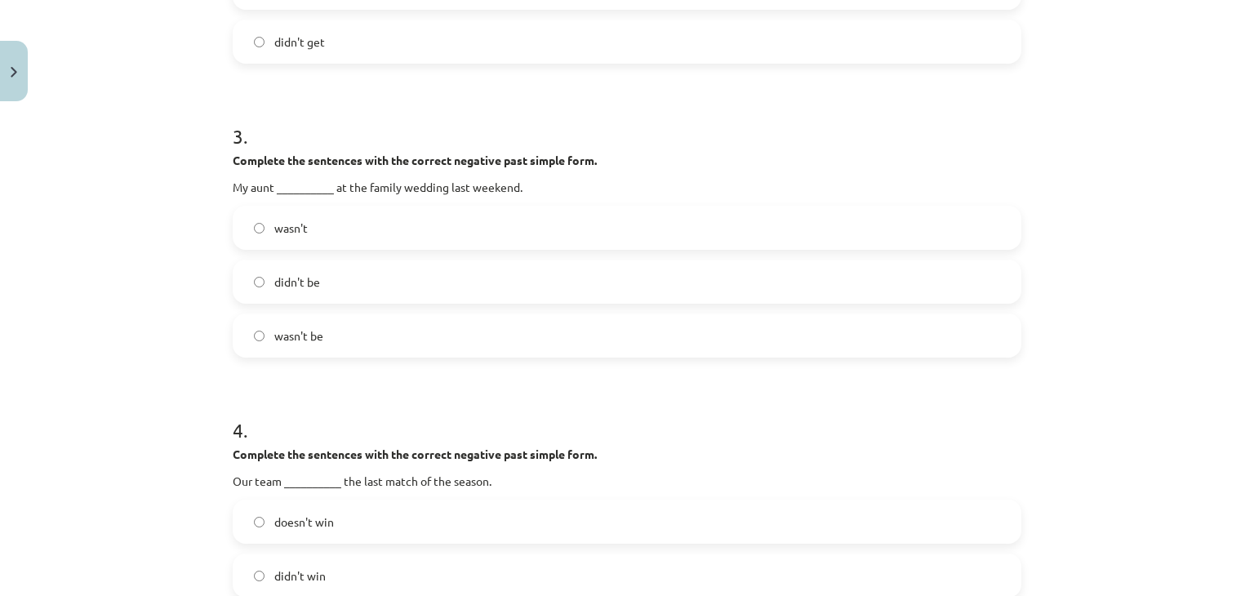
drag, startPoint x: 416, startPoint y: 220, endPoint x: 428, endPoint y: 226, distance: 13.2
click at [421, 224] on label "wasn't" at bounding box center [627, 227] width 786 height 41
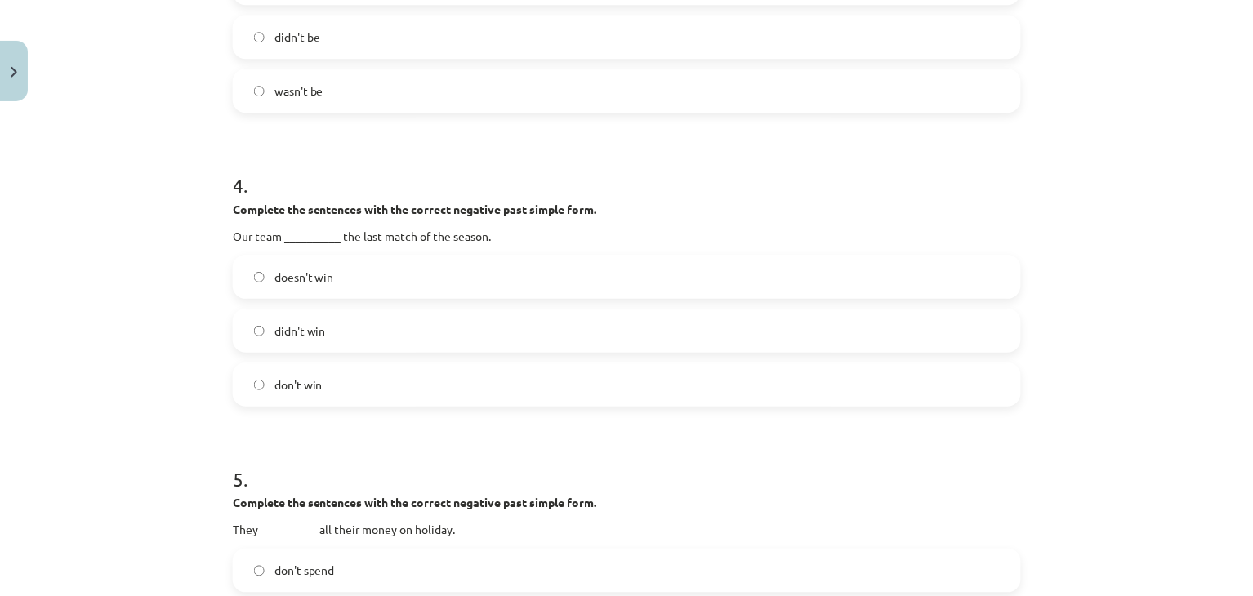
scroll to position [1225, 0]
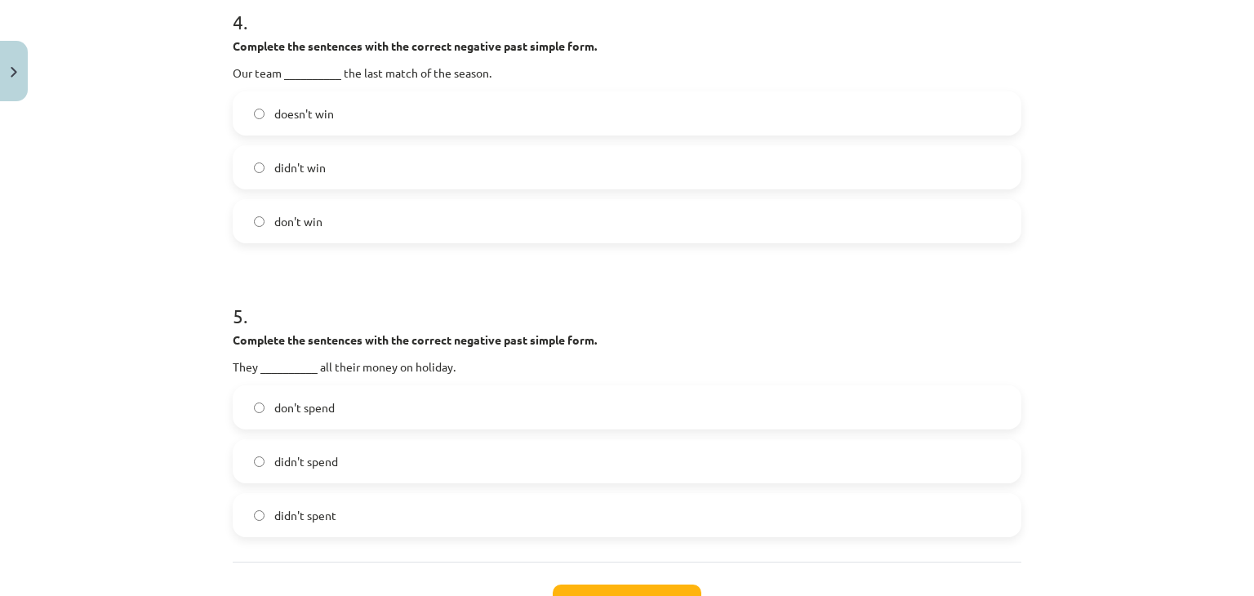
drag, startPoint x: 330, startPoint y: 455, endPoint x: 339, endPoint y: 465, distance: 13.3
click at [330, 455] on span "didn't spend" at bounding box center [306, 461] width 64 height 17
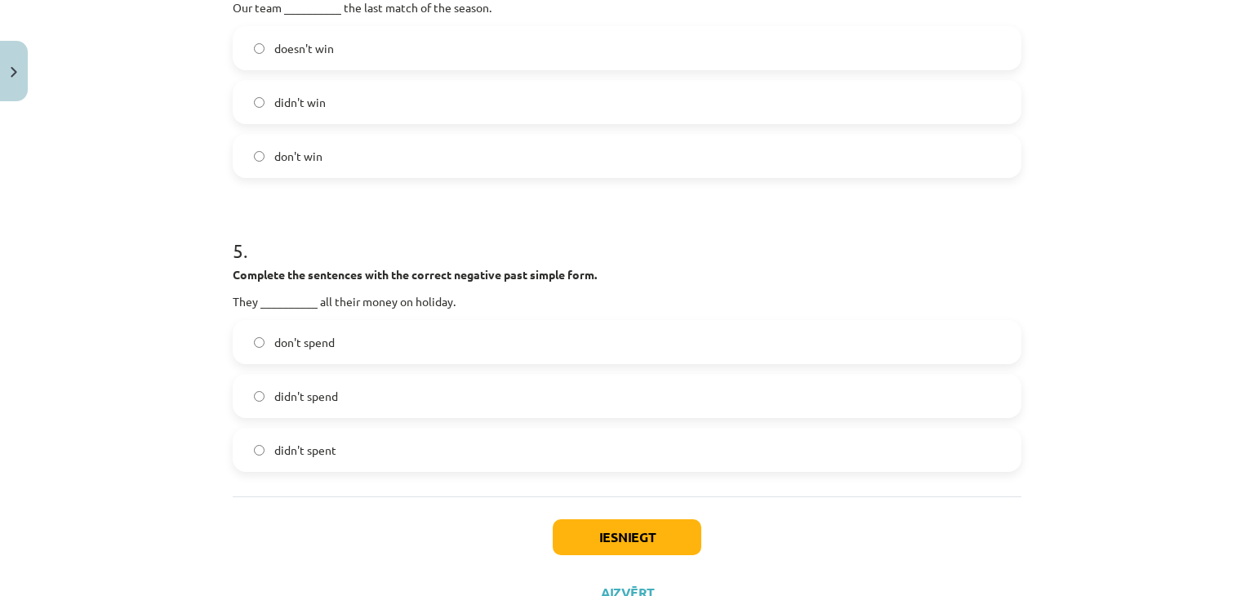
scroll to position [1356, 0]
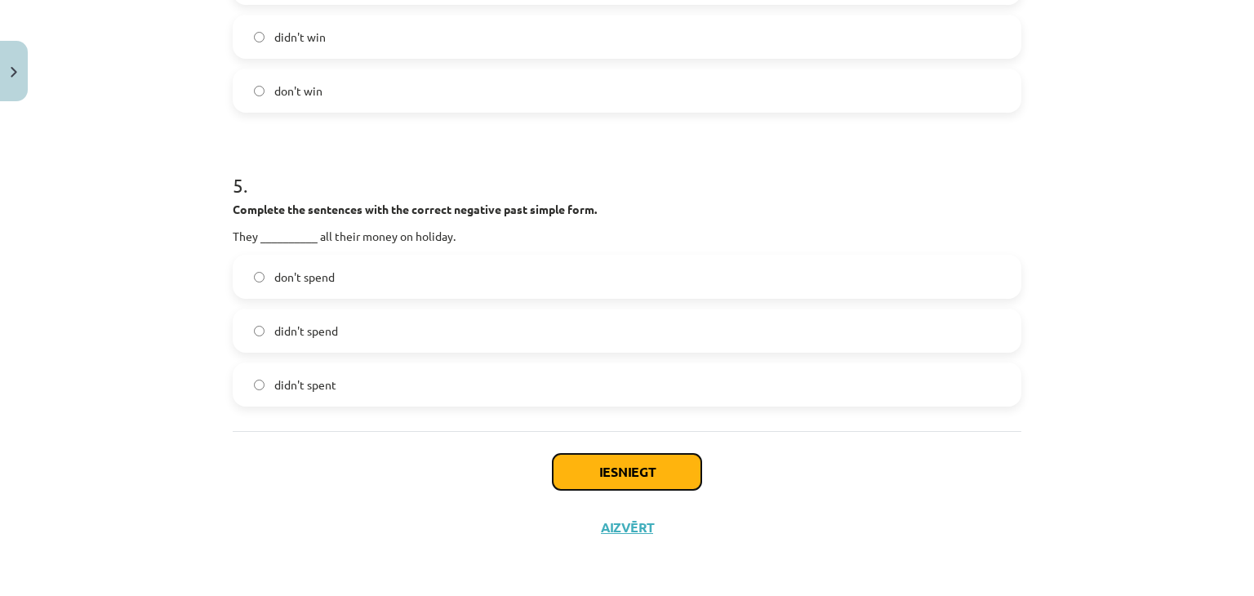
click at [611, 464] on button "Iesniegt" at bounding box center [627, 472] width 149 height 36
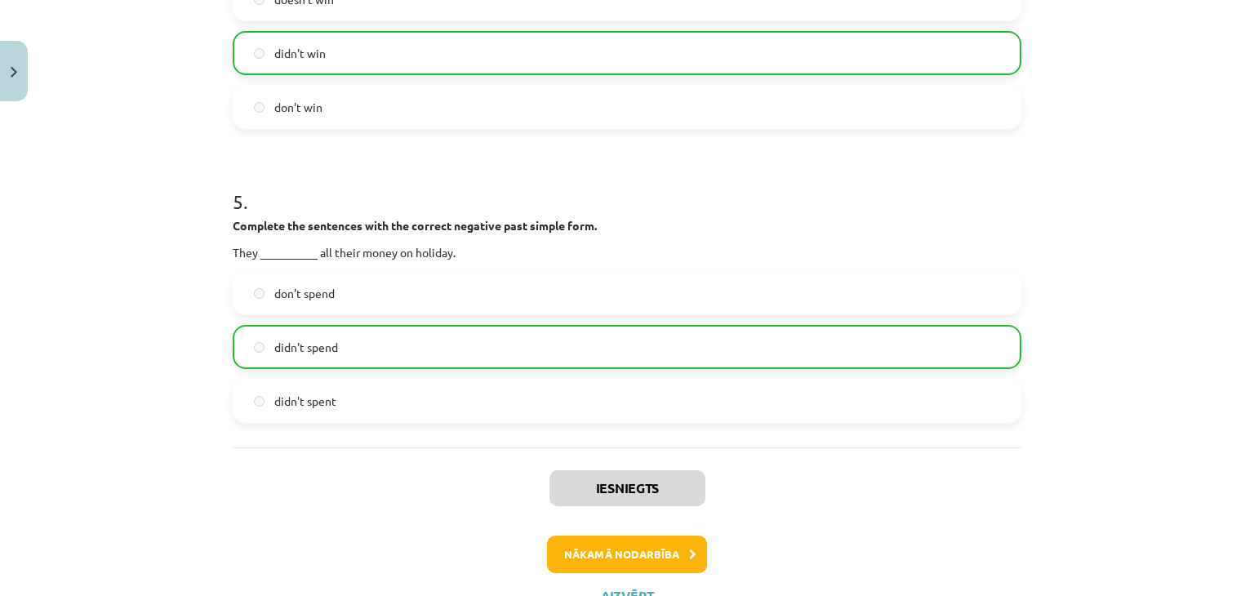
scroll to position [1407, 0]
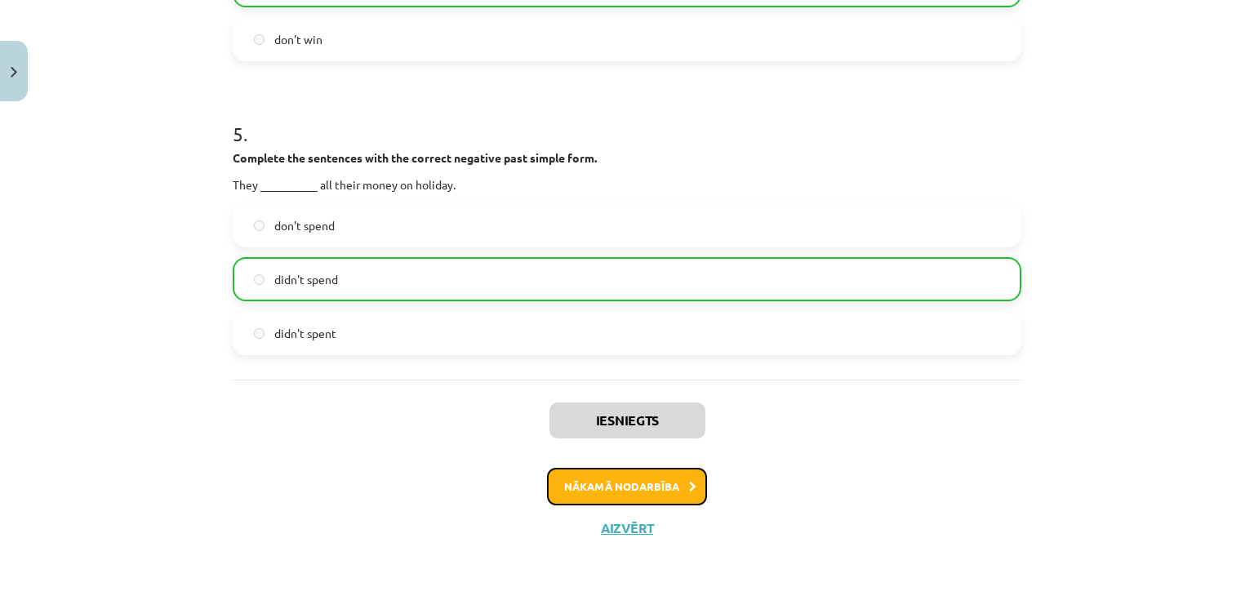
click at [625, 478] on button "Nākamā nodarbība" at bounding box center [627, 487] width 160 height 38
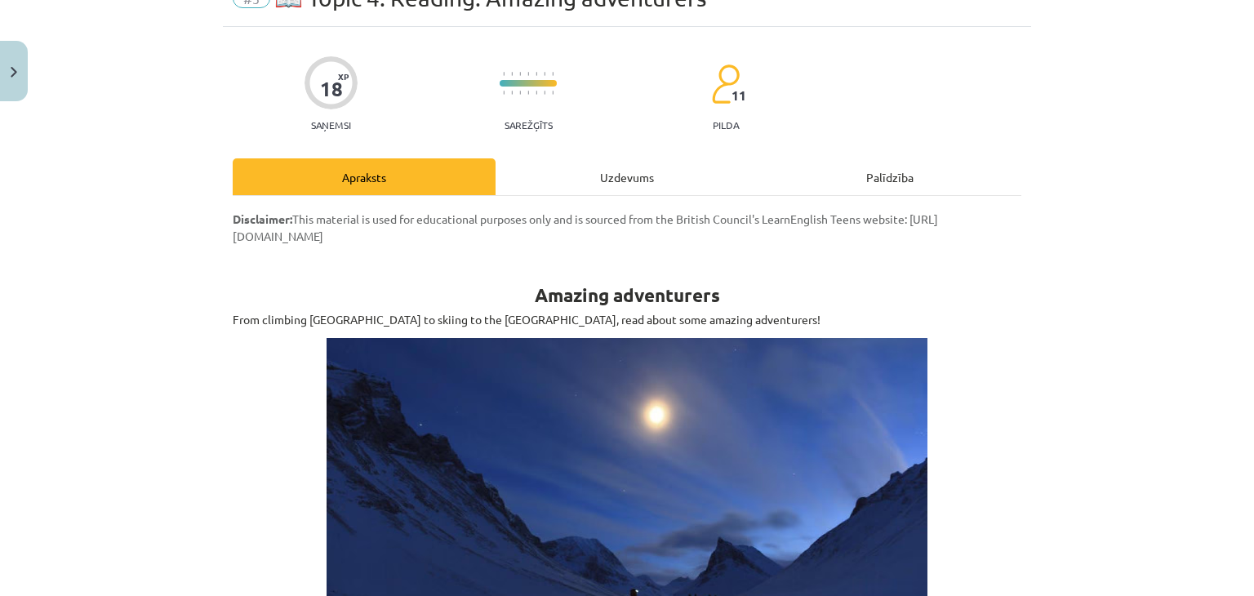
scroll to position [0, 0]
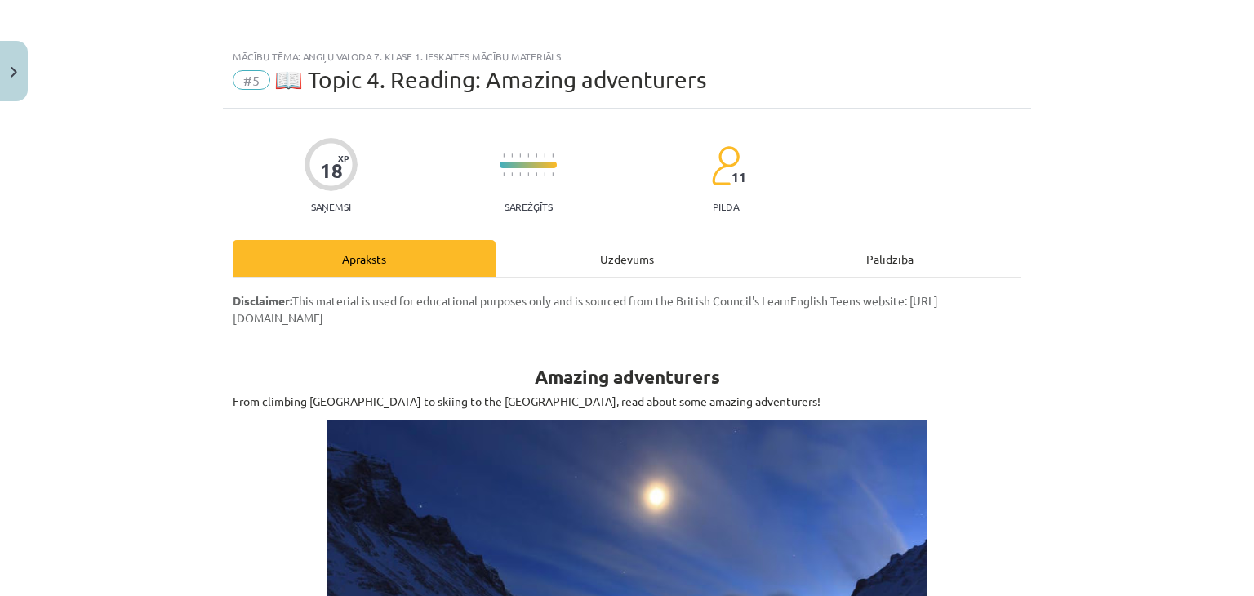
click at [647, 266] on div "Uzdevums" at bounding box center [627, 258] width 263 height 37
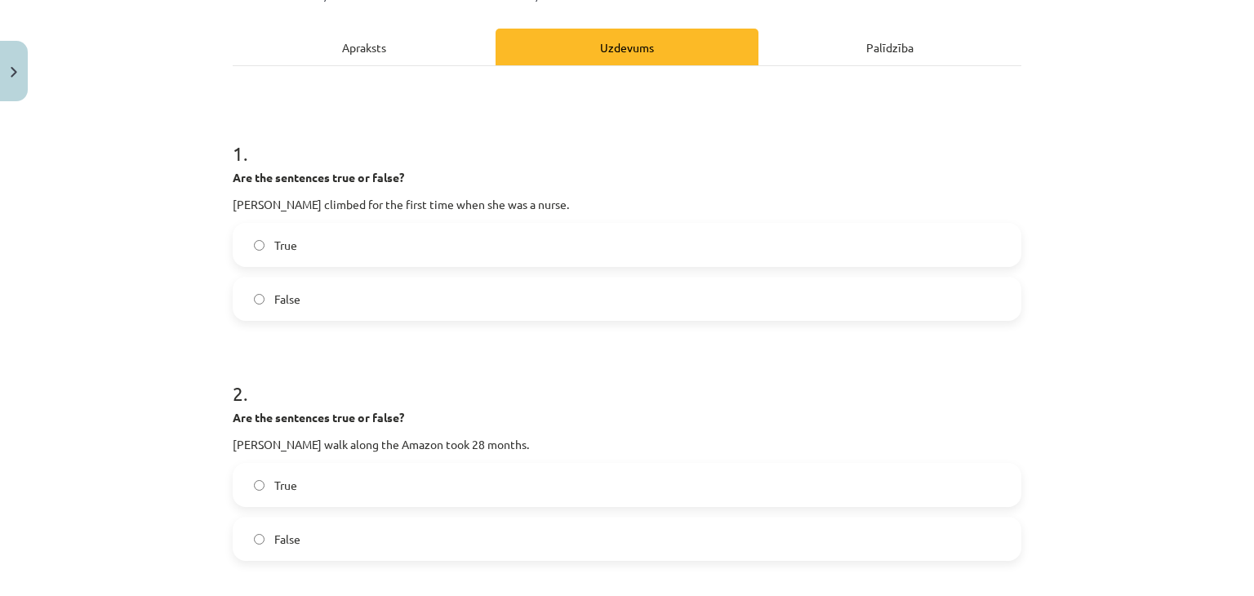
scroll to position [183, 0]
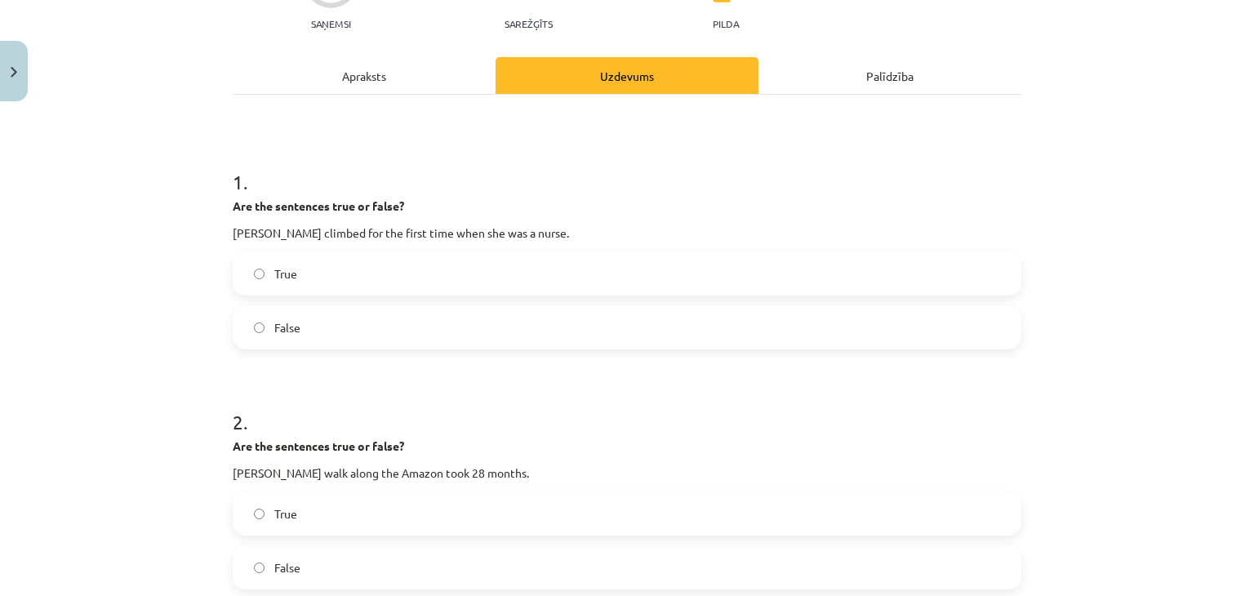
drag, startPoint x: 211, startPoint y: 219, endPoint x: 256, endPoint y: 220, distance: 44.9
click at [232, 220] on div "Mācību tēma: Angļu valoda 7. klase 1. ieskaites mācību materiāls #5 📖 Topic 4. …" at bounding box center [627, 298] width 1254 height 596
click at [426, 330] on label "False" at bounding box center [627, 327] width 786 height 41
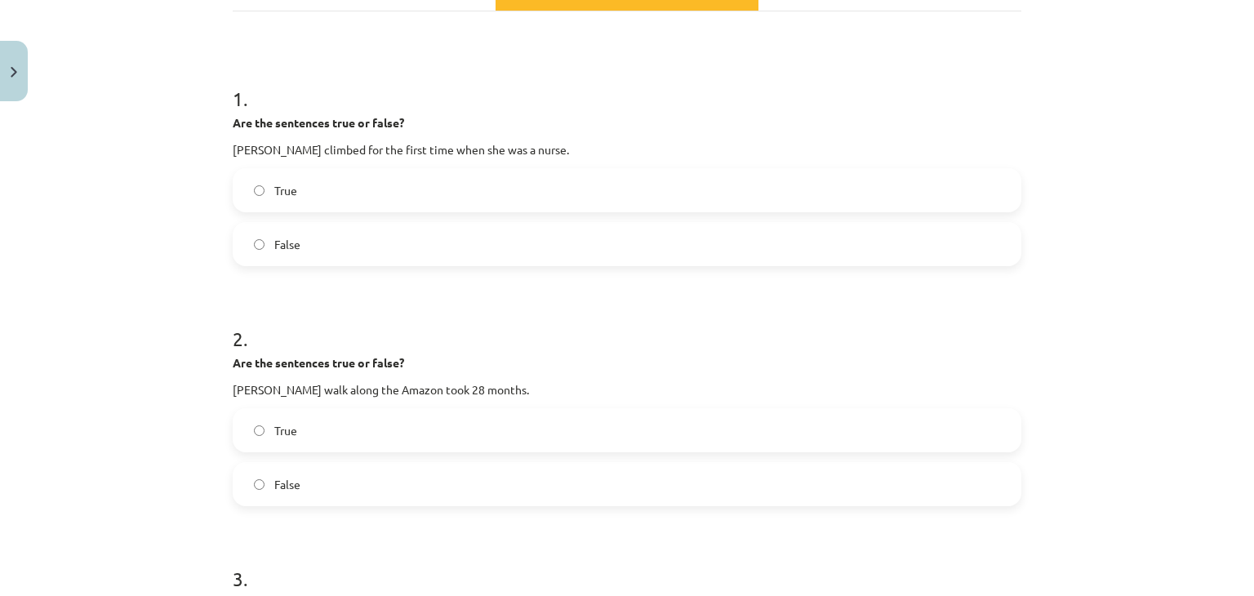
scroll to position [346, 0]
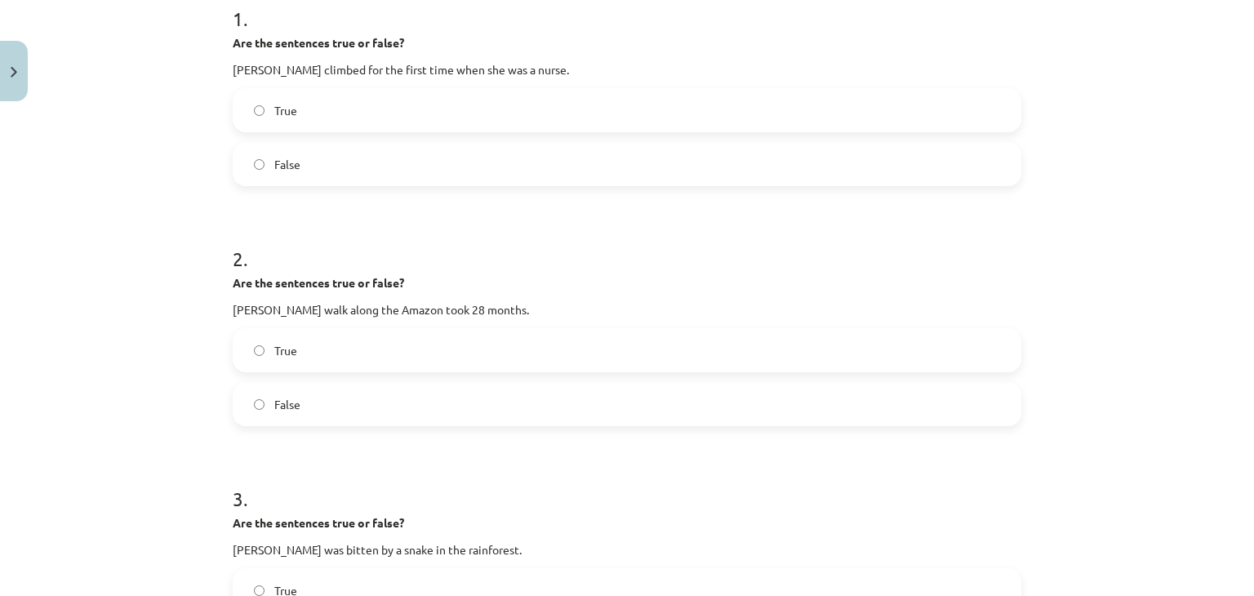
drag, startPoint x: 379, startPoint y: 357, endPoint x: 389, endPoint y: 337, distance: 21.9
click at [381, 355] on label "True" at bounding box center [627, 350] width 786 height 41
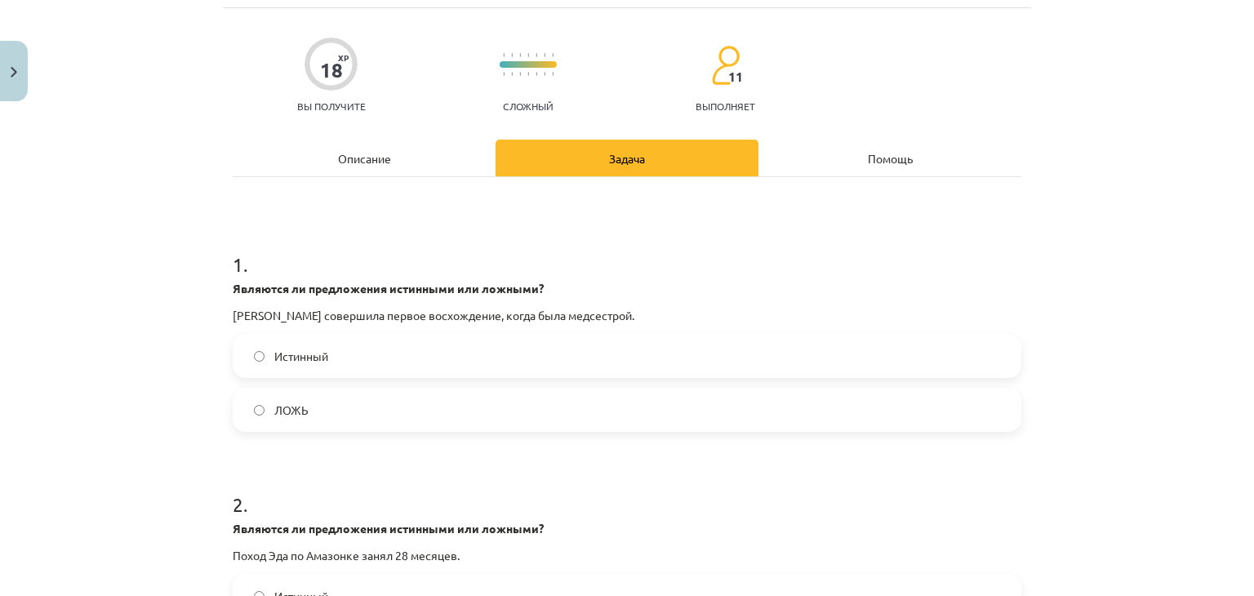
scroll to position [0, 0]
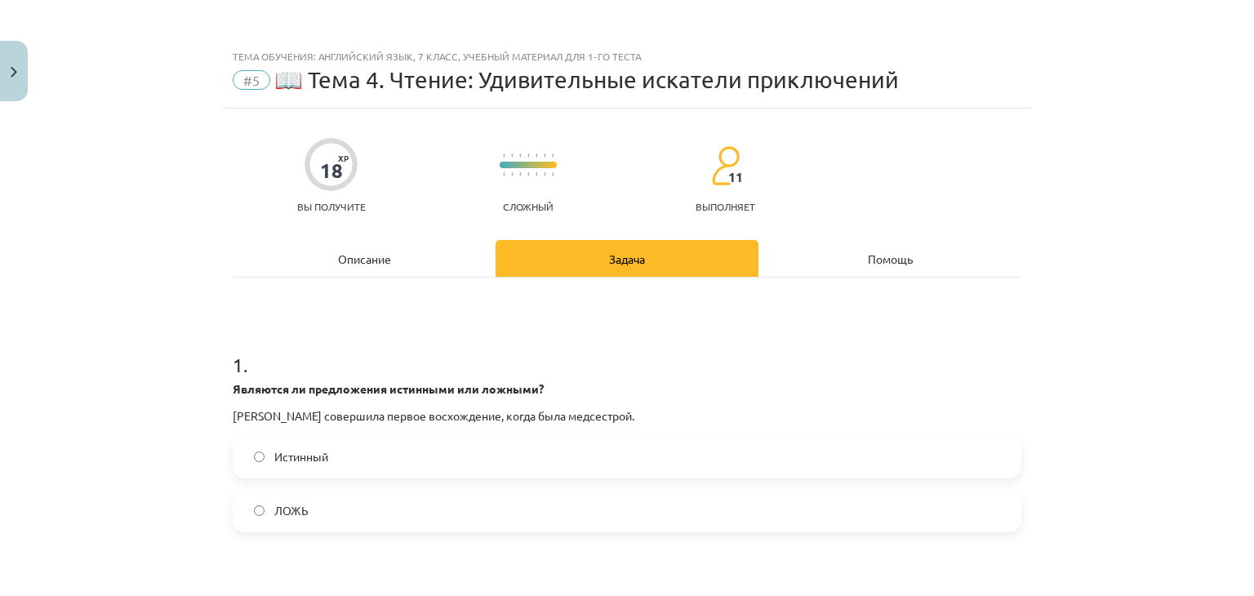
drag, startPoint x: 330, startPoint y: 236, endPoint x: 330, endPoint y: 267, distance: 31.0
click at [346, 263] on font "Описание" at bounding box center [364, 259] width 53 height 15
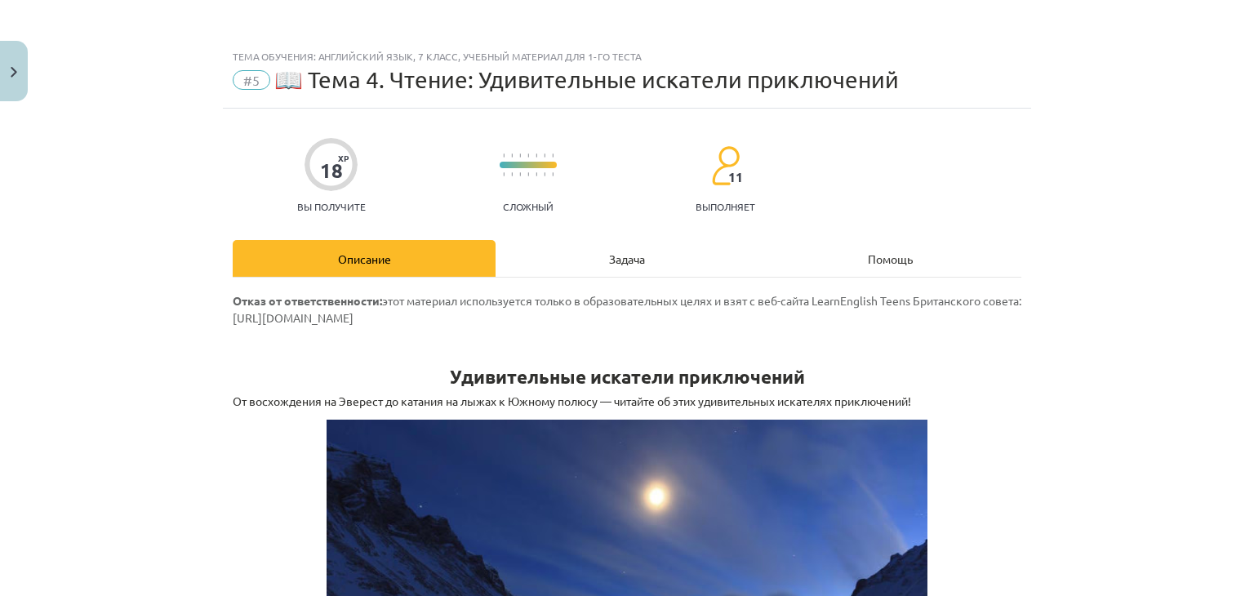
click at [536, 271] on div "Задача" at bounding box center [627, 258] width 263 height 37
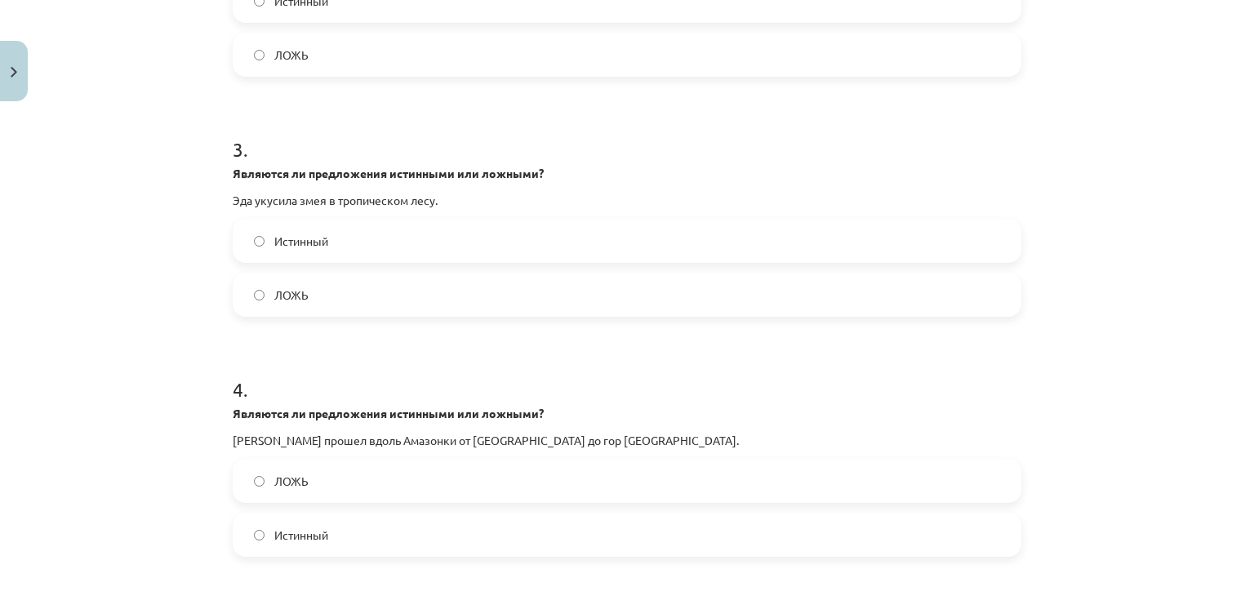
scroll to position [776, 0]
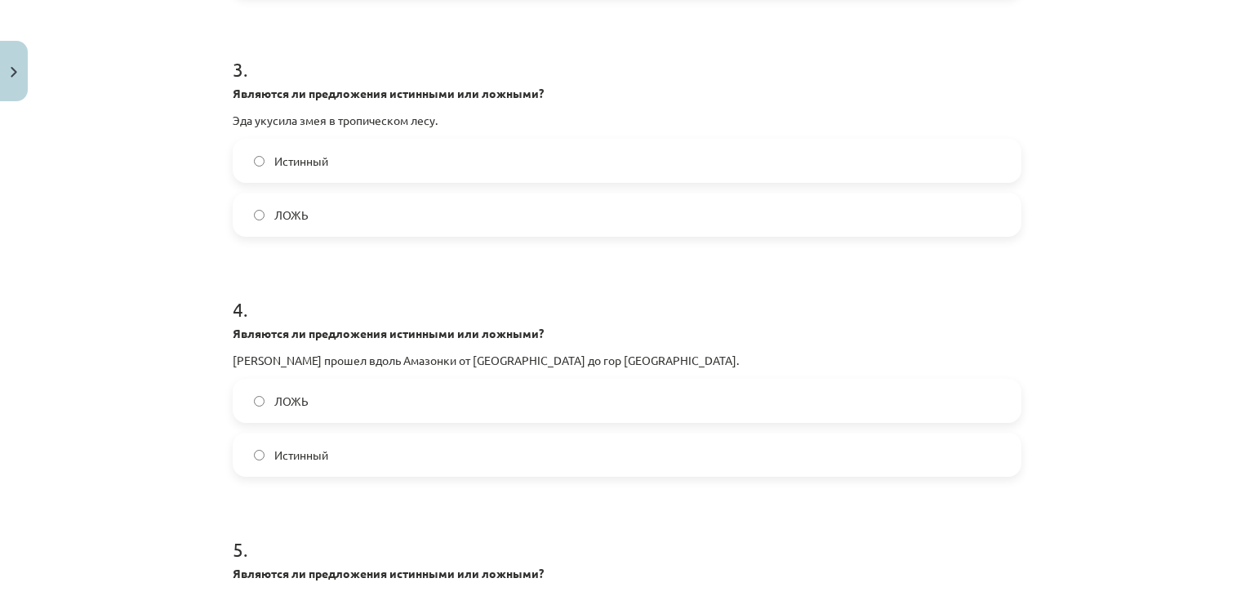
click at [412, 172] on label "Истинный" at bounding box center [627, 160] width 786 height 41
click at [392, 213] on label "ЛОЖЬ" at bounding box center [627, 214] width 786 height 41
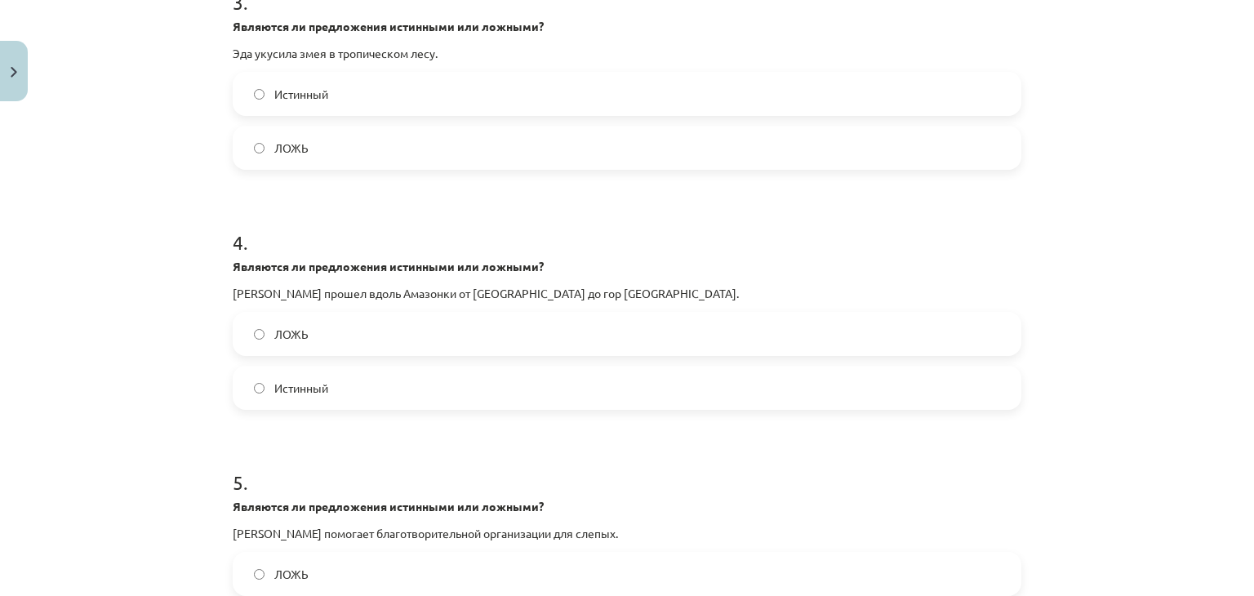
scroll to position [939, 0]
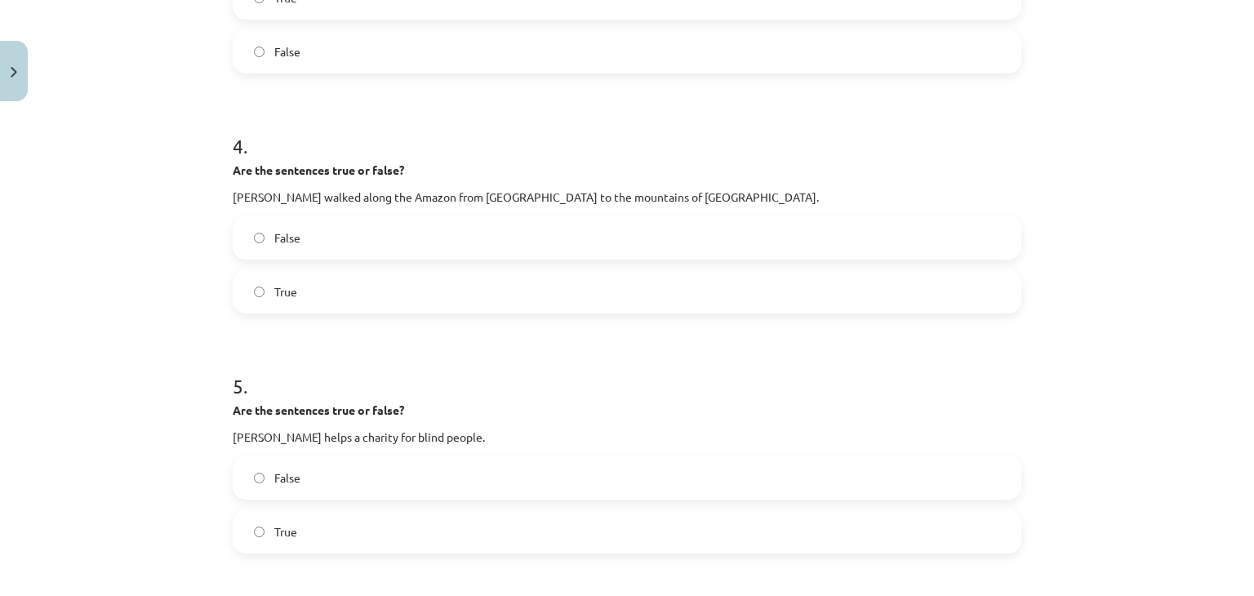
drag, startPoint x: 444, startPoint y: 243, endPoint x: 464, endPoint y: 241, distance: 19.7
click at [448, 241] on label "False" at bounding box center [627, 237] width 786 height 41
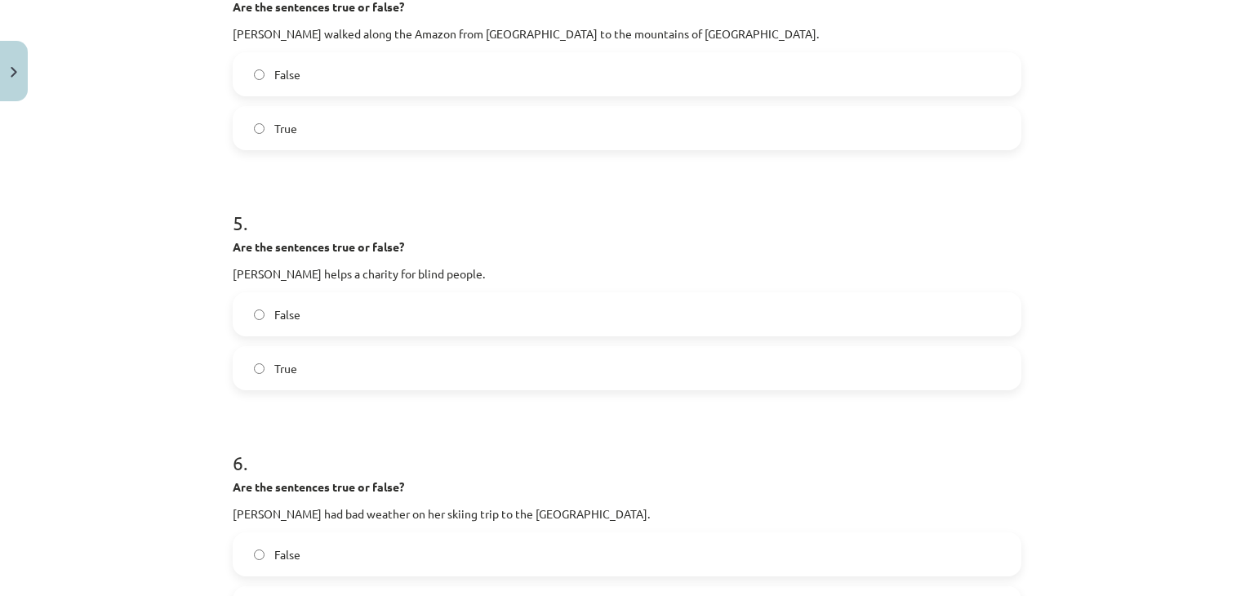
drag, startPoint x: 284, startPoint y: 318, endPoint x: 313, endPoint y: 302, distance: 32.9
click at [286, 318] on span "False" at bounding box center [287, 314] width 26 height 17
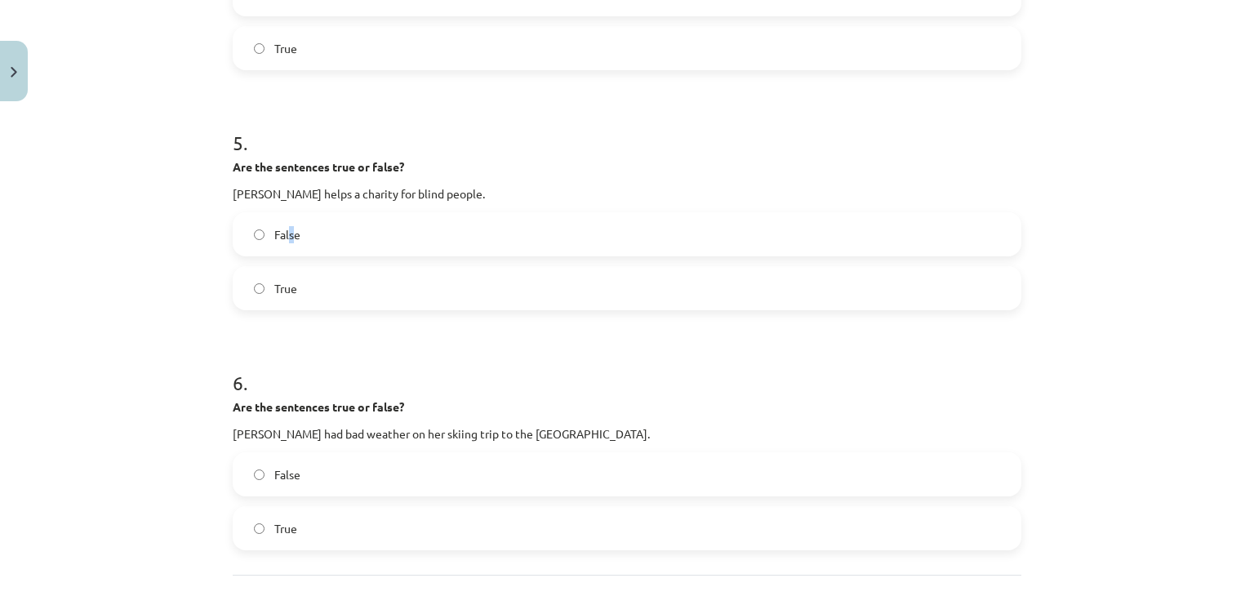
scroll to position [1326, 0]
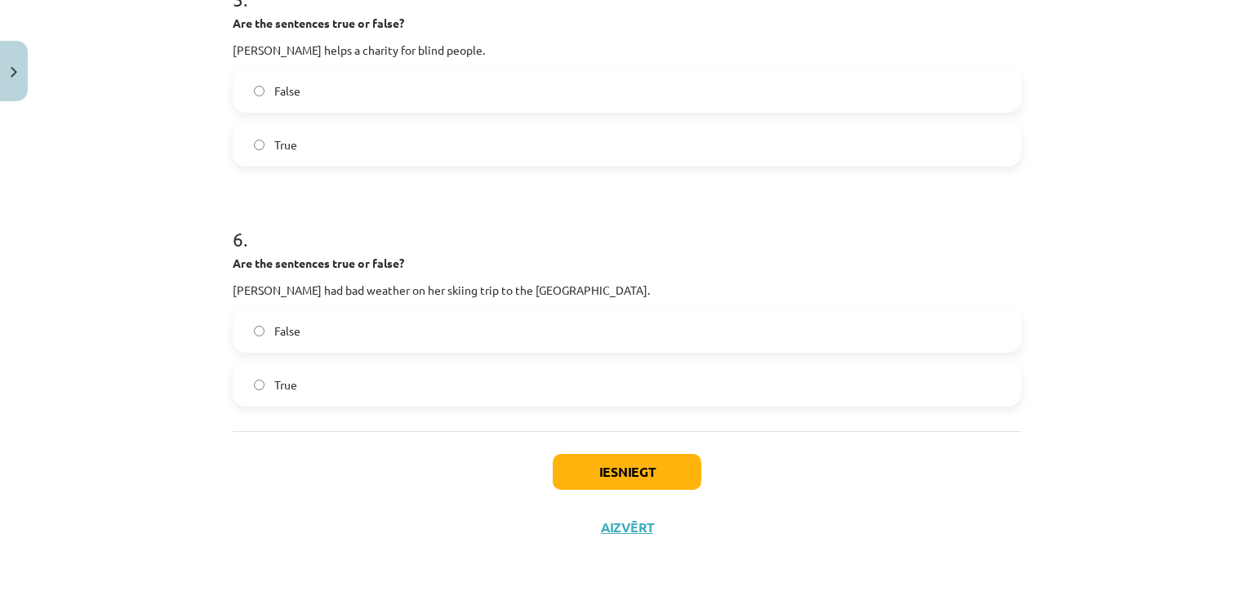
drag, startPoint x: 361, startPoint y: 88, endPoint x: 470, endPoint y: 114, distance: 112.3
click at [376, 98] on label "False" at bounding box center [627, 90] width 786 height 41
drag, startPoint x: 371, startPoint y: 331, endPoint x: 461, endPoint y: 416, distance: 124.2
click at [383, 341] on label "False" at bounding box center [627, 330] width 786 height 41
click at [572, 464] on button "Iesniegt" at bounding box center [627, 472] width 149 height 36
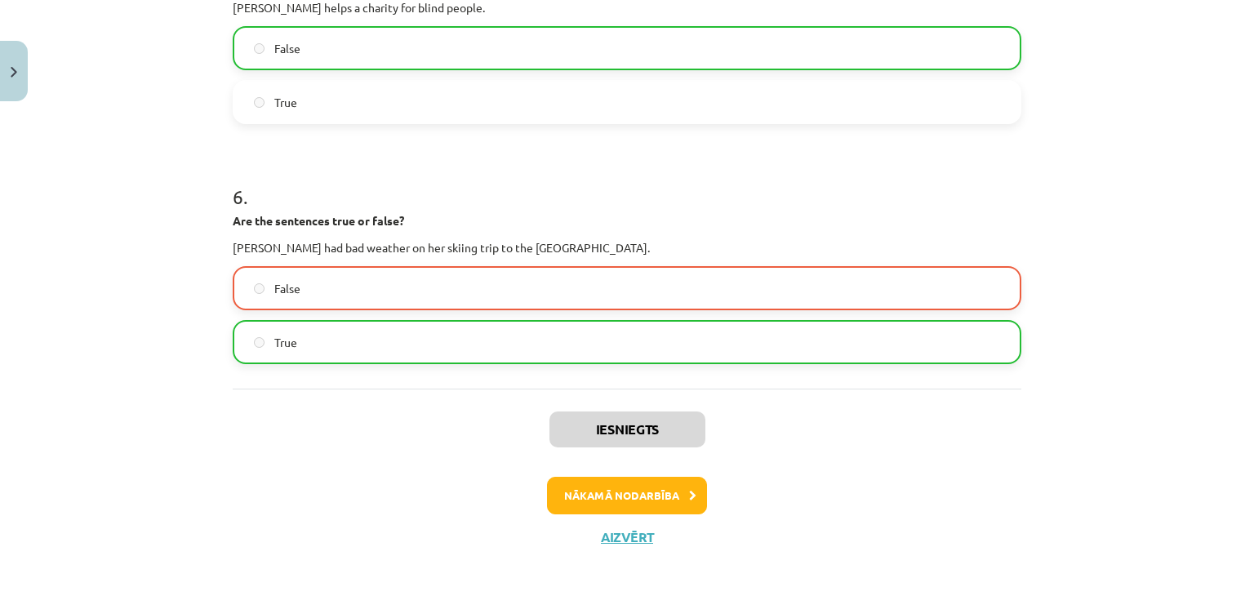
scroll to position [1378, 0]
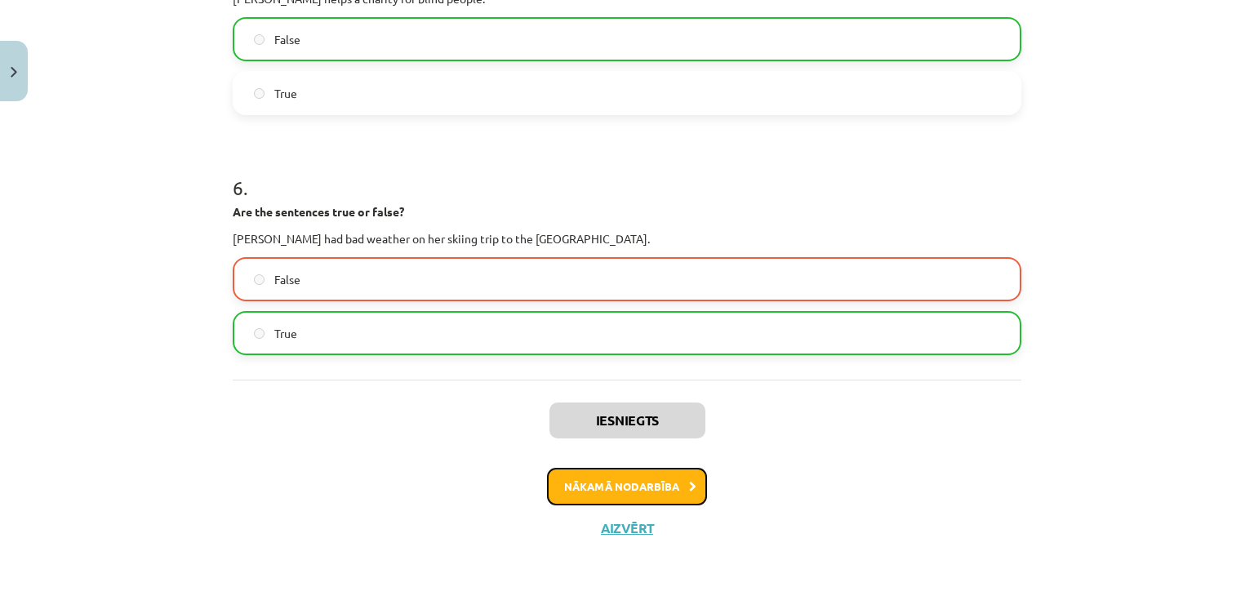
click at [629, 481] on button "Nākamā nodarbība" at bounding box center [627, 487] width 160 height 38
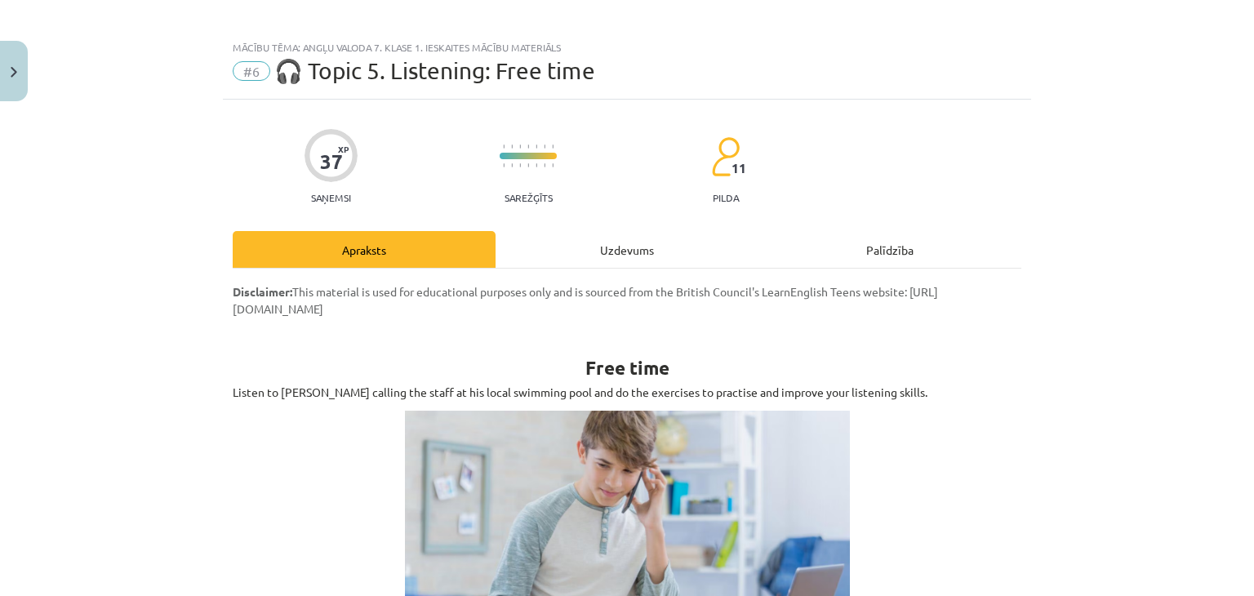
scroll to position [0, 0]
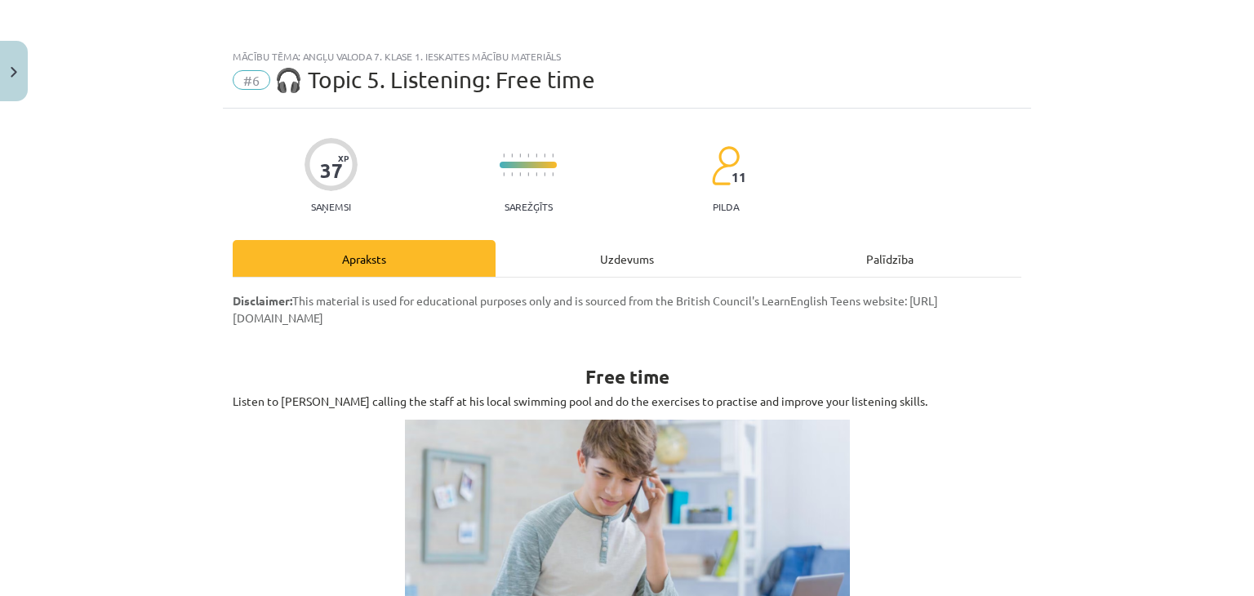
click at [637, 251] on div "Uzdevums" at bounding box center [627, 258] width 263 height 37
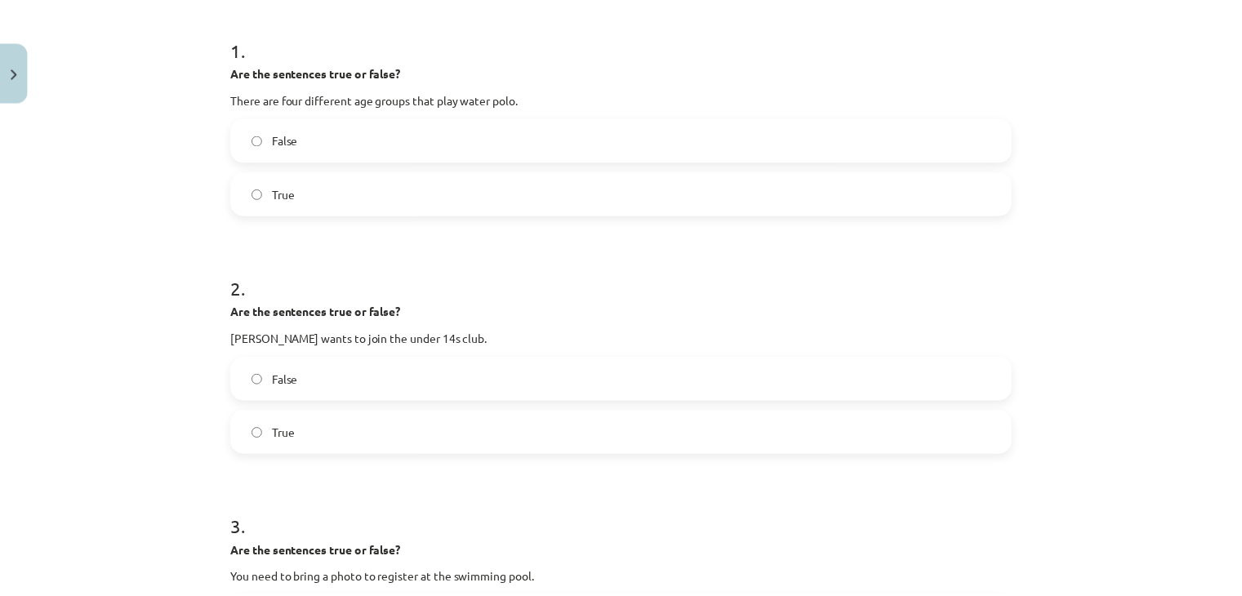
scroll to position [163, 0]
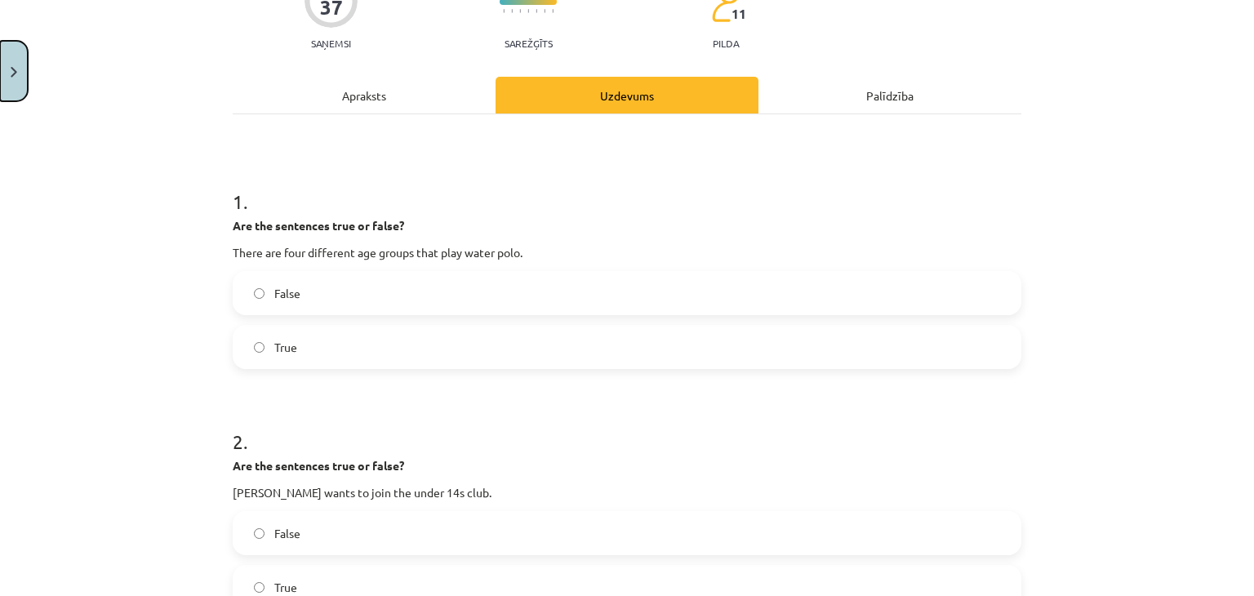
click at [1, 71] on button "Close" at bounding box center [14, 71] width 28 height 60
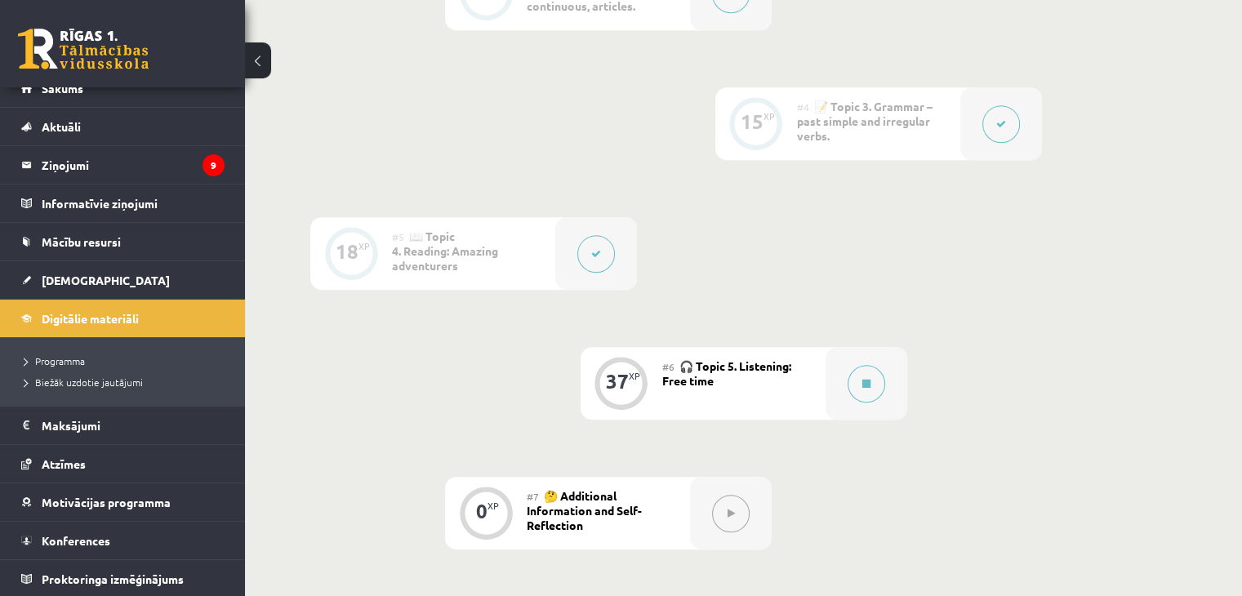
scroll to position [912, 0]
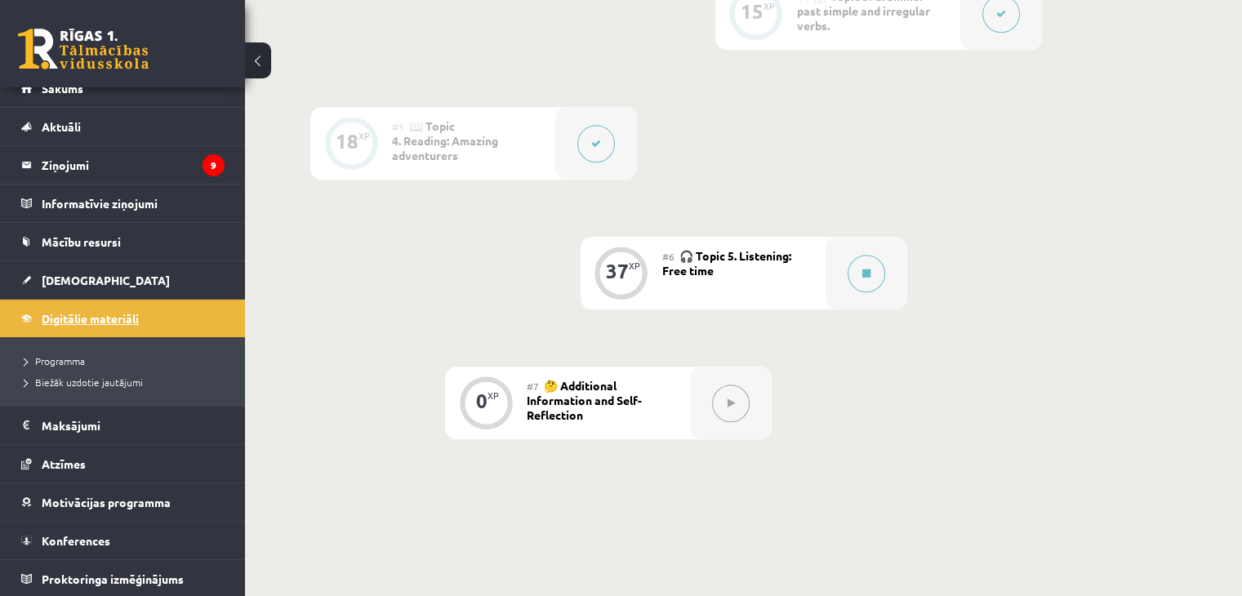
click at [171, 301] on link "Digitālie materiāli" at bounding box center [122, 319] width 203 height 38
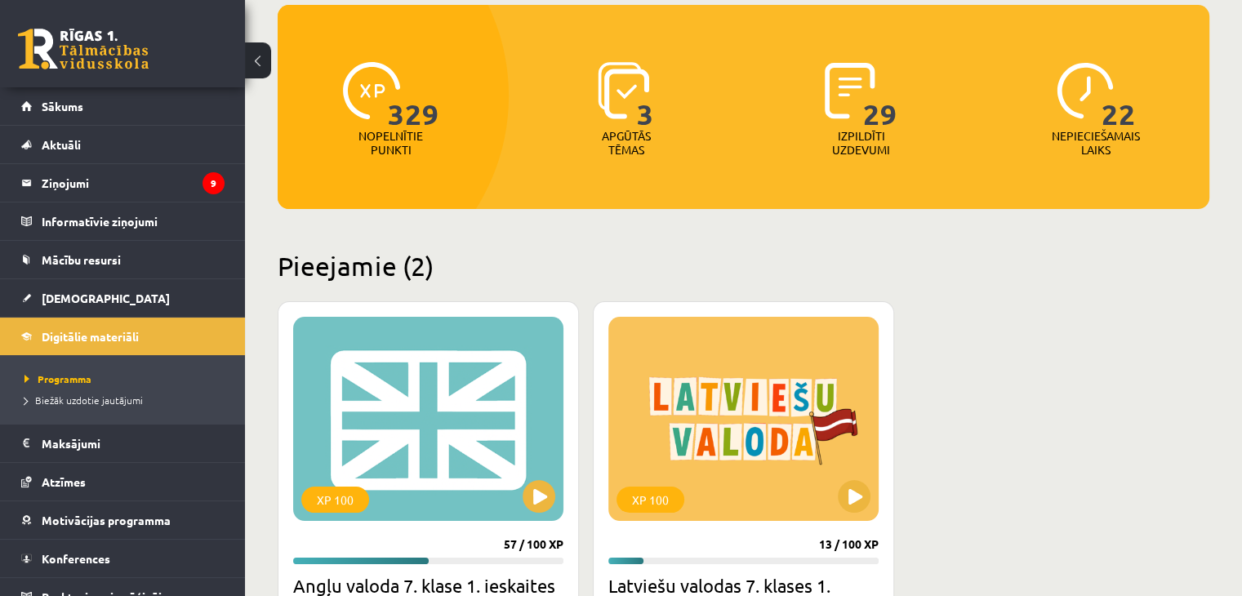
scroll to position [327, 0]
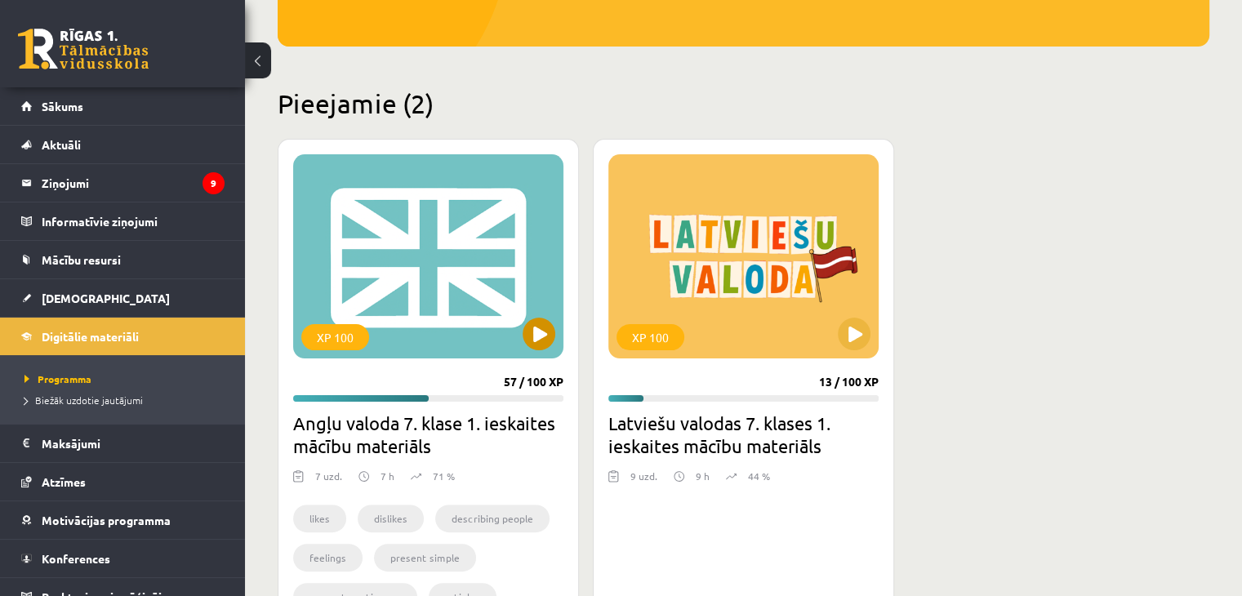
click at [529, 256] on div "XP 100" at bounding box center [428, 256] width 270 height 204
click at [807, 314] on div "XP 100" at bounding box center [743, 256] width 270 height 204
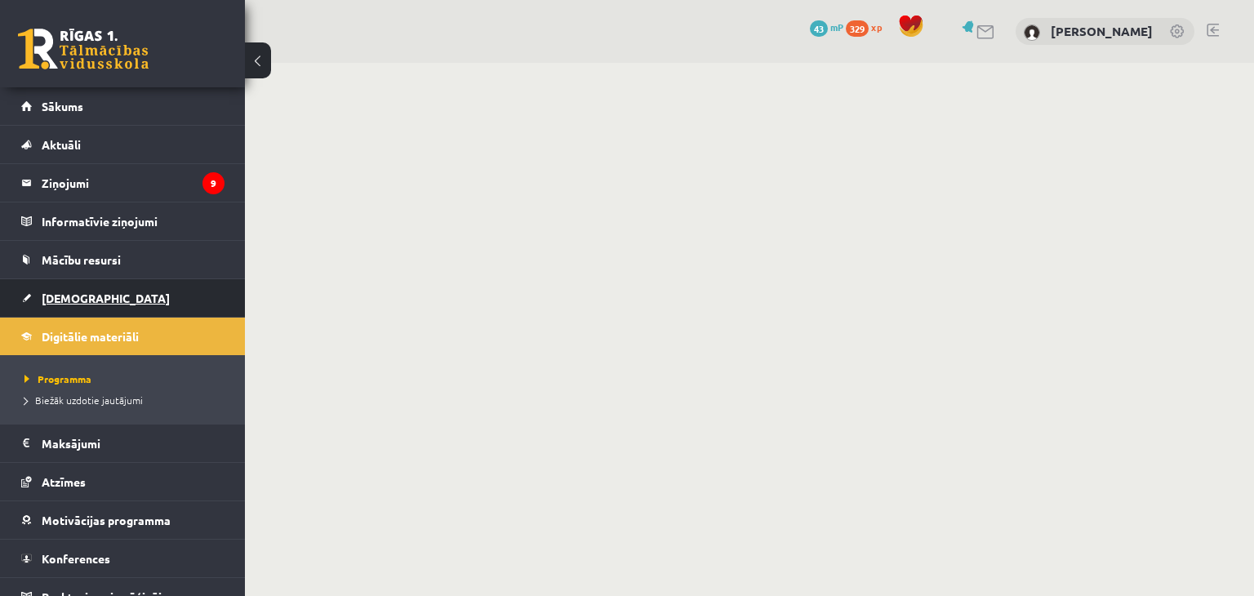
click at [98, 300] on link "[DEMOGRAPHIC_DATA]" at bounding box center [122, 298] width 203 height 38
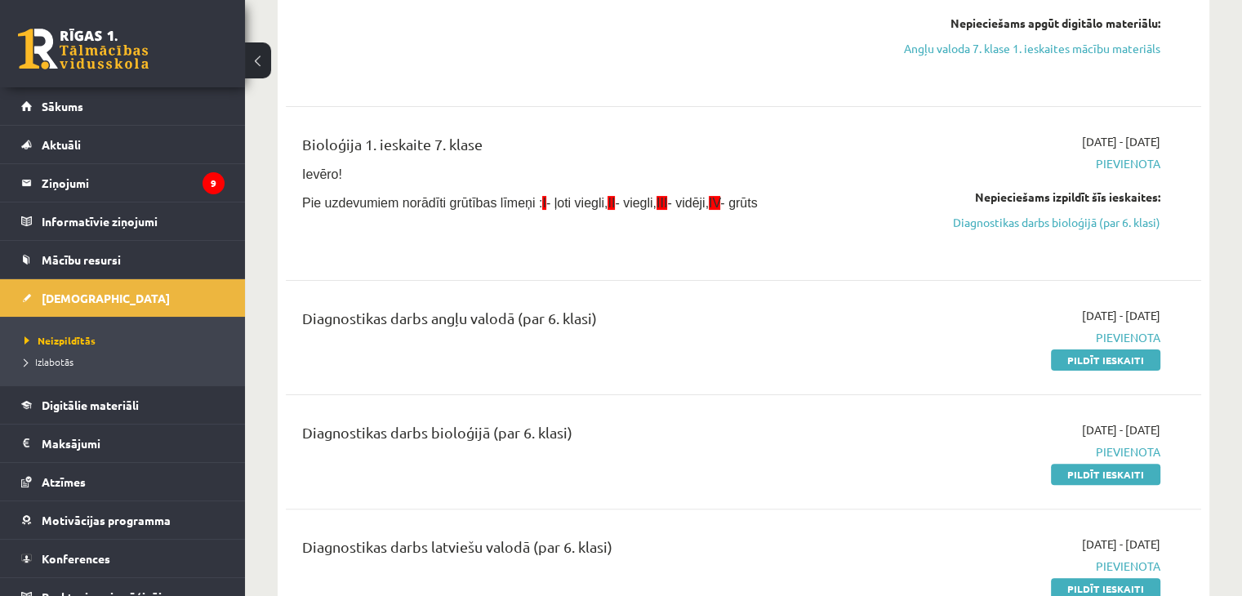
scroll to position [327, 0]
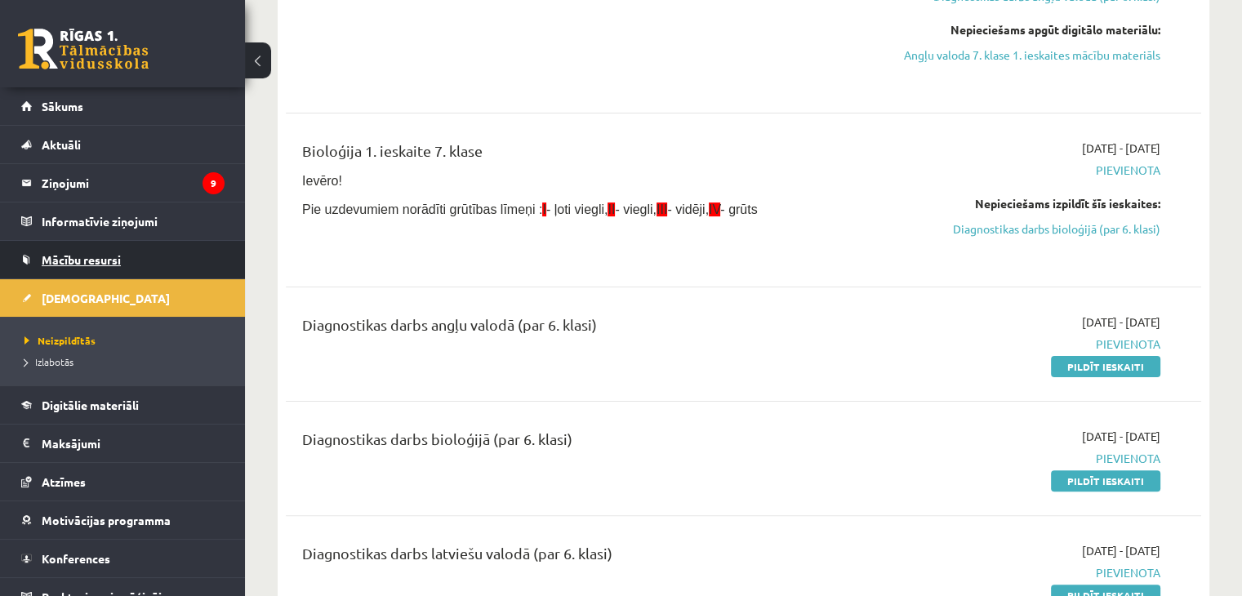
click at [98, 252] on link "Mācību resursi" at bounding box center [122, 260] width 203 height 38
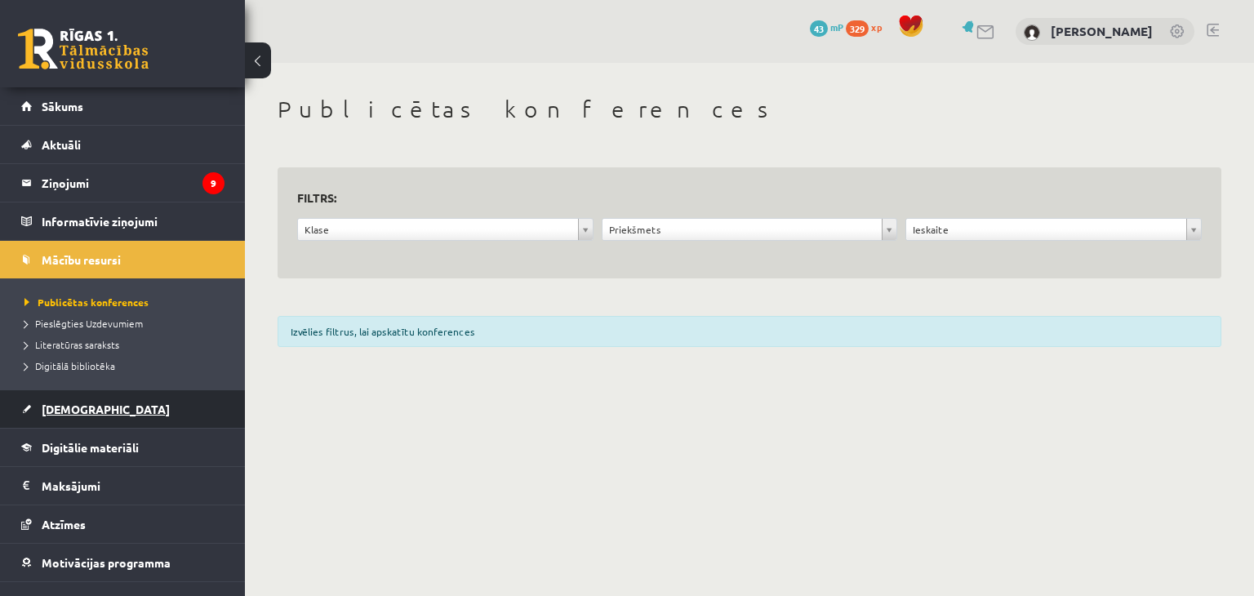
click at [105, 421] on link "[DEMOGRAPHIC_DATA]" at bounding box center [122, 409] width 203 height 38
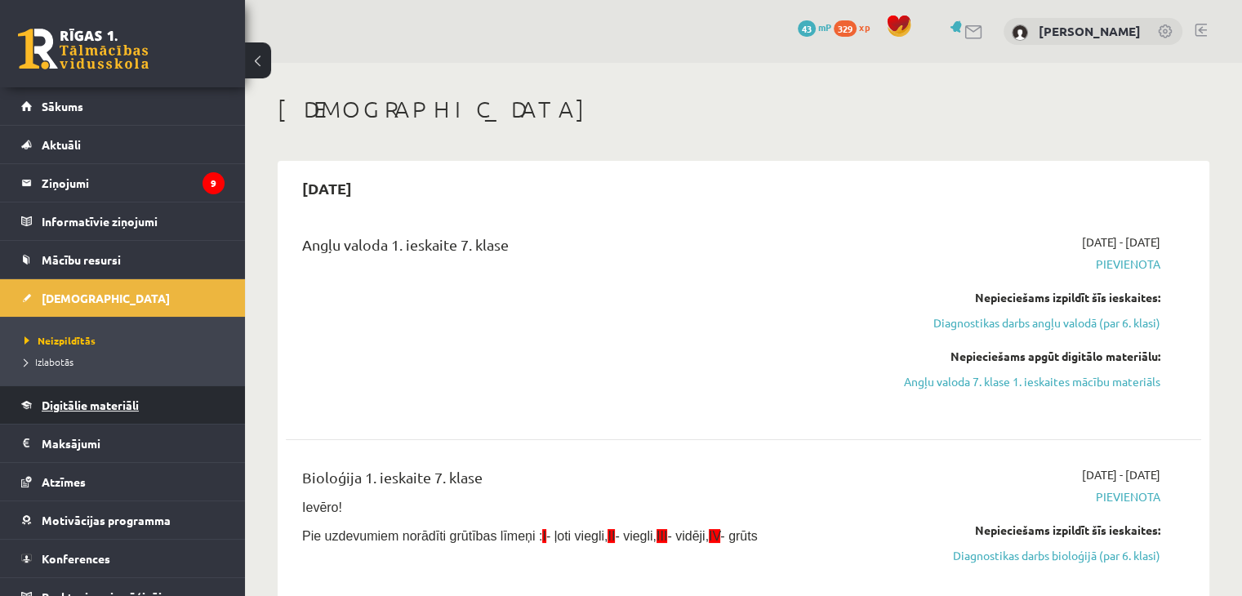
click at [65, 399] on span "Digitālie materiāli" at bounding box center [90, 405] width 97 height 15
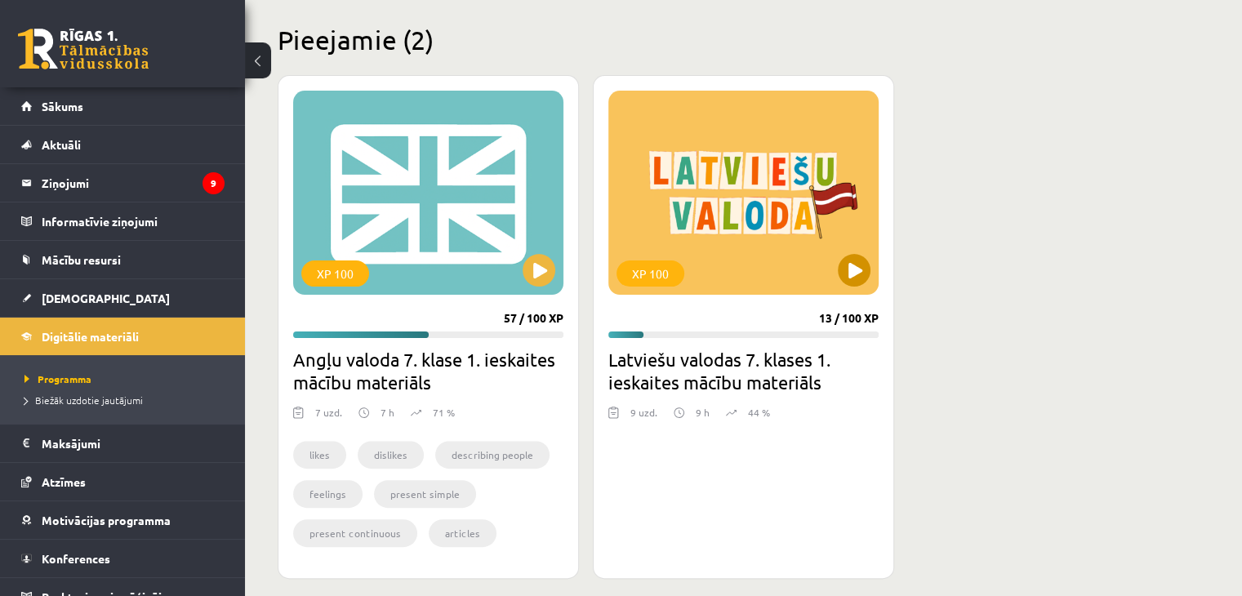
scroll to position [408, 0]
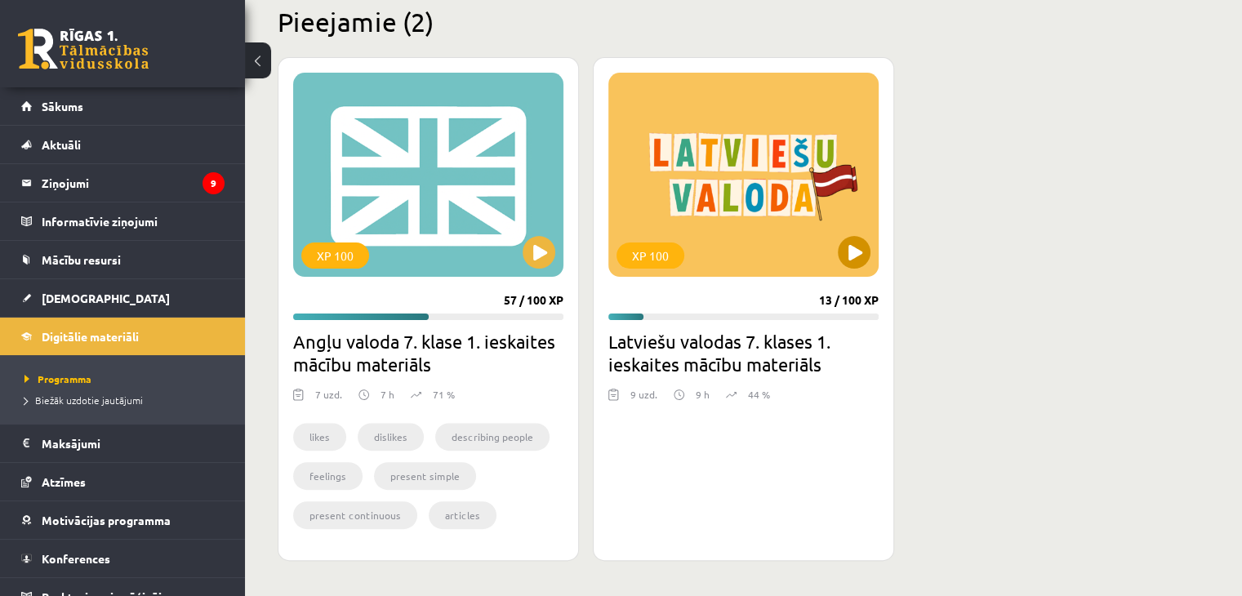
click at [833, 180] on div "XP 100" at bounding box center [743, 175] width 270 height 204
click at [807, 212] on div "XP 100" at bounding box center [743, 175] width 270 height 204
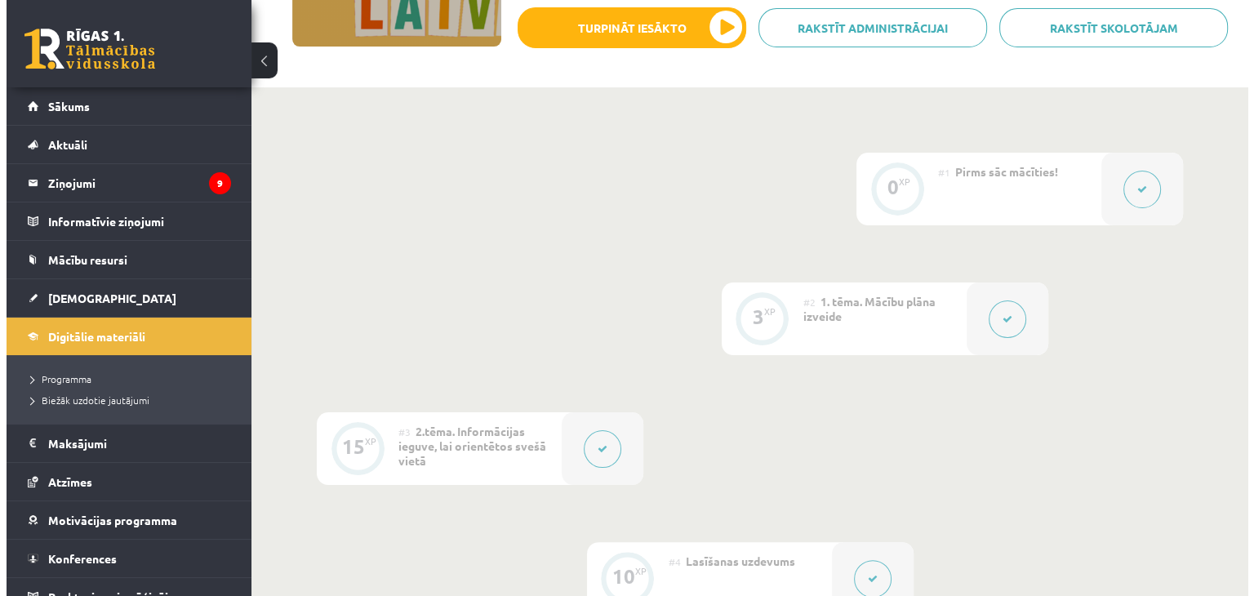
scroll to position [245, 0]
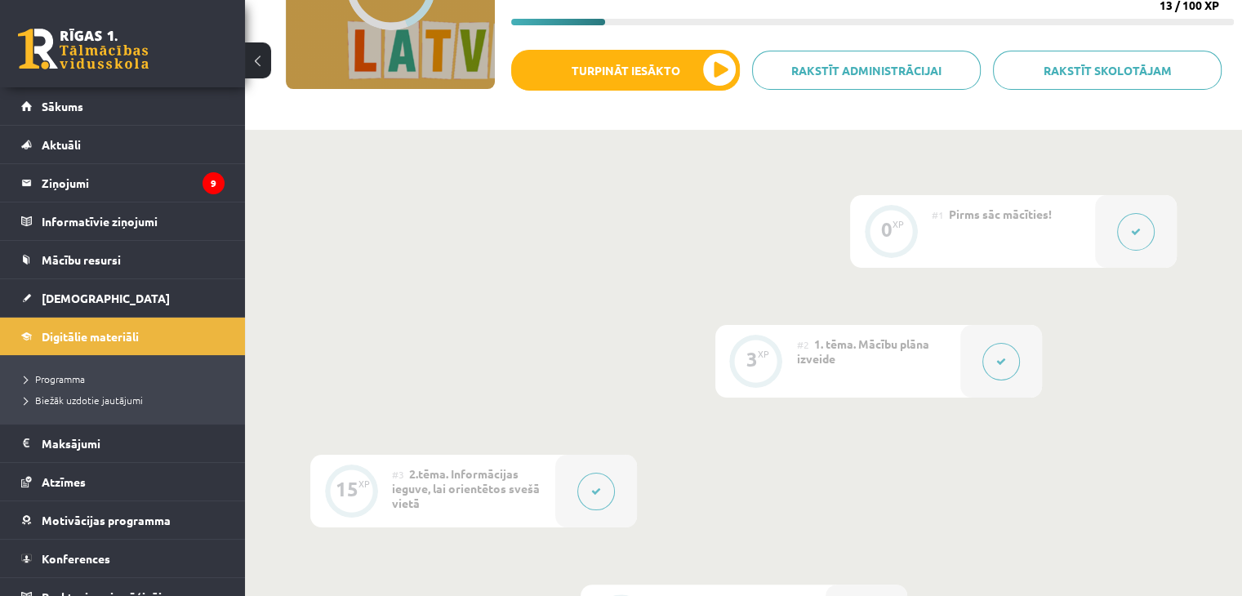
click at [1135, 207] on div at bounding box center [1136, 231] width 82 height 73
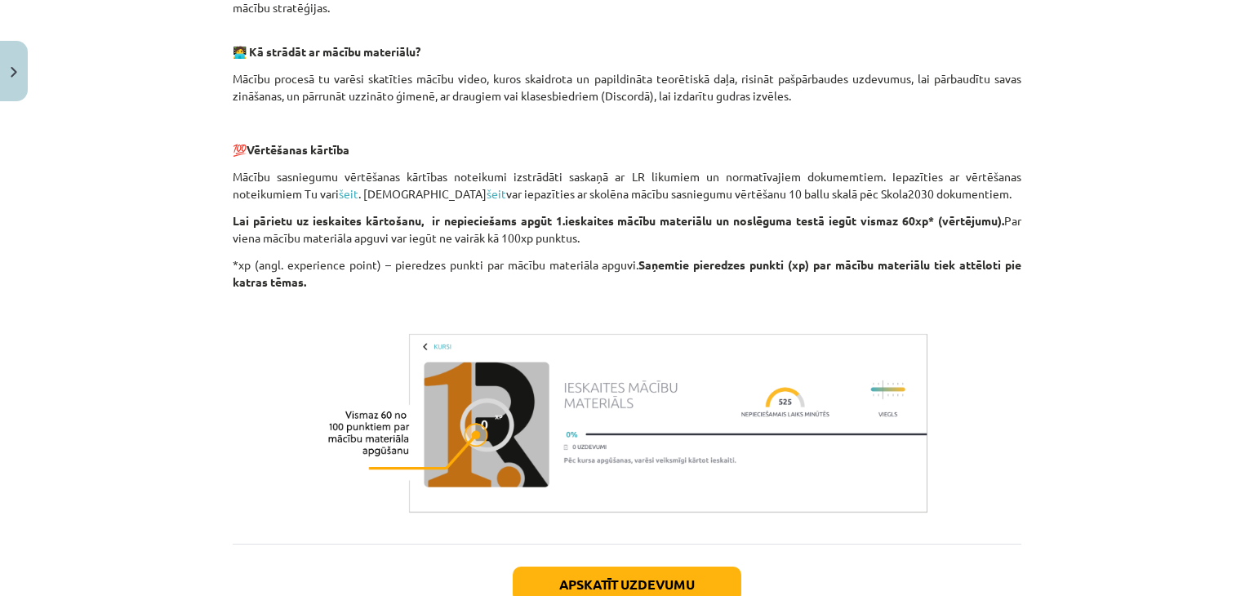
scroll to position [869, 0]
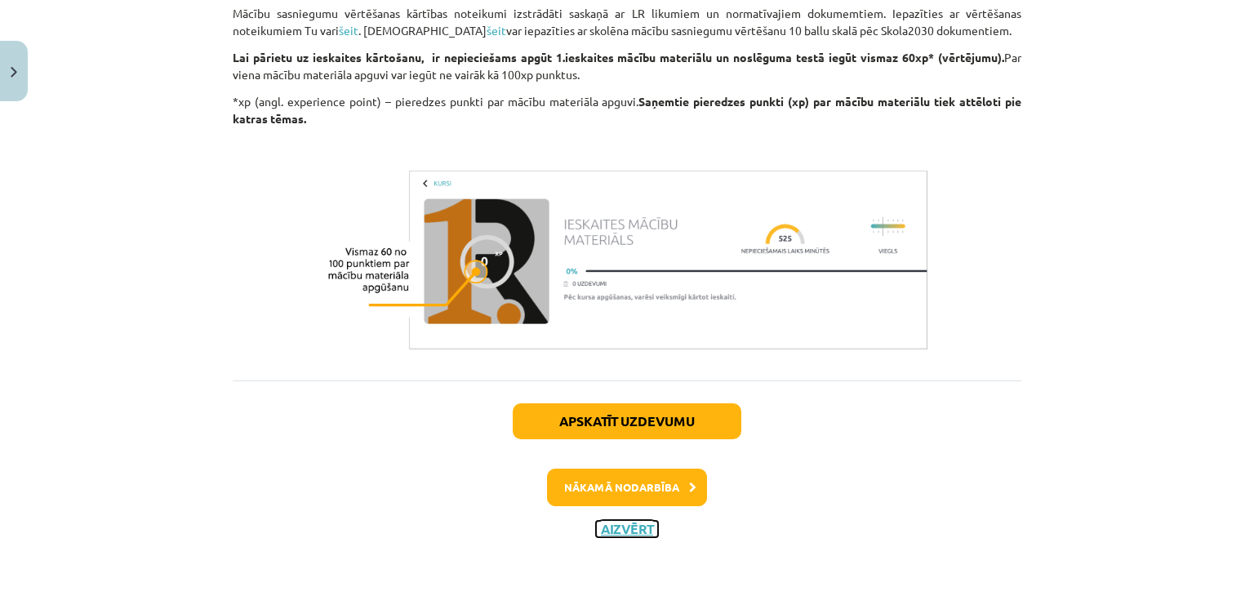
click at [612, 527] on button "Aizvērt" at bounding box center [627, 529] width 62 height 16
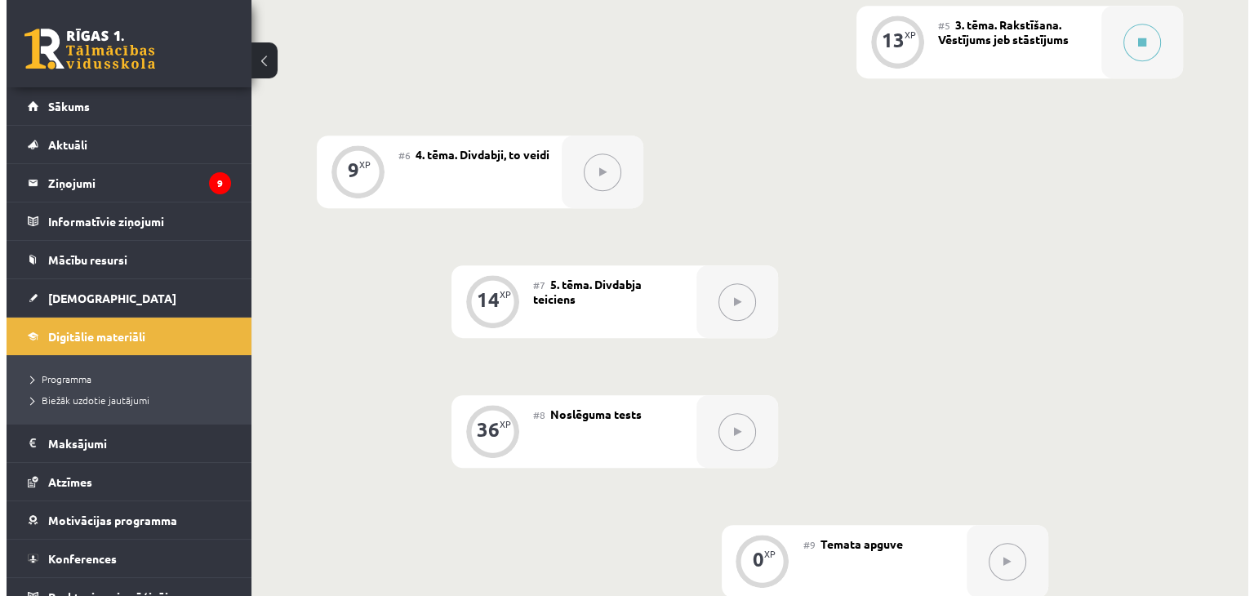
scroll to position [833, 0]
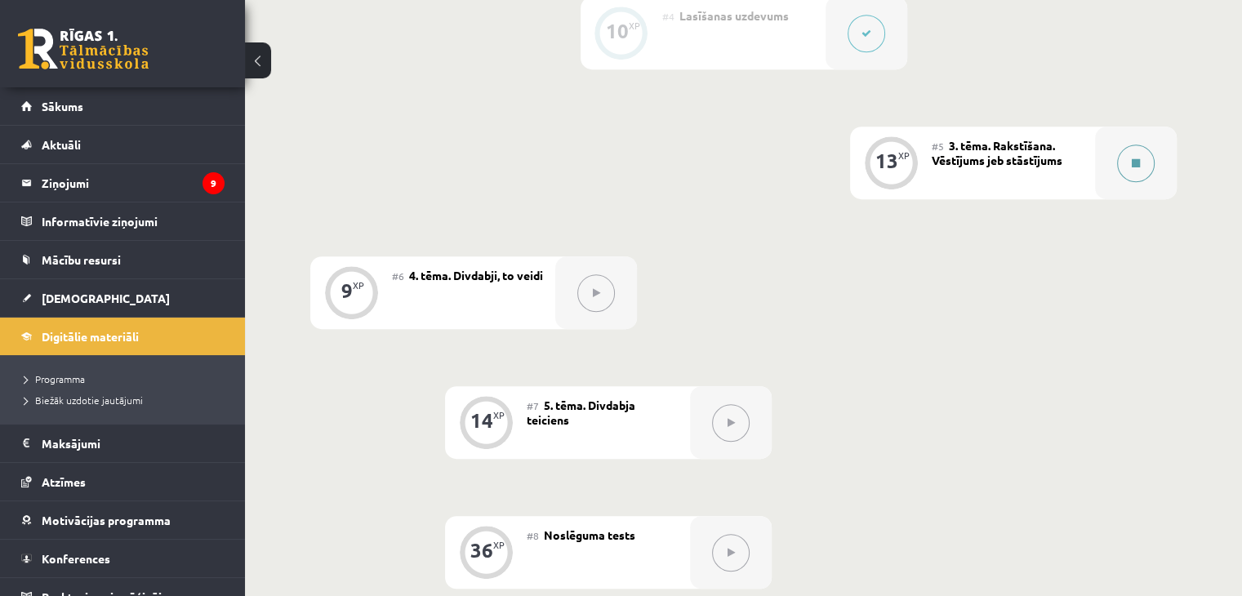
click at [1116, 147] on div at bounding box center [1136, 163] width 82 height 73
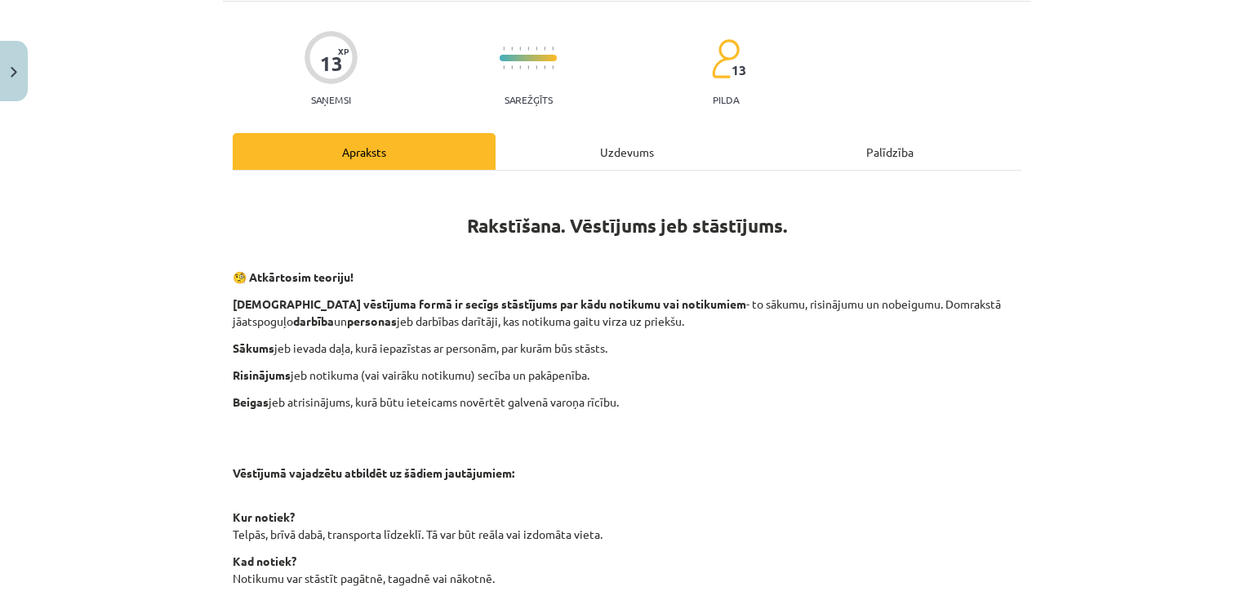
scroll to position [82, 0]
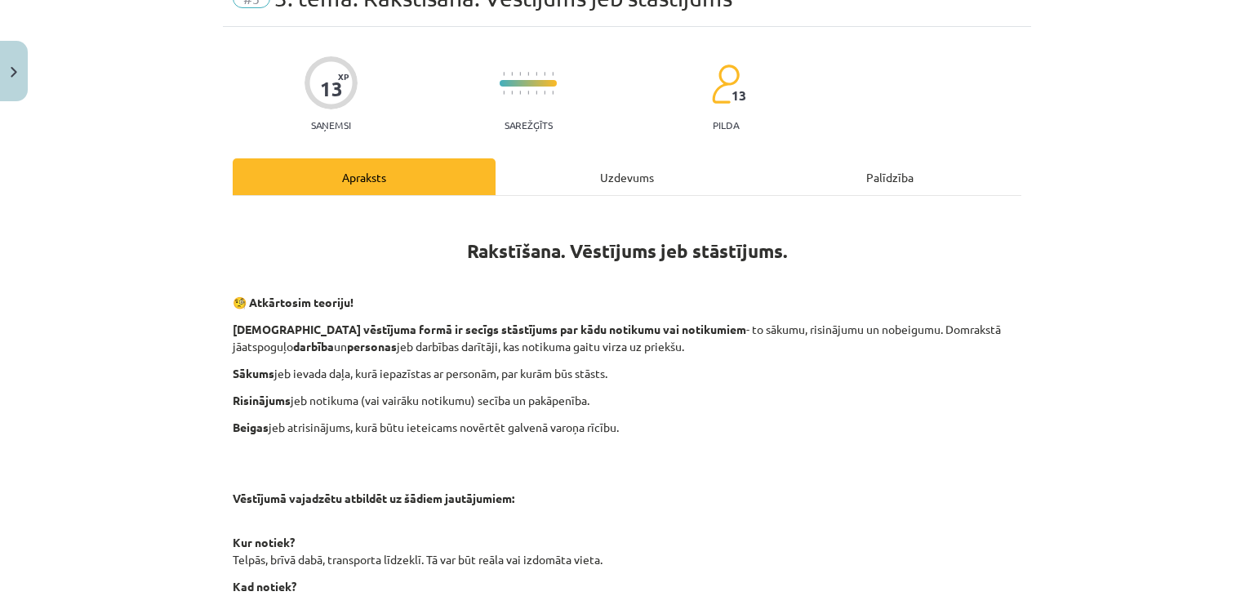
drag, startPoint x: 1147, startPoint y: 2, endPoint x: 655, endPoint y: 192, distance: 527.2
click at [655, 192] on div "Uzdevums" at bounding box center [627, 176] width 263 height 37
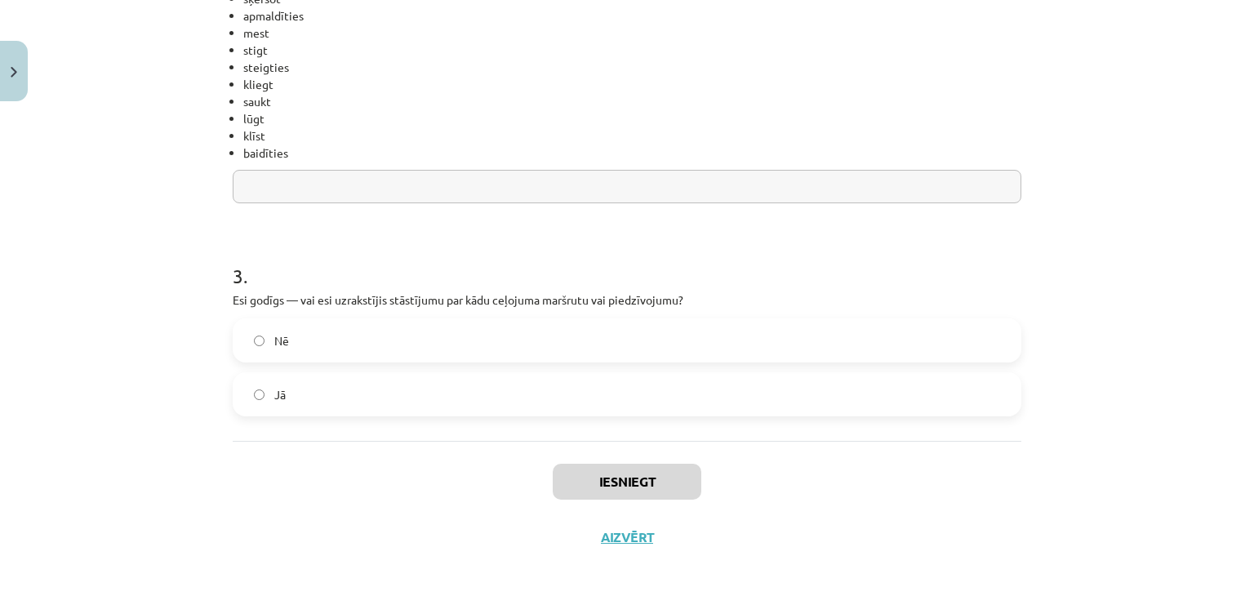
scroll to position [806, 0]
